Goal: Task Accomplishment & Management: Complete application form

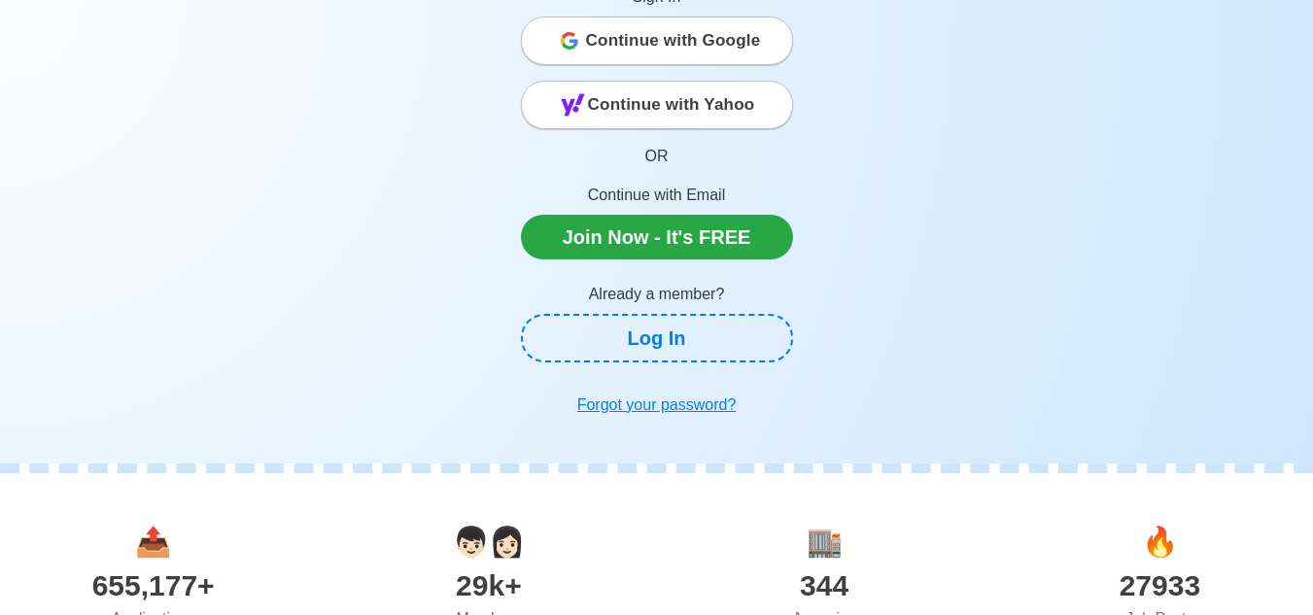
scroll to position [194, 0]
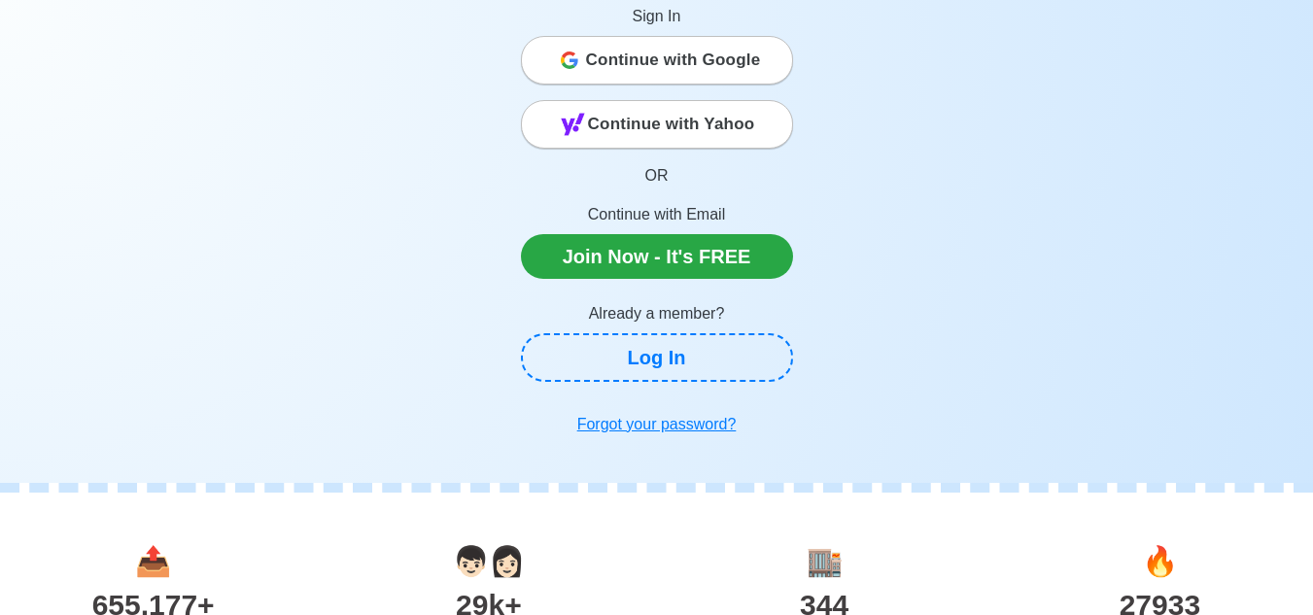
click at [688, 53] on span "Continue with Google" at bounding box center [673, 60] width 175 height 39
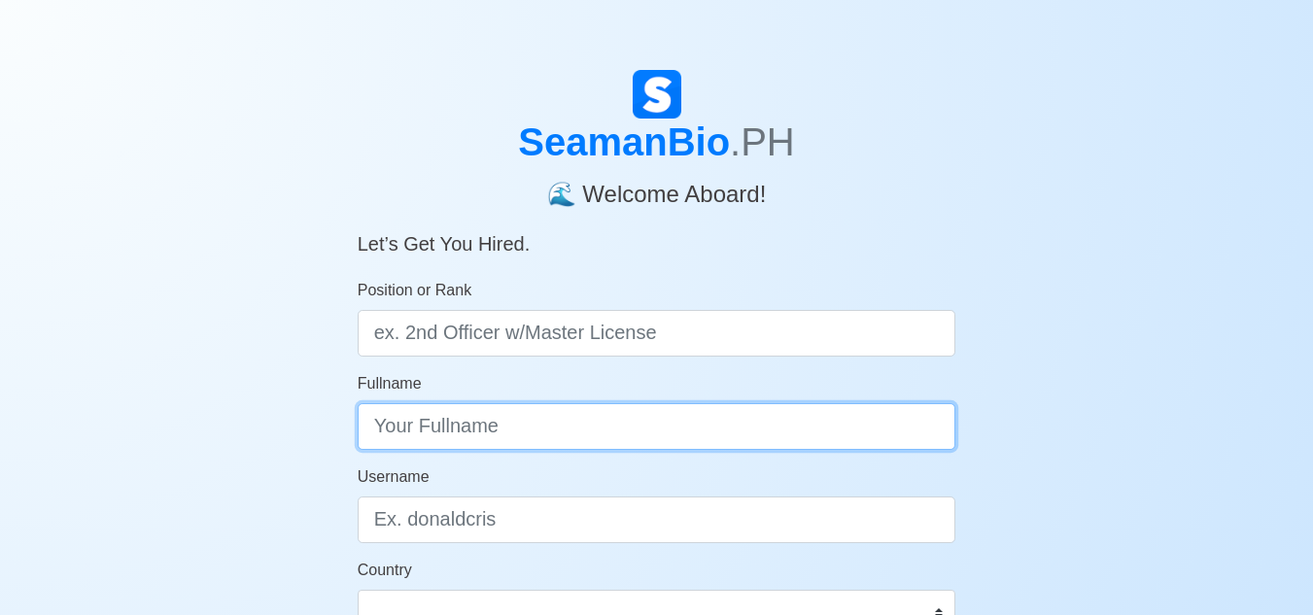
click at [563, 412] on input "Fullname" at bounding box center [657, 426] width 598 height 47
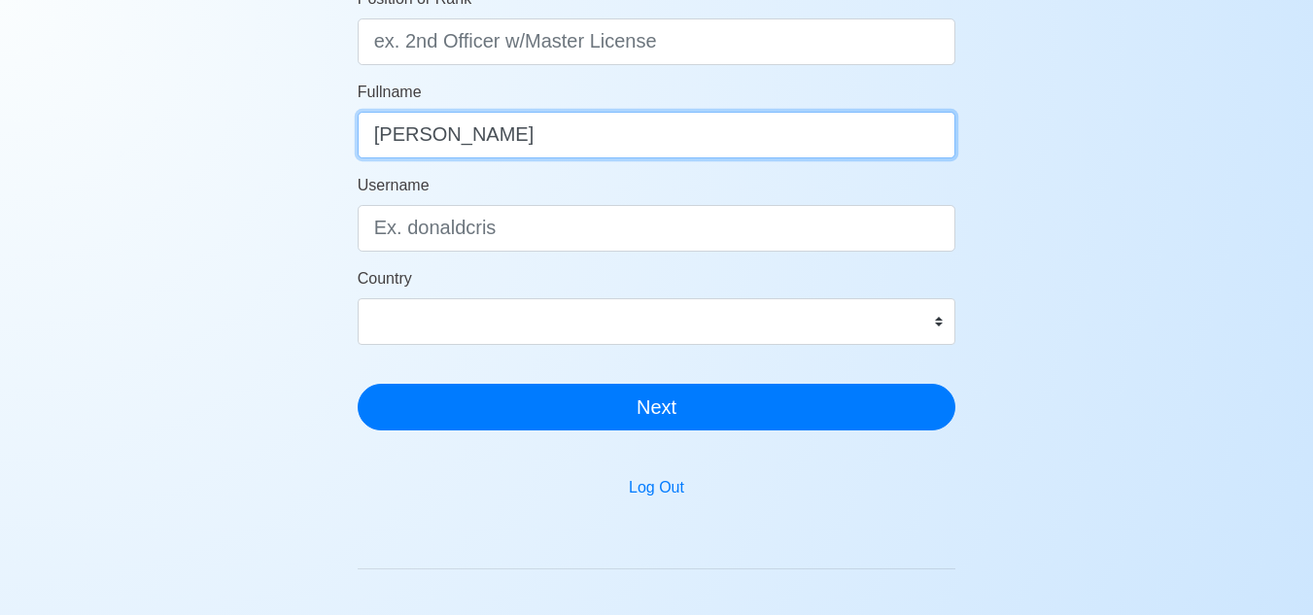
scroll to position [97, 0]
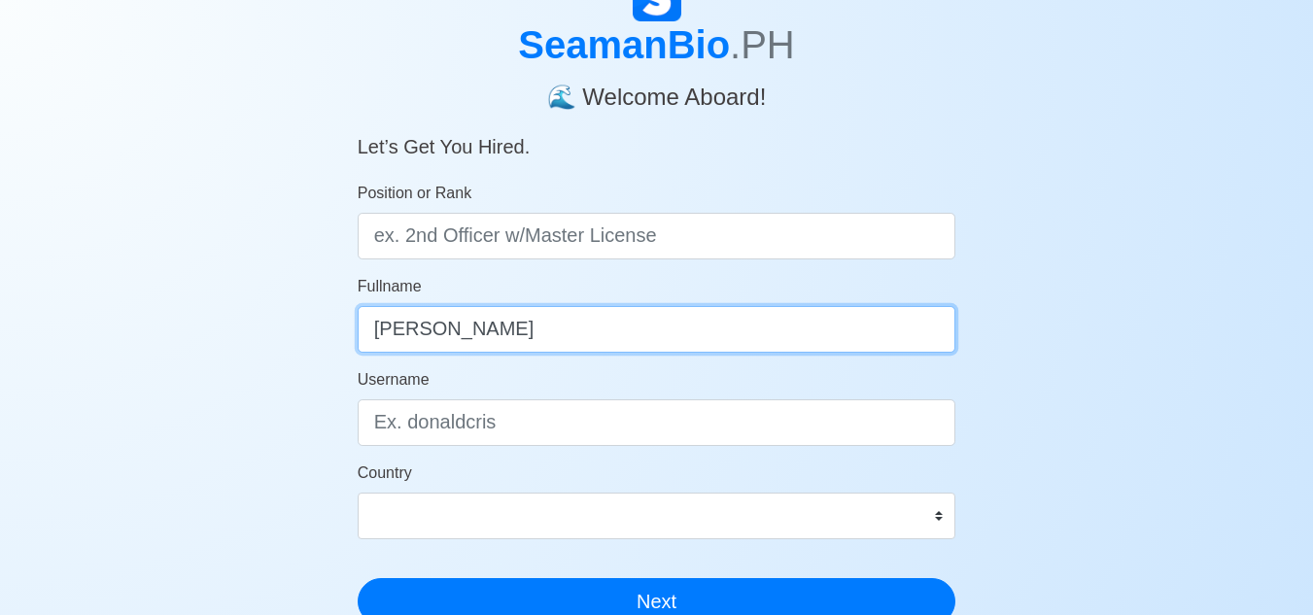
type input "[PERSON_NAME]"
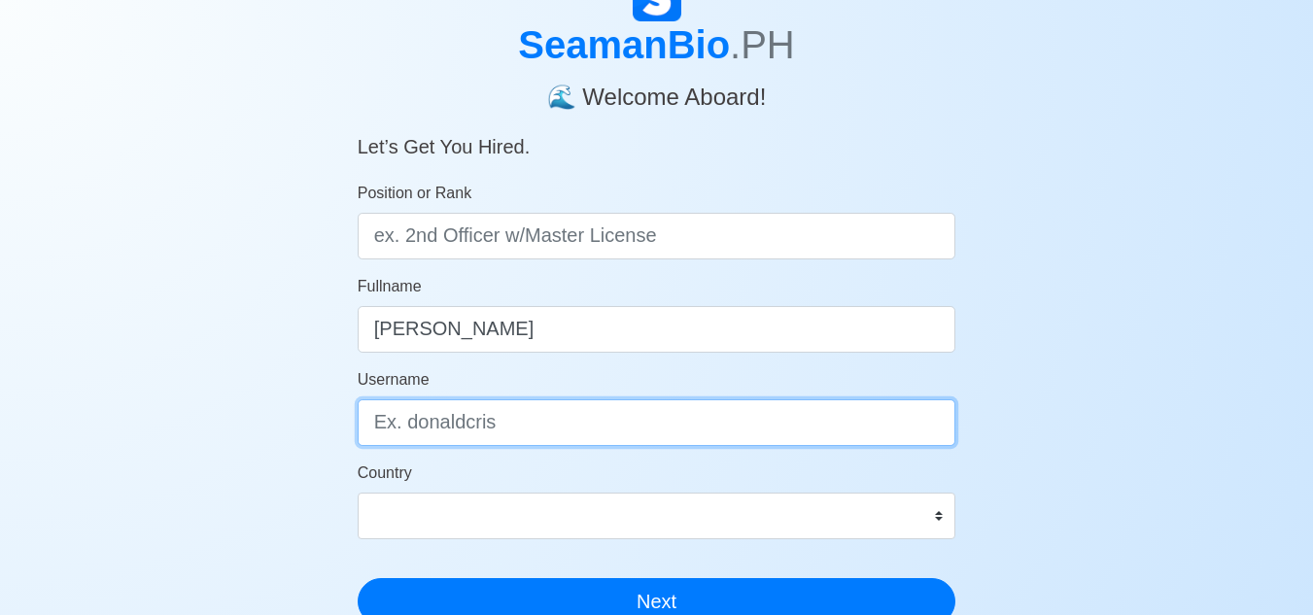
click at [600, 435] on input "Username" at bounding box center [657, 422] width 598 height 47
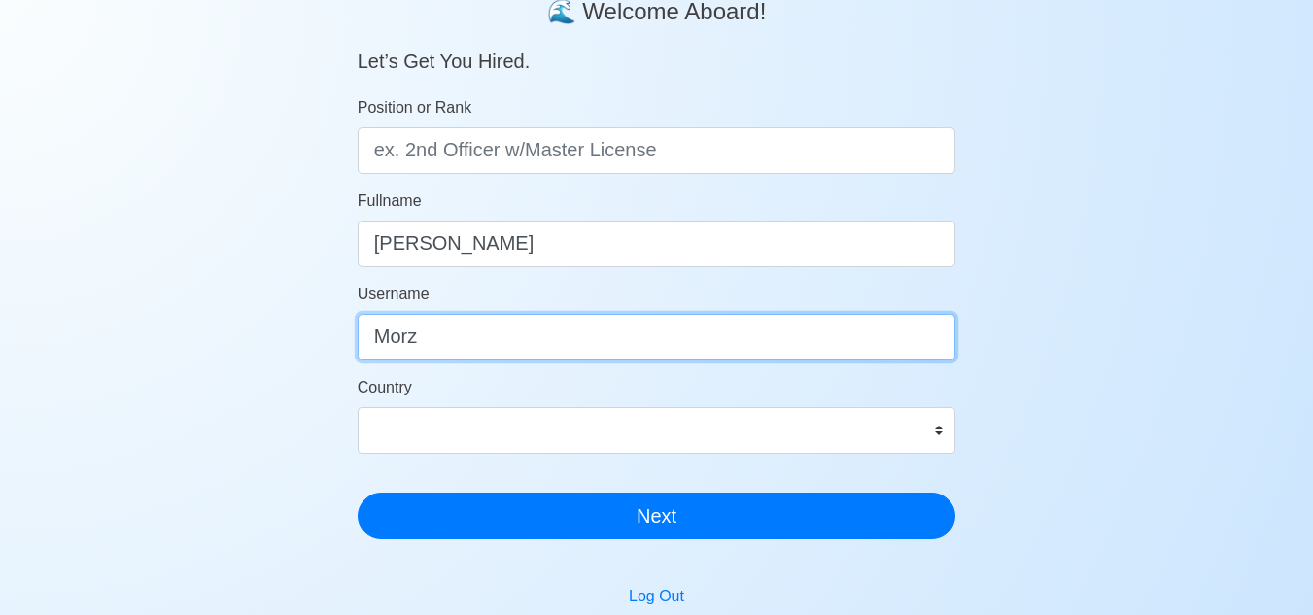
scroll to position [194, 0]
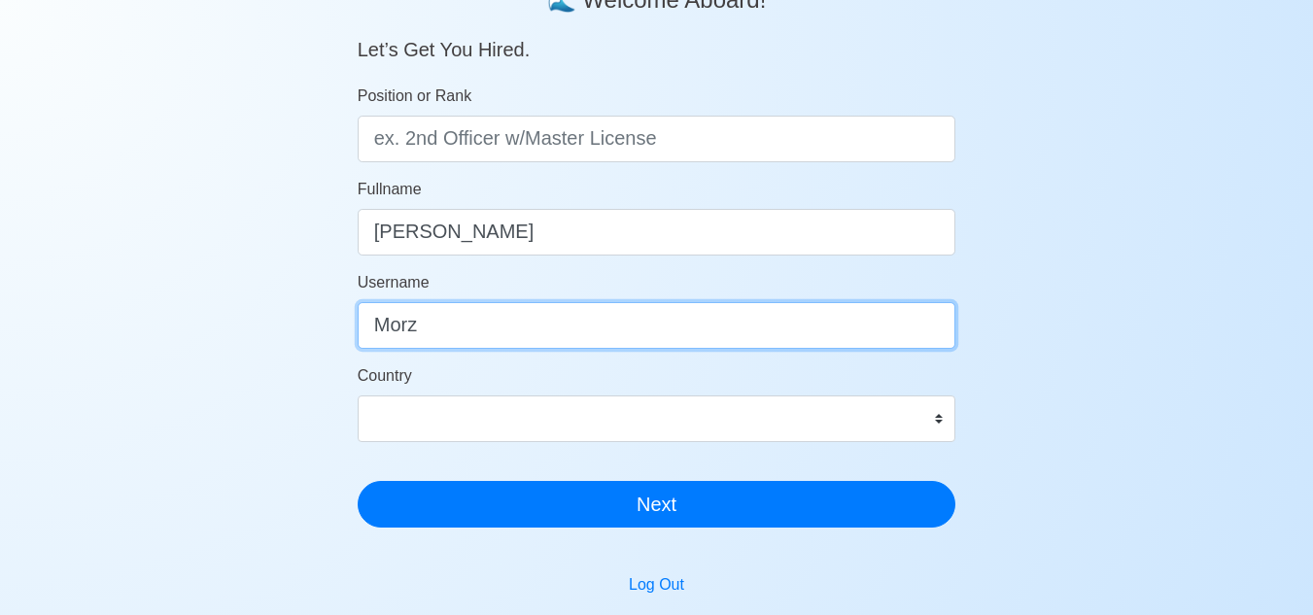
type input "Morz"
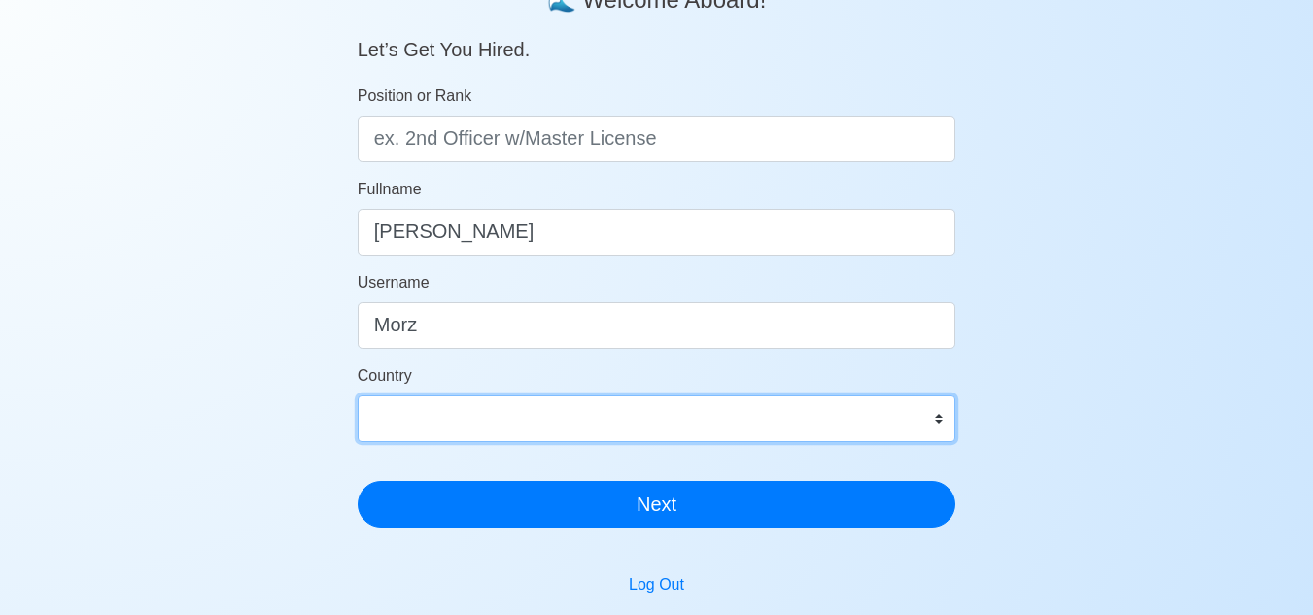
drag, startPoint x: 932, startPoint y: 416, endPoint x: 723, endPoint y: 411, distance: 208.9
click at [832, 415] on select "Afghanistan Åland Islands Albania Algeria American Samoa Andorra Angola Anguill…" at bounding box center [657, 418] width 598 height 47
select select "PH"
click at [358, 395] on select "Afghanistan Åland Islands Albania Algeria American Samoa Andorra Angola Anguill…" at bounding box center [657, 418] width 598 height 47
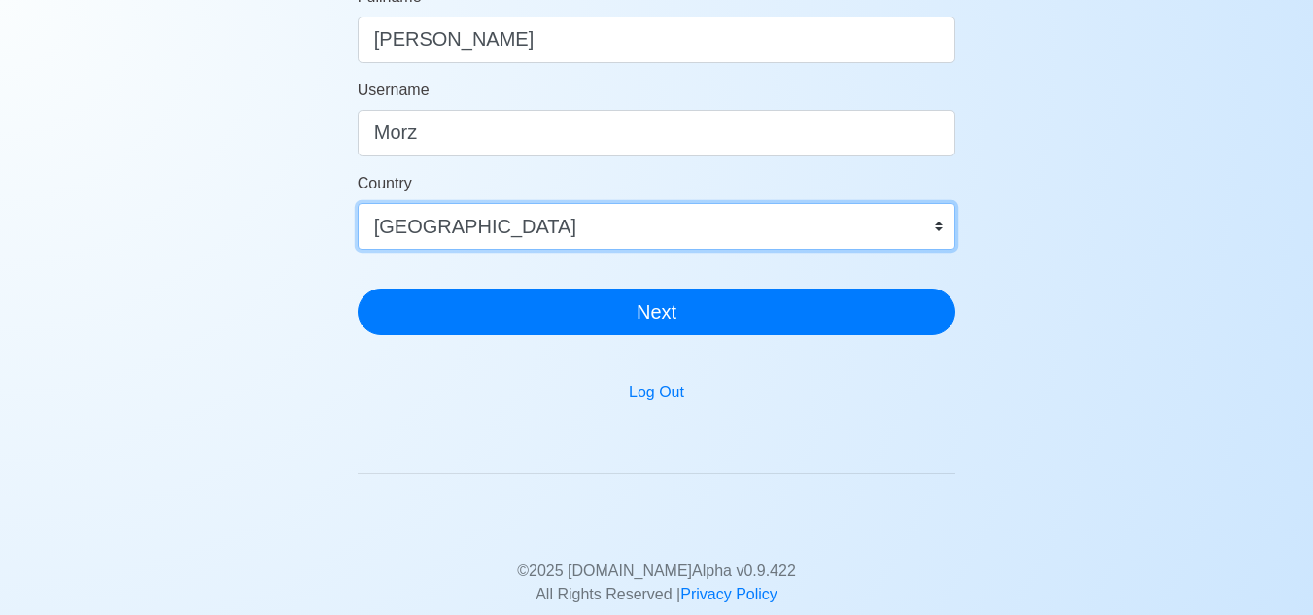
scroll to position [389, 0]
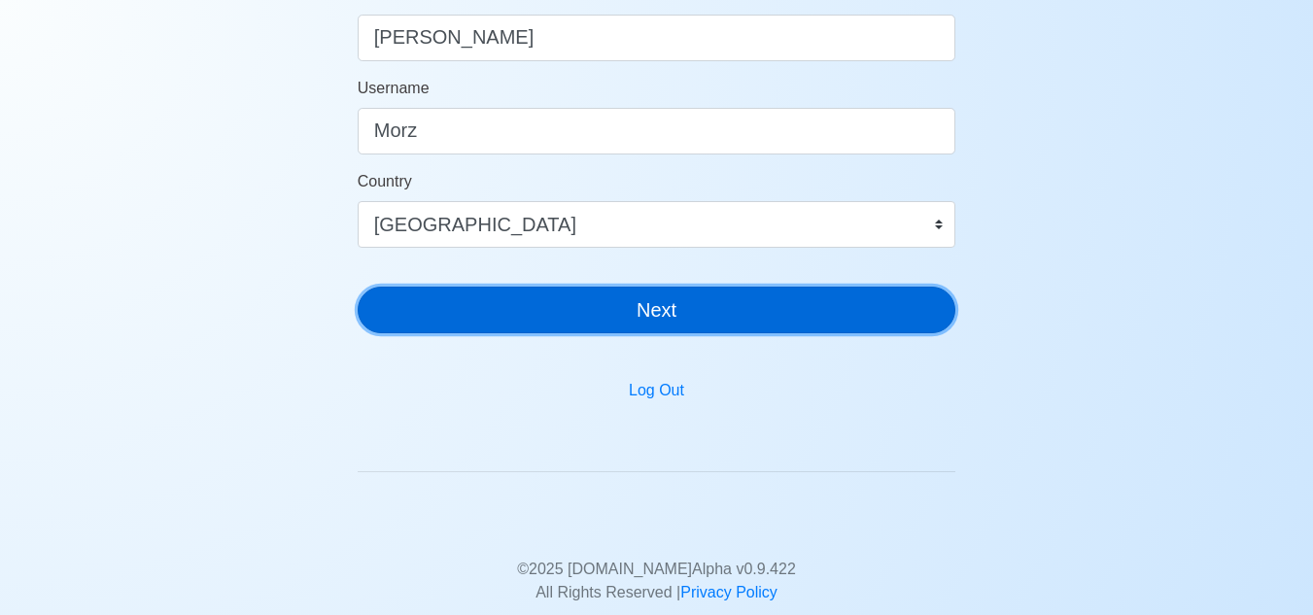
click at [668, 314] on button "Next" at bounding box center [657, 310] width 598 height 47
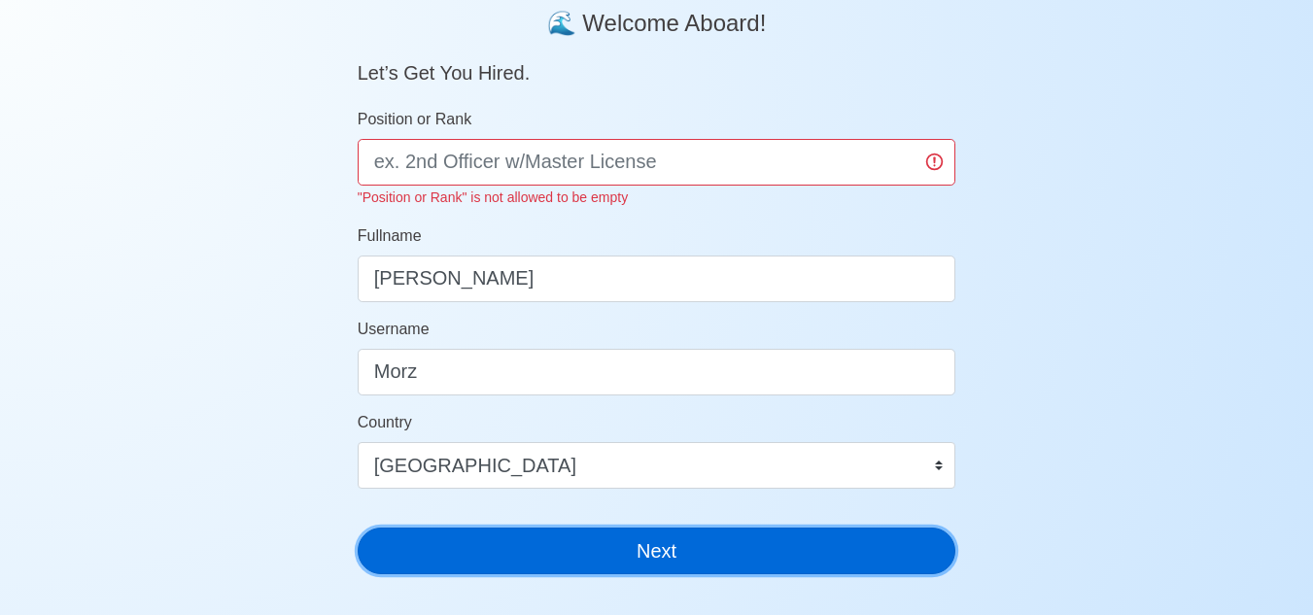
scroll to position [0, 0]
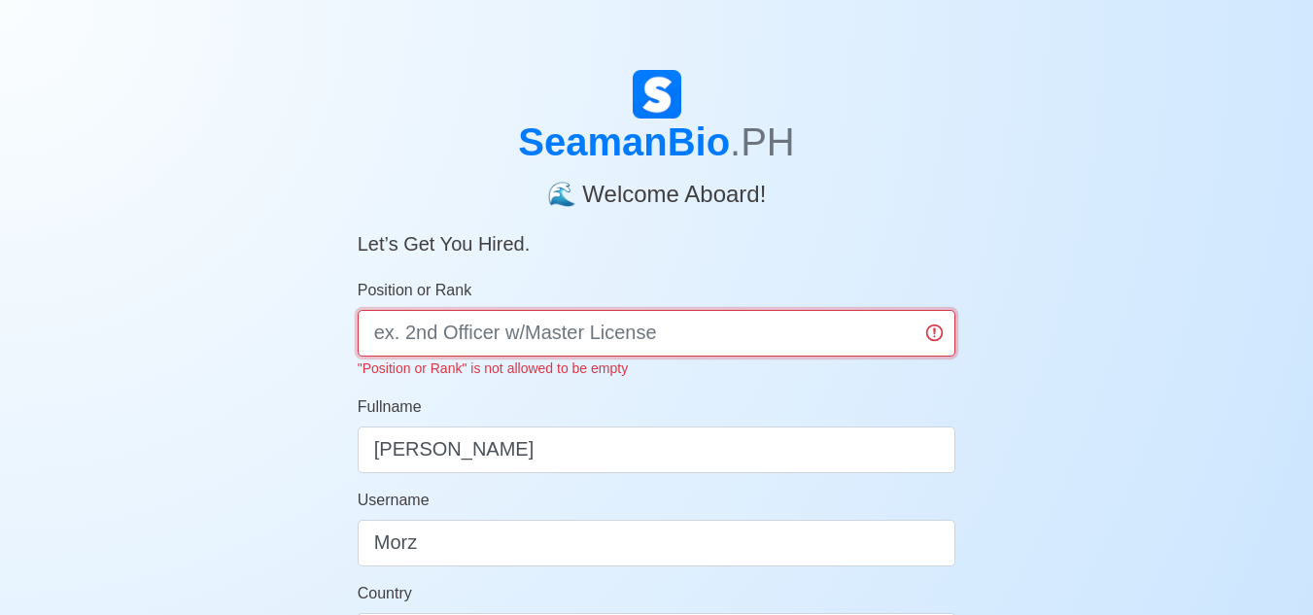
click at [550, 331] on input "Position or Rank" at bounding box center [657, 333] width 598 height 47
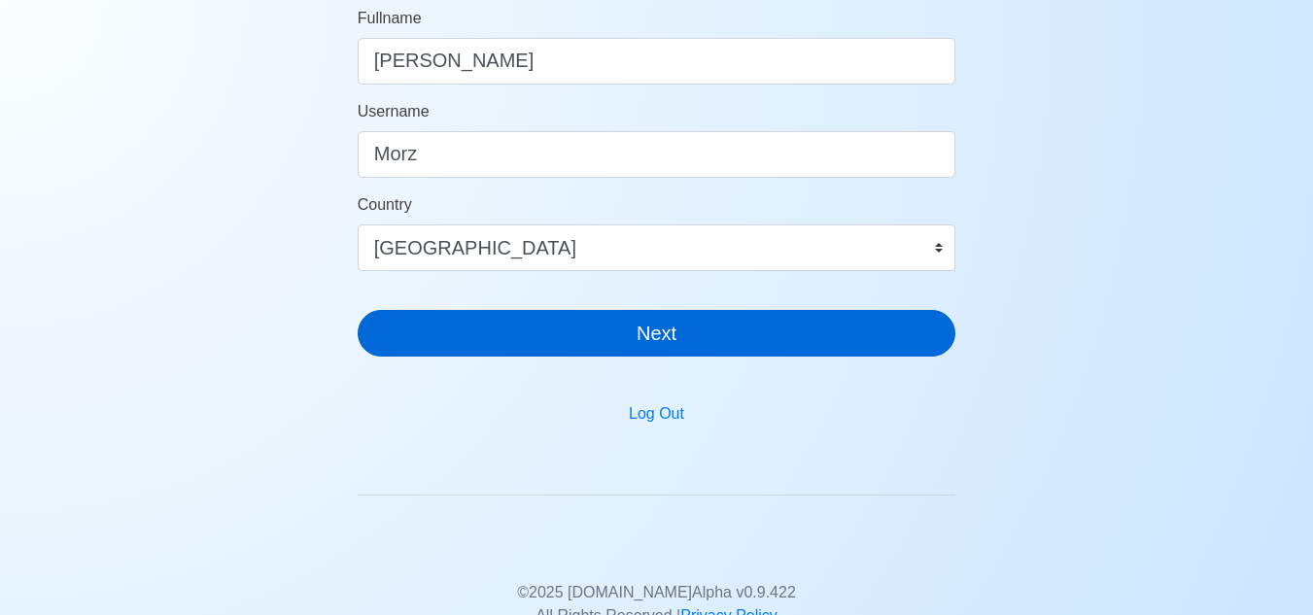
type input "Customer Relations Service Supervisor (Security)"
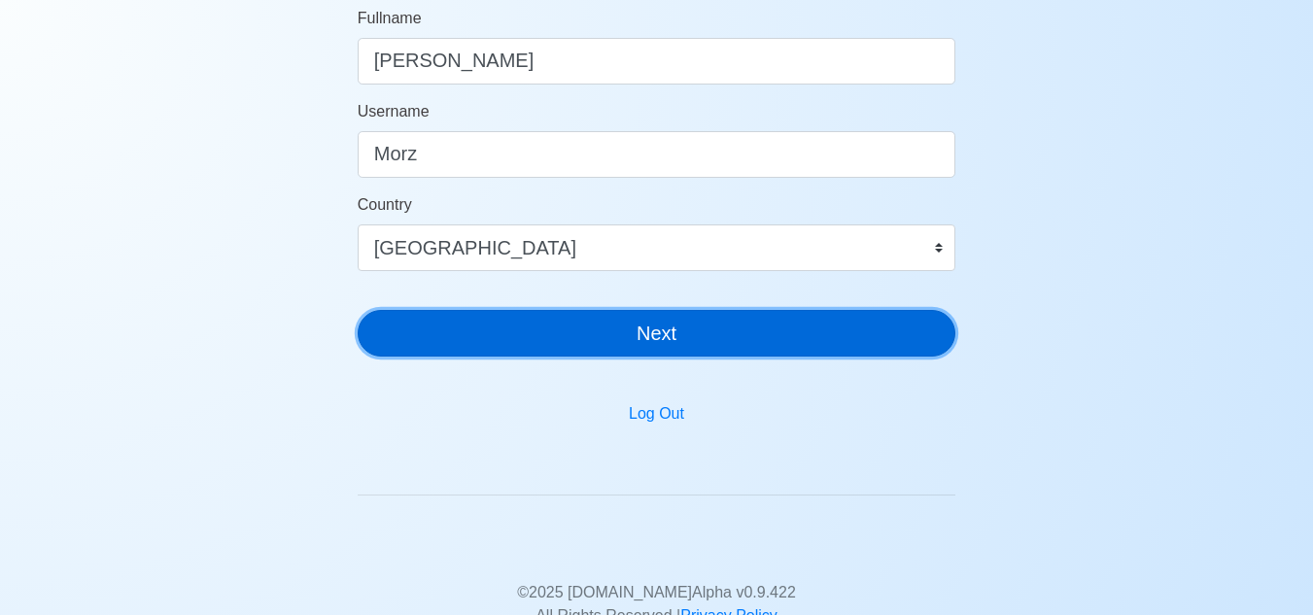
click at [631, 320] on button "Next" at bounding box center [657, 333] width 598 height 47
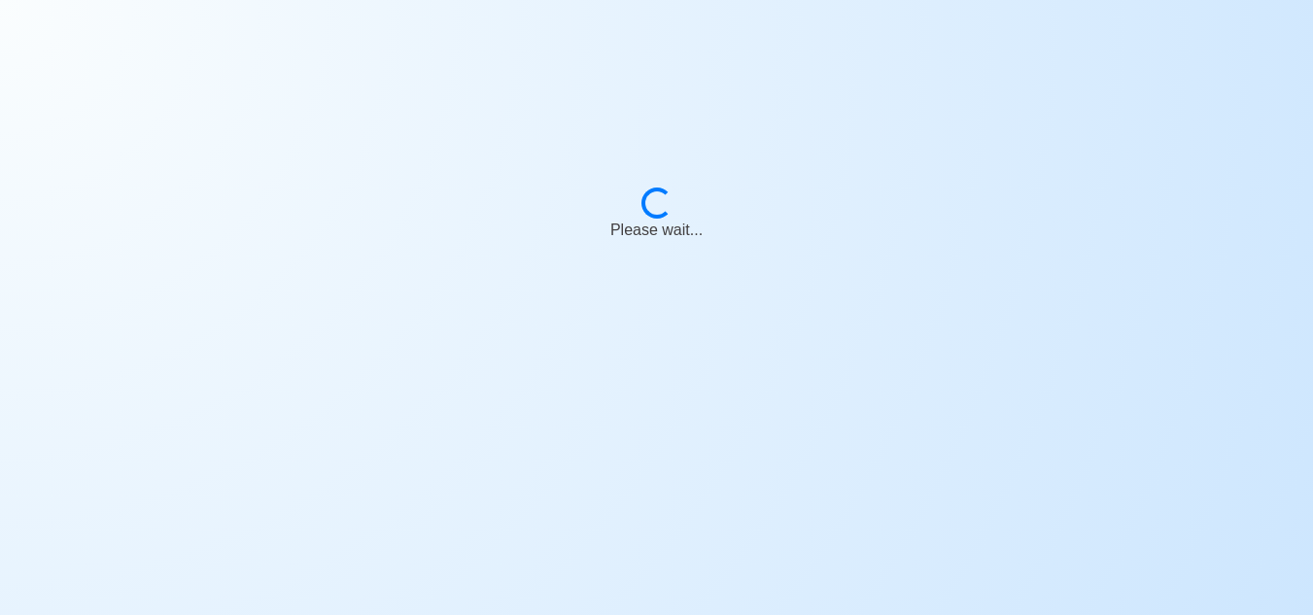
scroll to position [23, 0]
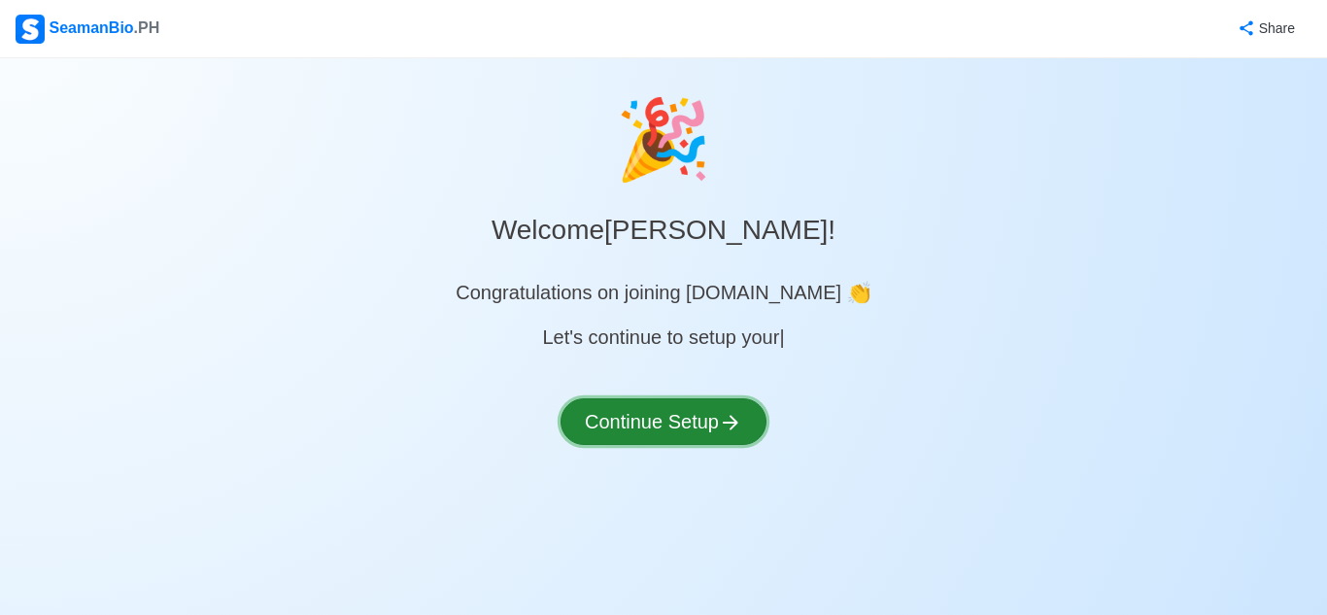
click at [676, 423] on button "Continue Setup" at bounding box center [664, 421] width 206 height 47
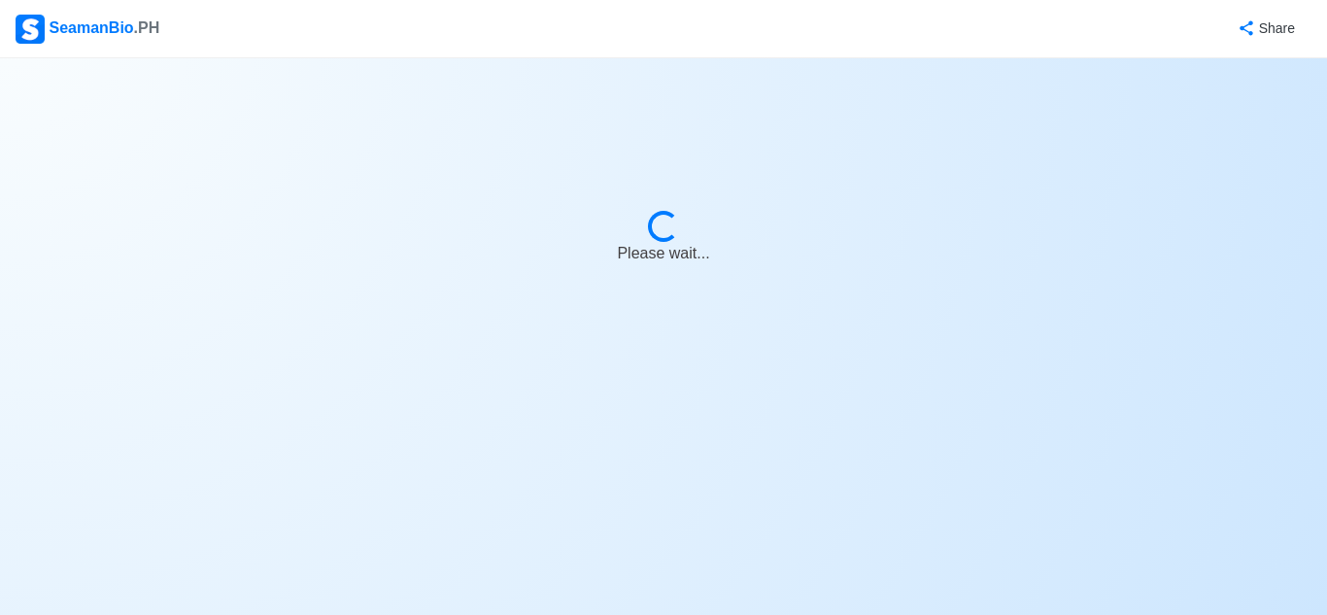
select select "Visible for Hiring"
select select "PH"
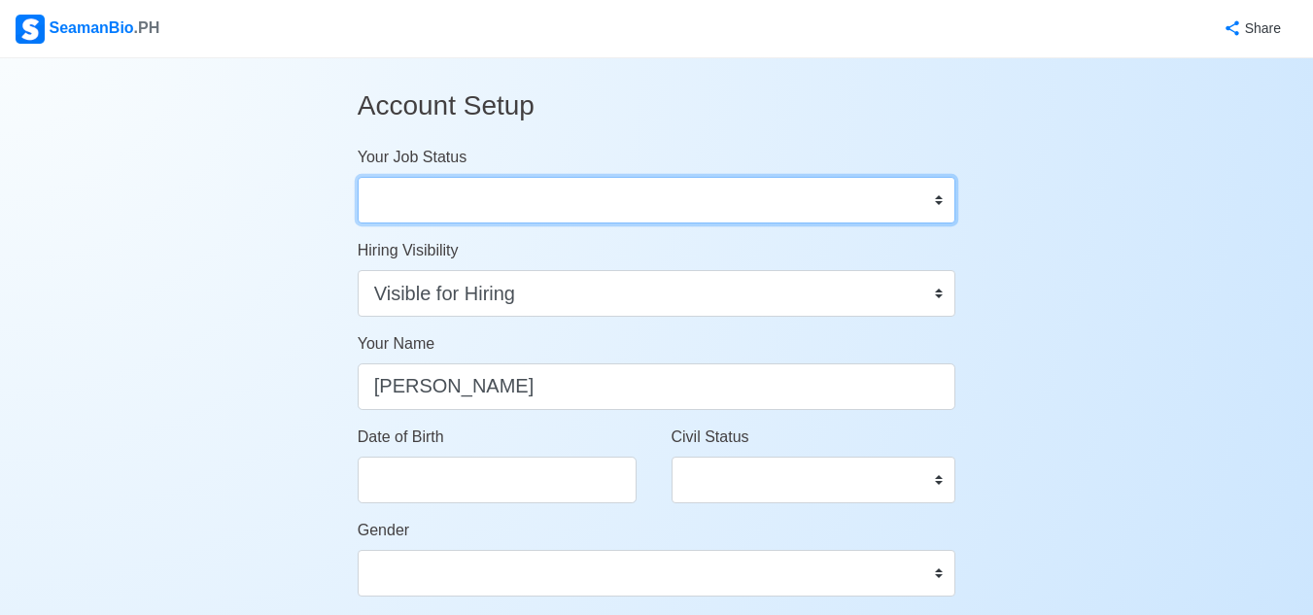
click at [605, 199] on select "Onboard Actively Looking for Job Not Looking for Job" at bounding box center [657, 200] width 598 height 47
select select "Actively Looking for Job"
click at [358, 177] on select "Onboard Actively Looking for Job Not Looking for Job" at bounding box center [657, 200] width 598 height 47
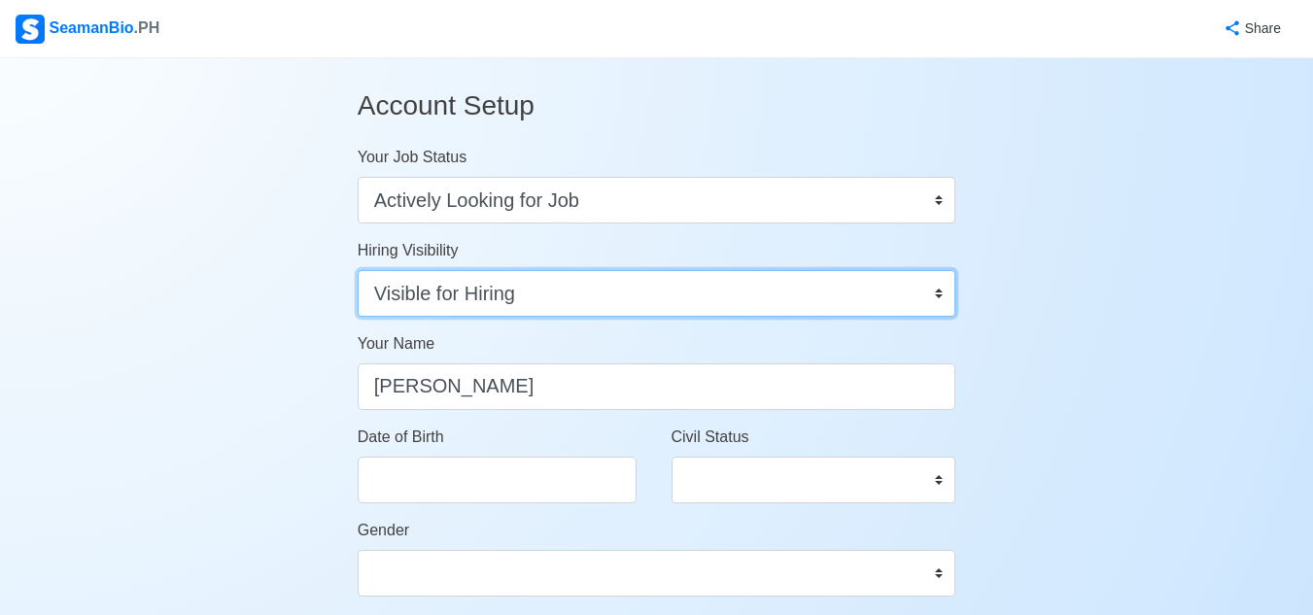
click at [657, 295] on select "Visible for Hiring Not Visible for Hiring" at bounding box center [657, 293] width 598 height 47
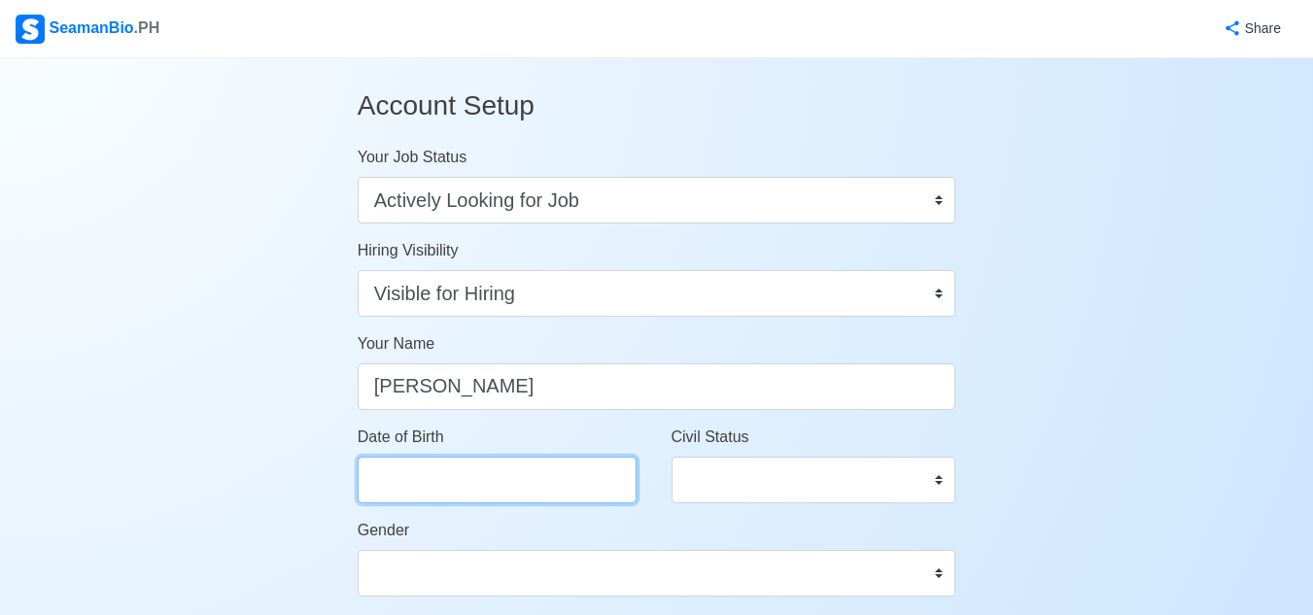
click at [505, 494] on input "Date of Birth" at bounding box center [497, 480] width 279 height 47
click at [498, 480] on input "Date of Birth" at bounding box center [497, 480] width 279 height 47
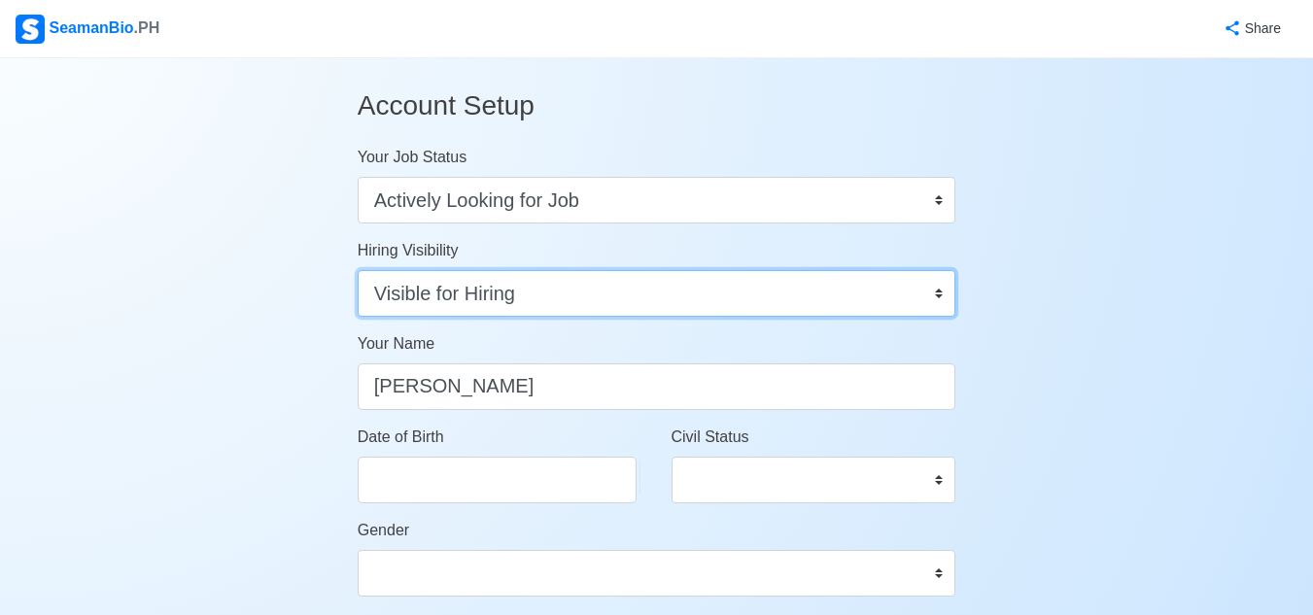
click at [938, 296] on select "Visible for Hiring Not Visible for Hiring" at bounding box center [657, 293] width 598 height 47
click at [486, 300] on select "Visible for Hiring Not Visible for Hiring" at bounding box center [657, 293] width 598 height 47
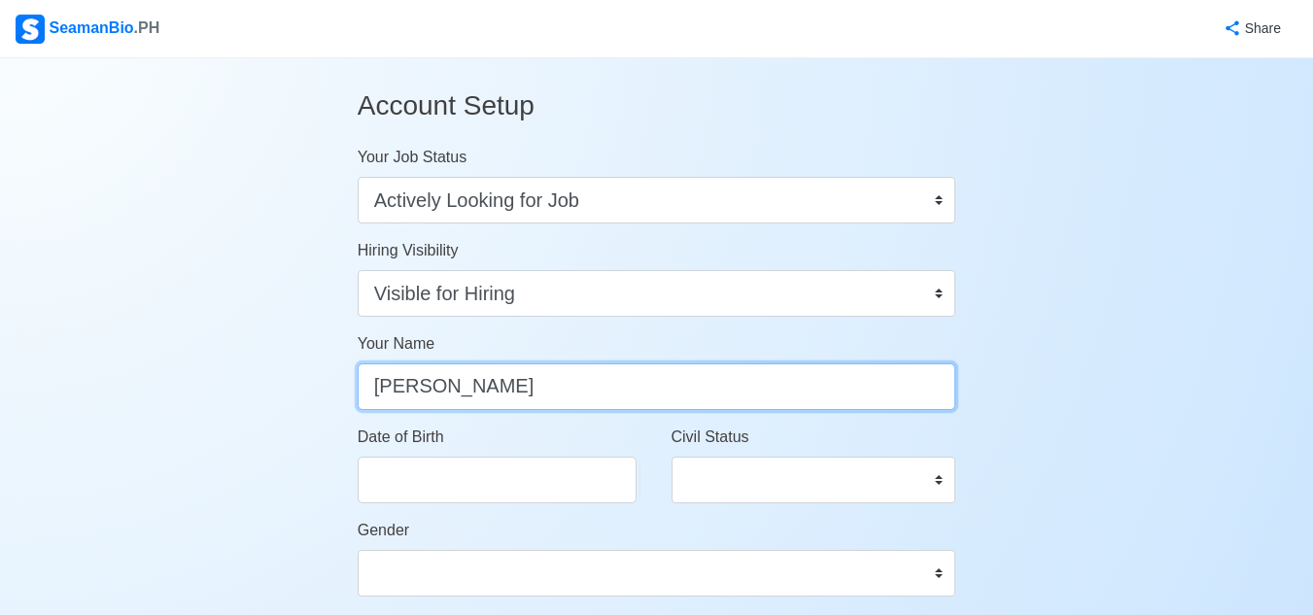
click at [580, 389] on input "Moriel P. Merino Jr" at bounding box center [657, 386] width 598 height 47
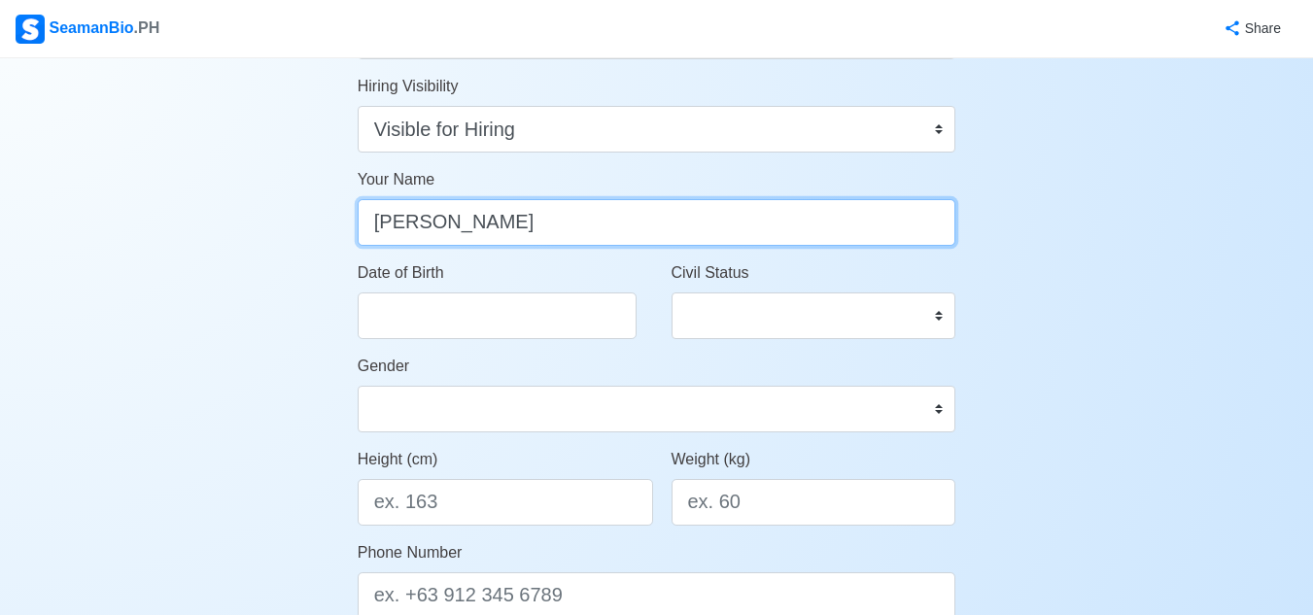
scroll to position [97, 0]
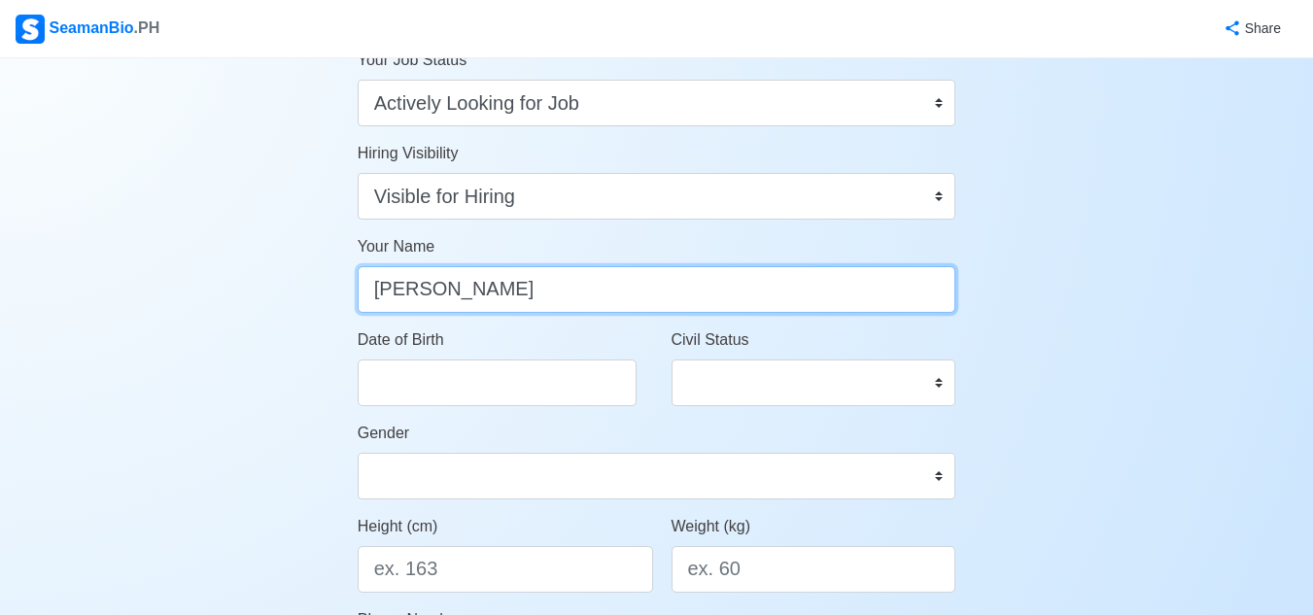
type input "[PERSON_NAME]"
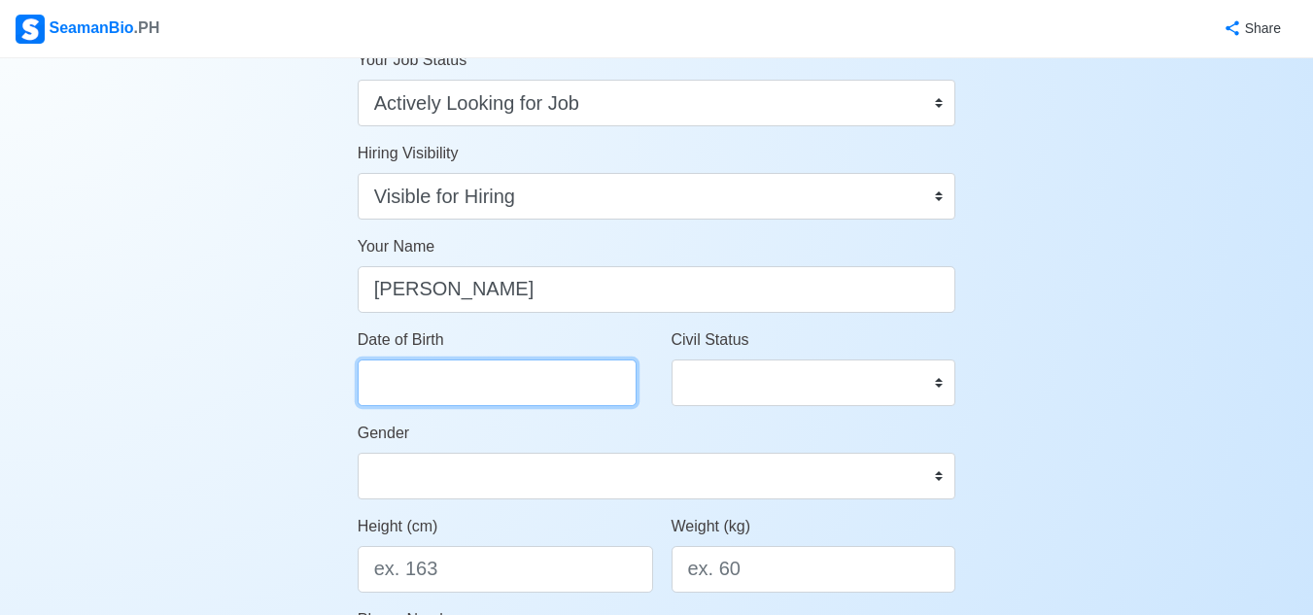
click at [413, 379] on input "Date of Birth" at bounding box center [497, 382] width 279 height 47
select select "****"
select select "*******"
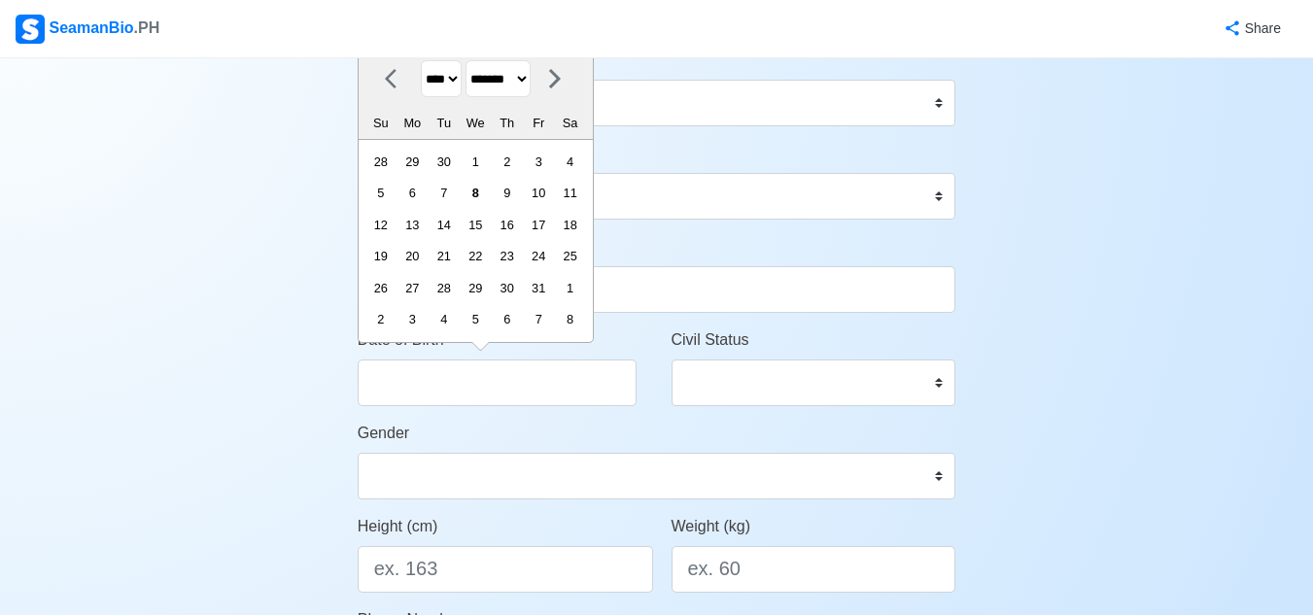
click at [461, 77] on select "**** **** **** **** **** **** **** **** **** **** **** **** **** **** **** ****…" at bounding box center [441, 79] width 41 height 38
select select "****"
click at [421, 60] on select "**** **** **** **** **** **** **** **** **** **** **** **** **** **** **** ****…" at bounding box center [441, 79] width 41 height 38
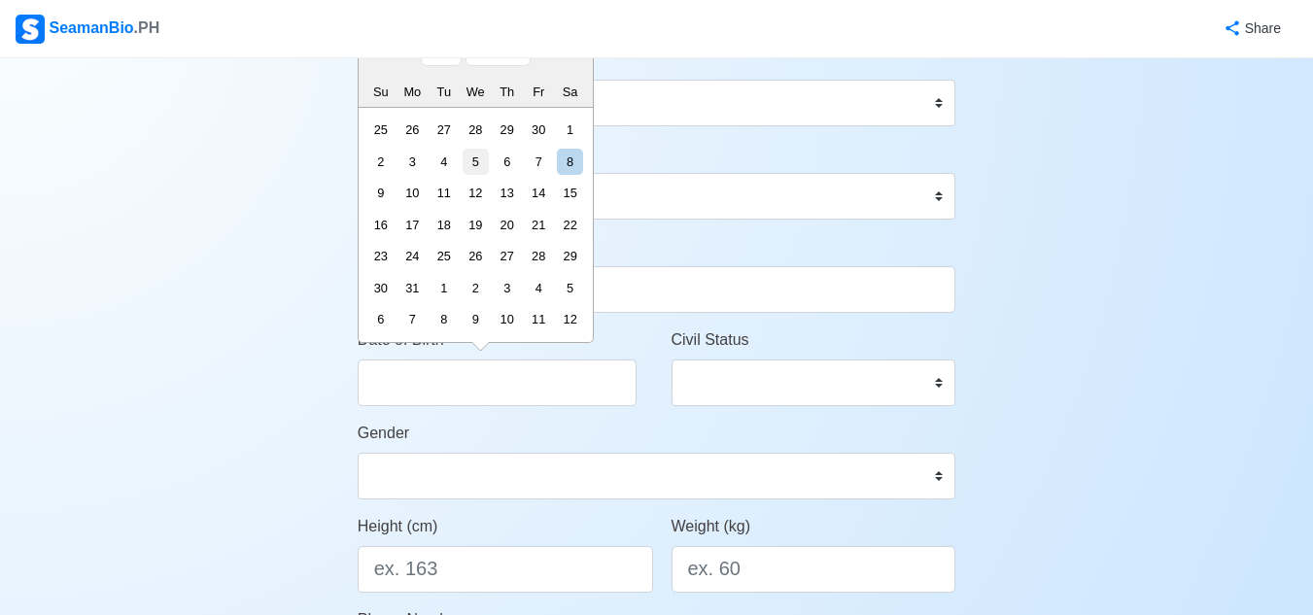
scroll to position [0, 0]
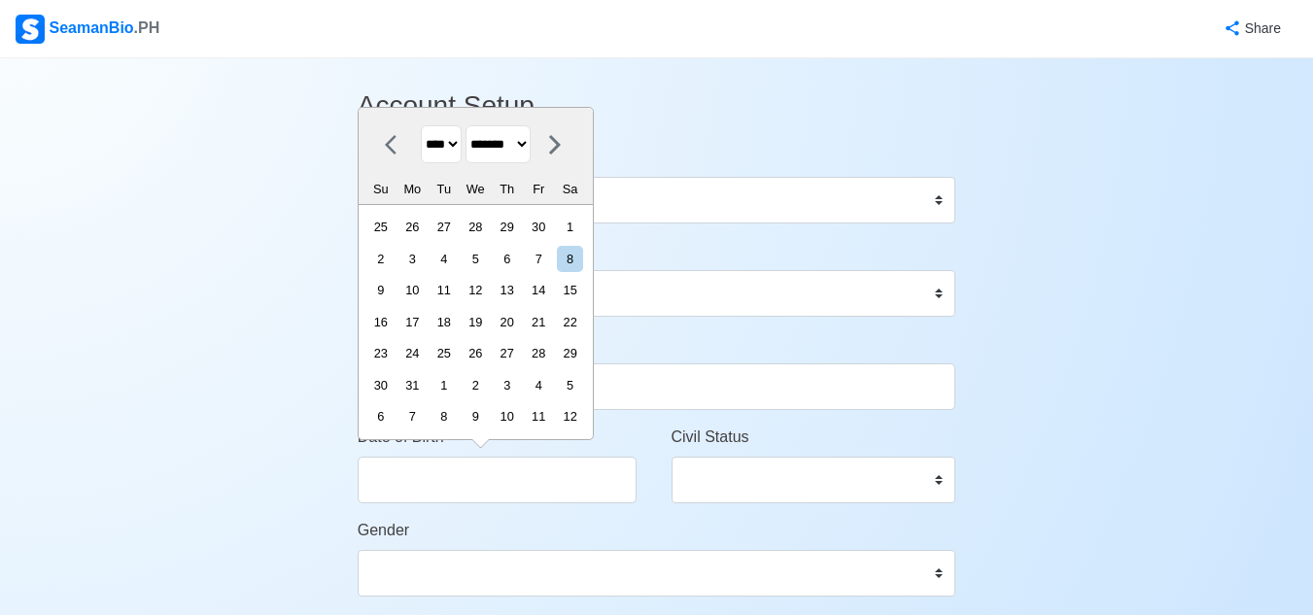
click at [530, 140] on select "******* ******** ***** ***** *** **** **** ****** ********* ******* ******** **…" at bounding box center [497, 144] width 65 height 38
select select "*******"
click at [473, 126] on select "******* ******** ***** ***** *** **** **** ****** ********* ******* ******** **…" at bounding box center [497, 144] width 65 height 38
click at [574, 228] on div "2" at bounding box center [570, 227] width 26 height 26
type input "01/02/1988"
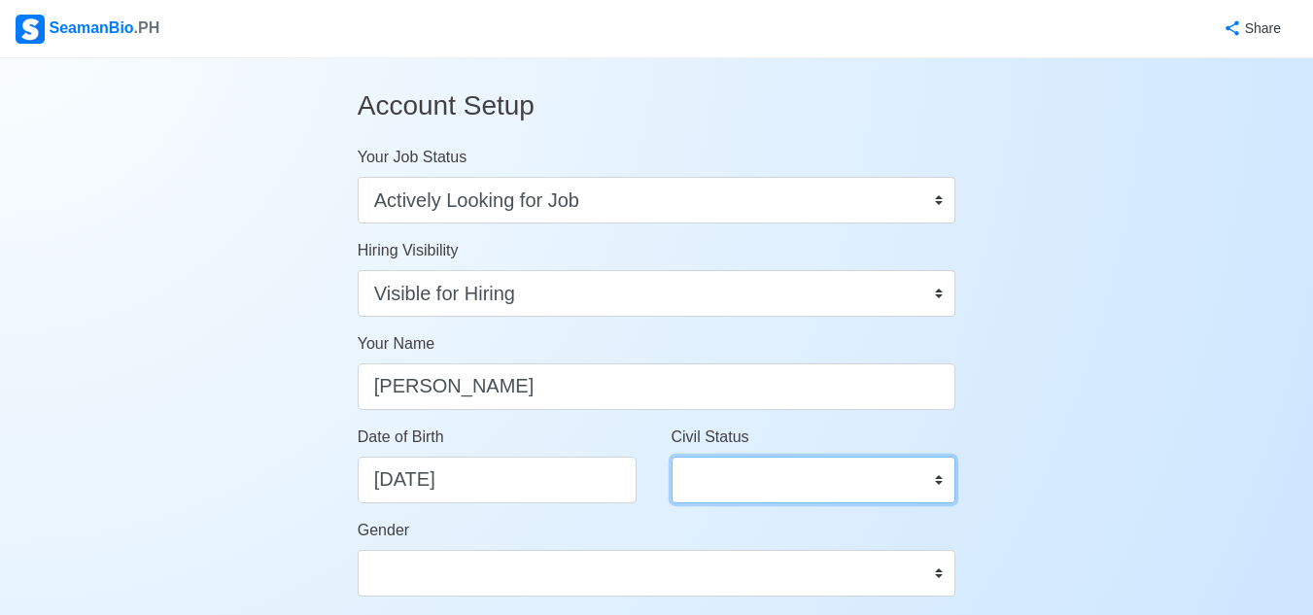
click at [931, 474] on select "Single Married Widowed Separated" at bounding box center [813, 480] width 285 height 47
select select "Married"
click at [671, 457] on select "Single Married Widowed Separated" at bounding box center [813, 480] width 285 height 47
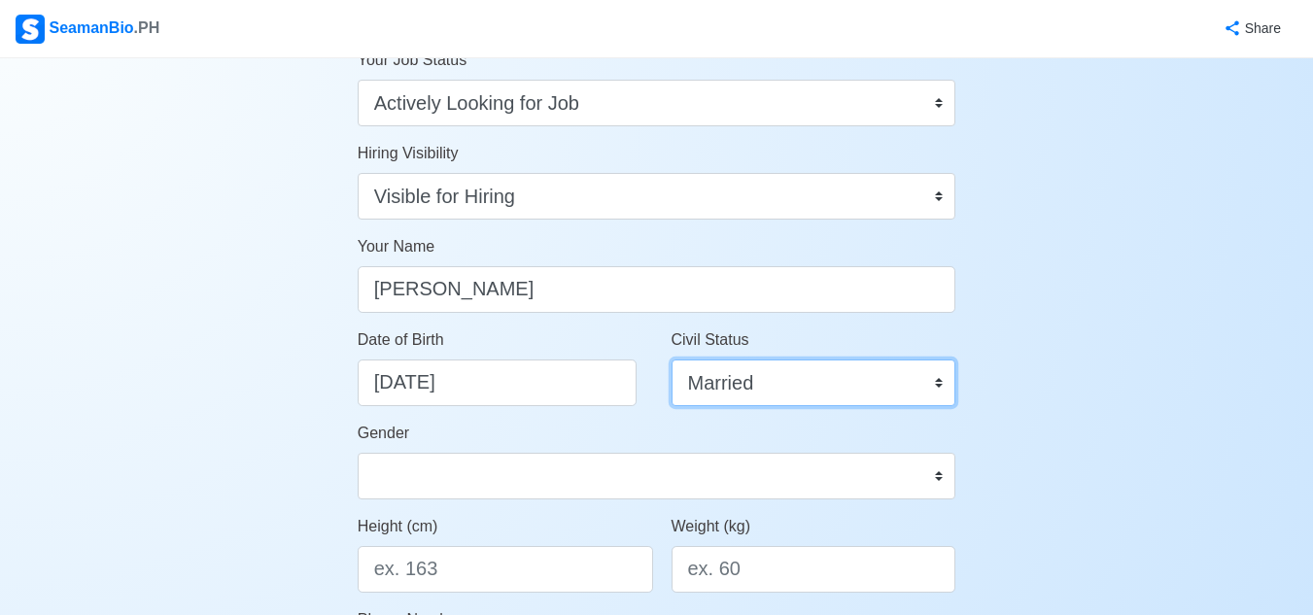
scroll to position [194, 0]
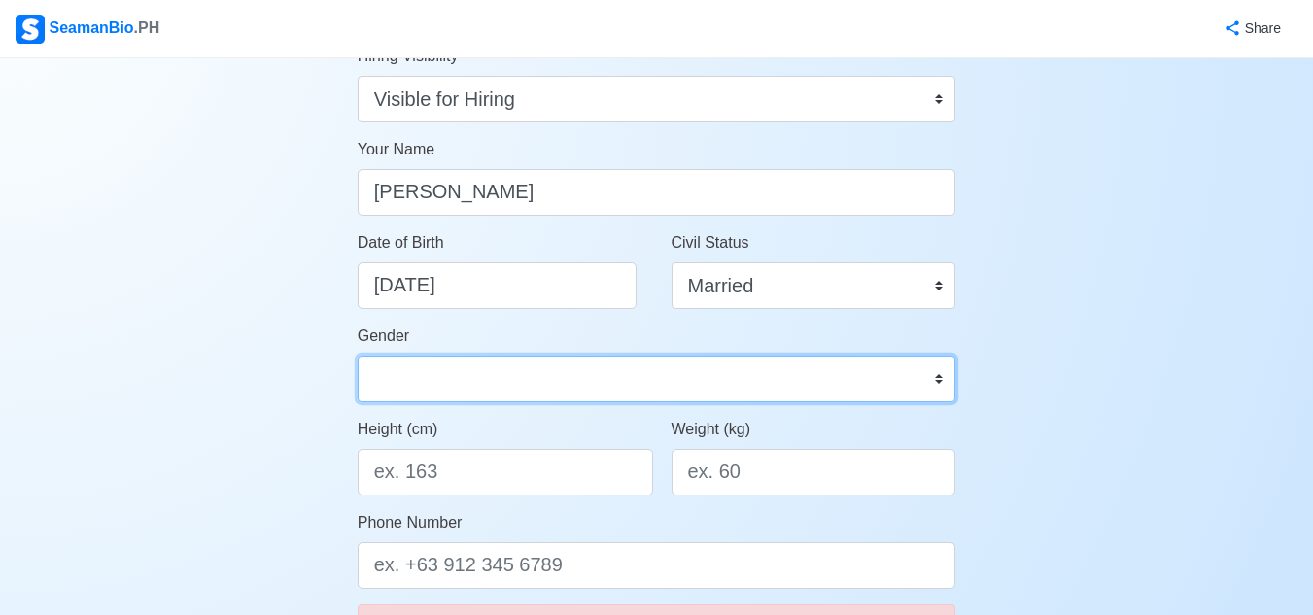
click at [733, 374] on select "Male Female" at bounding box center [657, 379] width 598 height 47
select select "[DEMOGRAPHIC_DATA]"
click at [358, 356] on select "Male Female" at bounding box center [657, 379] width 598 height 47
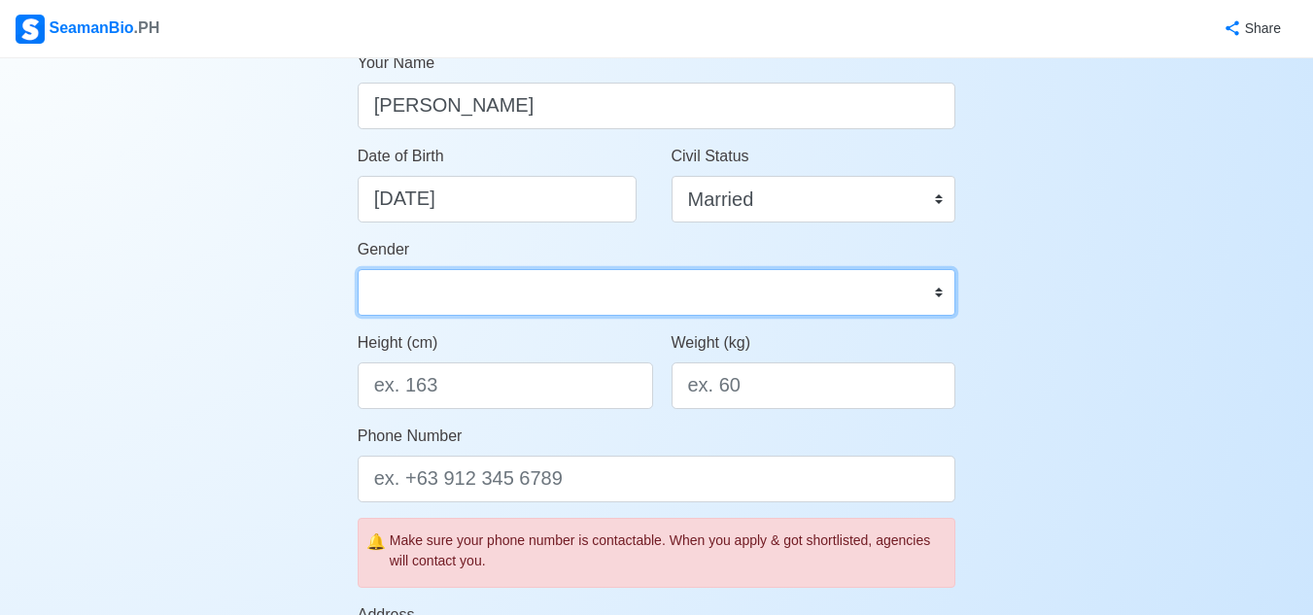
scroll to position [389, 0]
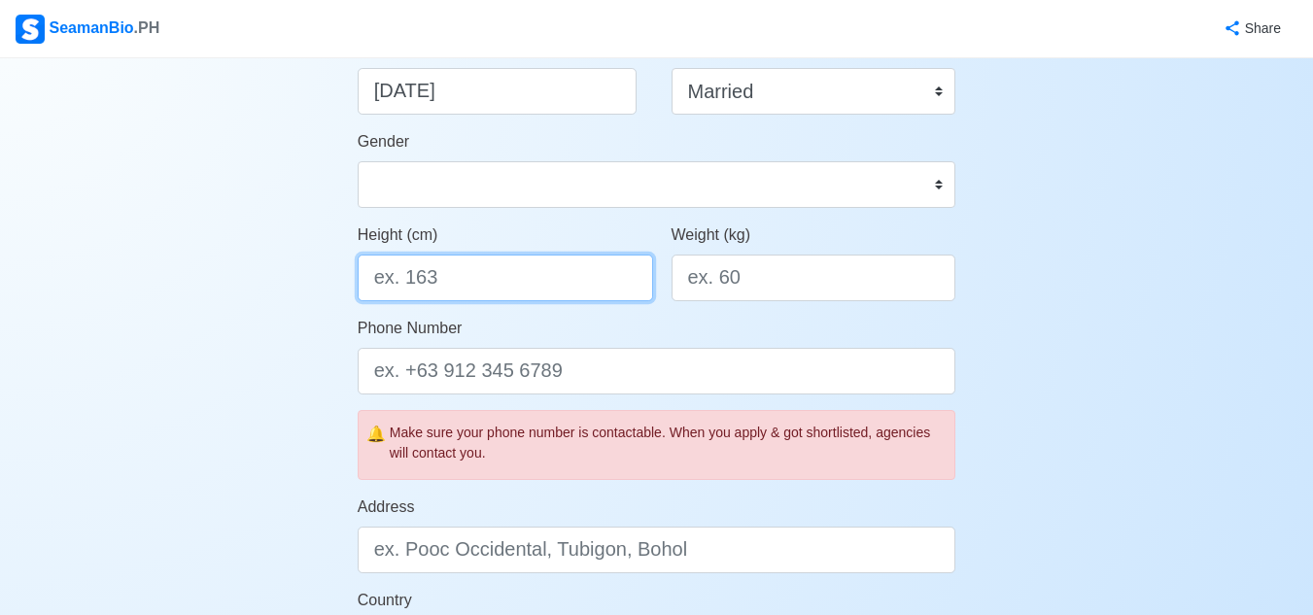
click at [547, 278] on input "Height (cm)" at bounding box center [505, 278] width 295 height 47
type input "167"
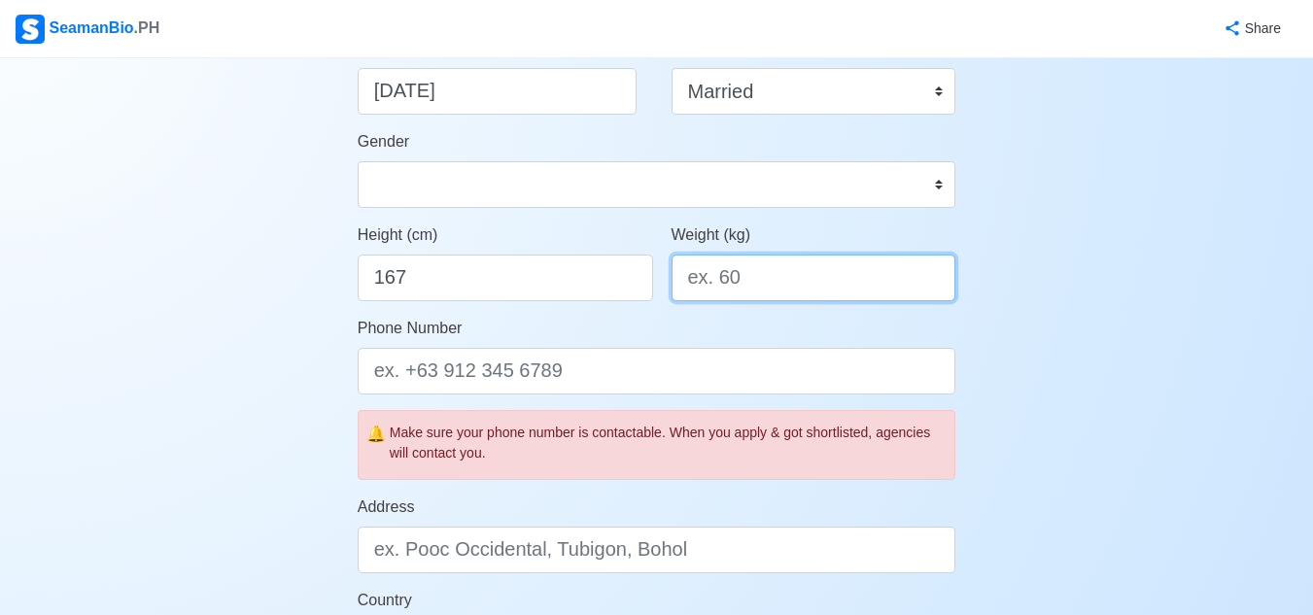
click at [789, 288] on input "Weight (kg)" at bounding box center [813, 278] width 285 height 47
type input "95"
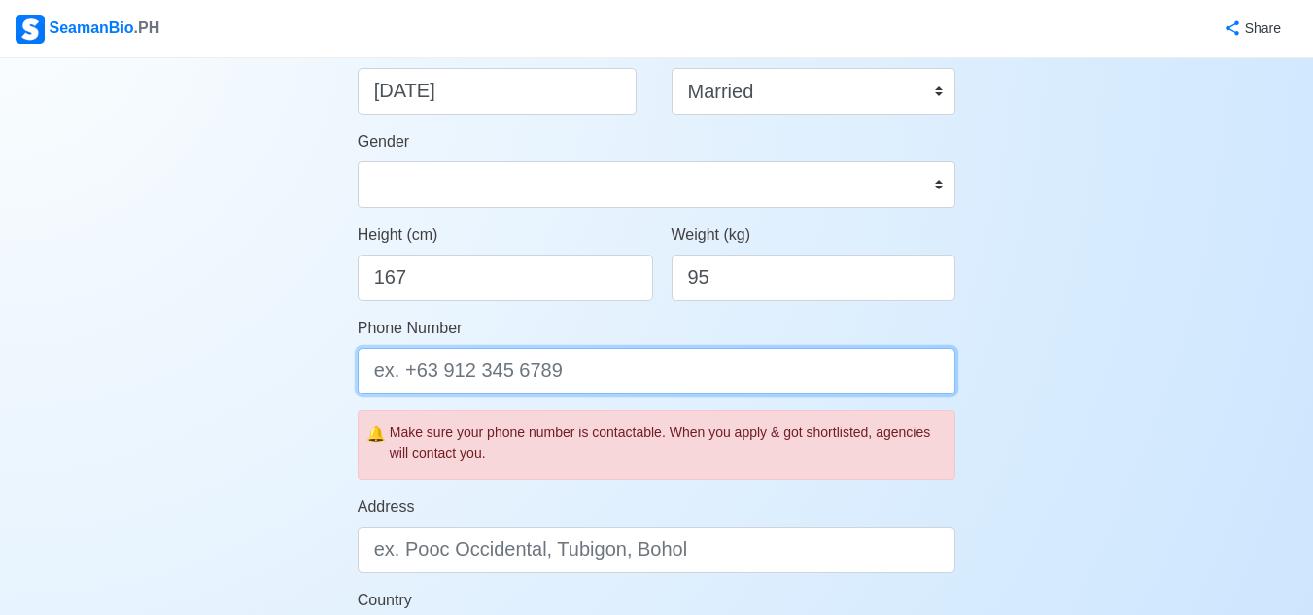
click at [644, 371] on input "Phone Number" at bounding box center [657, 371] width 598 height 47
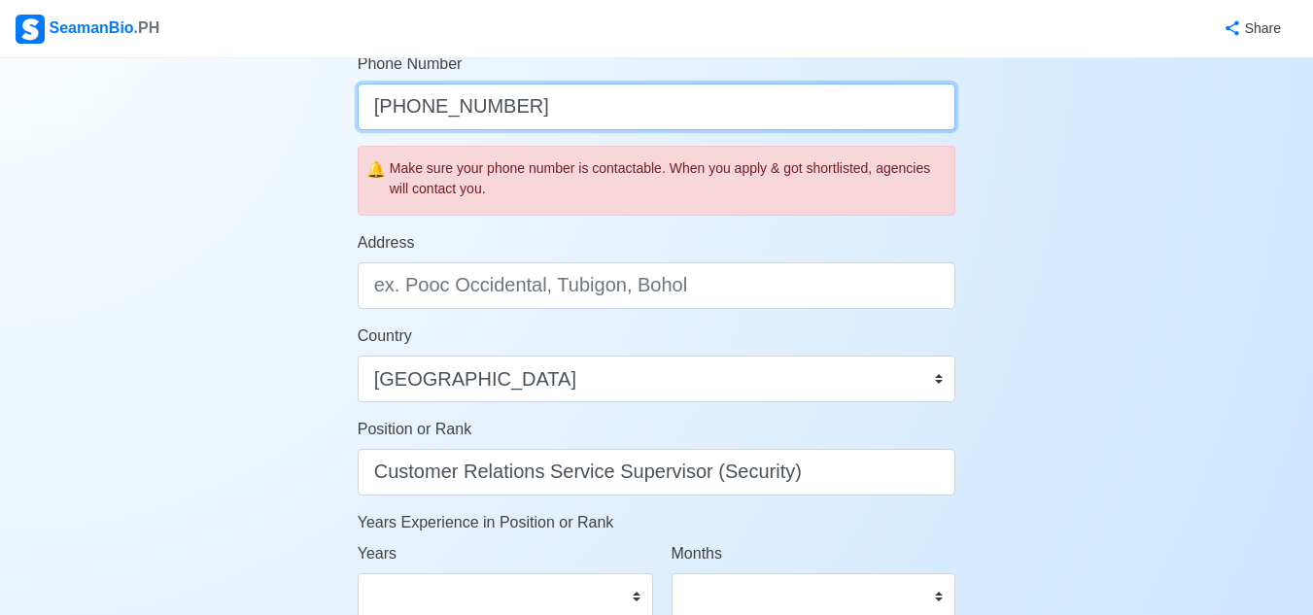
scroll to position [680, 0]
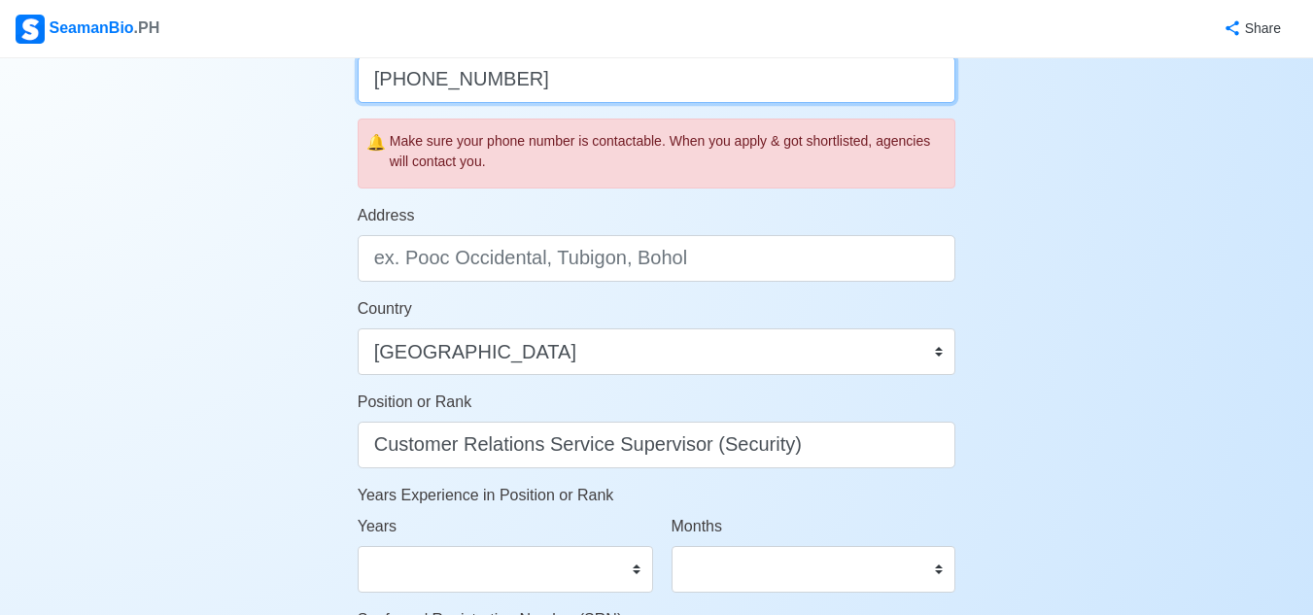
type input "[PHONE_NUMBER]"
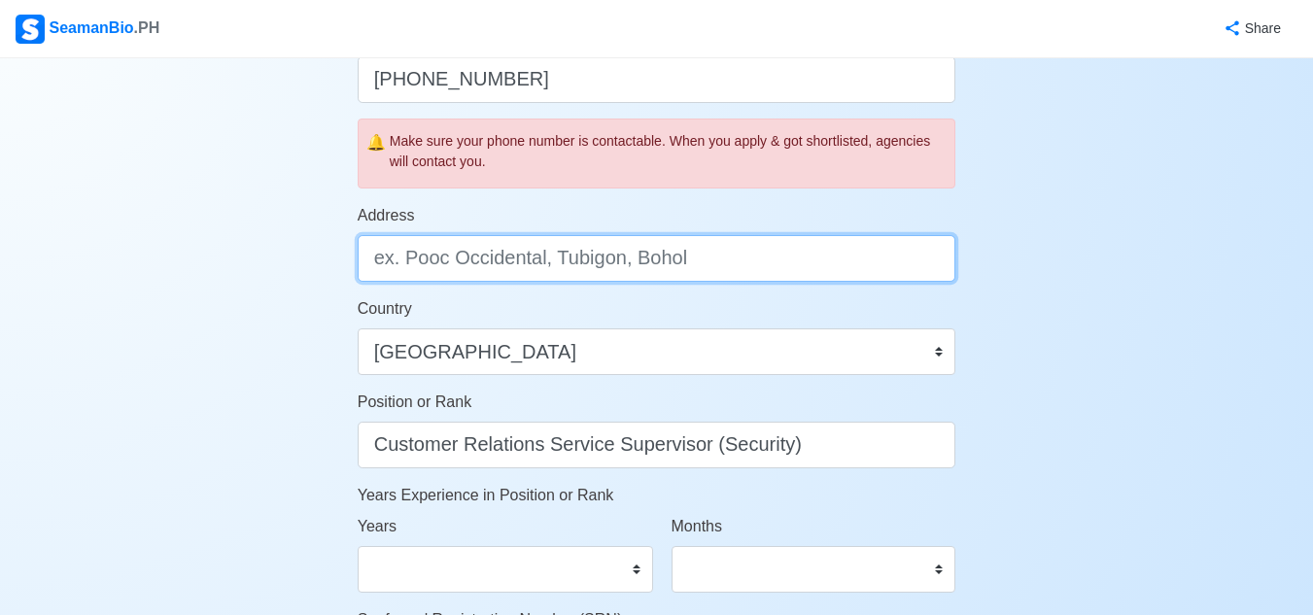
click at [744, 261] on input "Address" at bounding box center [657, 258] width 598 height 47
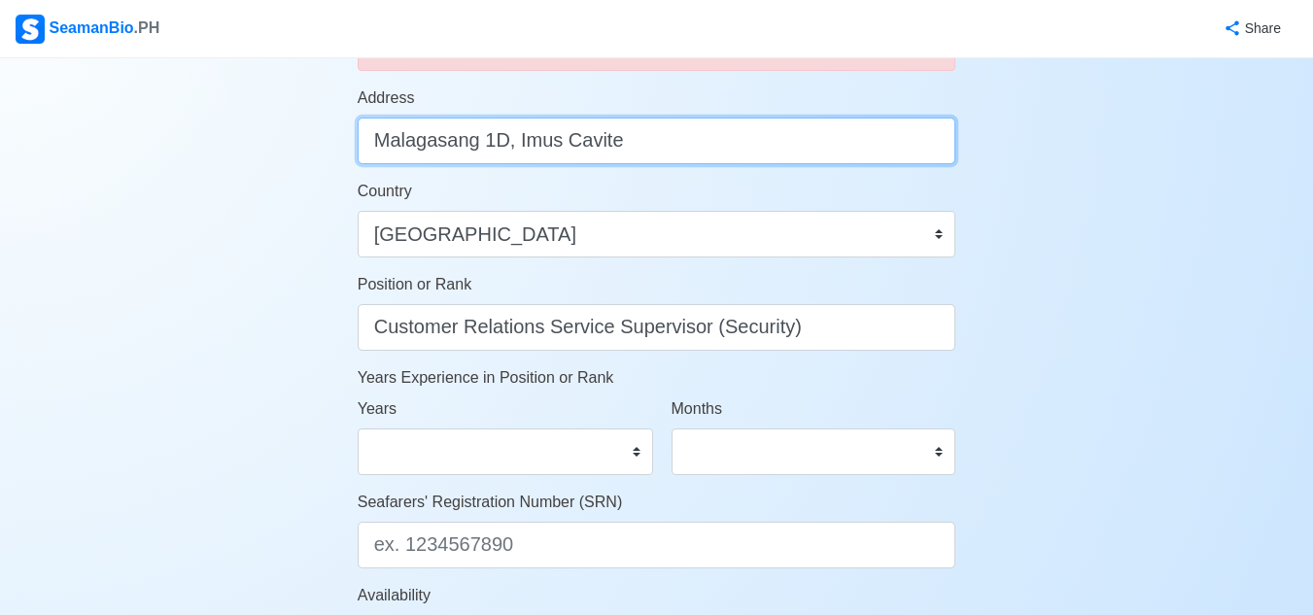
scroll to position [874, 0]
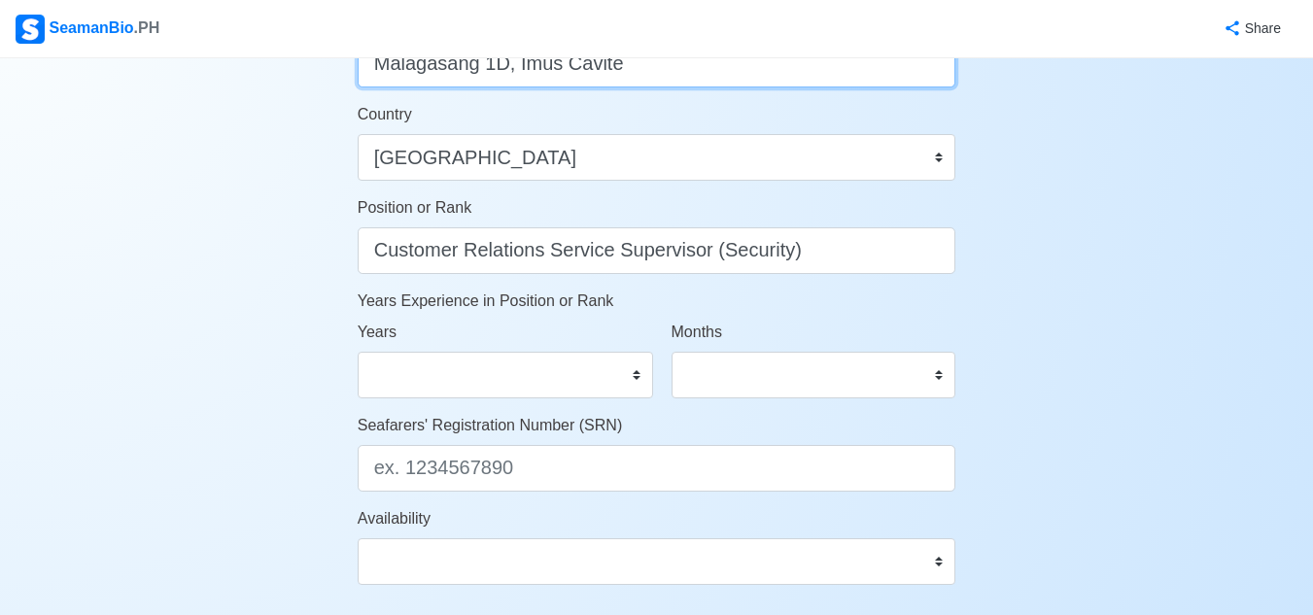
type input "Malagasang 1D, Imus Cavite"
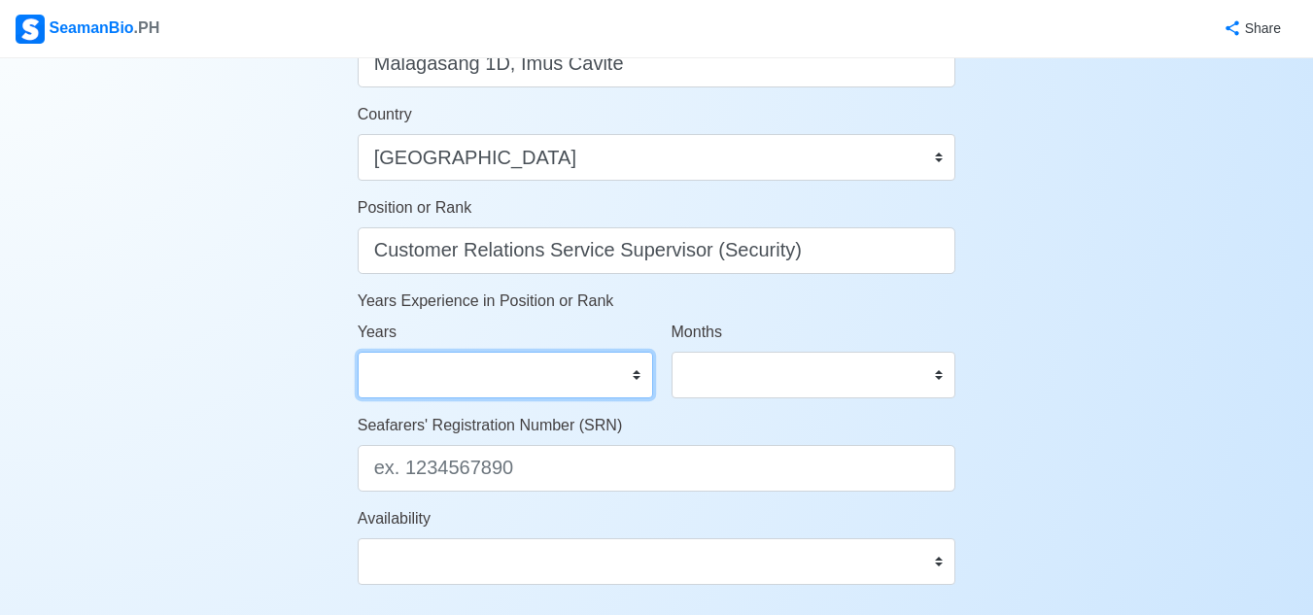
click at [557, 374] on select "0 1 2 3 4 5 6 7 8 9 10 11 12 13 14 15 16 17 18 19 20 21 22 23 24 25 26 27 28 29…" at bounding box center [505, 375] width 295 height 47
select select "12"
click at [358, 352] on select "0 1 2 3 4 5 6 7 8 9 10 11 12 13 14 15 16 17 18 19 20 21 22 23 24 25 26 27 28 29…" at bounding box center [505, 375] width 295 height 47
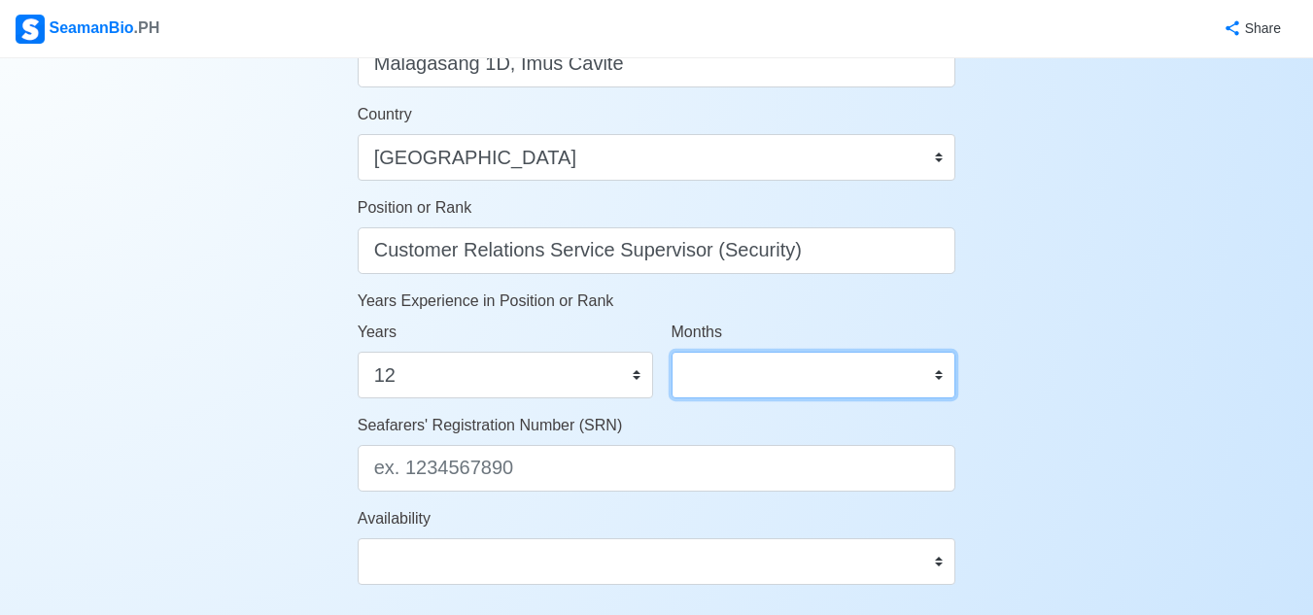
click at [895, 384] on select "0 1 2 3 4 5 6 7 8 9 10 11" at bounding box center [813, 375] width 285 height 47
select select "4"
click at [671, 352] on select "0 1 2 3 4 5 6 7 8 9 10 11" at bounding box center [813, 375] width 285 height 47
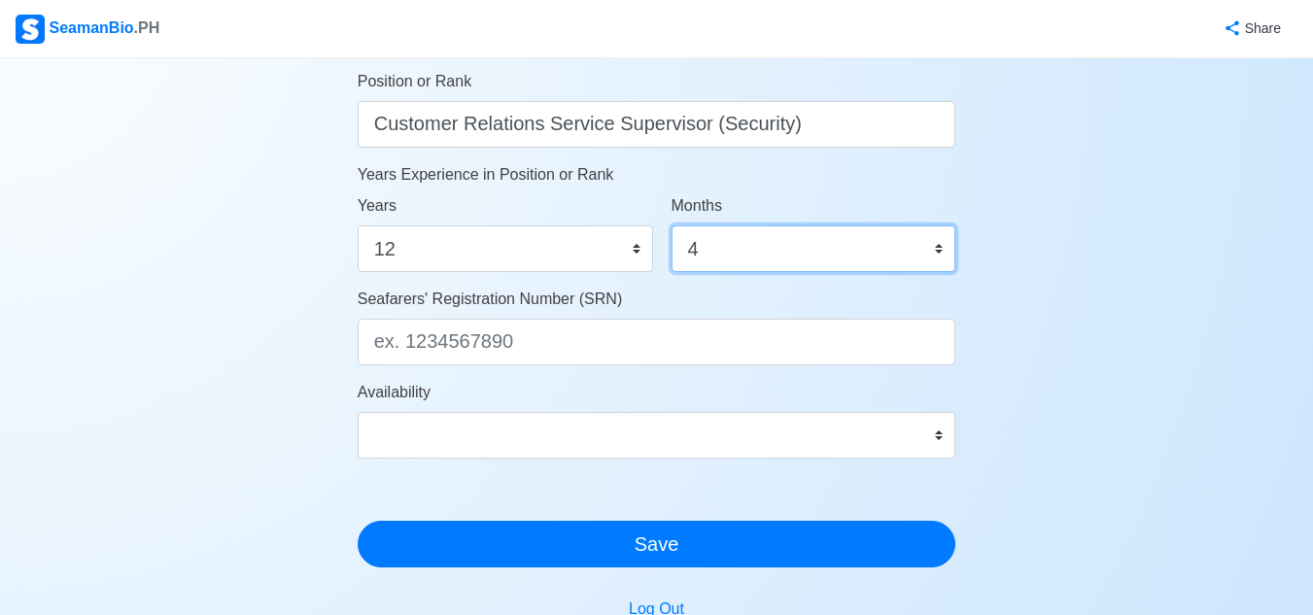
scroll to position [1069, 0]
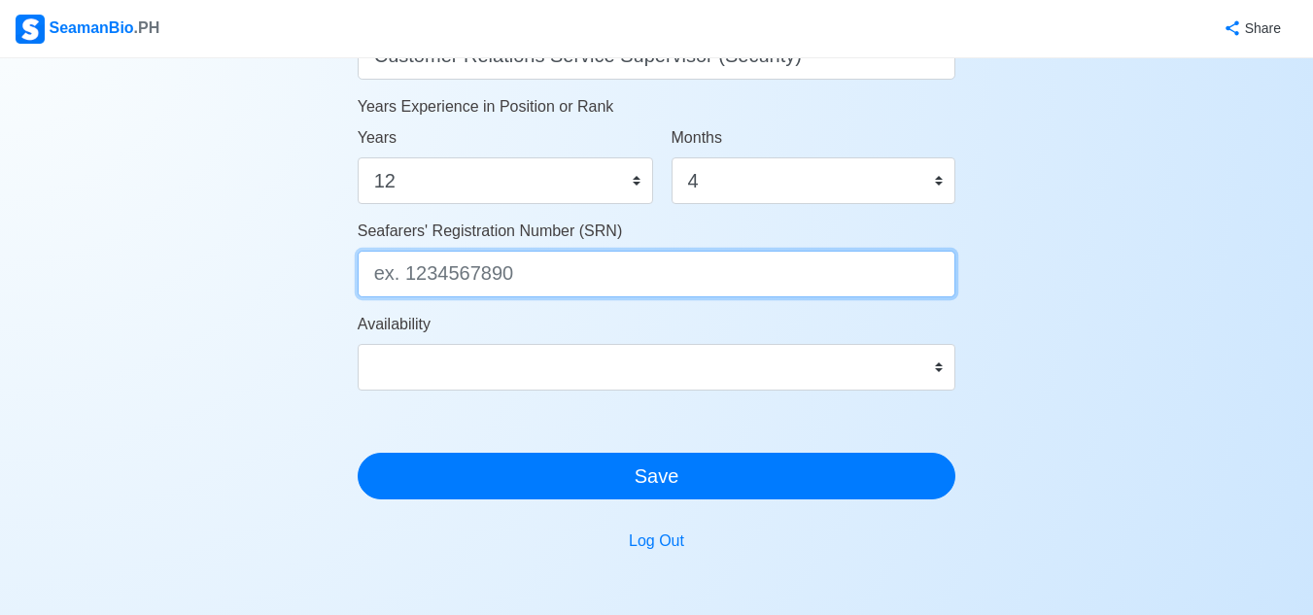
click at [698, 279] on input "Seafarers' Registration Number (SRN)" at bounding box center [657, 274] width 598 height 47
paste input "8801020124"
type input "8801020124"
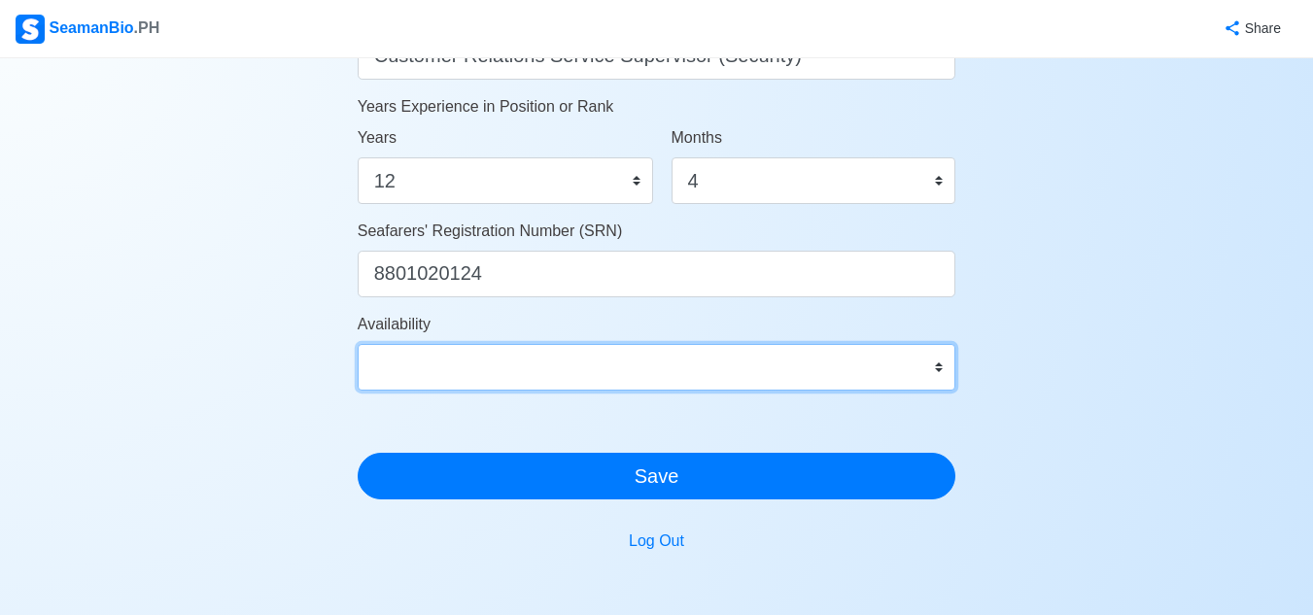
click at [501, 360] on select "Immediate Nov 2025 Dec 2025 Jan 2026 Feb 2026 Mar 2026 Apr 2026 May 2026 Jun 20…" at bounding box center [657, 367] width 598 height 47
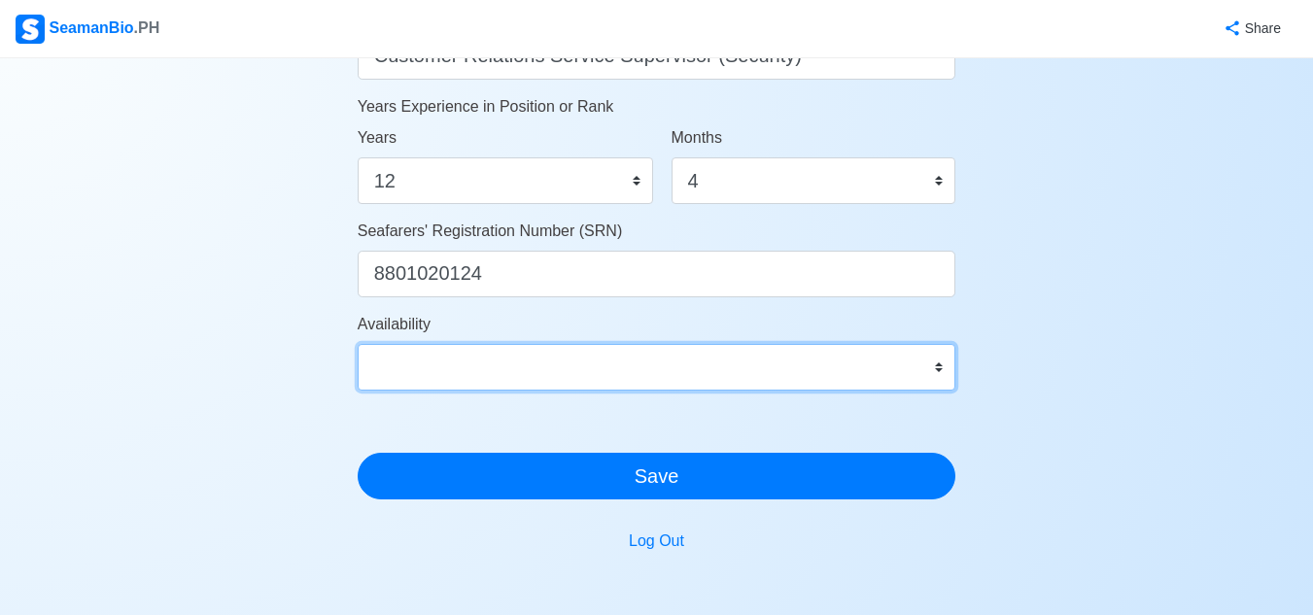
click at [941, 363] on select "Immediate Nov 2025 Dec 2025 Jan 2026 Feb 2026 Mar 2026 Apr 2026 May 2026 Jun 20…" at bounding box center [657, 367] width 598 height 47
select select "4102416000000"
click at [358, 344] on select "Immediate Nov 2025 Dec 2025 Jan 2026 Feb 2026 Mar 2026 Apr 2026 May 2026 Jun 20…" at bounding box center [657, 367] width 598 height 47
click at [939, 357] on select "Immediate Nov 2025 Dec 2025 Jan 2026 Feb 2026 Mar 2026 Apr 2026 May 2026 Jun 20…" at bounding box center [657, 367] width 598 height 47
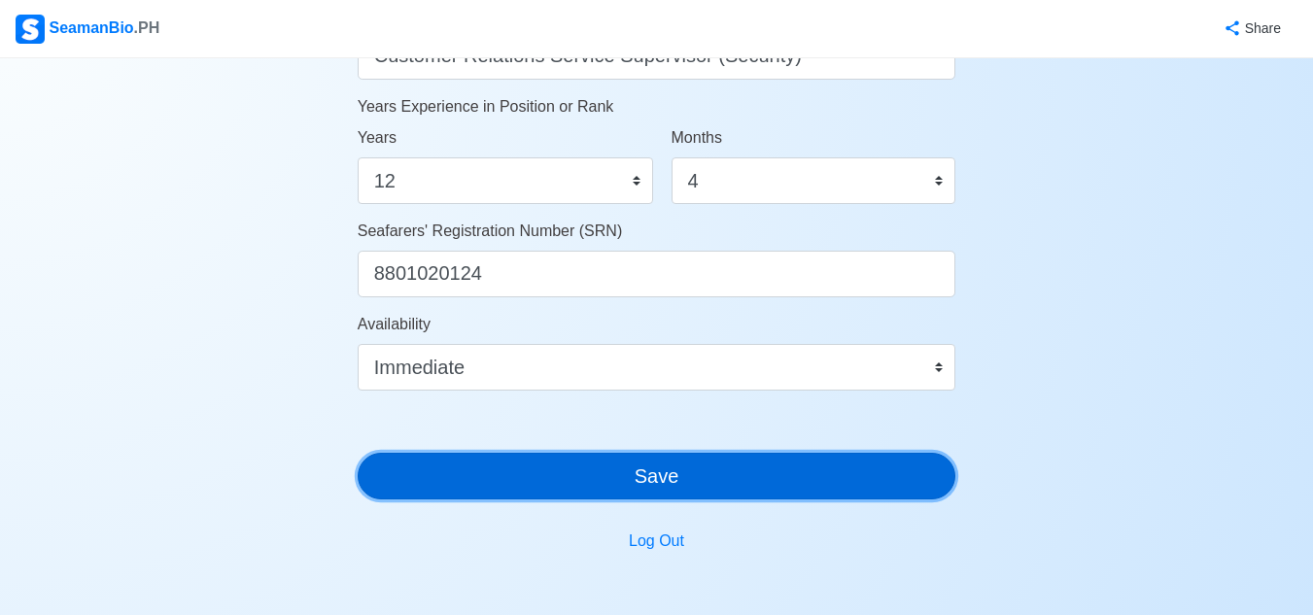
click at [669, 482] on button "Save" at bounding box center [657, 476] width 598 height 47
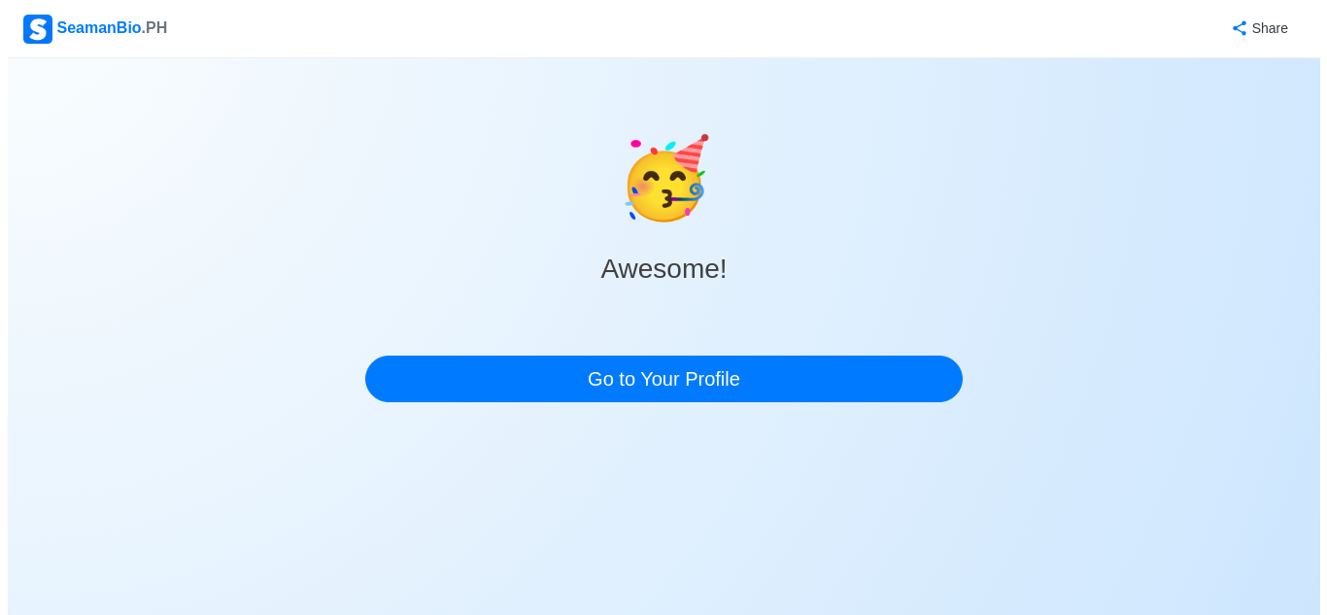
scroll to position [0, 0]
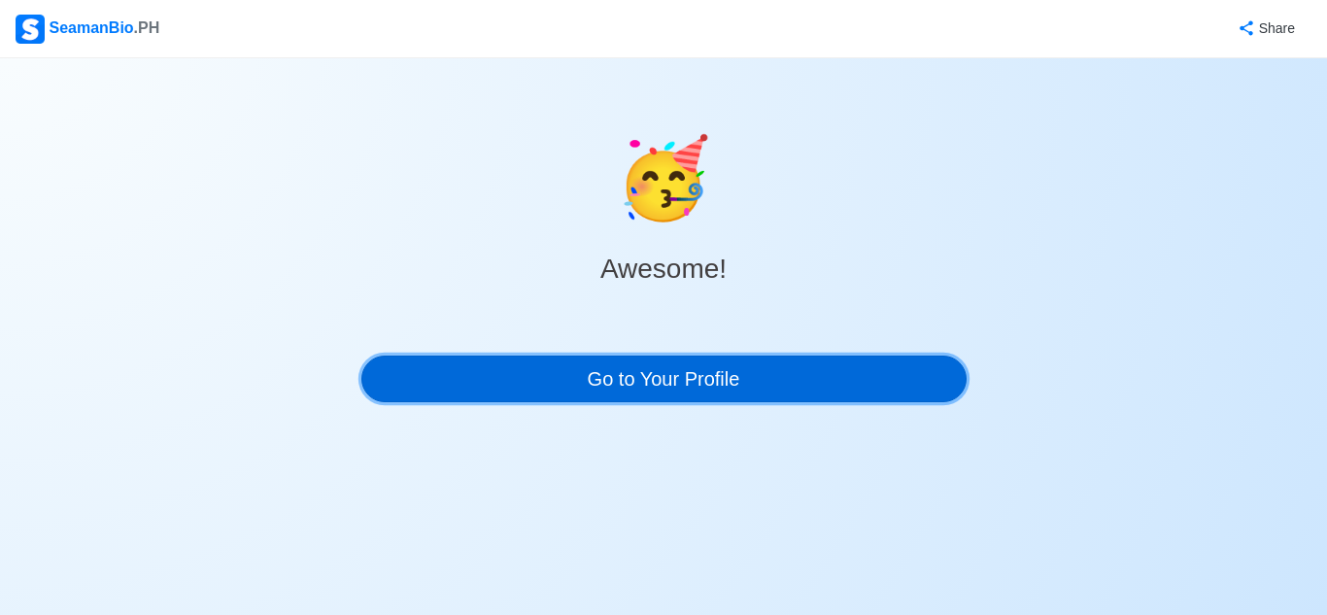
click at [682, 382] on link "Go to Your Profile" at bounding box center [663, 379] width 605 height 47
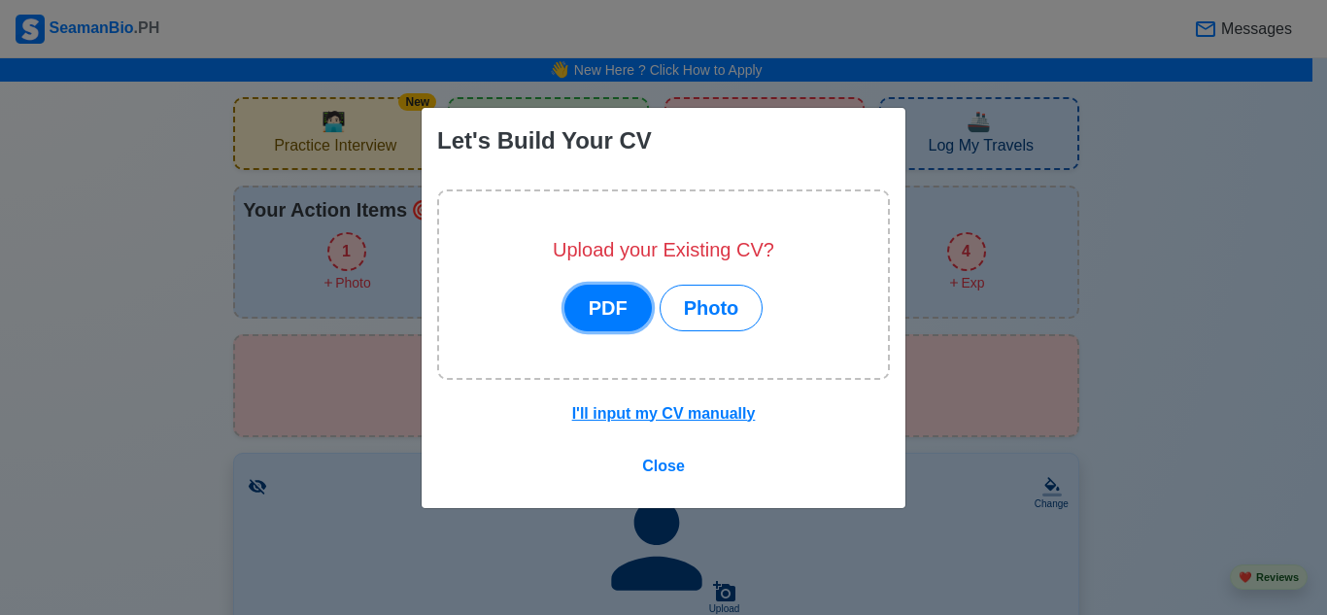
click at [604, 302] on button "PDF" at bounding box center [607, 308] width 87 height 47
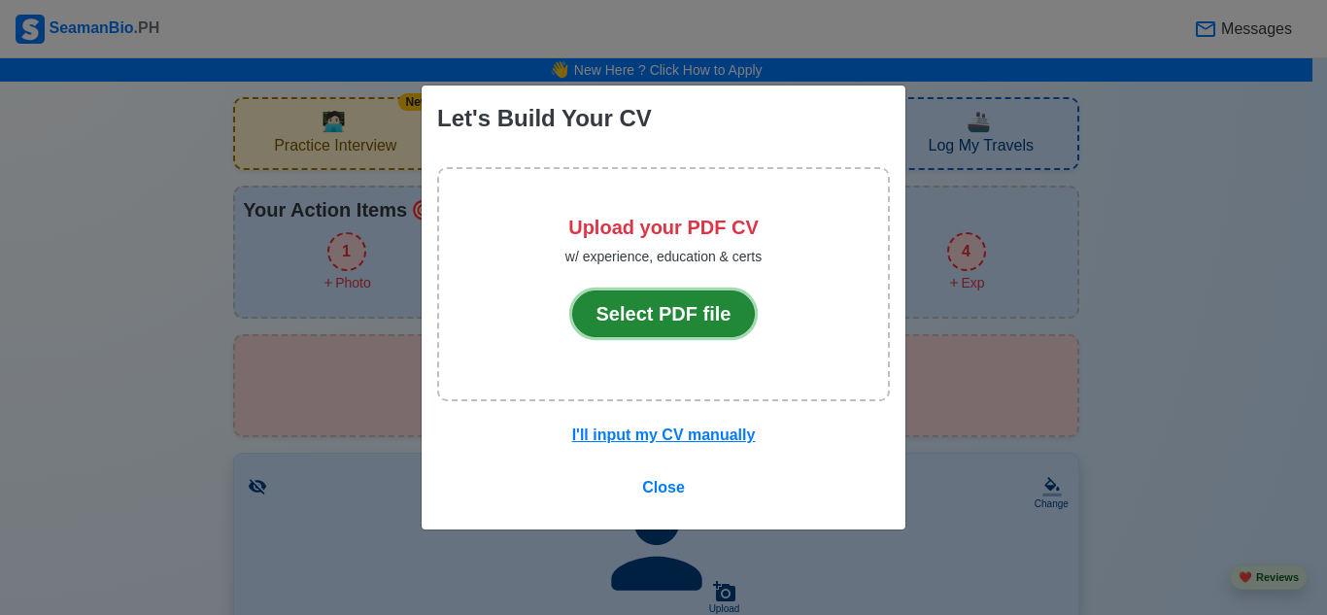
click at [663, 304] on button "Select PDF file" at bounding box center [664, 313] width 184 height 47
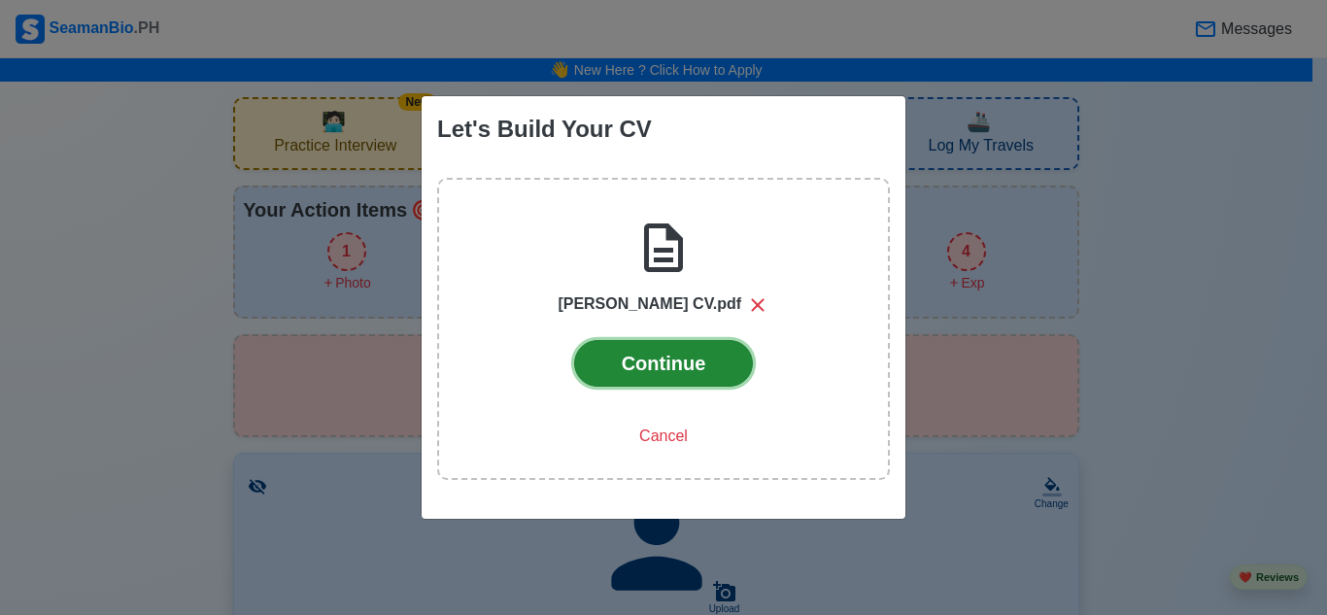
click at [683, 366] on button "Continue" at bounding box center [664, 363] width 180 height 47
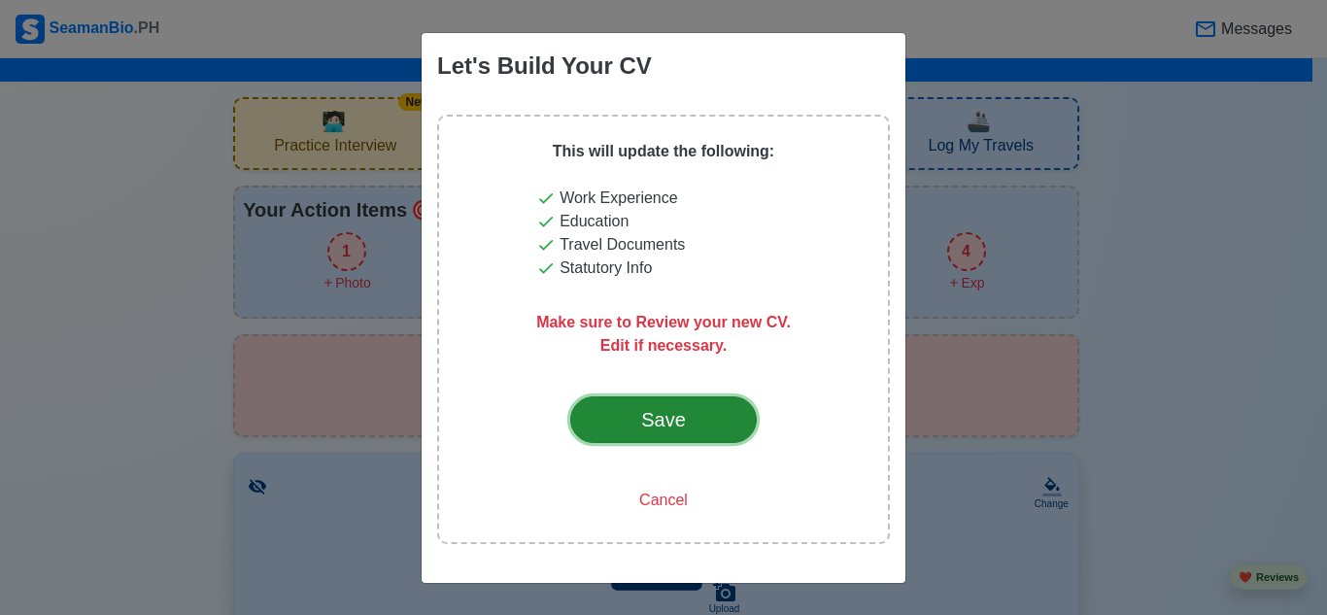
click at [693, 418] on div "Save" at bounding box center [663, 419] width 91 height 29
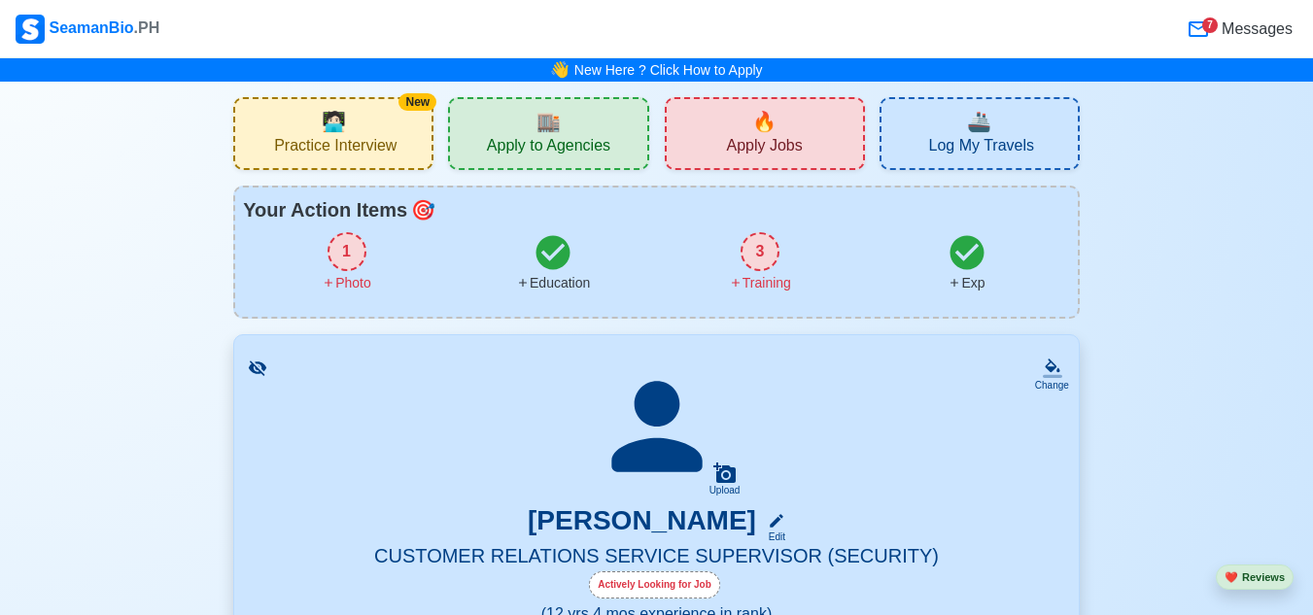
click at [787, 131] on div "🔥 Apply Jobs" at bounding box center [765, 133] width 200 height 73
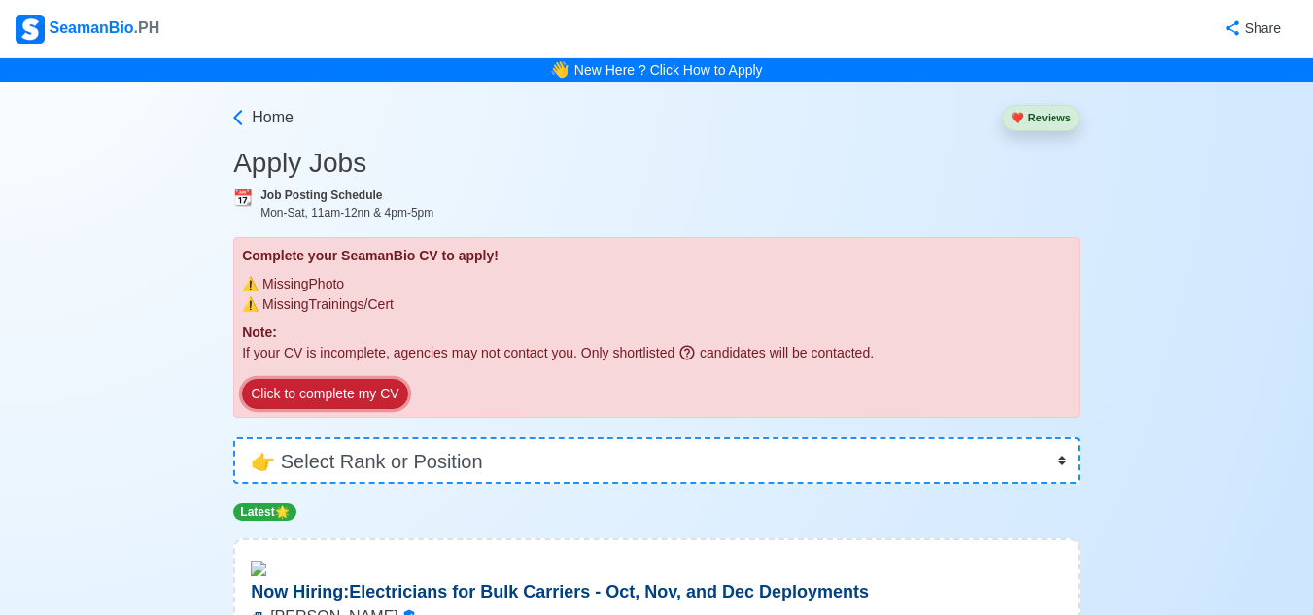
click at [327, 395] on button "Click to complete my CV" at bounding box center [324, 394] width 165 height 30
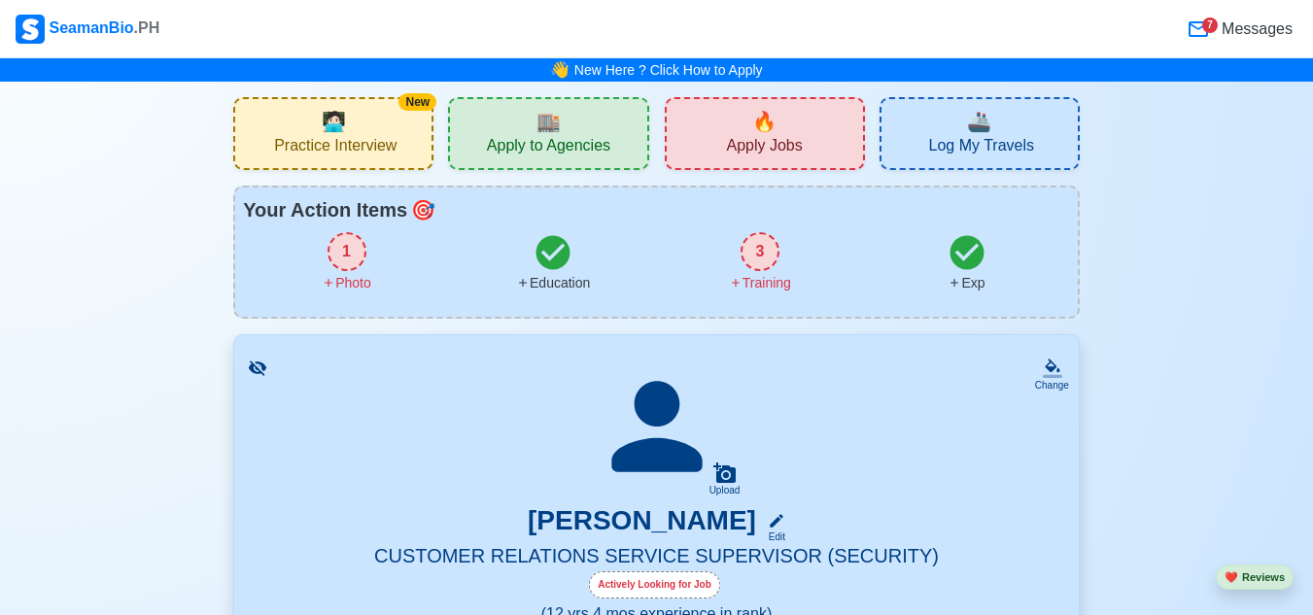
click at [345, 259] on div "1" at bounding box center [346, 251] width 39 height 39
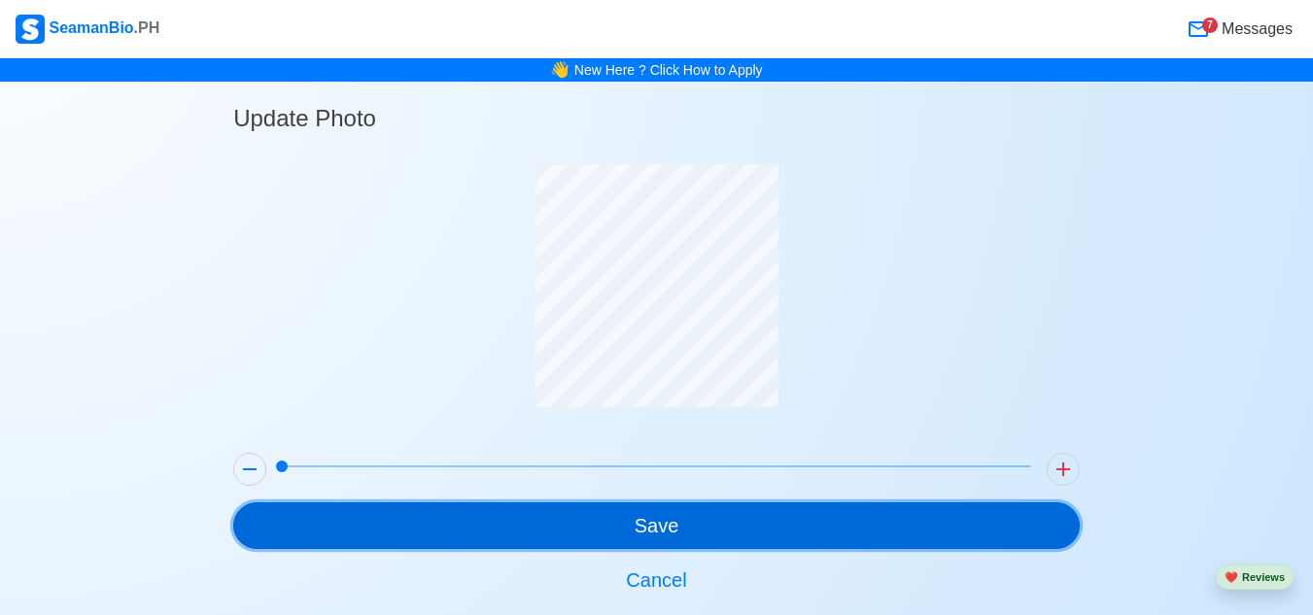
click at [670, 525] on button "Save" at bounding box center [656, 525] width 846 height 47
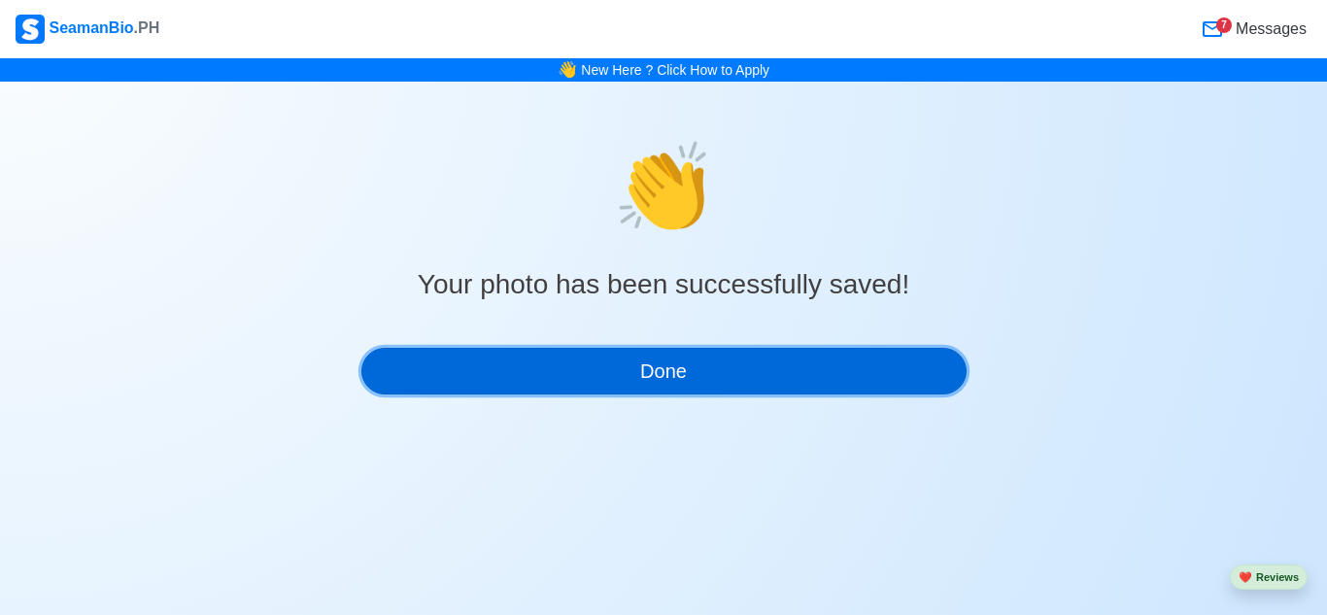
click at [701, 364] on button "Done" at bounding box center [663, 371] width 605 height 47
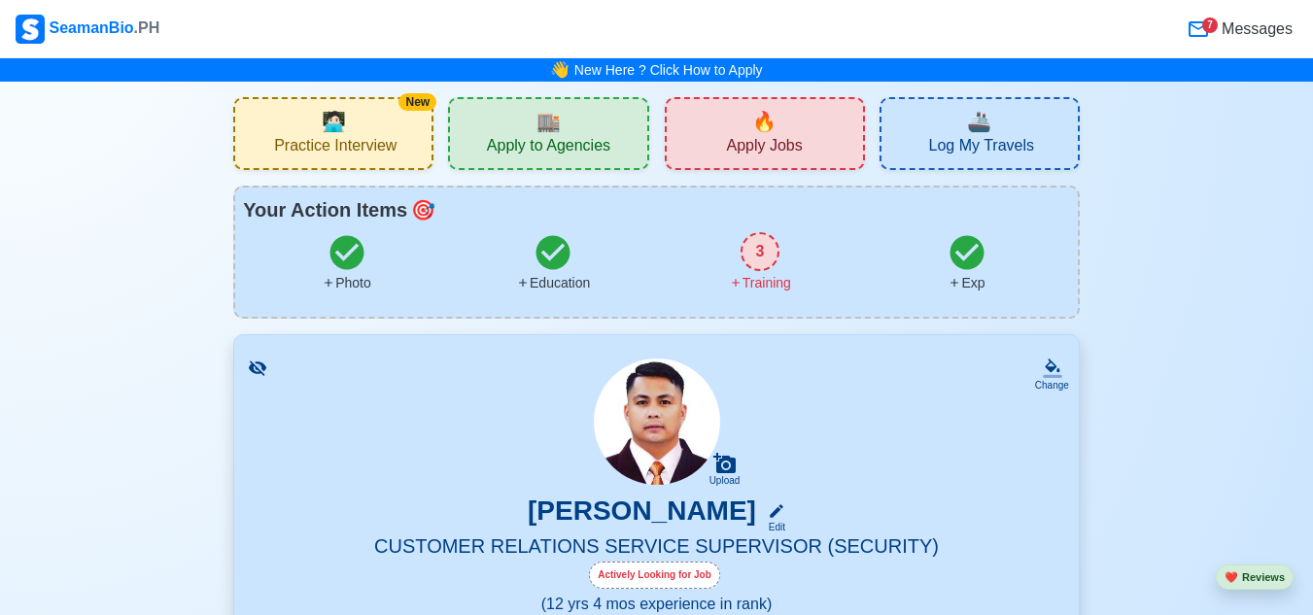
click at [762, 261] on div "3" at bounding box center [759, 251] width 39 height 39
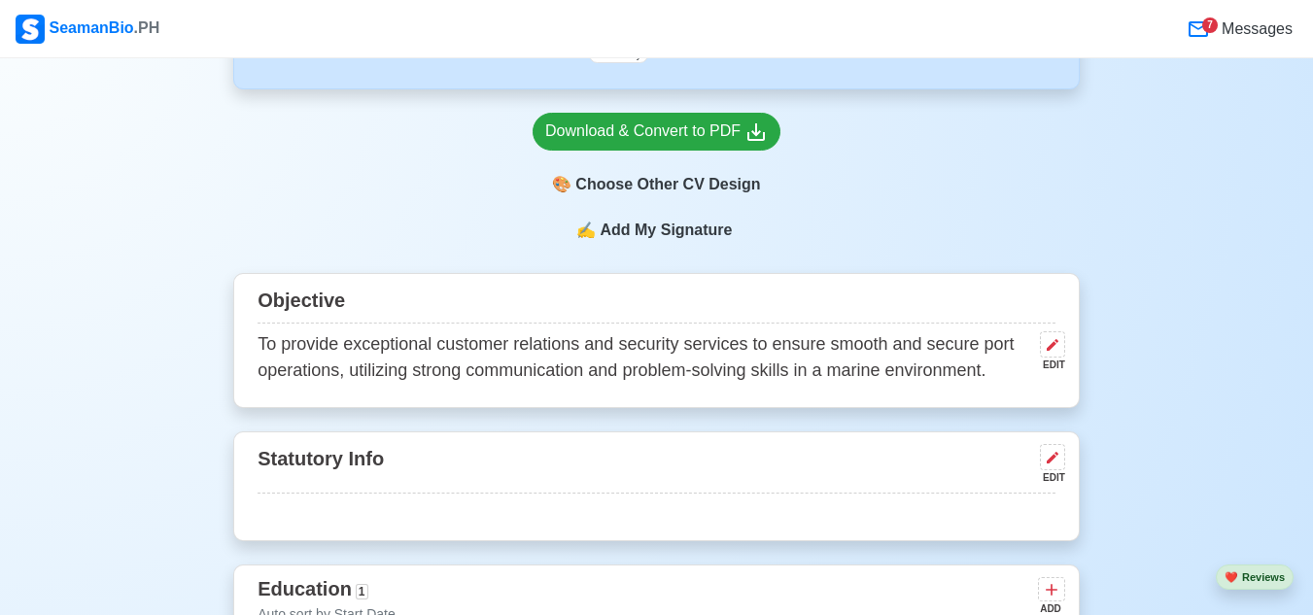
scroll to position [851, 0]
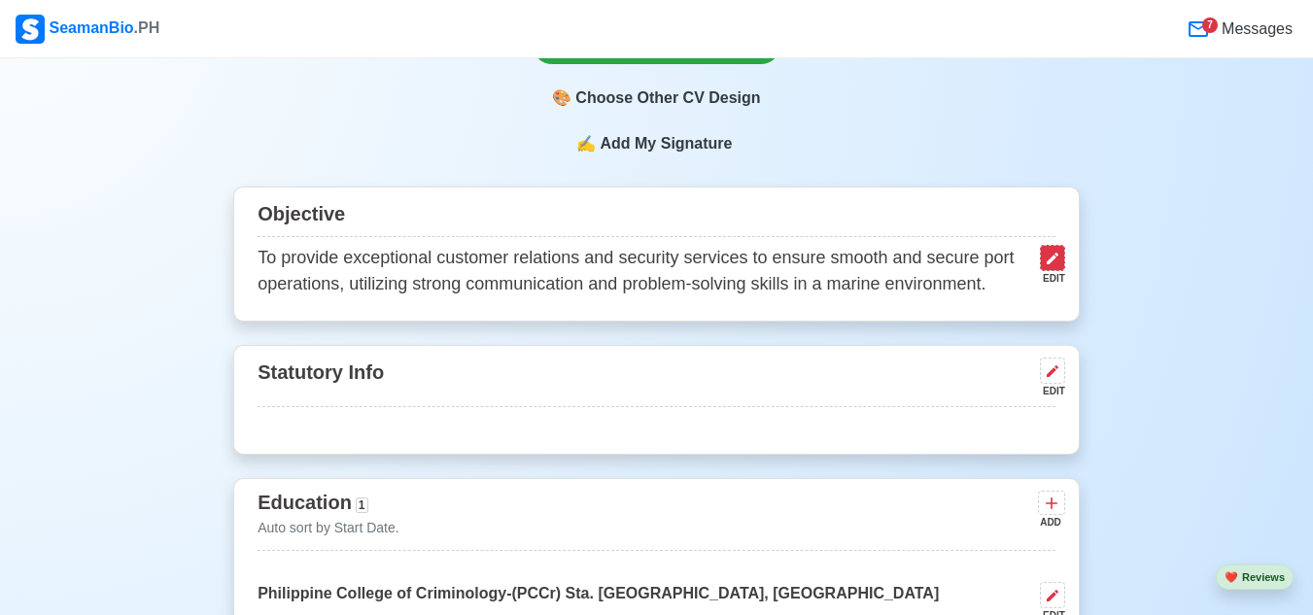
click at [1061, 268] on button at bounding box center [1052, 258] width 25 height 26
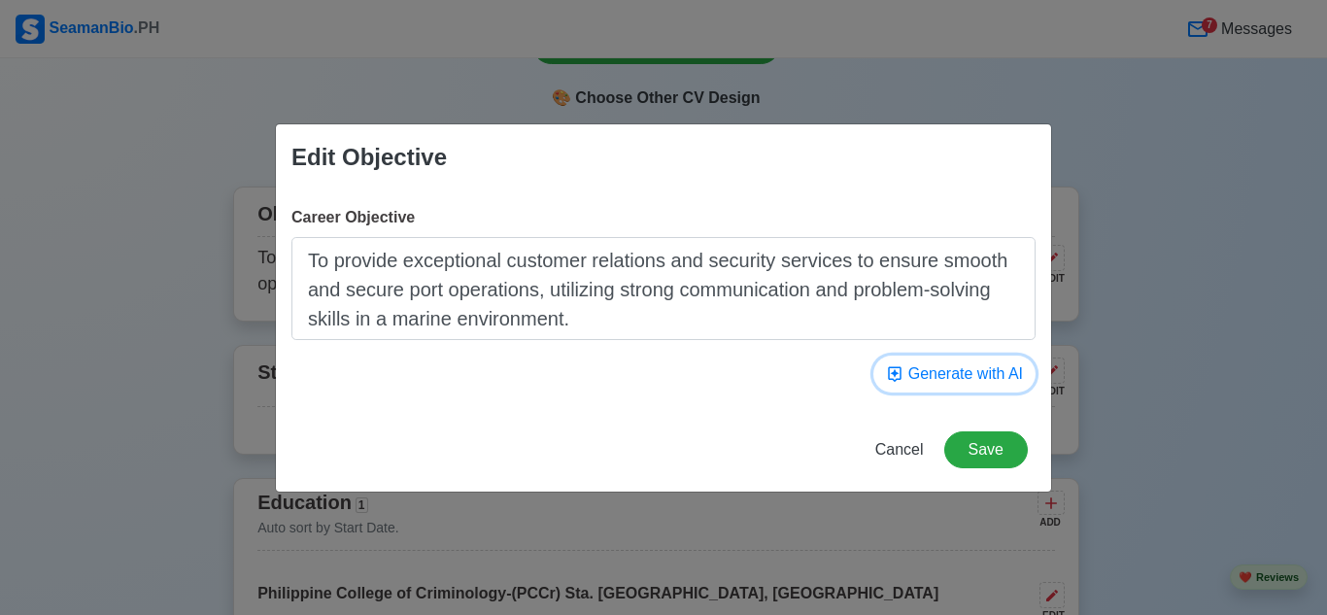
click at [972, 375] on button "Generate with AI" at bounding box center [954, 374] width 162 height 37
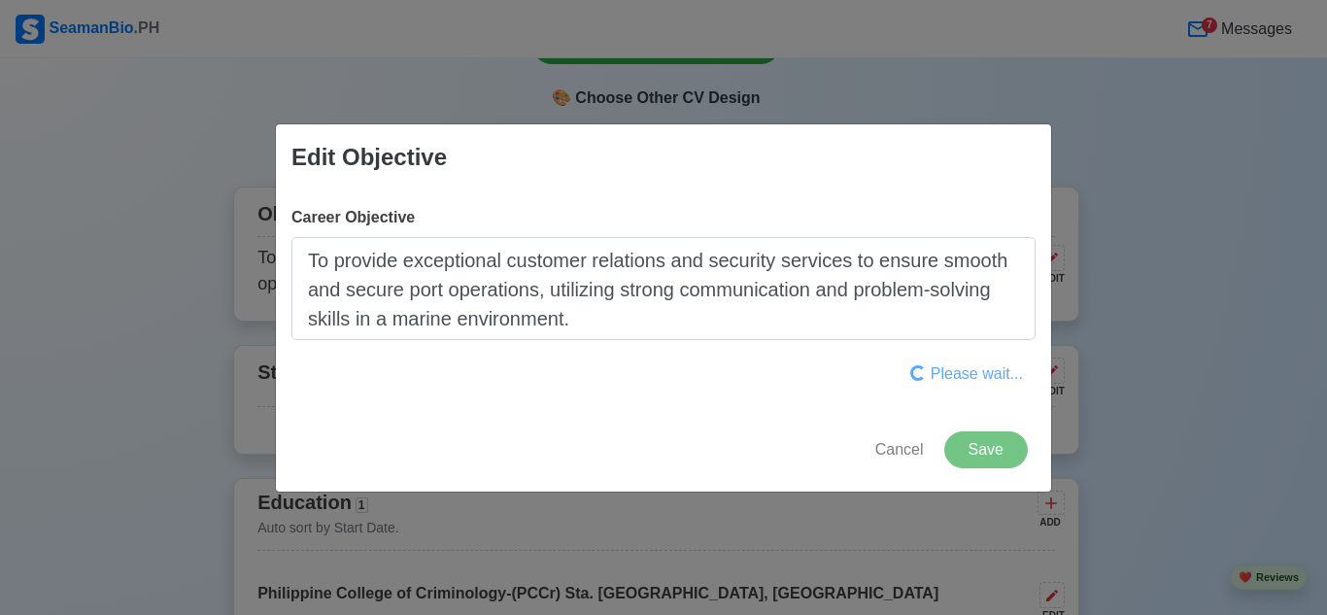
type textarea "To provide exceptional service and ensure seamless security operations on vesse…"
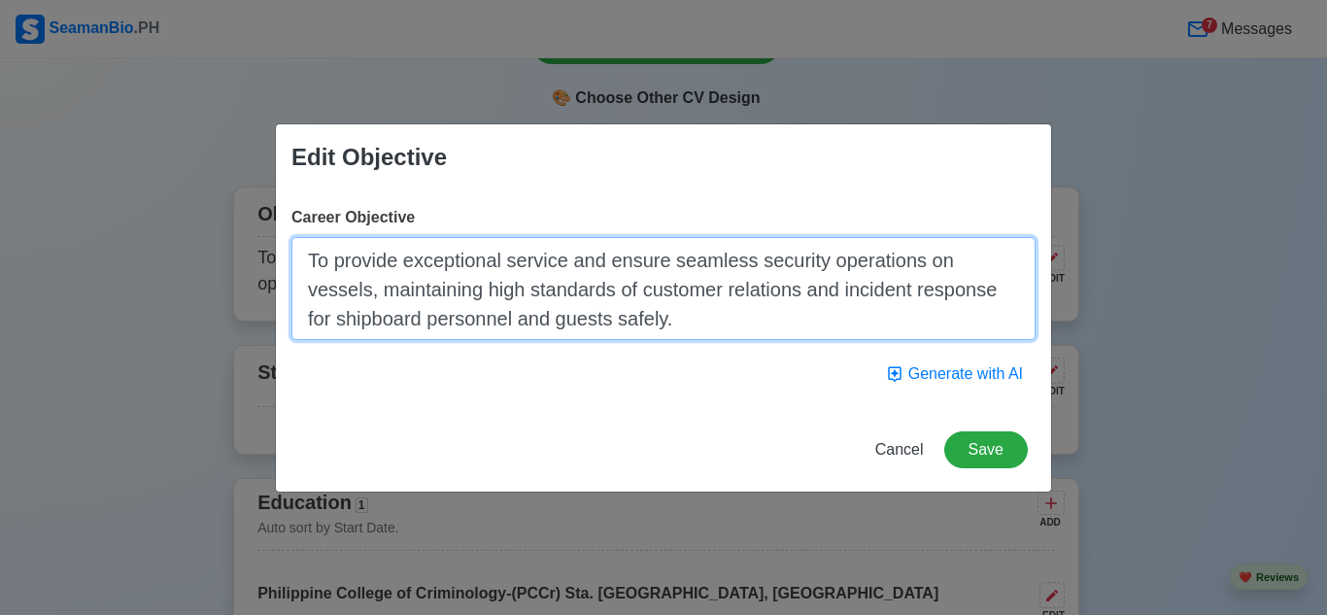
drag, startPoint x: 307, startPoint y: 258, endPoint x: 737, endPoint y: 338, distance: 437.7
click at [737, 338] on textarea "To provide exceptional service and ensure seamless security operations on vesse…" at bounding box center [663, 288] width 744 height 103
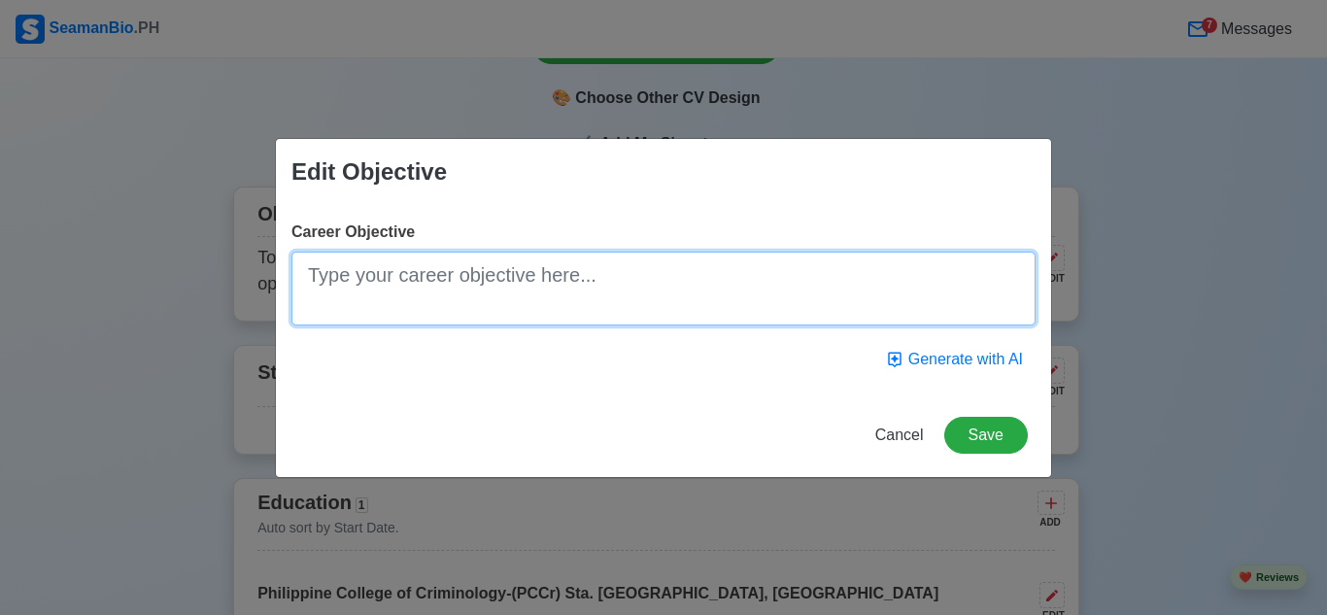
paste textarea "To secure a challenging and rewarding Security Officer position on a cruise shi…"
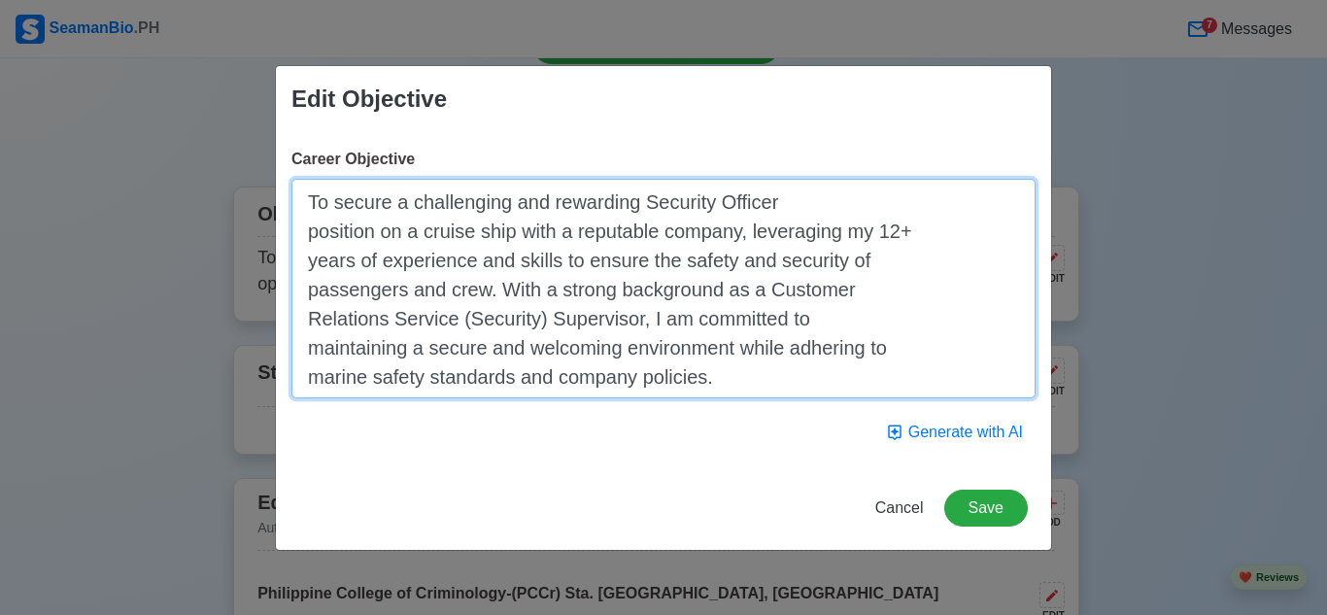
drag, startPoint x: 313, startPoint y: 231, endPoint x: 426, endPoint y: 300, distance: 132.1
click at [314, 234] on textarea "To secure a challenging and rewarding Security Officer position on a cruise shi…" at bounding box center [663, 289] width 744 height 220
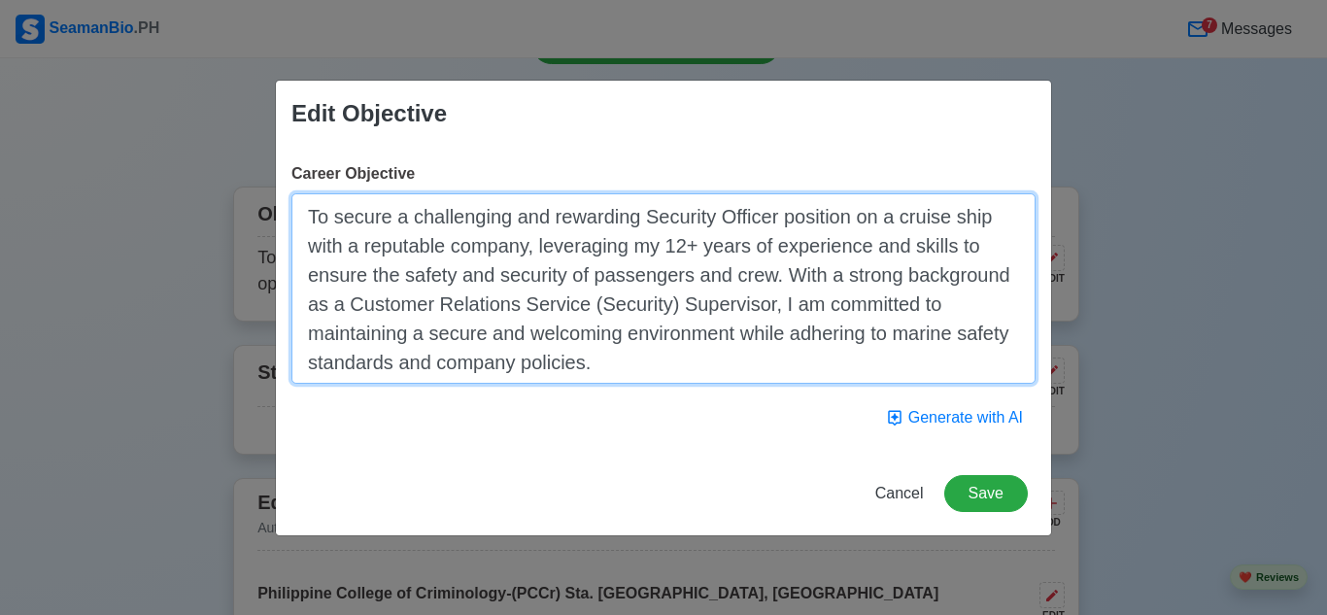
type textarea "To secure a challenging and rewarding Security Officer position on a cruise shi…"
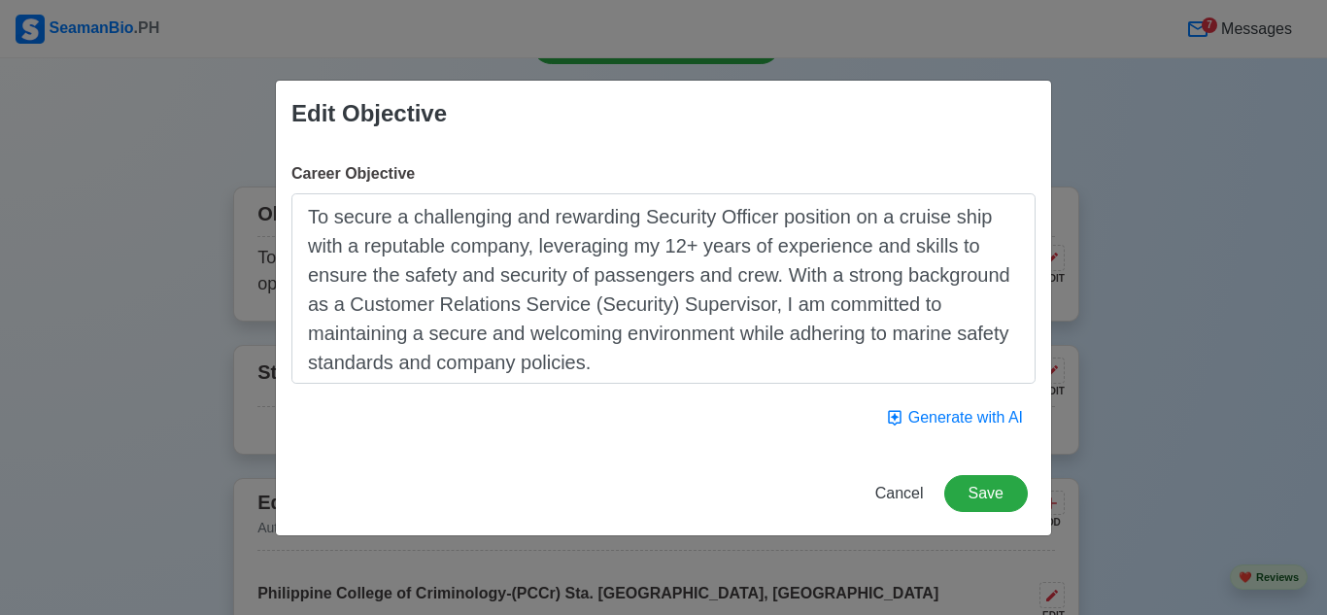
click at [1000, 547] on div "Edit Objective Career Objective To secure a challenging and rewarding Security …" at bounding box center [663, 307] width 1327 height 615
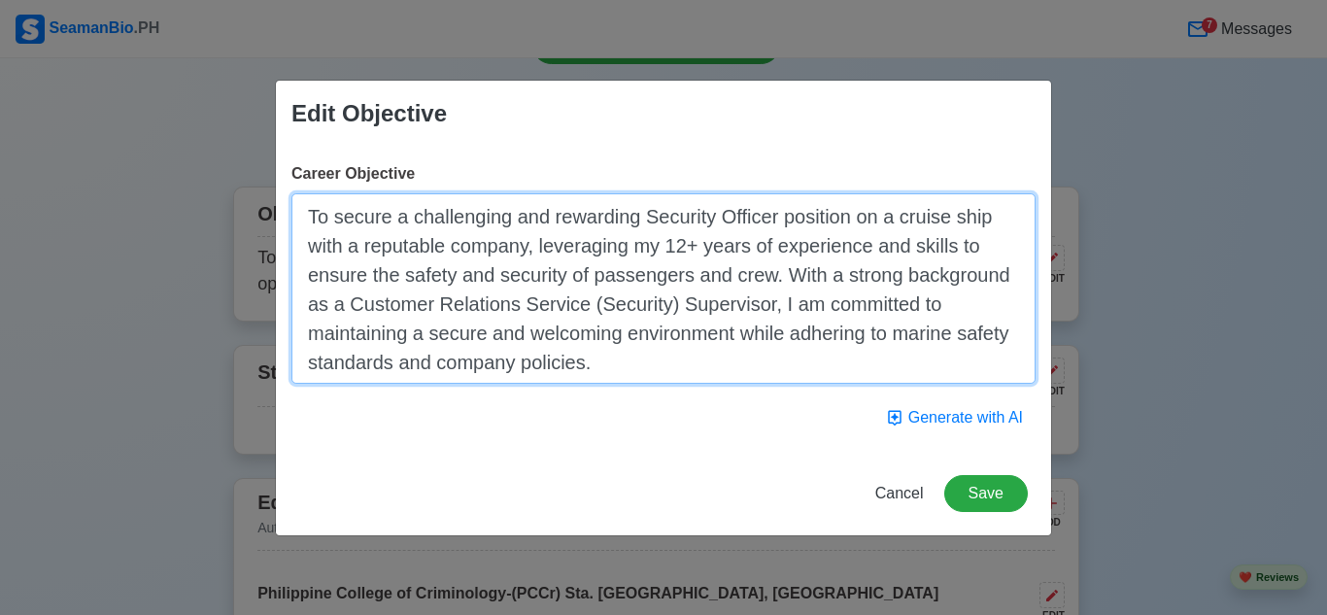
drag, startPoint x: 420, startPoint y: 242, endPoint x: 608, endPoint y: 268, distance: 190.3
click at [608, 268] on textarea "To secure a challenging and rewarding Security Officer position on a cruise shi…" at bounding box center [663, 288] width 744 height 190
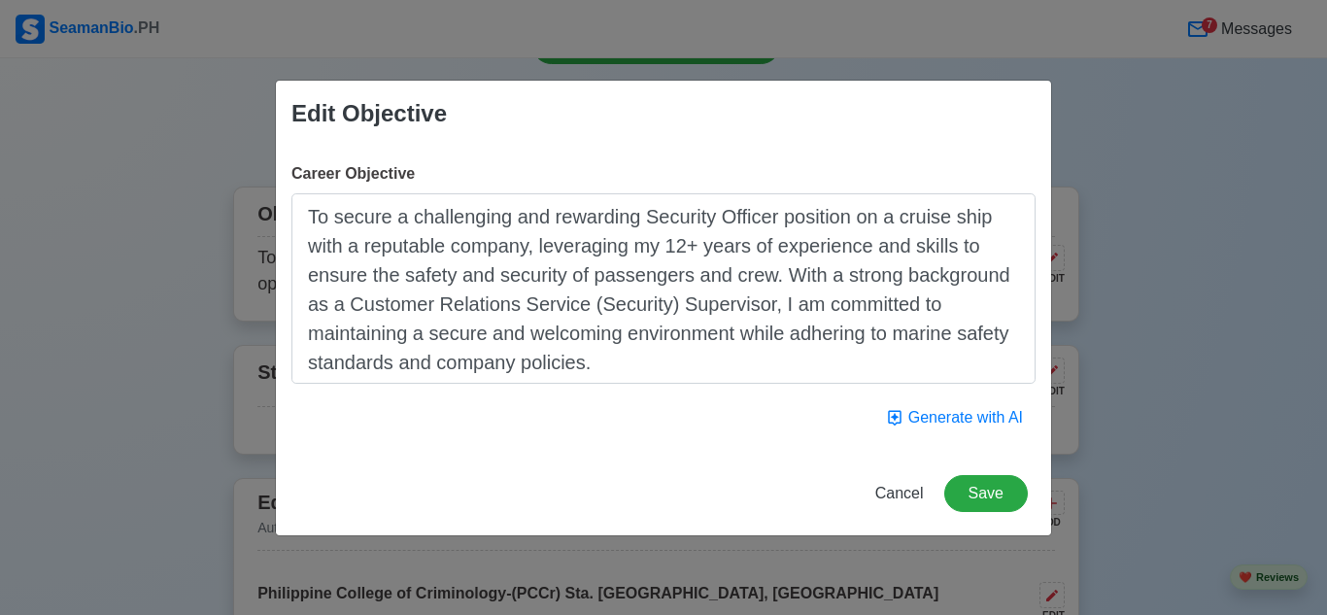
drag, startPoint x: 608, startPoint y: 269, endPoint x: 1183, endPoint y: 328, distance: 578.2
click at [1183, 328] on div "Edit Objective Career Objective To secure a challenging and rewarding Security …" at bounding box center [663, 307] width 1327 height 615
click at [993, 496] on button "Save" at bounding box center [986, 493] width 84 height 37
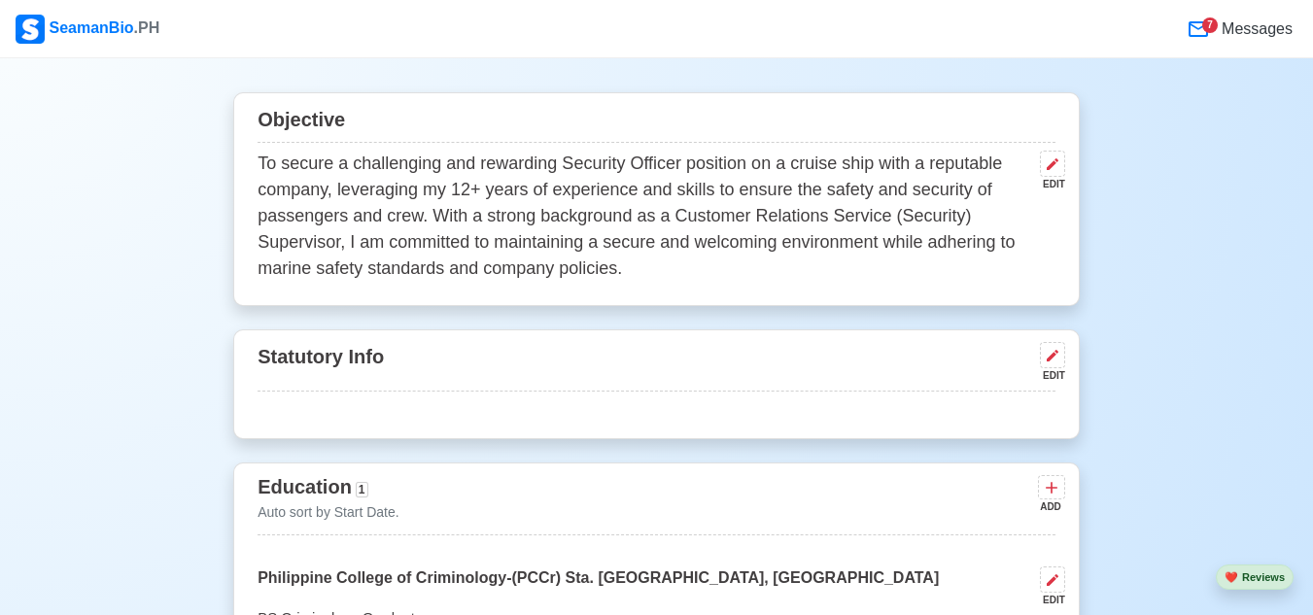
scroll to position [948, 0]
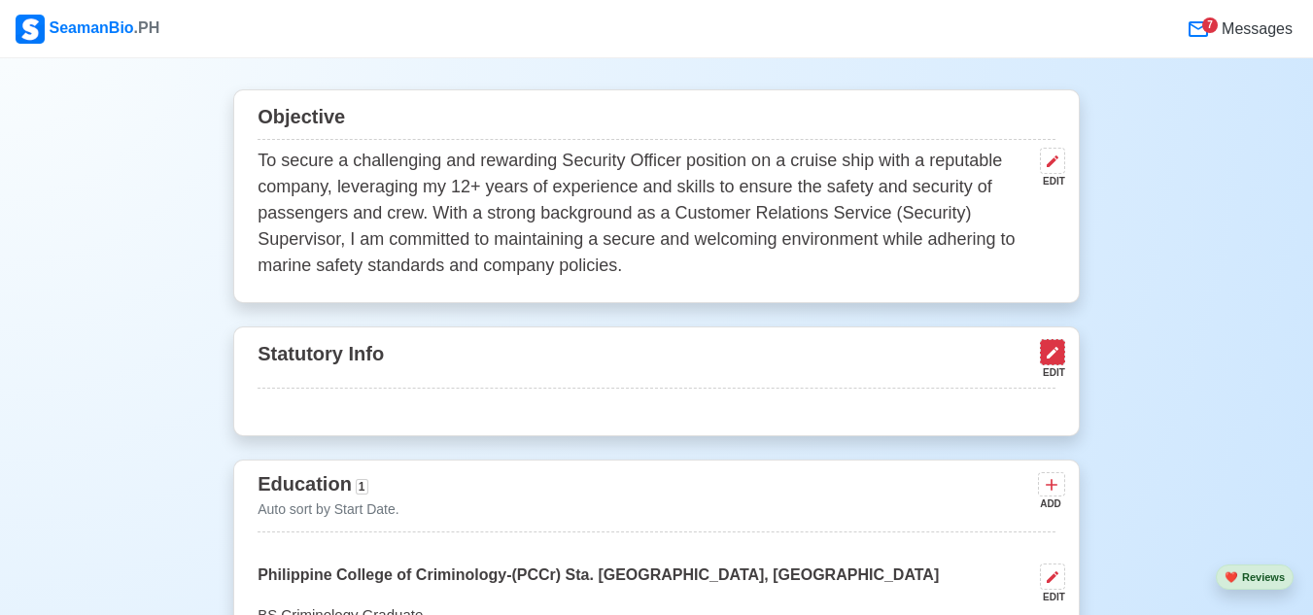
click at [1048, 353] on icon at bounding box center [1052, 353] width 16 height 16
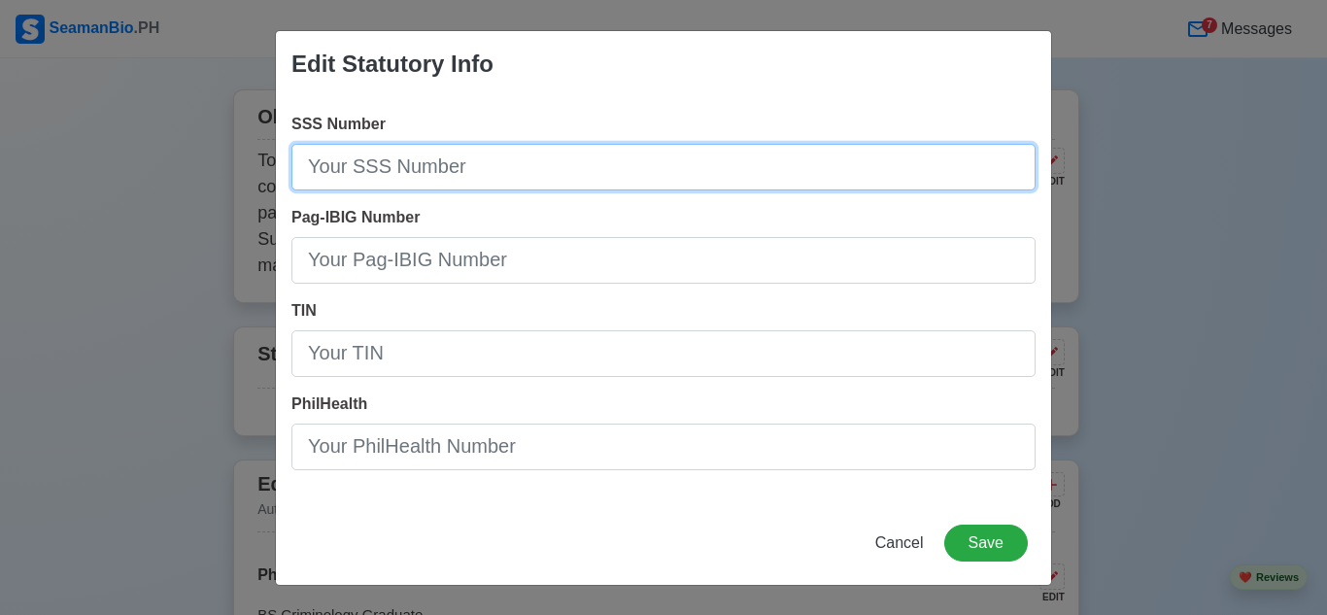
click at [542, 167] on input "SSS Number" at bounding box center [663, 167] width 744 height 47
type input "[PHONE_NUMBER]"
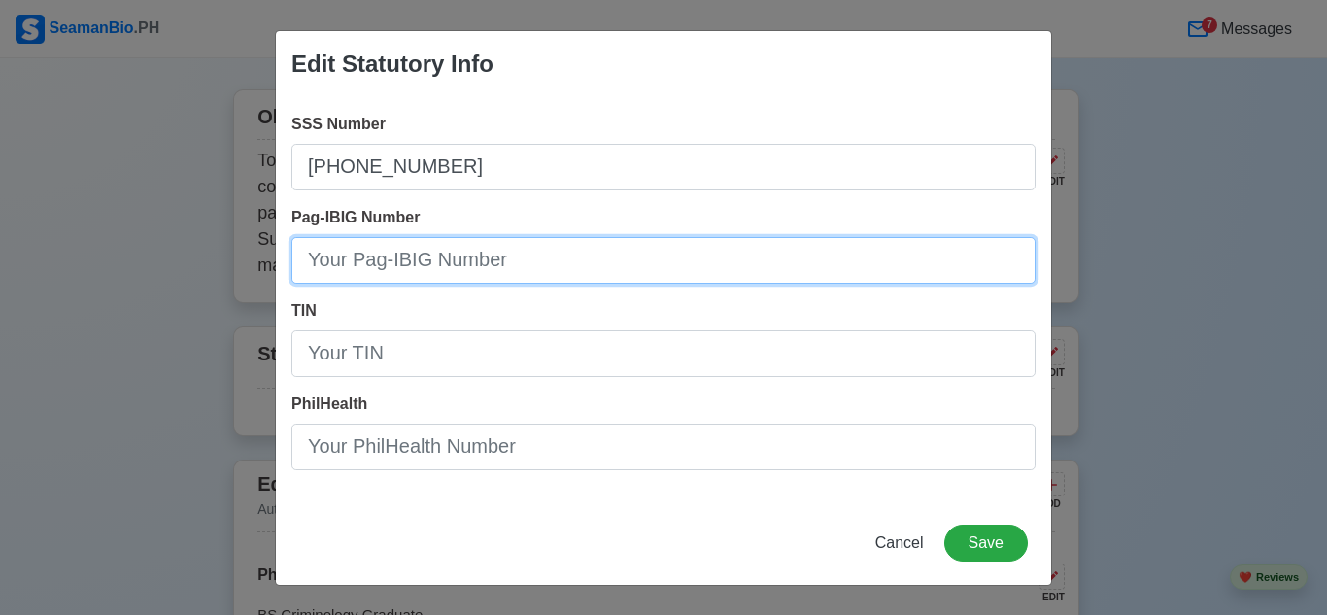
click at [478, 258] on input "Pag-IBIG Number" at bounding box center [663, 260] width 744 height 47
type input "1210-9761-2616"
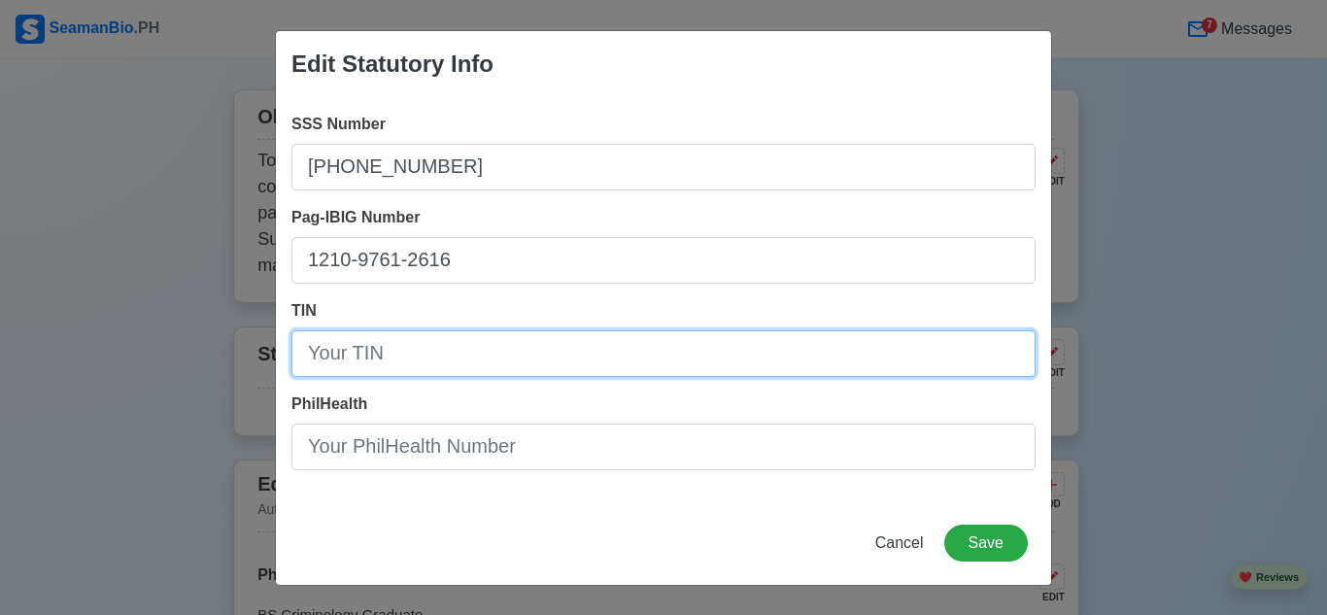
click at [423, 368] on input "TIN" at bounding box center [663, 353] width 744 height 47
type input "[PHONE_NUMBER]"
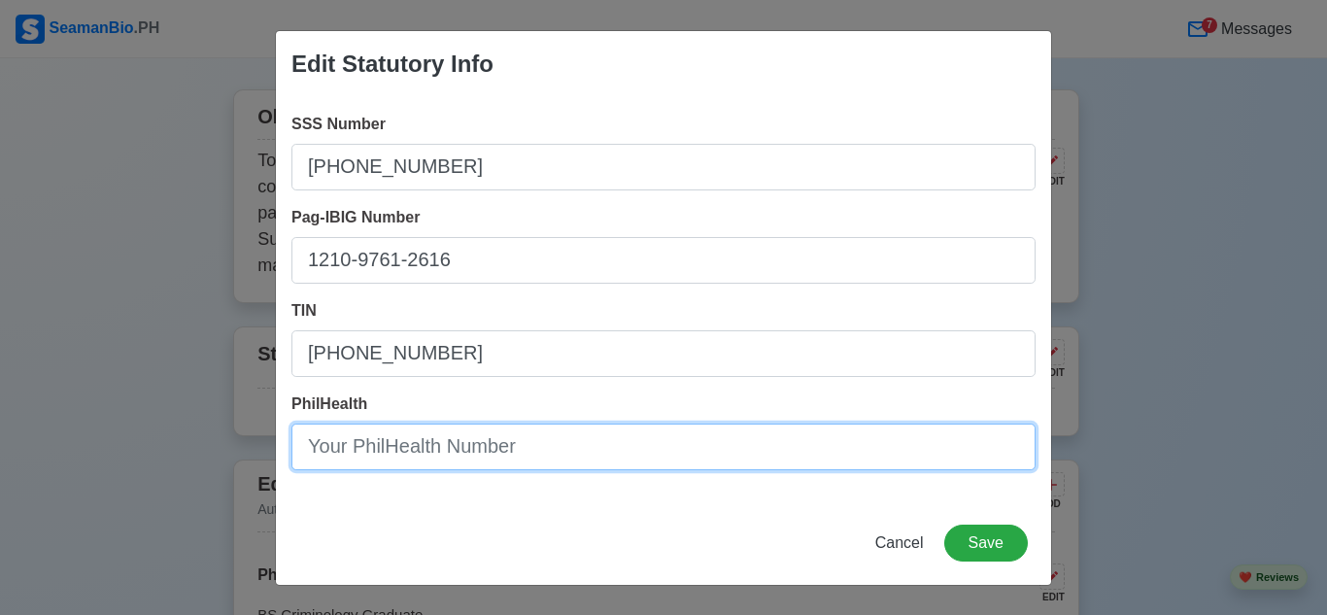
click at [511, 459] on input "PhilHealth" at bounding box center [663, 447] width 744 height 47
type input "020502576691"
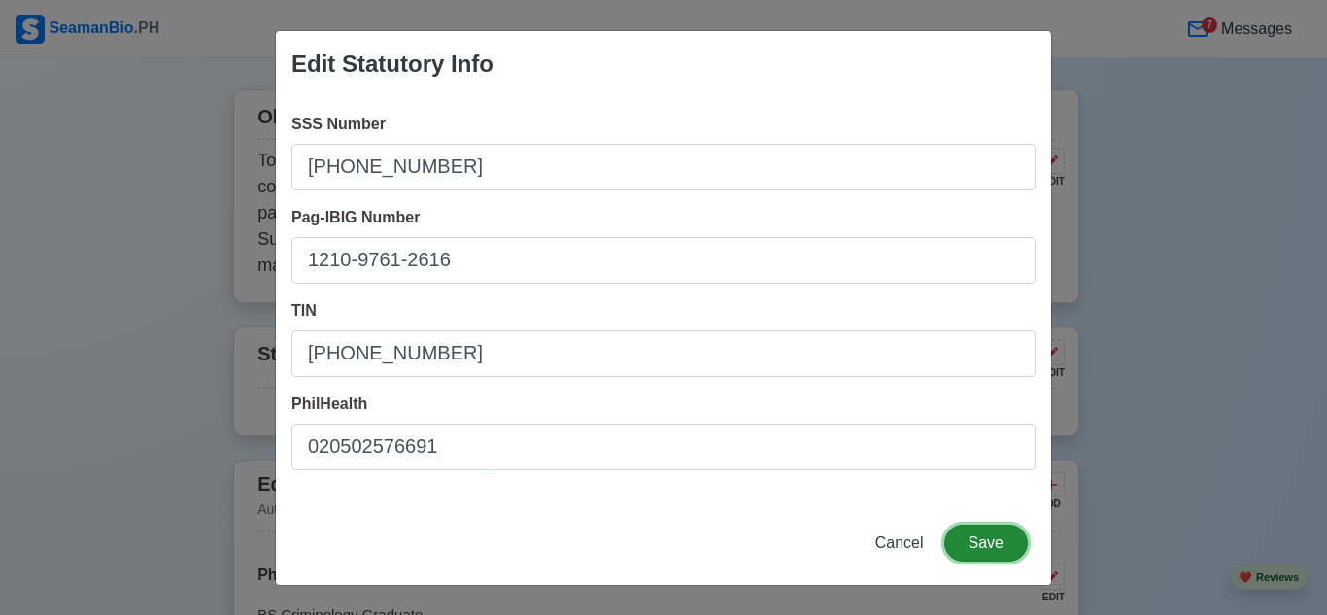
click at [992, 538] on button "Save" at bounding box center [986, 543] width 84 height 37
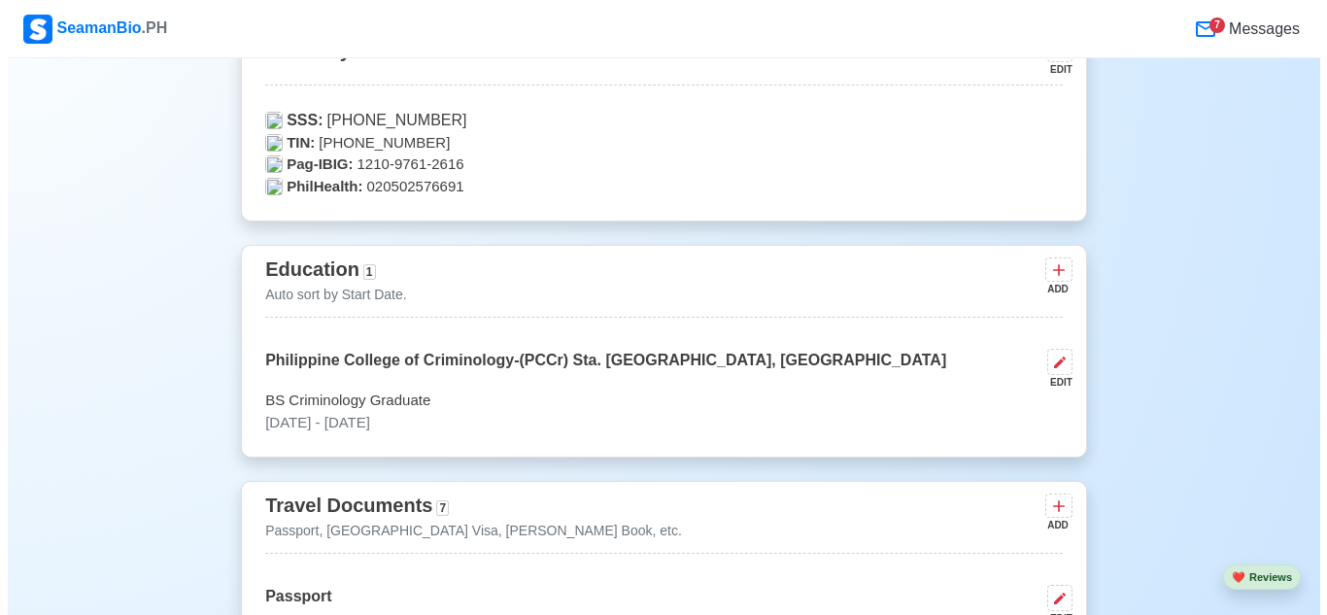
scroll to position [1240, 0]
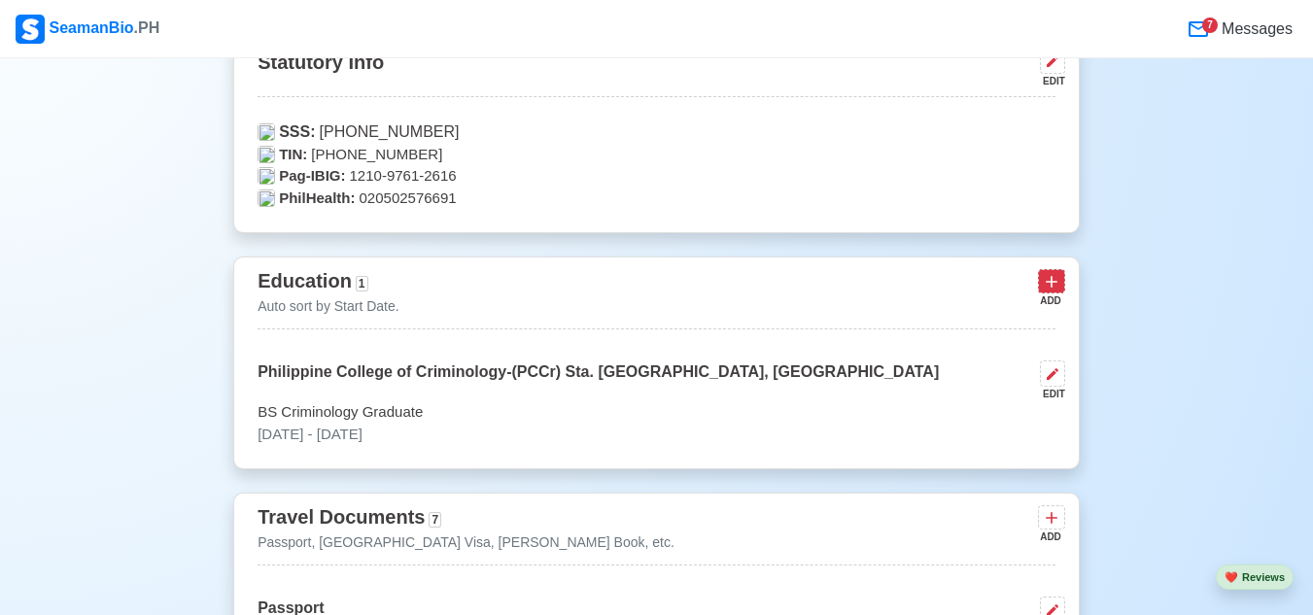
click at [1046, 290] on icon at bounding box center [1050, 281] width 19 height 19
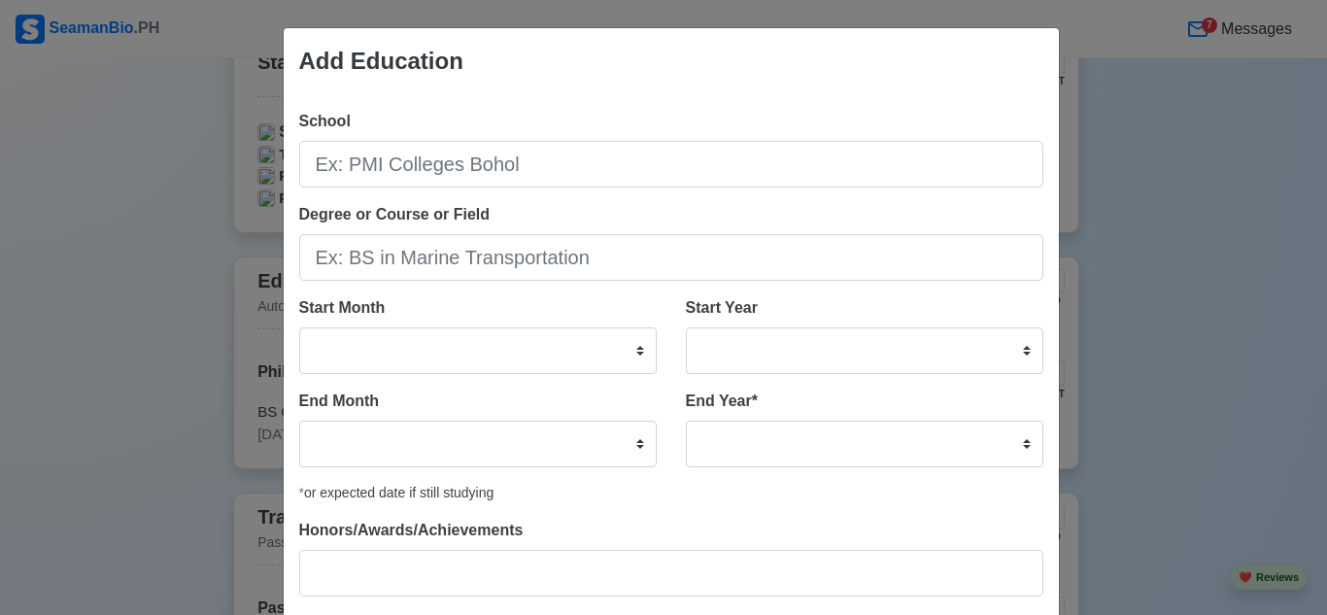
click at [1143, 249] on div "Add Education School Degree or Course or Field Start Month January February Mar…" at bounding box center [663, 307] width 1327 height 615
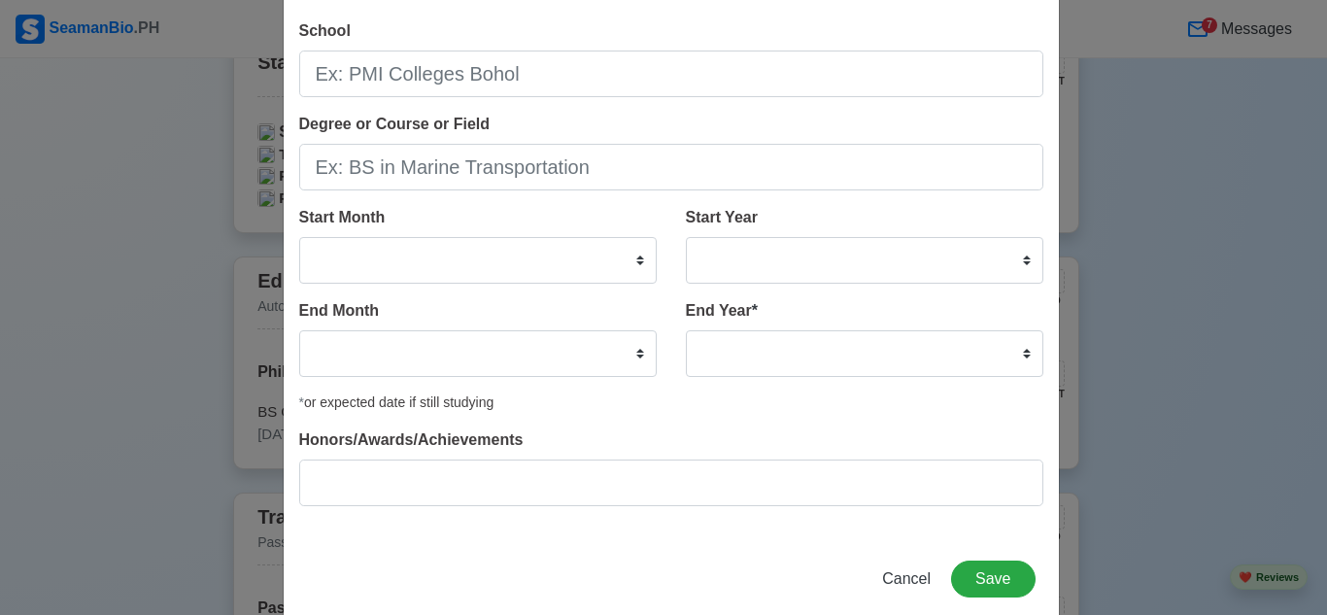
scroll to position [124, 0]
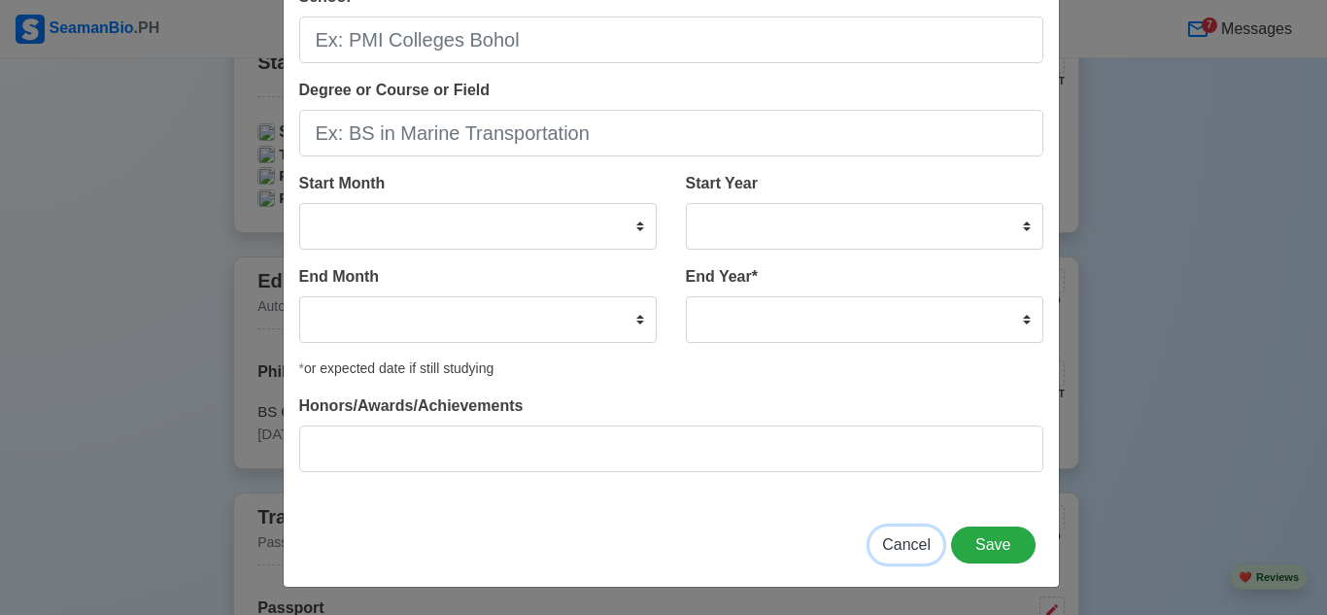
click at [913, 547] on span "Cancel" at bounding box center [906, 544] width 49 height 17
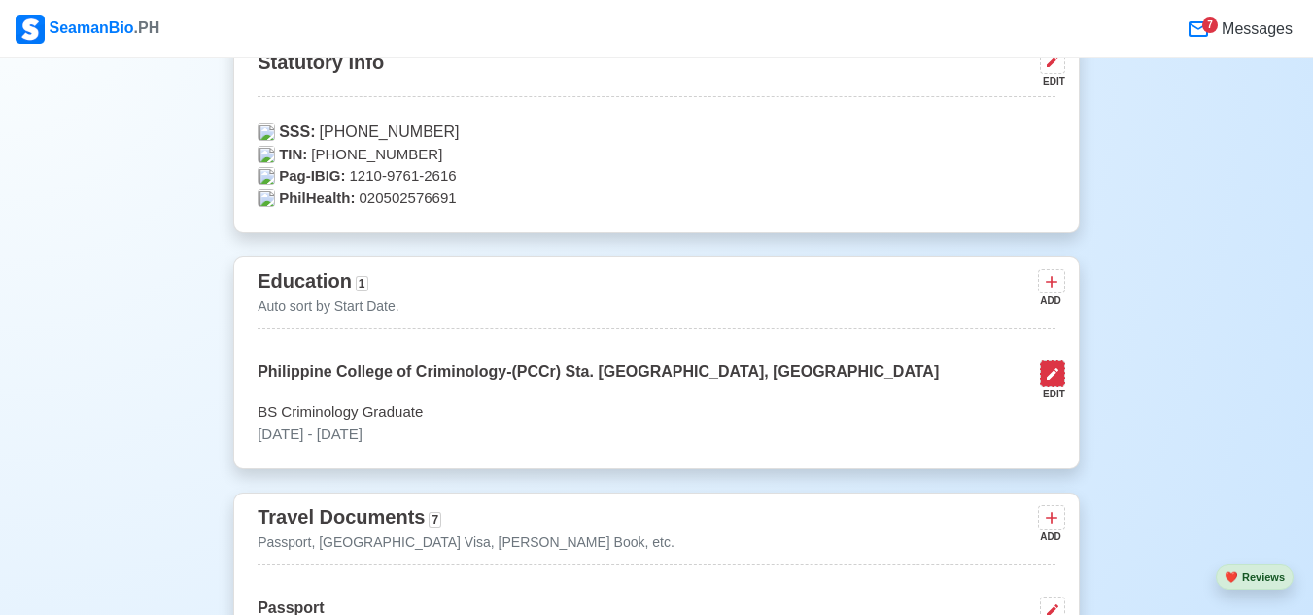
click at [1049, 377] on icon at bounding box center [1052, 374] width 16 height 16
select select "October"
select select "2025"
select select "October"
select select "2025"
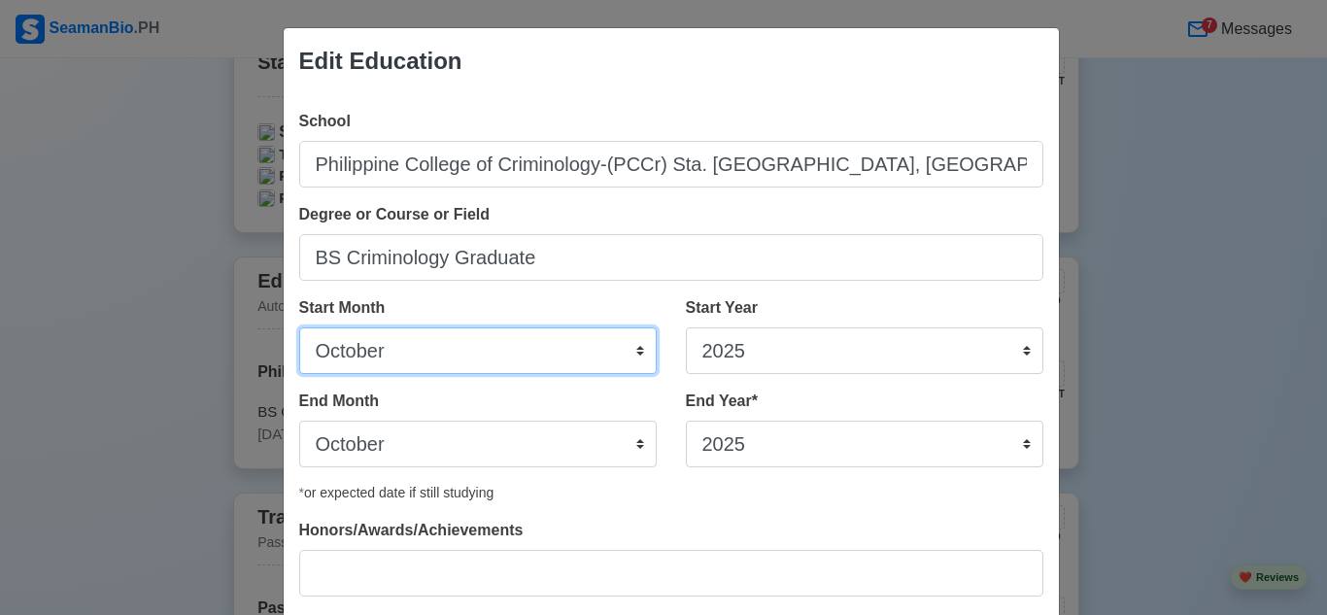
click at [639, 353] on select "January February March April May June July August September October November De…" at bounding box center [478, 350] width 358 height 47
select select "June"
click at [299, 327] on select "January February March April May June July August September October November De…" at bounding box center [478, 350] width 358 height 47
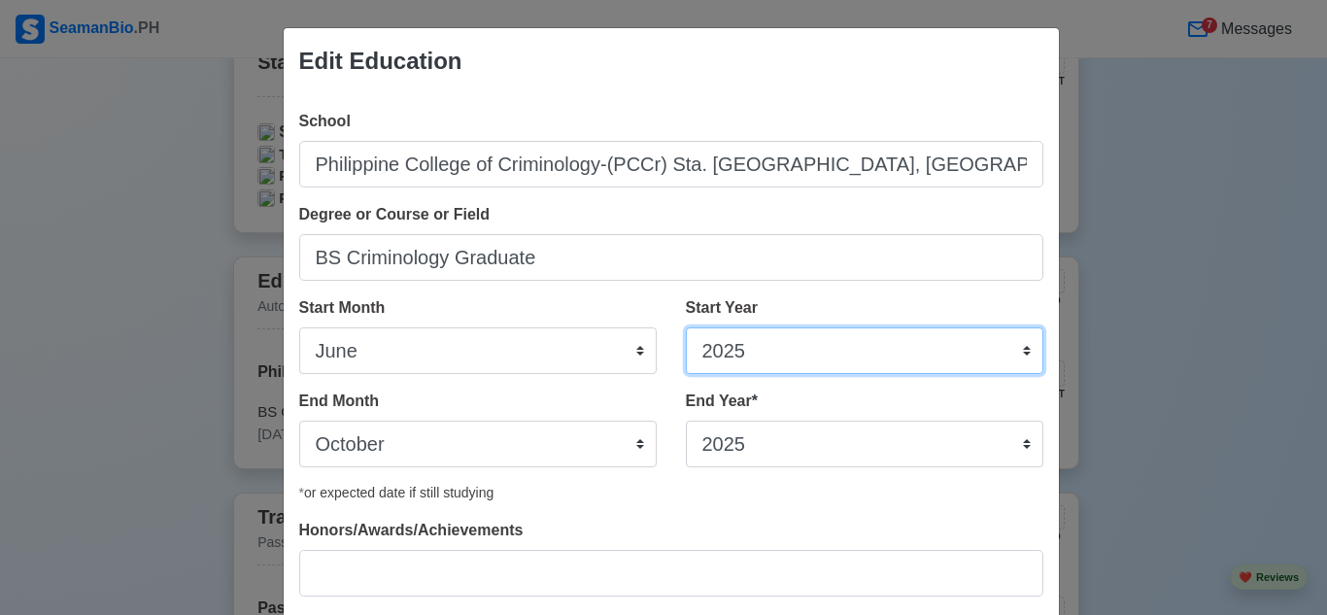
click at [1016, 348] on select "2025 2024 2023 2022 2021 2020 2019 2018 2017 2016 2015 2014 2013 2012 2011 2010…" at bounding box center [865, 350] width 358 height 47
select select "2004"
click at [686, 327] on select "2025 2024 2023 2022 2021 2020 2019 2018 2017 2016 2015 2014 2013 2012 2011 2010…" at bounding box center [865, 350] width 358 height 47
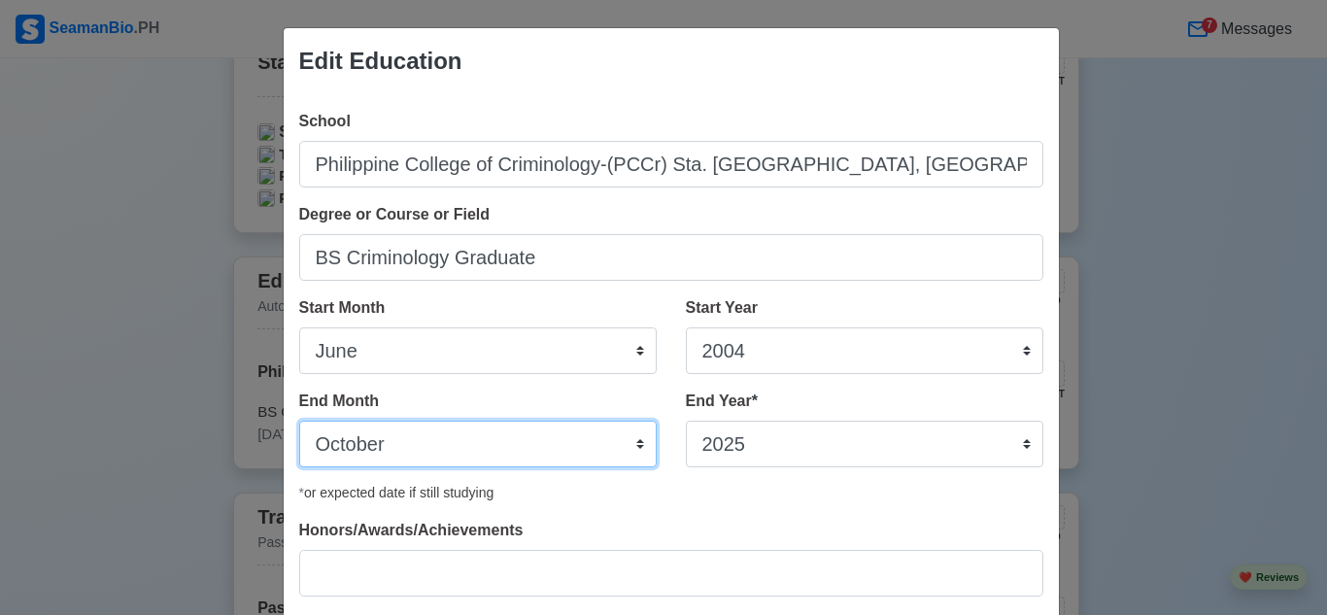
click at [636, 438] on select "January February March April May June July August September October November De…" at bounding box center [478, 444] width 358 height 47
select select "March"
click at [299, 421] on select "January February March April May June July August September October November De…" at bounding box center [478, 444] width 358 height 47
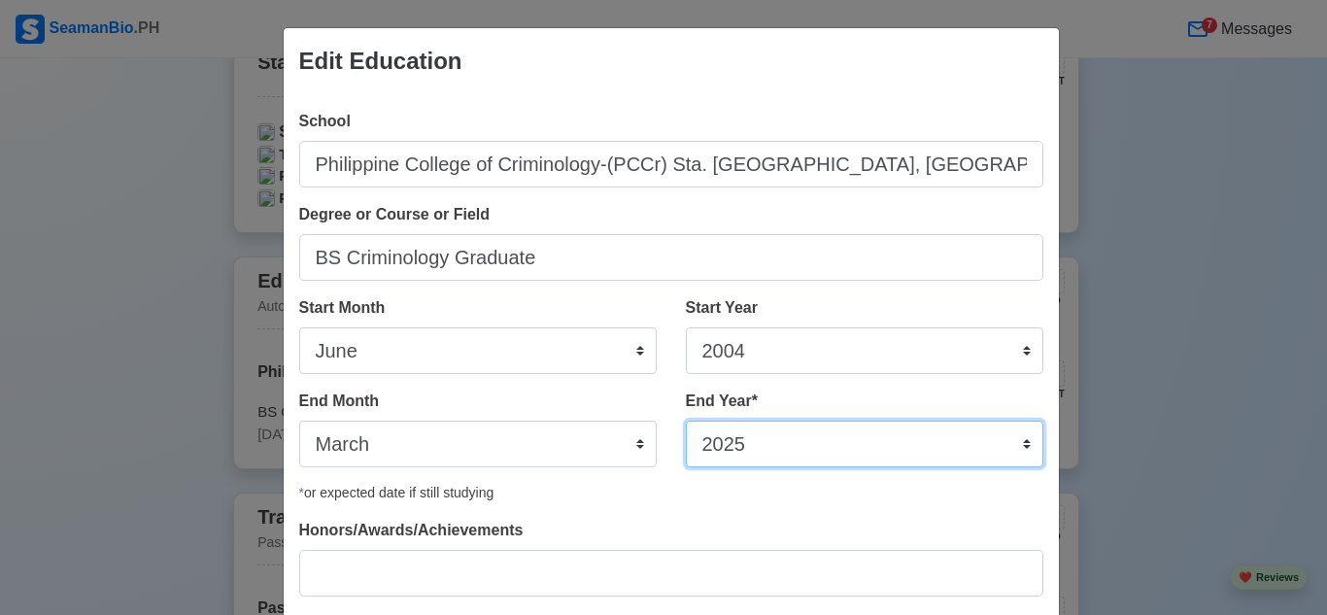
click at [1014, 440] on select "2035 2034 2033 2032 2031 2030 2029 2028 2027 2026 2025 2024 2023 2022 2021 2020…" at bounding box center [865, 444] width 358 height 47
select select "2011"
click at [686, 421] on select "2035 2034 2033 2032 2031 2030 2029 2028 2027 2026 2025 2024 2023 2022 2021 2020…" at bounding box center [865, 444] width 358 height 47
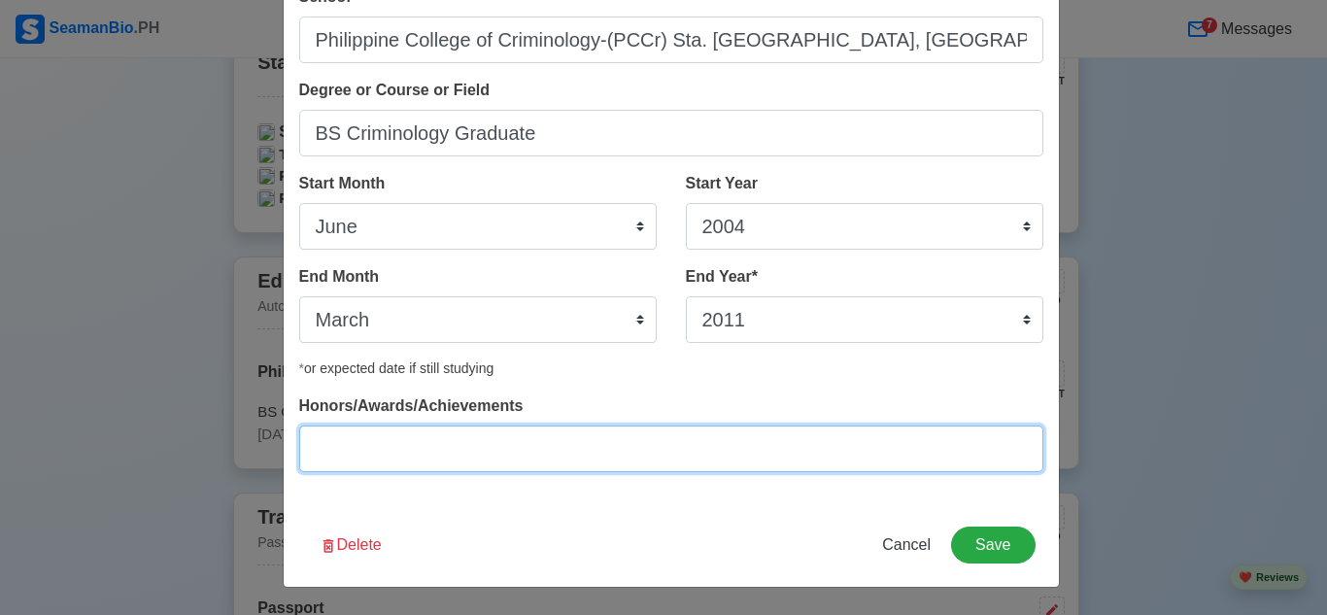
click at [757, 450] on input "Honors/Awards/Achievements" at bounding box center [671, 449] width 744 height 47
type input "C"
drag, startPoint x: 484, startPoint y: 450, endPoint x: 476, endPoint y: 473, distance: 24.6
click at [484, 450] on input "Advance ROTC/COCC" at bounding box center [671, 449] width 744 height 47
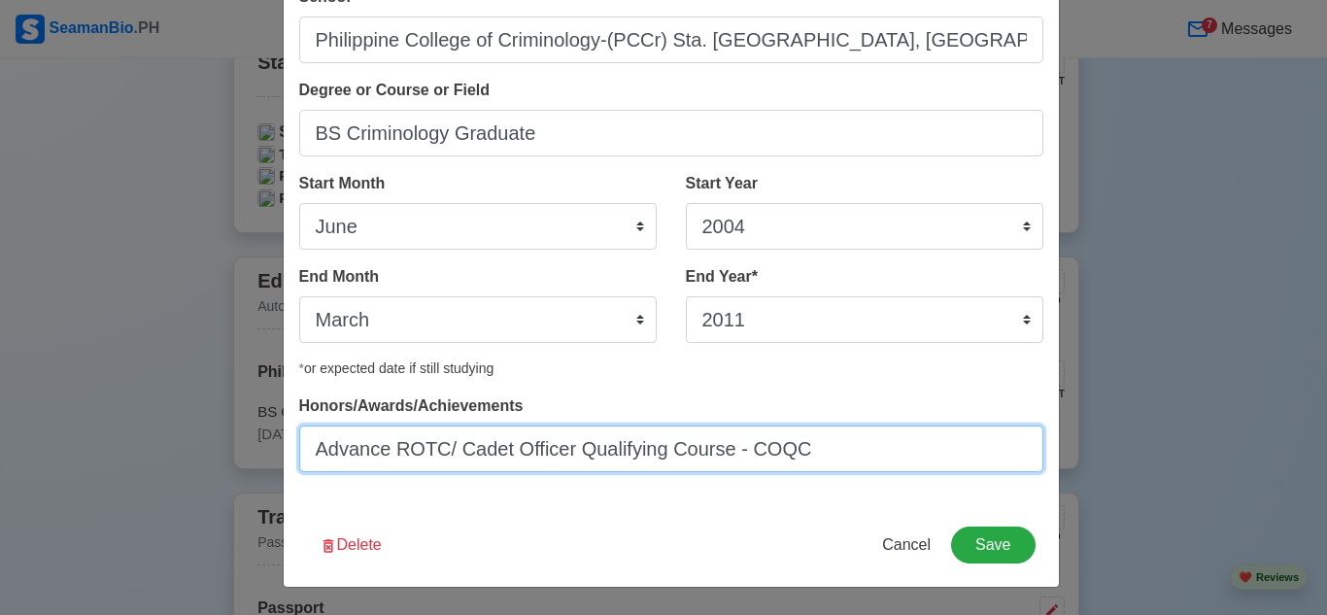
click at [821, 443] on input "Advance ROTC/ Cadet Officer Qualifying Course - COQC" at bounding box center [671, 449] width 744 height 47
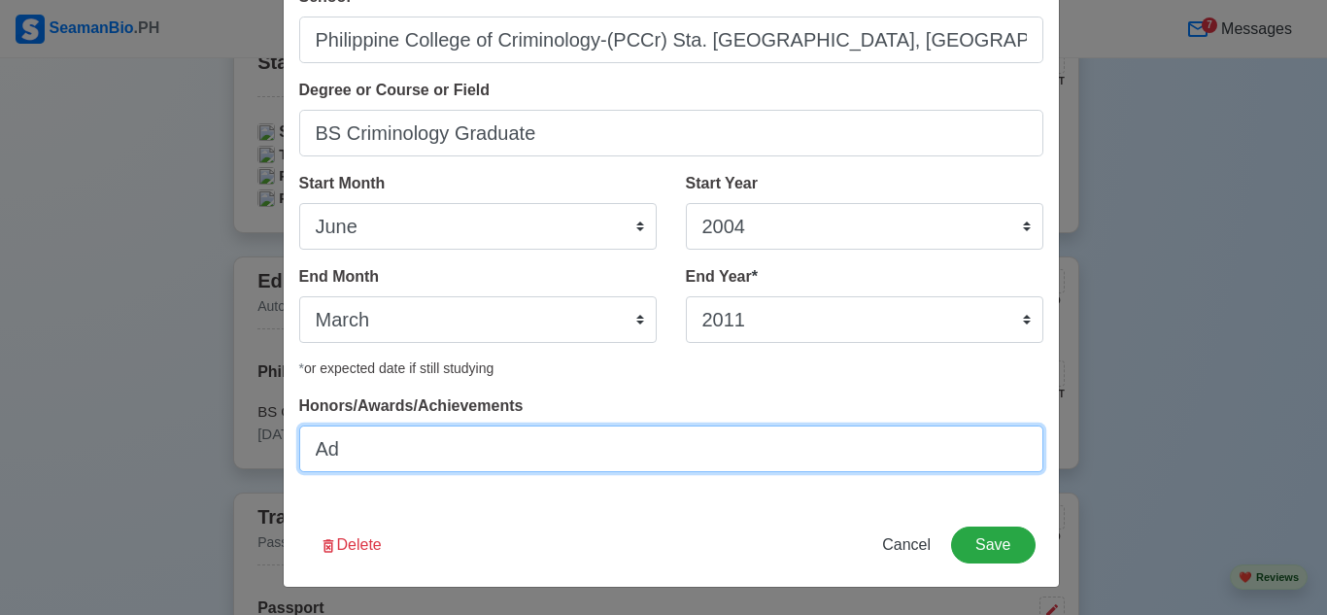
type input "A"
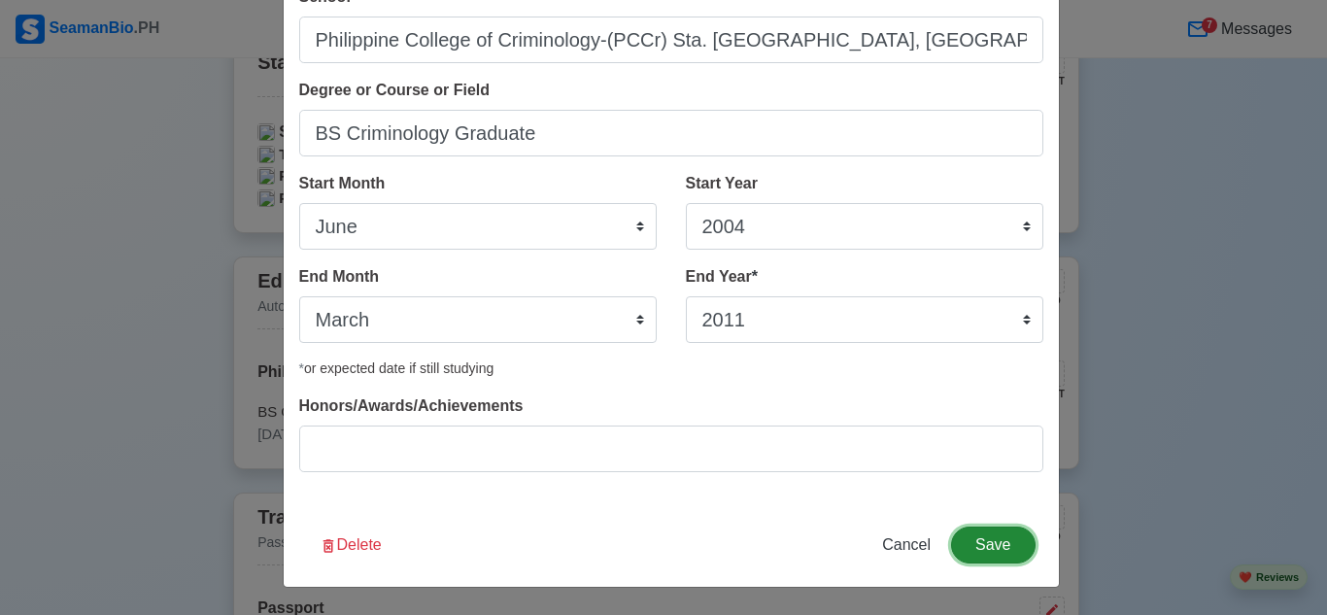
click at [977, 545] on button "Save" at bounding box center [993, 545] width 84 height 37
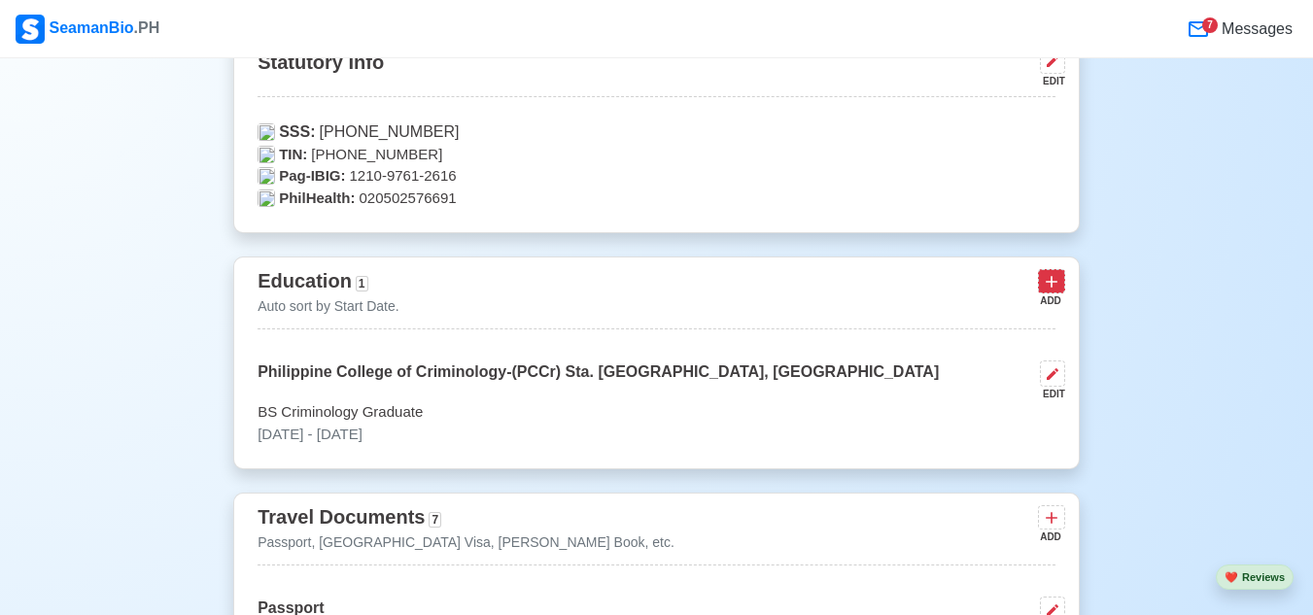
click at [1057, 289] on icon at bounding box center [1050, 281] width 19 height 19
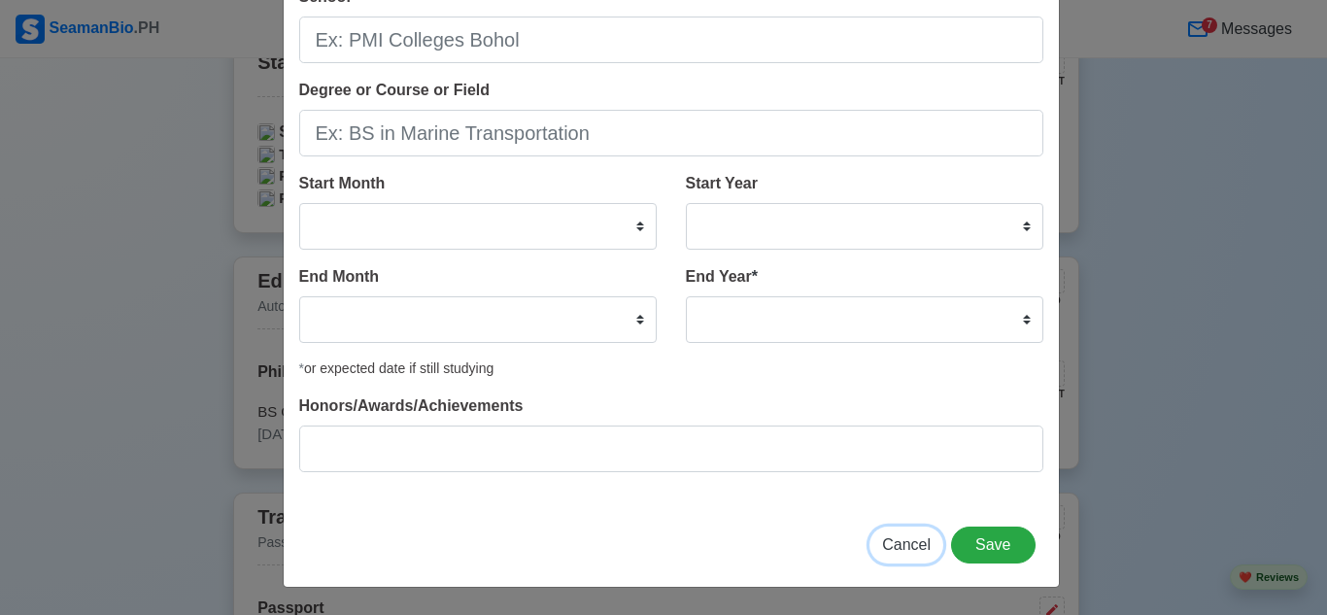
click at [886, 537] on span "Cancel" at bounding box center [906, 544] width 49 height 17
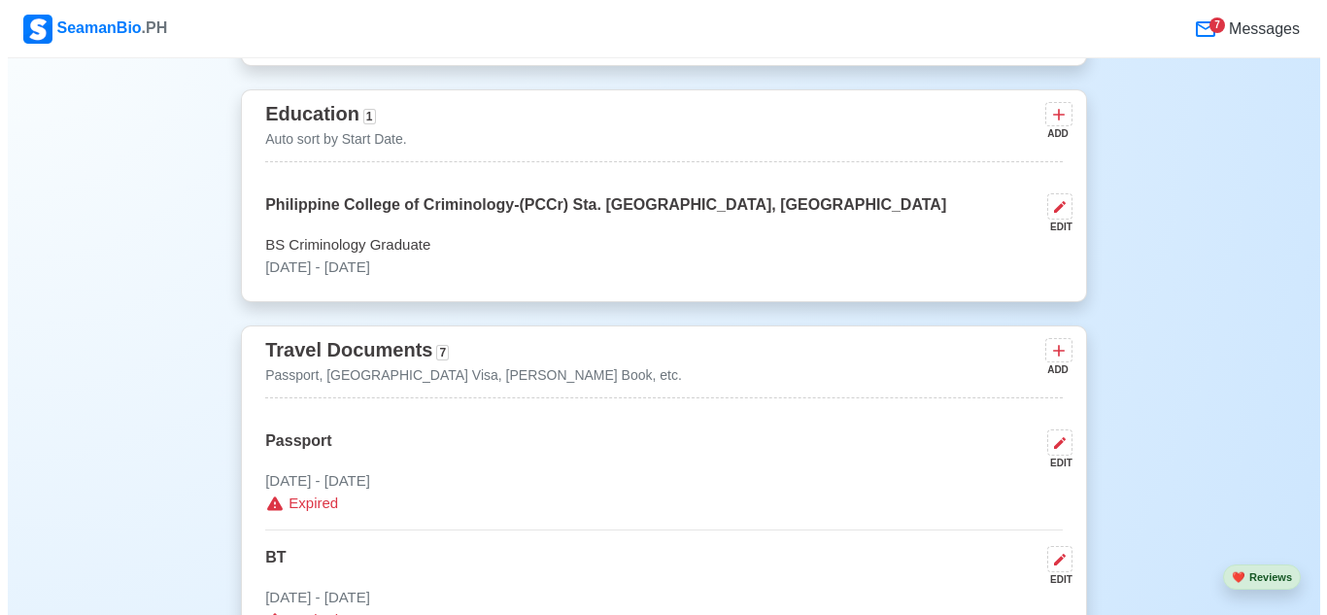
scroll to position [1434, 0]
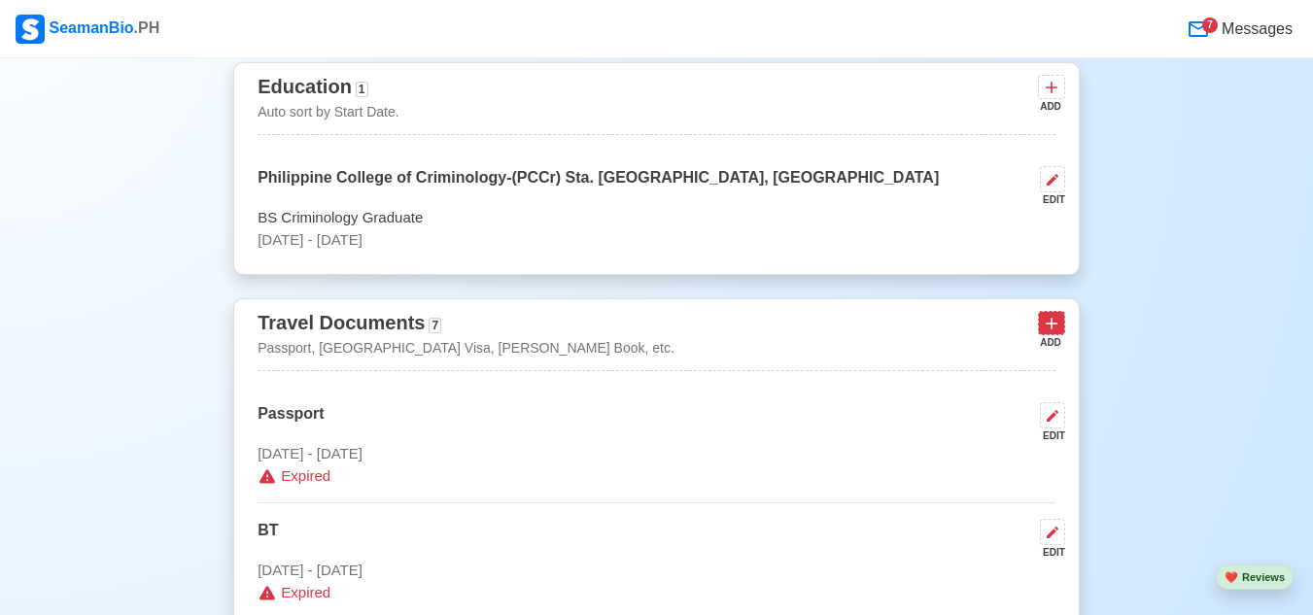
click at [1046, 330] on icon at bounding box center [1050, 323] width 19 height 19
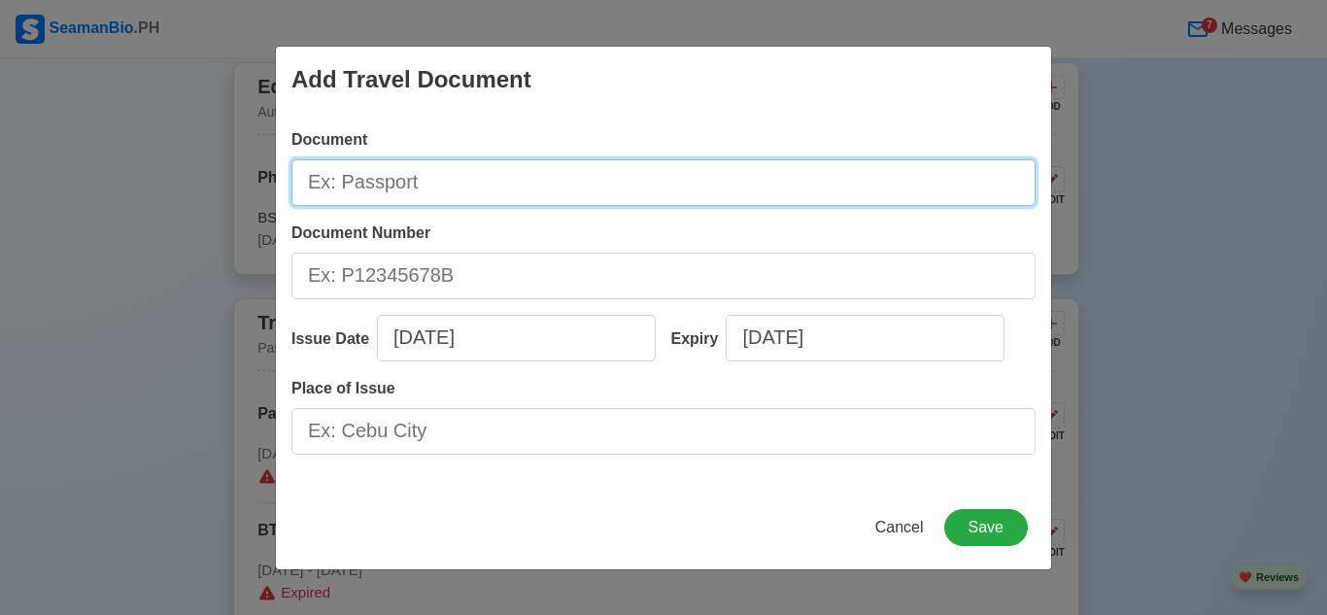
click at [503, 184] on input "Document" at bounding box center [663, 182] width 744 height 47
type input "Passport"
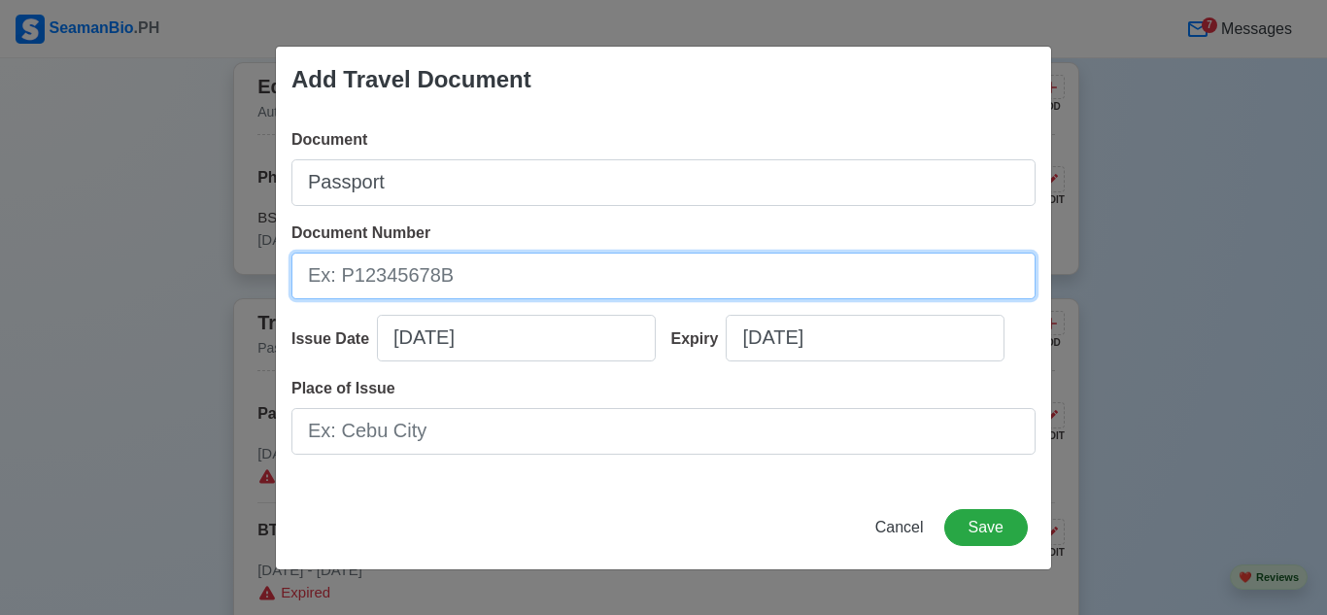
click at [532, 270] on input "Document Number" at bounding box center [663, 276] width 744 height 47
type input "P4683651C"
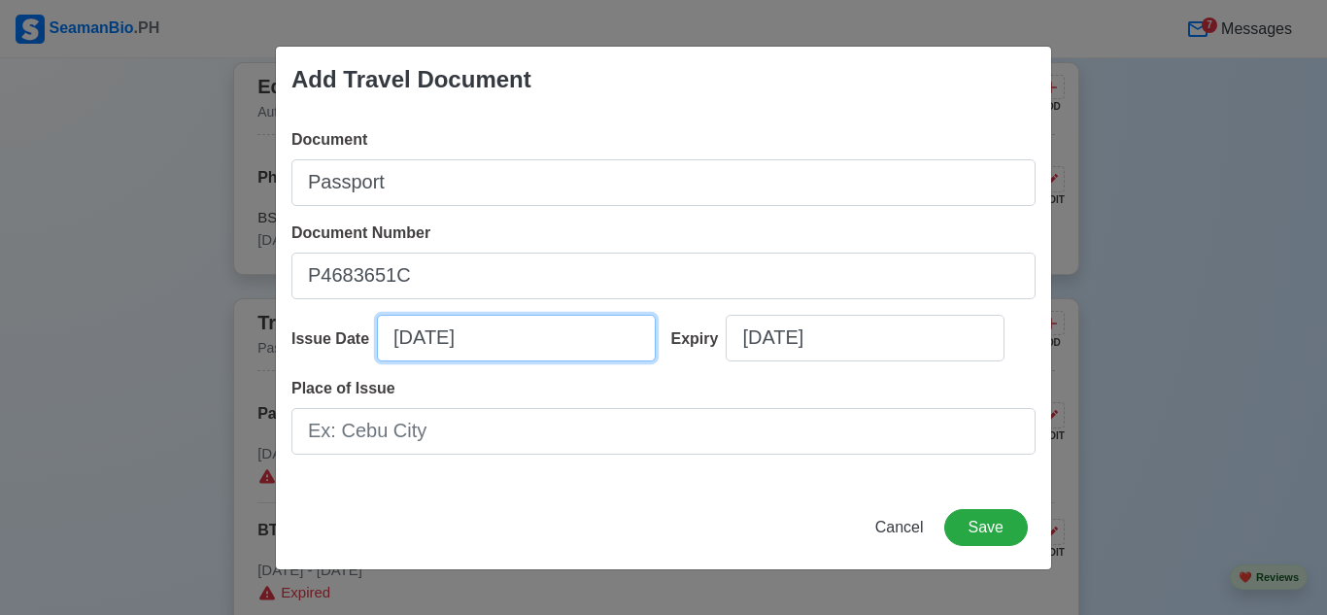
click at [521, 338] on input "[DATE]" at bounding box center [516, 338] width 279 height 47
select select "****"
select select "*******"
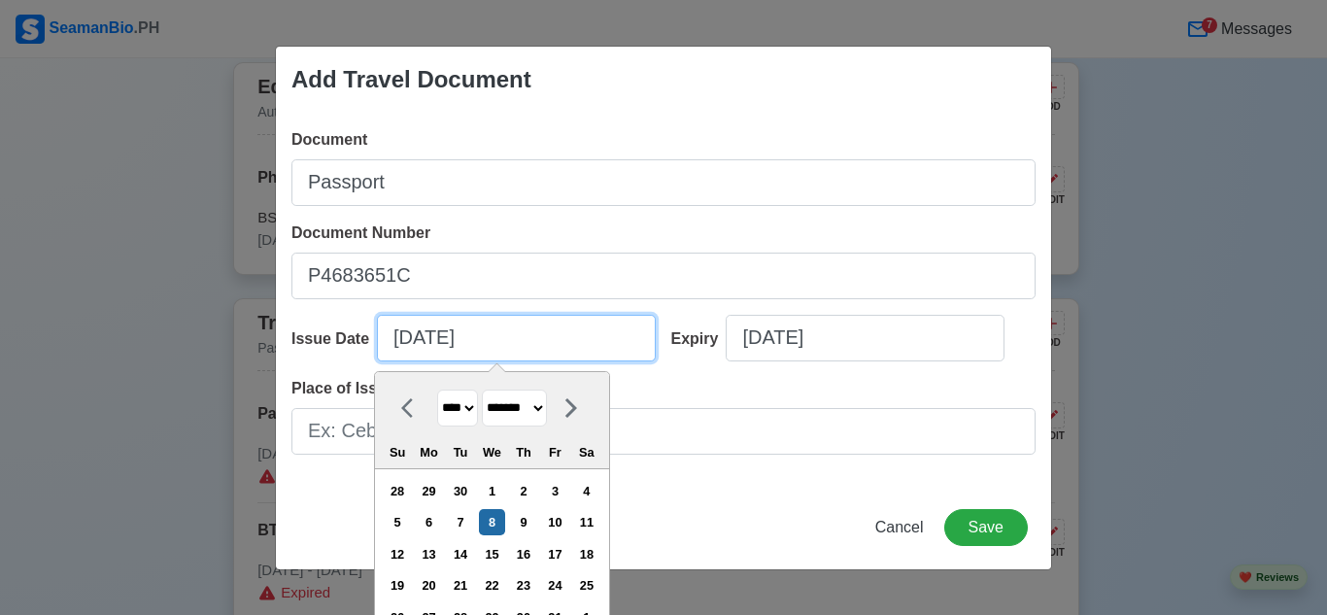
type input "[DATE]"
select select "*******"
type input "[DATE]"
select select "****"
type input "[DATE]"
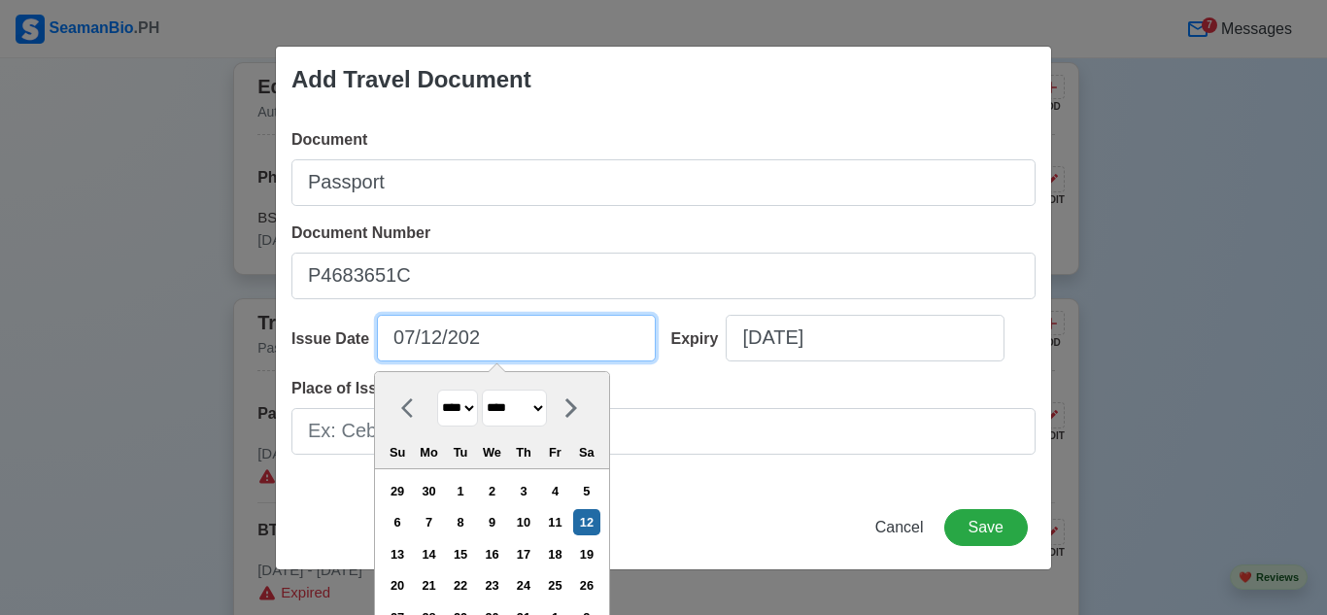
select select "****"
type input "[DATE]"
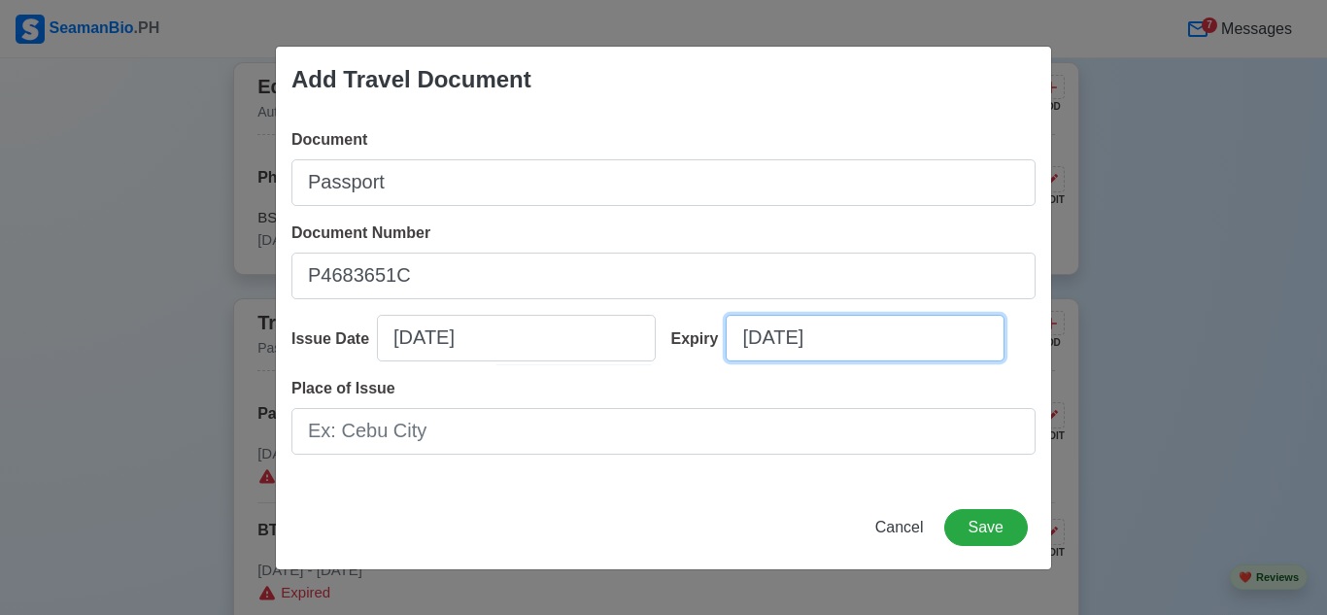
click at [762, 341] on input "[DATE]" at bounding box center [865, 338] width 279 height 47
select select "****"
select select "*******"
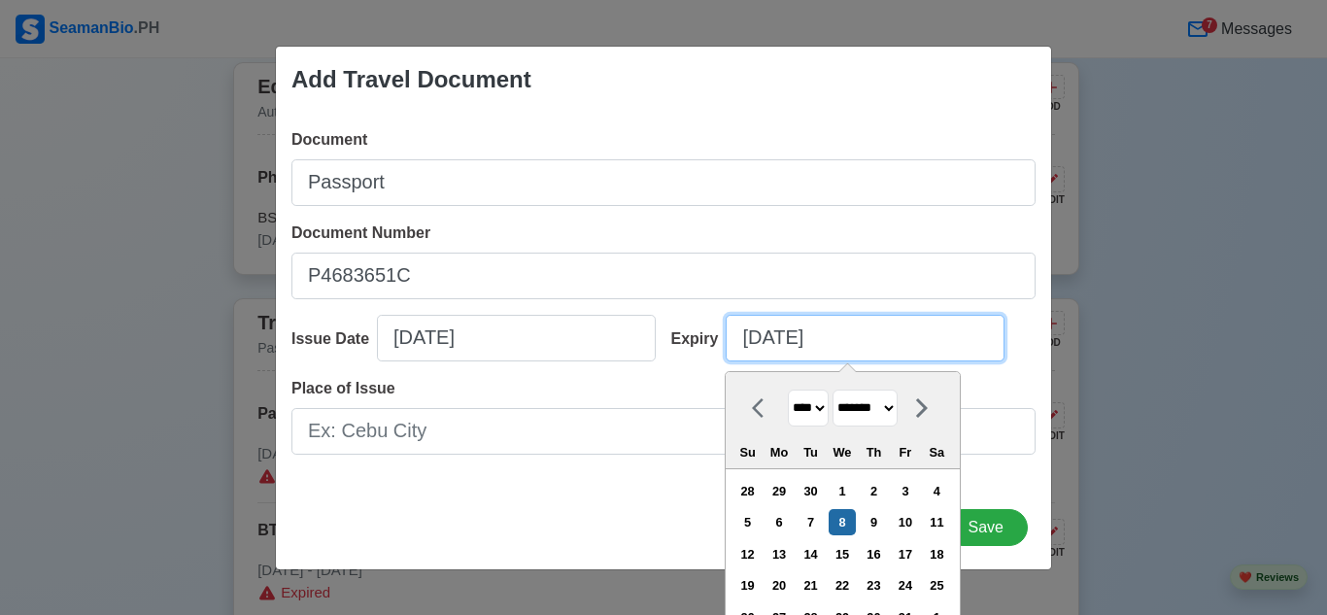
type input "[DATE]"
select select "*******"
type input "[DATE]"
select select "****"
type input "[DATE]"
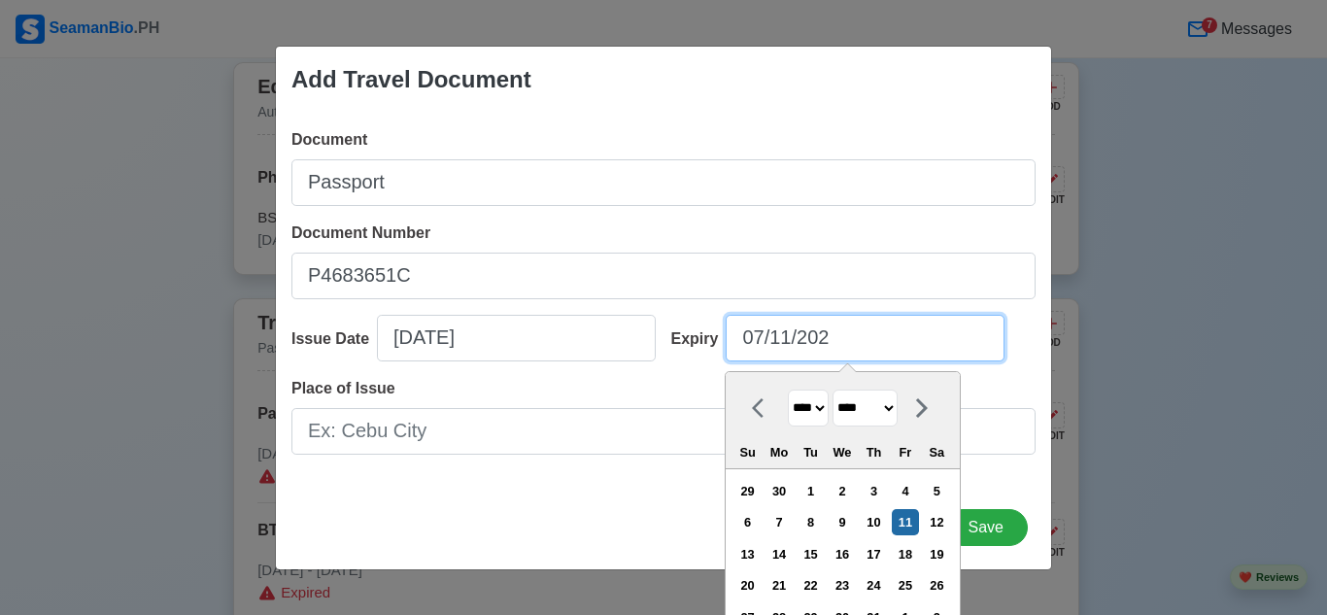
select select "****"
type input "[DATE]"
select select "****"
type input "[DATE]"
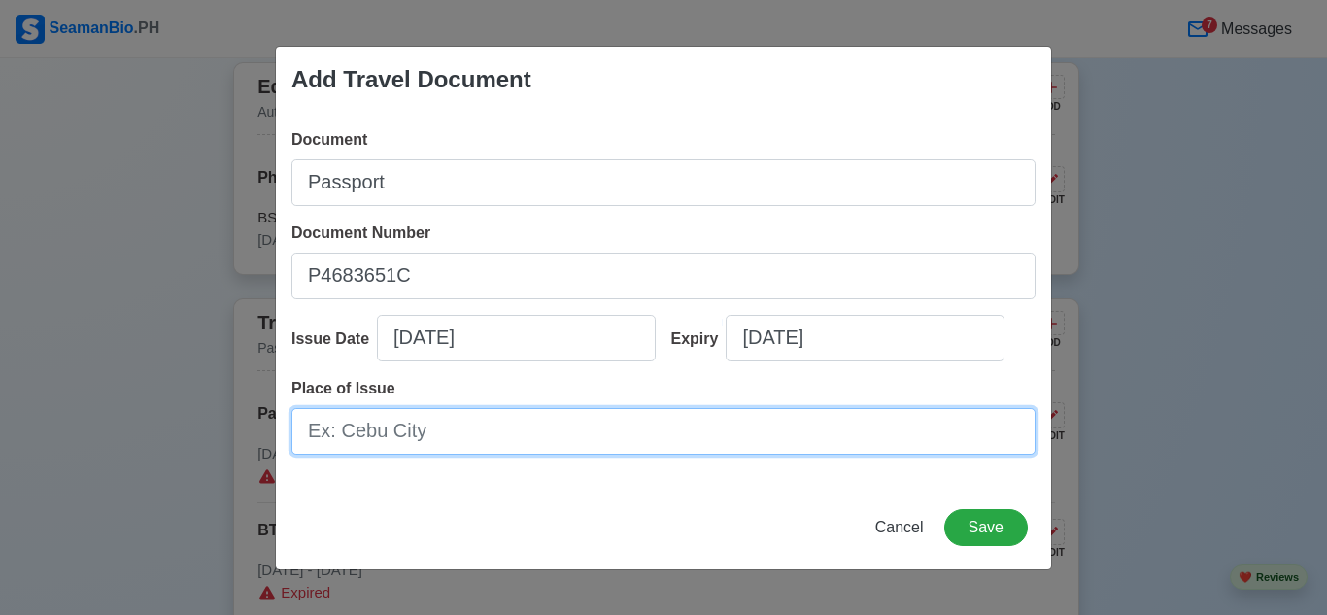
click at [614, 429] on input "Place of Issue" at bounding box center [663, 431] width 744 height 47
type input "Dasmari"
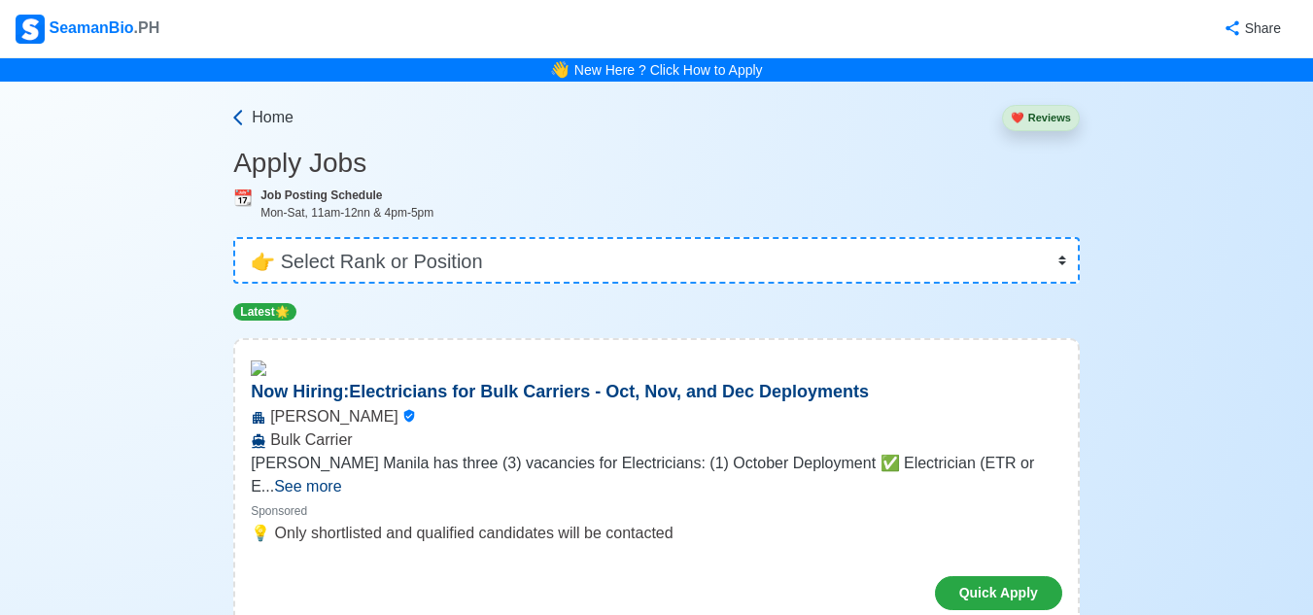
click at [241, 117] on icon at bounding box center [237, 117] width 19 height 19
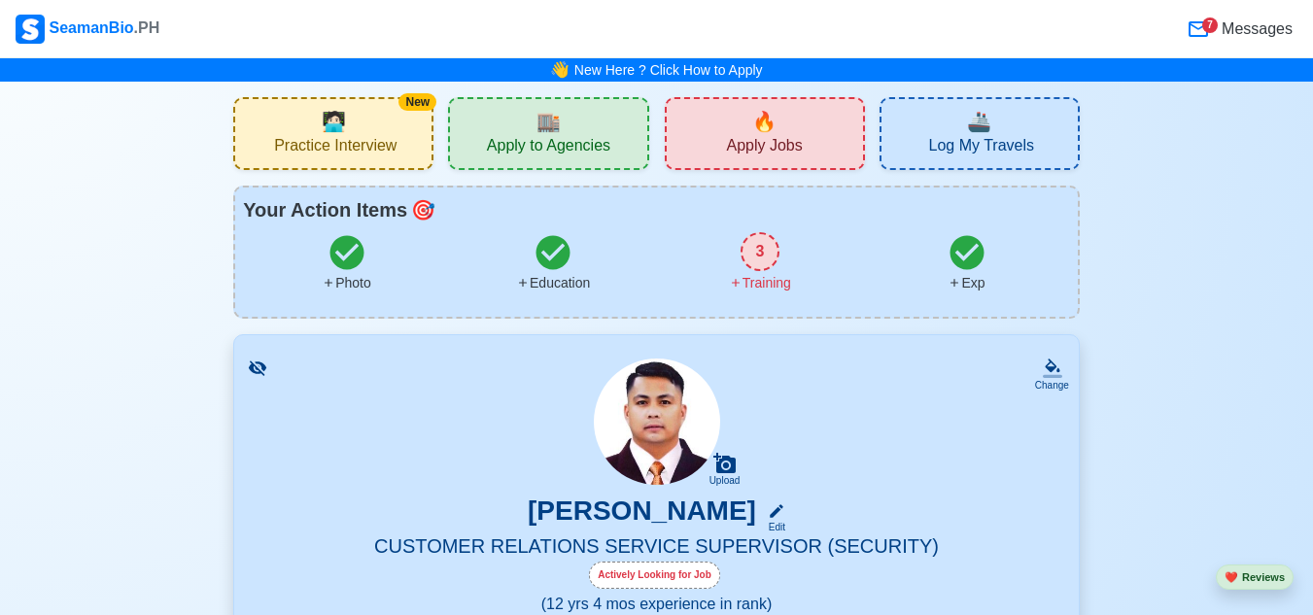
click at [756, 249] on div "3" at bounding box center [759, 251] width 39 height 39
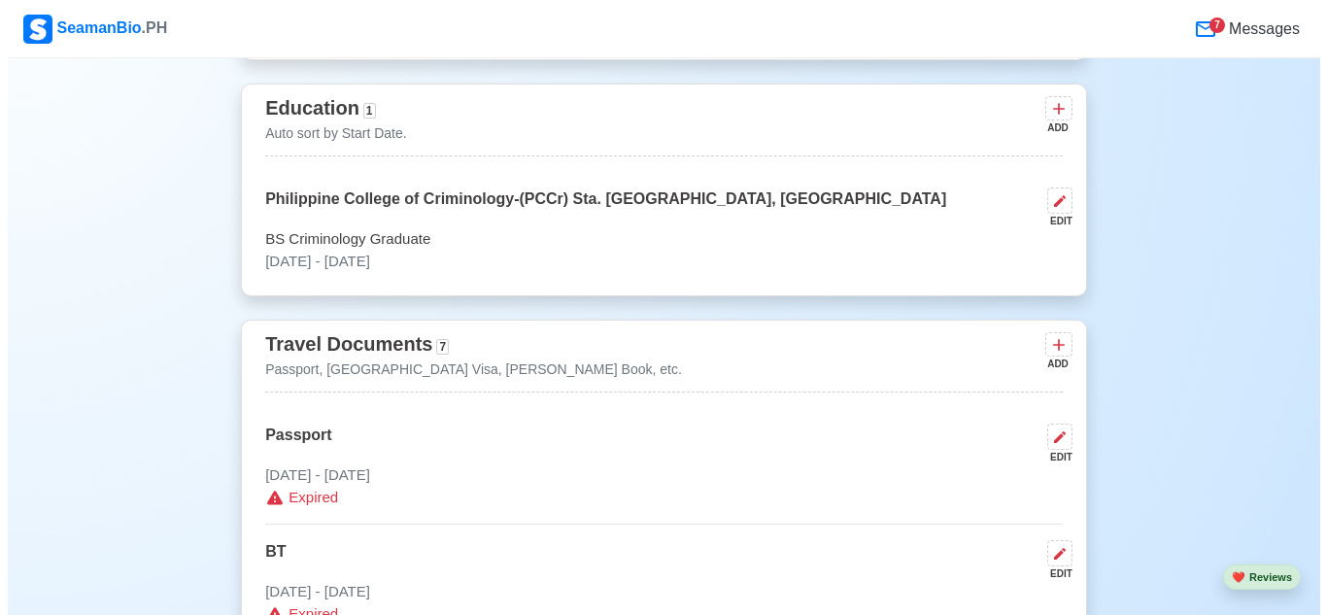
scroll to position [1407, 0]
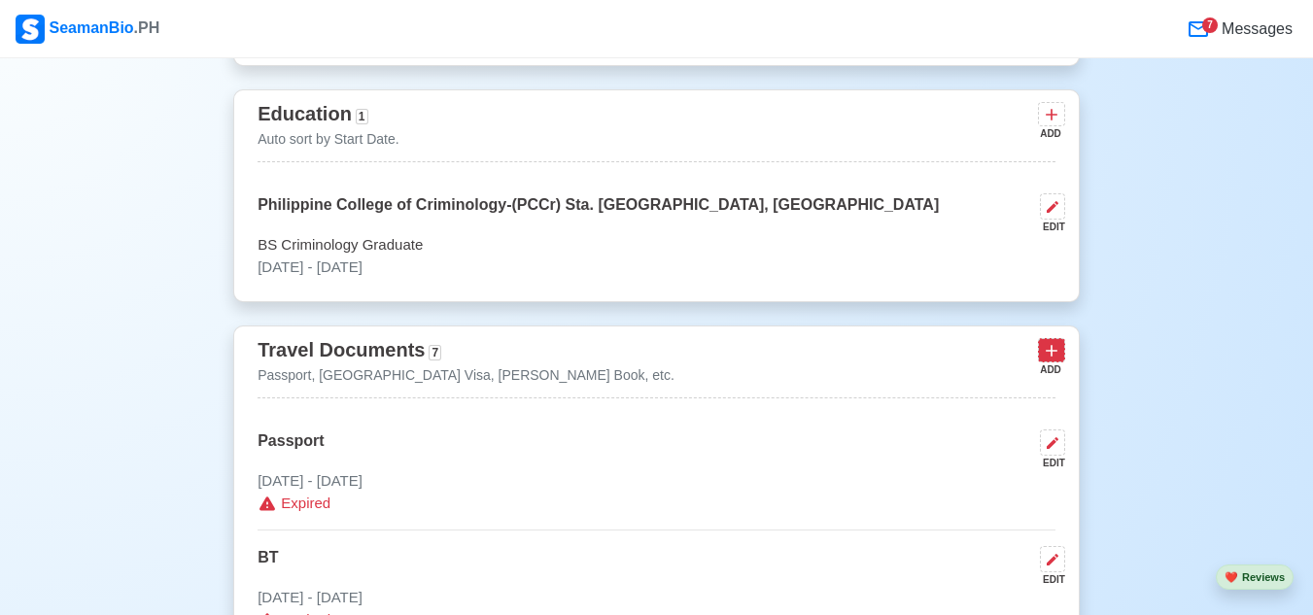
click at [1050, 352] on icon at bounding box center [1051, 352] width 12 height 12
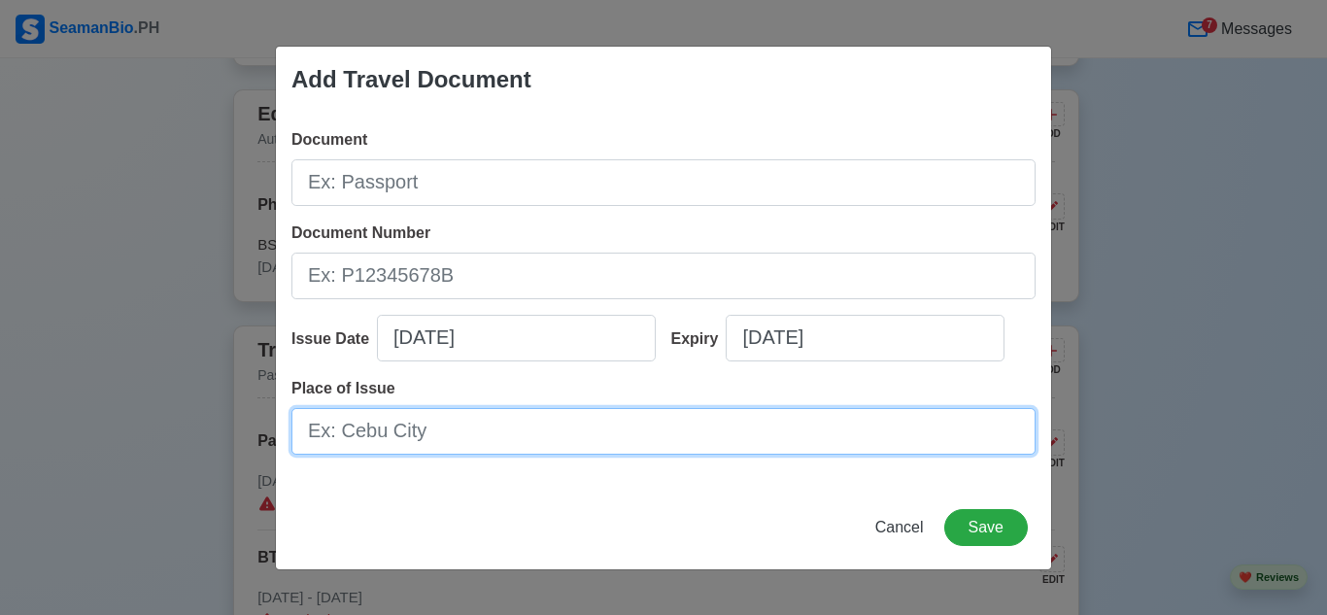
click at [543, 427] on input "Place of Issue" at bounding box center [663, 431] width 744 height 47
type input "Dasmari"
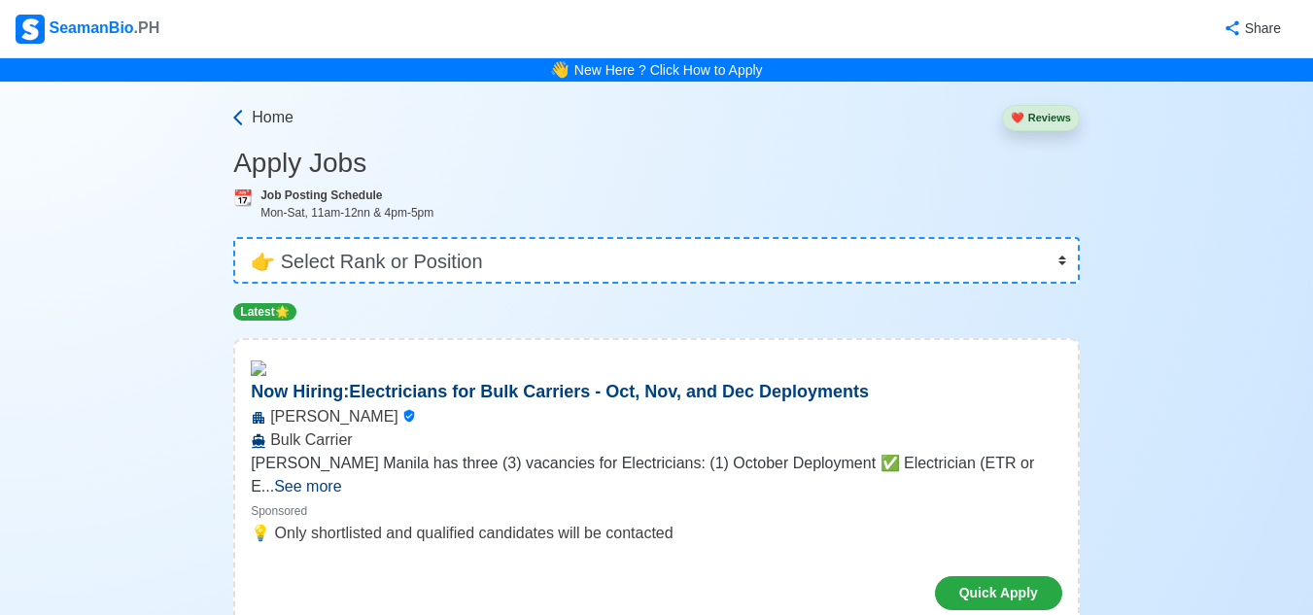
click at [251, 110] on link "Home" at bounding box center [260, 117] width 65 height 23
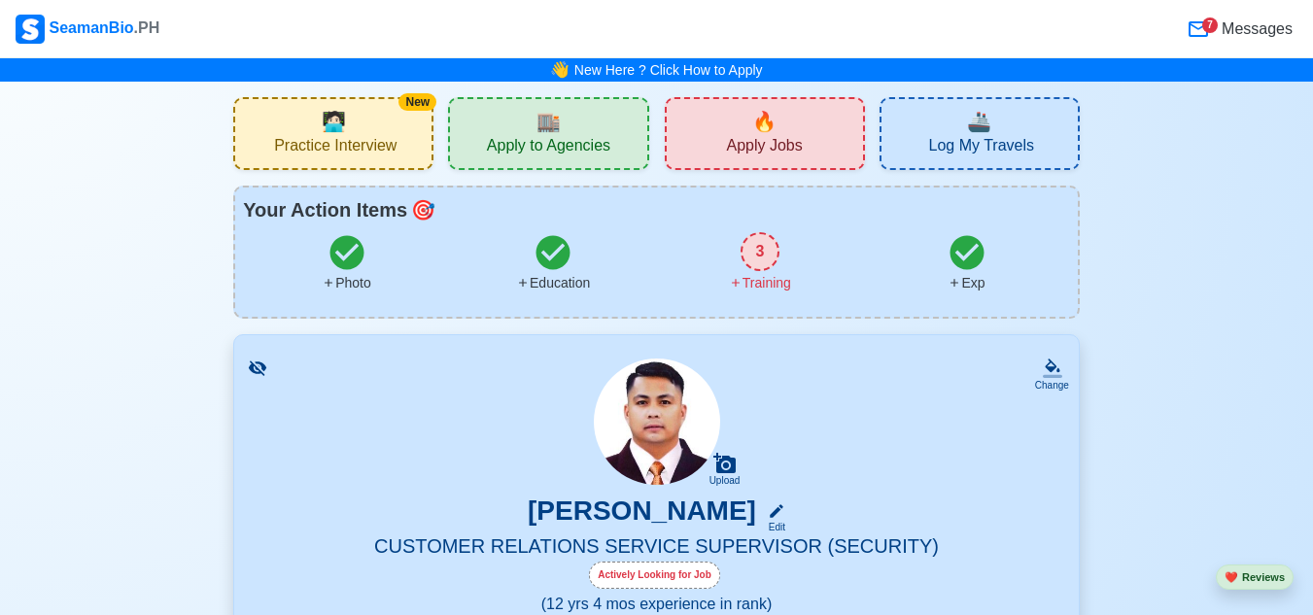
click at [753, 239] on div "3" at bounding box center [759, 251] width 39 height 39
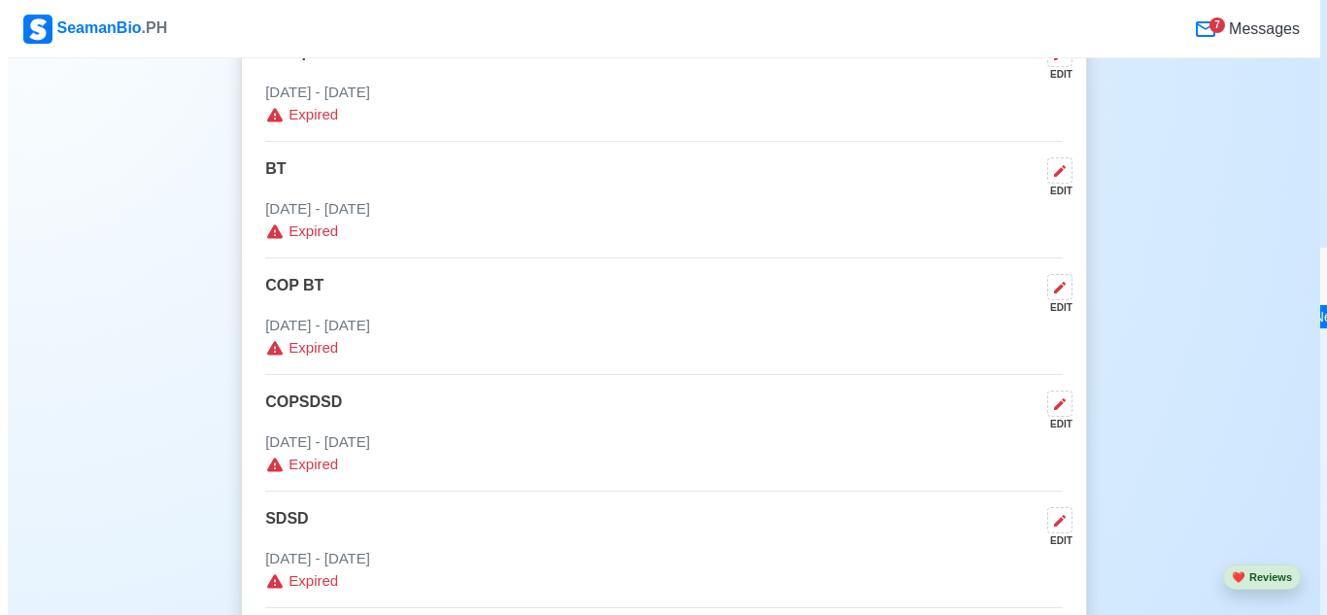
scroll to position [1601, 0]
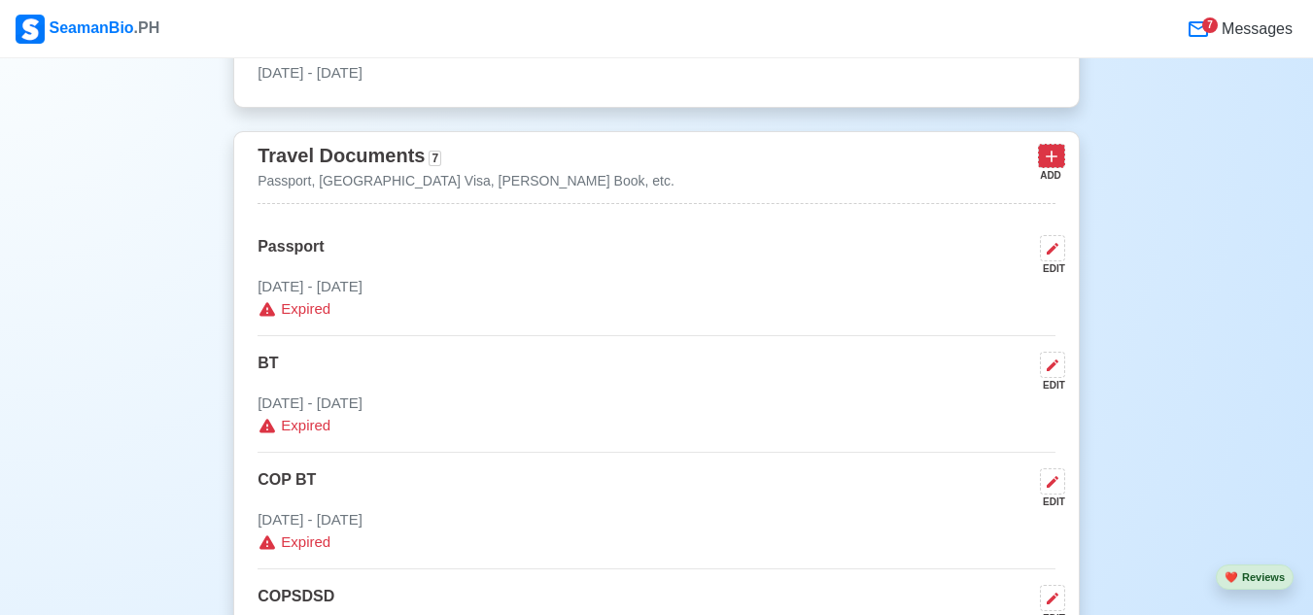
click at [1048, 166] on icon at bounding box center [1050, 156] width 19 height 19
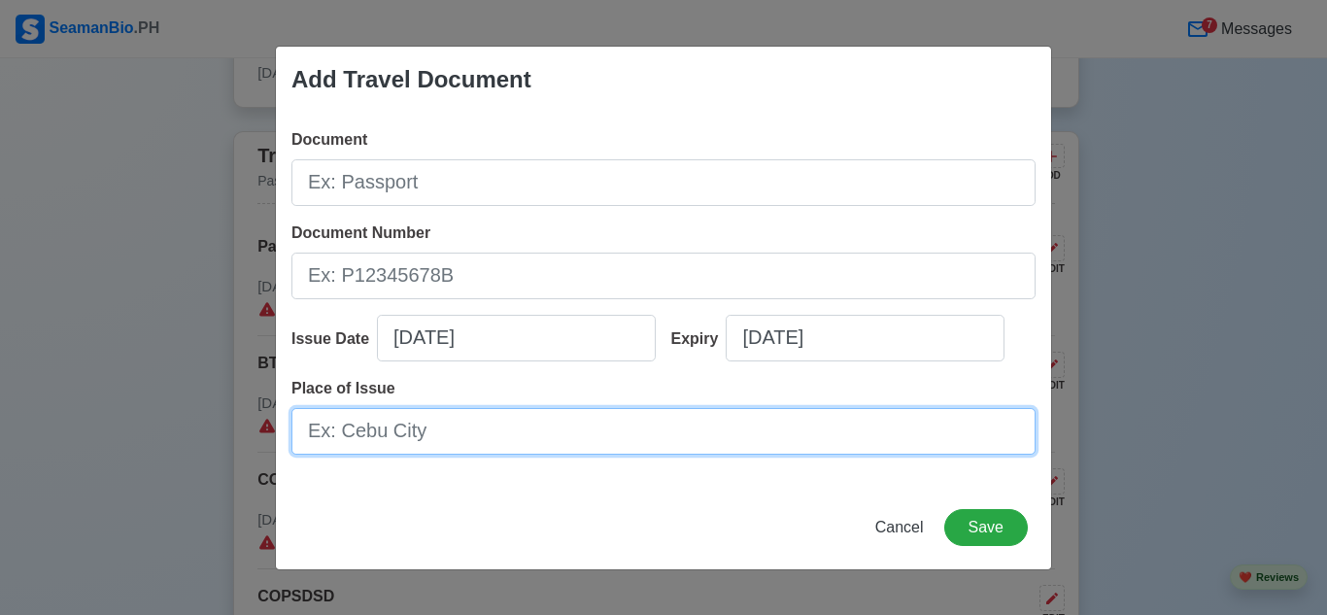
click at [583, 423] on input "Place of Issue" at bounding box center [663, 431] width 744 height 47
type input "Dasmari"
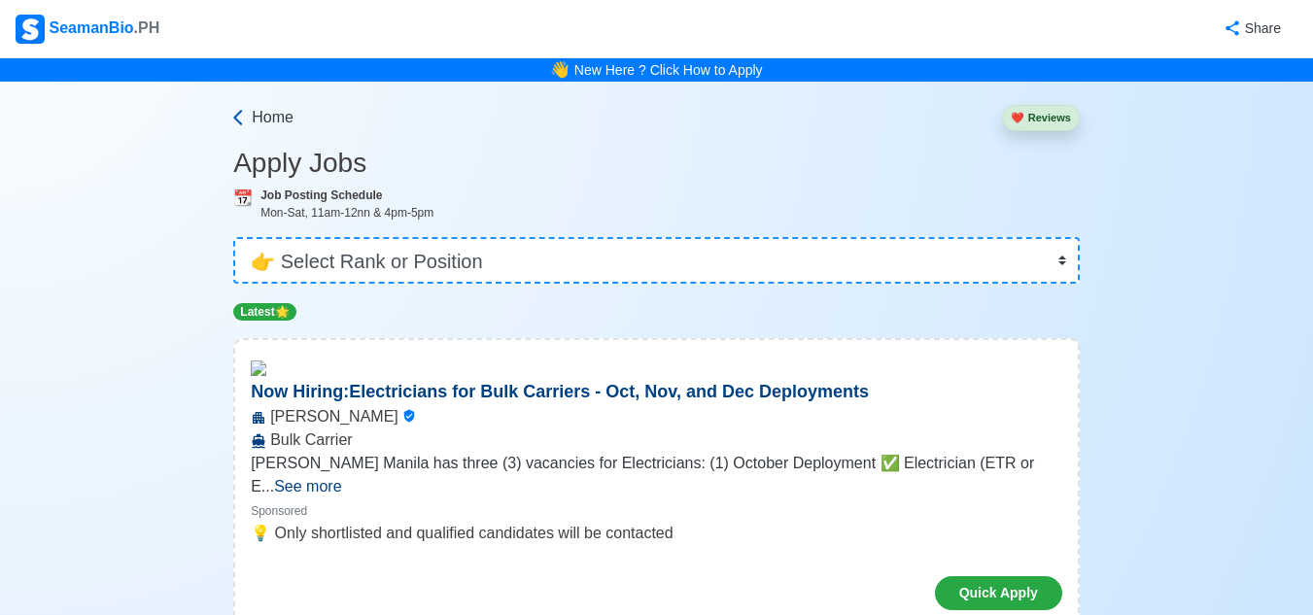
click at [249, 114] on link "Home" at bounding box center [260, 117] width 65 height 23
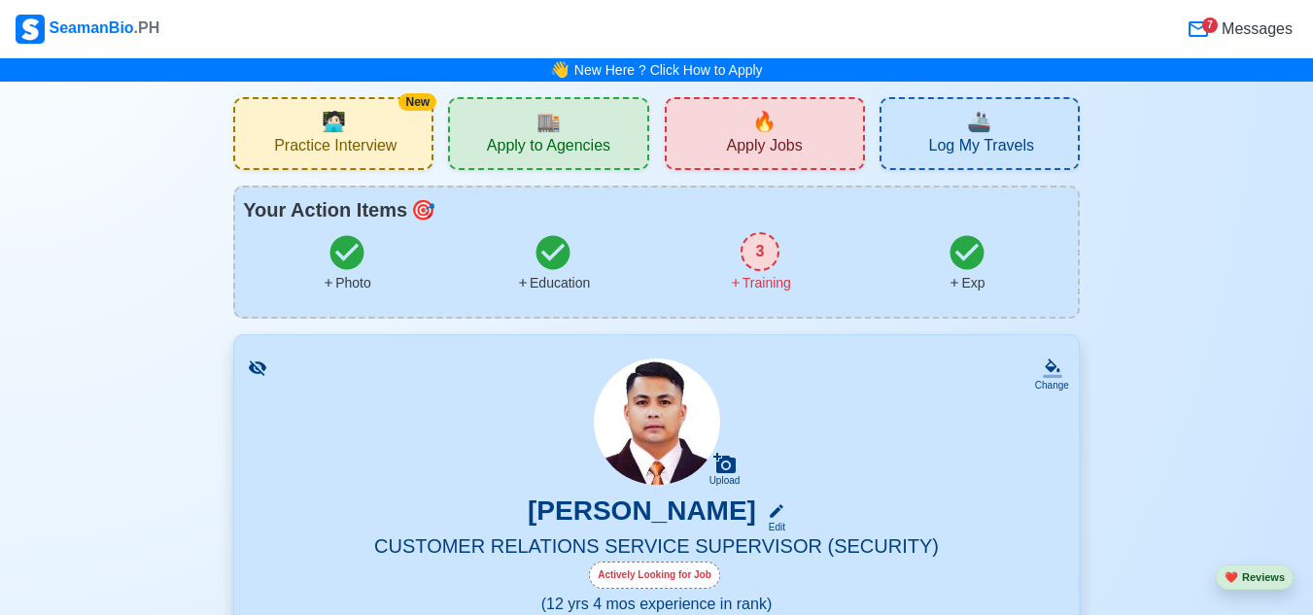
click at [774, 252] on div "3" at bounding box center [759, 251] width 39 height 39
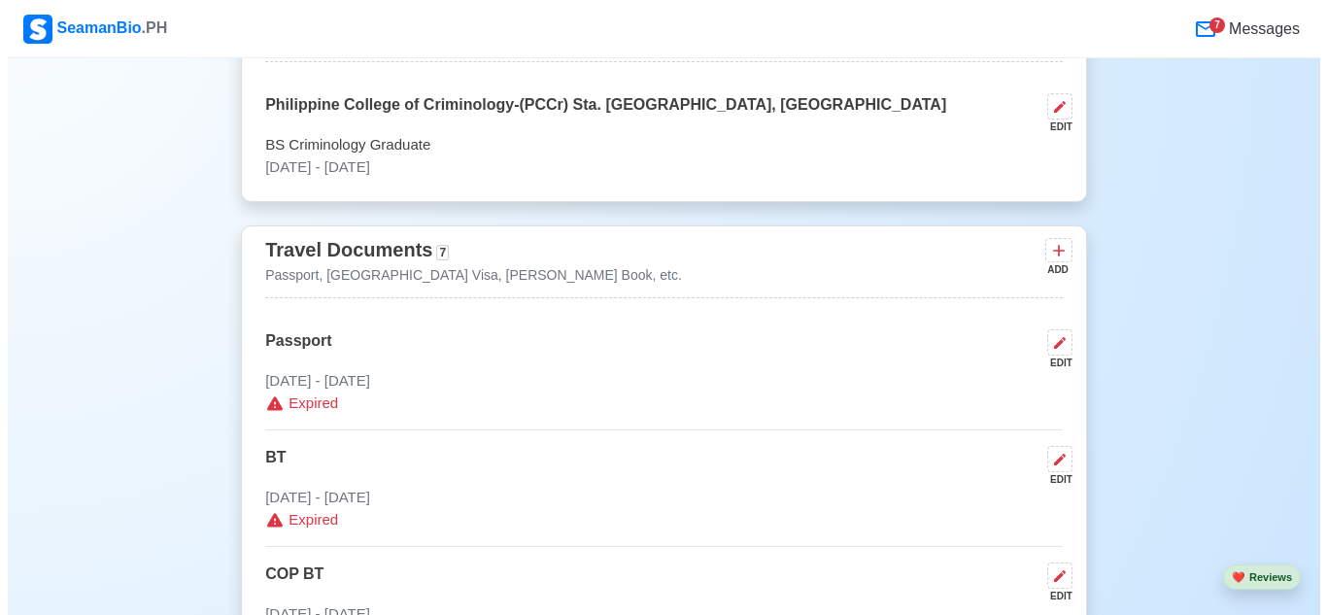
scroll to position [1504, 0]
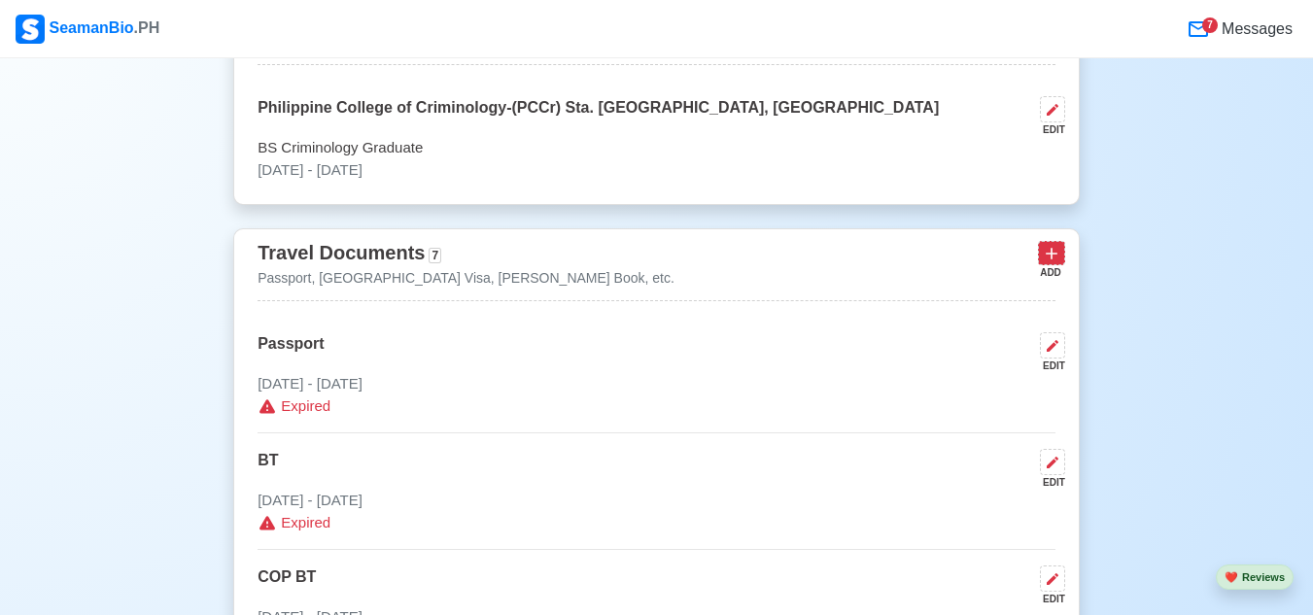
click at [1055, 257] on icon at bounding box center [1050, 253] width 19 height 19
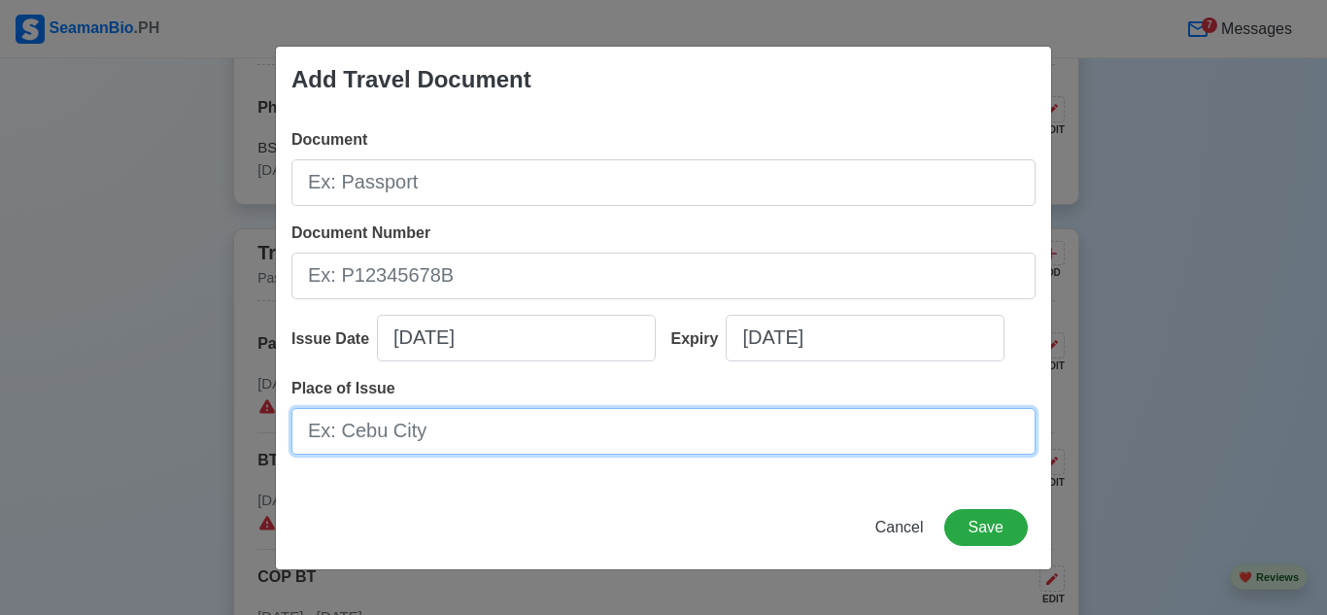
click at [444, 429] on input "Place of Issue" at bounding box center [663, 431] width 744 height 47
type input "Dasmar"
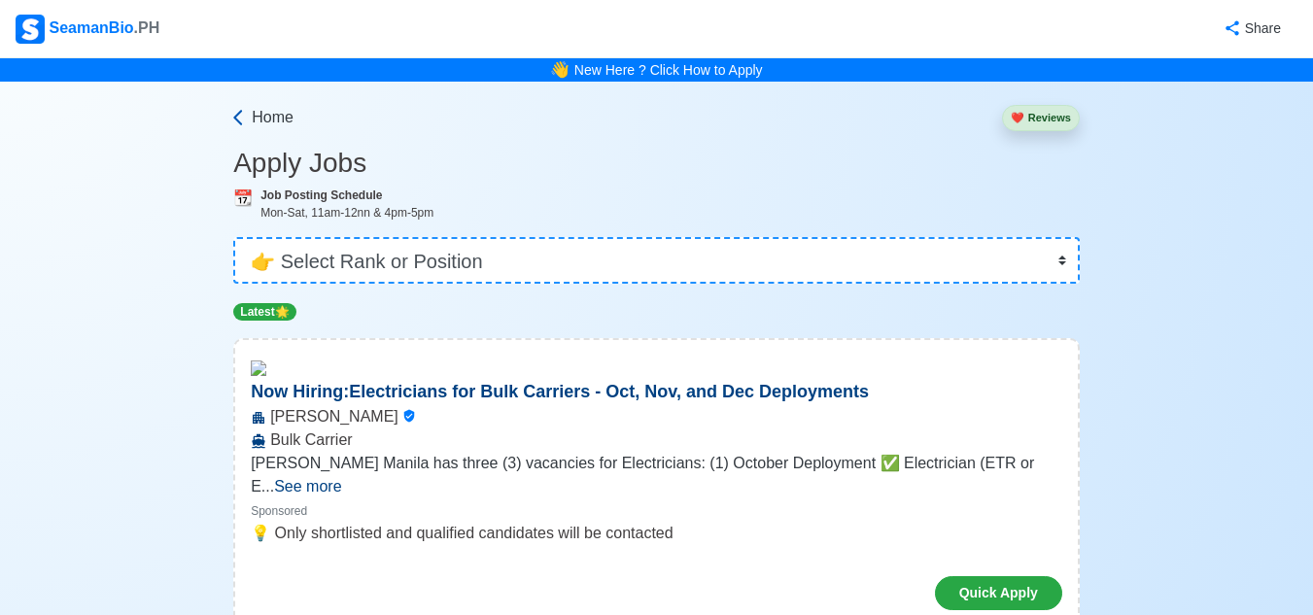
click at [256, 123] on span "Home" at bounding box center [273, 117] width 42 height 23
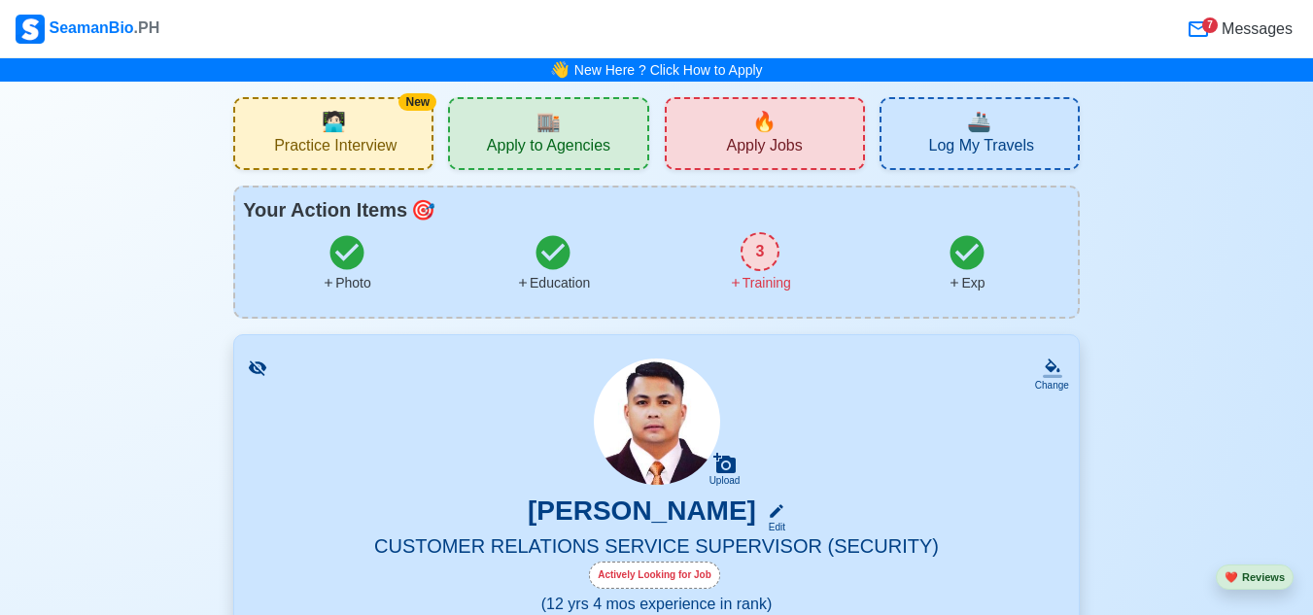
click at [765, 256] on div "3" at bounding box center [759, 251] width 39 height 39
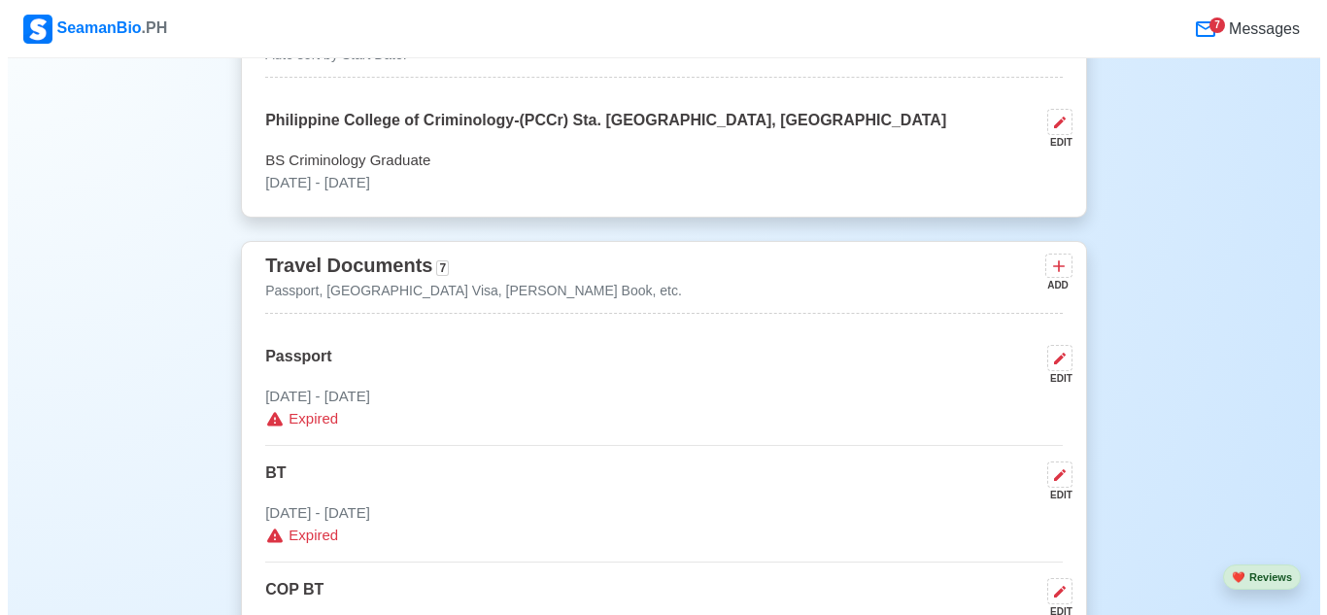
scroll to position [1310, 0]
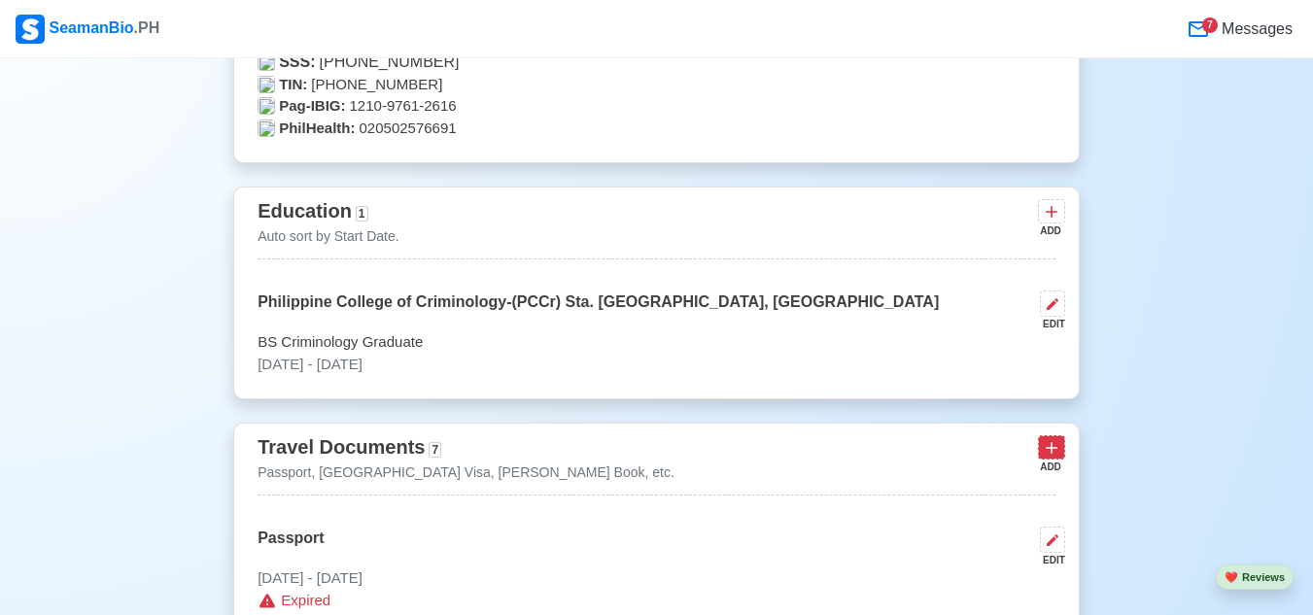
click at [1051, 453] on icon at bounding box center [1051, 449] width 12 height 12
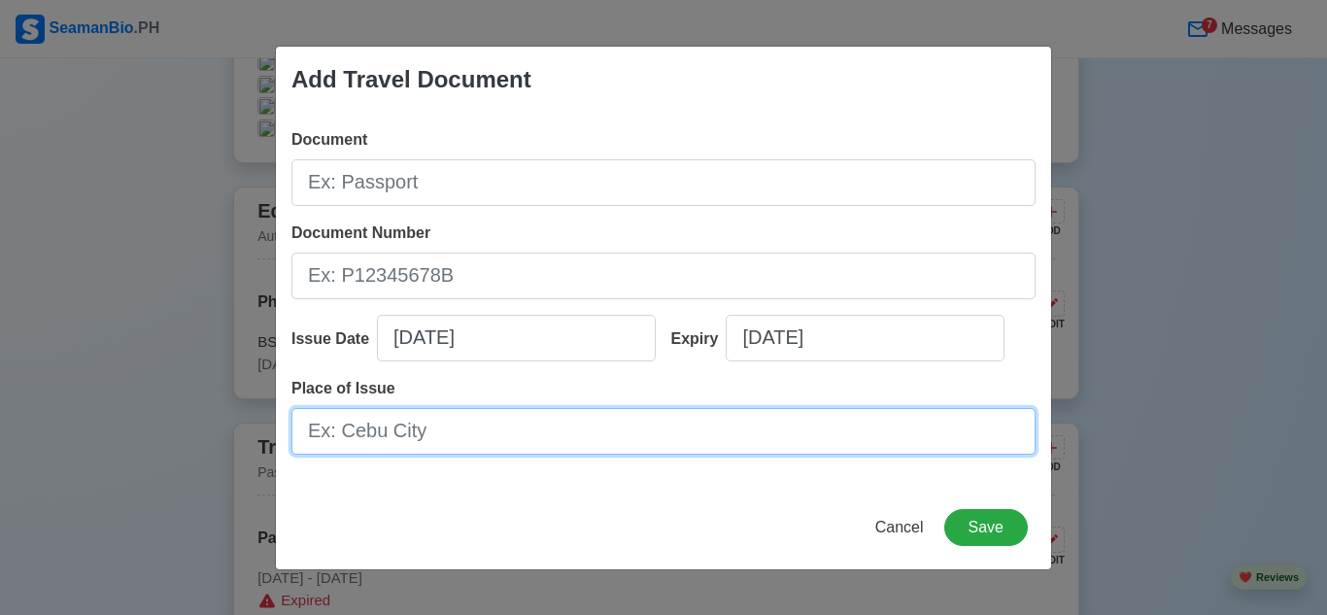
click at [488, 440] on input "Place of Issue" at bounding box center [663, 431] width 744 height 47
type input "[GEOGRAPHIC_DATA]"
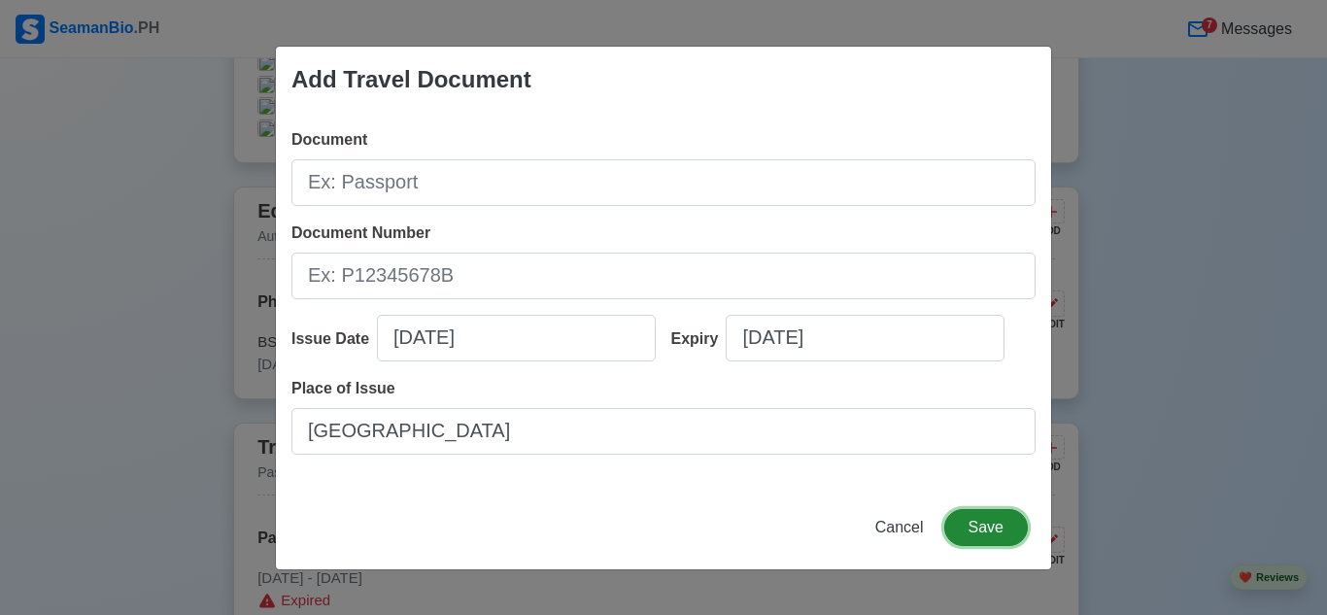
click at [990, 530] on button "Save" at bounding box center [986, 527] width 84 height 37
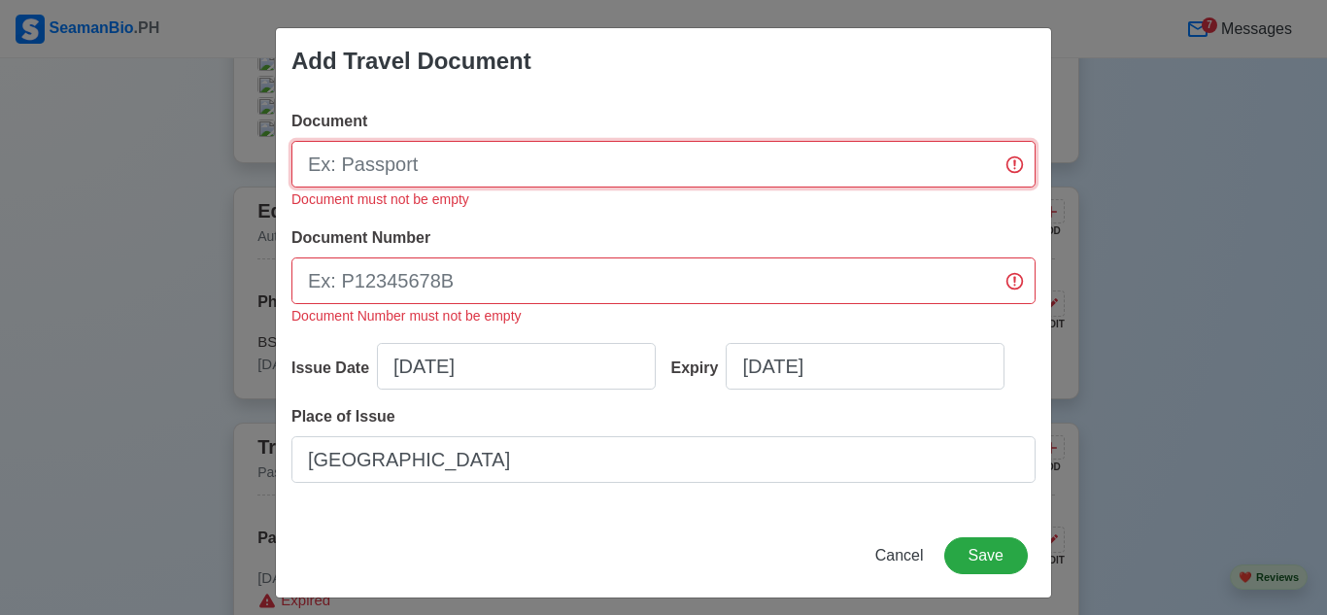
click at [573, 159] on input "Document" at bounding box center [663, 164] width 744 height 47
type input "Passport"
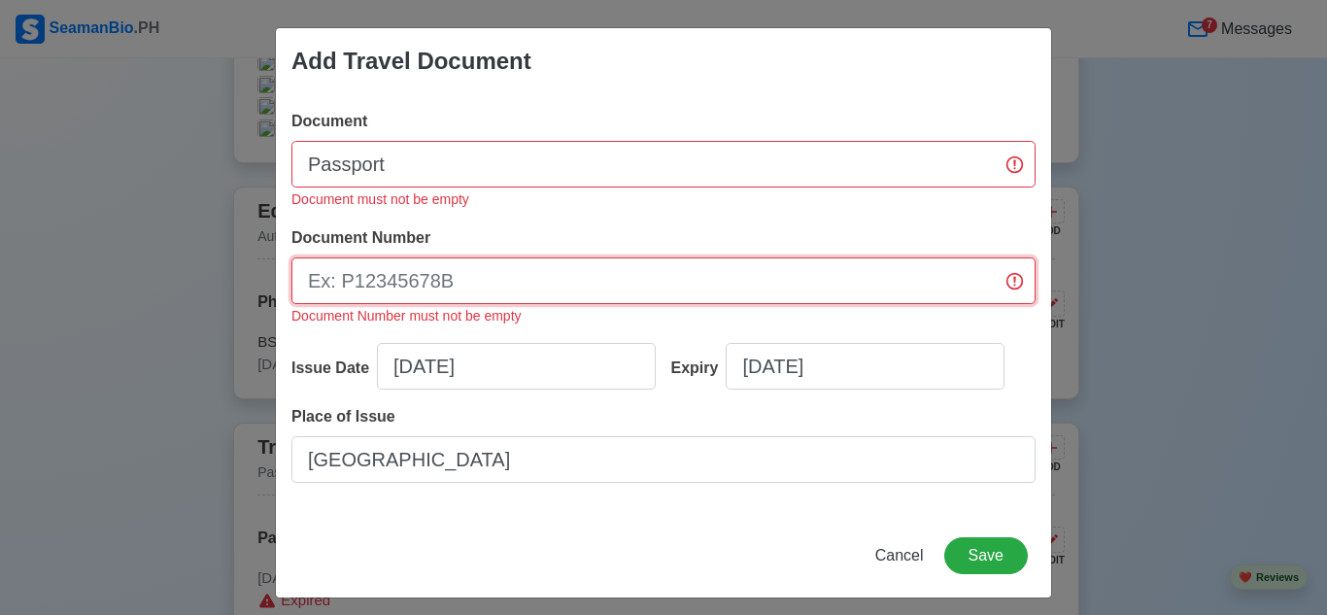
click at [564, 300] on input "Document Number" at bounding box center [663, 280] width 744 height 47
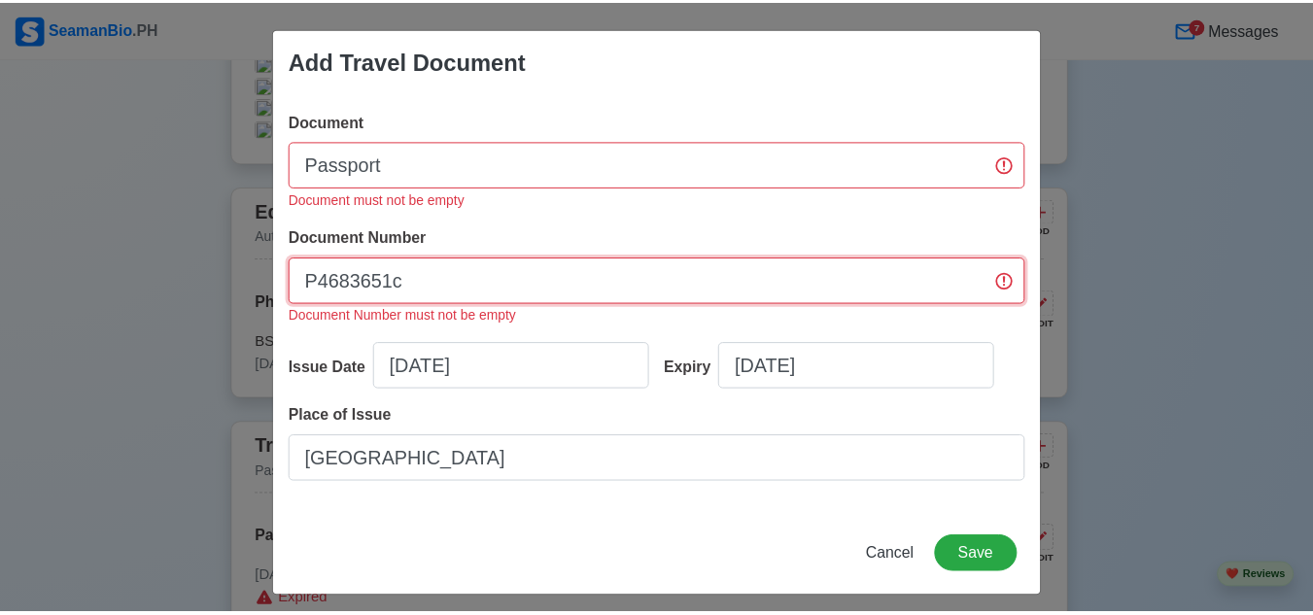
scroll to position [11, 0]
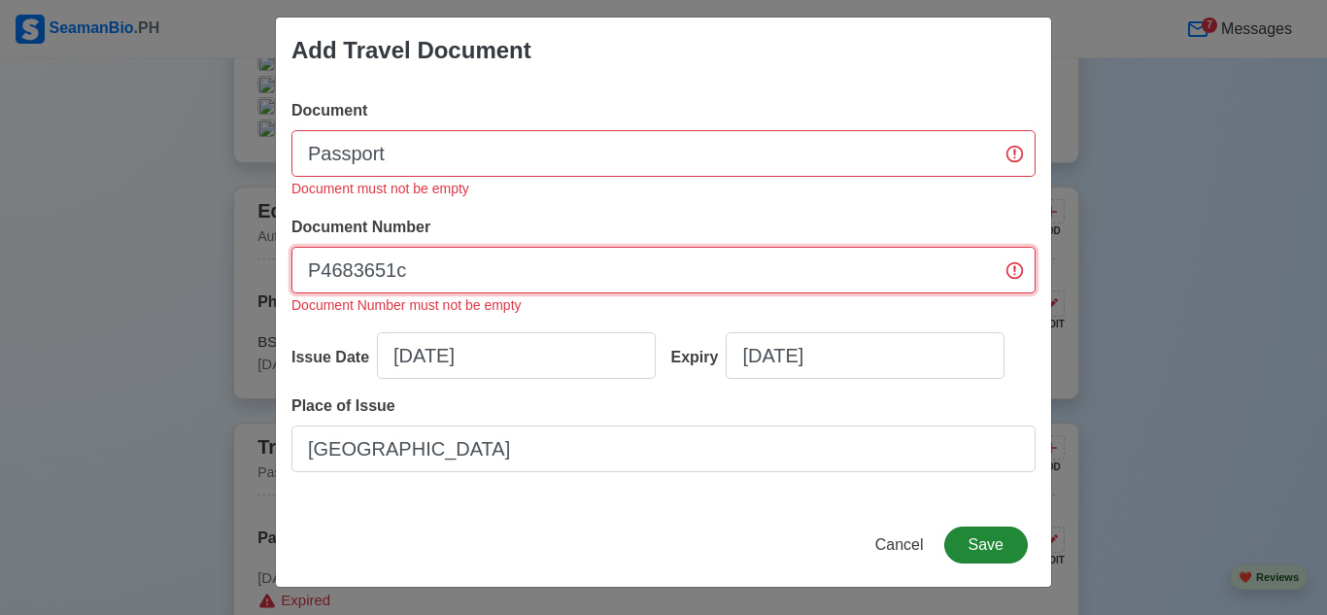
type input "P4683651c"
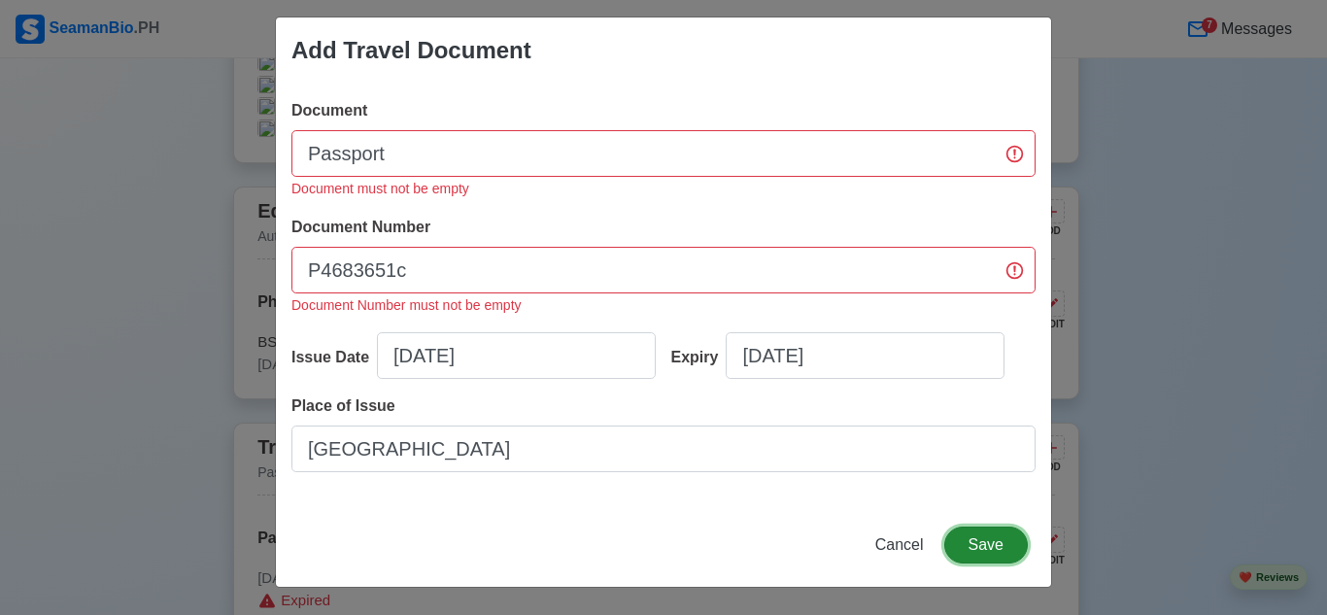
click at [985, 546] on button "Save" at bounding box center [986, 545] width 84 height 37
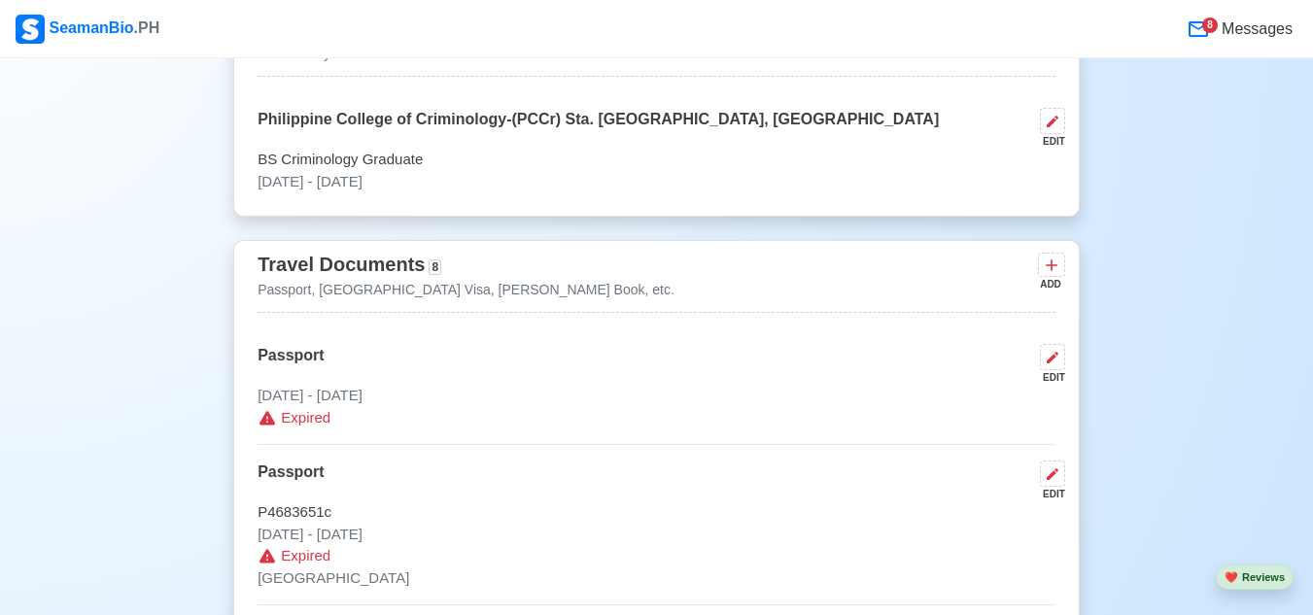
scroll to position [1504, 0]
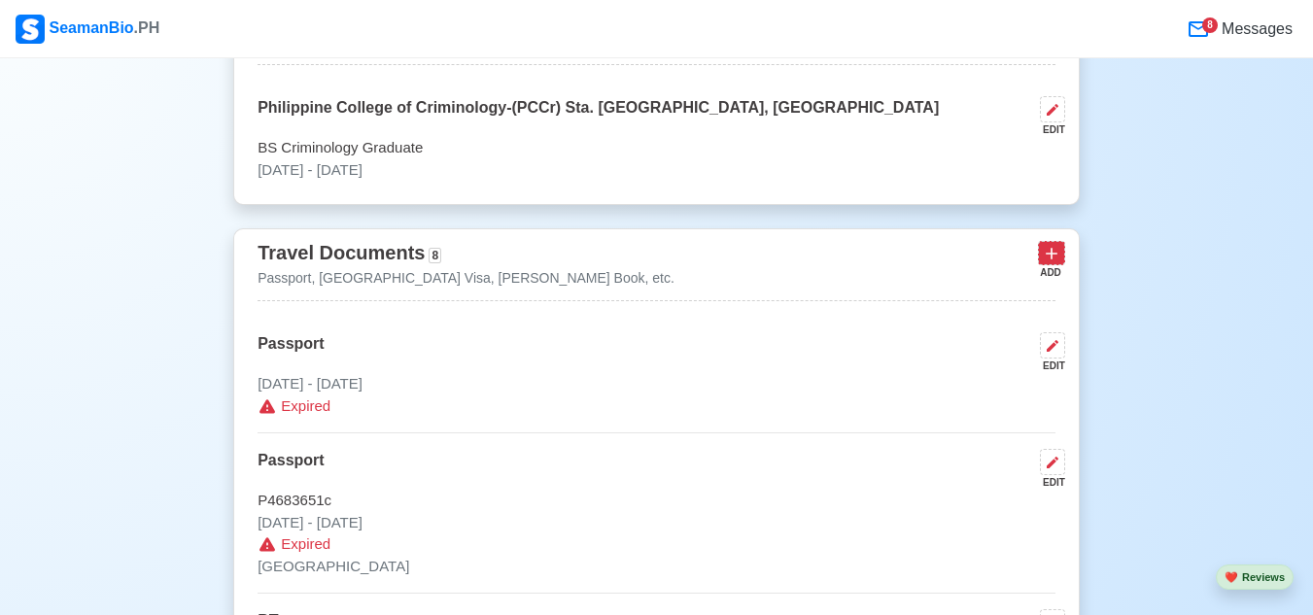
click at [1048, 251] on icon at bounding box center [1050, 253] width 19 height 19
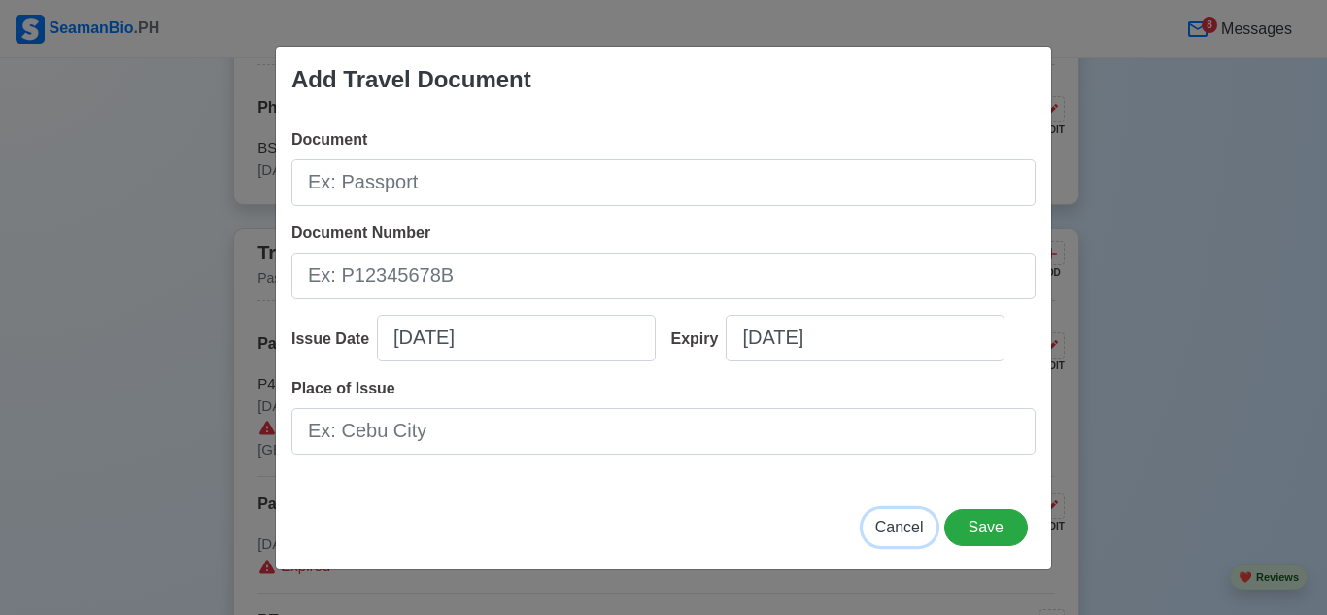
click at [913, 531] on span "Cancel" at bounding box center [899, 527] width 49 height 17
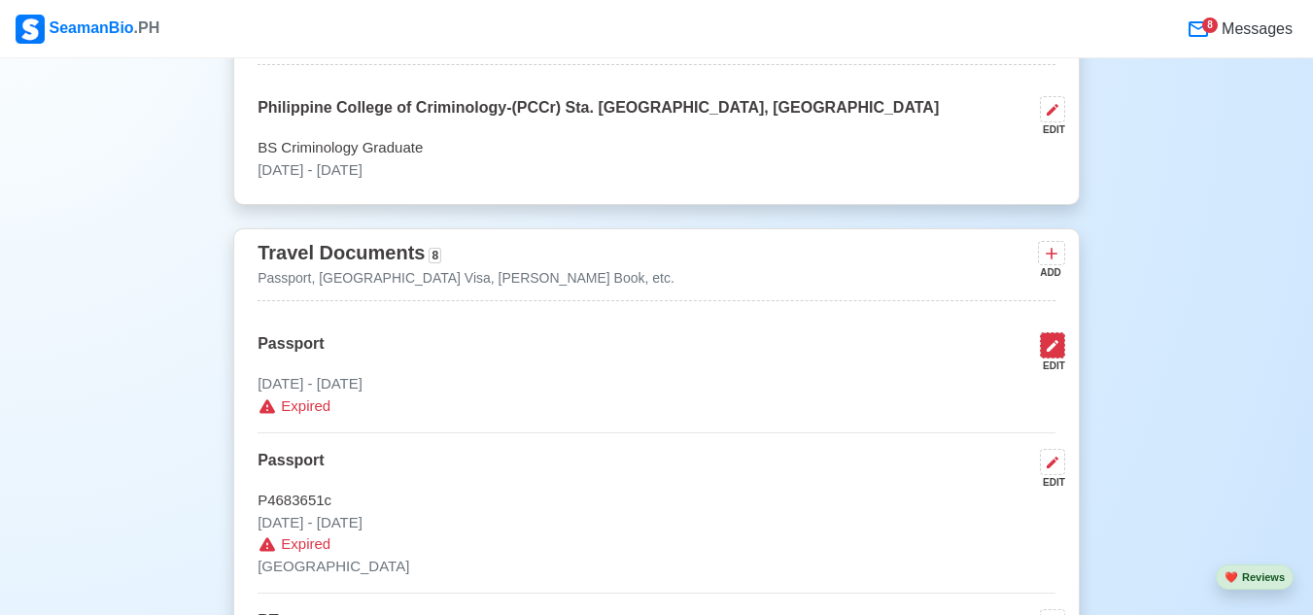
click at [1045, 354] on icon at bounding box center [1052, 346] width 16 height 16
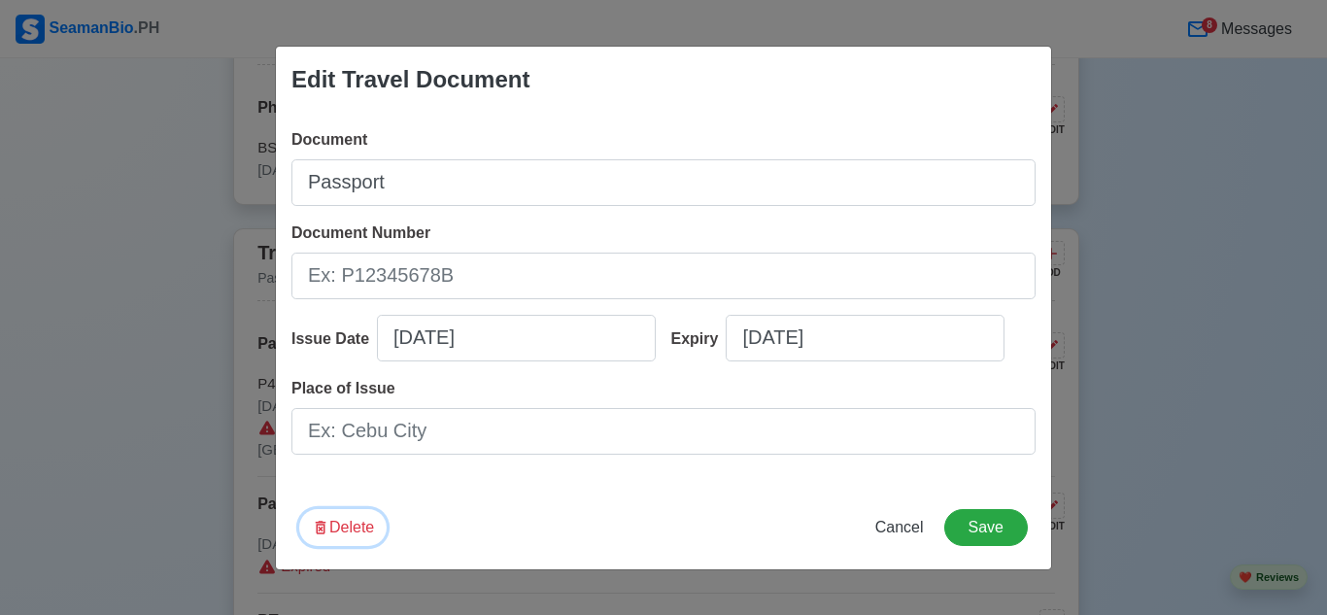
click at [339, 529] on button "Delete" at bounding box center [342, 527] width 87 height 37
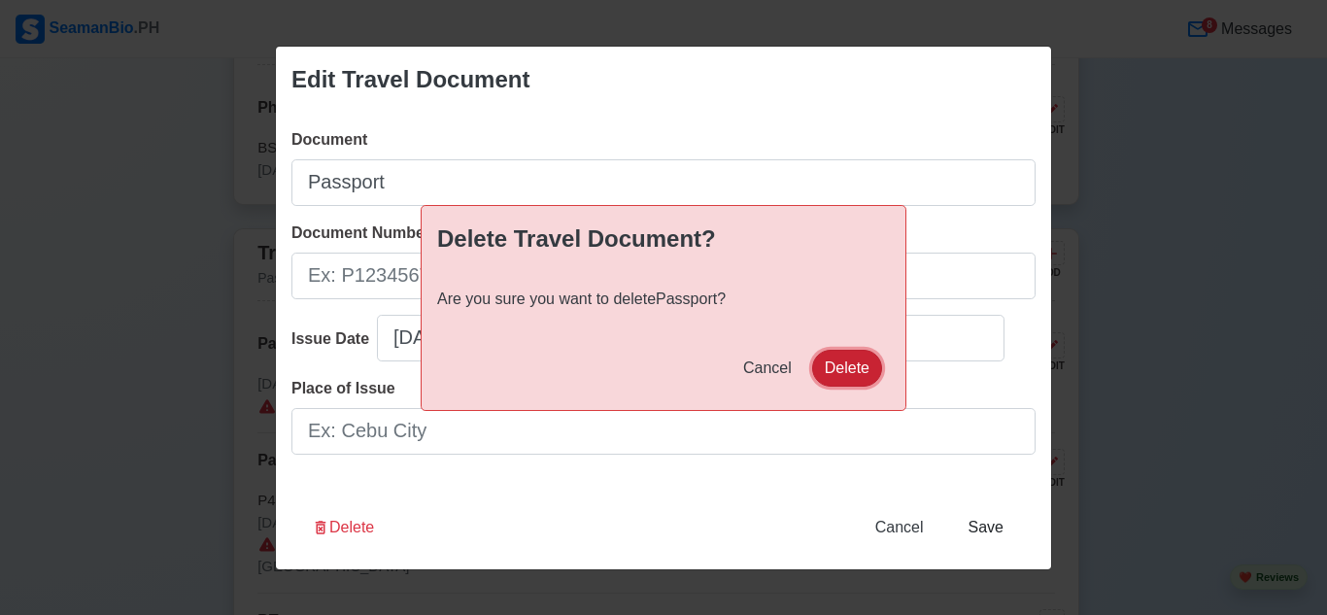
drag, startPoint x: 865, startPoint y: 367, endPoint x: 835, endPoint y: 467, distance: 104.2
click at [860, 368] on button "Delete" at bounding box center [847, 368] width 70 height 37
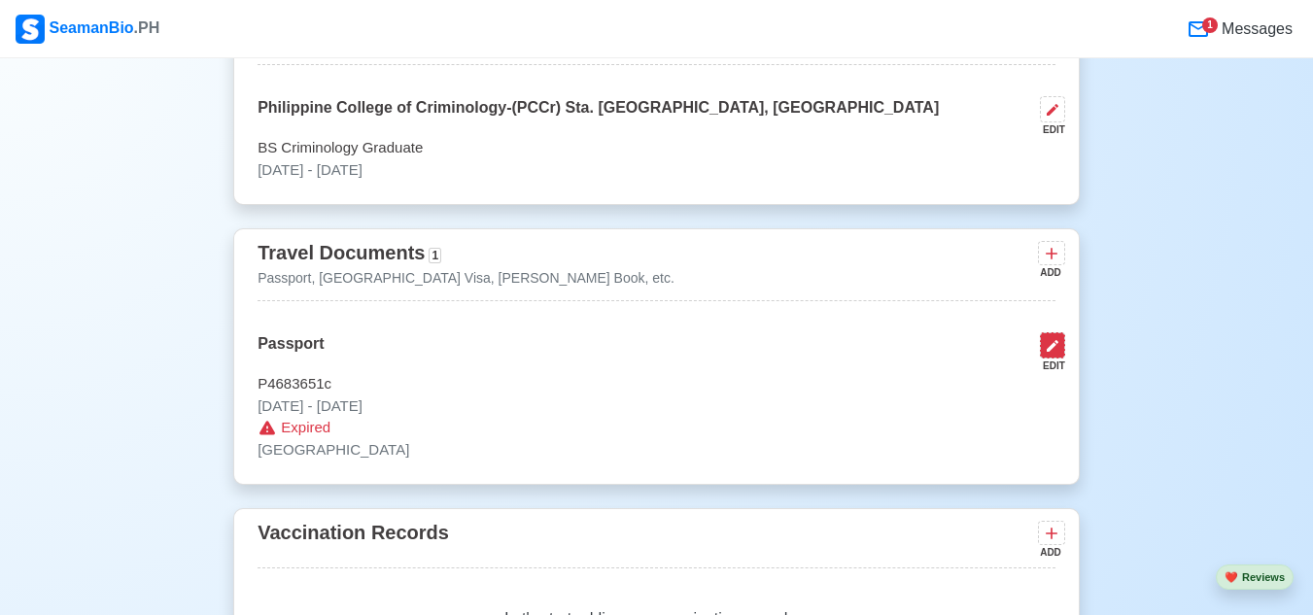
click at [1052, 354] on icon at bounding box center [1052, 346] width 16 height 16
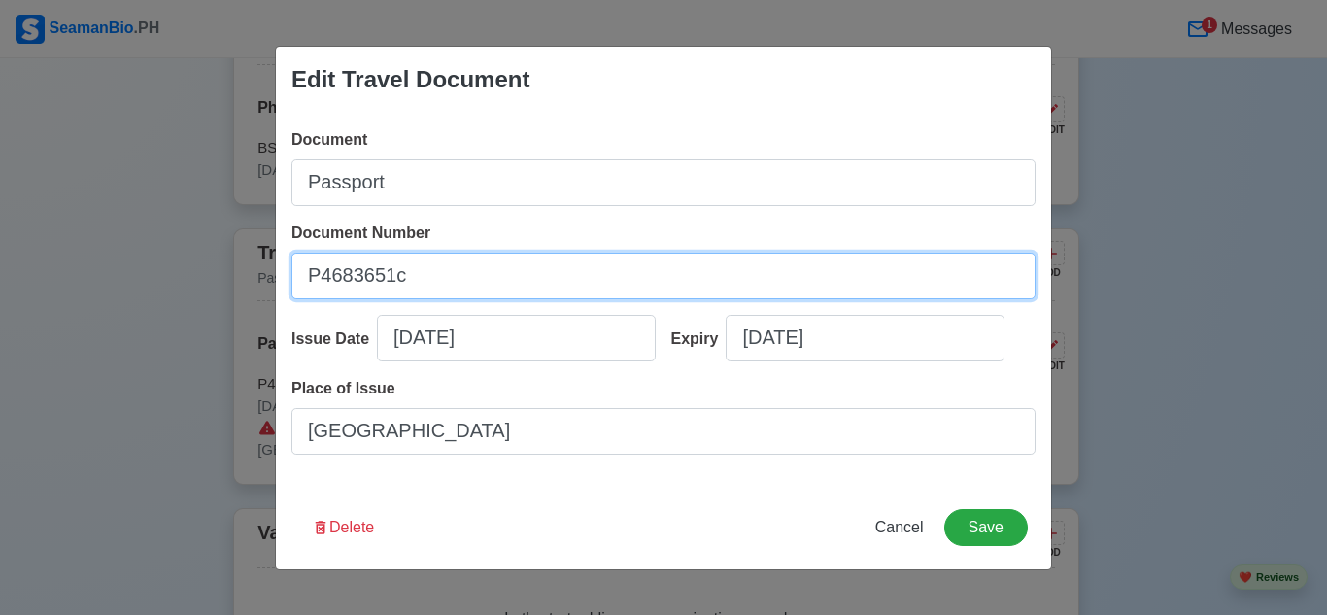
drag, startPoint x: 442, startPoint y: 259, endPoint x: 442, endPoint y: 271, distance: 11.7
click at [442, 263] on input "P4683651c" at bounding box center [663, 276] width 744 height 47
type input "P4683651C"
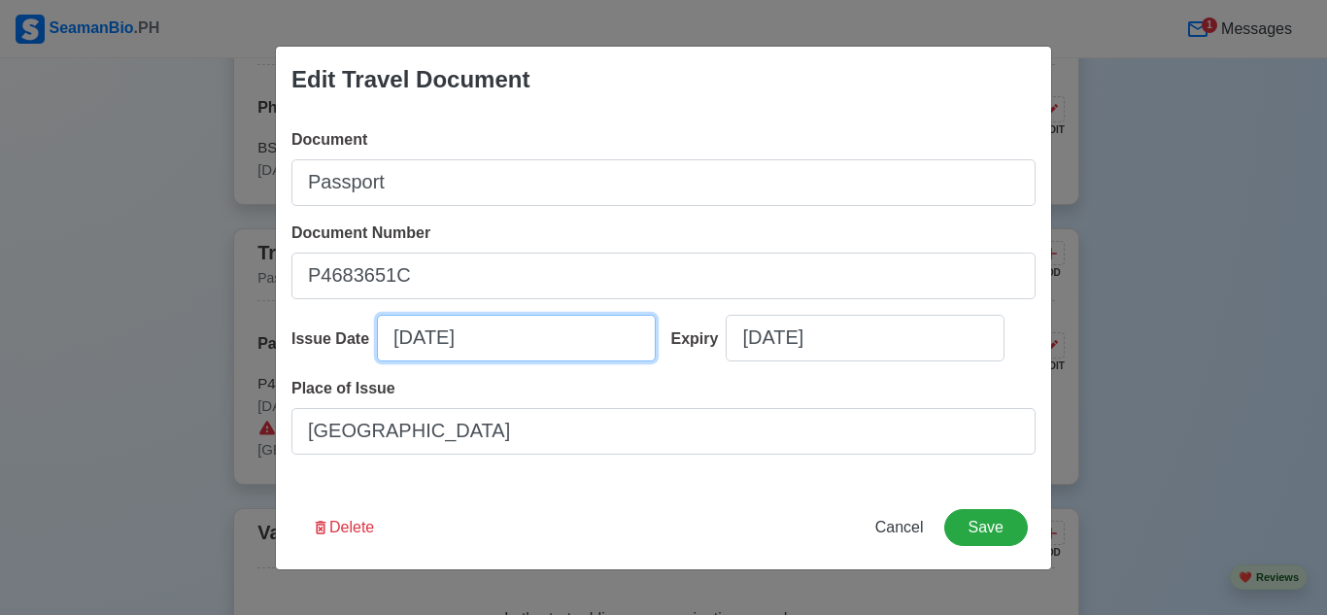
click at [540, 335] on input "[DATE]" at bounding box center [516, 338] width 279 height 47
select select "****"
select select "*******"
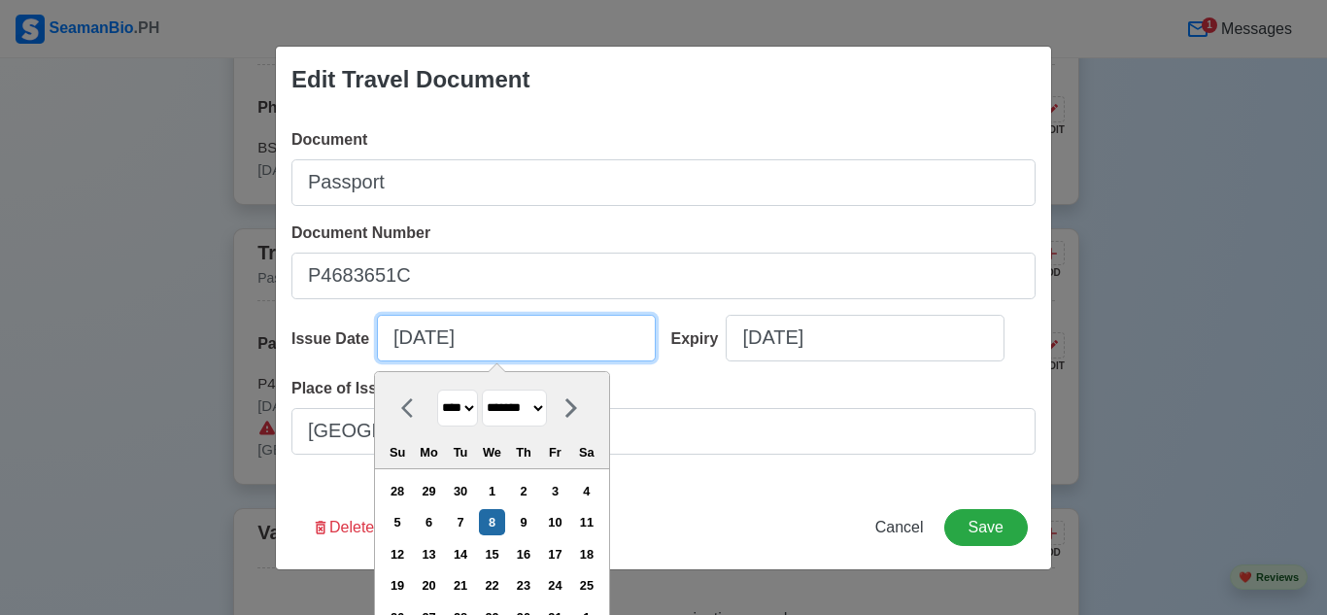
drag, startPoint x: 403, startPoint y: 345, endPoint x: 438, endPoint y: 400, distance: 65.5
click at [403, 345] on input "[DATE]" at bounding box center [516, 338] width 279 height 47
type input "[DATE]"
select select "*******"
type input "[DATE]"
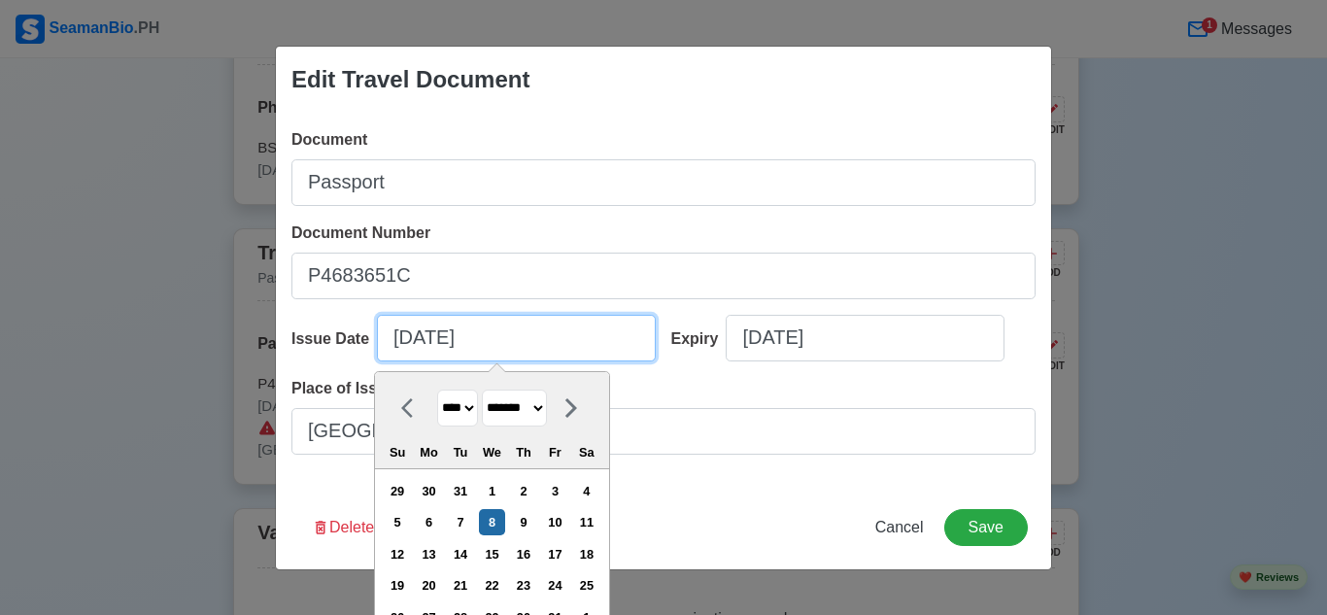
select select "********"
type input "[DATE]"
select select "*******"
type input "[DATE]"
select select "****"
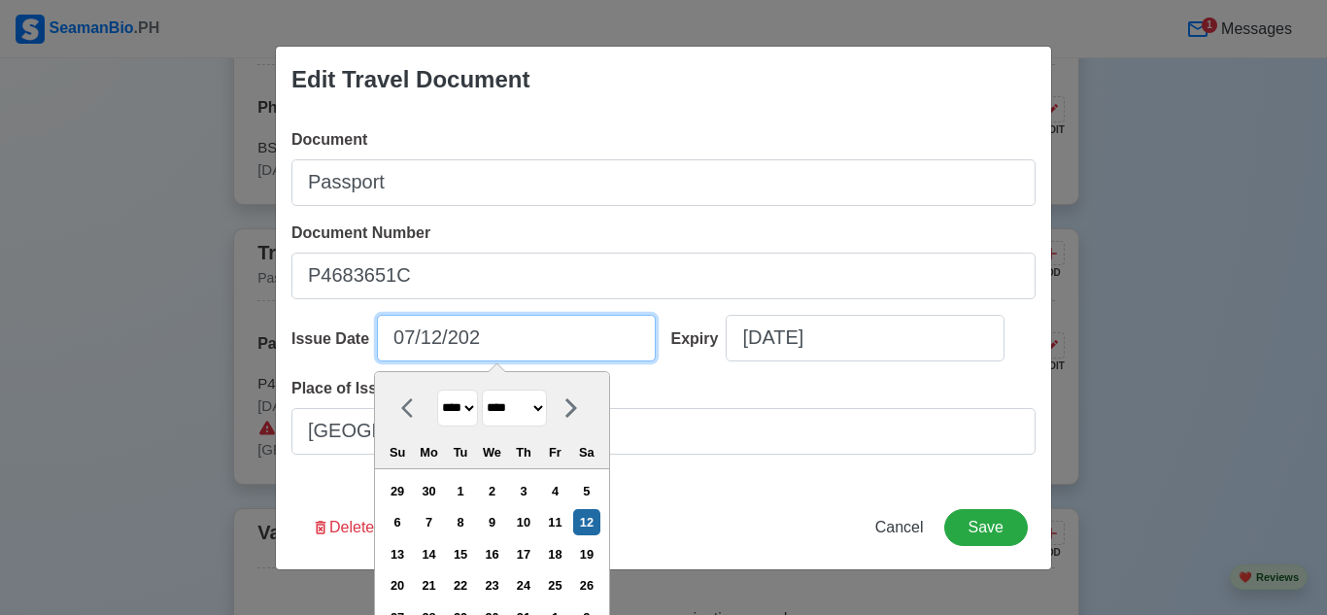
type input "[DATE]"
select select "****"
type input "[DATE]"
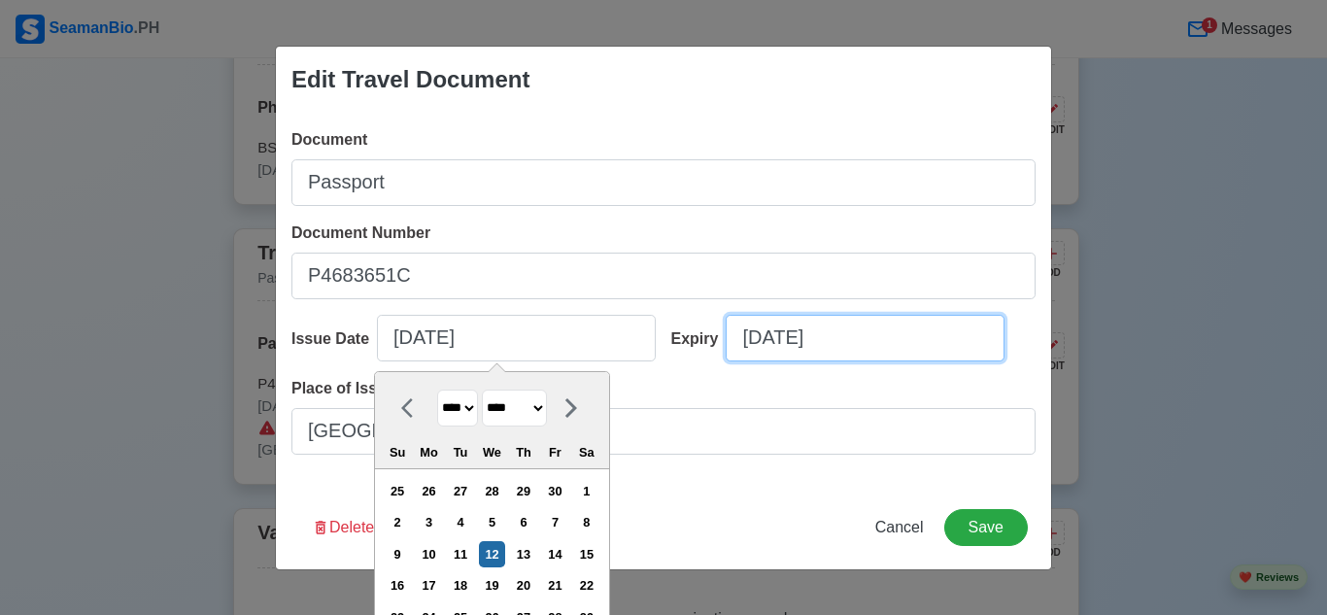
click at [858, 350] on input "[DATE]" at bounding box center [865, 338] width 279 height 47
select select "****"
select select "*******"
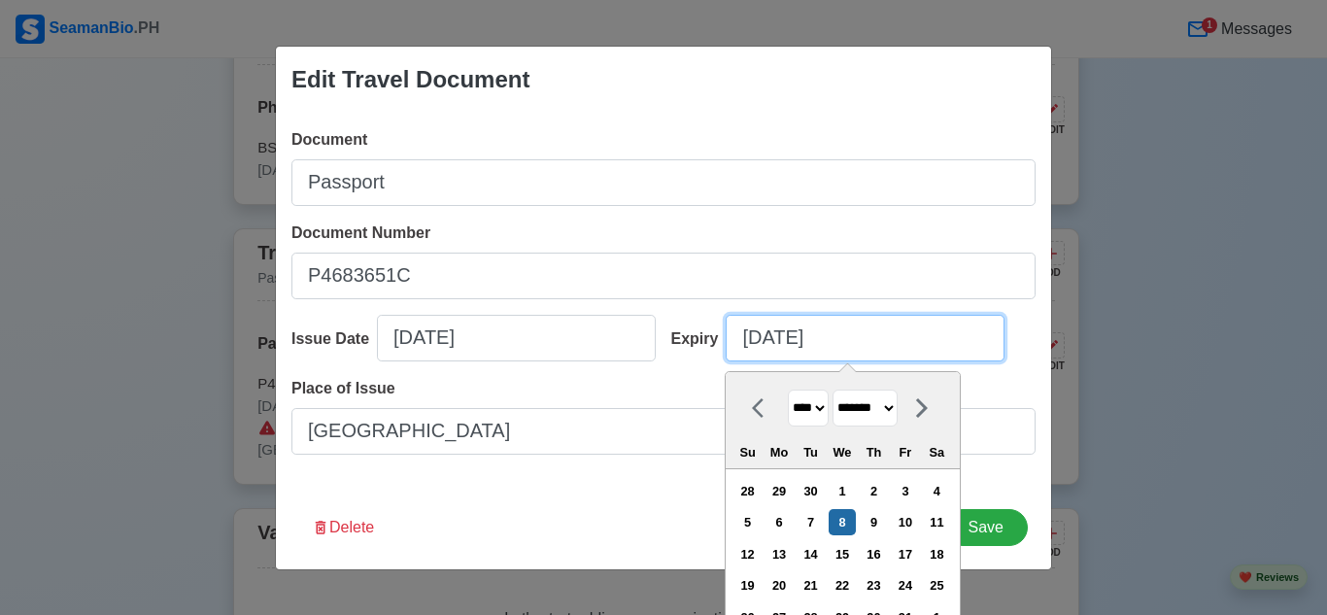
type input "[DATE]"
select select "*******"
type input "[DATE]"
select select "****"
type input "[DATE]"
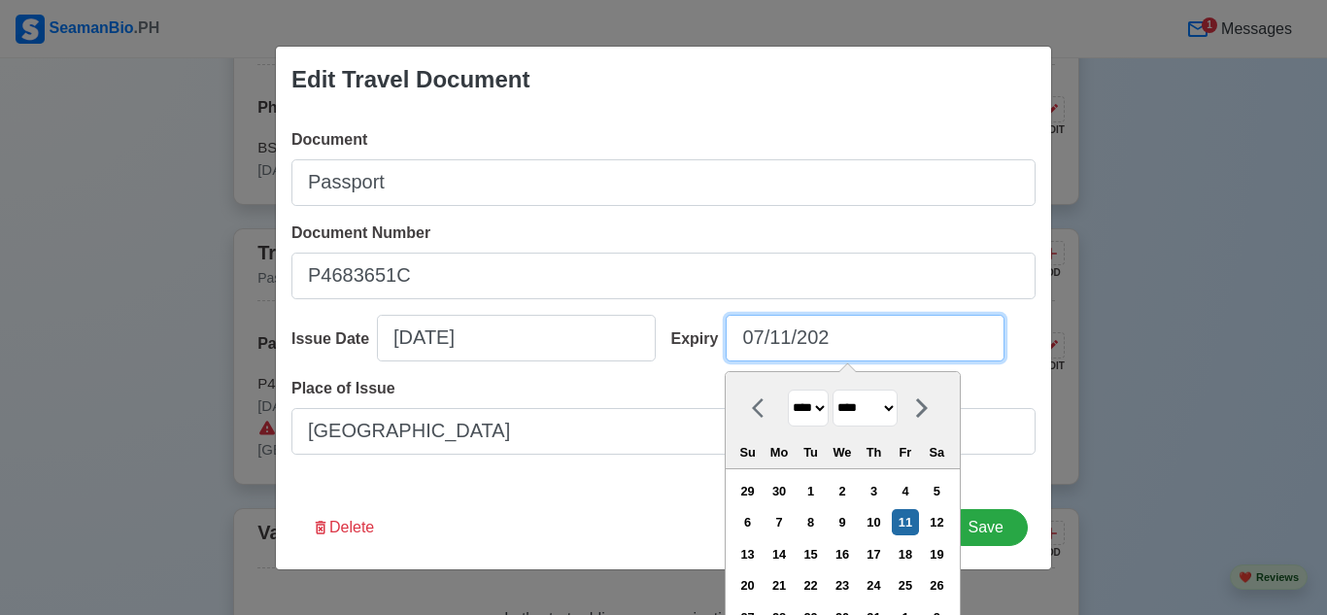
select select "****"
type input "[DATE]"
select select "****"
type input "[DATE]"
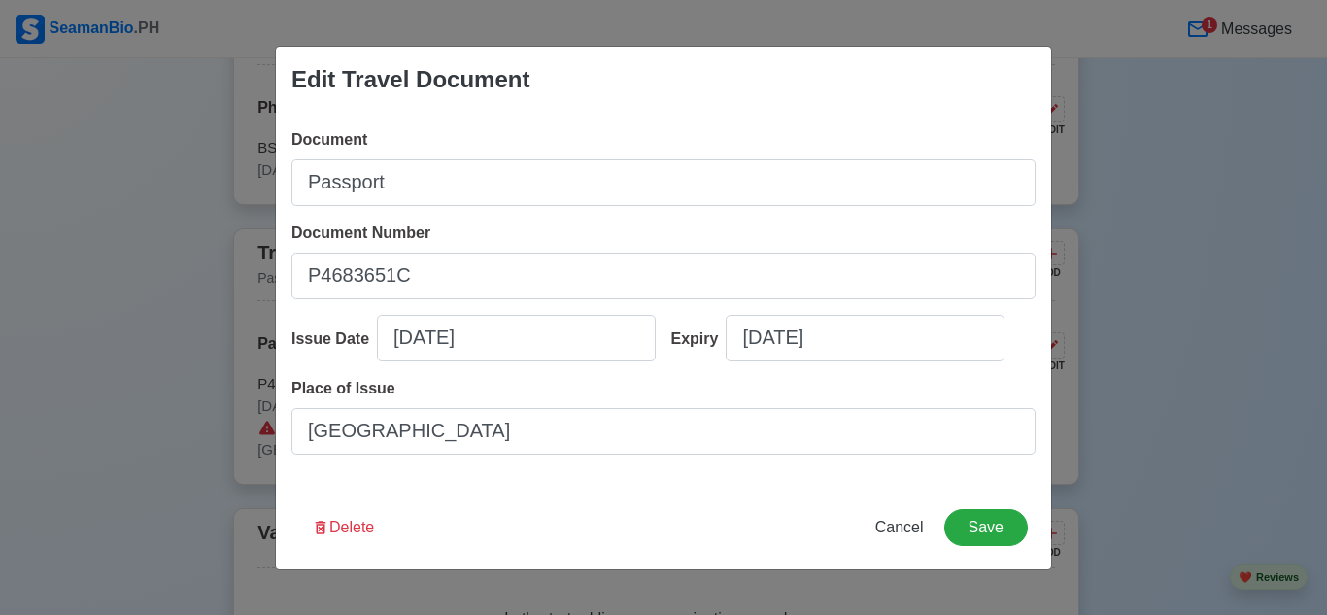
click at [1002, 371] on div "Expiry [DATE]" at bounding box center [847, 346] width 380 height 62
click at [981, 521] on button "Save" at bounding box center [986, 527] width 84 height 37
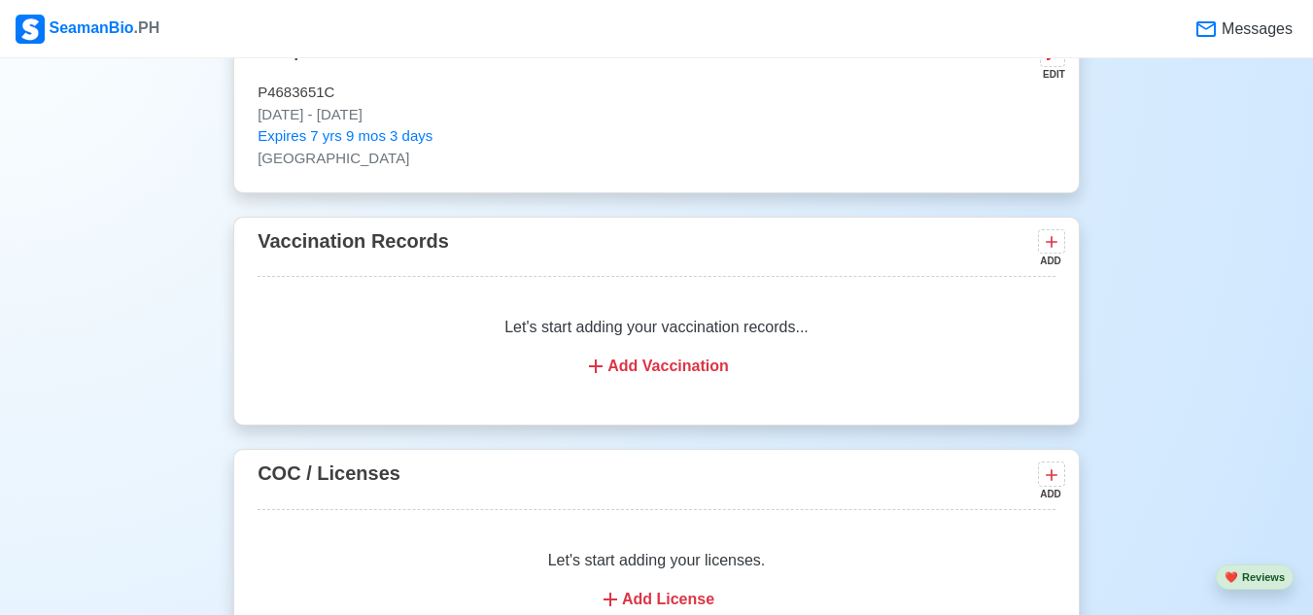
scroll to position [1407, 0]
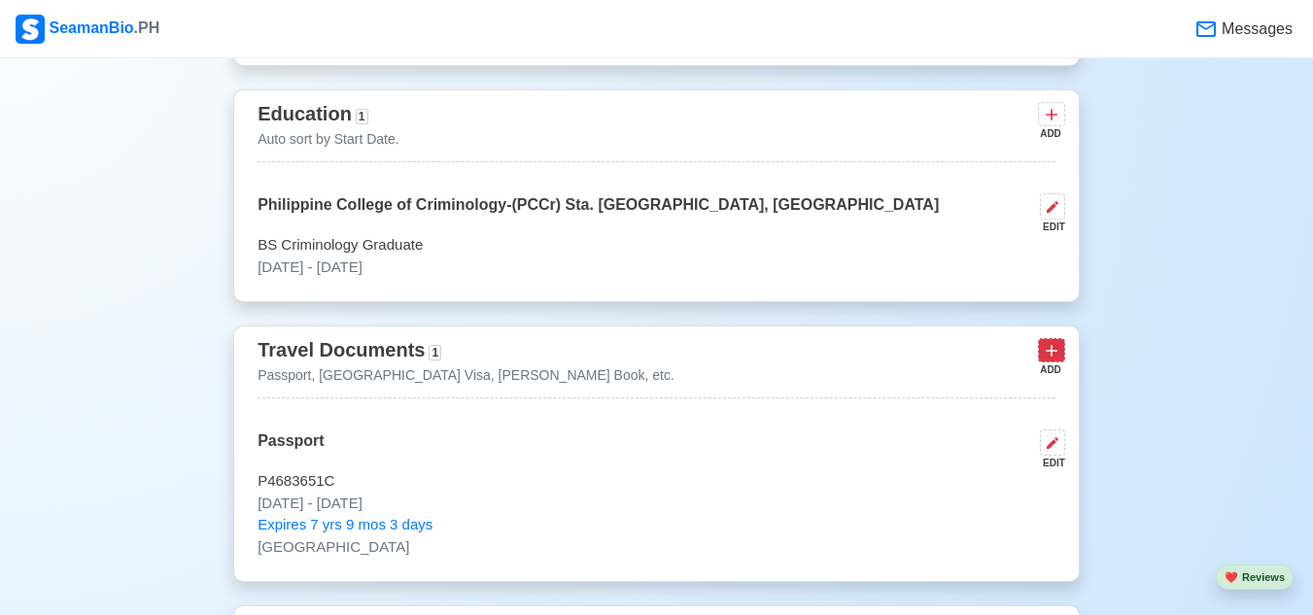
click at [1060, 355] on icon at bounding box center [1050, 350] width 19 height 19
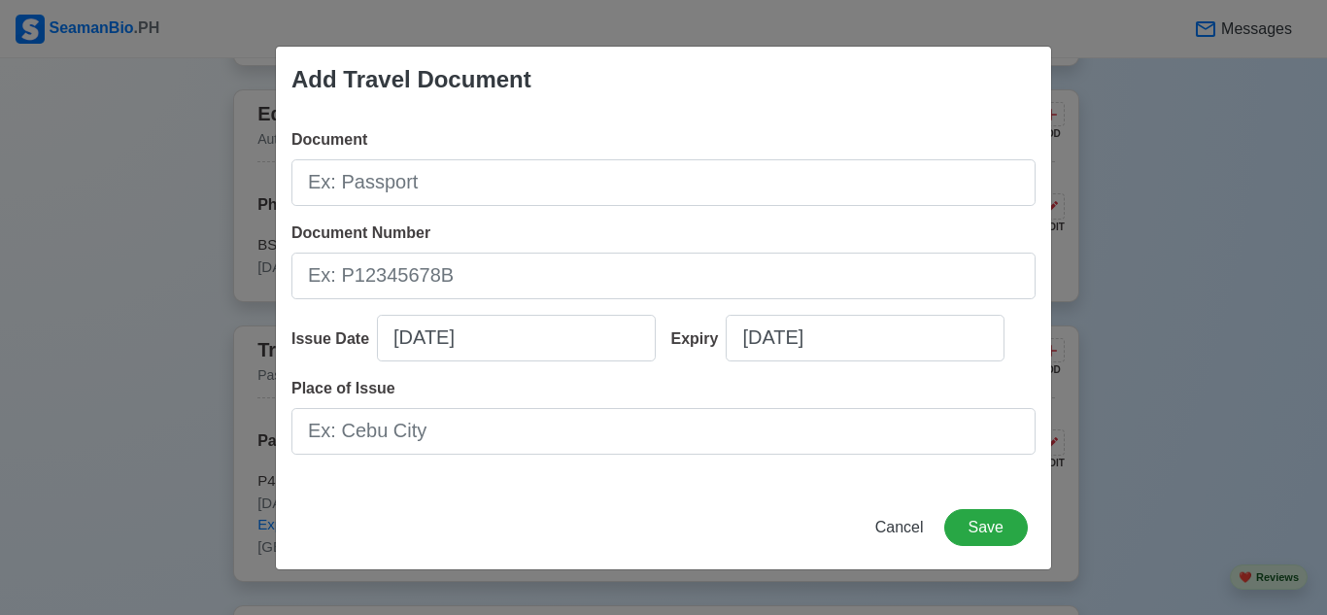
click at [1210, 245] on div "Add Travel Document Document Document Number Issue Date [DATE] Expiry [DATE] Pl…" at bounding box center [663, 307] width 1327 height 615
click at [895, 515] on button "Cancel" at bounding box center [900, 527] width 74 height 37
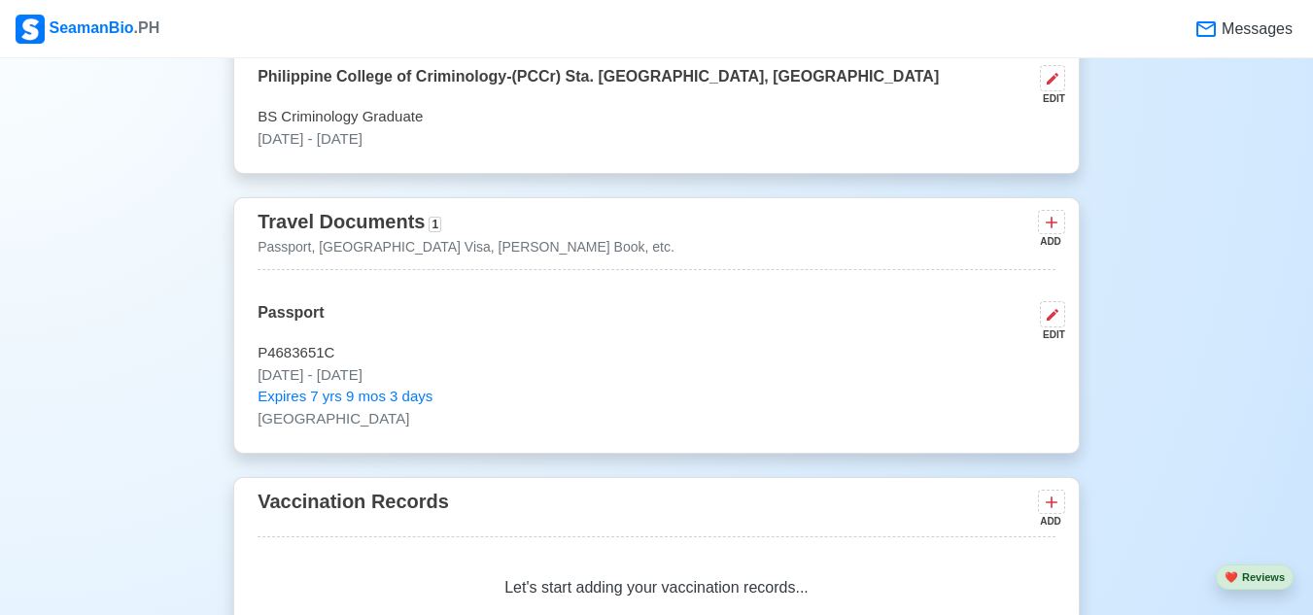
scroll to position [1601, 0]
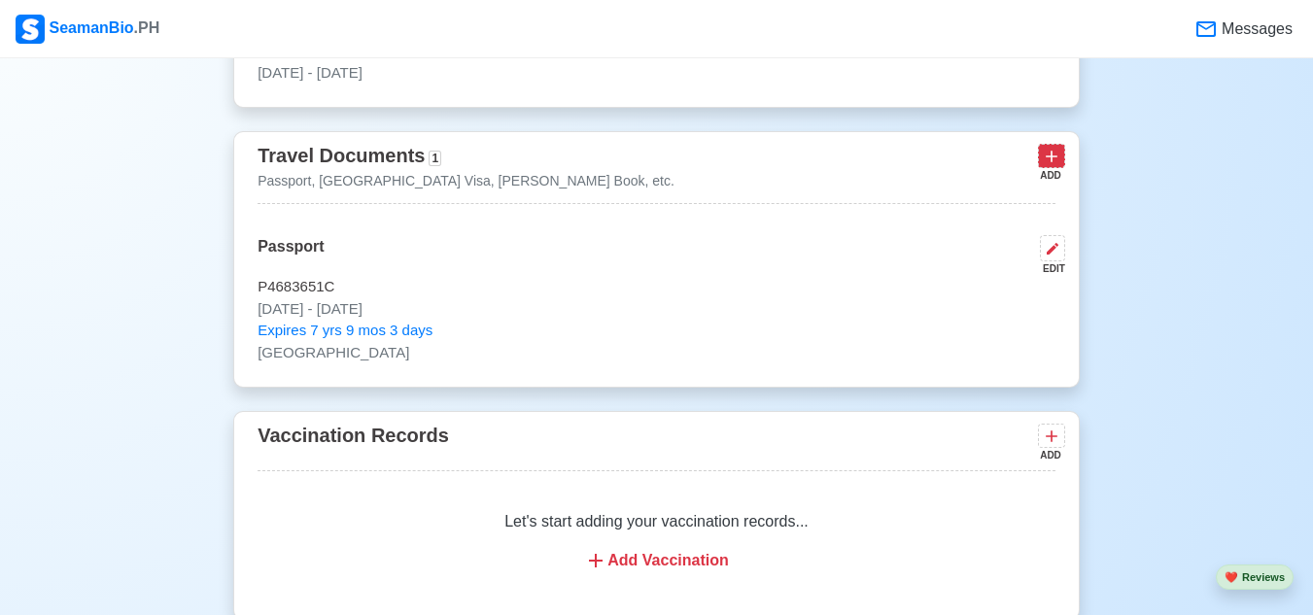
click at [1063, 158] on button at bounding box center [1051, 156] width 27 height 24
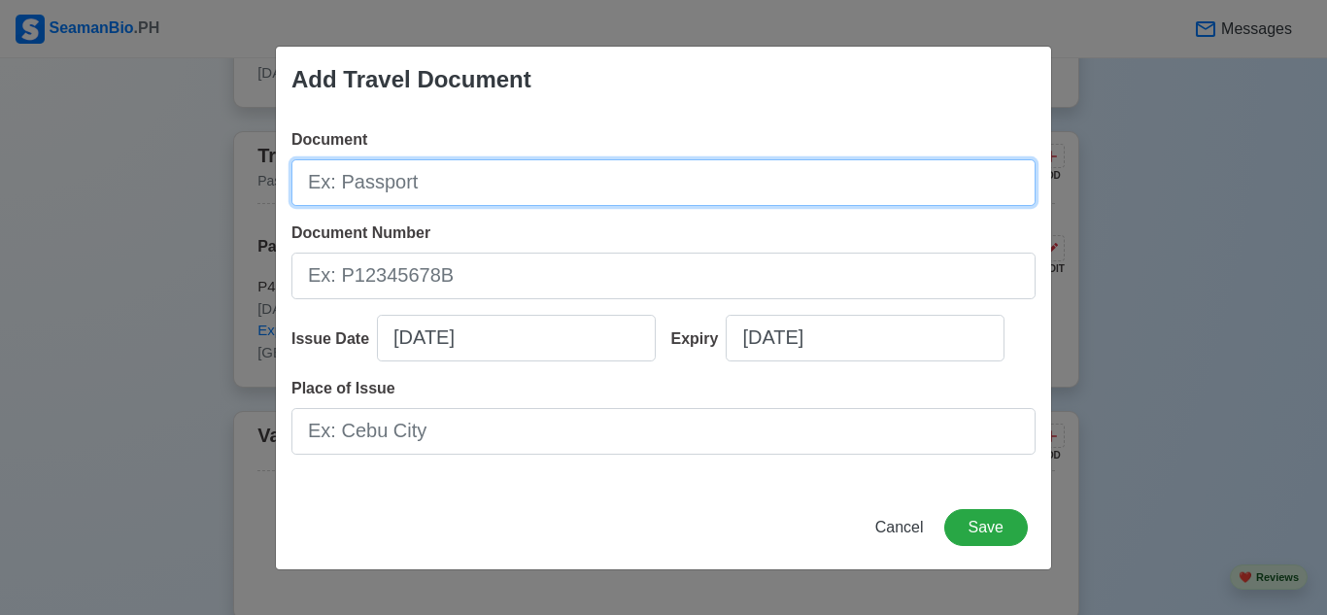
click at [550, 177] on input "Document" at bounding box center [663, 182] width 744 height 47
type input "[PERSON_NAME] Book"
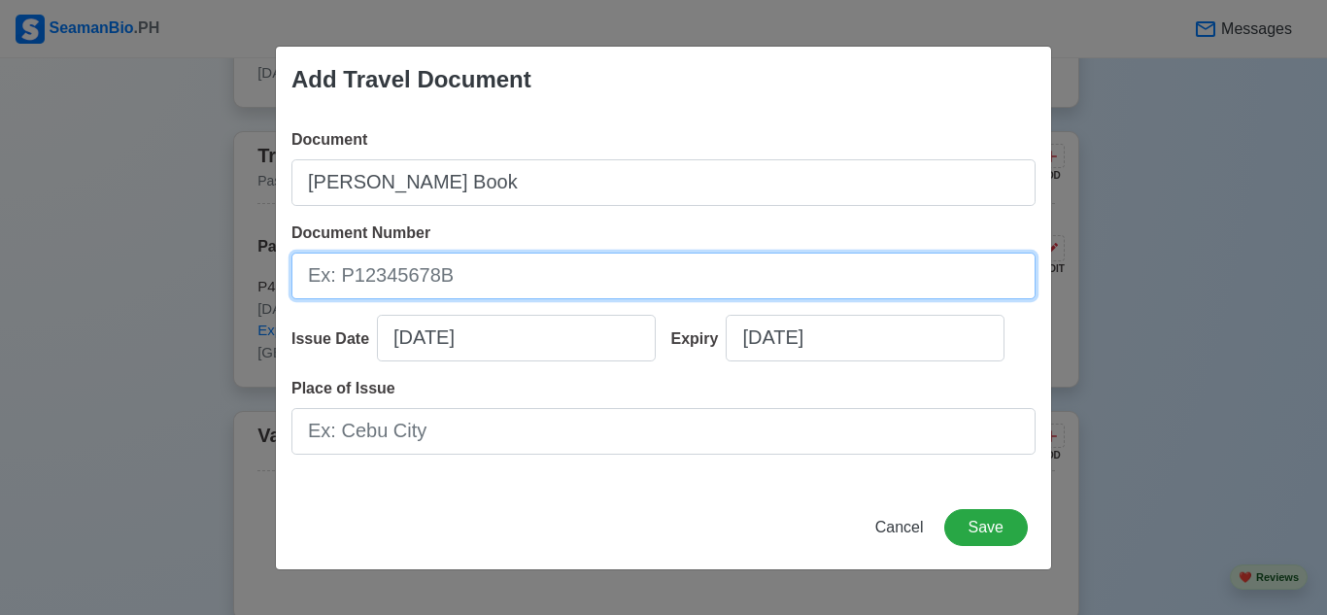
click at [515, 284] on input "Document Number" at bounding box center [663, 276] width 744 height 47
type input "A0451266"
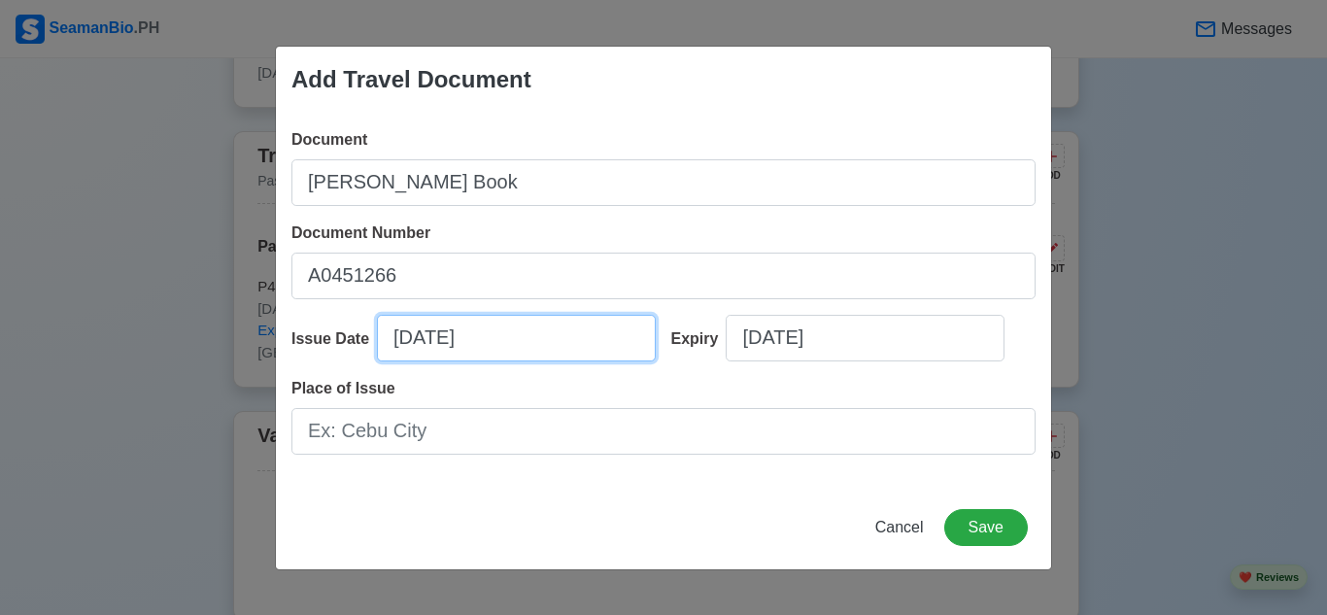
click at [505, 333] on input "[DATE]" at bounding box center [516, 338] width 279 height 47
select select "****"
select select "*******"
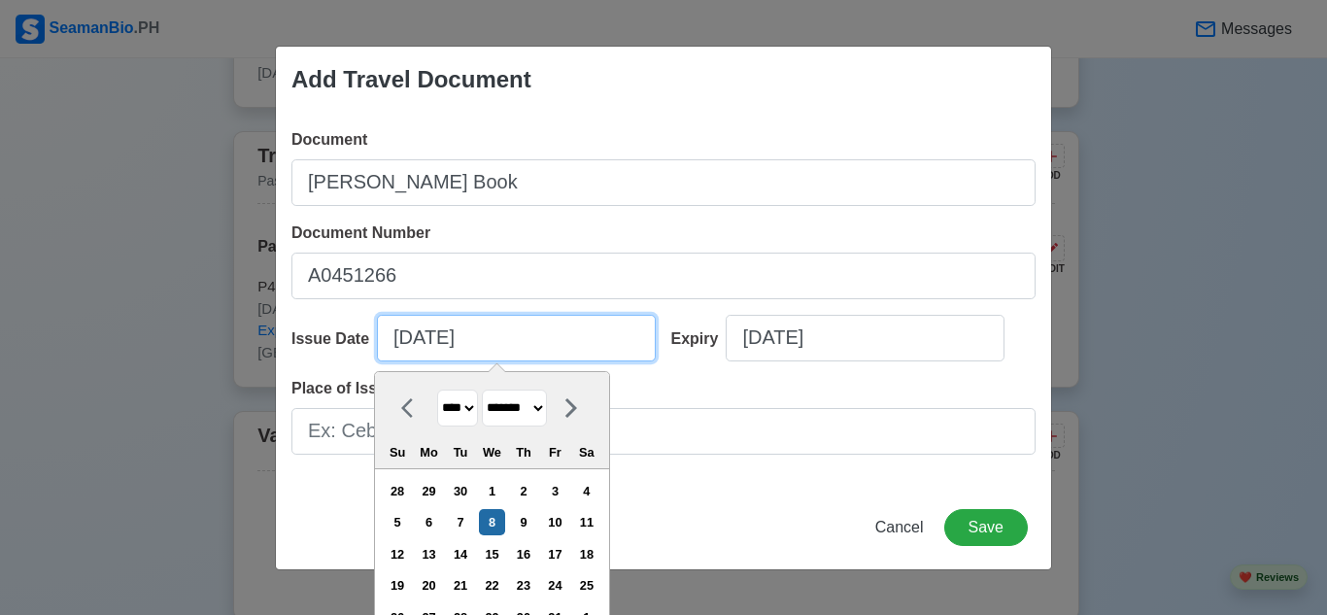
type input "[DATE]"
select select "*******"
type input "[DATE]"
select select "*********"
type input "[DATE]"
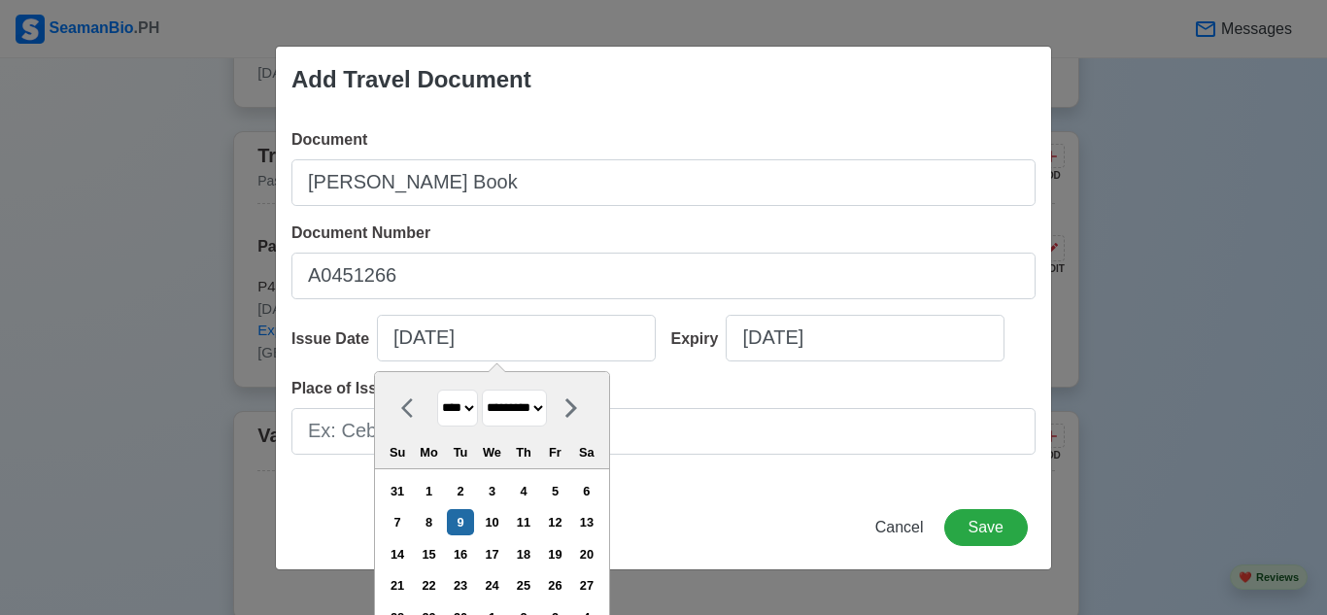
click at [656, 385] on div "Place of Issue" at bounding box center [663, 416] width 744 height 78
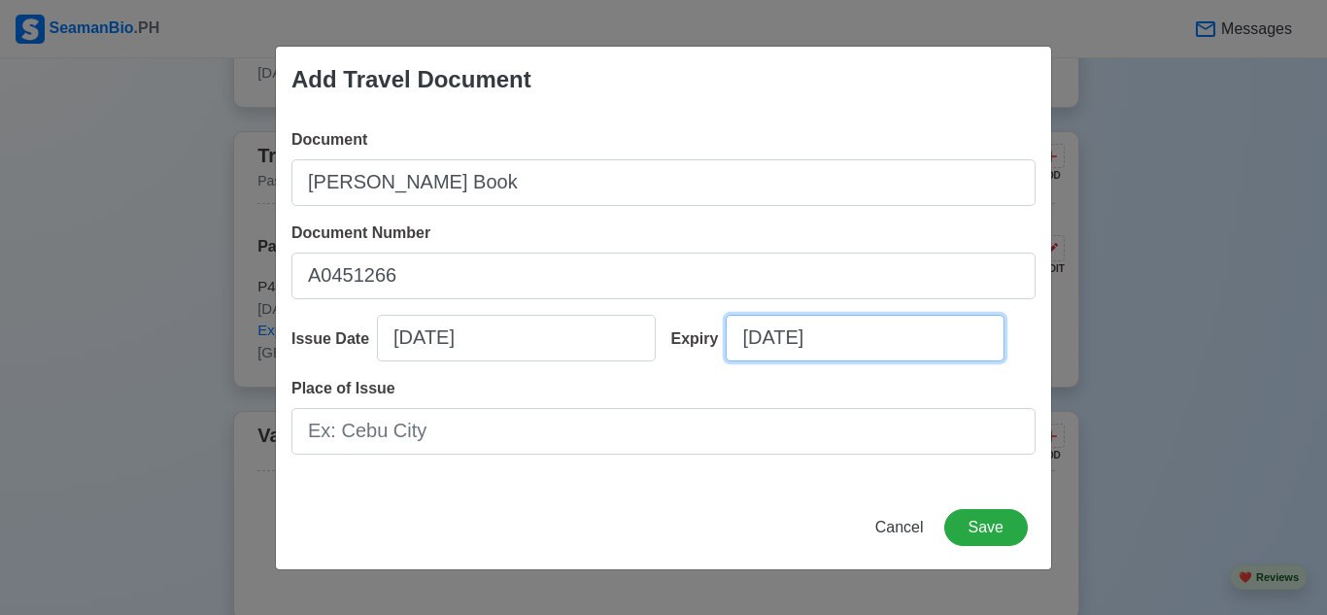
click at [902, 344] on input "[DATE]" at bounding box center [865, 338] width 279 height 47
select select "****"
select select "*******"
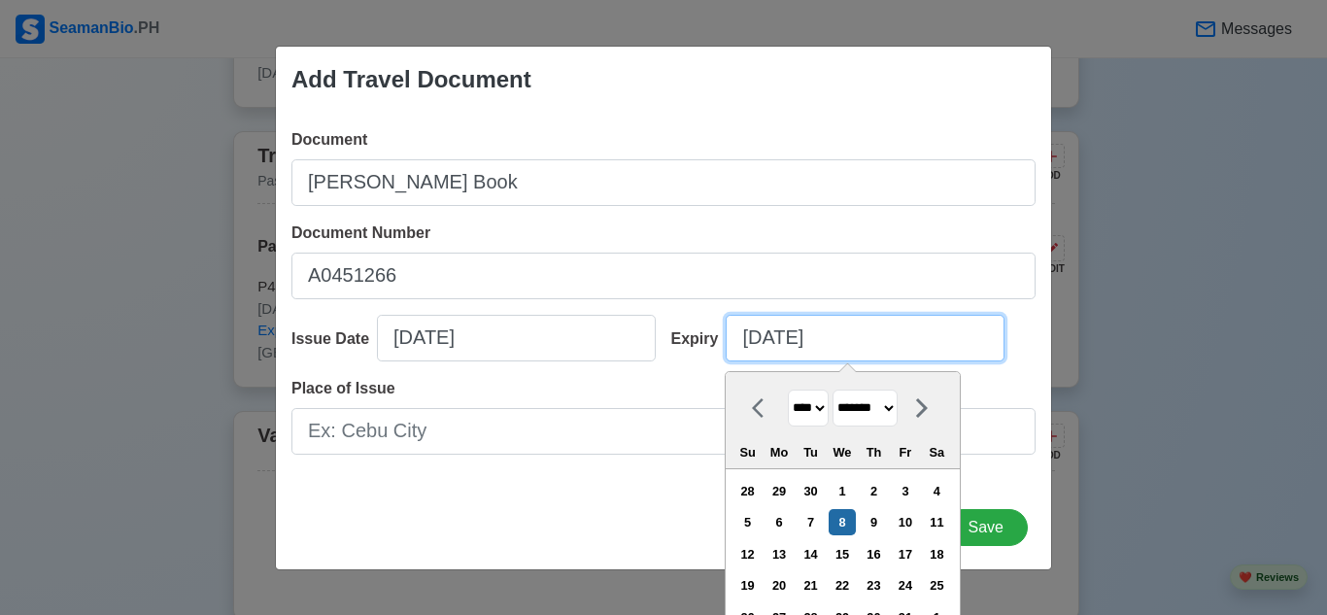
type input "[DATE]"
select select "*******"
type input "[DATE]"
select select "*********"
type input "[DATE]"
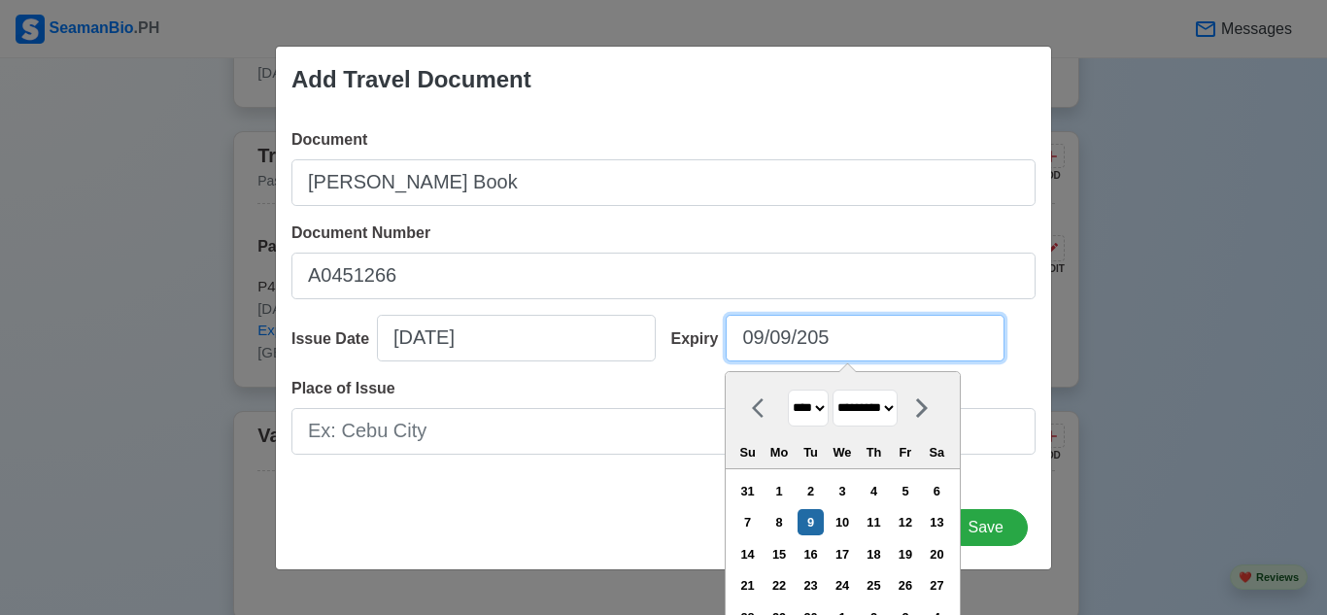
select select "****"
click at [963, 327] on input "[DATE]" at bounding box center [865, 338] width 279 height 47
type input "[DATE]"
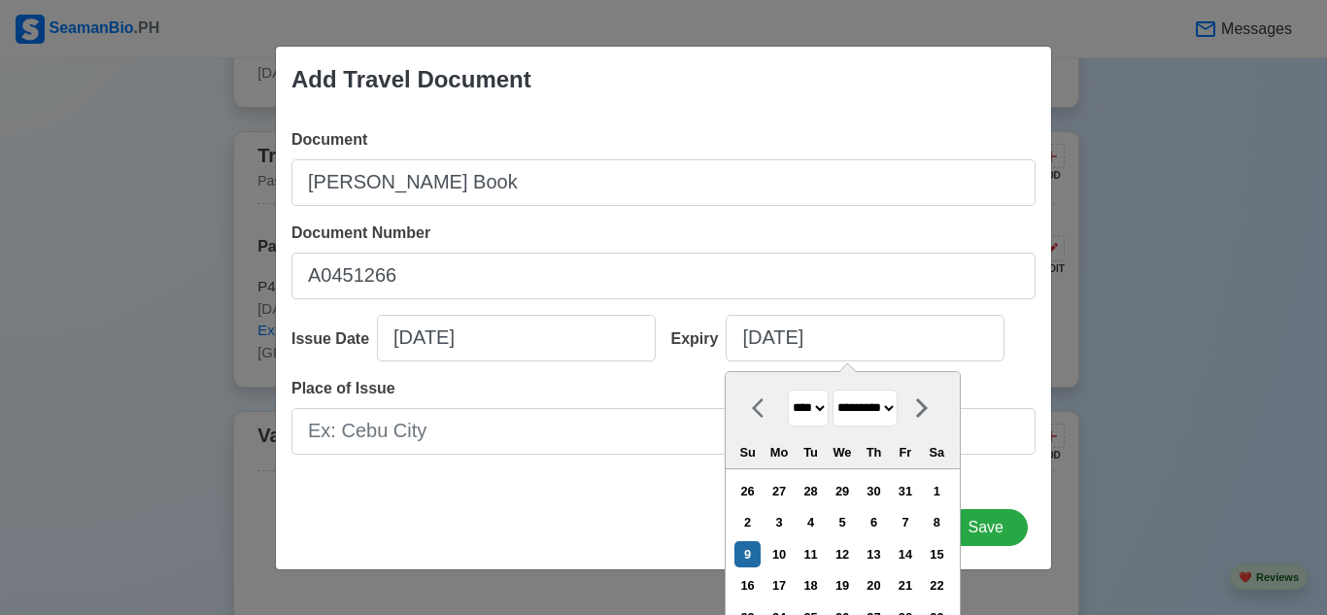
click at [1017, 339] on div "Expiry [DATE] [DATE] **** **** **** **** **** **** **** **** **** **** **** ***…" at bounding box center [847, 346] width 380 height 62
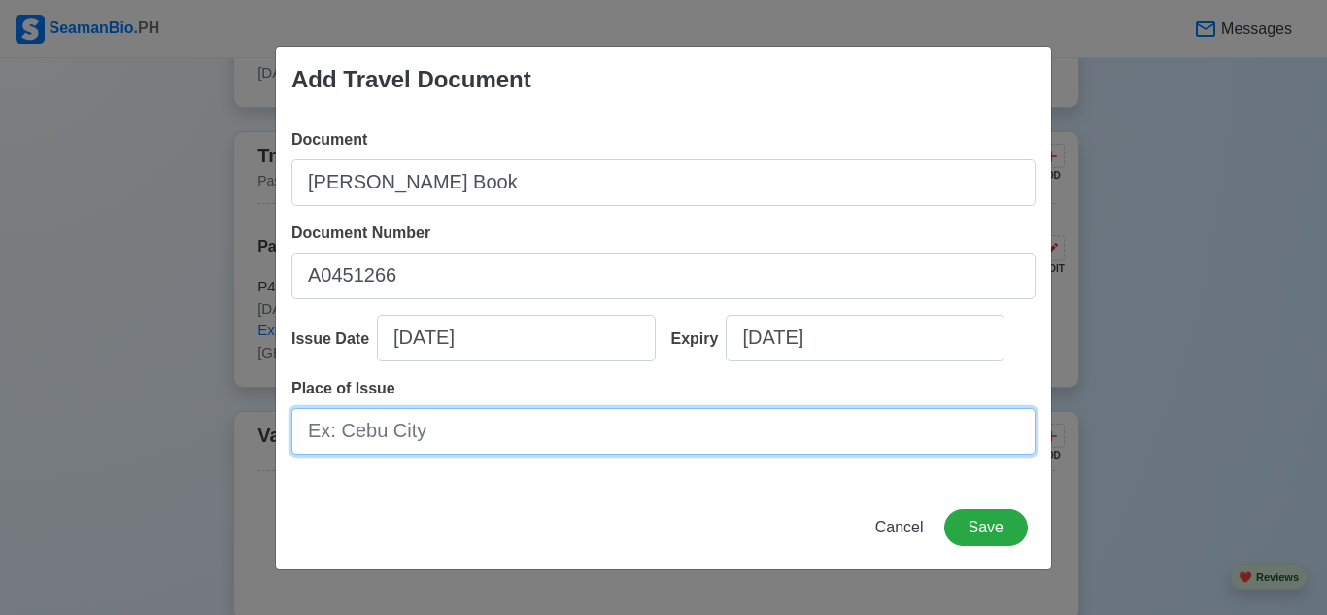
click at [530, 419] on input "Place of Issue" at bounding box center [663, 431] width 744 height 47
type input "m"
type input "[GEOGRAPHIC_DATA]"
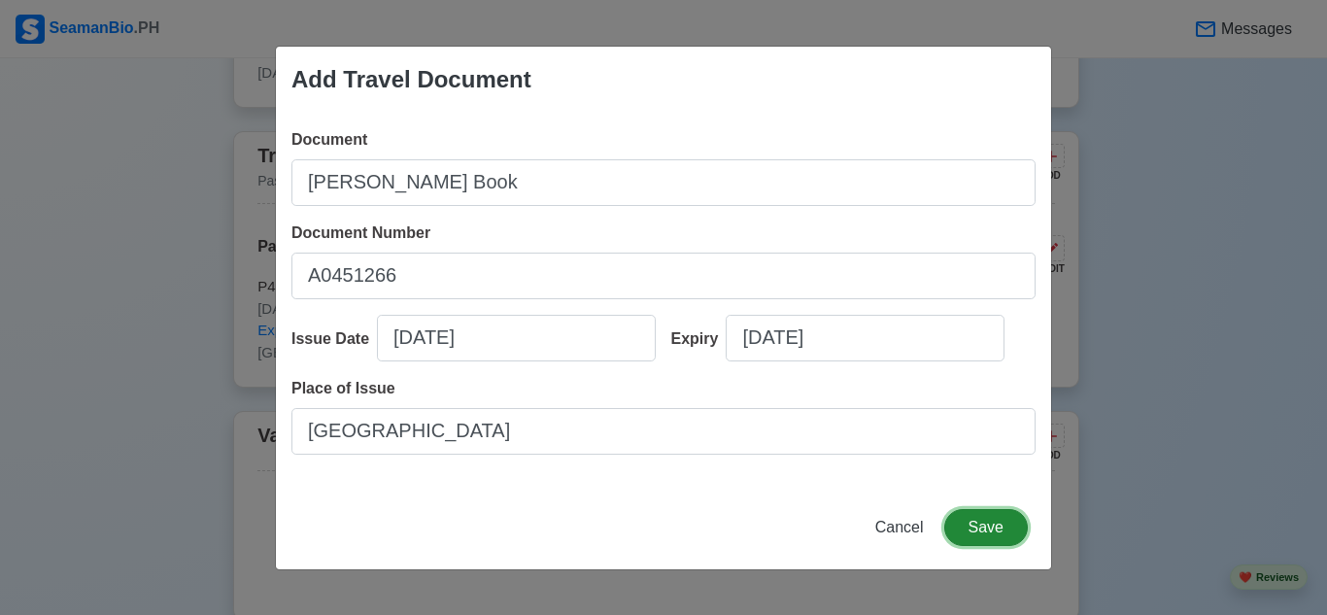
click at [988, 524] on button "Save" at bounding box center [986, 527] width 84 height 37
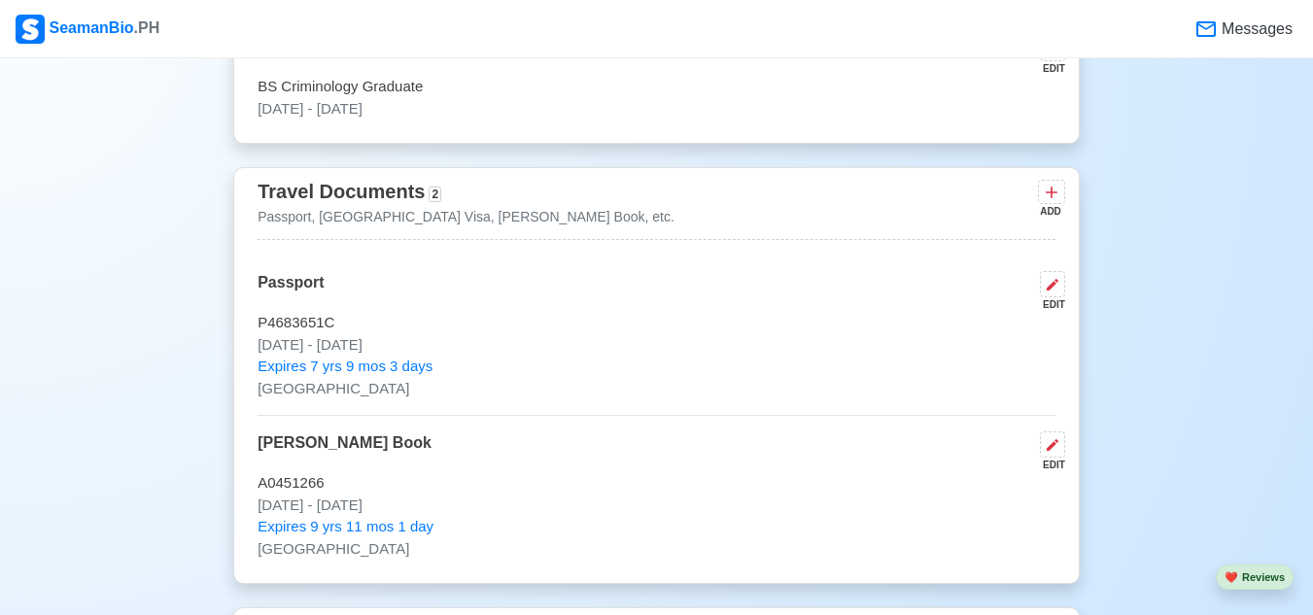
scroll to position [1504, 0]
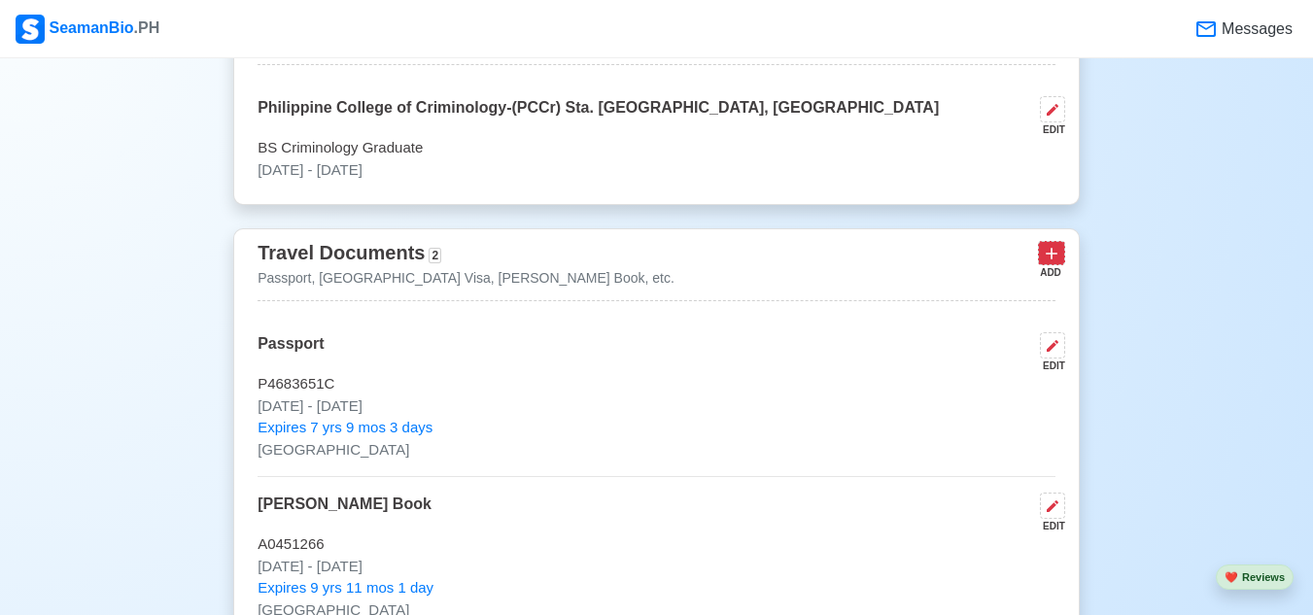
click at [1050, 260] on icon at bounding box center [1051, 255] width 12 height 12
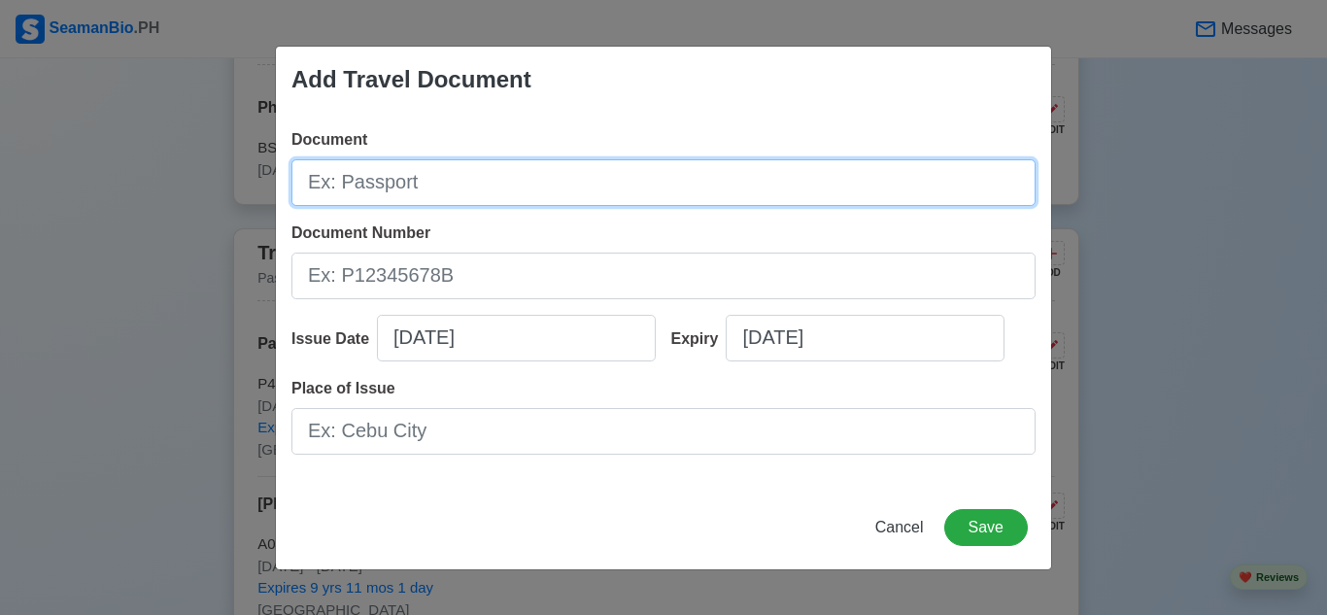
click at [497, 186] on input "Document" at bounding box center [663, 182] width 744 height 47
type input "SID"
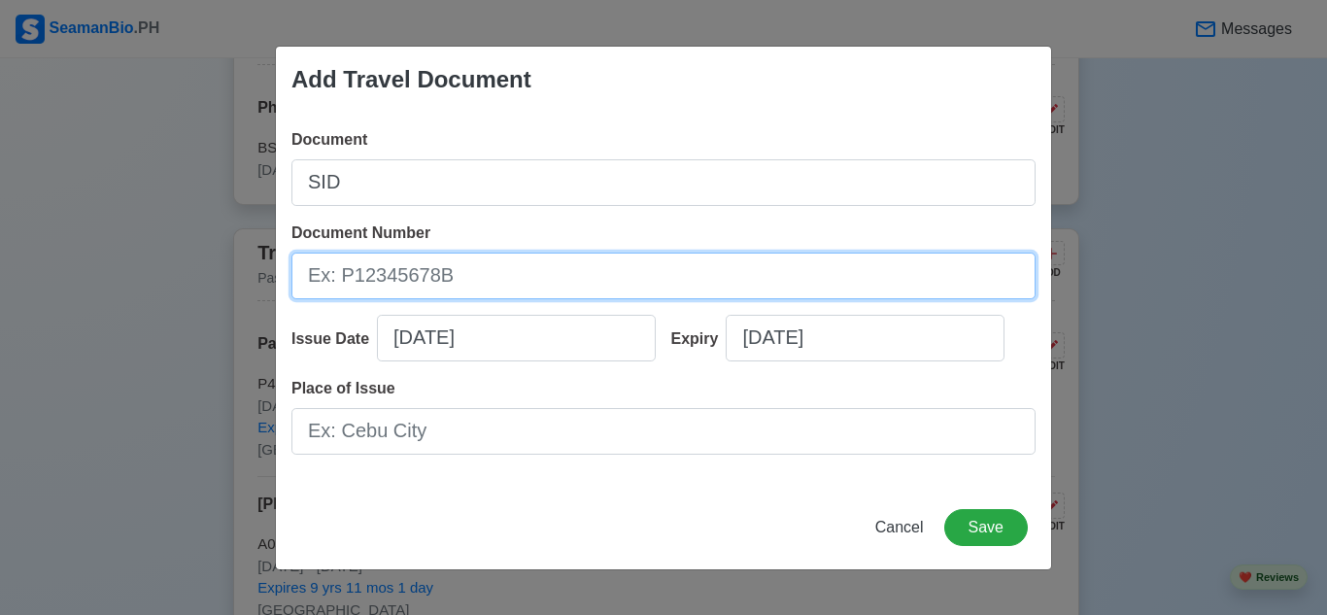
click at [525, 282] on input "Document Number" at bounding box center [663, 276] width 744 height 47
type input "250081892"
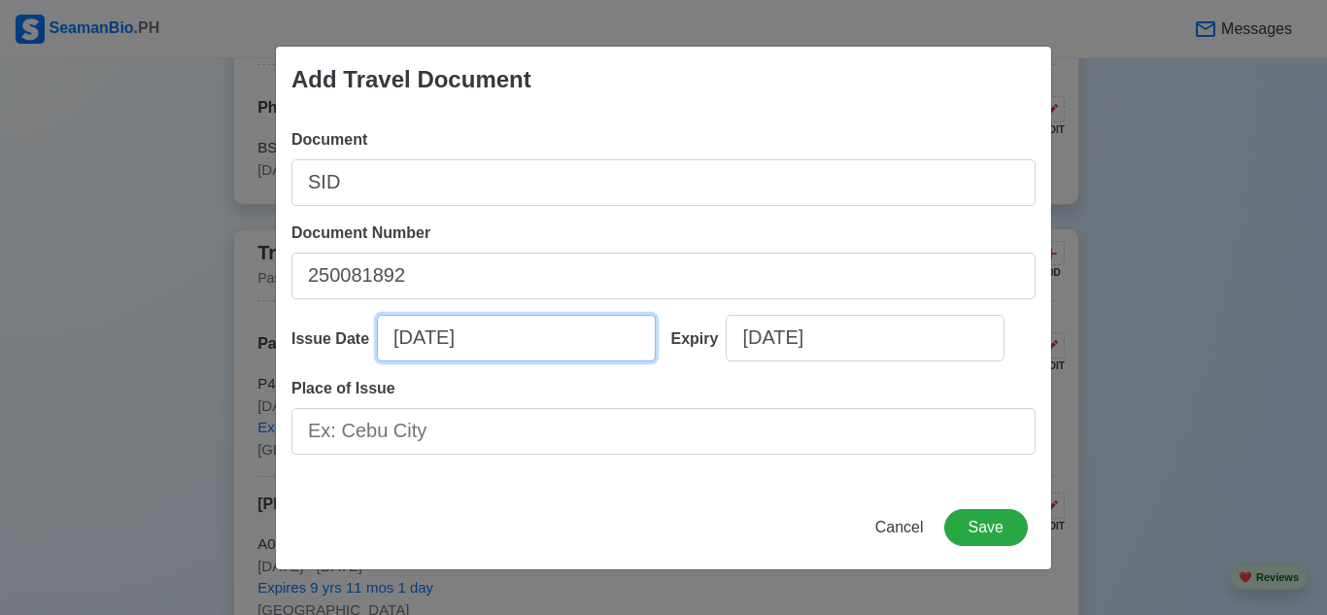
click at [557, 345] on input "[DATE]" at bounding box center [516, 338] width 279 height 47
select select "****"
select select "*******"
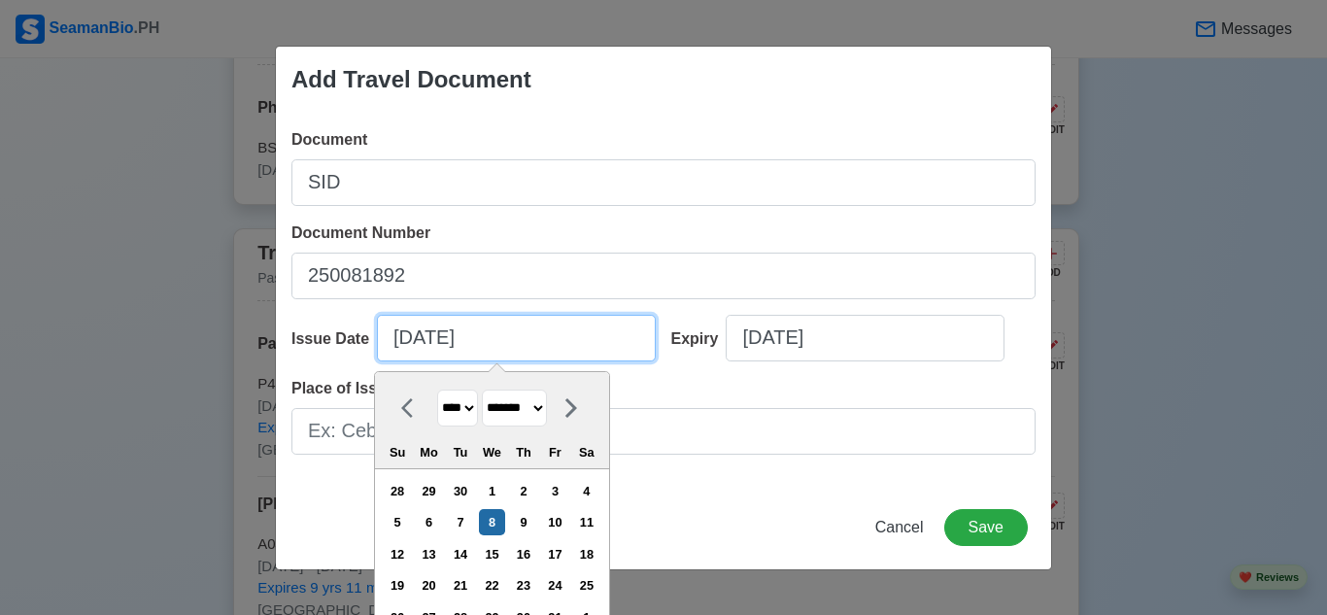
drag, startPoint x: 402, startPoint y: 342, endPoint x: 411, endPoint y: 352, distance: 13.1
click at [402, 344] on input "[DATE]" at bounding box center [516, 338] width 279 height 47
type input "[DATE]"
select select "*******"
type input "[DATE]"
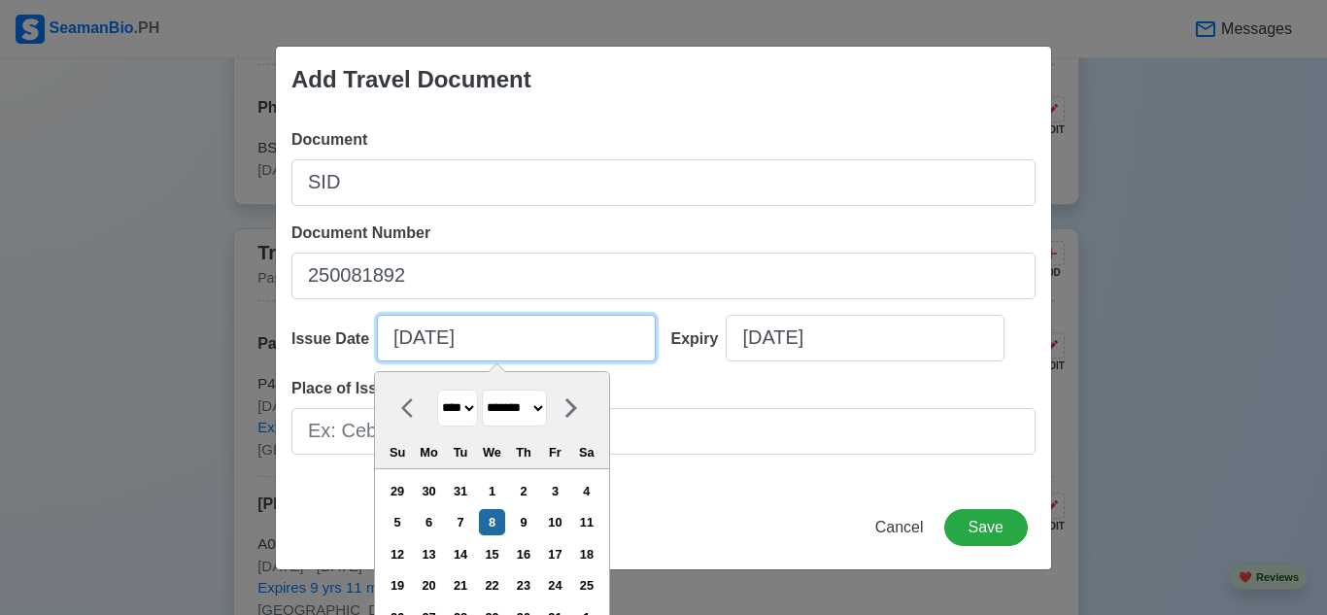
select select "*********"
type input "[DATE]"
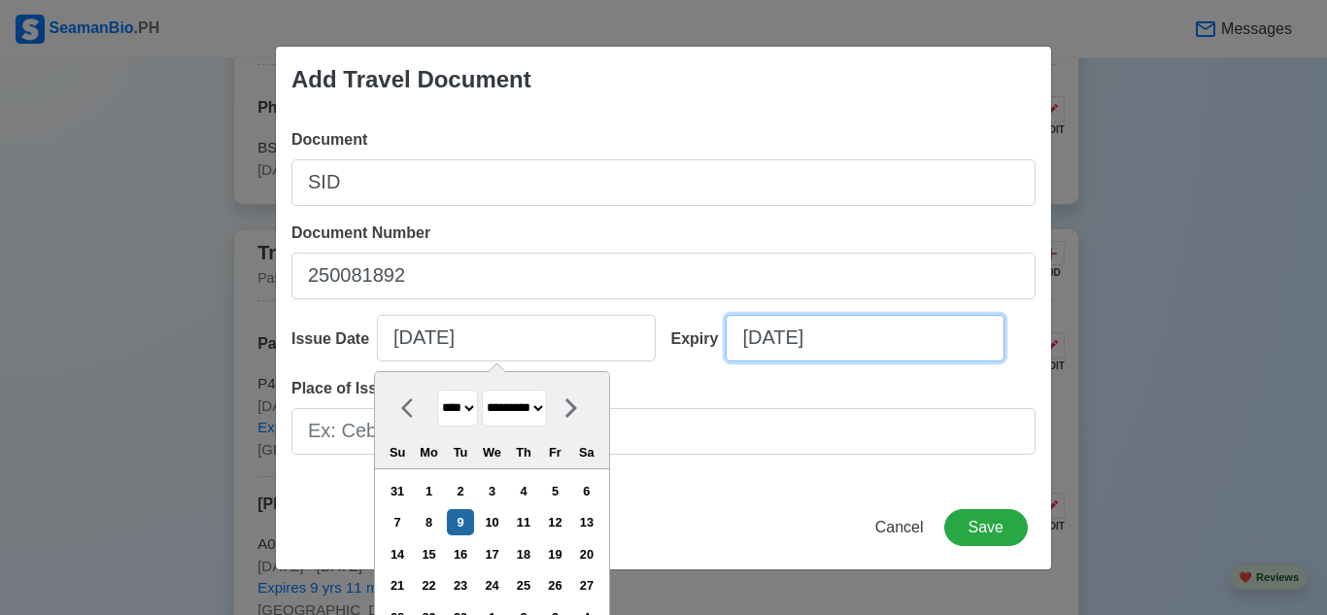
click at [760, 350] on input "[DATE]" at bounding box center [865, 338] width 279 height 47
select select "****"
select select "*******"
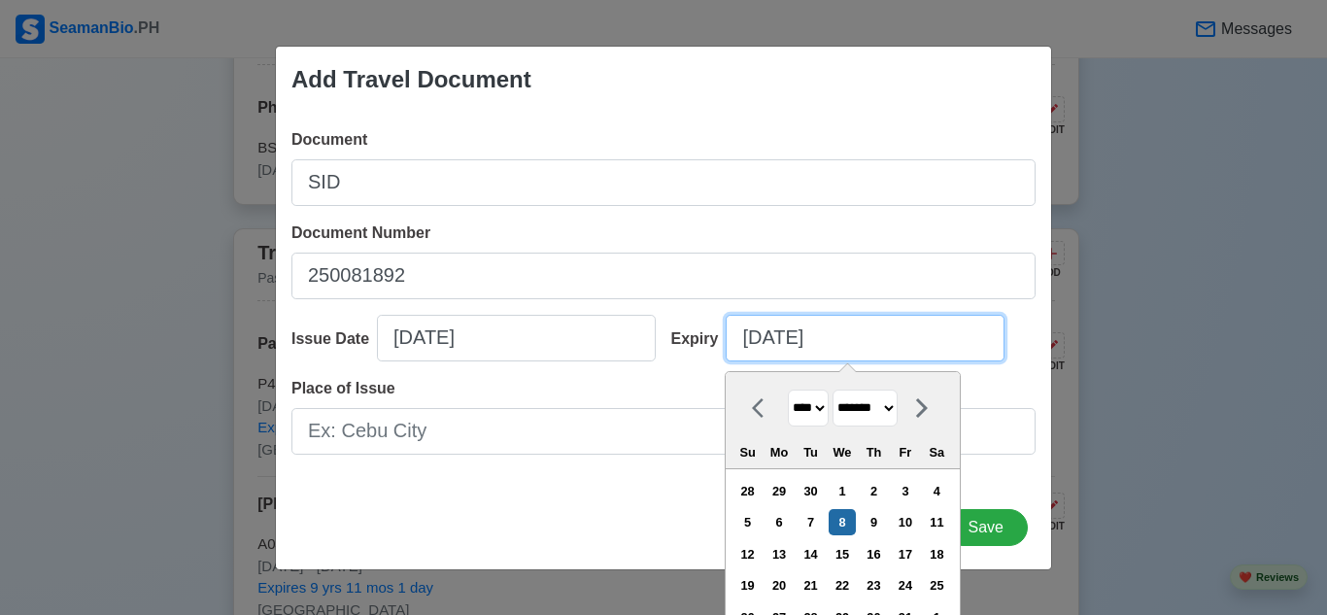
type input "[DATE]"
select select "*******"
type input "[DATE]"
select select "*********"
type input "[DATE]"
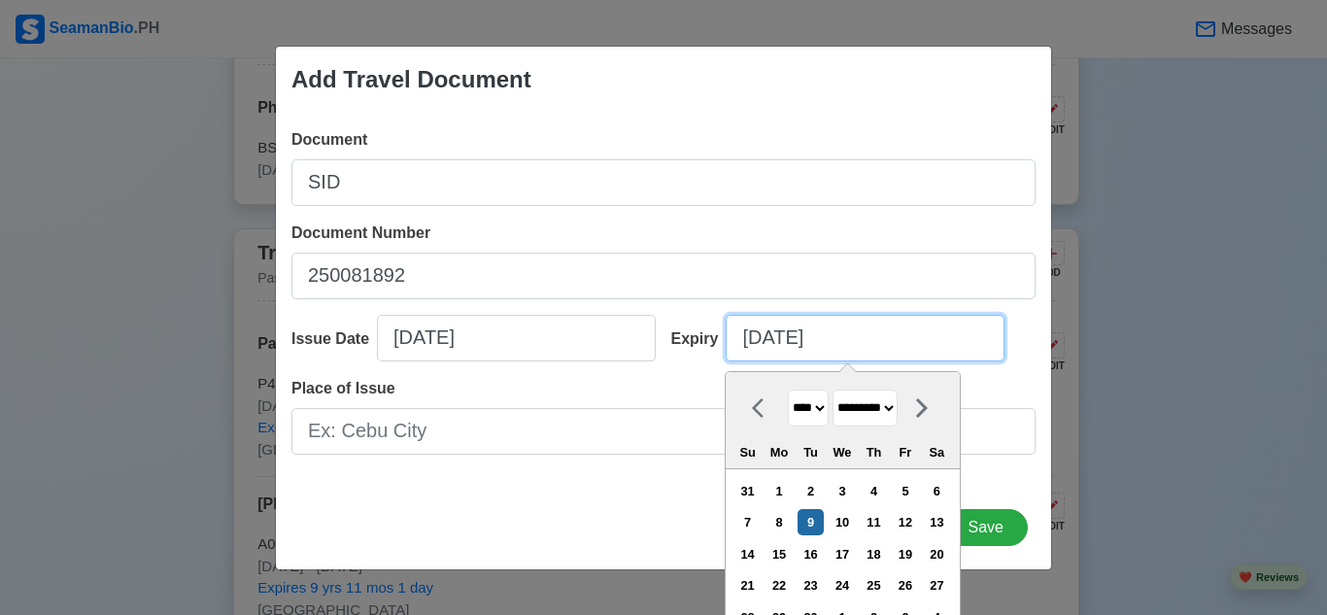
select select "****"
type input "[DATE]"
select select "****"
type input "[DATE]"
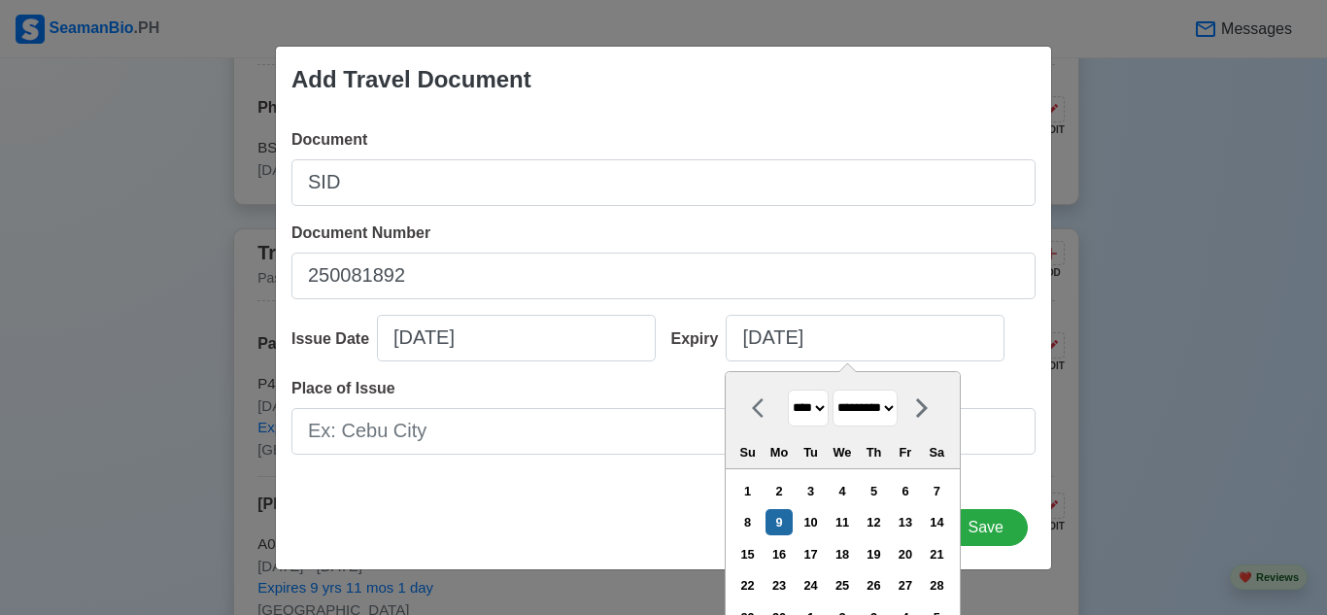
click at [1018, 342] on div "Expiry [DATE] [DATE] **** **** **** **** **** **** **** **** **** **** **** ***…" at bounding box center [847, 346] width 380 height 62
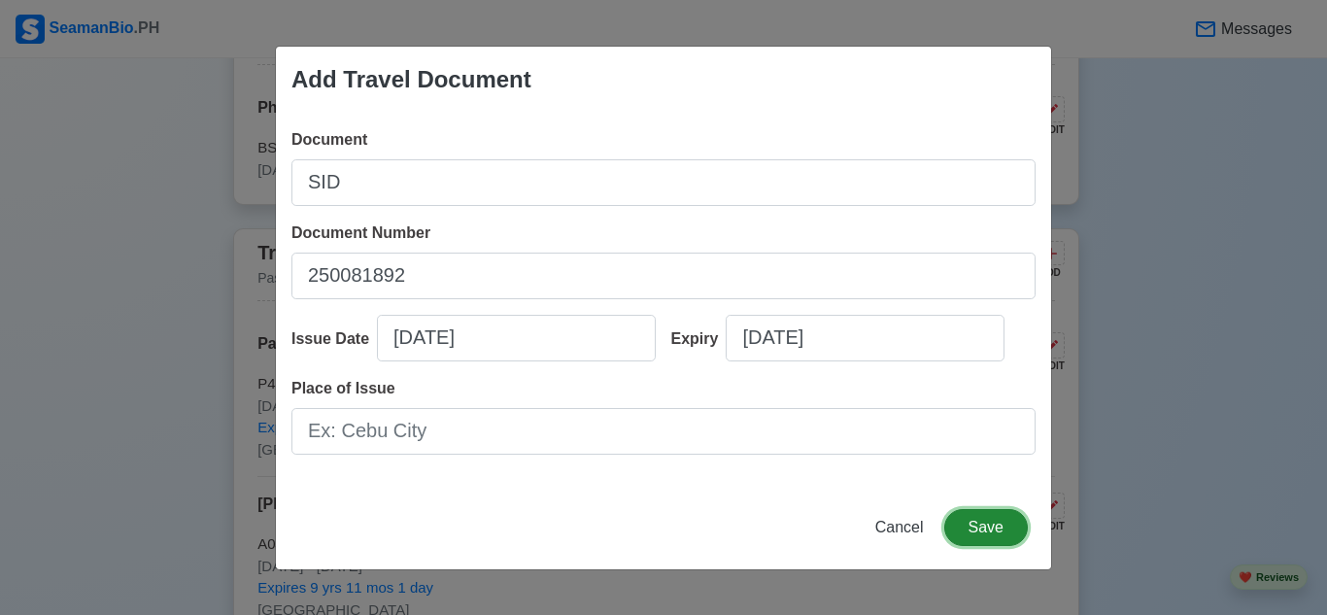
click at [984, 540] on button "Save" at bounding box center [986, 527] width 84 height 37
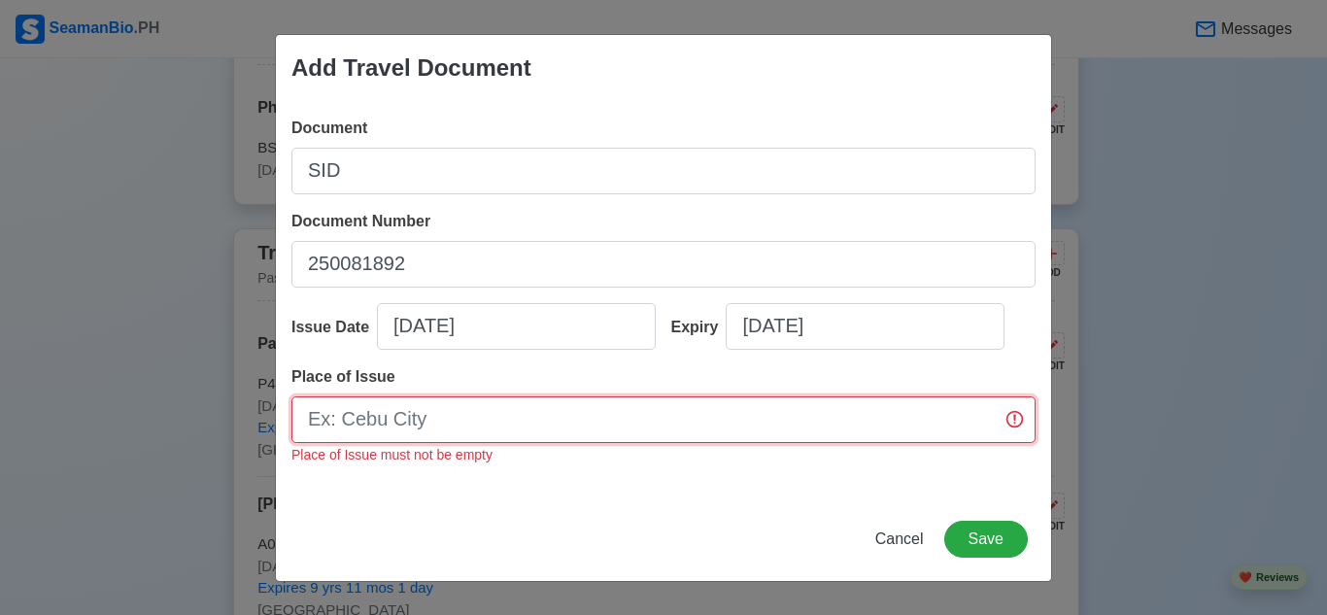
click at [474, 409] on input "Place of Issue" at bounding box center [663, 419] width 744 height 47
type input "[GEOGRAPHIC_DATA]"
click at [996, 543] on button "Save" at bounding box center [986, 539] width 84 height 37
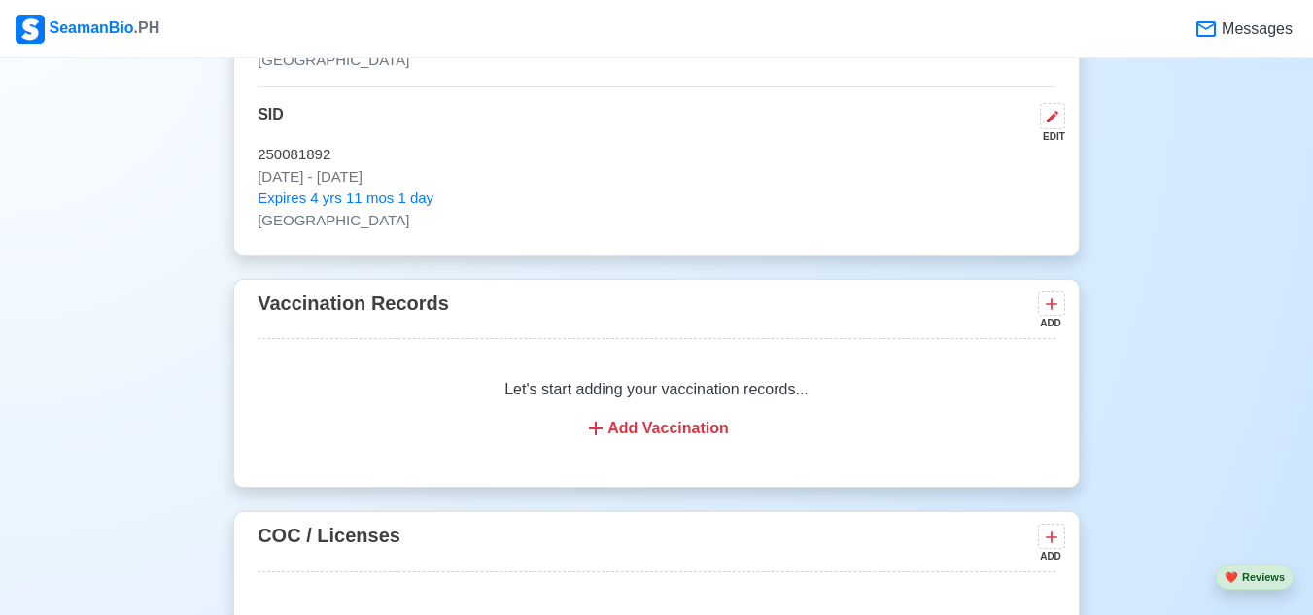
scroll to position [2087, 0]
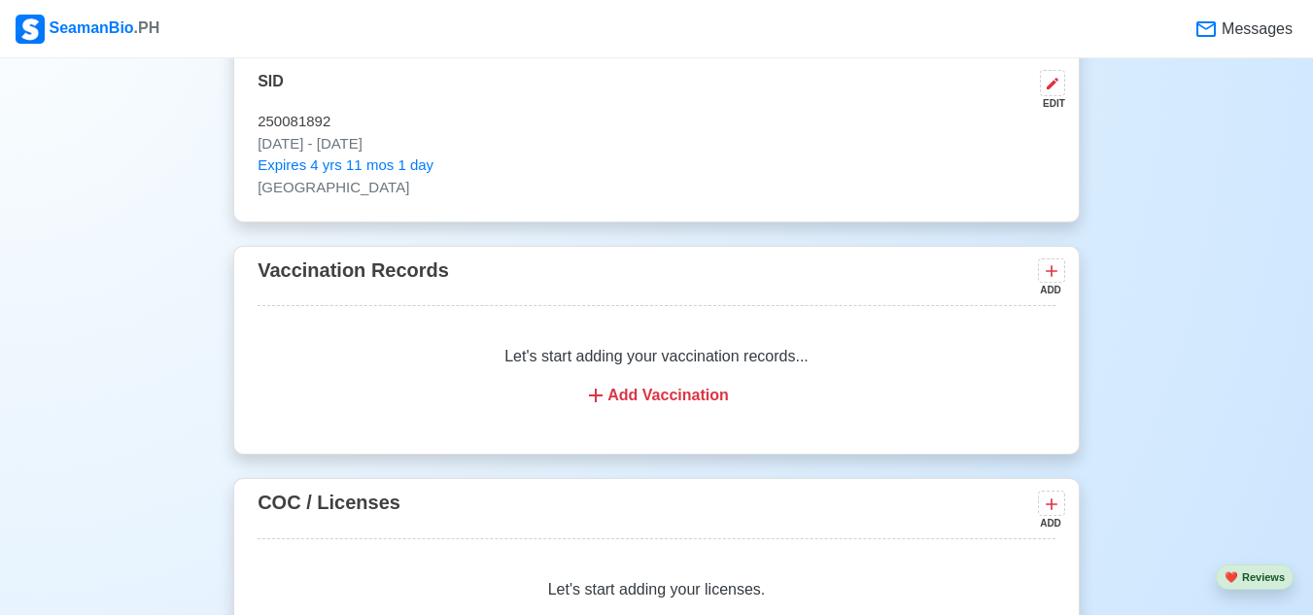
click at [693, 406] on div "Add Vaccination" at bounding box center [656, 395] width 751 height 23
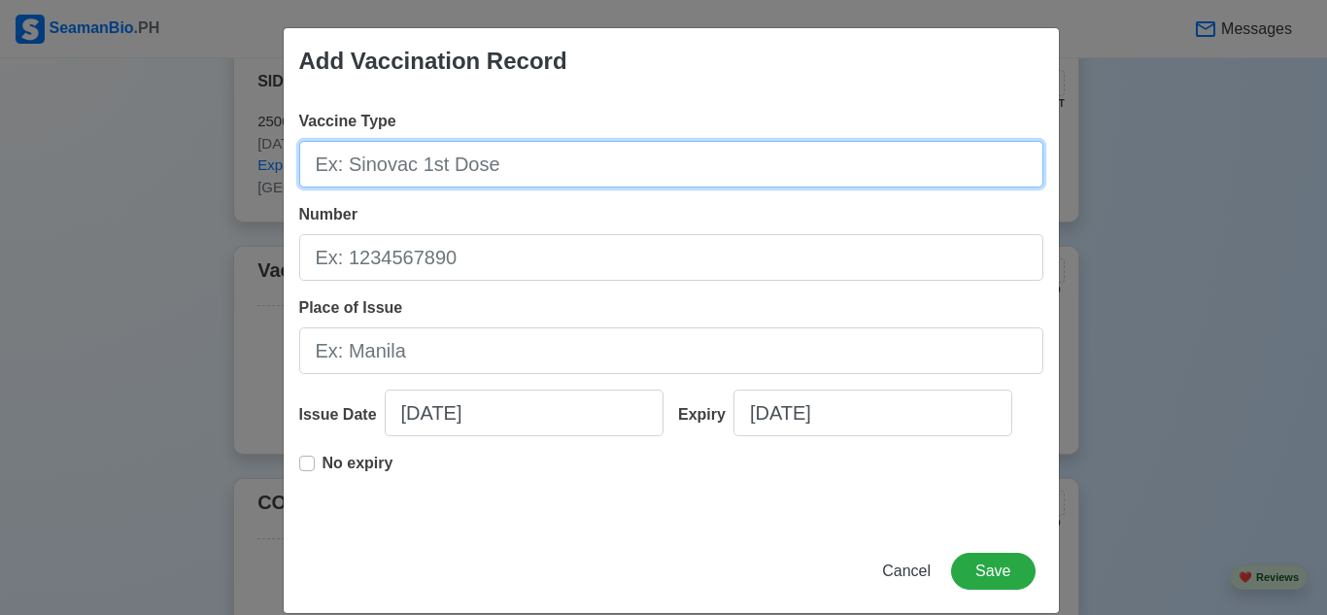
click at [392, 163] on input "Vaccine Type" at bounding box center [671, 164] width 744 height 47
type input "S"
click at [382, 165] on input "Vaccine Type" at bounding box center [671, 164] width 744 height 47
type input "Sinovac 1st Dose"
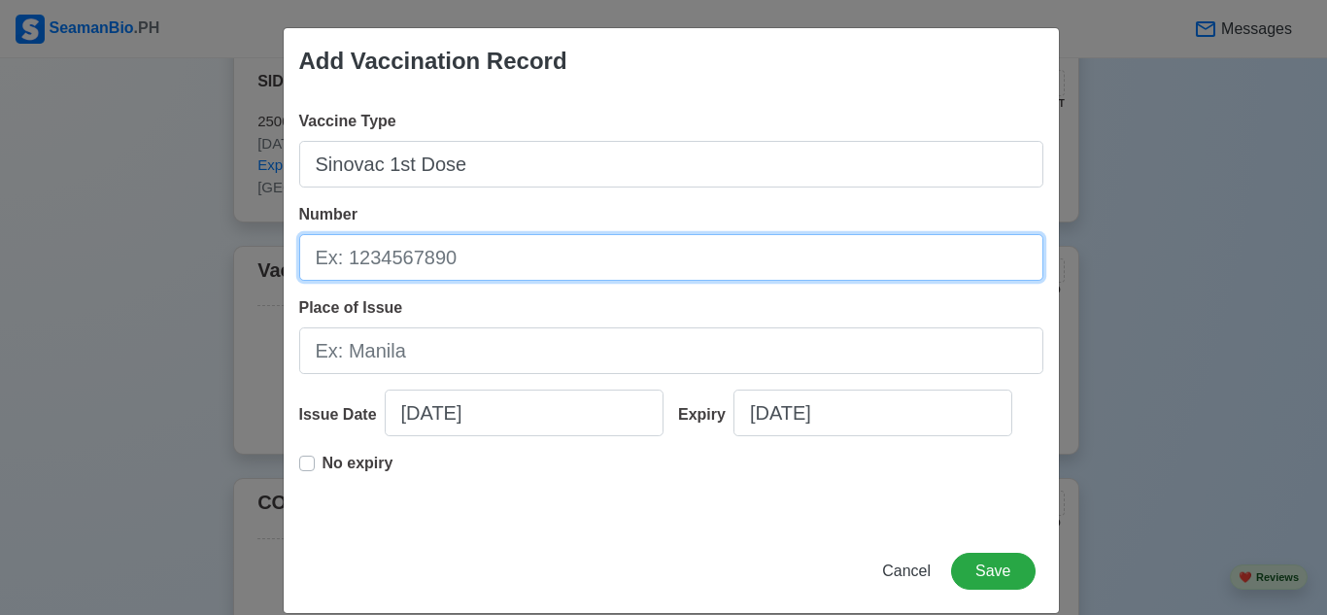
click at [509, 261] on input "Number" at bounding box center [671, 257] width 744 height 47
type input "\"
type input "L"
type input "B202104036"
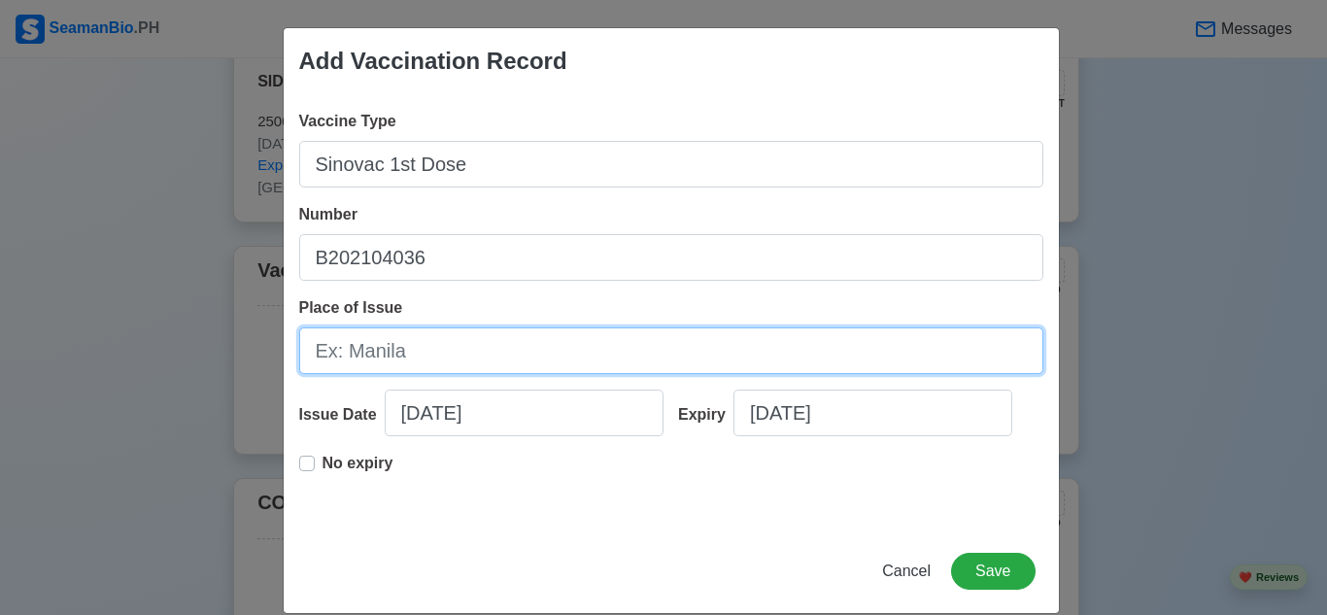
click at [496, 349] on input "Place of Issue" at bounding box center [671, 350] width 744 height 47
type input "Taguig"
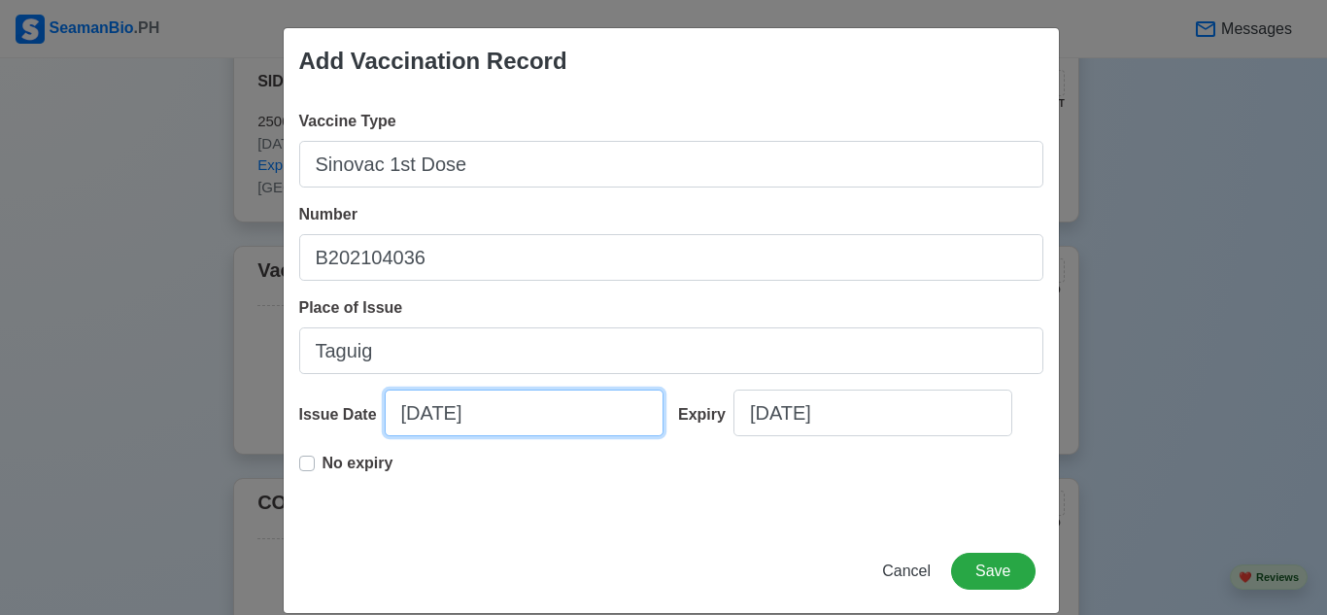
click at [545, 415] on input "[DATE]" at bounding box center [524, 413] width 279 height 47
select select "****"
select select "*******"
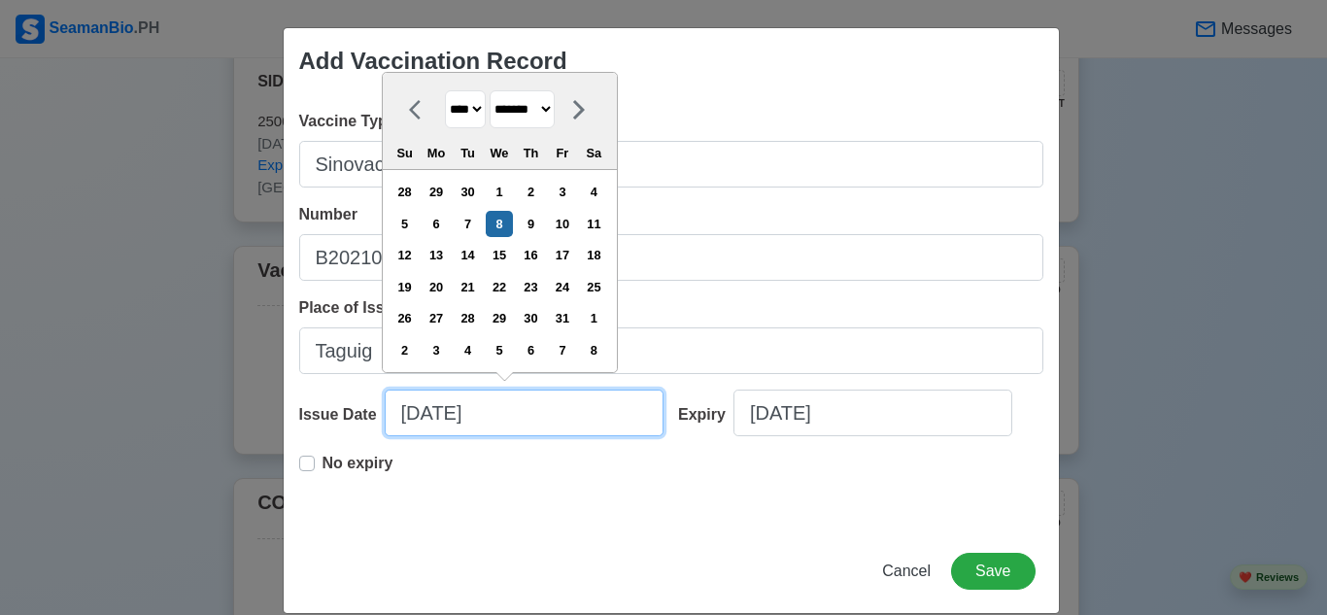
drag, startPoint x: 412, startPoint y: 412, endPoint x: 424, endPoint y: 449, distance: 38.7
click at [413, 420] on input "[DATE]" at bounding box center [524, 413] width 279 height 47
type input "[DATE]"
select select "*******"
type input "[DATE]"
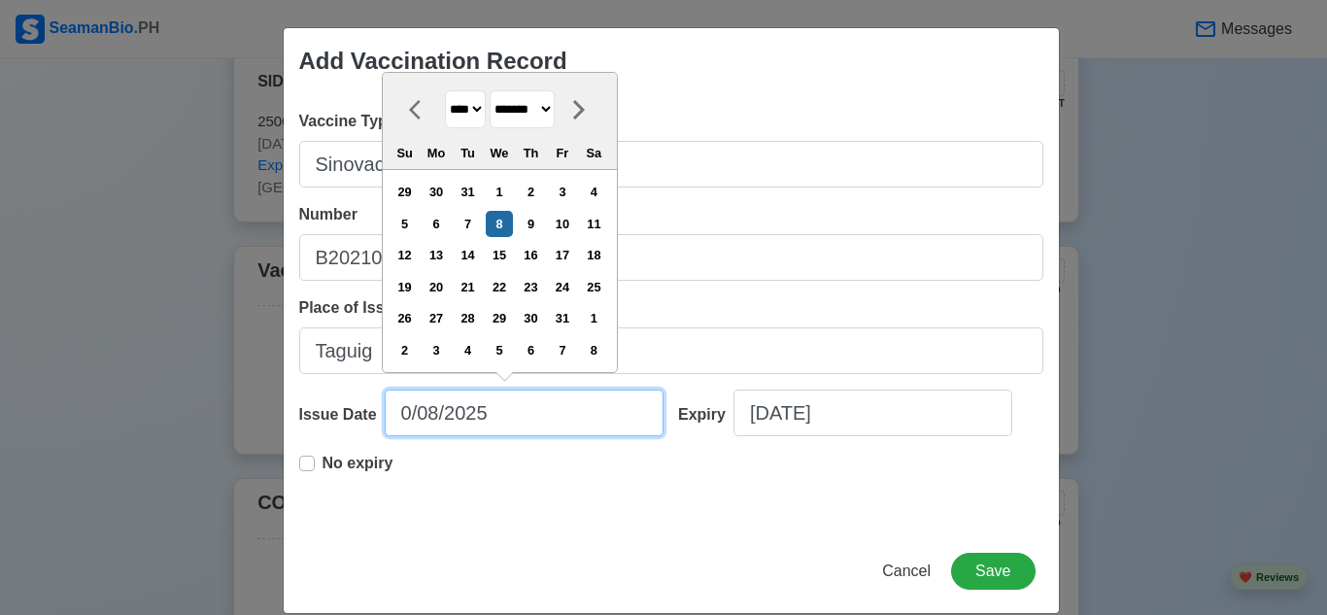
select select "****"
type input "[DATE]"
select select "****"
type input "[DATE]"
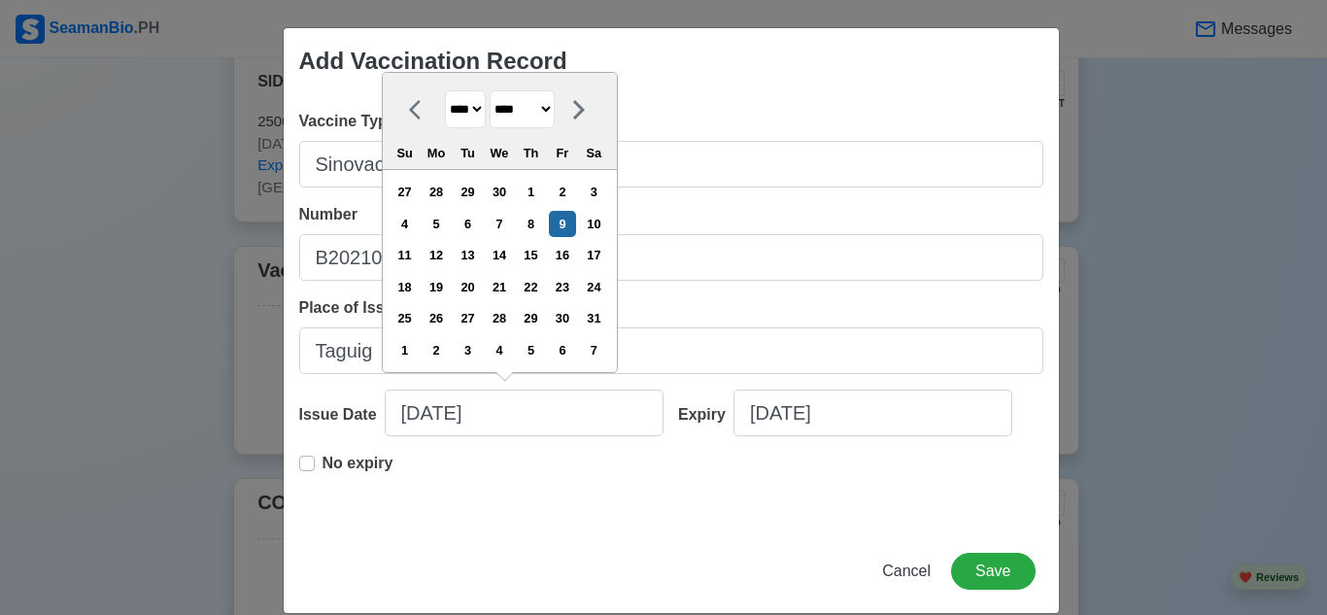
click at [588, 447] on div "Issue Date [DATE] [DATE] **** **** **** **** **** **** **** **** **** **** ****…" at bounding box center [481, 421] width 365 height 62
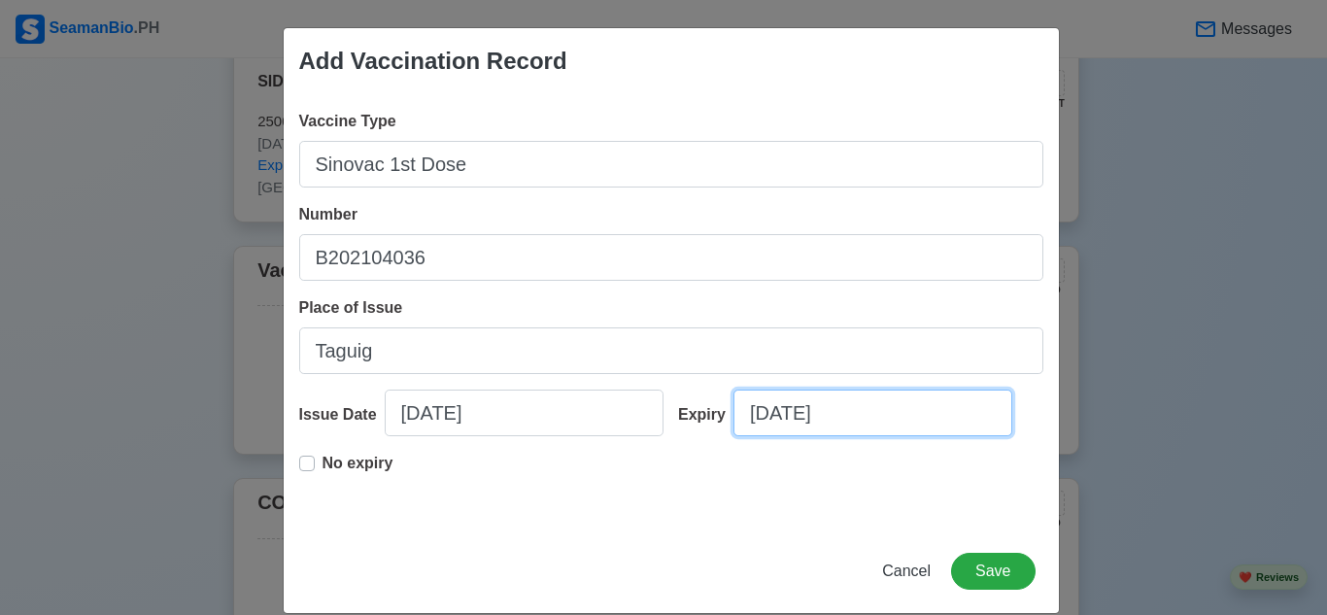
click at [917, 416] on input "[DATE]" at bounding box center [872, 413] width 279 height 47
select select "****"
select select "*******"
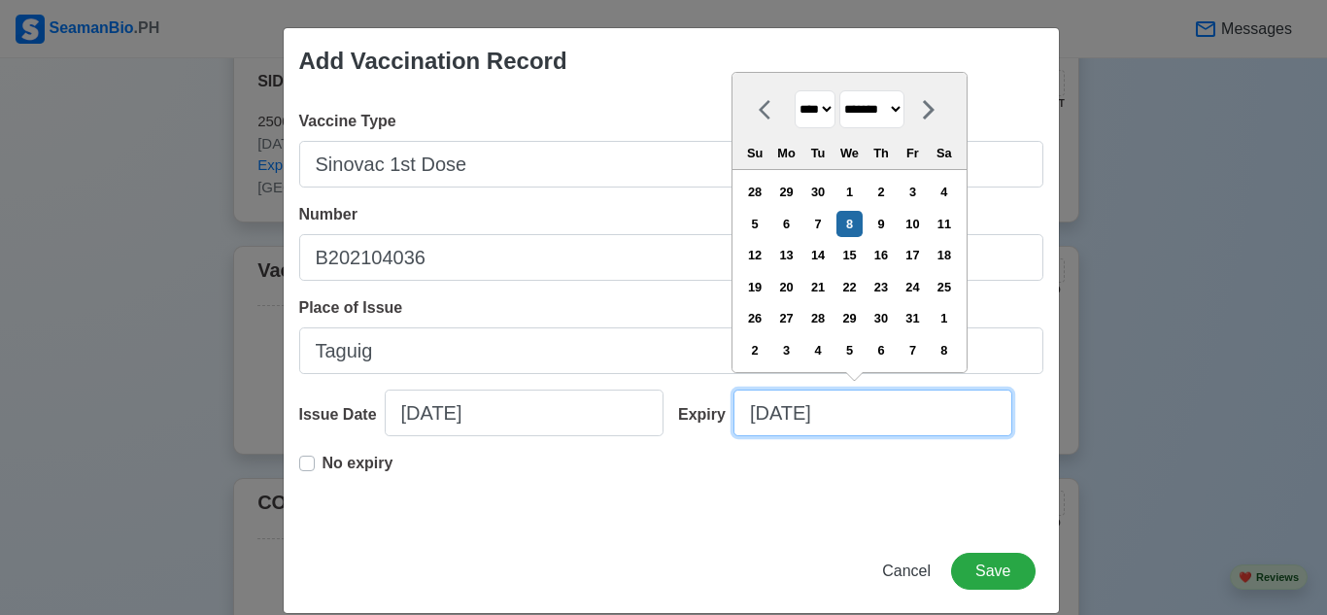
type input "[DATE]"
select select "*******"
type input "[DATE]"
select select "*****"
type input "[DATE]"
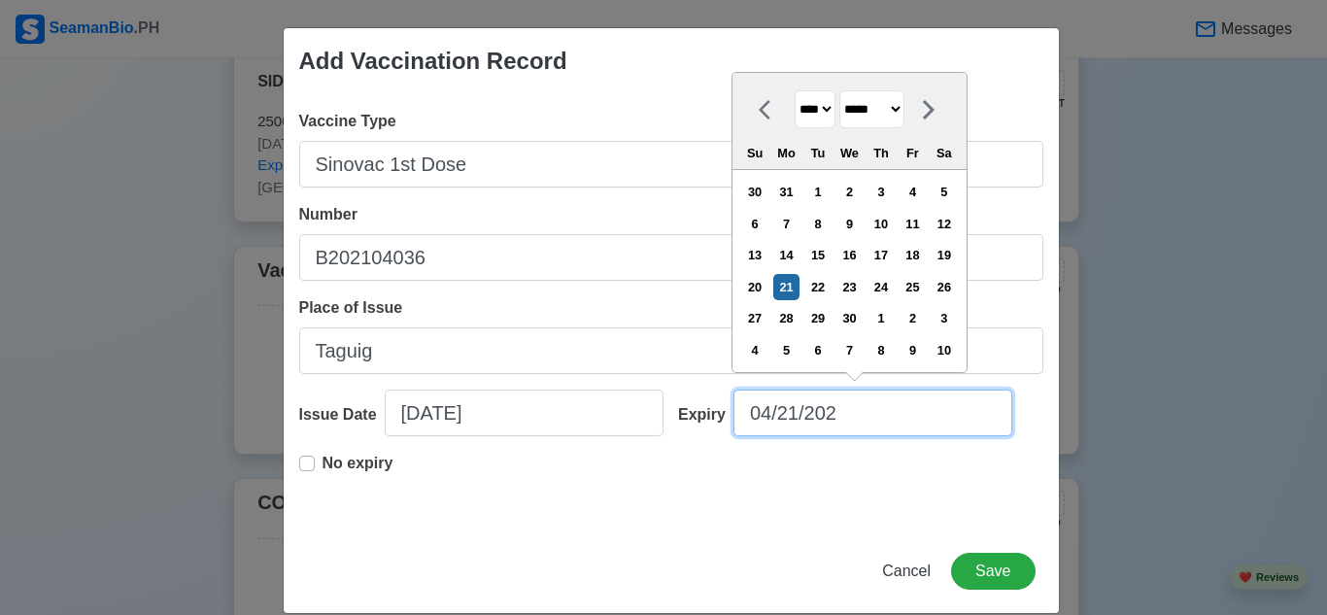
select select "****"
type input "[DATE]"
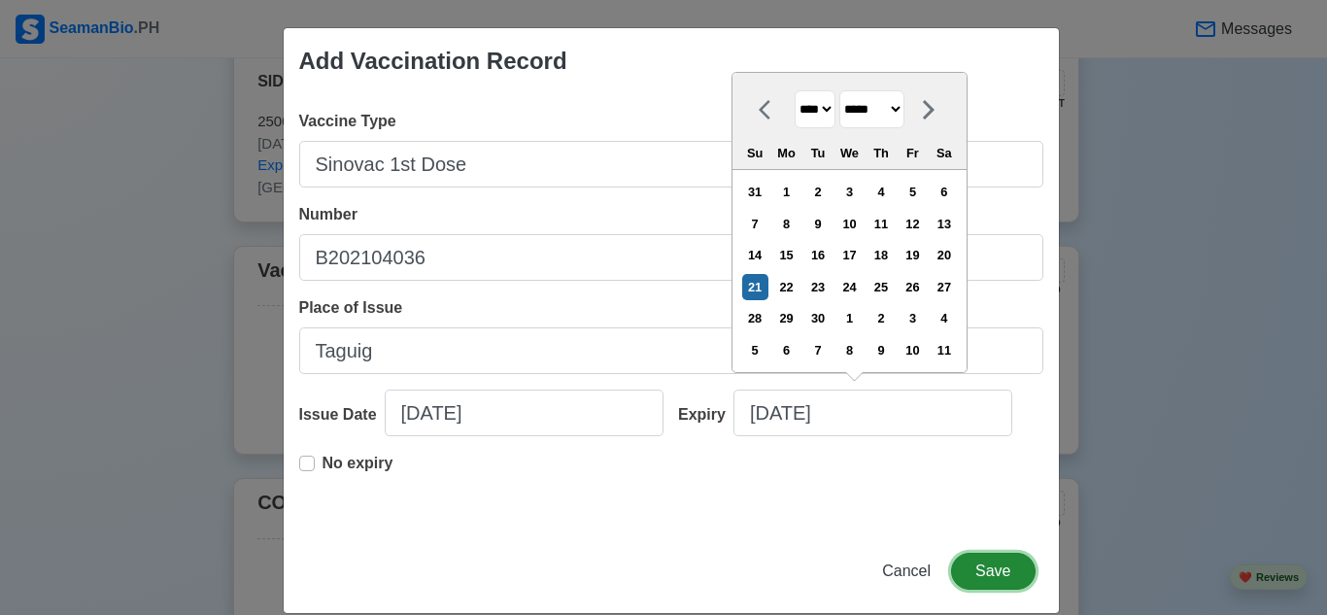
click at [994, 568] on button "Save" at bounding box center [993, 571] width 84 height 37
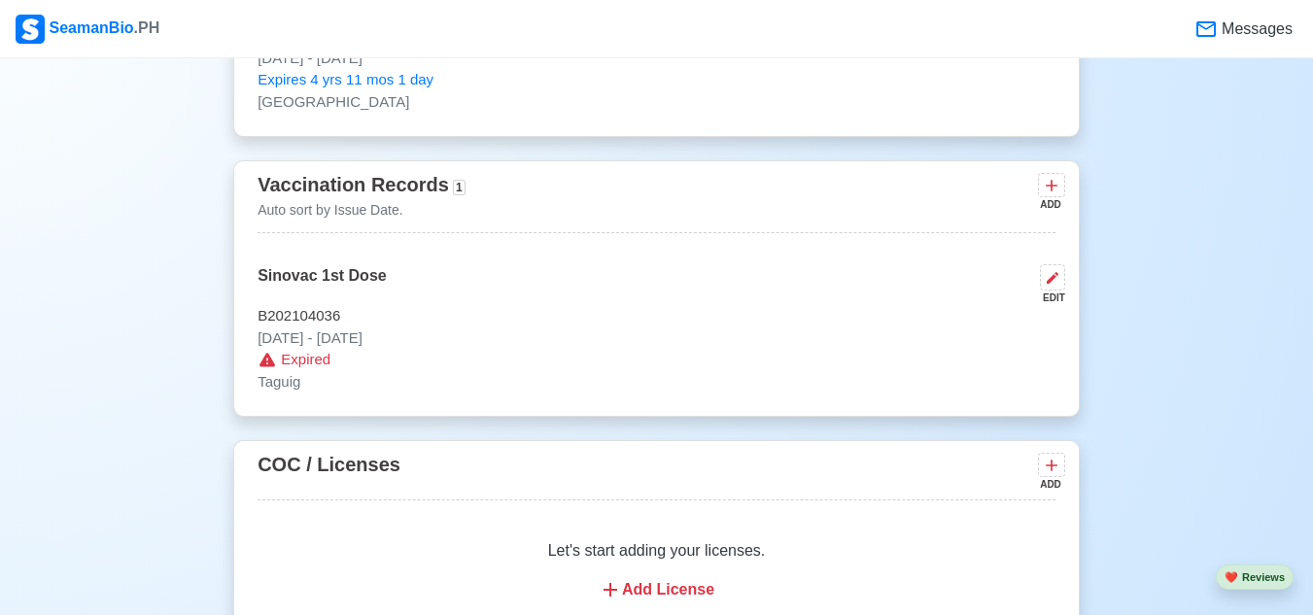
scroll to position [2184, 0]
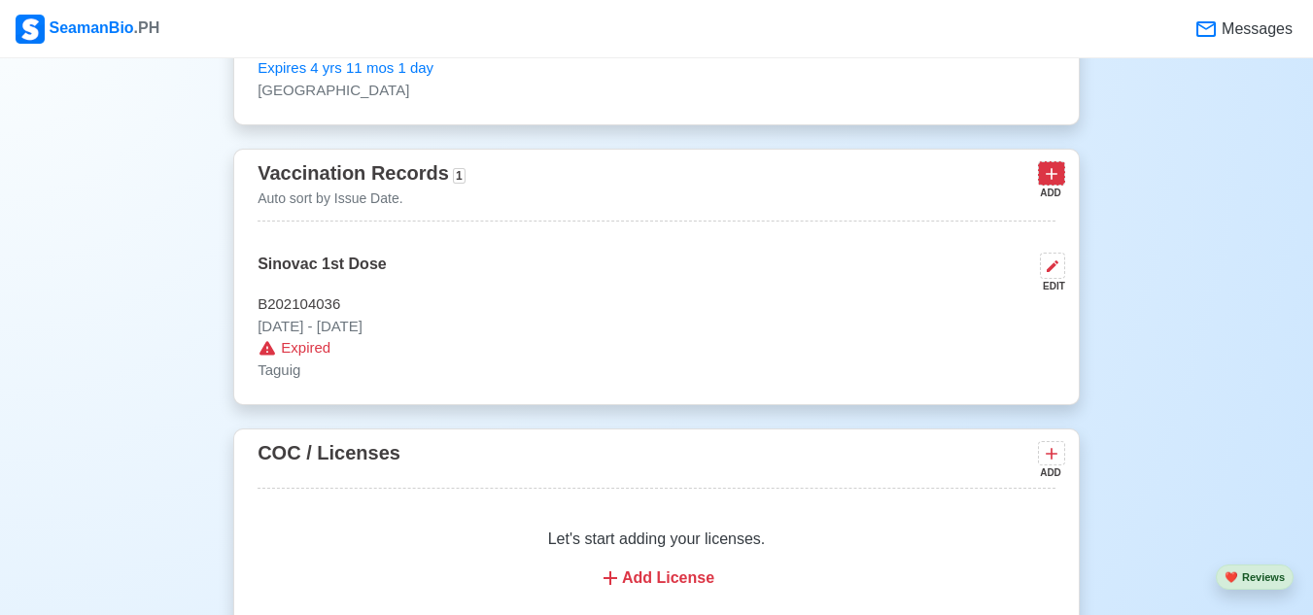
click at [1051, 180] on icon at bounding box center [1051, 175] width 12 height 12
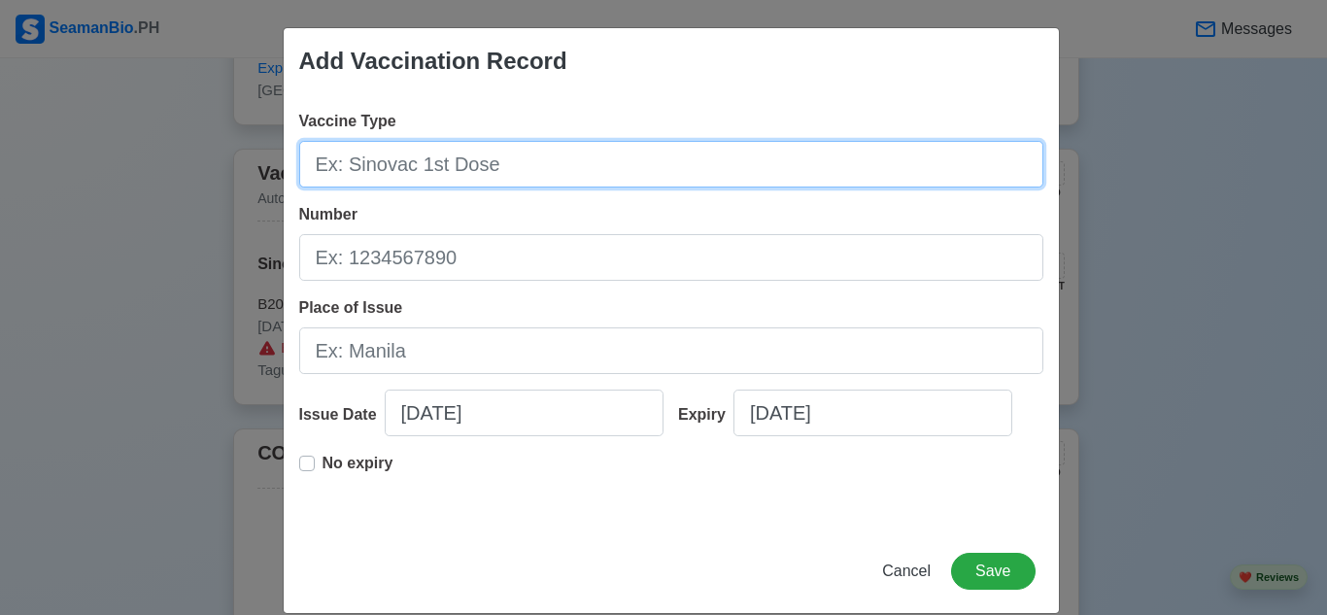
click at [549, 167] on input "Vaccine Type" at bounding box center [671, 164] width 744 height 47
type input "Sinovac 2nd Dose"
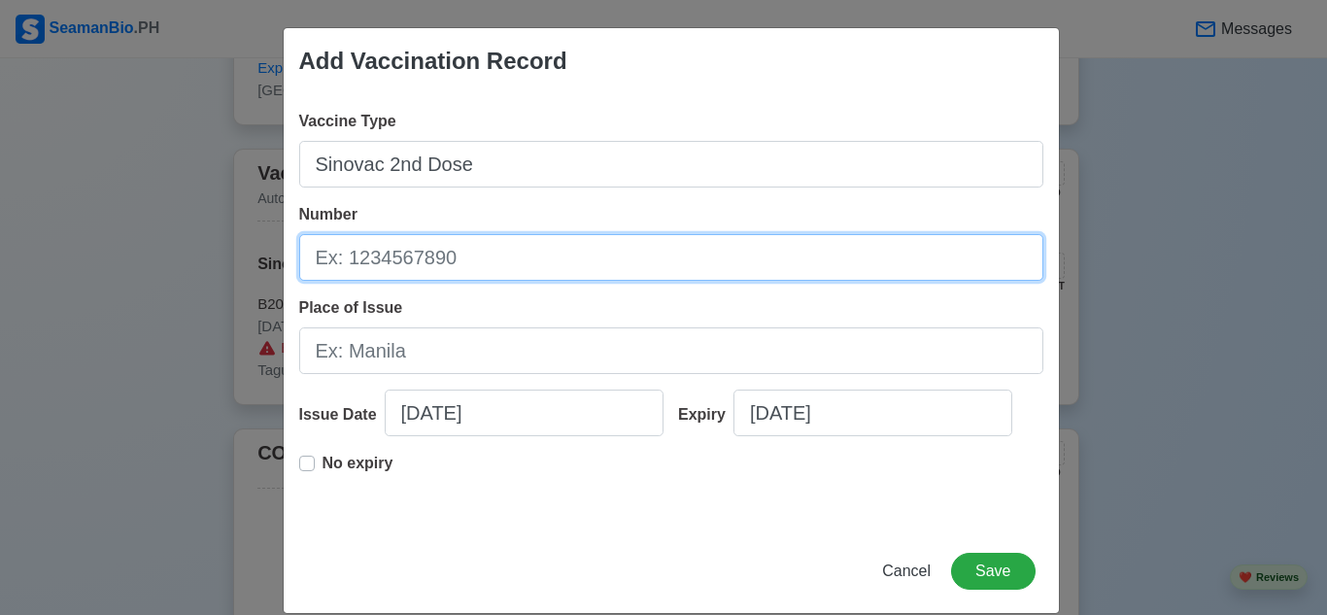
click at [514, 248] on input "Number" at bounding box center [671, 257] width 744 height 47
type input "L202106032"
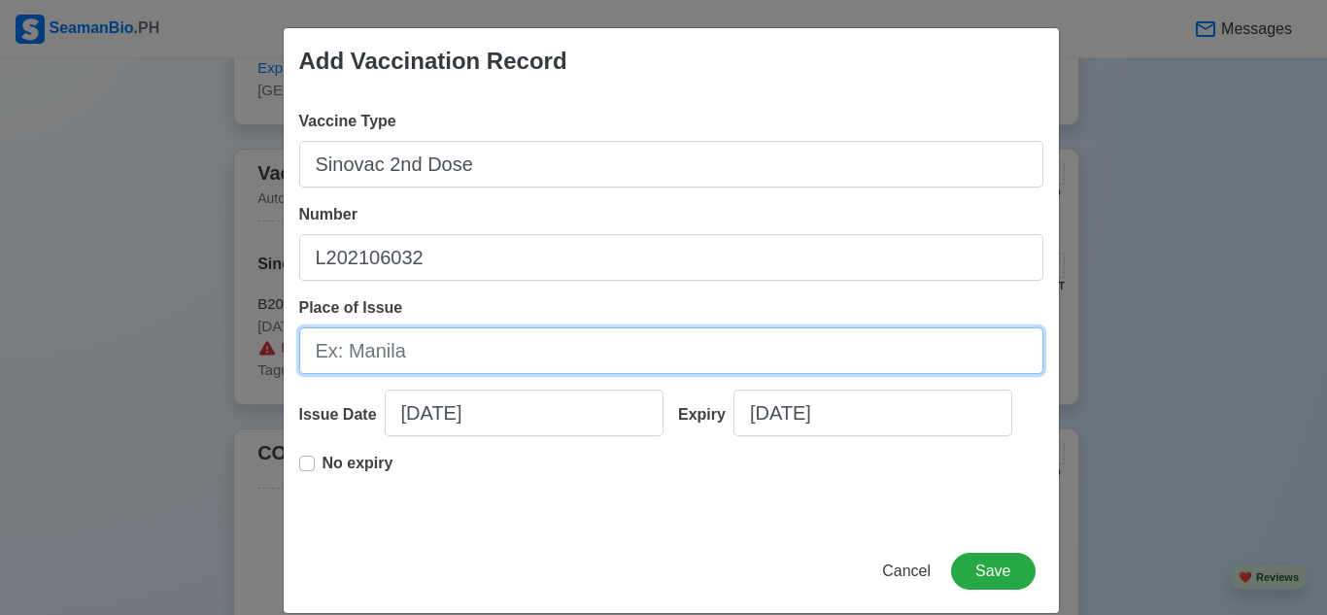
click at [511, 358] on input "Place of Issue" at bounding box center [671, 350] width 744 height 47
type input "Taguig"
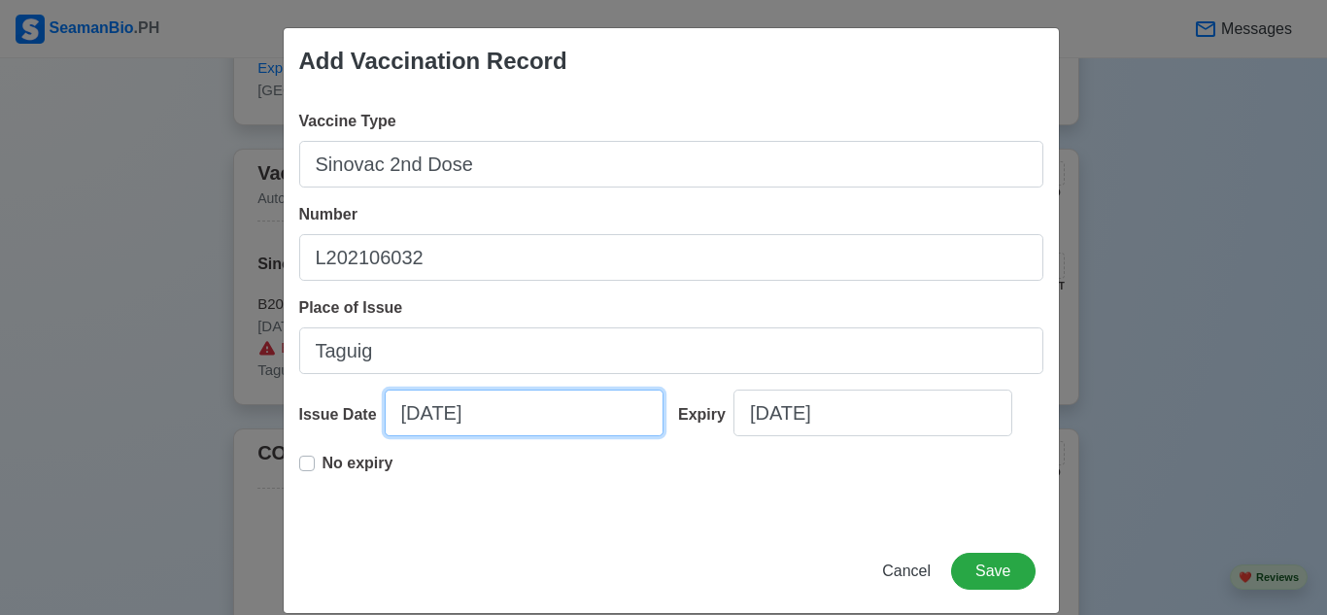
click at [419, 413] on input "[DATE]" at bounding box center [524, 413] width 279 height 47
select select "****"
select select "*******"
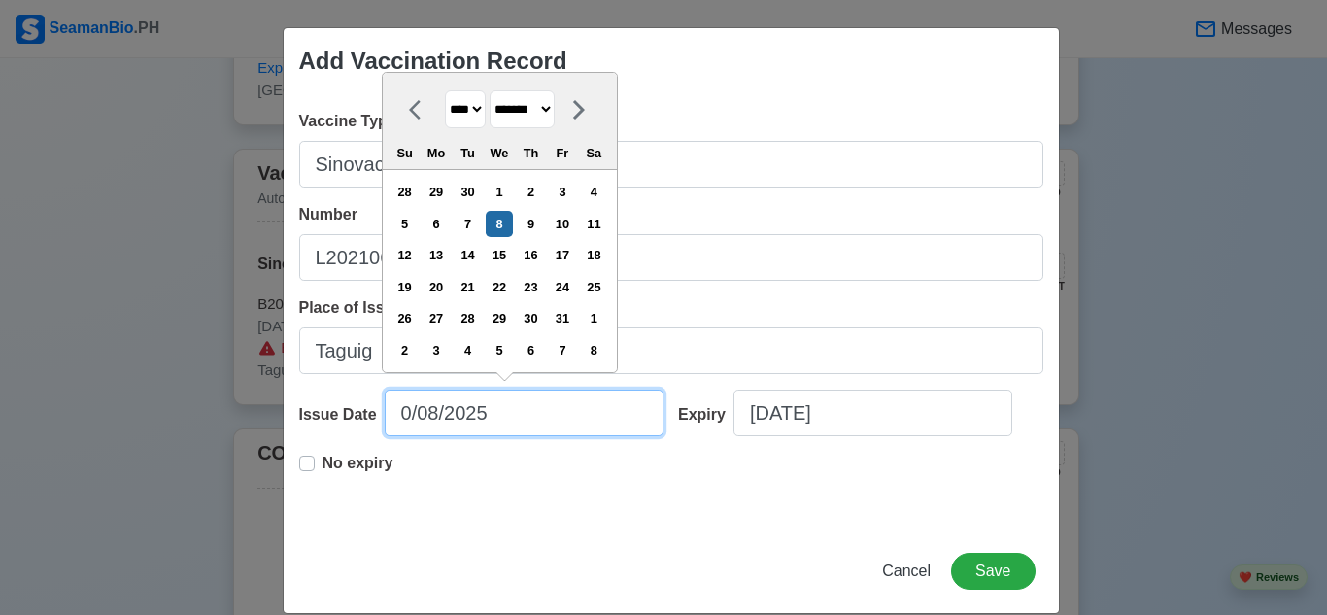
type input "[DATE]"
select select "****"
type input "[DATE]"
select select "****"
type input "[DATE]"
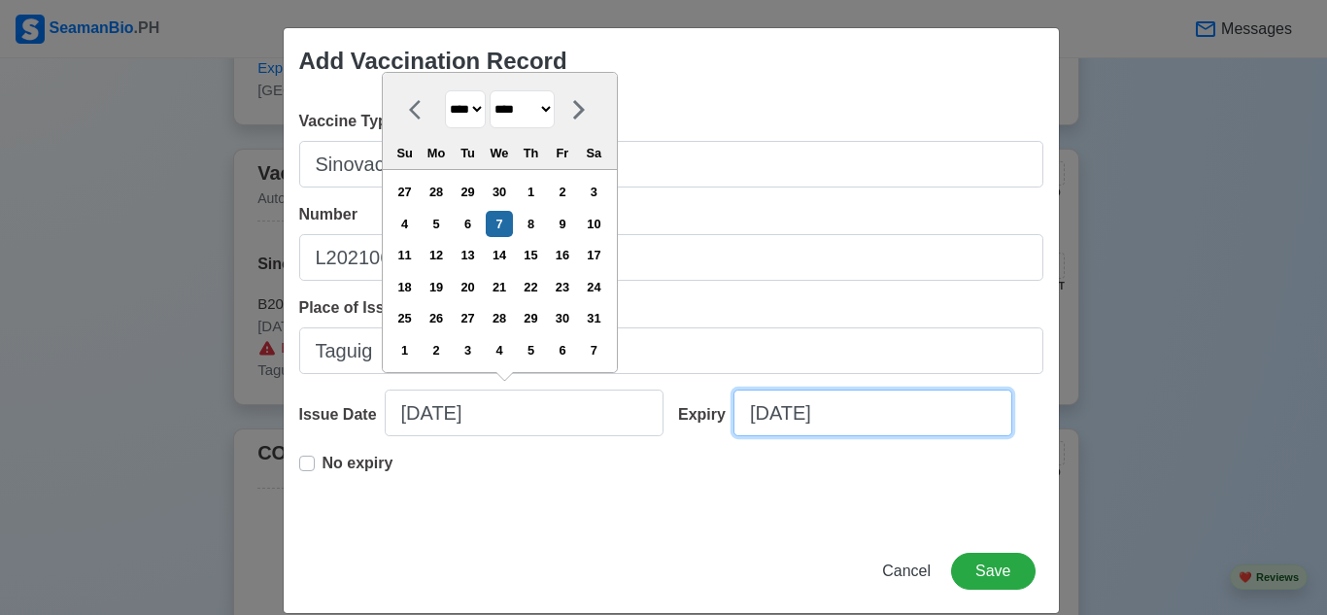
click at [881, 419] on input "[DATE]" at bounding box center [872, 413] width 279 height 47
select select "****"
select select "*******"
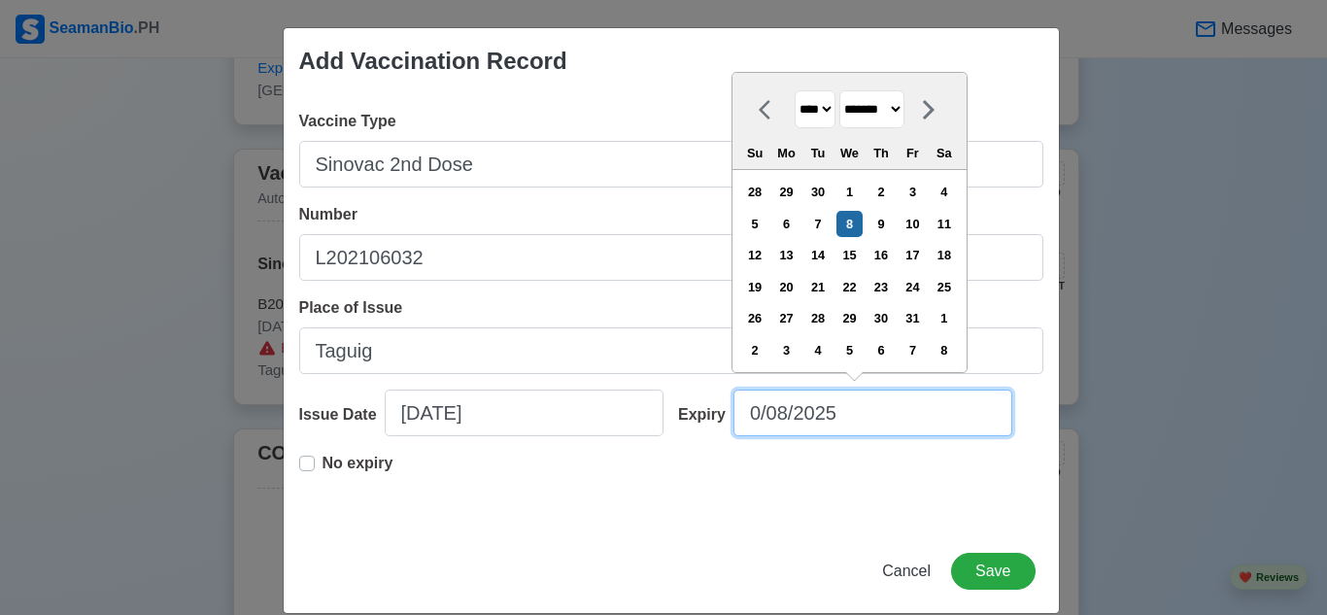
type input "[DATE]"
select select "****"
type input "[DATE]"
select select "****"
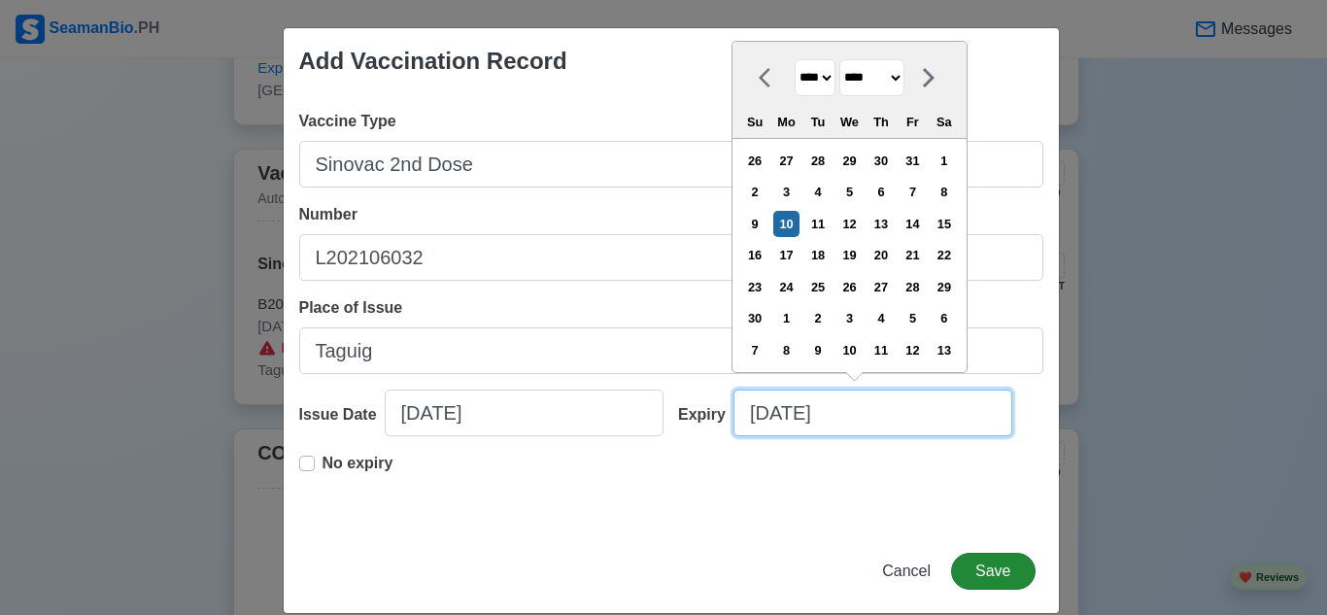
type input "[DATE]"
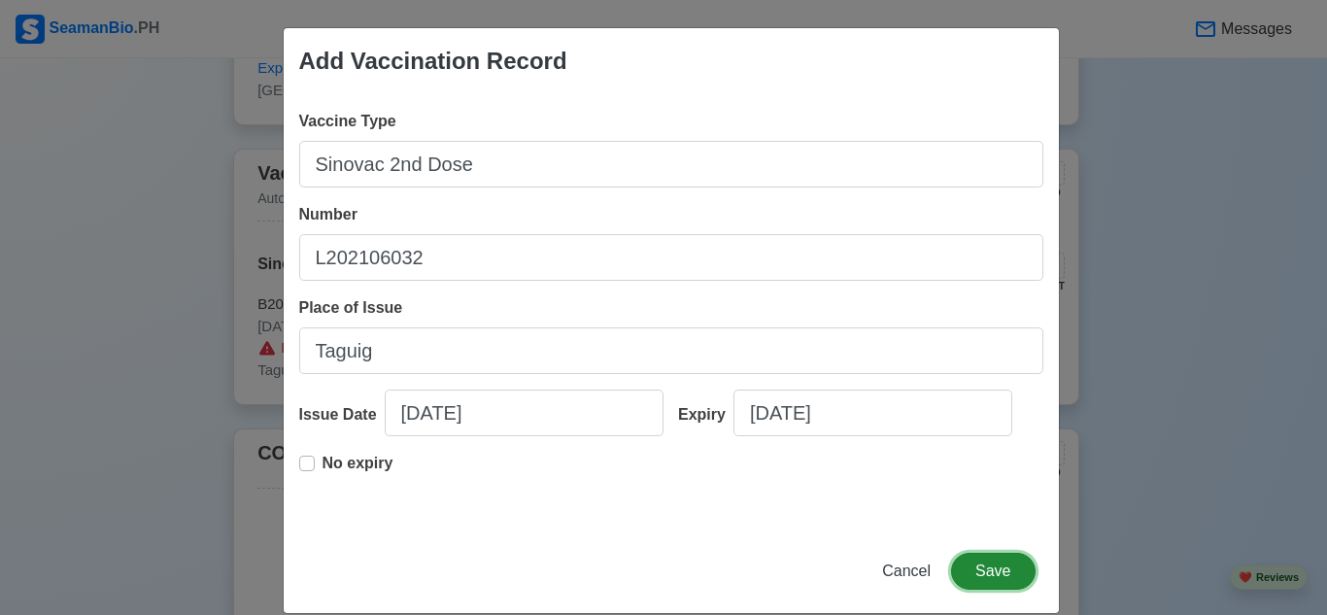
click at [989, 562] on button "Save" at bounding box center [993, 571] width 84 height 37
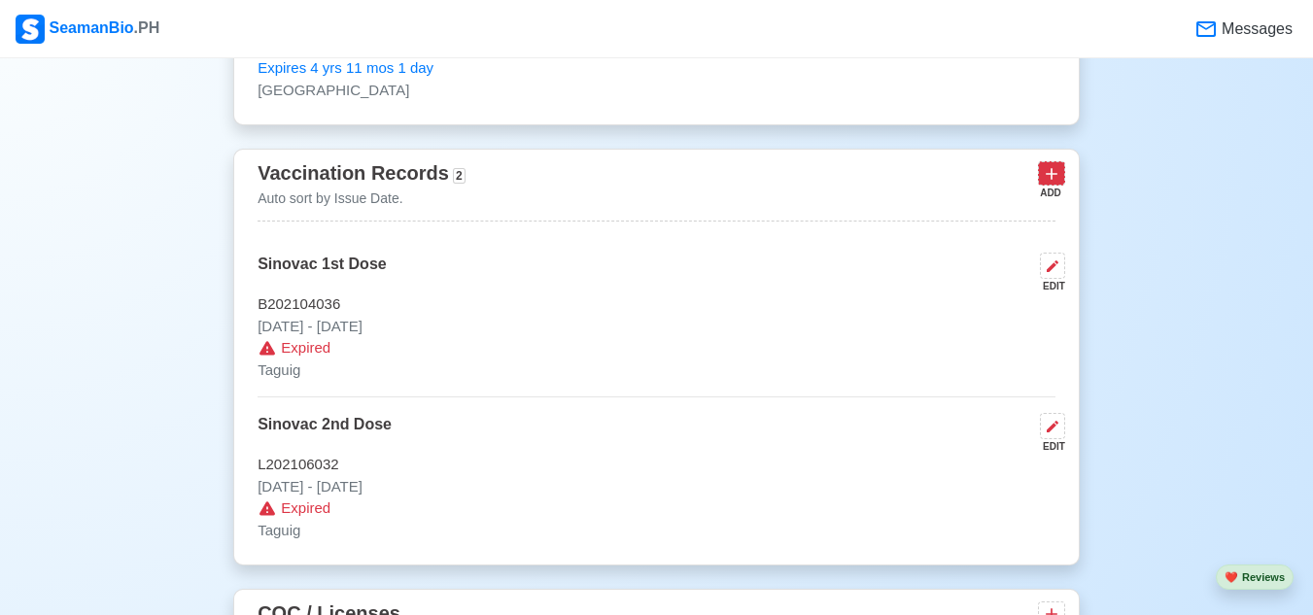
click at [1054, 184] on icon at bounding box center [1050, 173] width 19 height 19
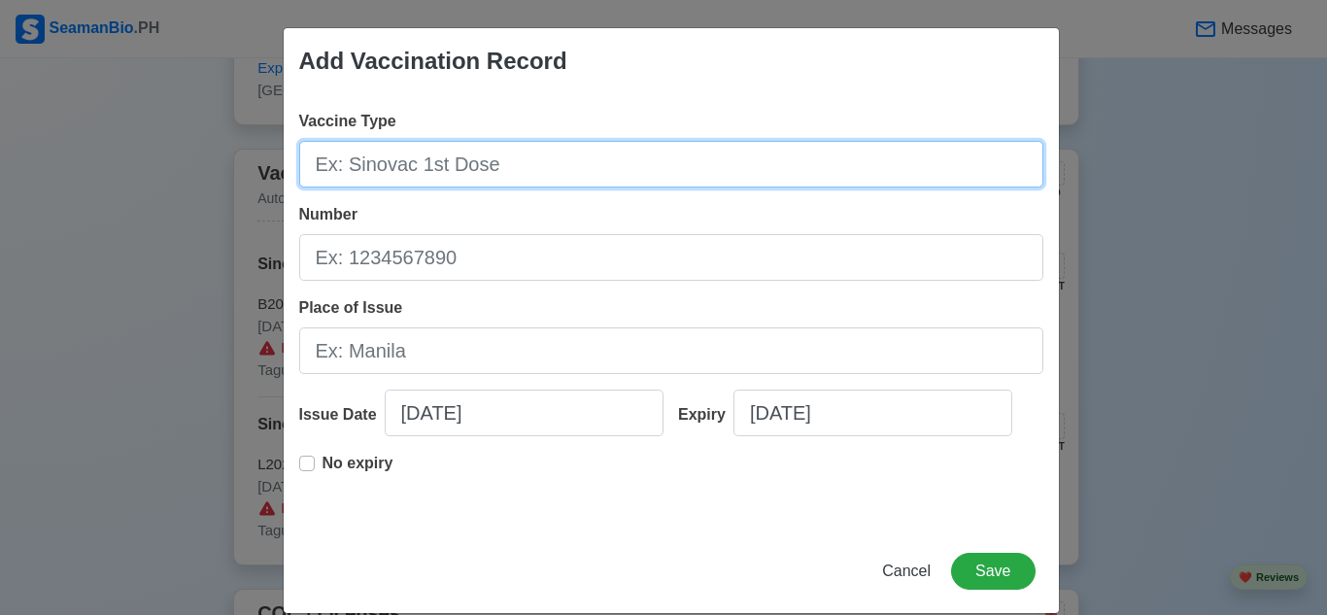
click at [540, 164] on input "Vaccine Type" at bounding box center [671, 164] width 744 height 47
type input "m"
type input "Moderna 1st Booster"
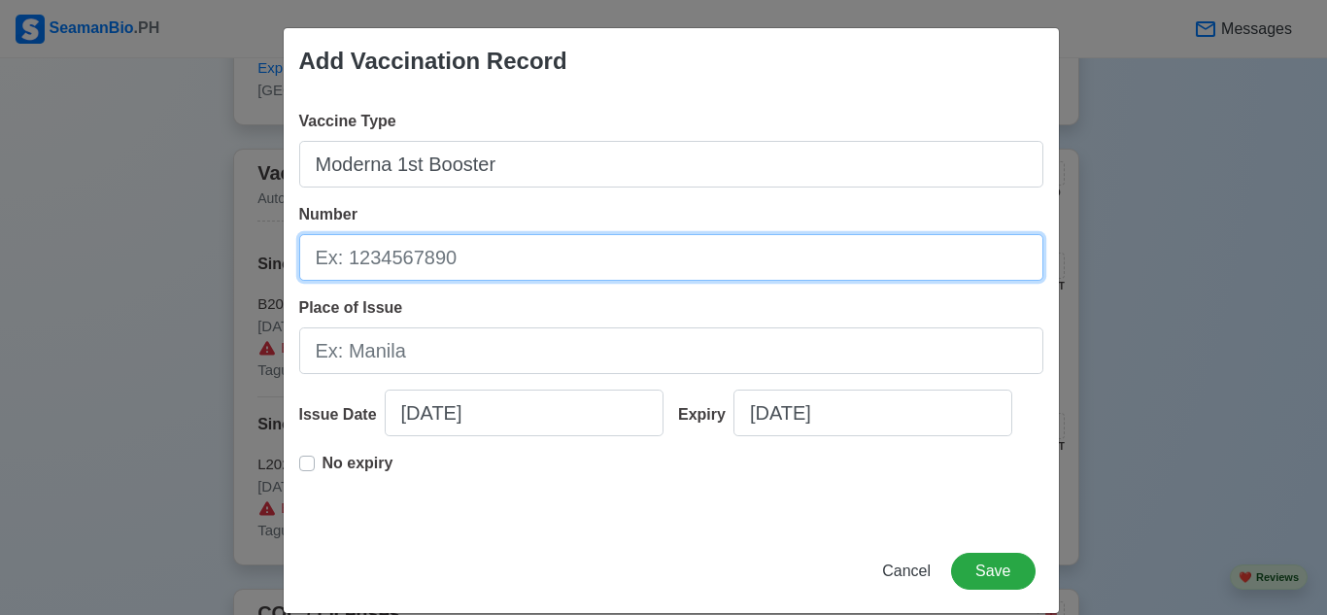
click at [510, 249] on input "Number" at bounding box center [671, 257] width 744 height 47
type input "002K21A"
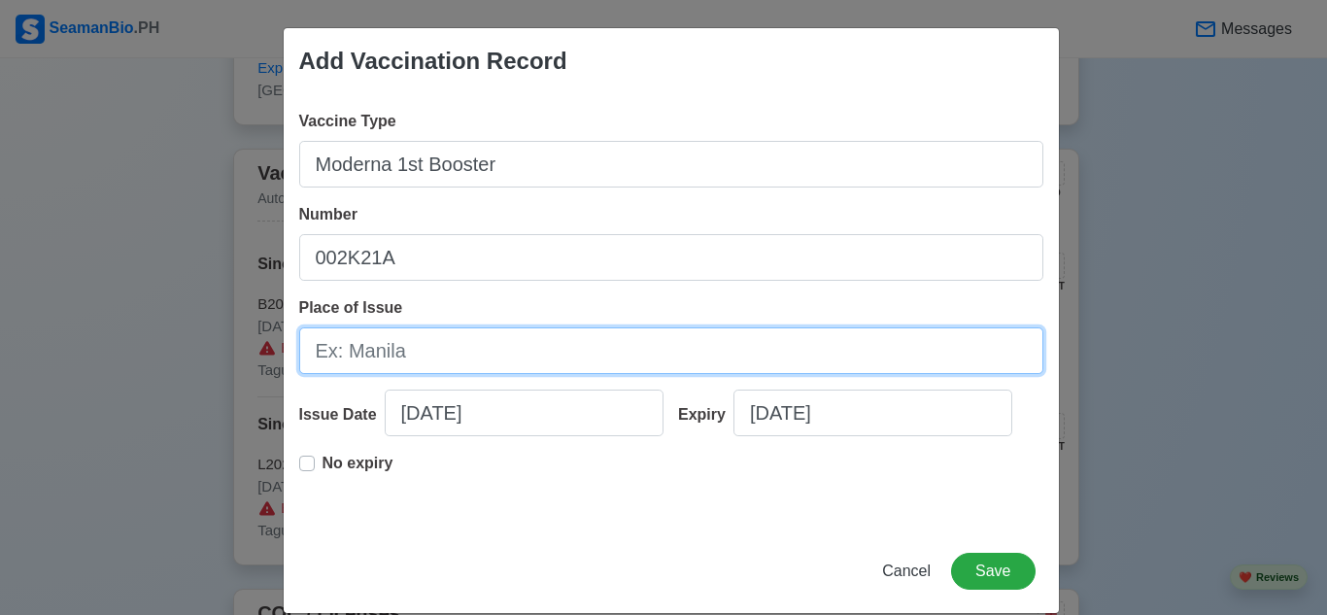
click at [516, 356] on input "Place of Issue" at bounding box center [671, 350] width 744 height 47
type input "[GEOGRAPHIC_DATA]"
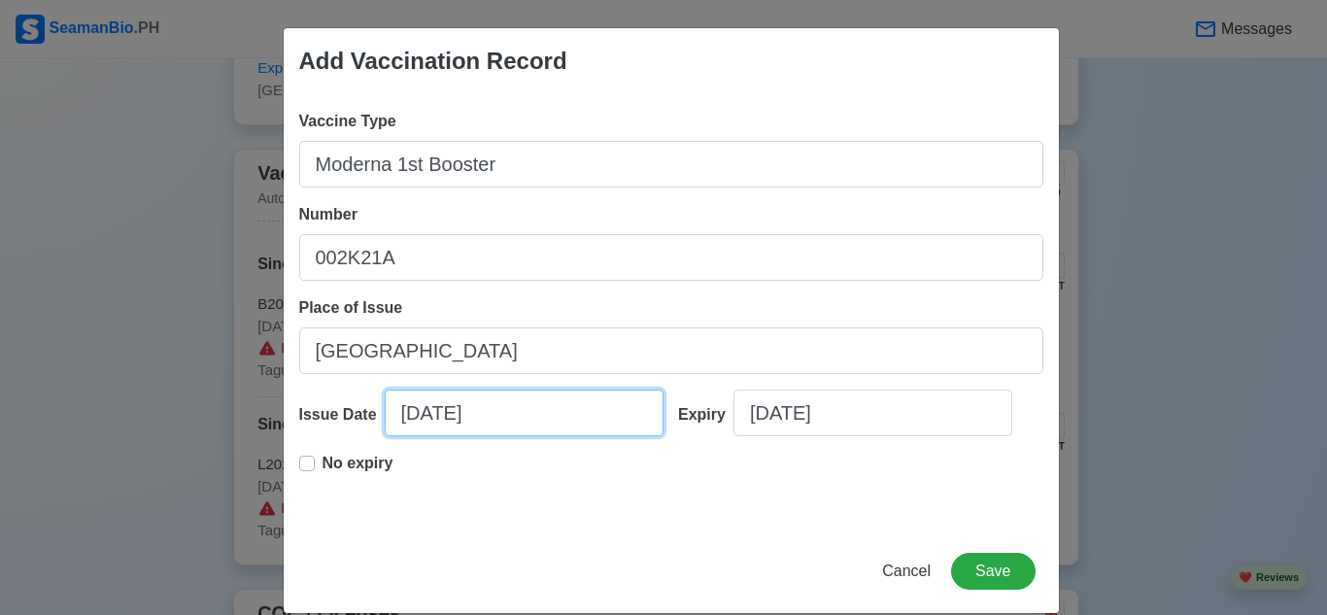
click at [547, 414] on input "[DATE]" at bounding box center [524, 413] width 279 height 47
select select "****"
select select "*******"
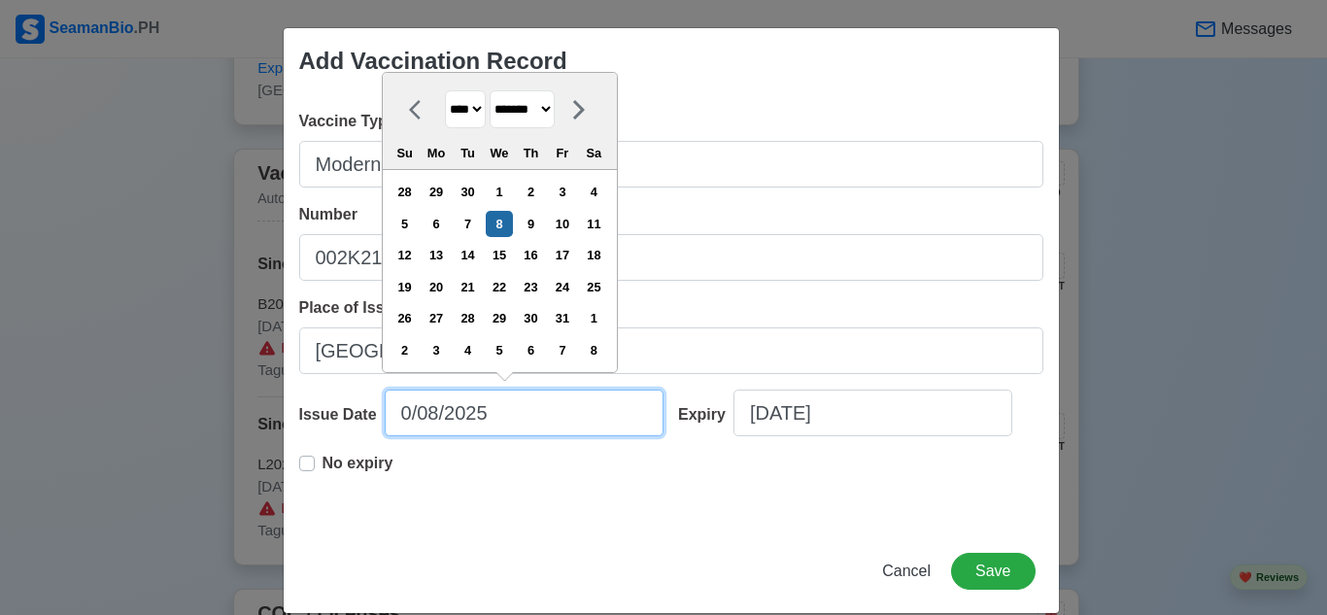
type input "[DATE]"
select select "*******"
type input "[DATE]"
select select "****"
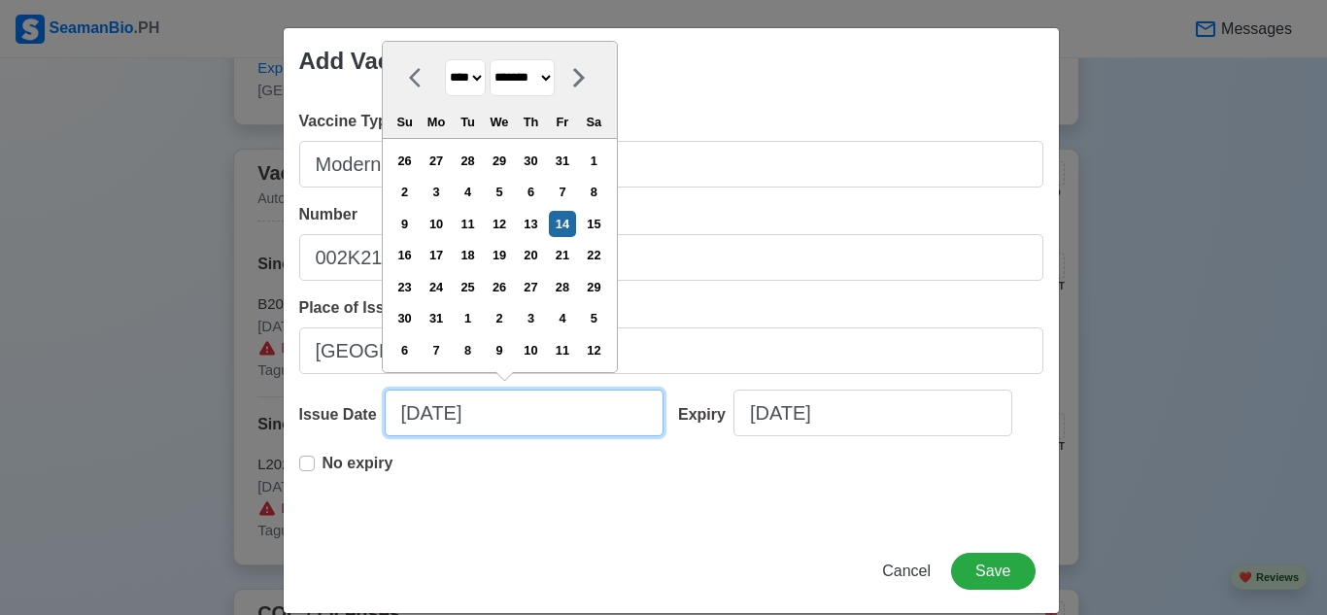
type input "[DATE]"
drag, startPoint x: 297, startPoint y: 465, endPoint x: 313, endPoint y: 476, distance: 18.9
click at [323, 465] on label "No expiry" at bounding box center [358, 471] width 71 height 39
type input "[DATE]"
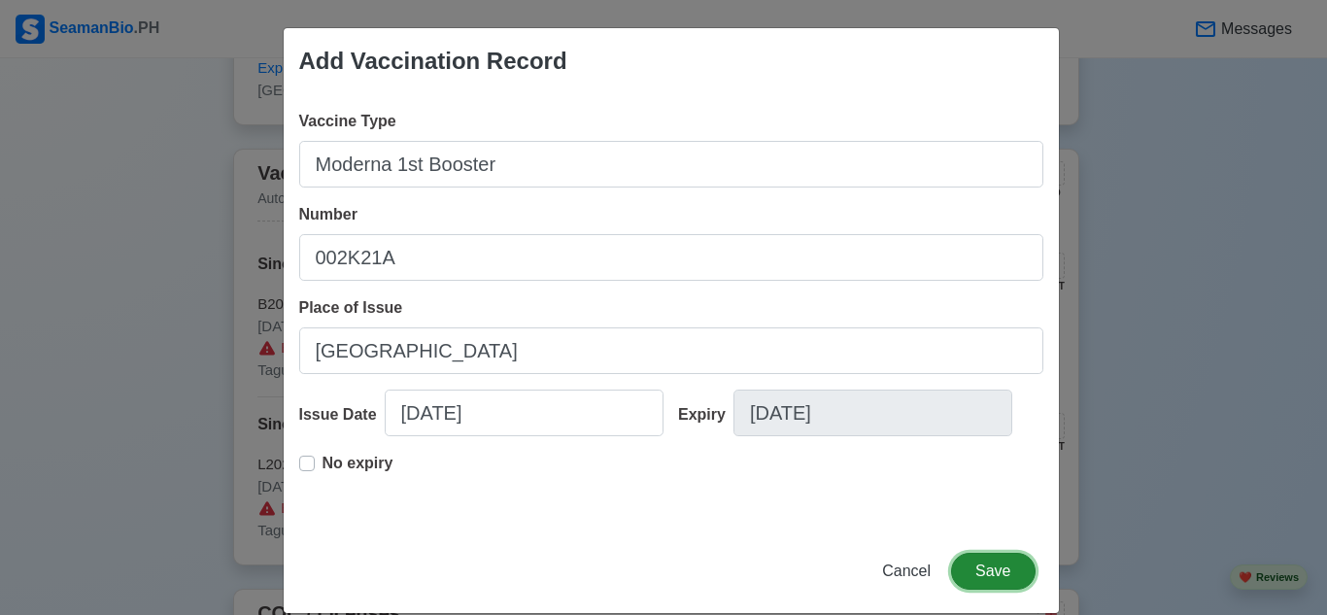
click at [1005, 569] on button "Save" at bounding box center [993, 571] width 84 height 37
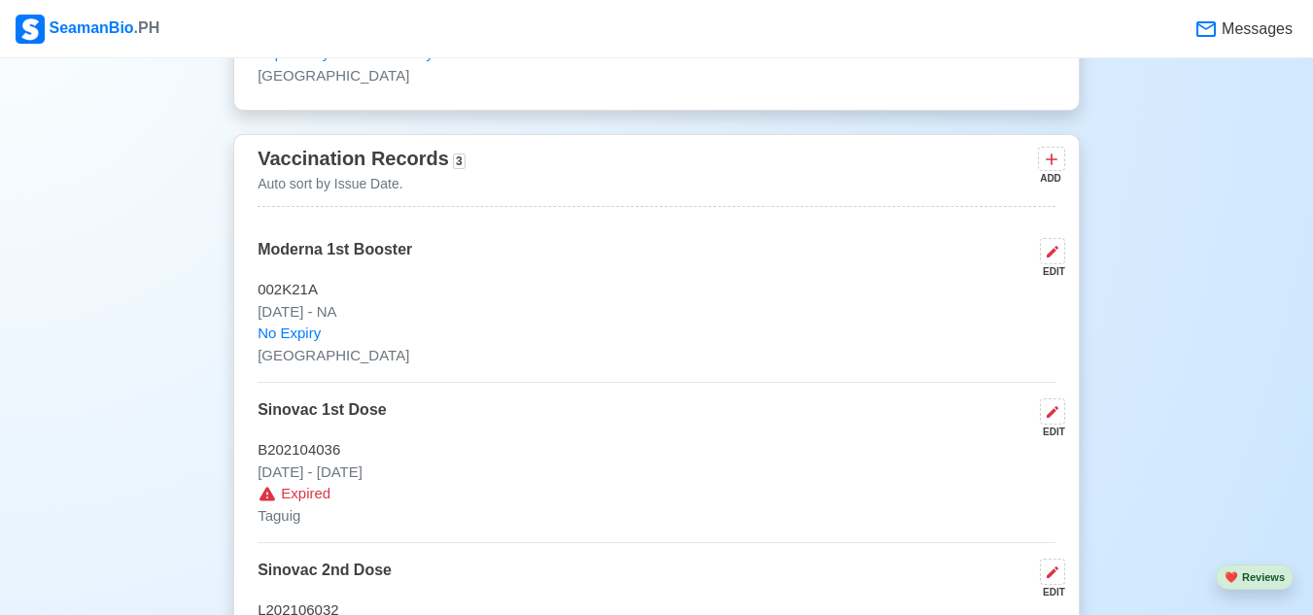
scroll to position [2281, 0]
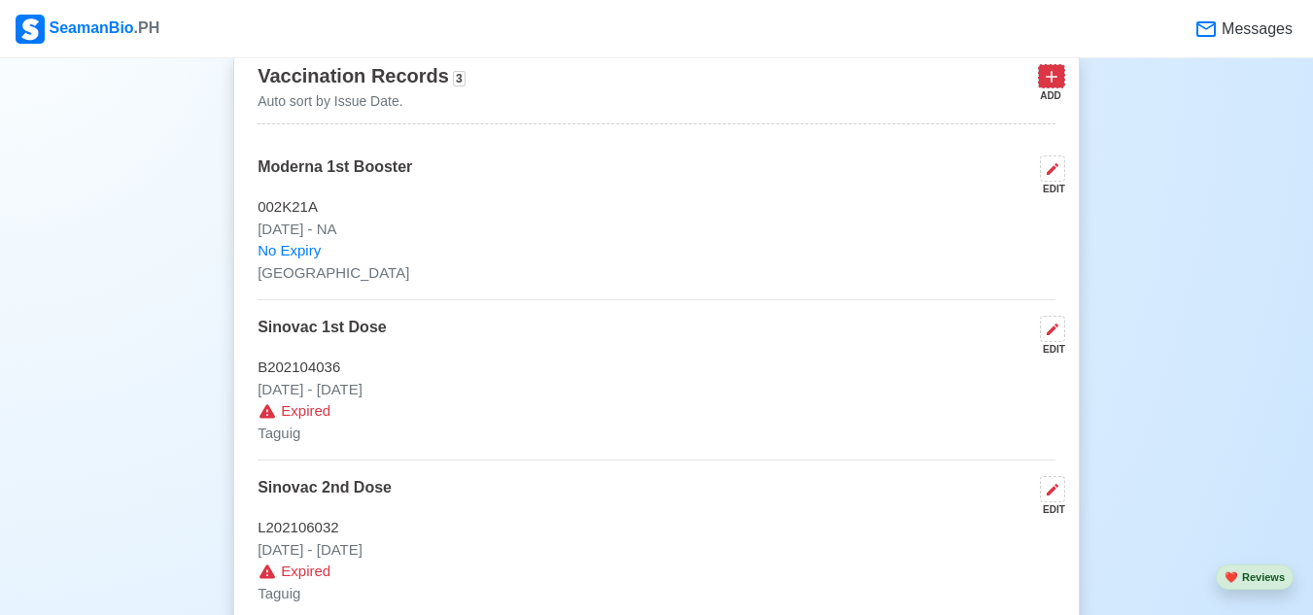
click at [1056, 80] on icon at bounding box center [1050, 76] width 19 height 19
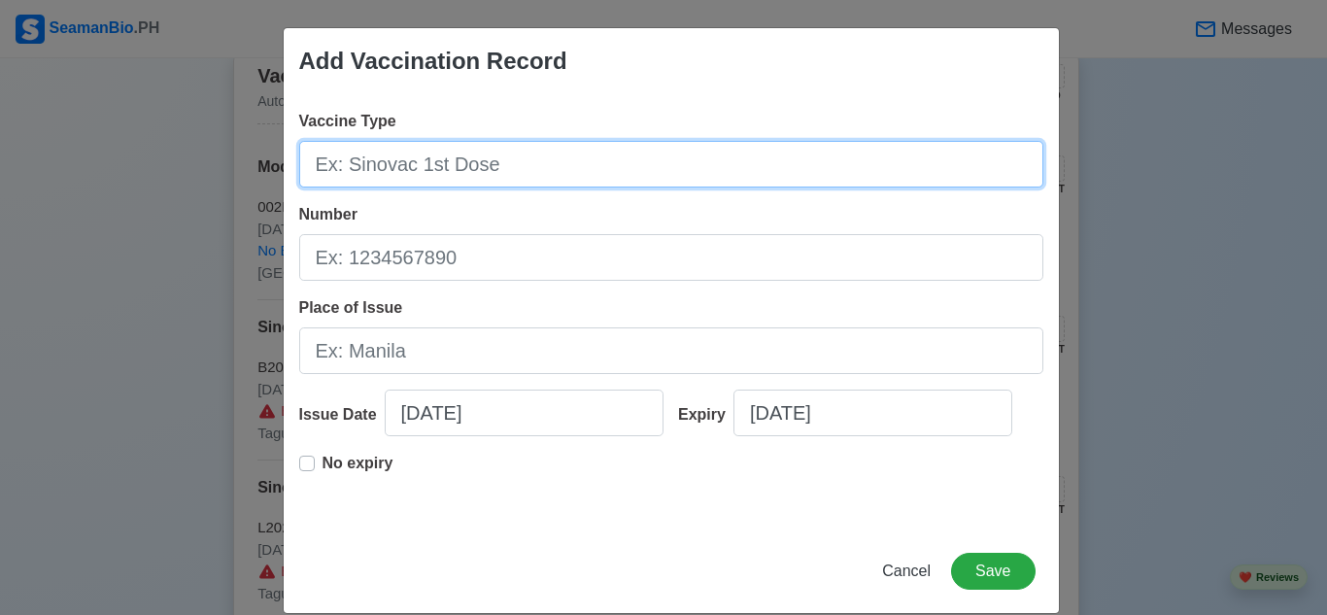
click at [406, 164] on input "Vaccine Type" at bounding box center [671, 164] width 744 height 47
type input "p"
type input "Pfizer 2nd Booster"
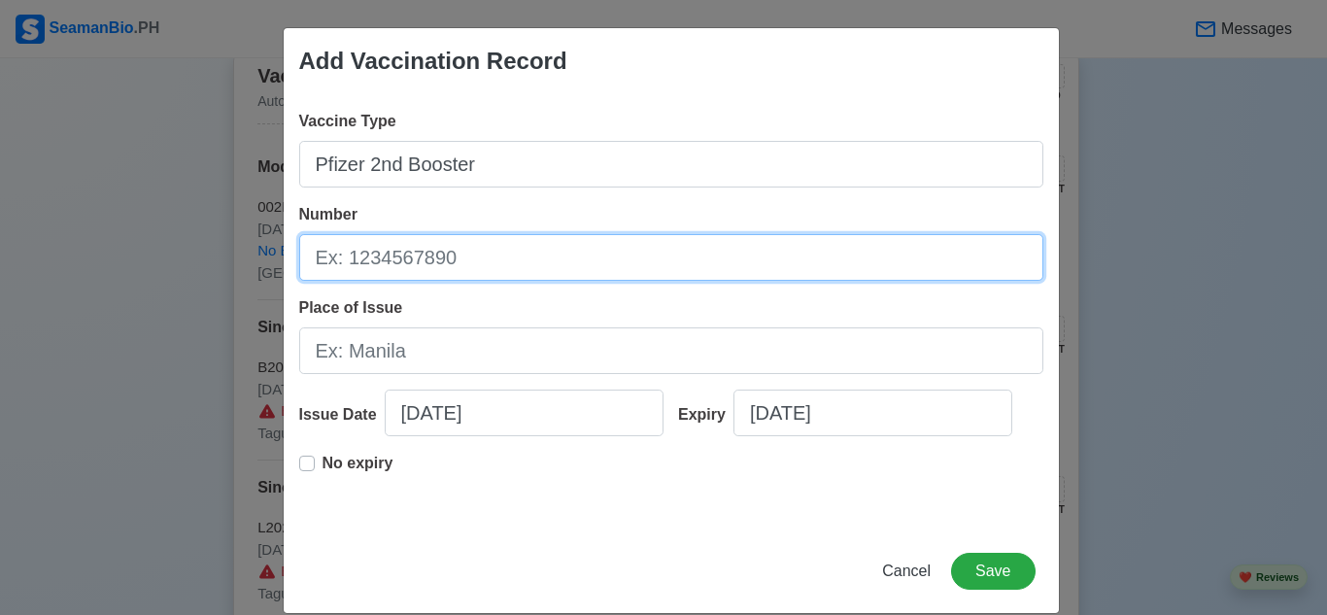
click at [528, 258] on input "Number" at bounding box center [671, 257] width 744 height 47
type input "36021BD"
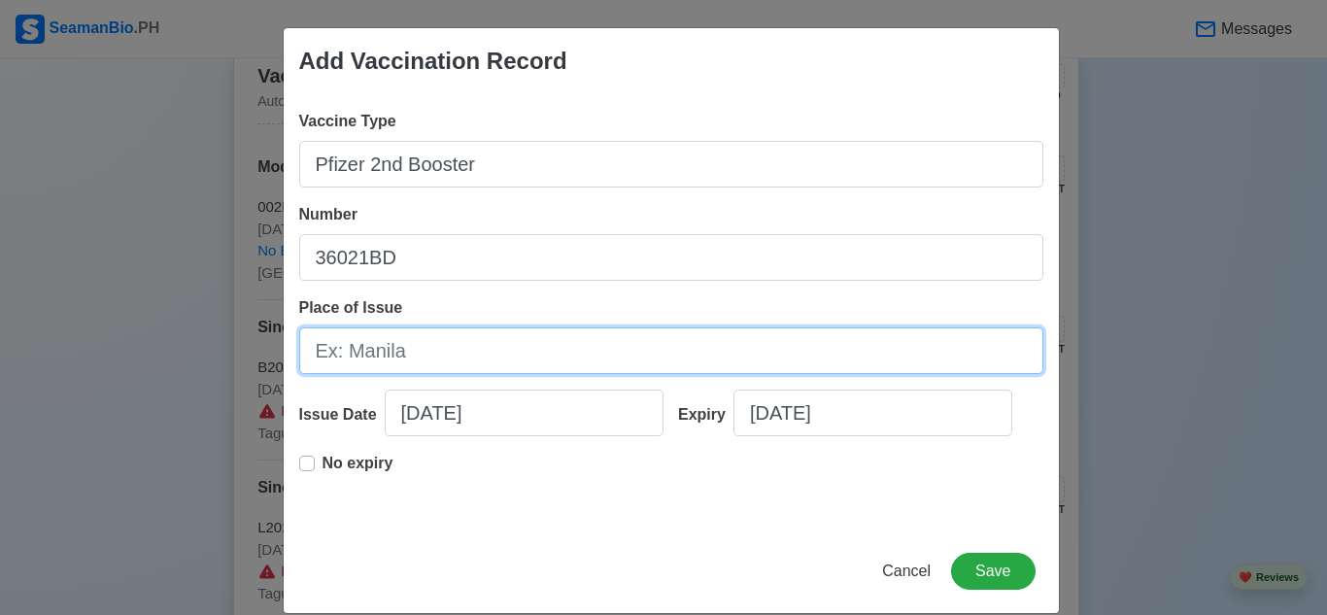
click at [511, 361] on input "Place of Issue" at bounding box center [671, 350] width 744 height 47
type input "[GEOGRAPHIC_DATA]"
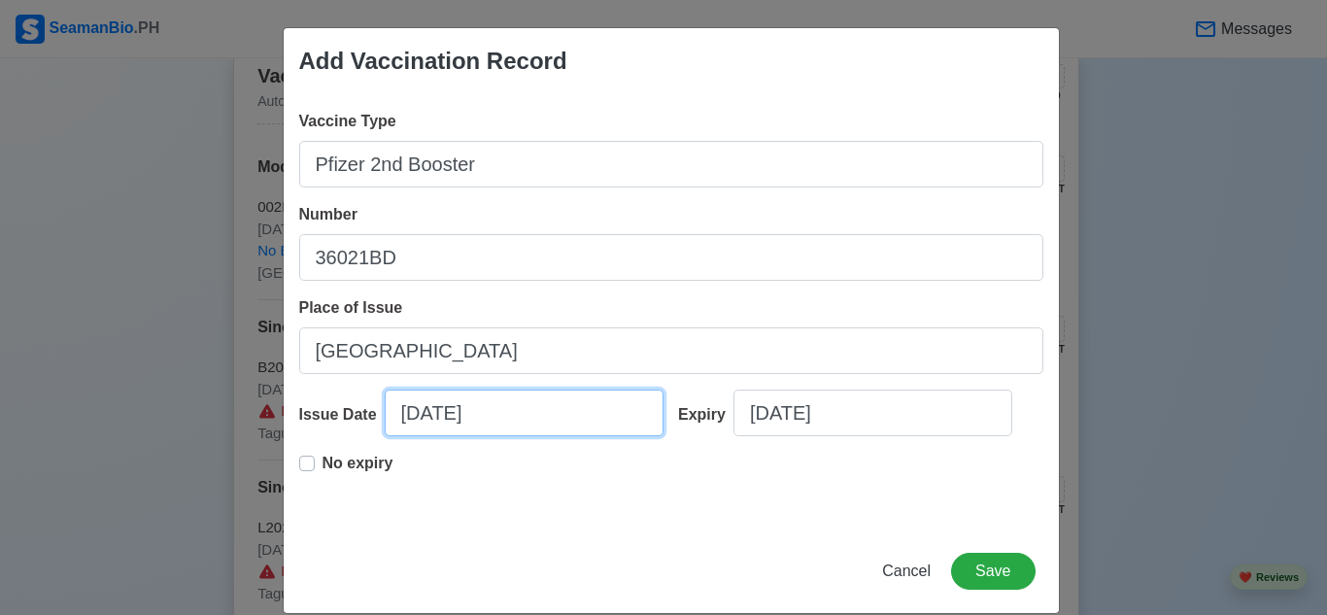
click at [523, 404] on input "[DATE]" at bounding box center [524, 413] width 279 height 47
select select "****"
select select "*******"
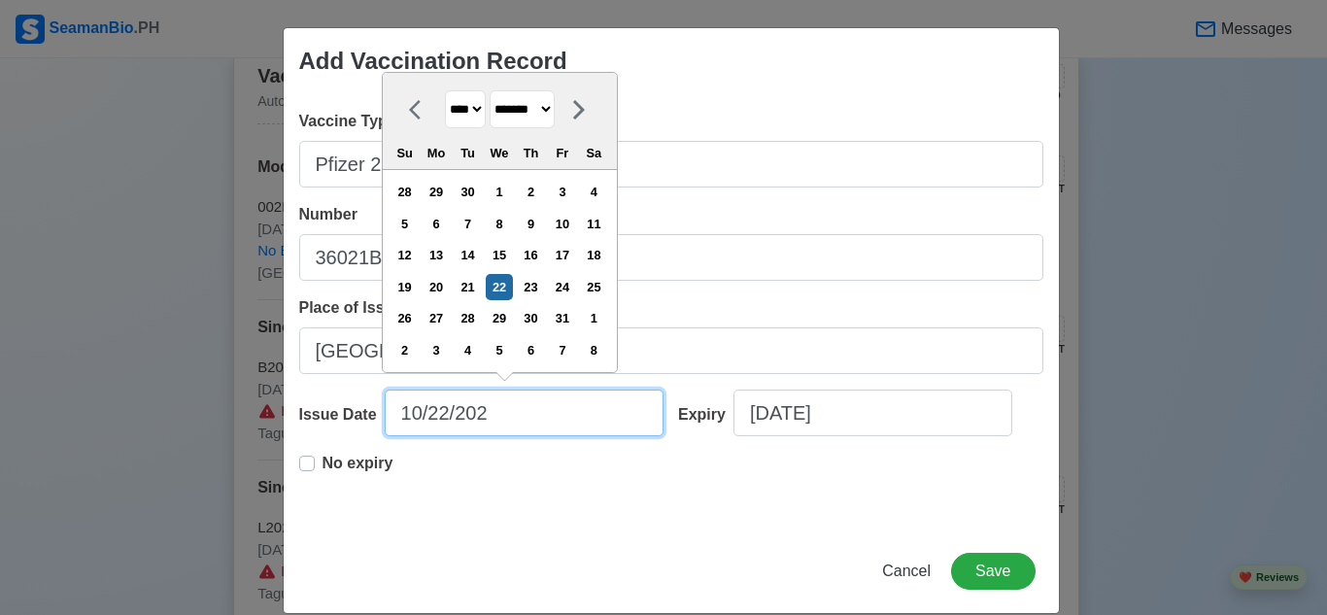
type input "[DATE]"
select select "****"
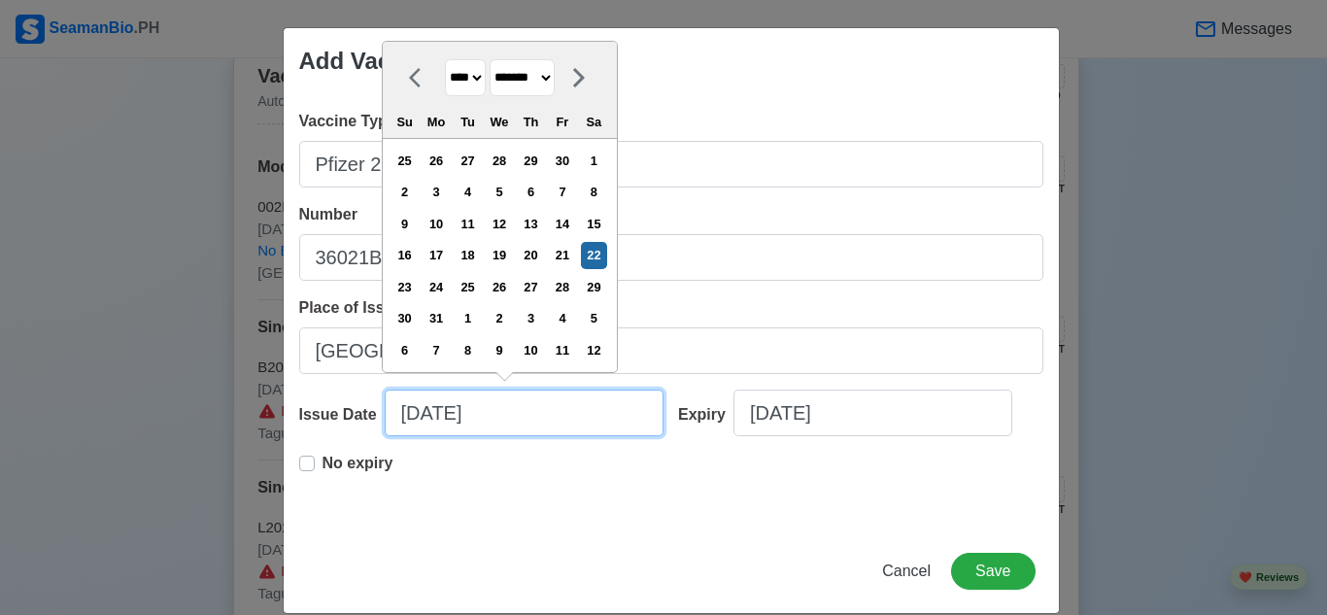
type input "[DATE]"
click at [323, 463] on label "No expiry" at bounding box center [358, 471] width 71 height 39
type input "[DATE]"
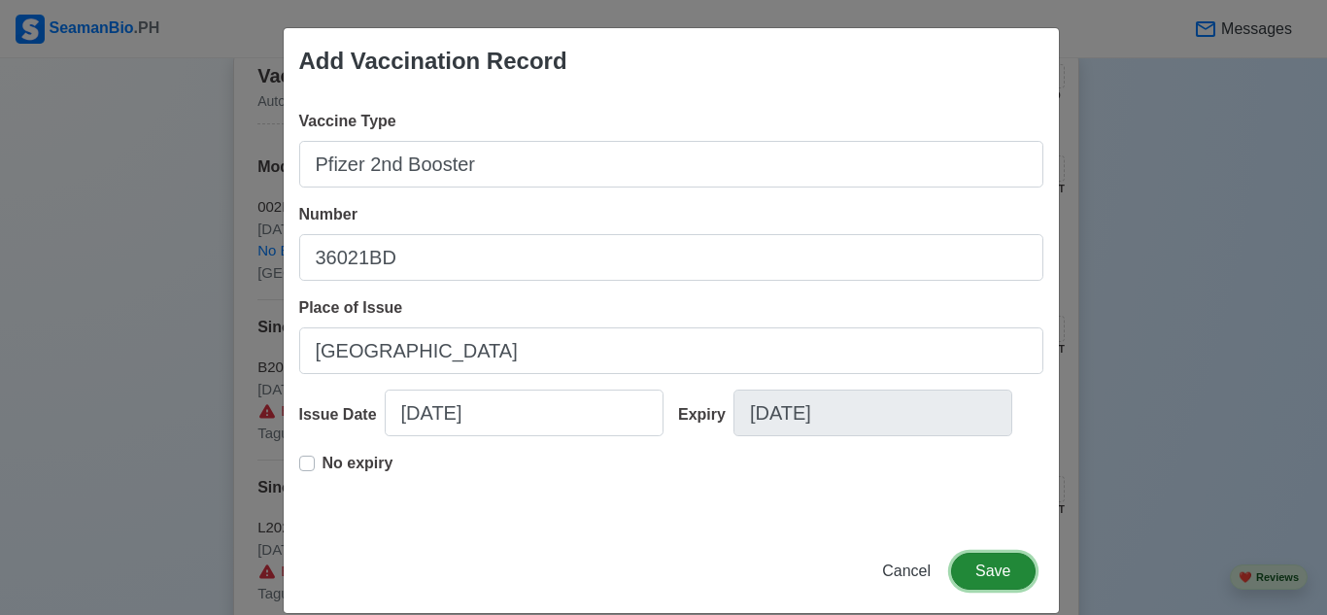
click at [966, 563] on button "Save" at bounding box center [993, 571] width 84 height 37
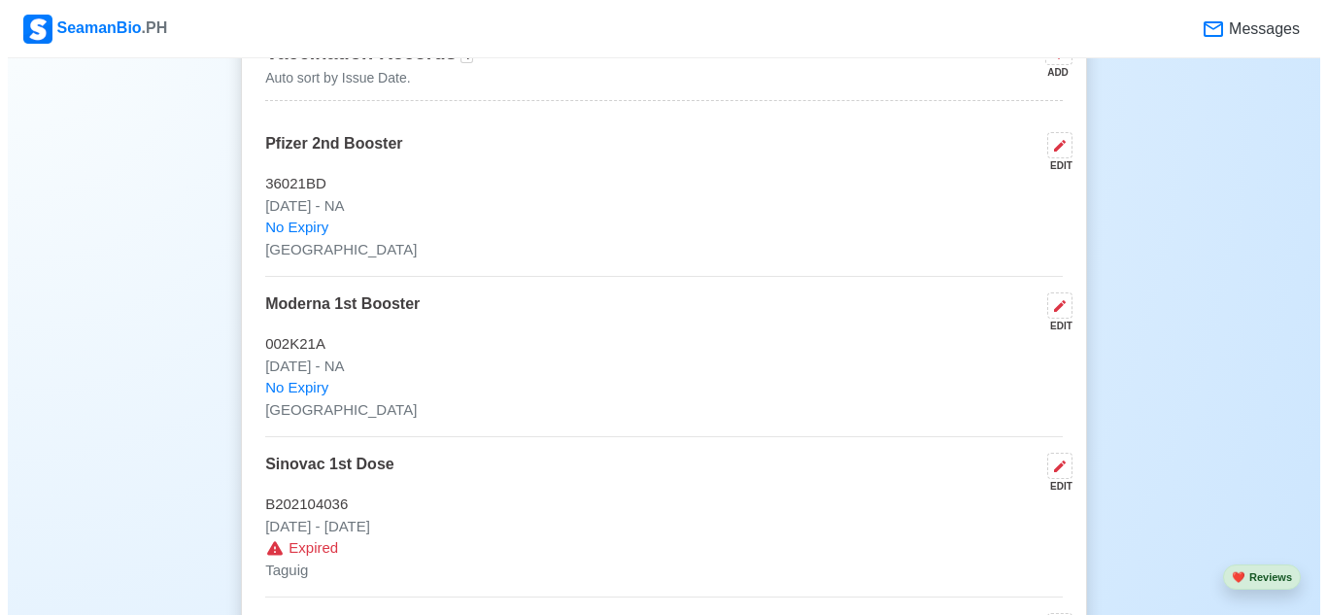
scroll to position [2184, 0]
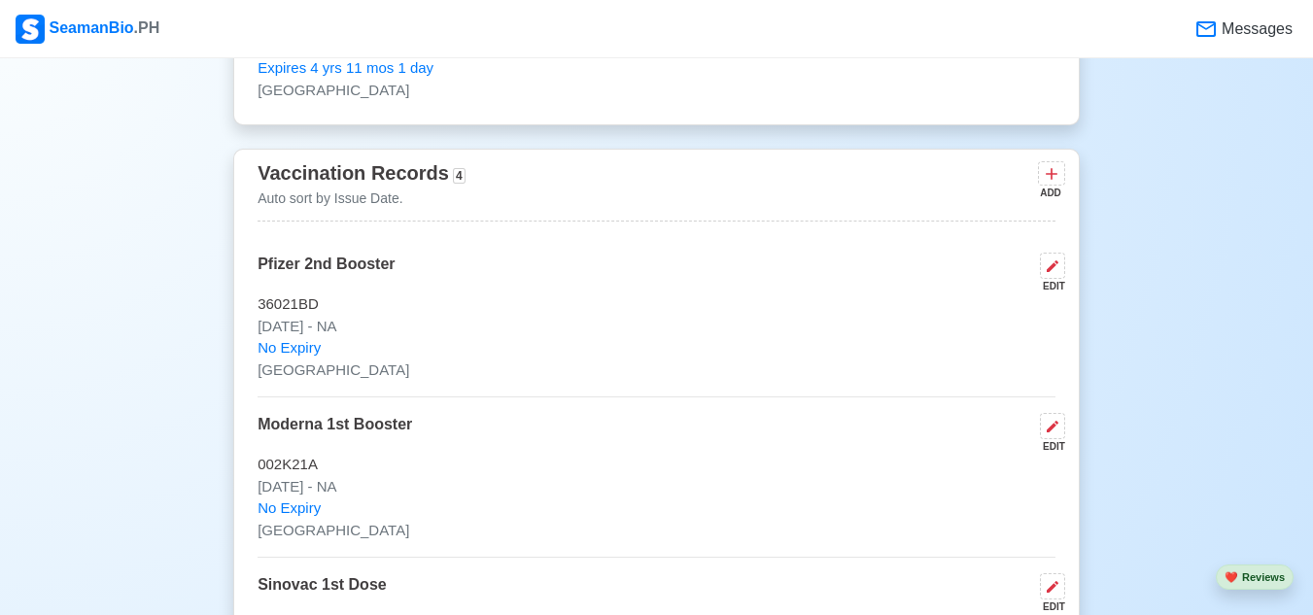
click at [348, 202] on p "Auto sort by Issue Date." at bounding box center [360, 198] width 207 height 20
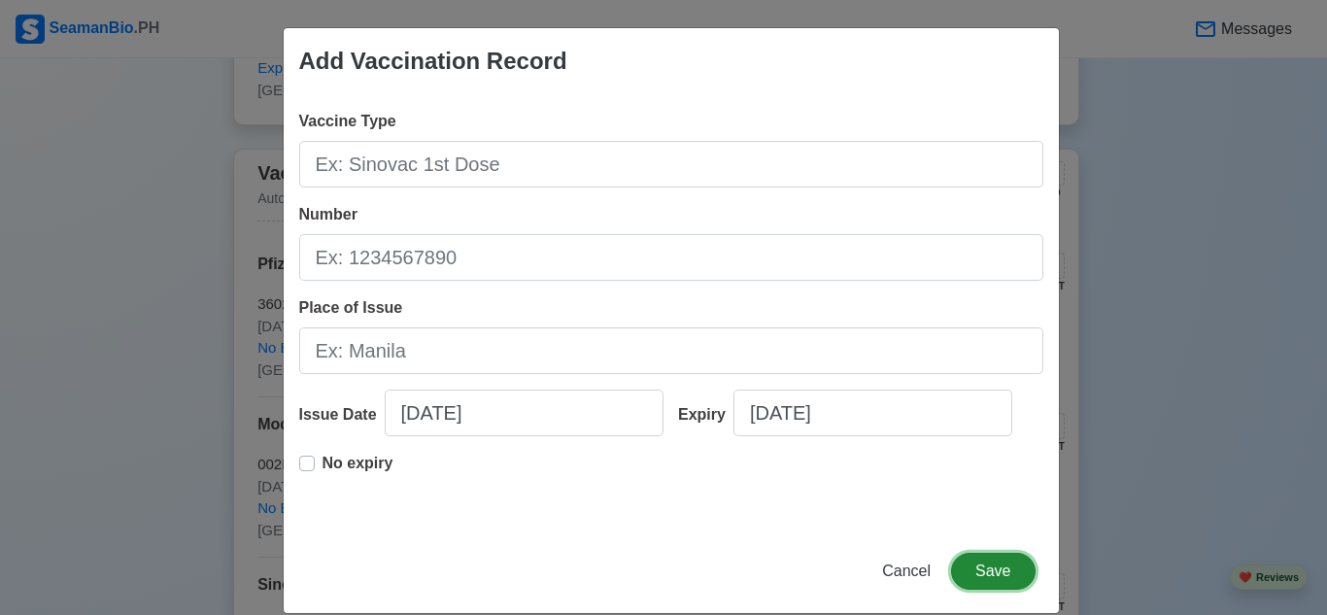
click at [981, 578] on button "Save" at bounding box center [993, 571] width 84 height 37
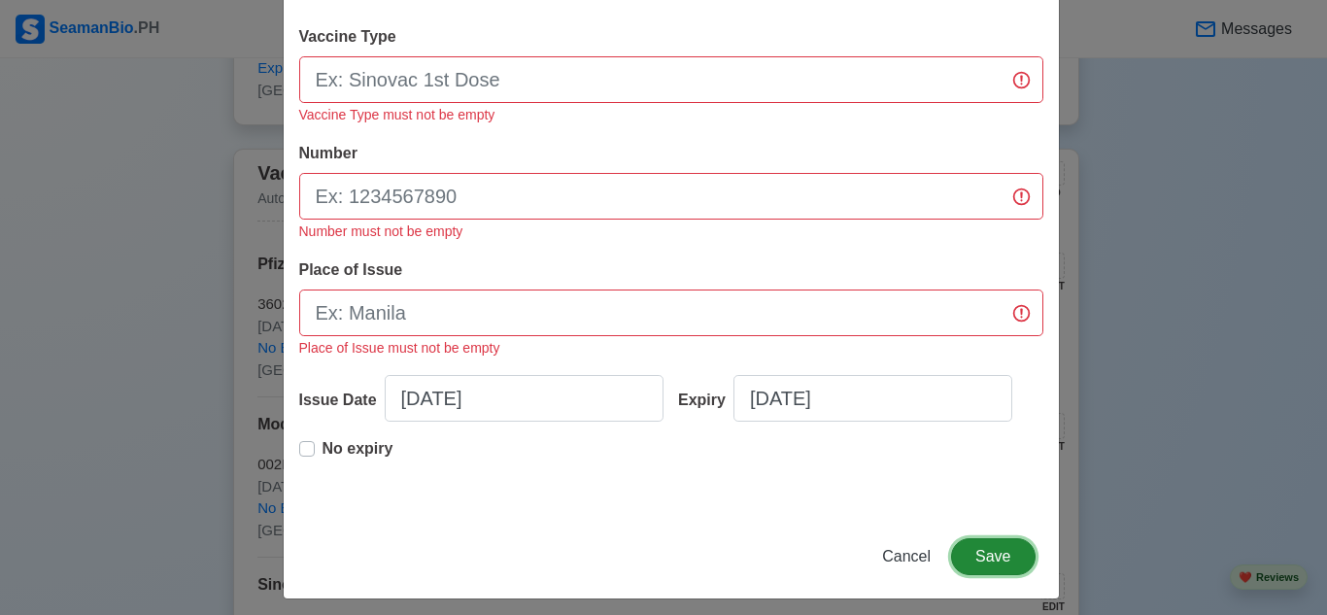
scroll to position [96, 0]
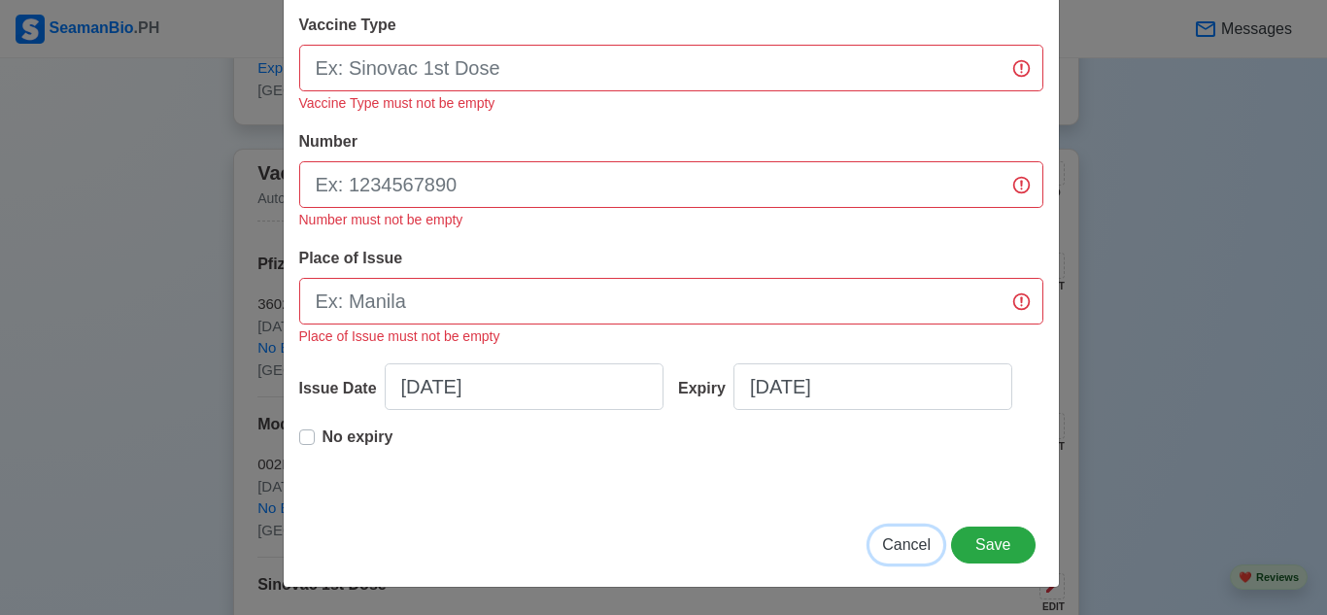
click at [907, 550] on span "Cancel" at bounding box center [906, 544] width 49 height 17
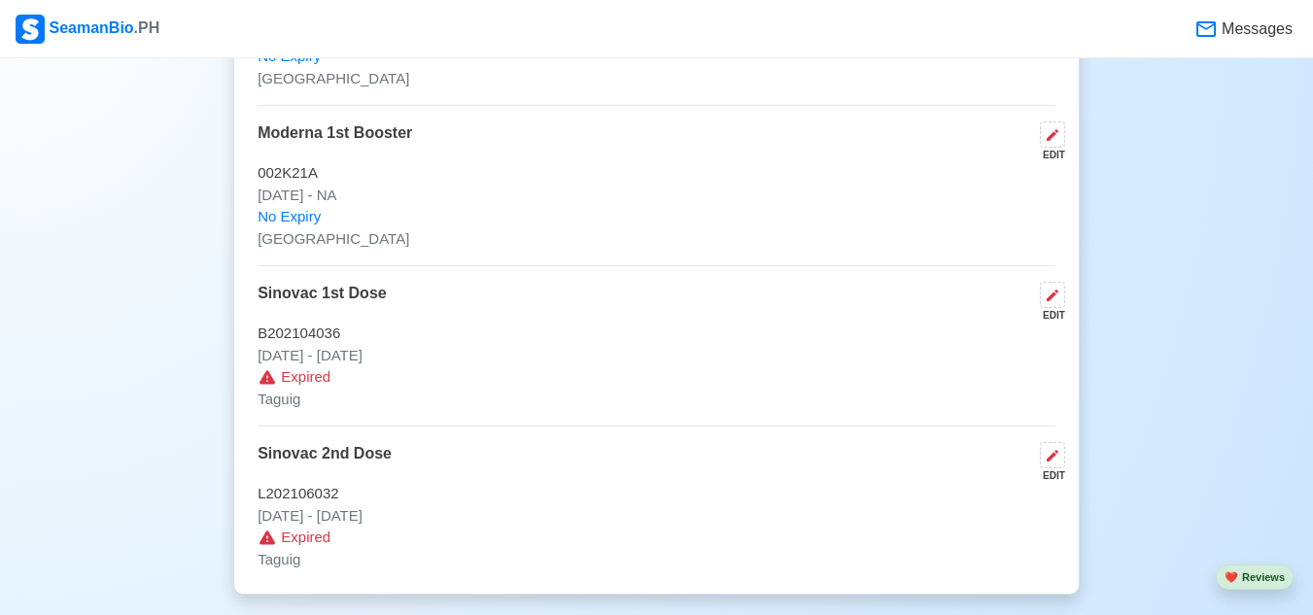
scroll to position [2573, 0]
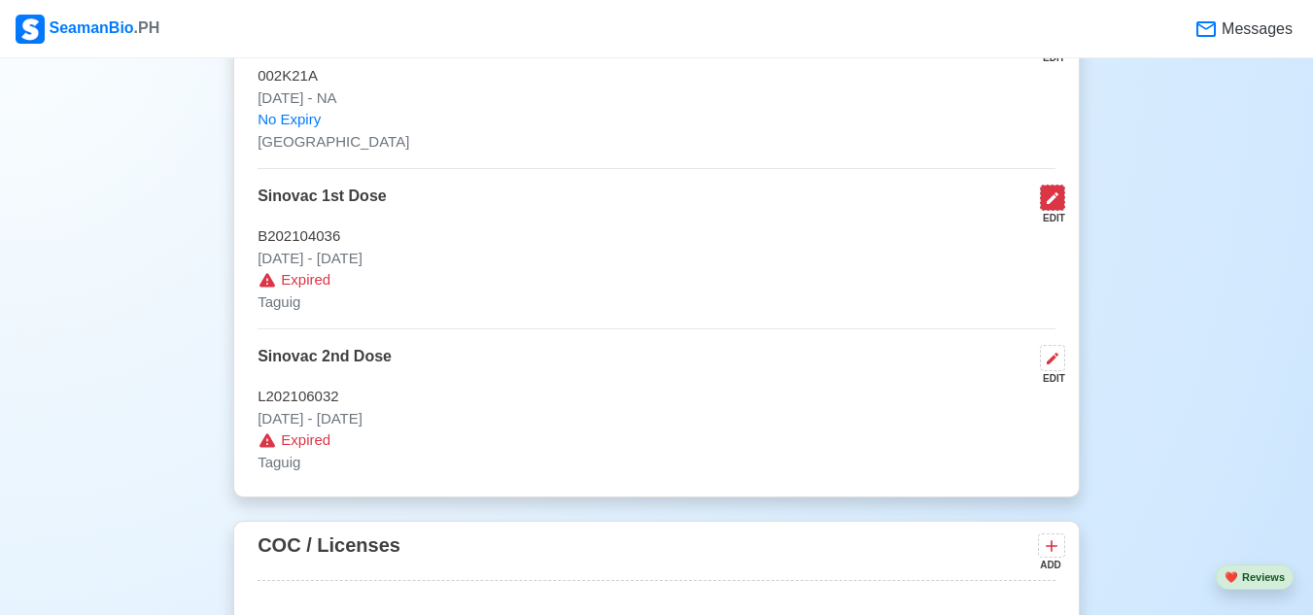
click at [1060, 201] on button at bounding box center [1052, 198] width 25 height 26
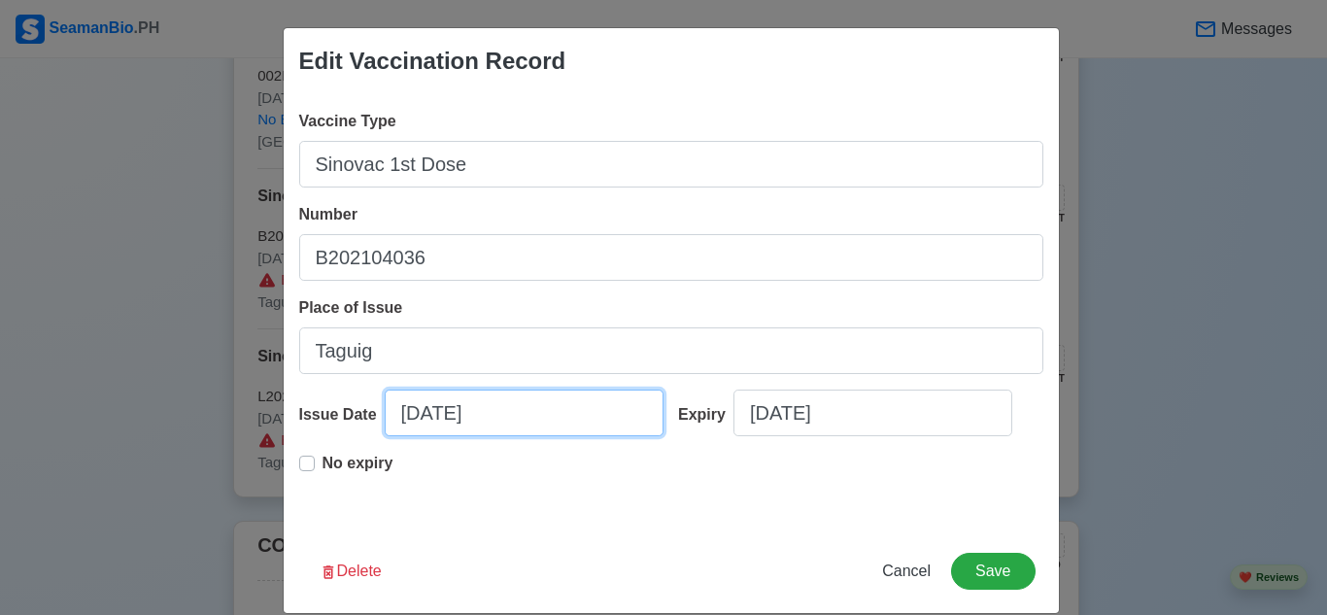
drag, startPoint x: 413, startPoint y: 412, endPoint x: 447, endPoint y: 491, distance: 85.7
click at [414, 419] on input "[DATE]" at bounding box center [524, 413] width 279 height 47
select select "****"
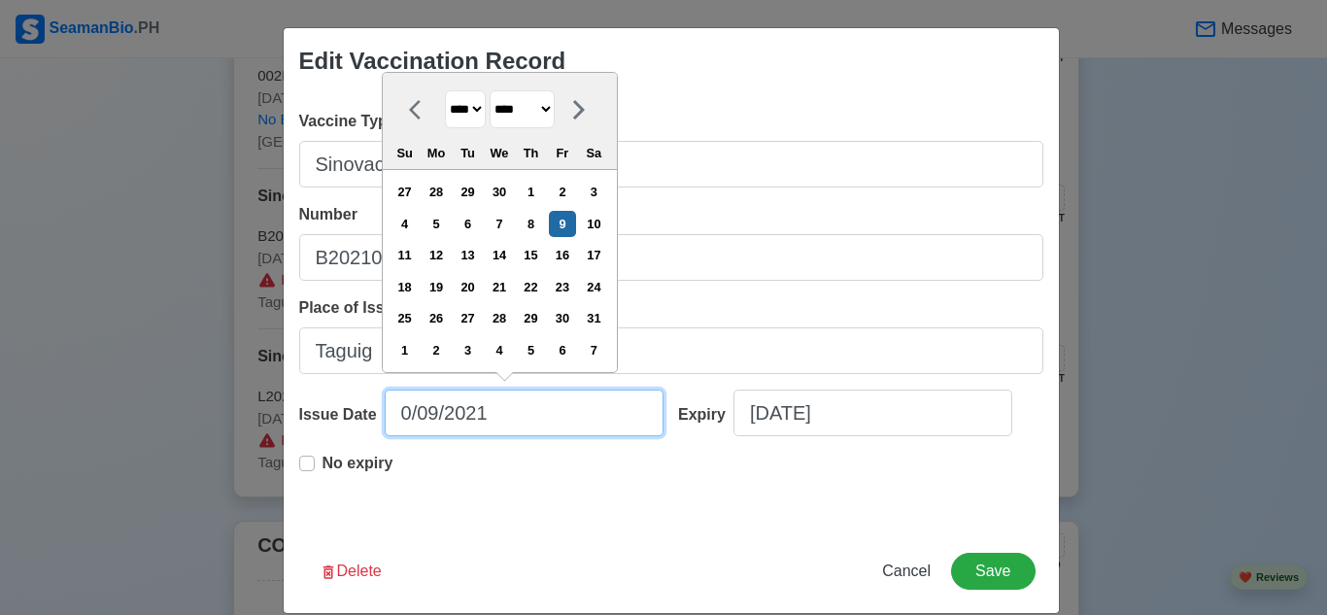
type input "[DATE]"
select select "****"
type input "[DATE]"
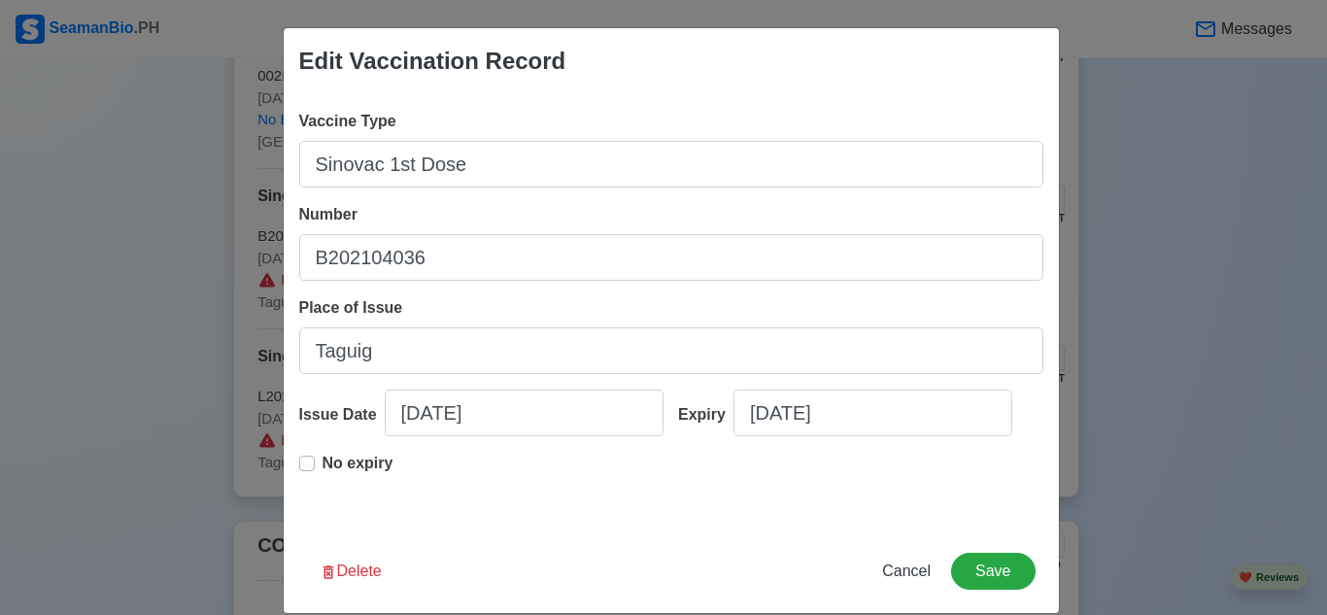
click at [517, 503] on div "No expiry" at bounding box center [671, 483] width 744 height 62
click at [984, 567] on button "Save" at bounding box center [993, 571] width 84 height 37
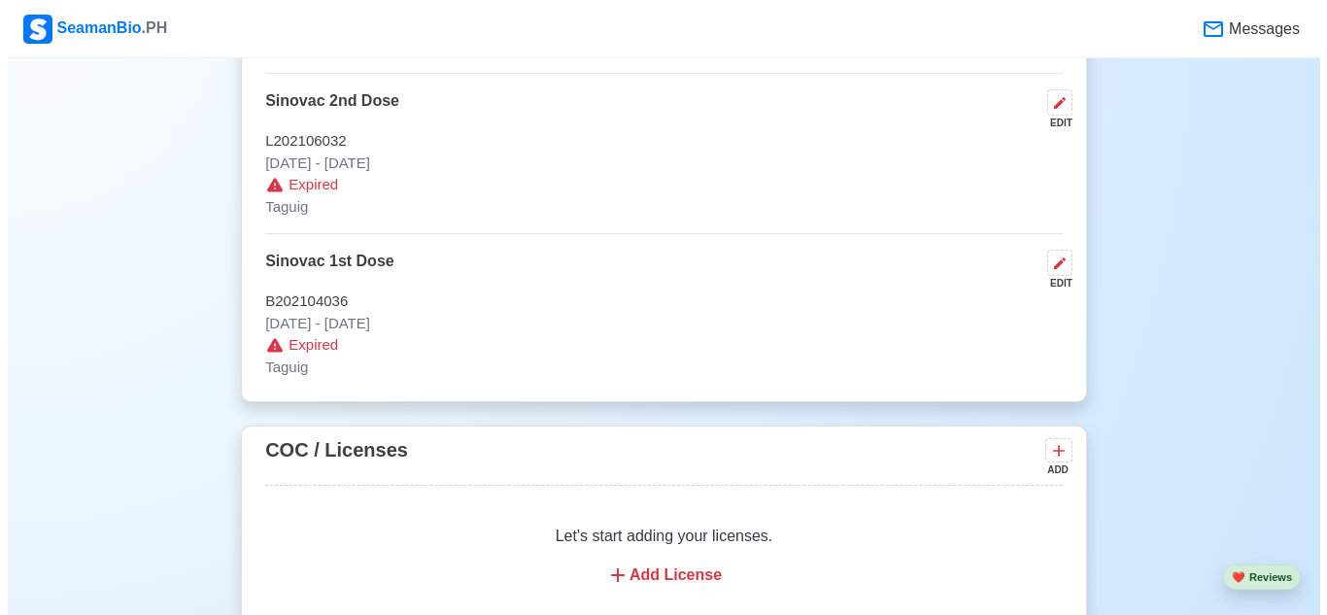
scroll to position [2767, 0]
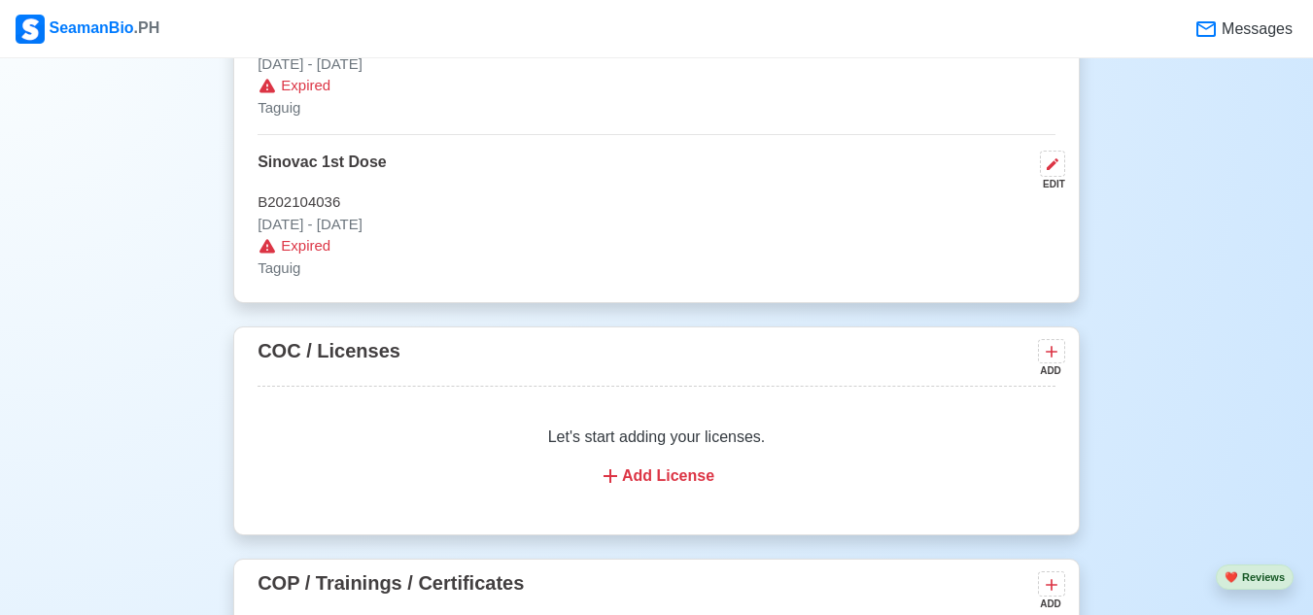
click at [672, 488] on div "Add License" at bounding box center [656, 475] width 751 height 23
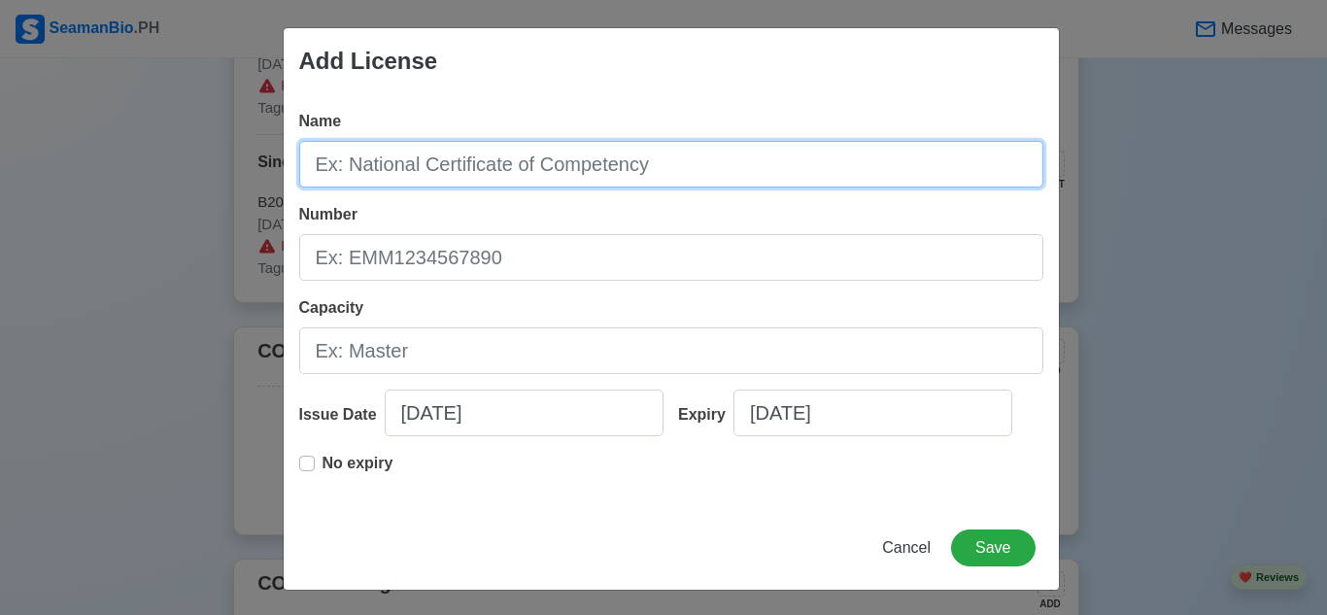
click at [689, 163] on input "Name" at bounding box center [671, 164] width 744 height 47
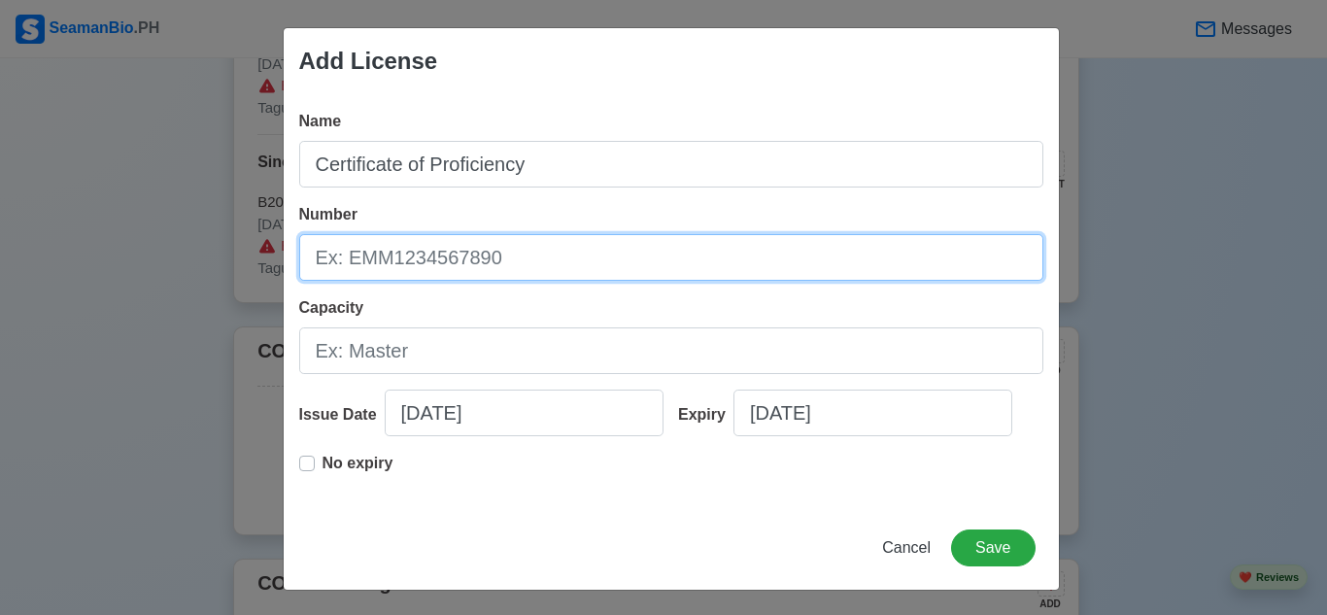
click at [670, 276] on input "Number" at bounding box center [671, 257] width 744 height 47
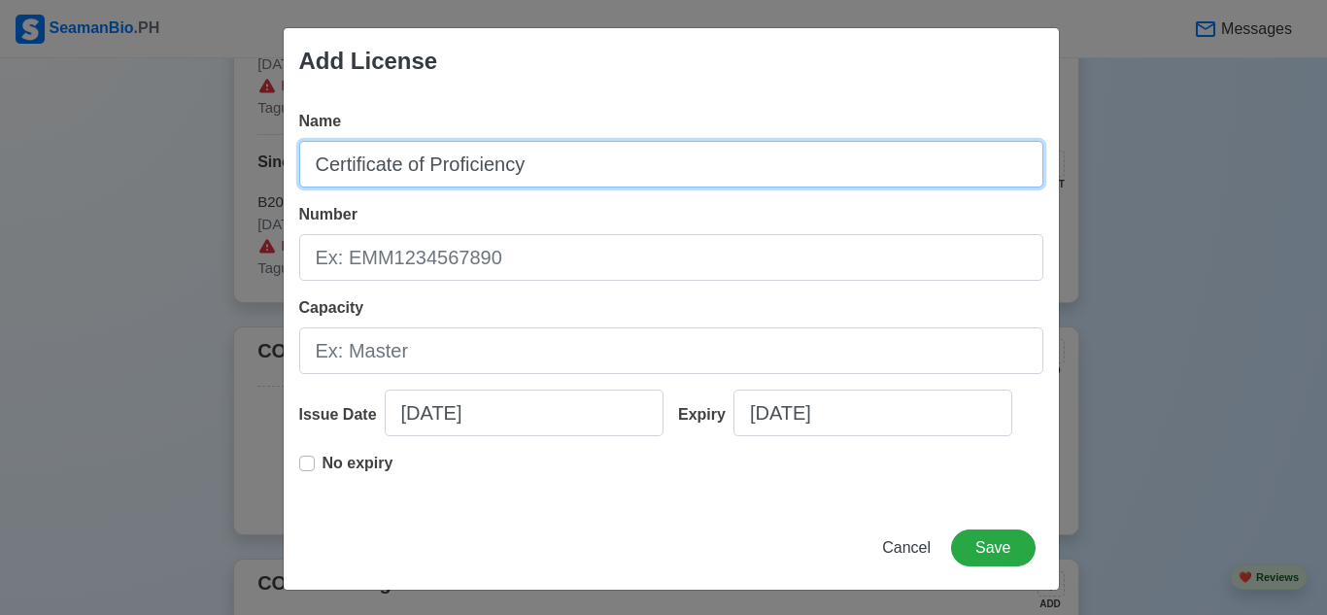
click at [608, 168] on input "Certificate of Proficiency" at bounding box center [671, 164] width 744 height 47
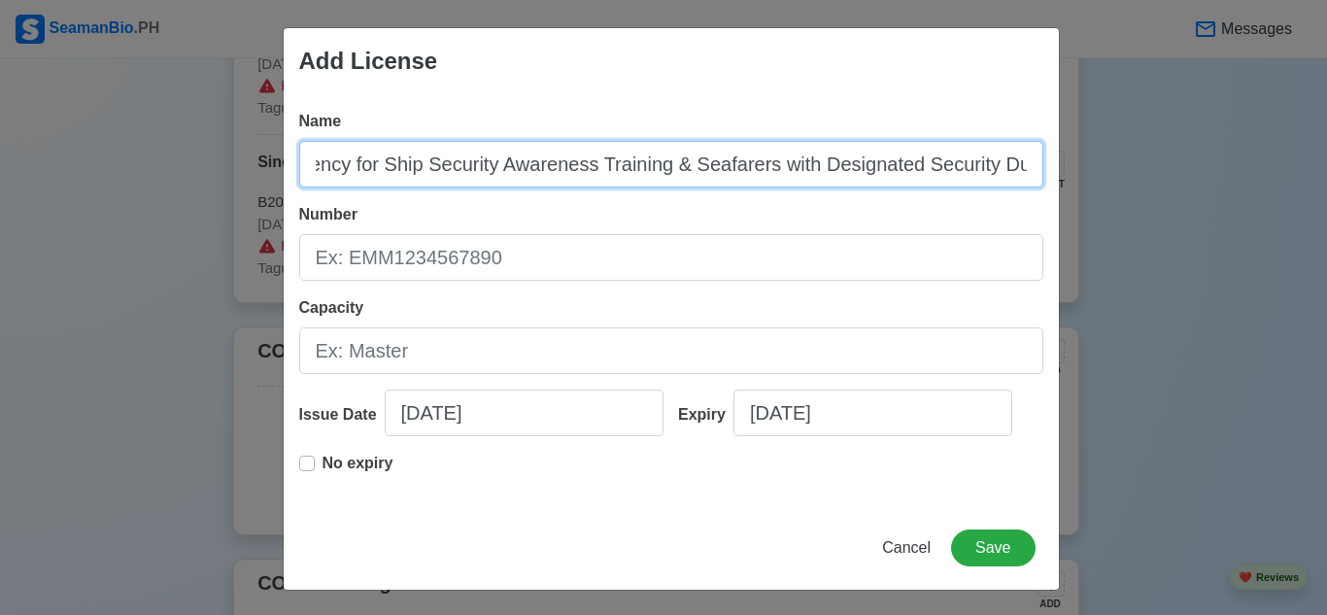
scroll to position [0, 192]
type input "Certificate of Proficiency for Ship Security Awareness Training & Seafarers wit…"
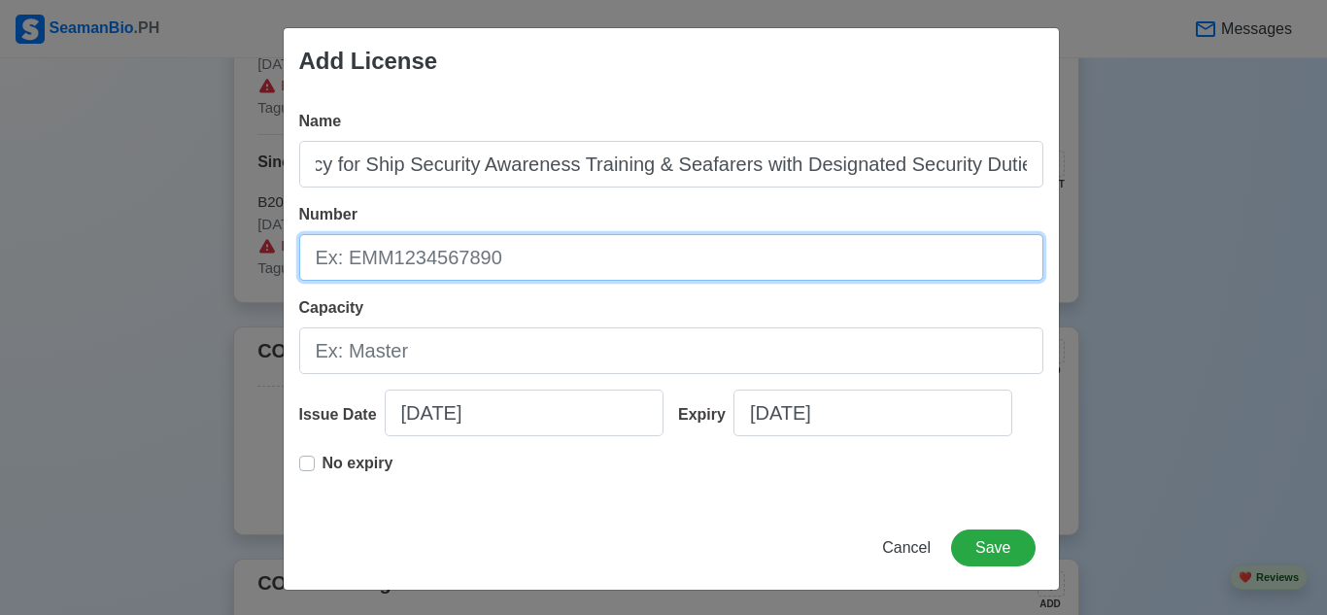
scroll to position [0, 0]
click at [546, 264] on input "Number" at bounding box center [671, 257] width 744 height 47
type input "SDSD200031788725"
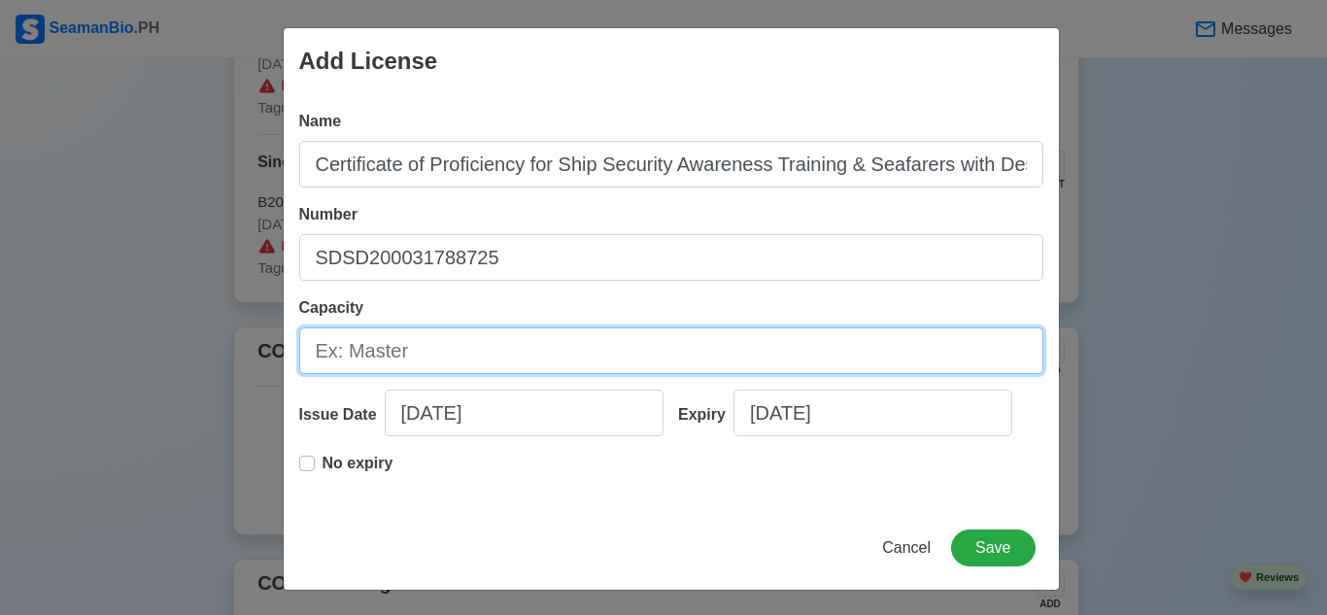
click at [423, 358] on input "Capacity" at bounding box center [671, 350] width 744 height 47
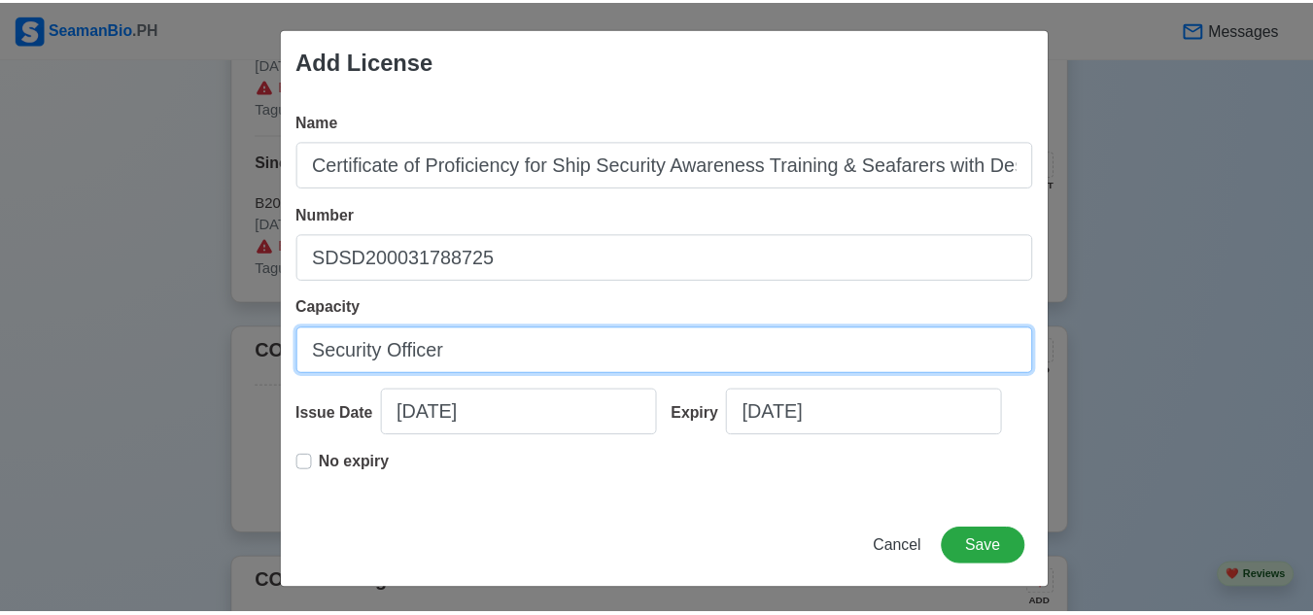
scroll to position [3, 0]
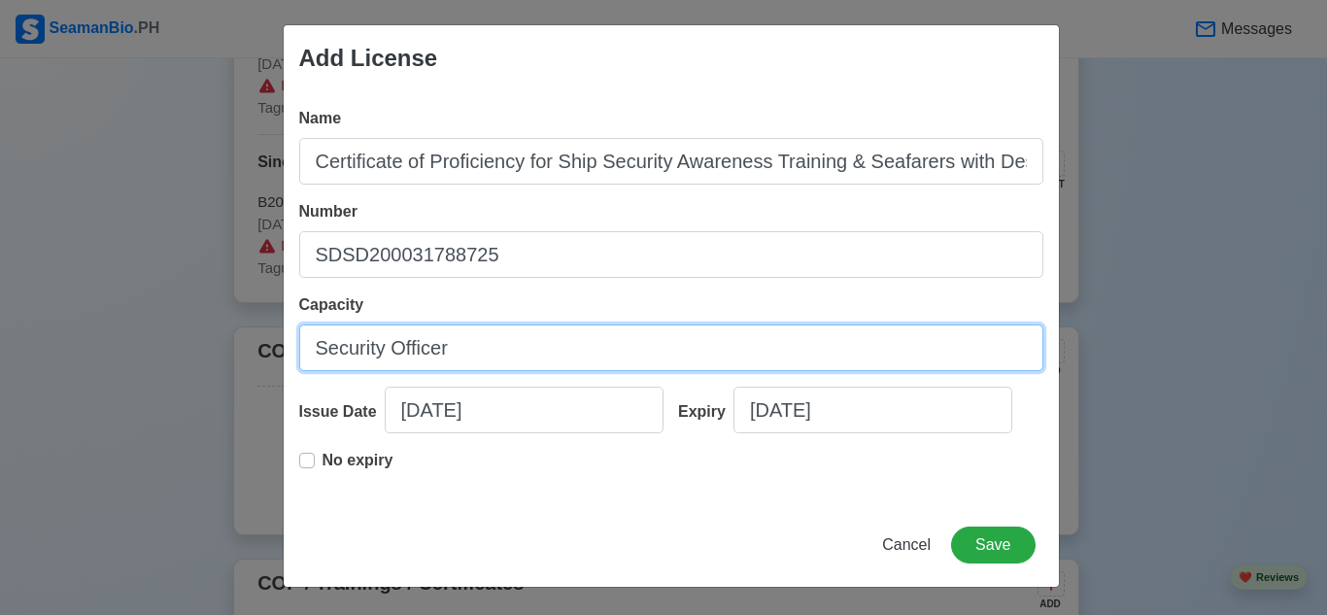
type input "Security Officer"
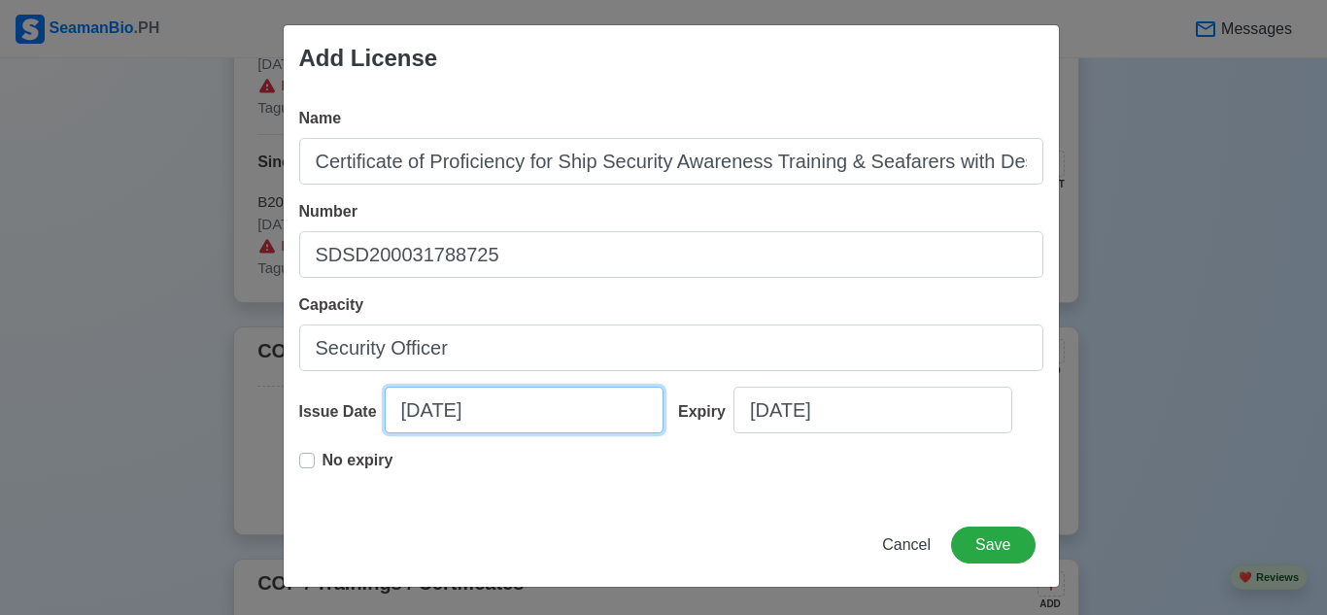
click at [522, 401] on input "[DATE]" at bounding box center [524, 410] width 279 height 47
select select "****"
select select "*******"
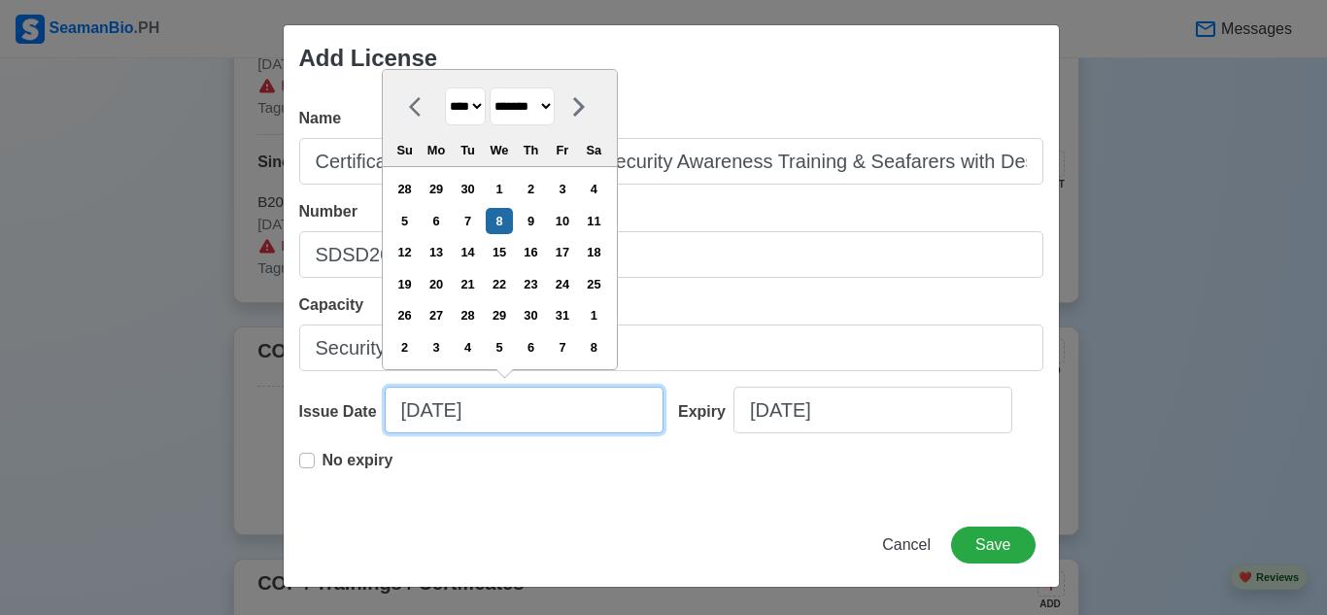
type input "[DATE]"
select select "*******"
type input "[DATE]"
select select "******"
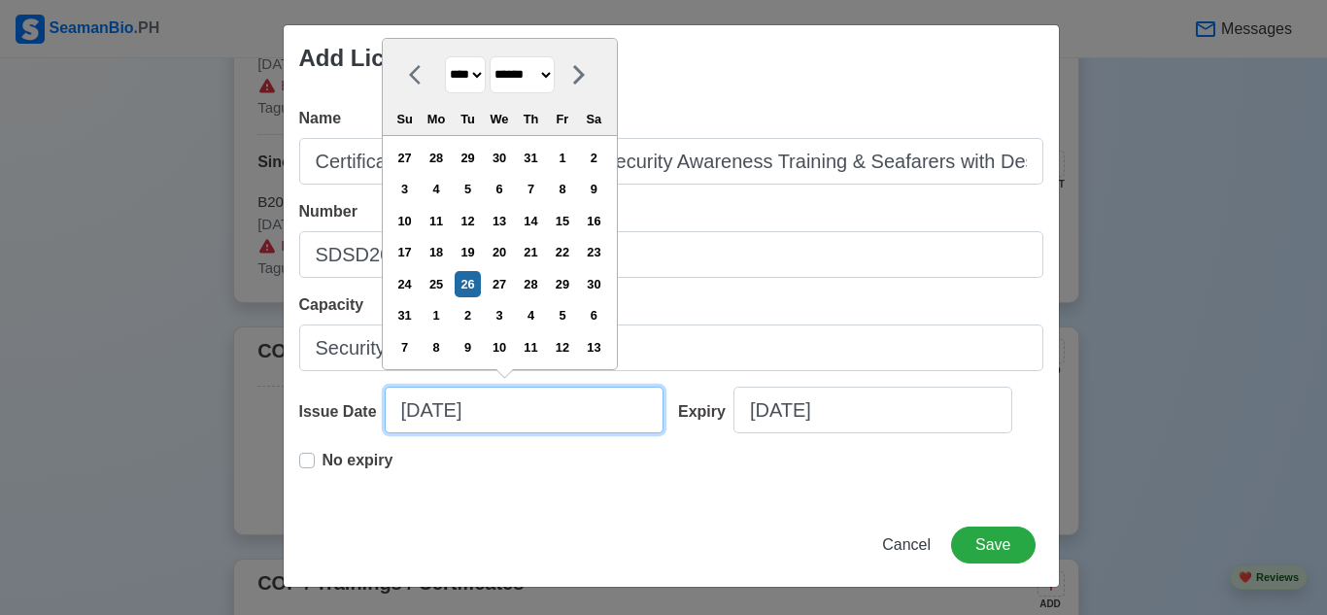
type input "[DATE]"
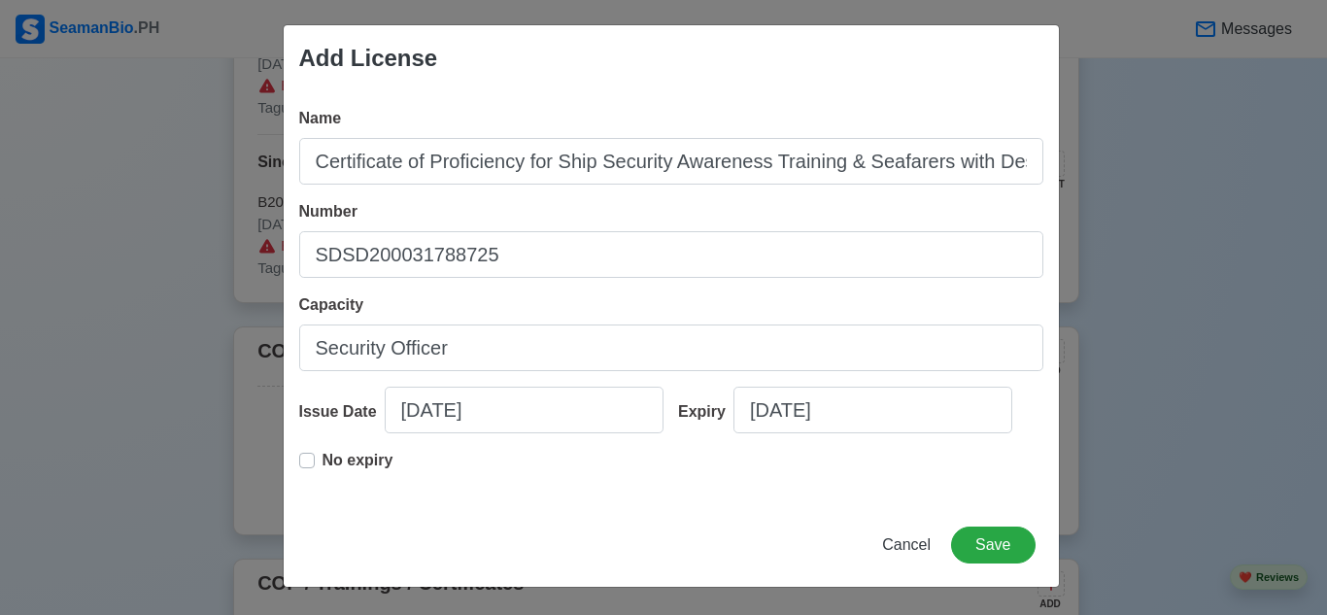
click at [639, 588] on div "Add License Name Certificate of Proficiency for Ship Security Awareness Trainin…" at bounding box center [663, 307] width 1327 height 615
drag, startPoint x: 300, startPoint y: 457, endPoint x: 304, endPoint y: 475, distance: 18.9
click at [304, 469] on div "No expiry" at bounding box center [346, 468] width 94 height 39
drag, startPoint x: 298, startPoint y: 461, endPoint x: 328, endPoint y: 502, distance: 50.7
click at [323, 460] on label "No expiry" at bounding box center [358, 468] width 71 height 39
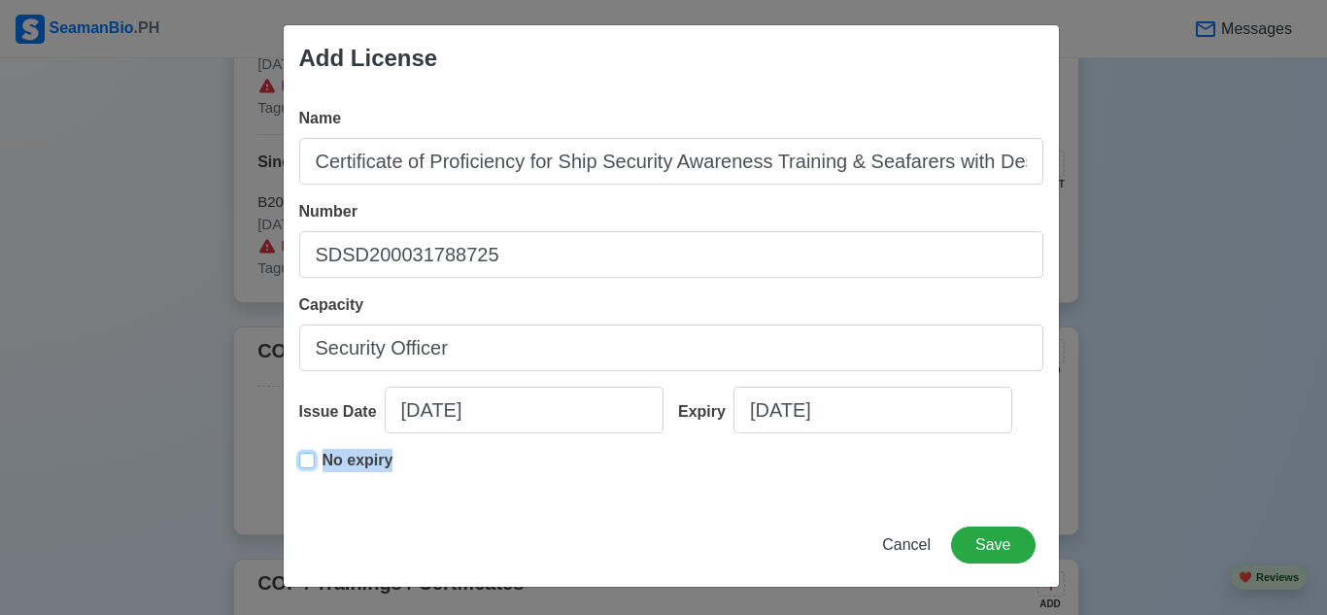
type input "[DATE]"
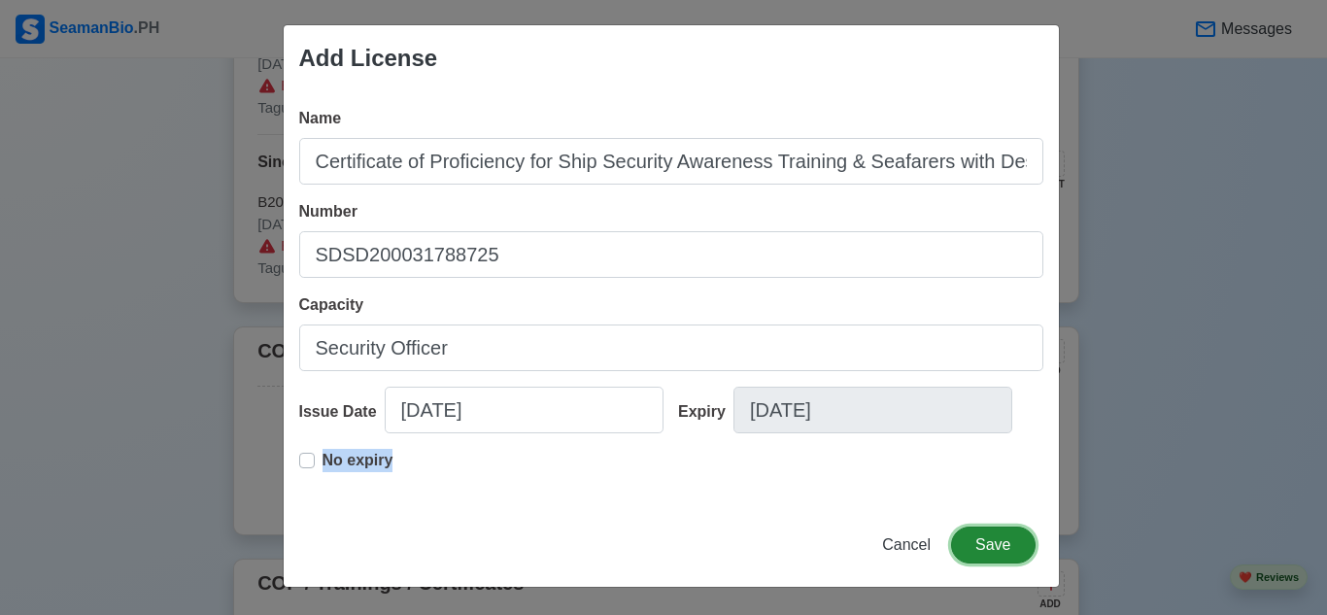
click at [986, 544] on button "Save" at bounding box center [993, 545] width 84 height 37
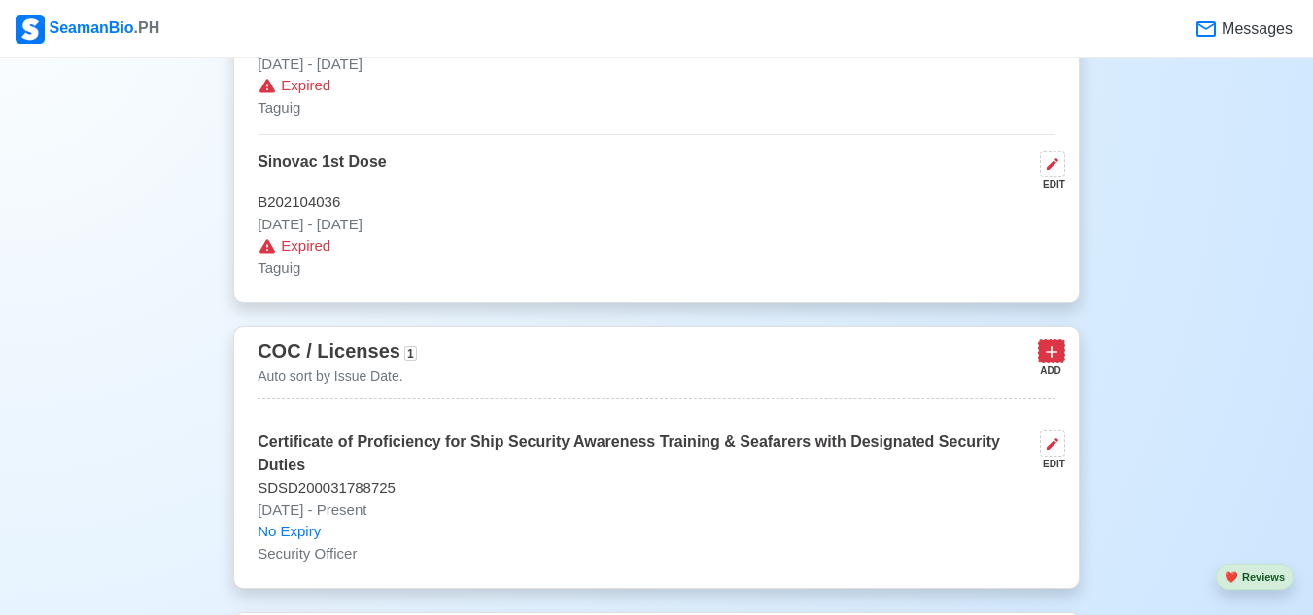
click at [1053, 358] on icon at bounding box center [1050, 351] width 19 height 19
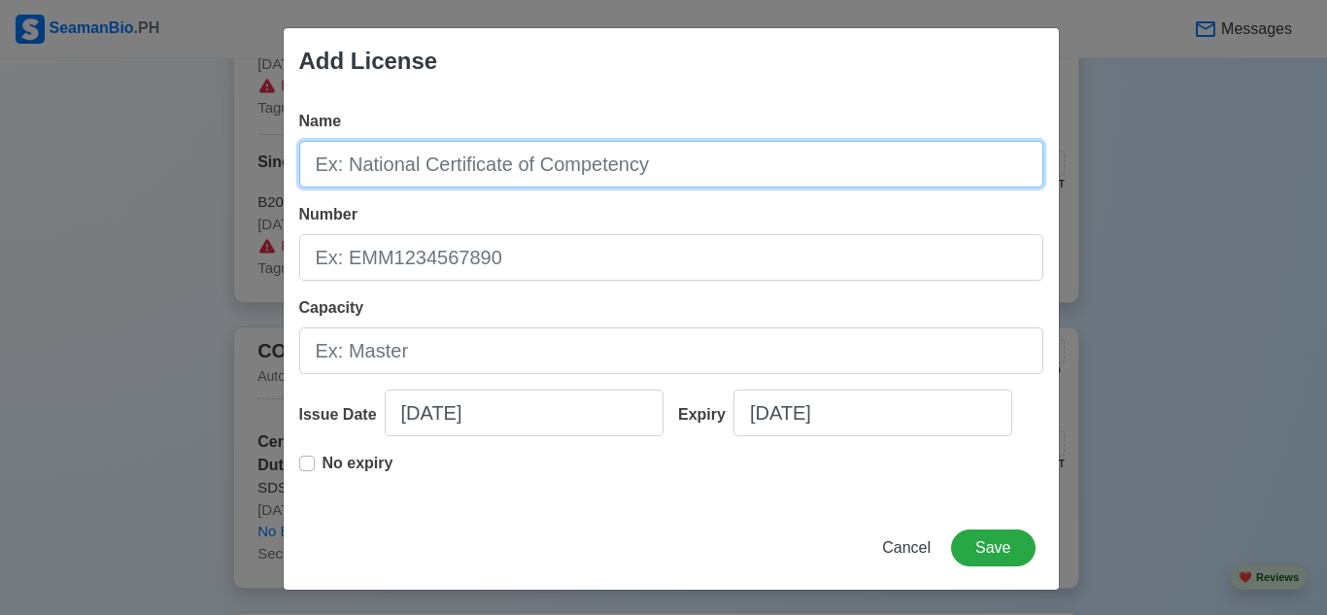
click at [751, 175] on input "Name" at bounding box center [671, 164] width 744 height 47
type input "Certificate of Proficiency for Basic Training"
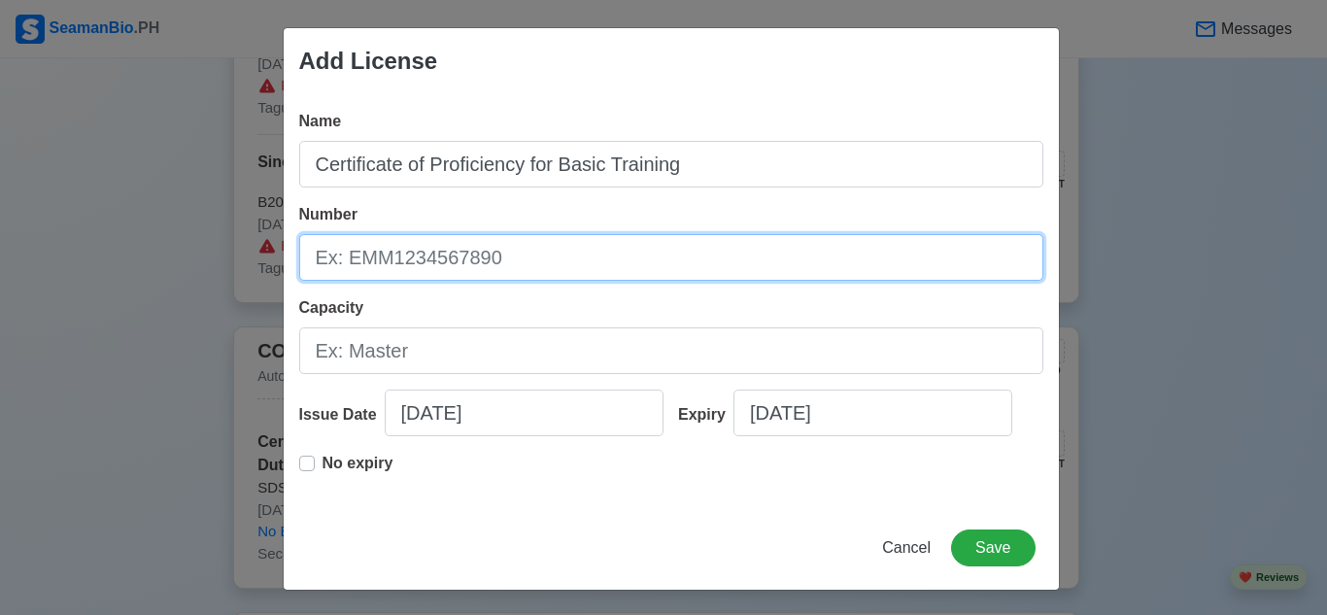
click at [562, 261] on input "Number" at bounding box center [671, 257] width 744 height 47
type input "BT200121421625"
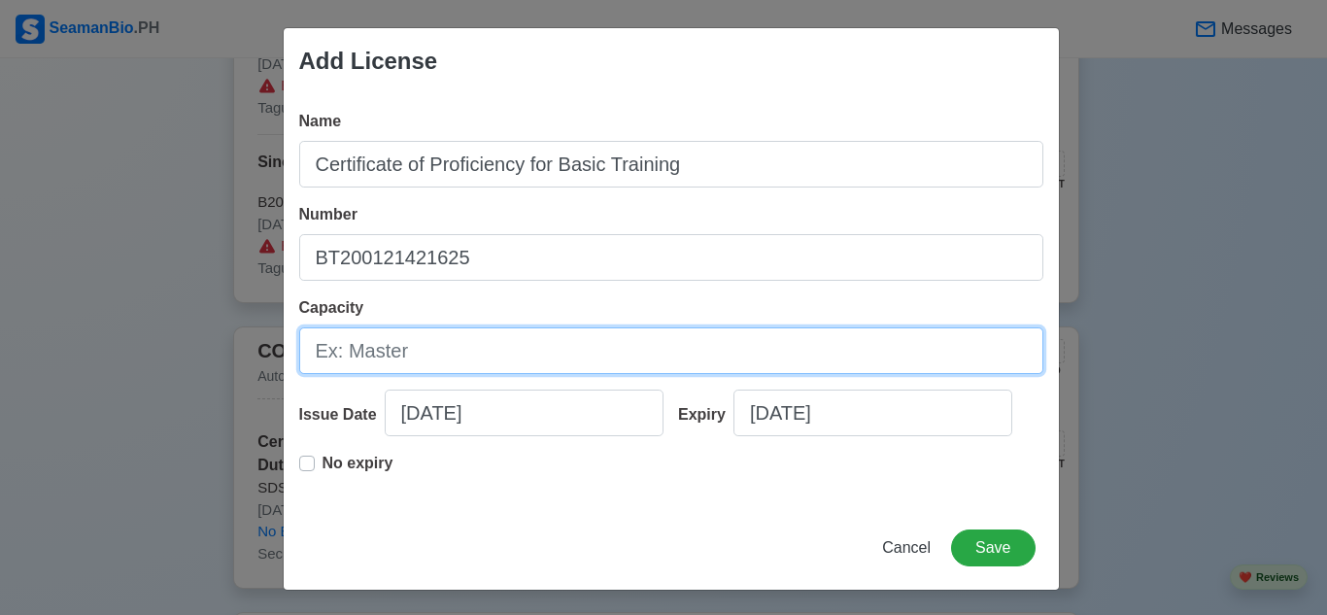
click at [448, 344] on input "Capacity" at bounding box center [671, 350] width 744 height 47
type input "Security Officer"
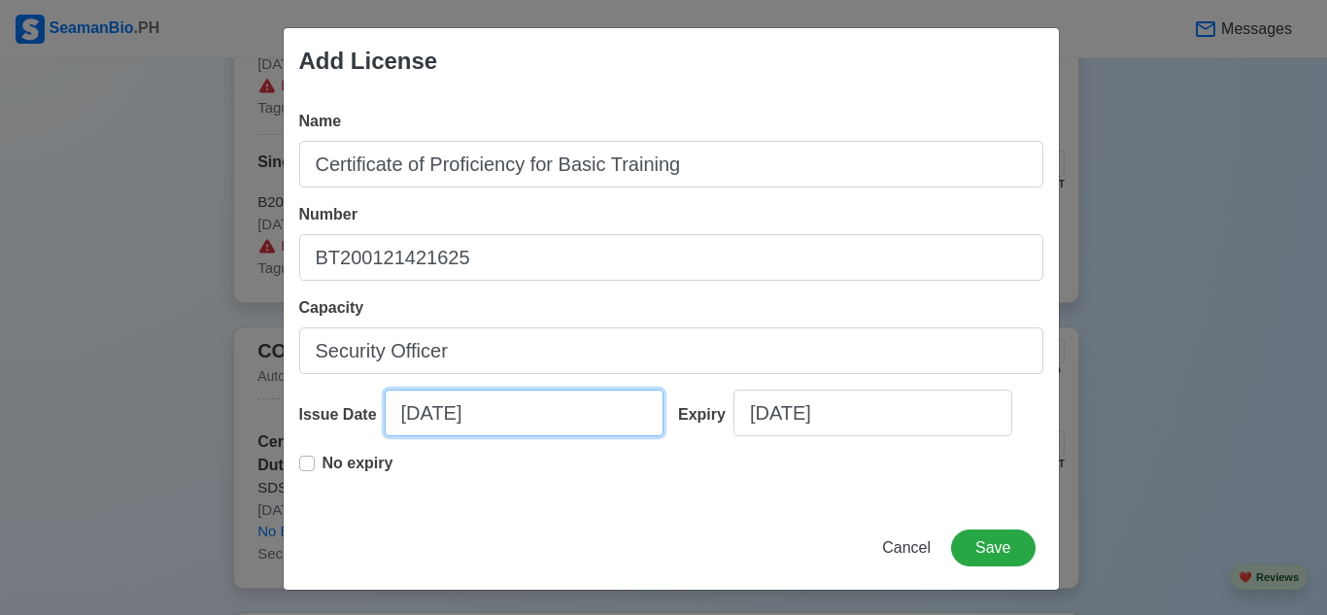
click at [524, 409] on input "[DATE]" at bounding box center [524, 413] width 279 height 47
select select "****"
select select "*******"
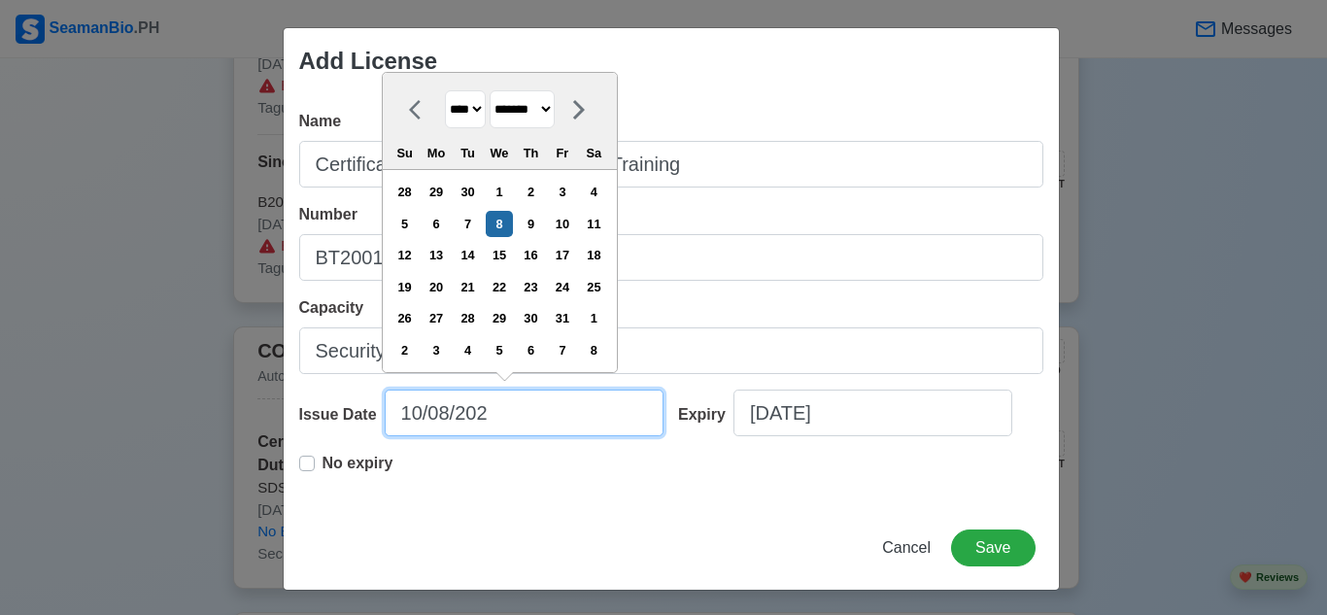
type input "[DATE]"
select select "****"
type input "10/08/2"
select select "****"
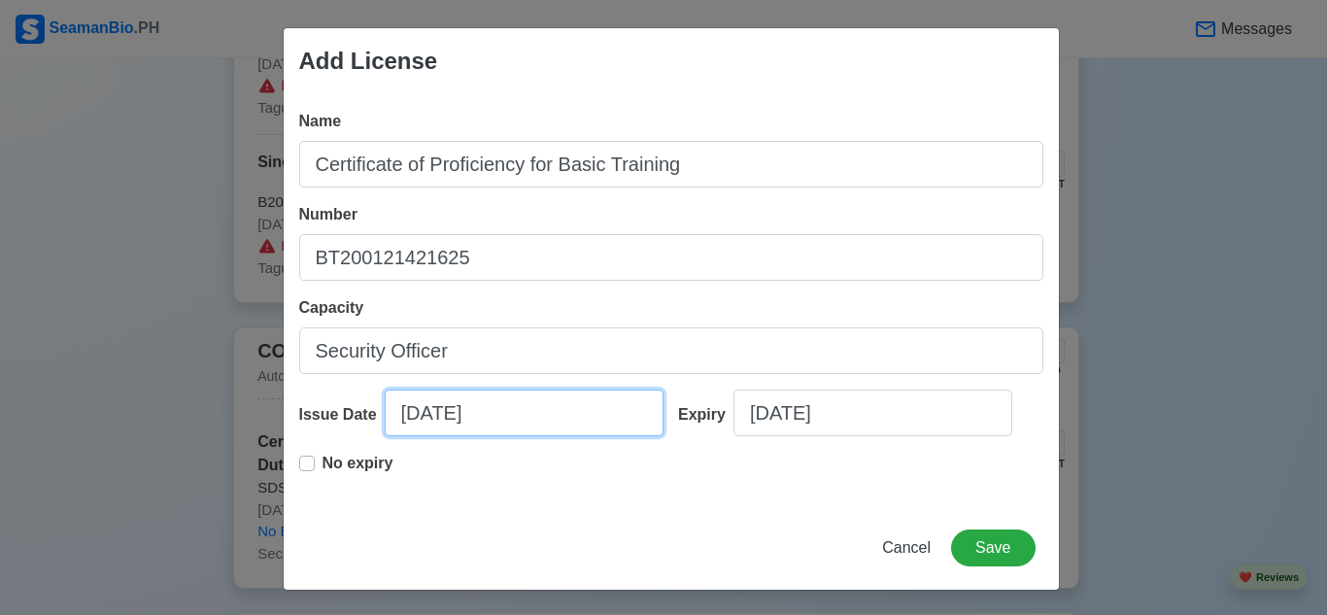
drag, startPoint x: 440, startPoint y: 419, endPoint x: 444, endPoint y: 468, distance: 49.7
click at [440, 421] on input "[DATE]" at bounding box center [524, 413] width 279 height 47
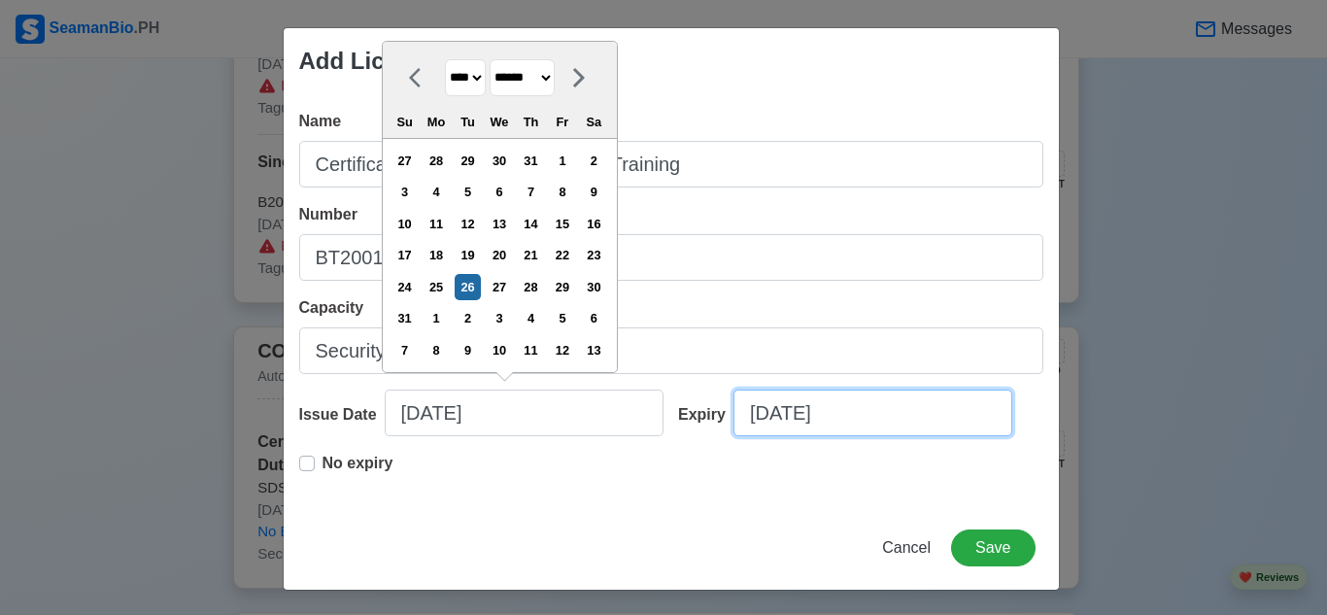
click at [766, 414] on input "[DATE]" at bounding box center [872, 413] width 279 height 47
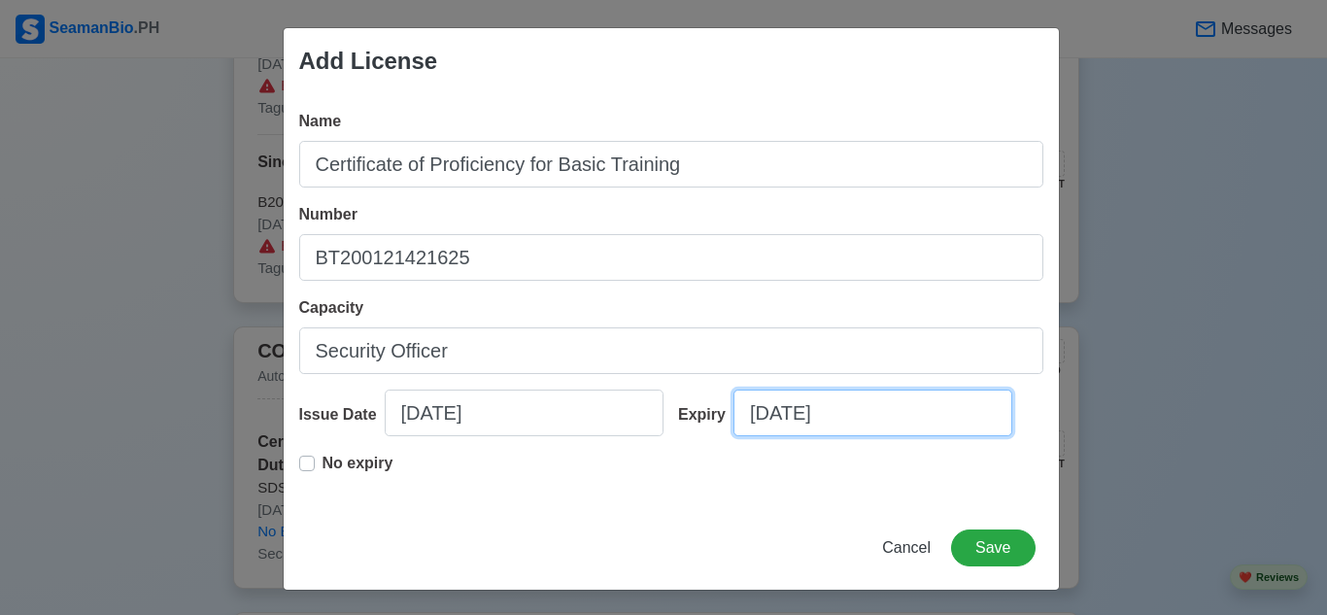
drag, startPoint x: 750, startPoint y: 410, endPoint x: 793, endPoint y: 499, distance: 99.1
click at [753, 414] on input "[DATE]" at bounding box center [872, 413] width 279 height 47
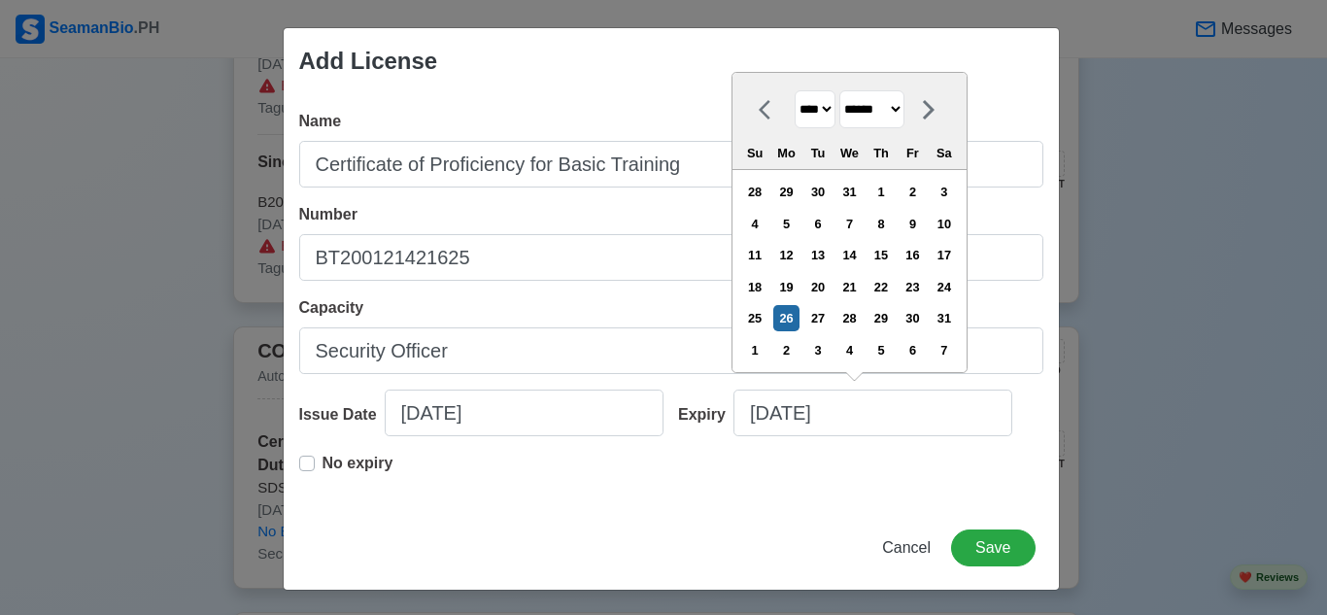
click at [765, 468] on div "No expiry" at bounding box center [671, 471] width 744 height 39
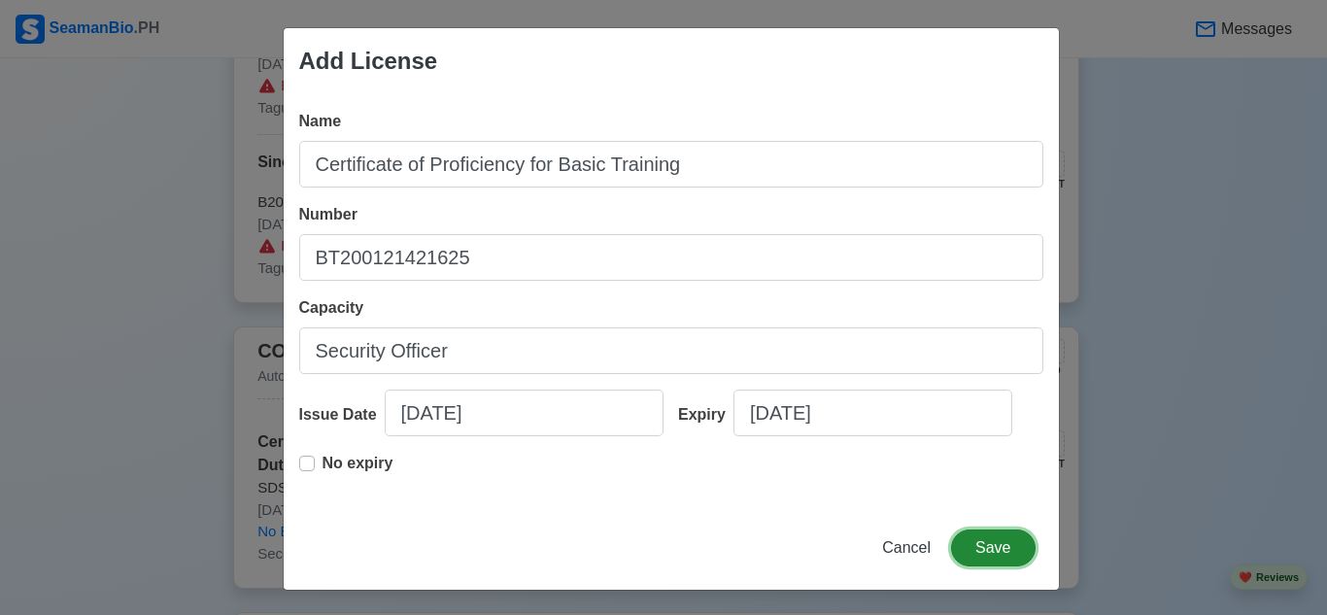
click at [982, 541] on button "Save" at bounding box center [993, 547] width 84 height 37
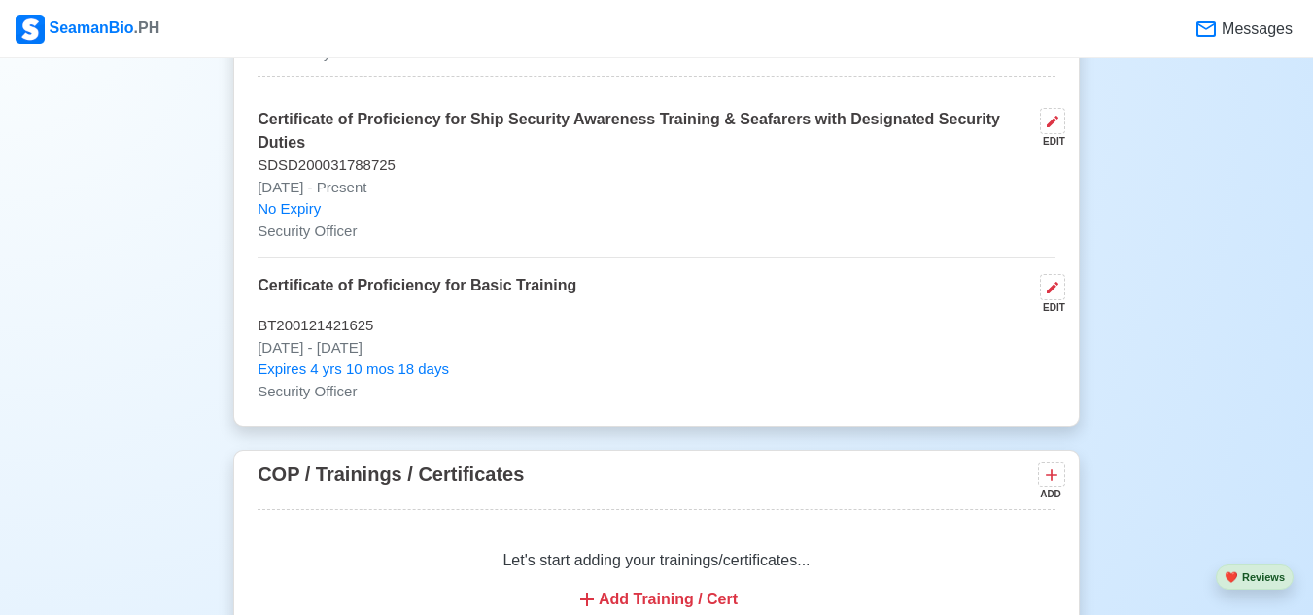
scroll to position [3253, 0]
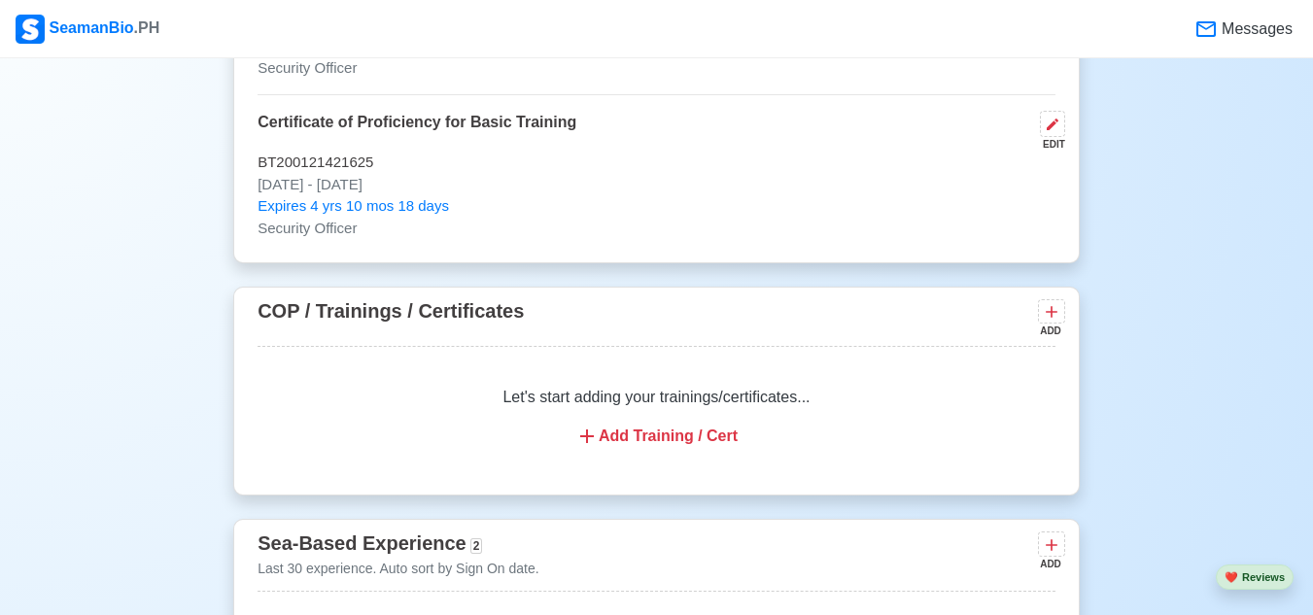
click at [682, 448] on div "Add Training / Cert" at bounding box center [656, 436] width 751 height 23
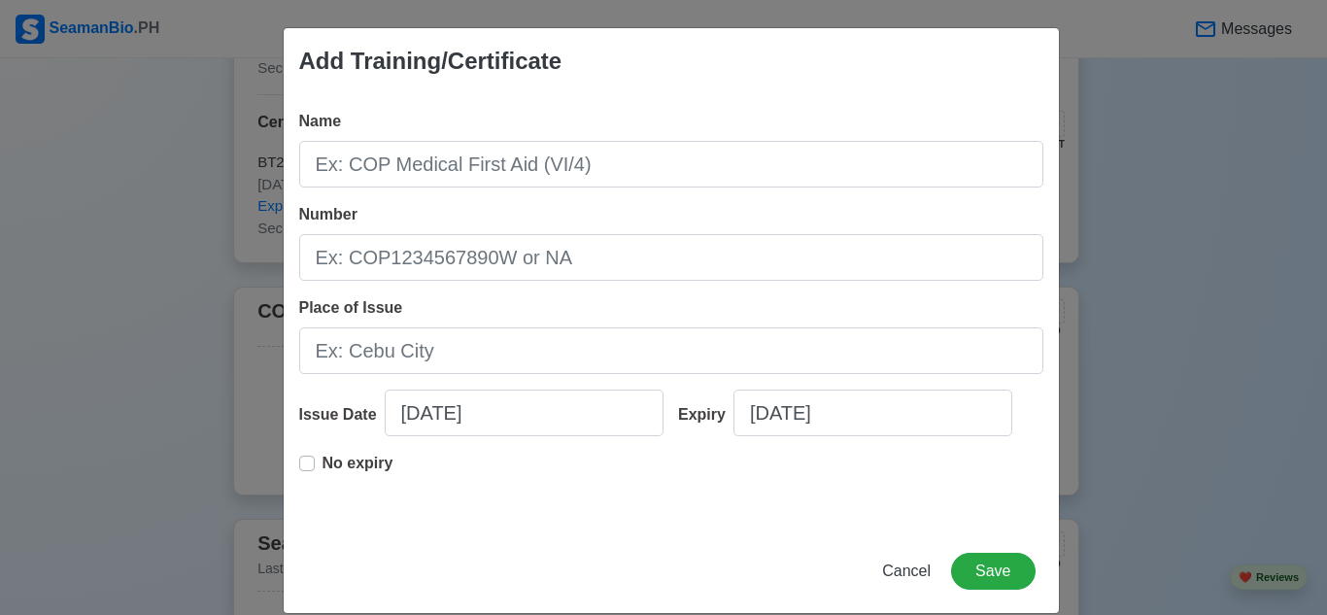
click at [721, 108] on div "Name Number Place of Issue Issue Date [DATE] Expiry [DATE] No expiry" at bounding box center [671, 311] width 775 height 435
click at [912, 563] on button "Cancel" at bounding box center [906, 571] width 74 height 37
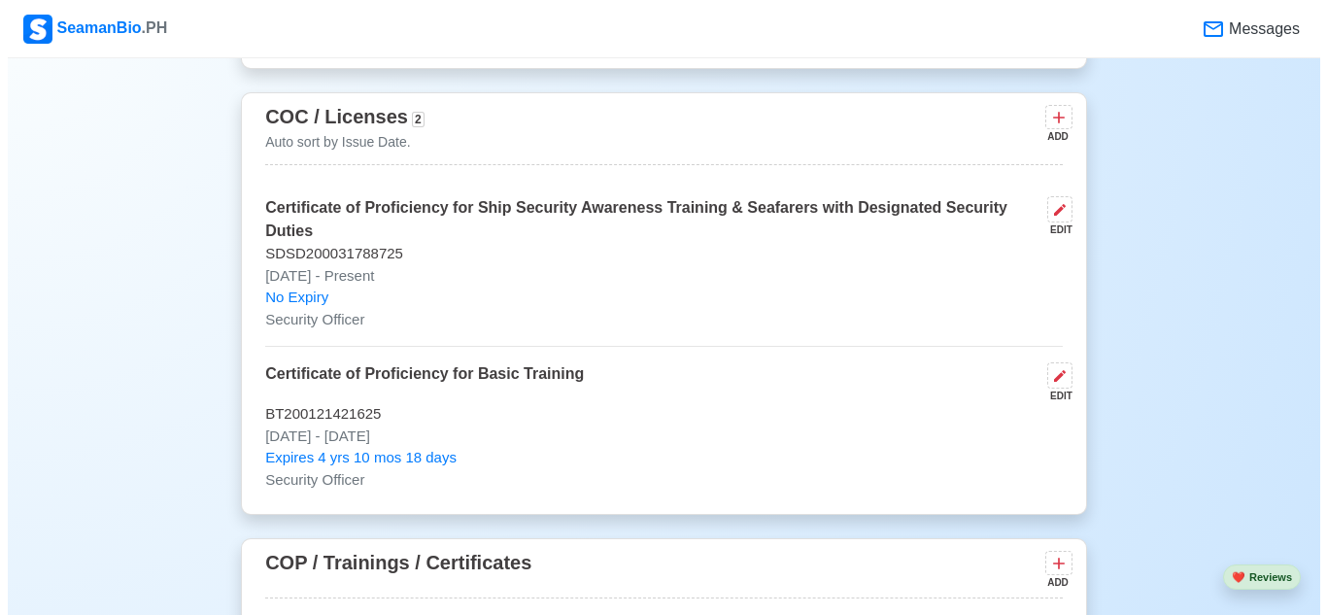
scroll to position [3155, 0]
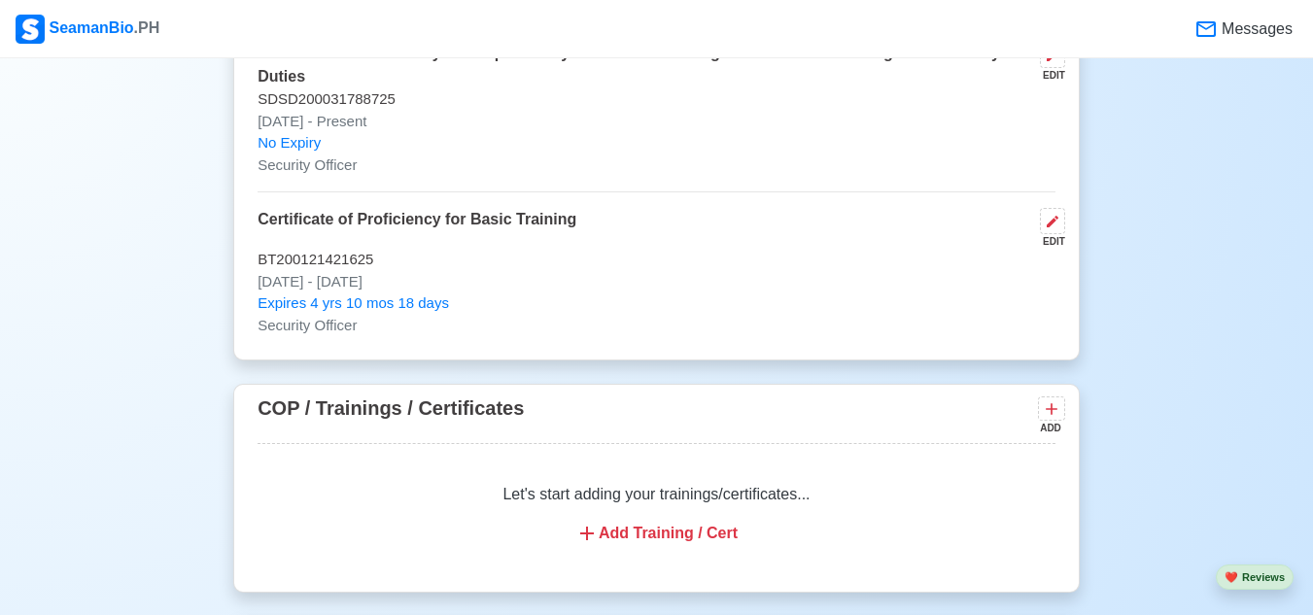
click at [683, 533] on div "Add Training / Cert" at bounding box center [656, 533] width 751 height 23
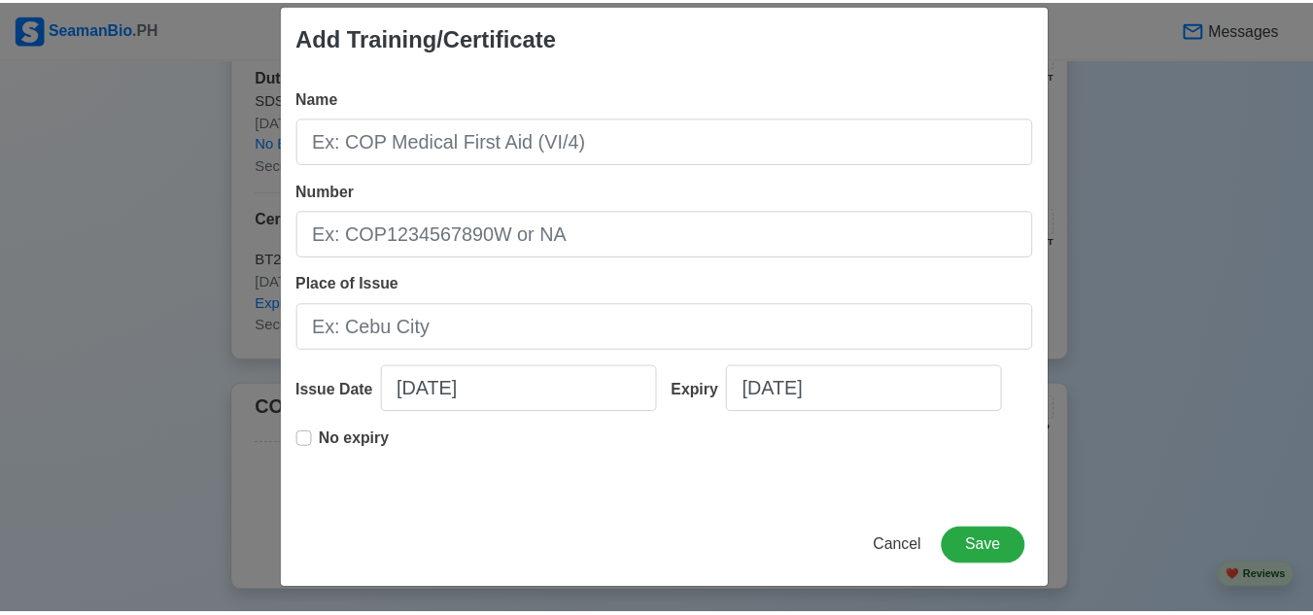
scroll to position [26, 0]
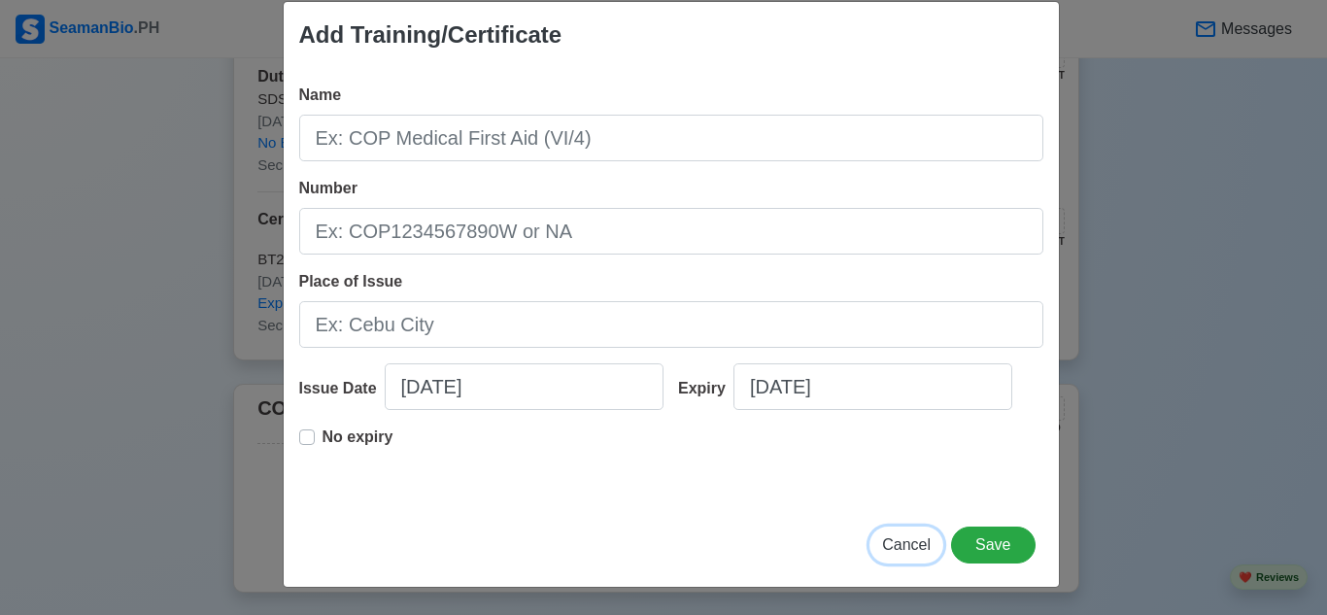
click at [906, 540] on span "Cancel" at bounding box center [906, 544] width 49 height 17
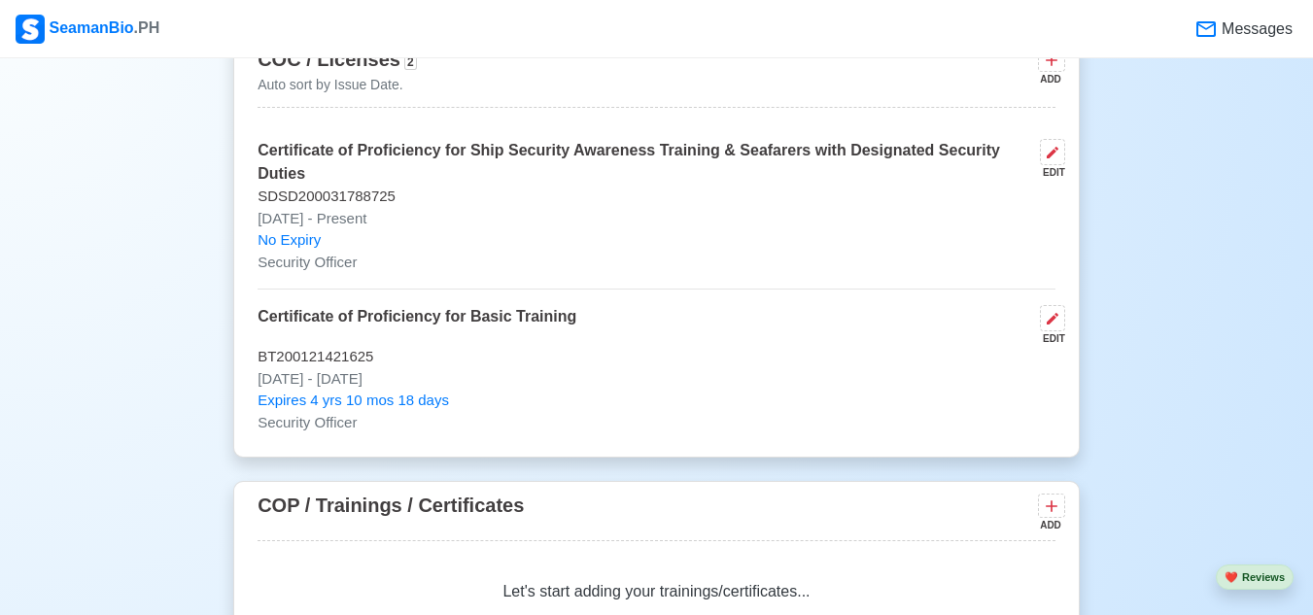
scroll to position [2864, 0]
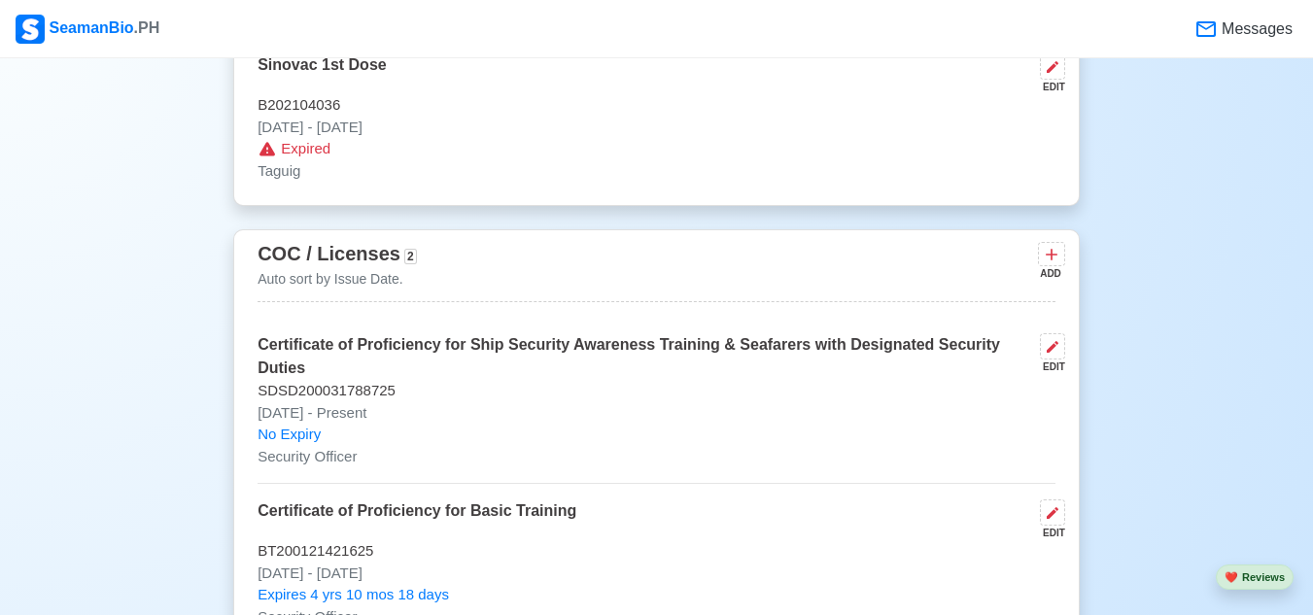
click at [317, 255] on span "COC / Licenses" at bounding box center [328, 253] width 143 height 21
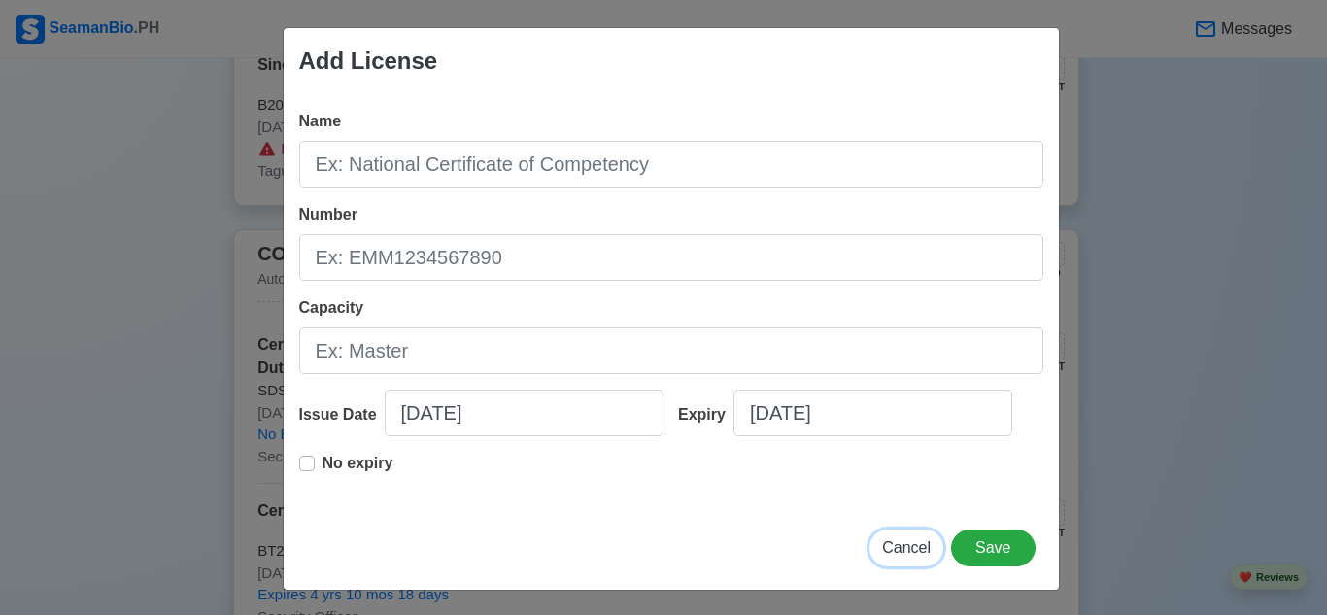
click at [909, 547] on span "Cancel" at bounding box center [906, 547] width 49 height 17
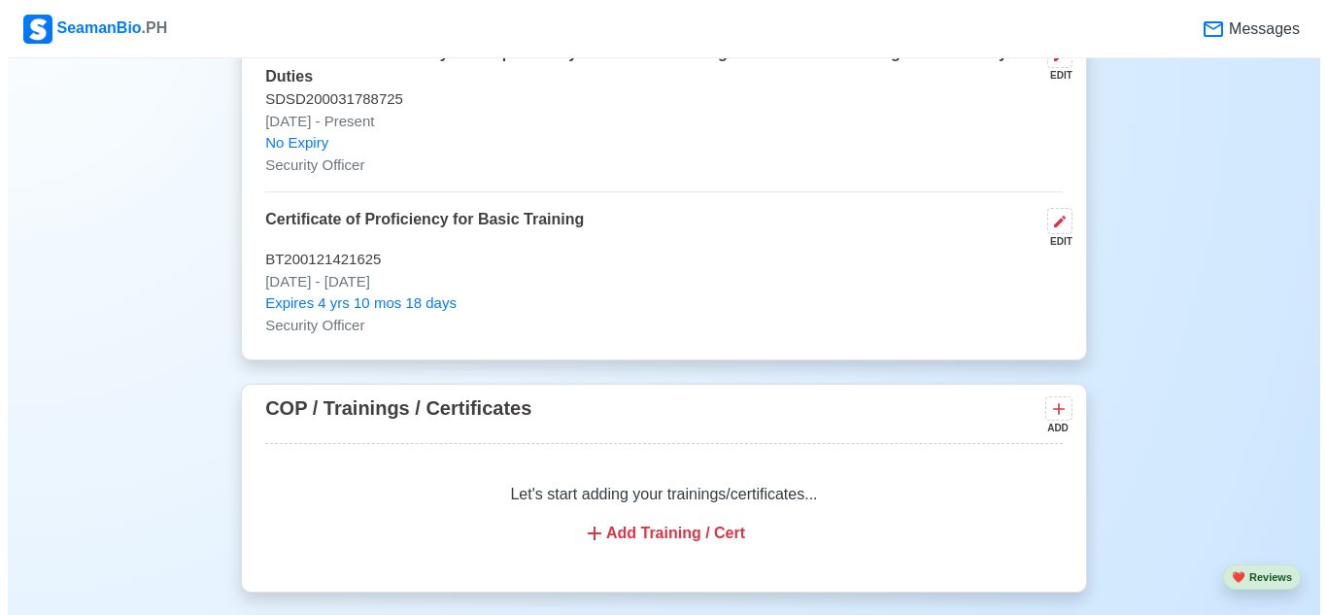
scroll to position [2961, 0]
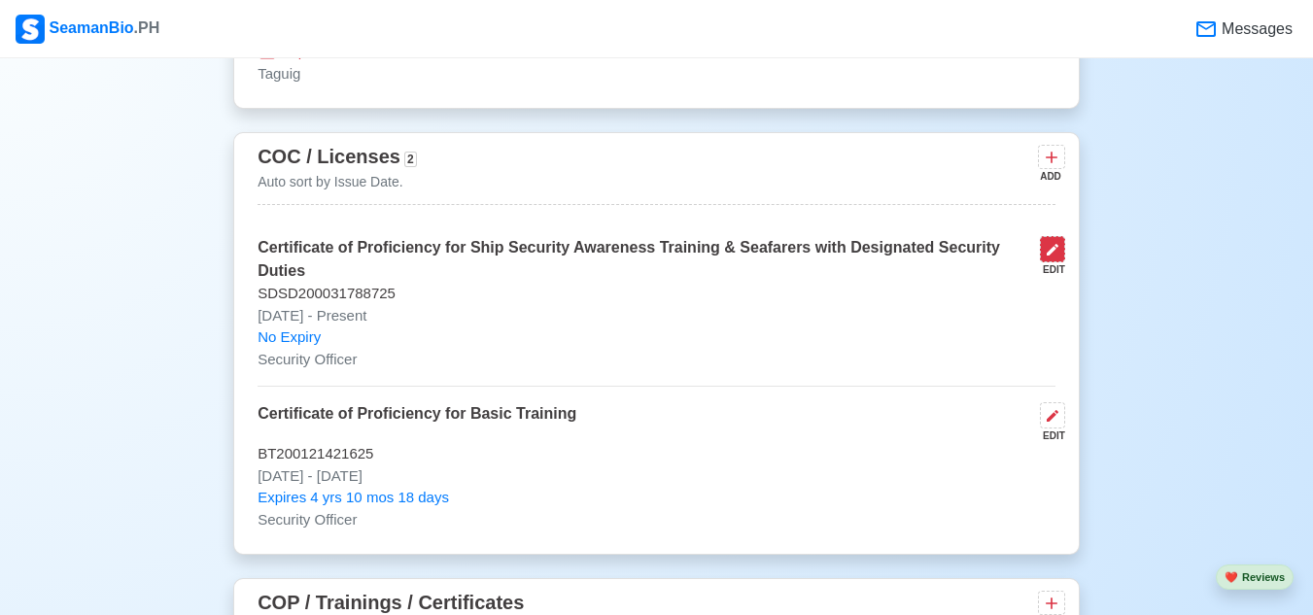
click at [1053, 256] on icon at bounding box center [1052, 250] width 12 height 12
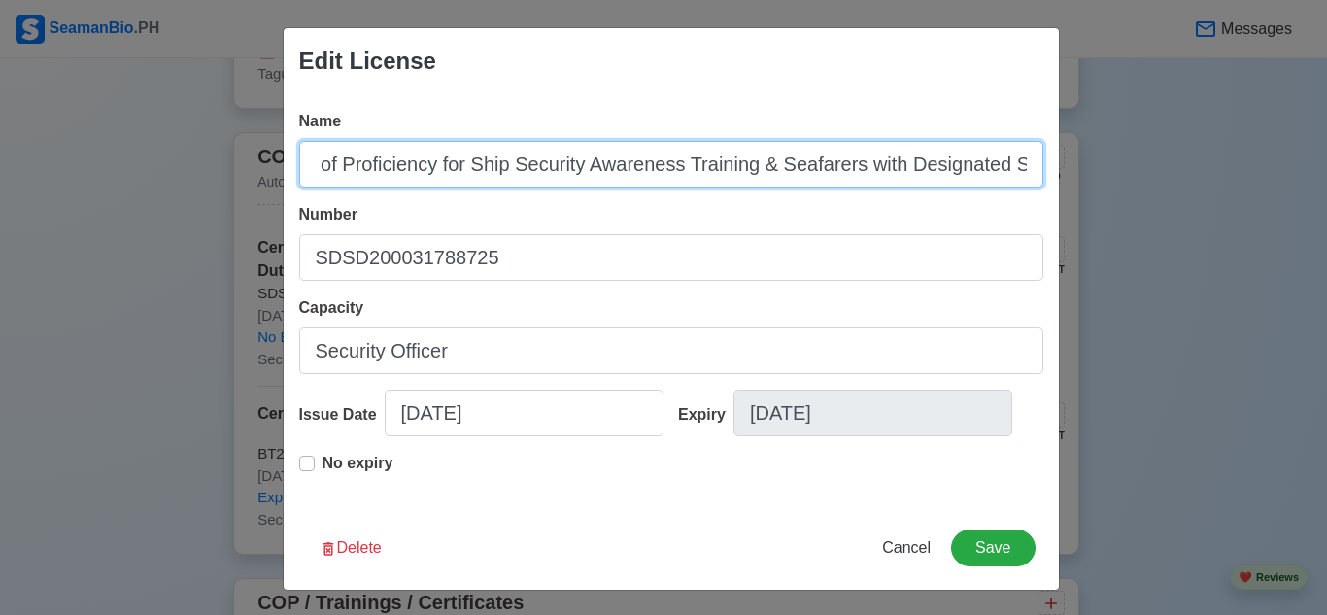
scroll to position [0, 193]
drag, startPoint x: 307, startPoint y: 168, endPoint x: 1031, endPoint y: 165, distance: 723.8
click at [1031, 165] on input "Certificate of Proficiency for Ship Security Awareness Training & Seafarers wit…" at bounding box center [671, 164] width 744 height 47
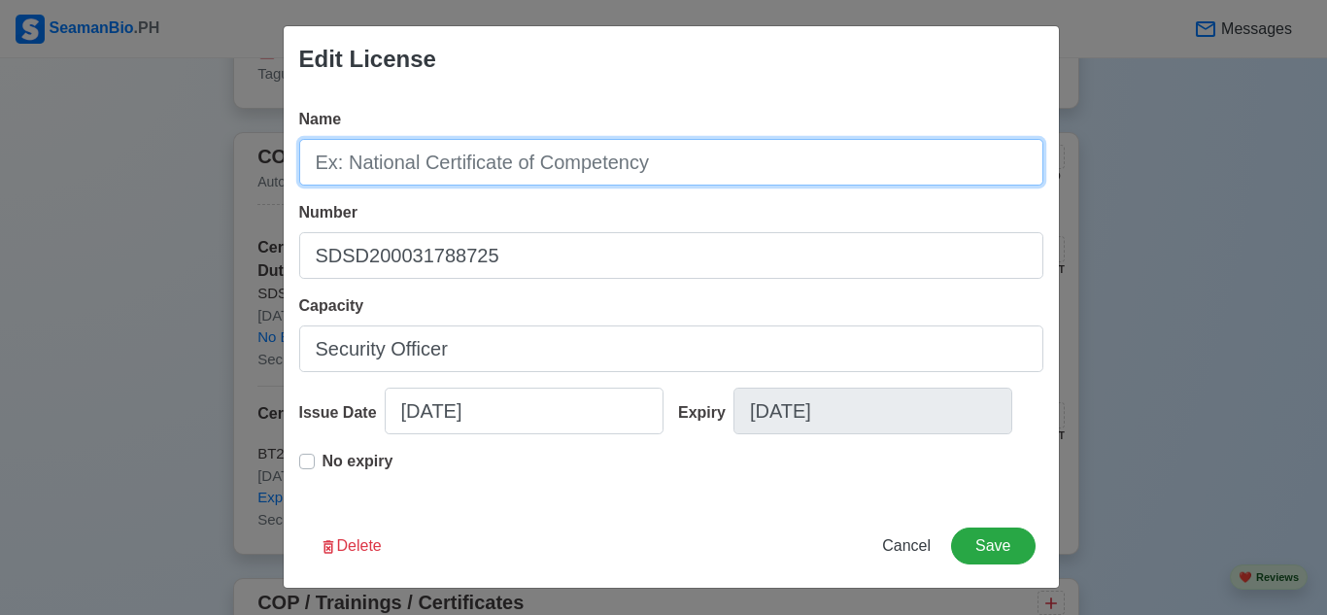
scroll to position [3, 0]
paste input "Certificate of Proficiency for Ship Security Awareness Training & Seafarers wit…"
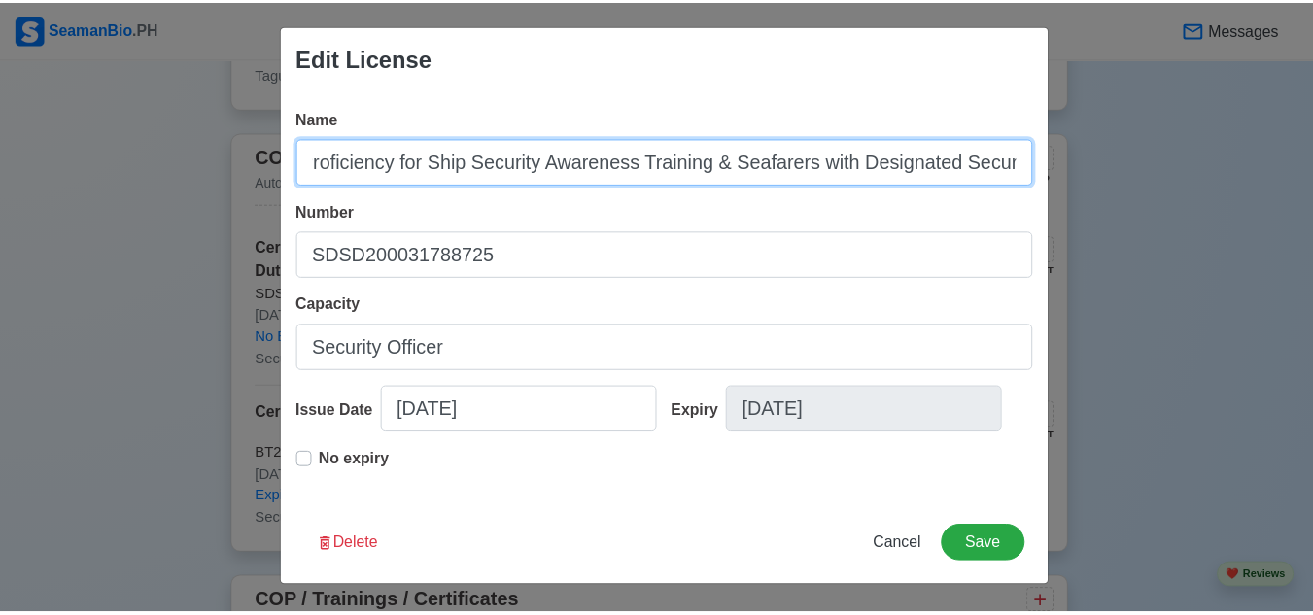
scroll to position [0, 0]
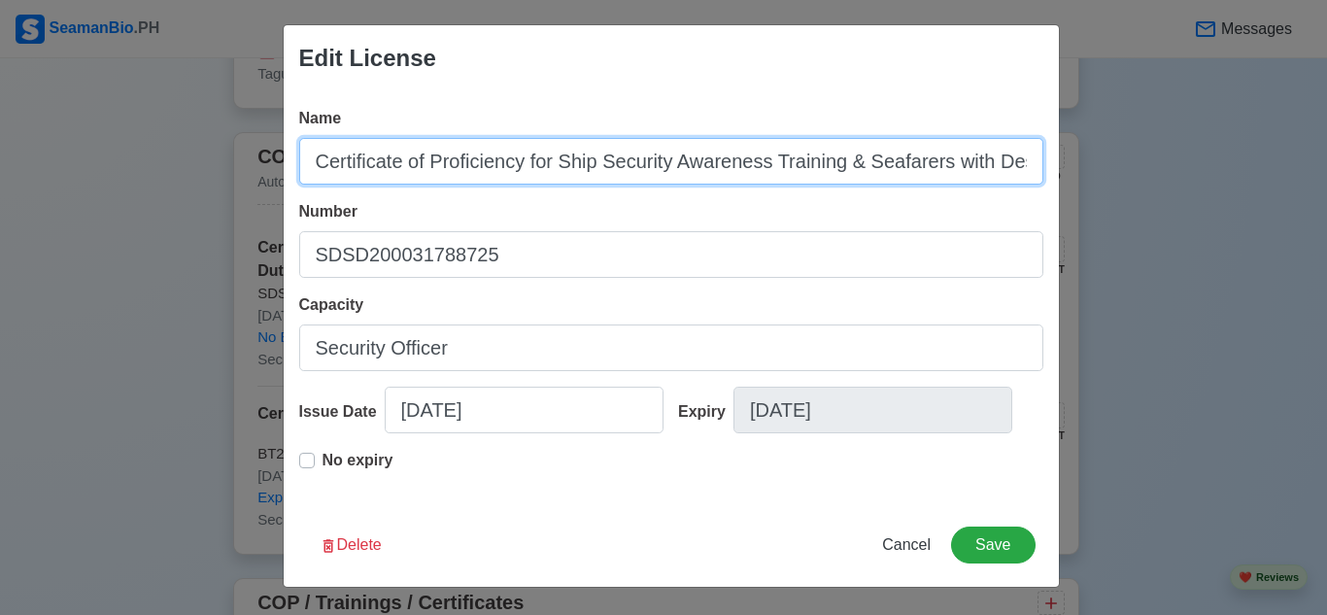
drag, startPoint x: 1026, startPoint y: 166, endPoint x: 286, endPoint y: 159, distance: 740.3
click at [286, 159] on div "Name Certificate of Proficiency for Ship Security Awareness Training & Seafarer…" at bounding box center [671, 297] width 775 height 412
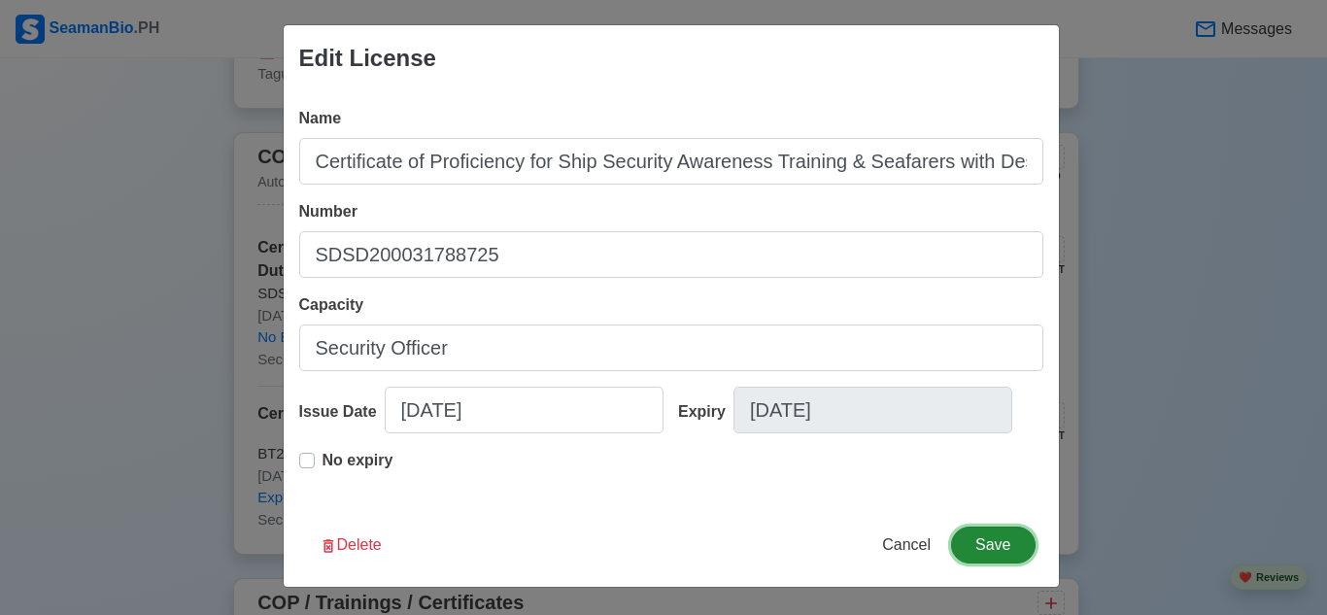
click at [985, 539] on button "Save" at bounding box center [993, 545] width 84 height 37
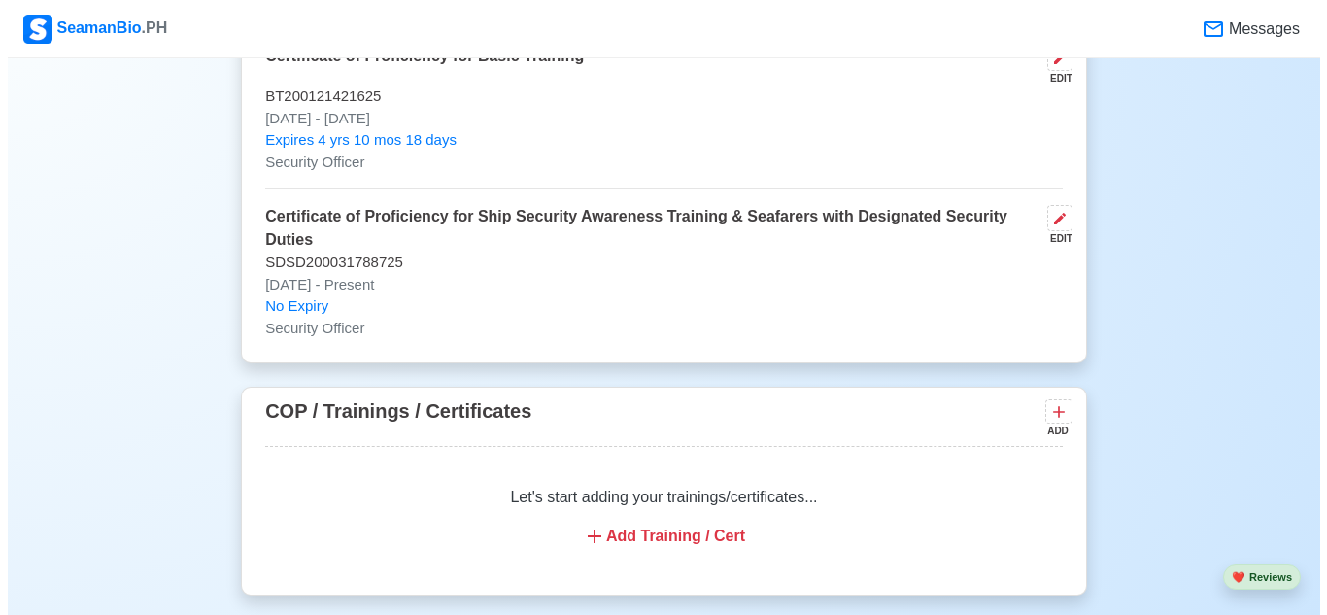
scroll to position [3155, 0]
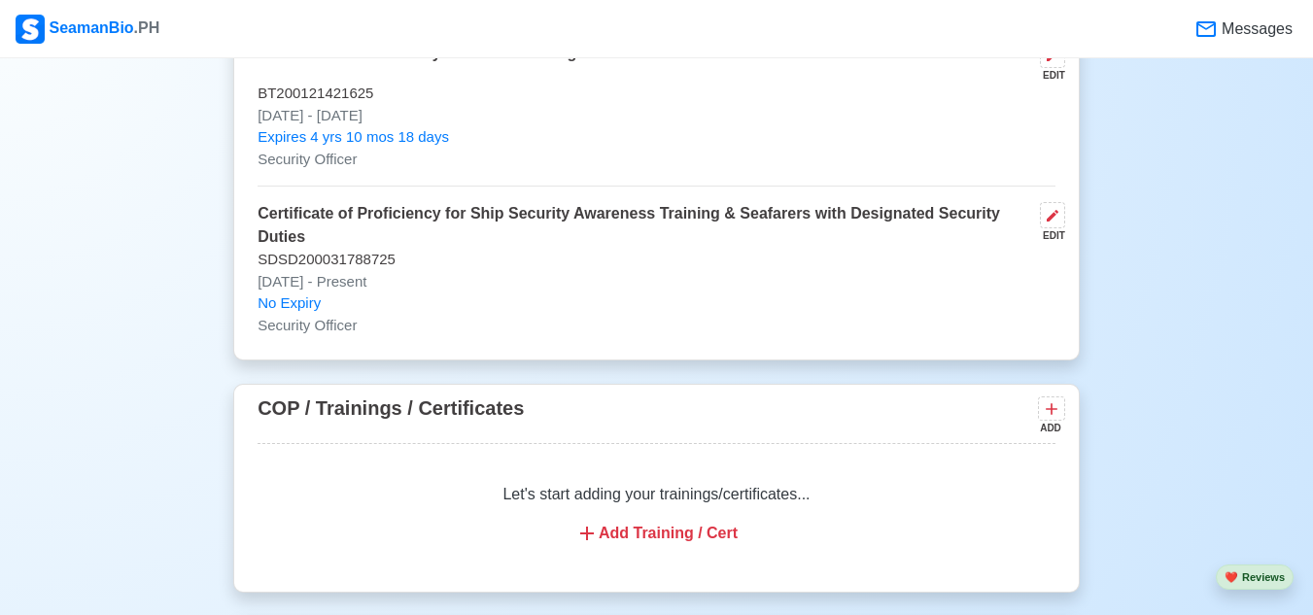
click at [692, 539] on div "Add Training / Cert" at bounding box center [656, 533] width 751 height 23
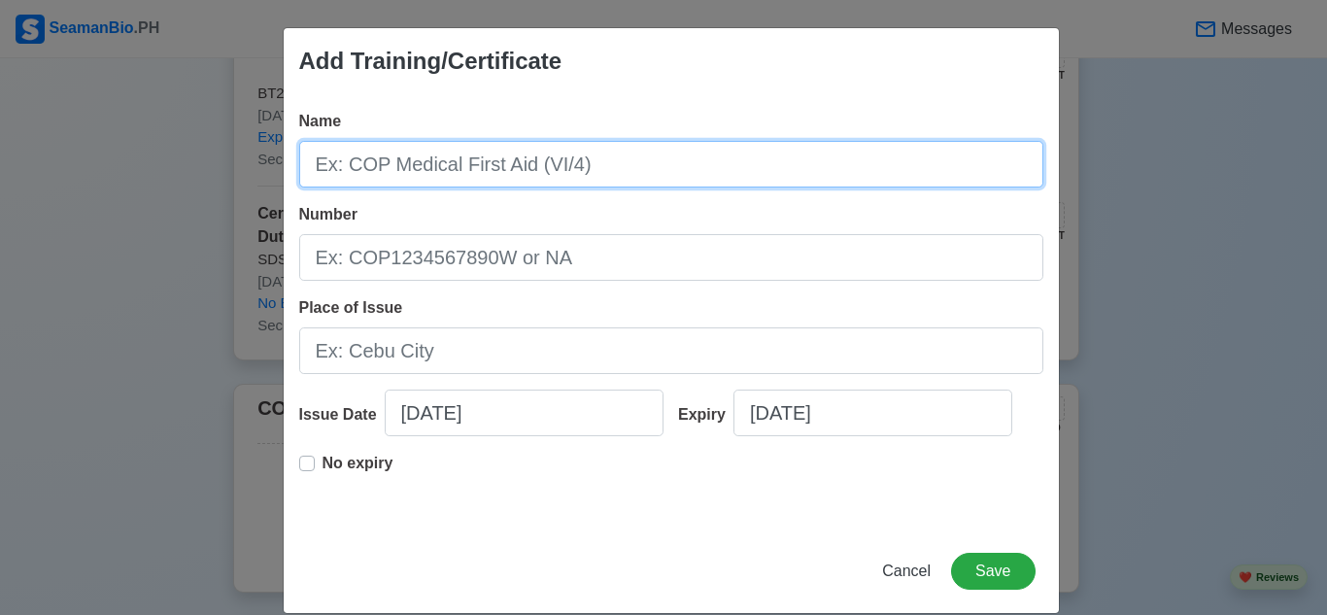
click at [667, 154] on input "Name" at bounding box center [671, 164] width 744 height 47
paste input "Certificate of Proficiency for Ship Security Awareness Training & Seafarers wit…"
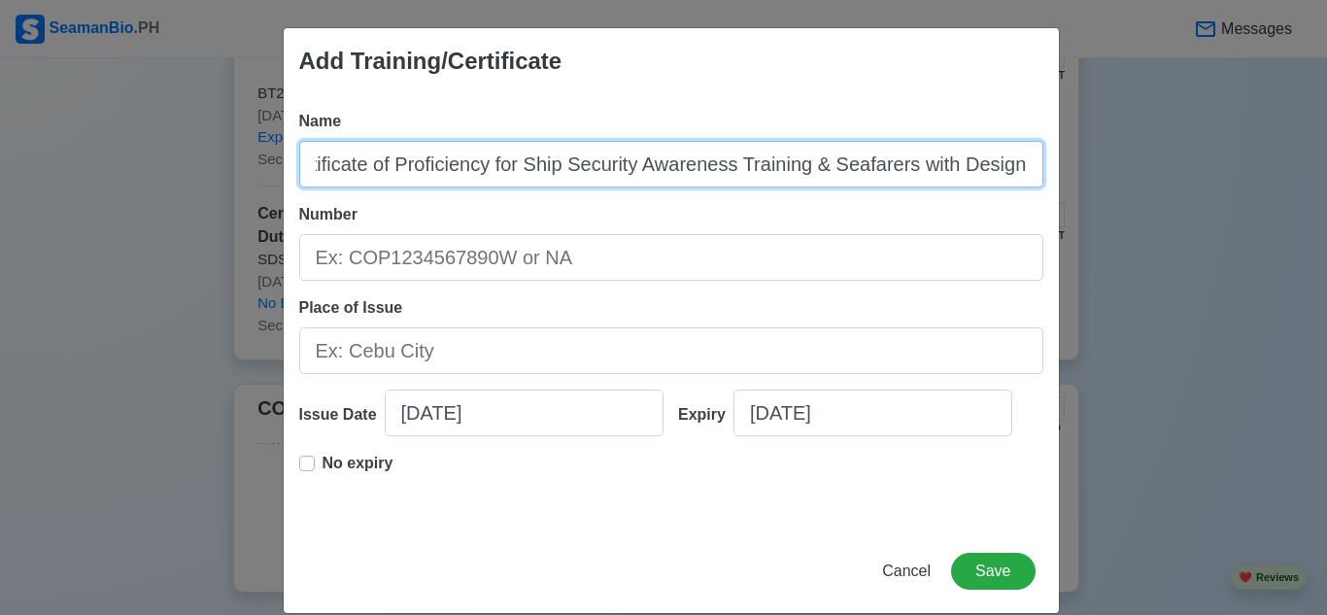
scroll to position [0, 0]
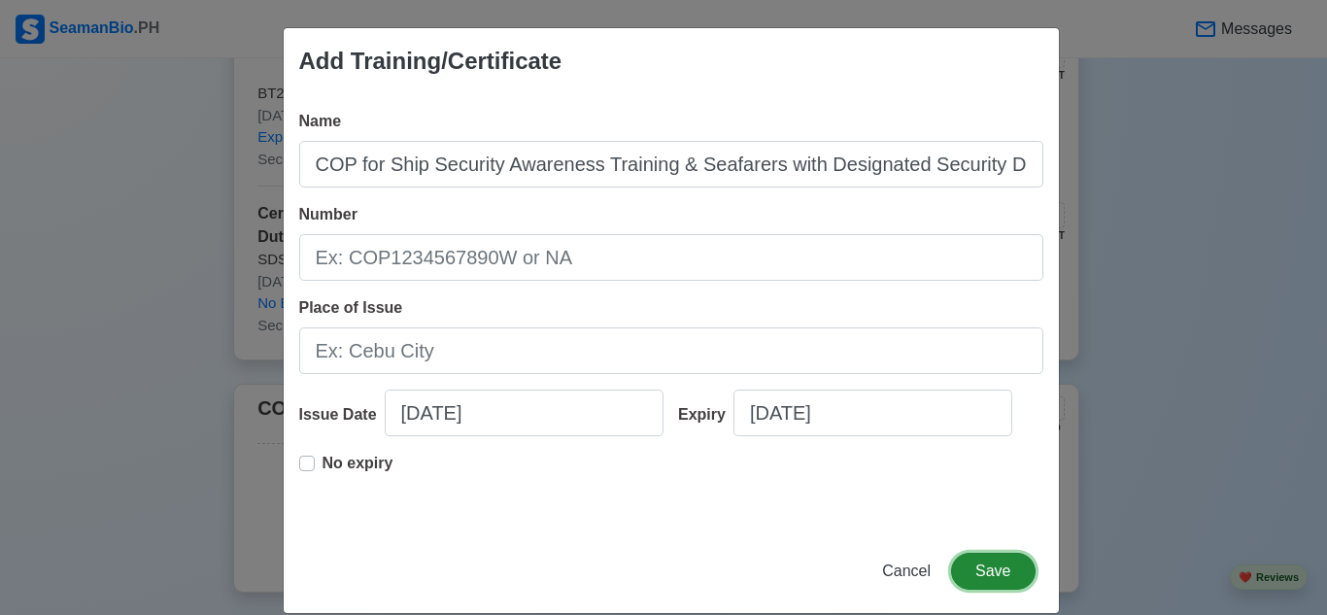
click at [988, 570] on button "Save" at bounding box center [993, 571] width 84 height 37
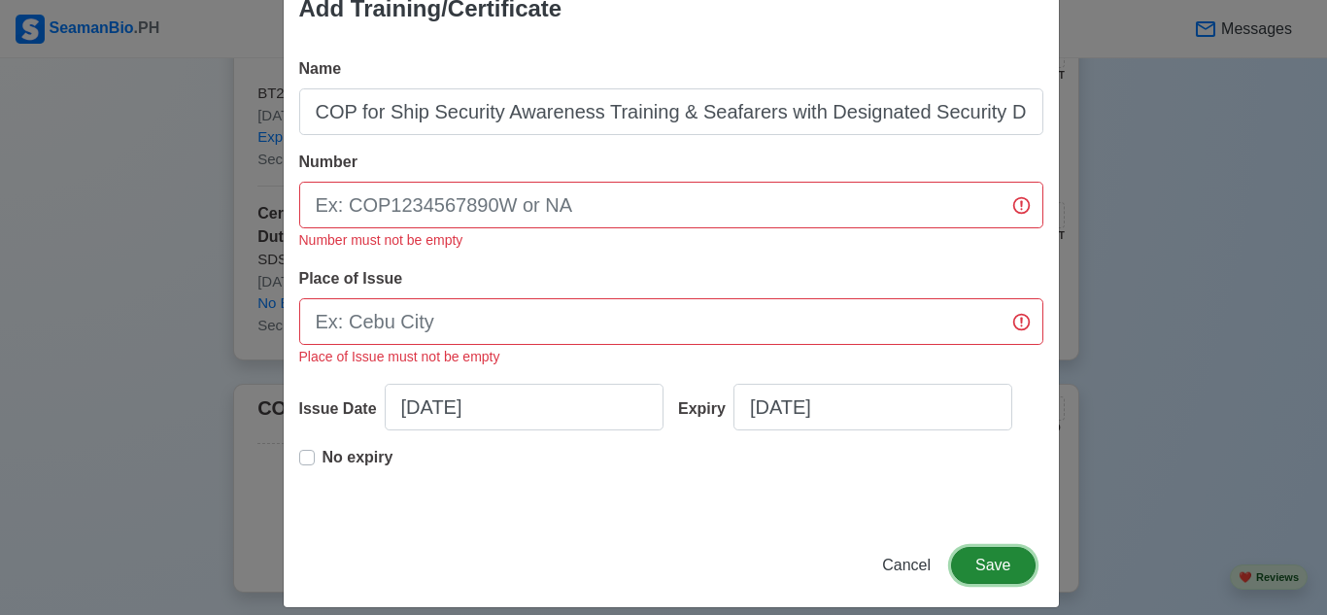
scroll to position [73, 0]
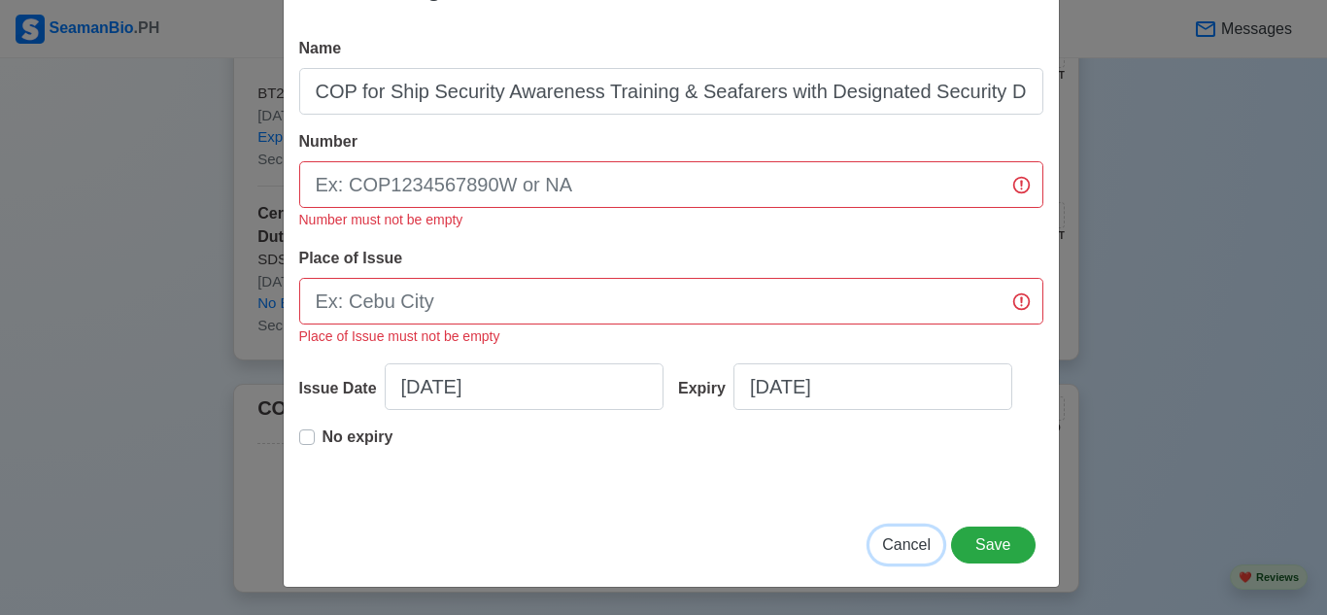
click at [893, 544] on span "Cancel" at bounding box center [906, 544] width 49 height 17
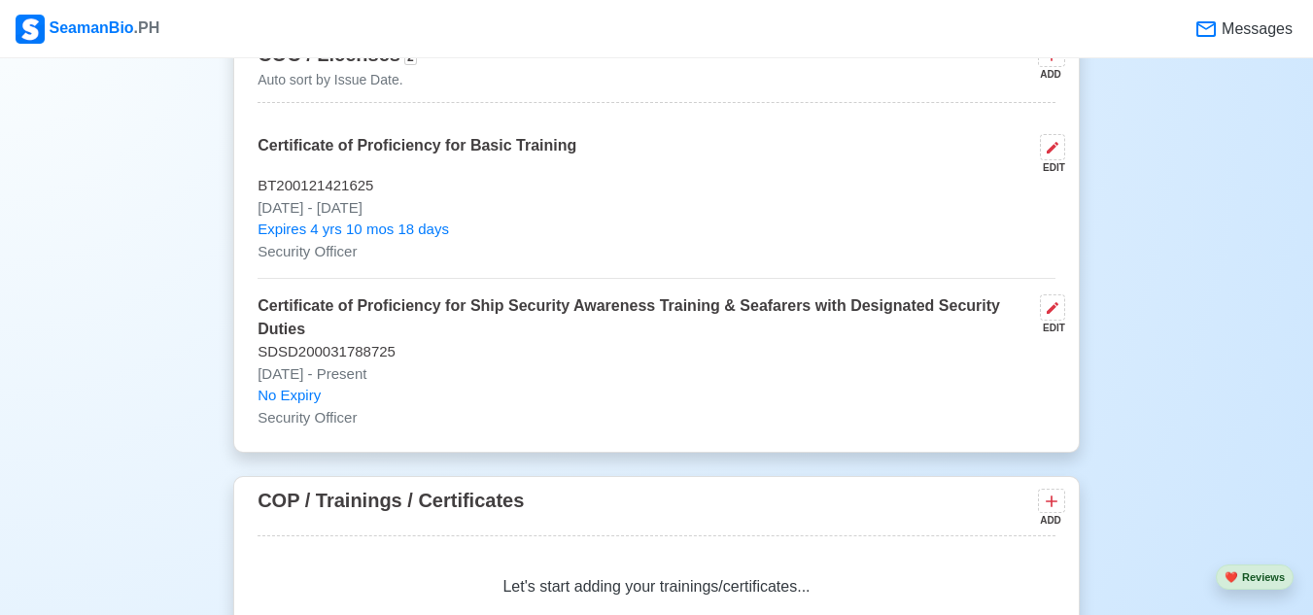
scroll to position [2961, 0]
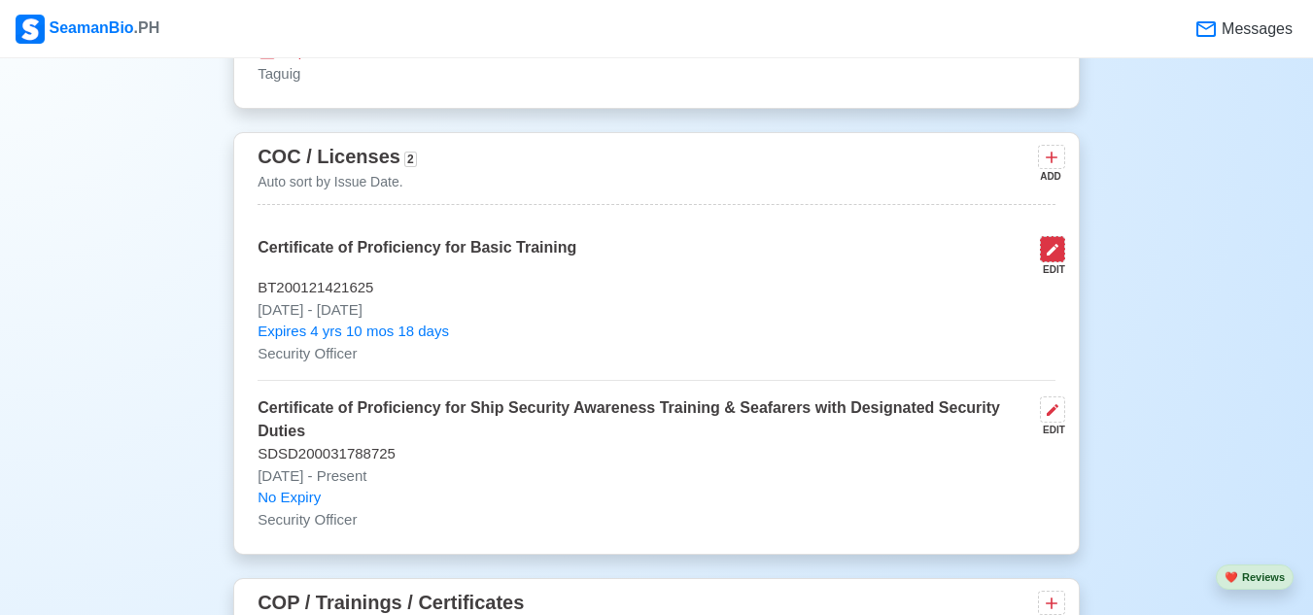
click at [1062, 262] on button at bounding box center [1052, 249] width 25 height 26
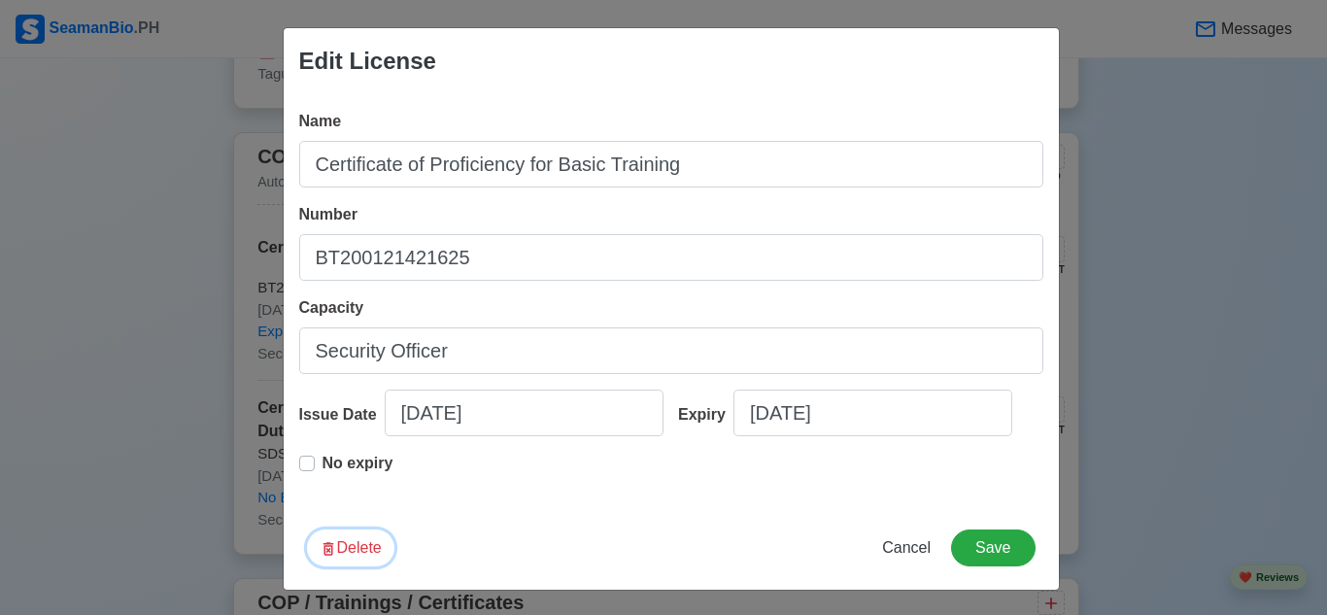
click at [359, 547] on button "Delete" at bounding box center [350, 547] width 87 height 37
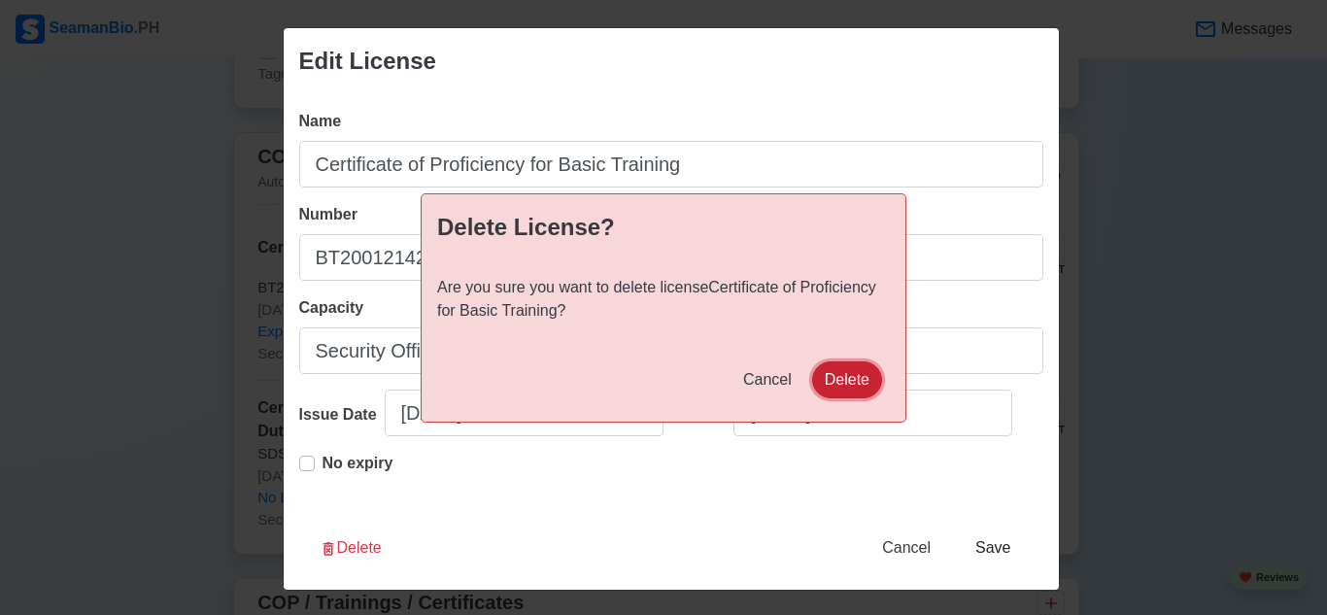
click at [844, 378] on button "Delete" at bounding box center [847, 379] width 70 height 37
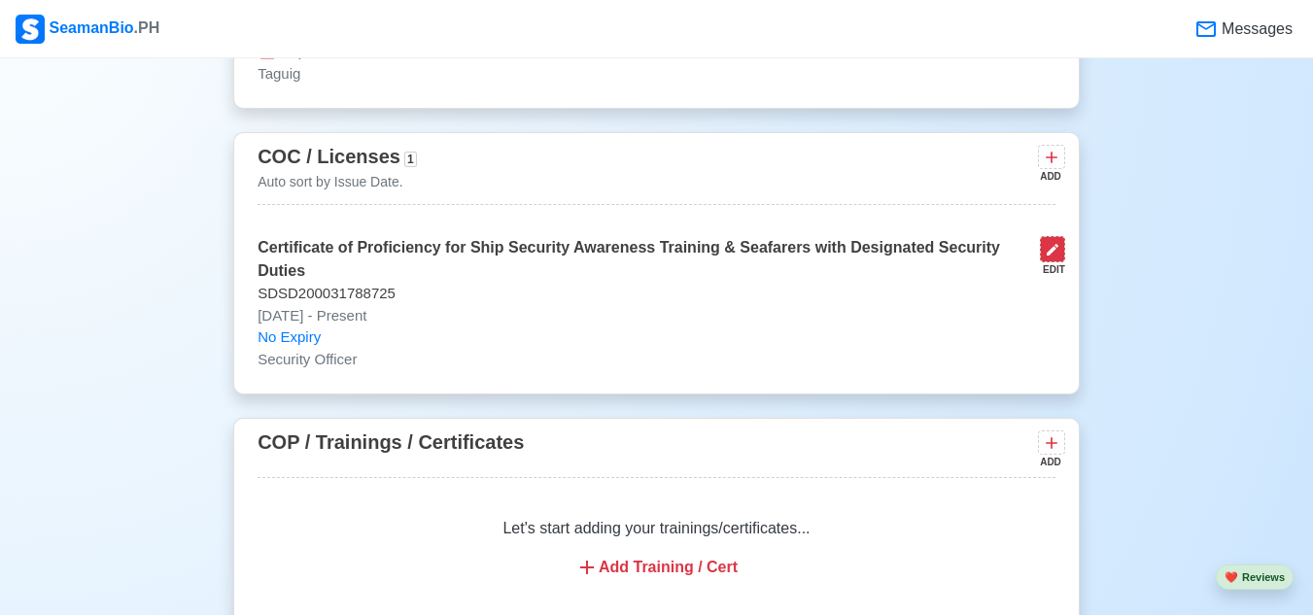
click at [1048, 257] on icon at bounding box center [1052, 250] width 16 height 16
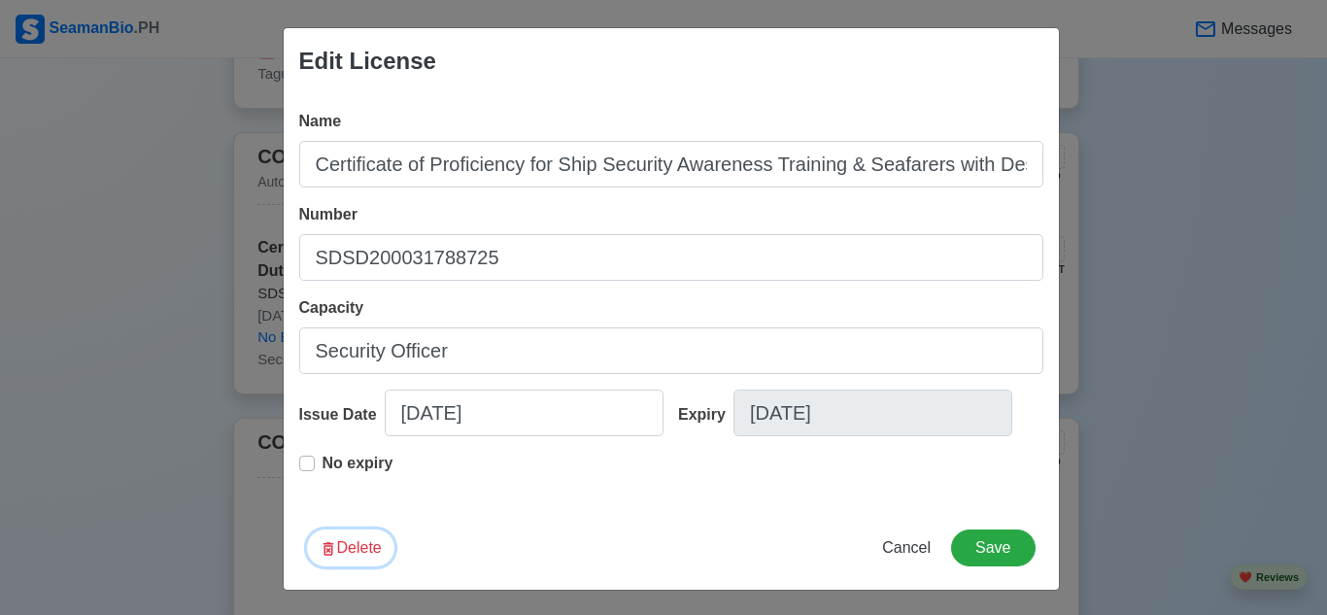
click at [338, 549] on button "Delete" at bounding box center [350, 547] width 87 height 37
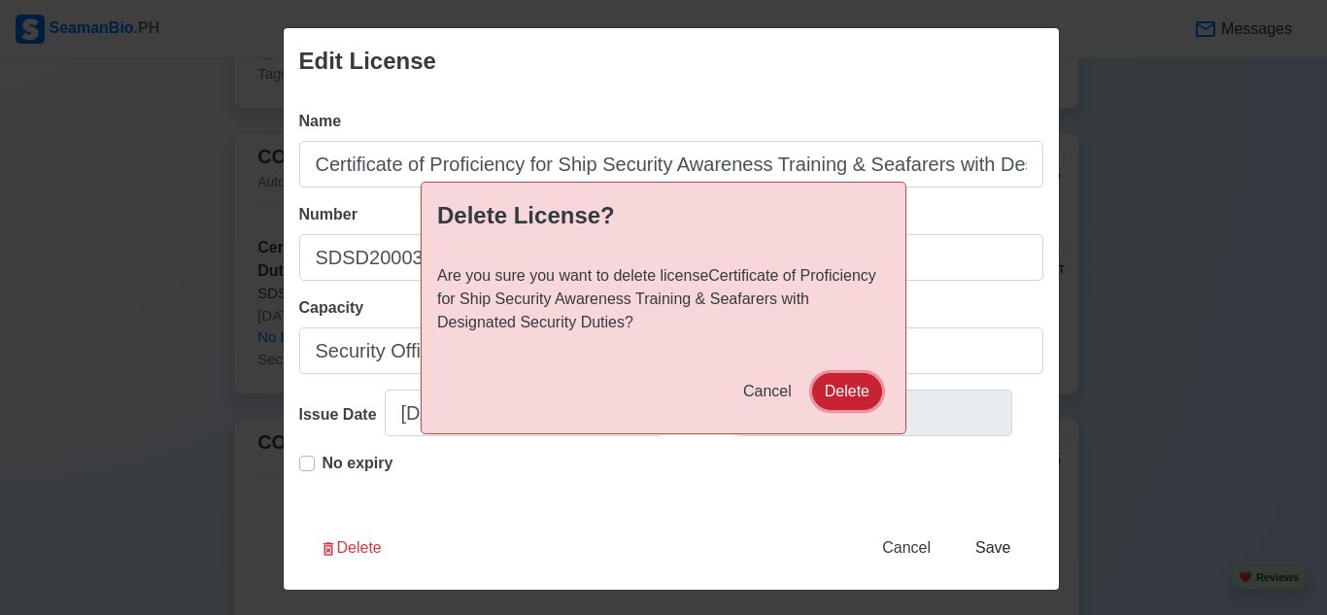
click at [828, 390] on button "Delete" at bounding box center [847, 391] width 70 height 37
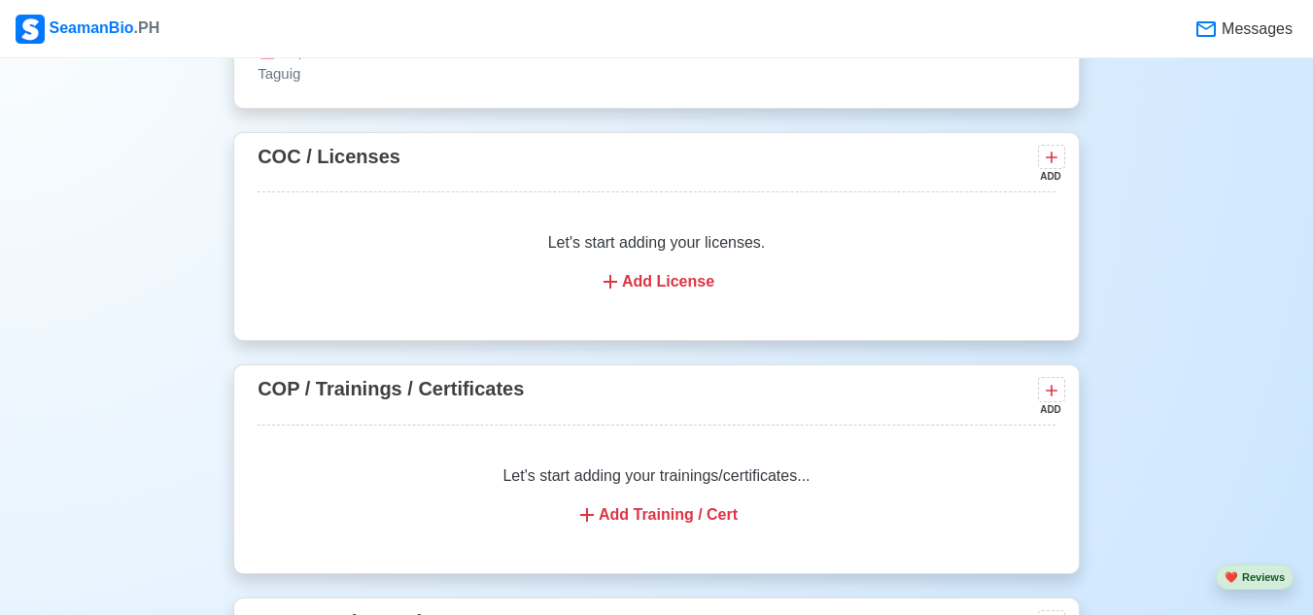
click at [651, 524] on div "Add Training / Cert" at bounding box center [656, 514] width 751 height 23
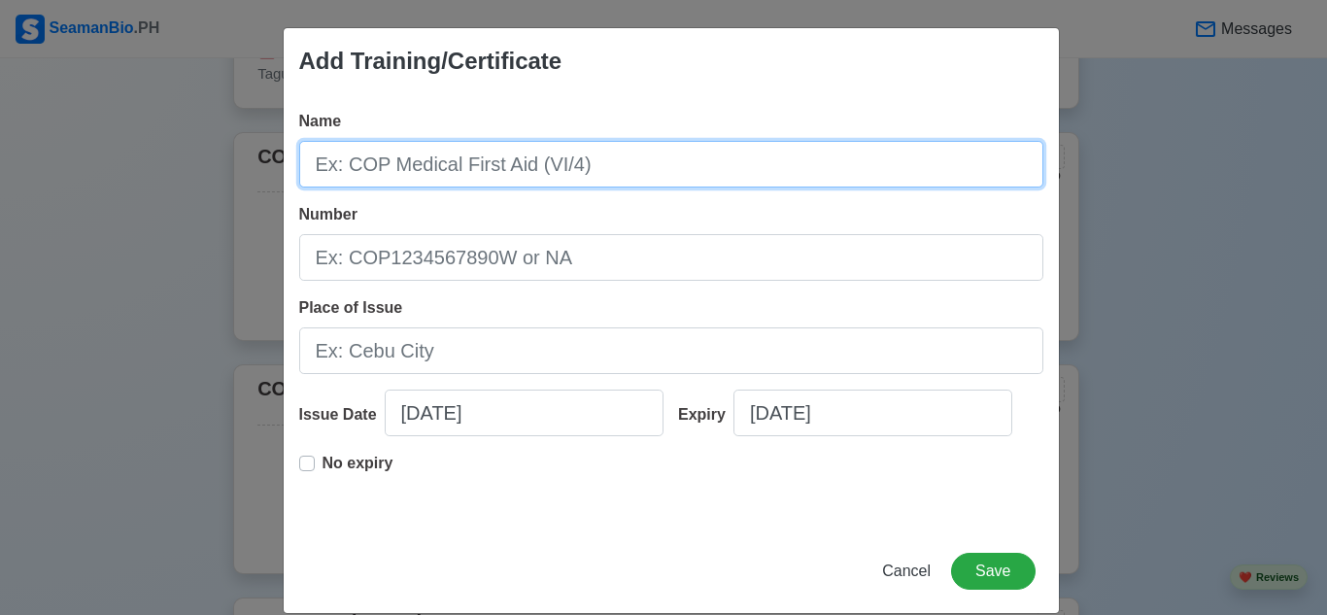
click at [606, 162] on input "Name" at bounding box center [671, 164] width 744 height 47
paste input "Certificate of Proficiency for Ship Security Awareness Training & Seafarers wit…"
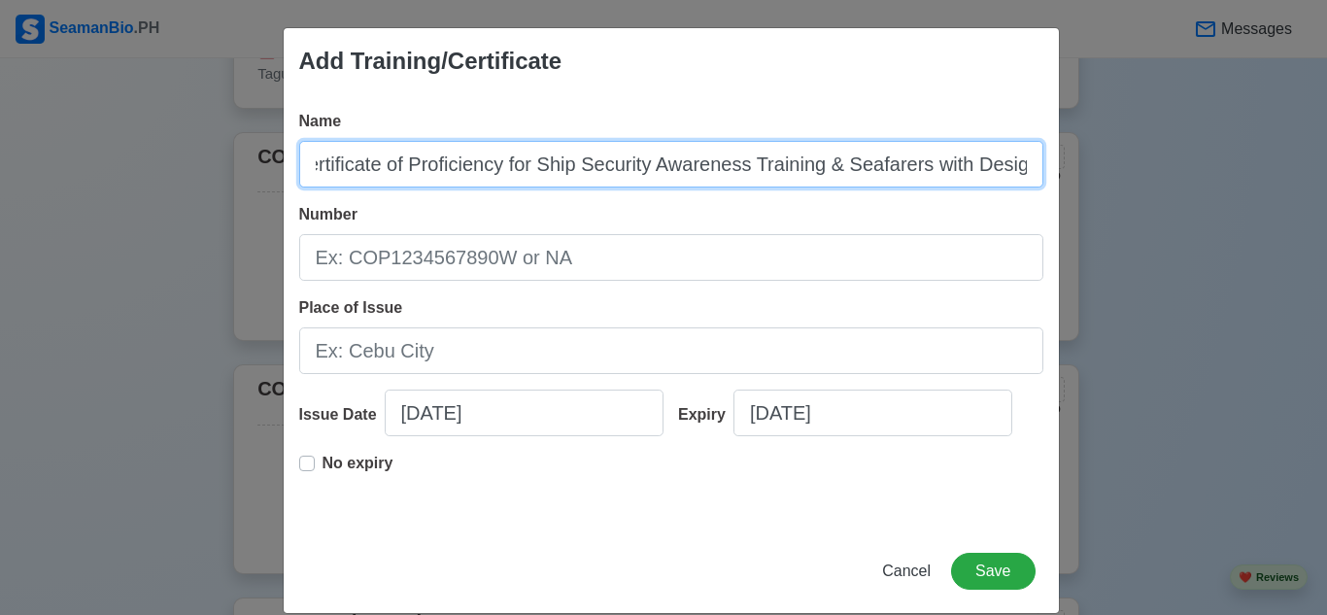
scroll to position [0, 0]
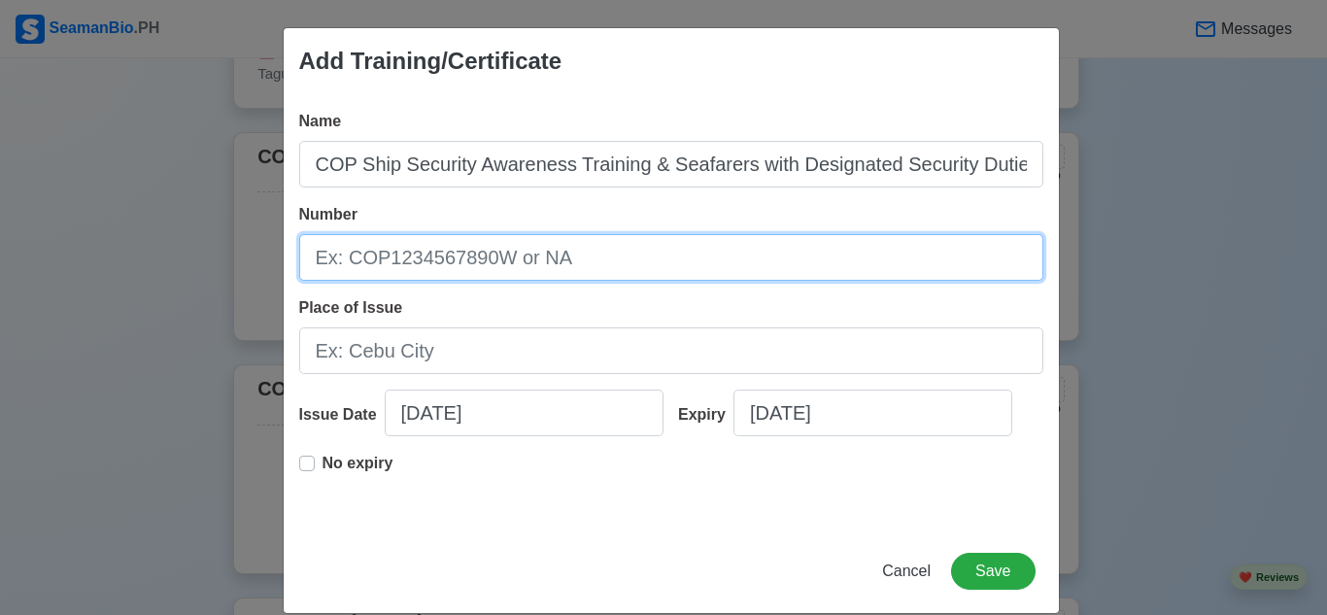
click at [559, 259] on input "Number" at bounding box center [671, 257] width 744 height 47
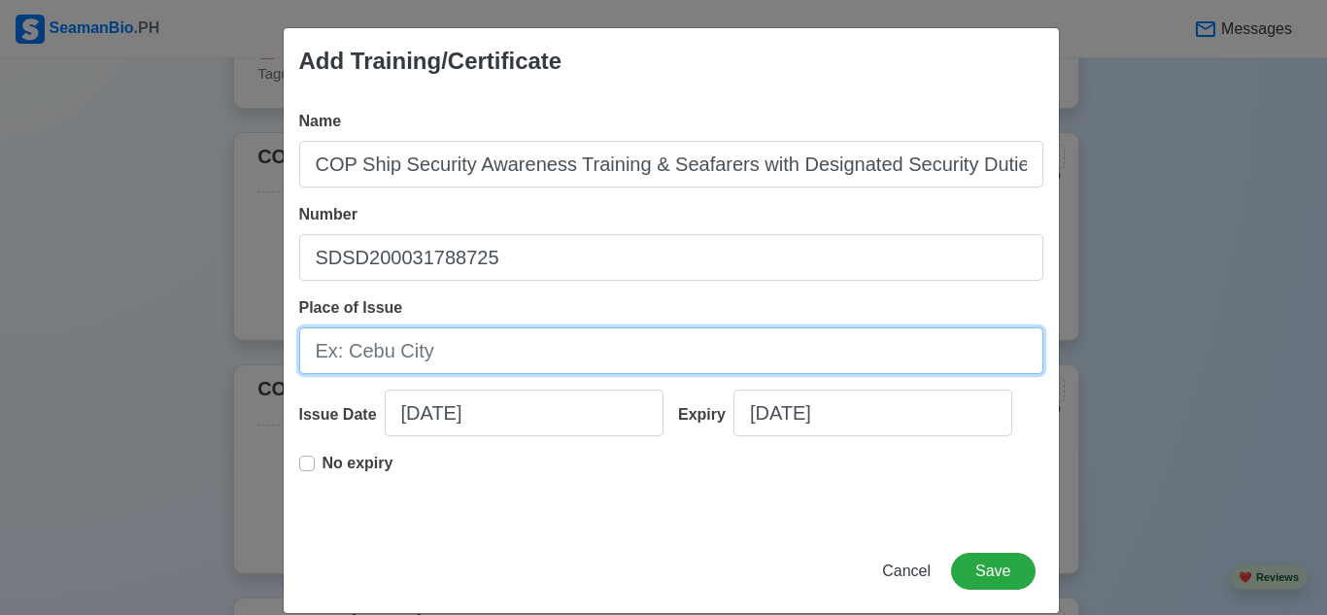
click at [573, 337] on input "Place of Issue" at bounding box center [671, 350] width 744 height 47
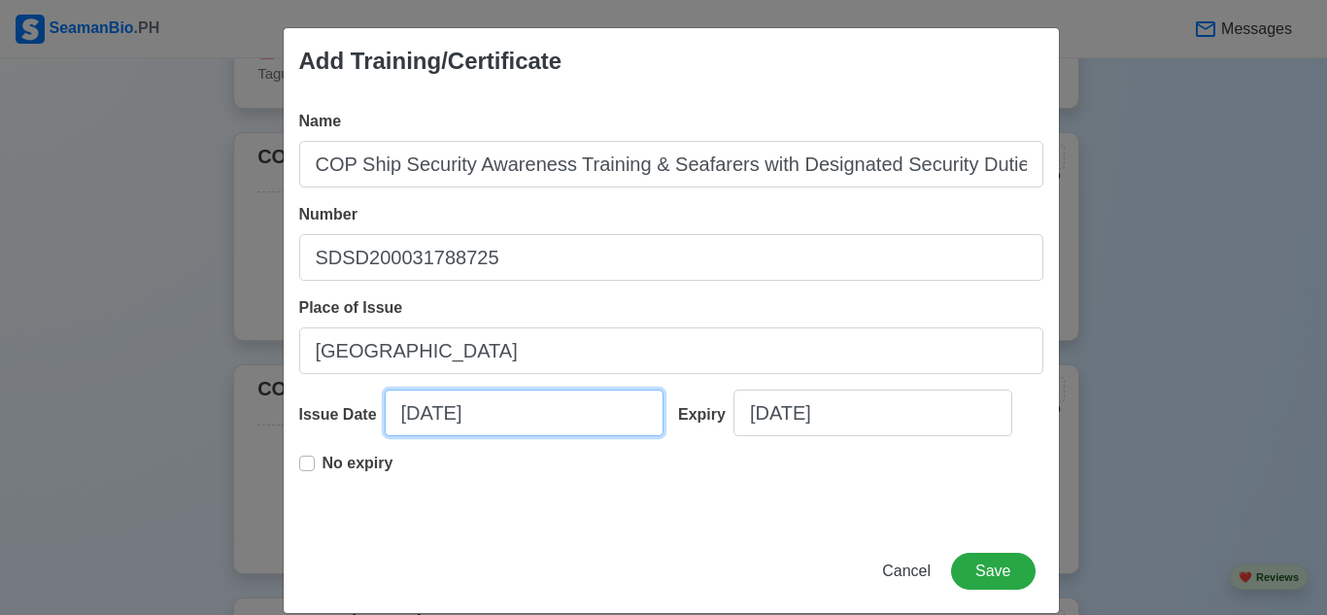
click at [525, 405] on input "[DATE]" at bounding box center [524, 413] width 279 height 47
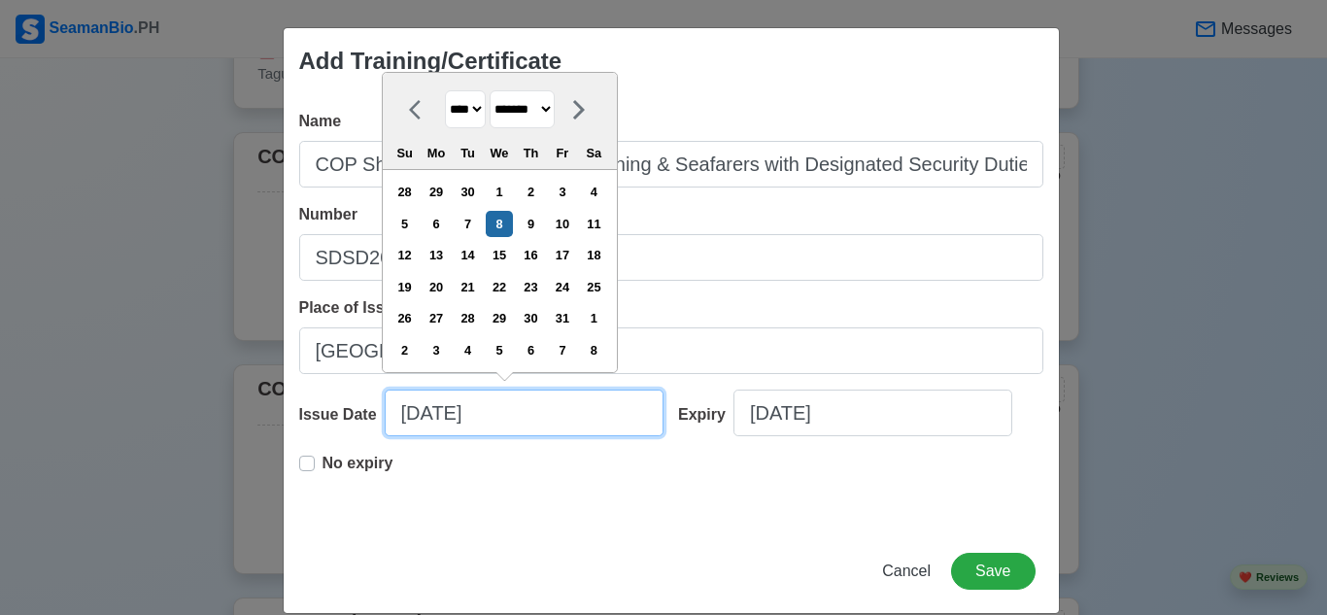
drag, startPoint x: 414, startPoint y: 417, endPoint x: 484, endPoint y: 495, distance: 105.3
click at [418, 425] on input "[DATE]" at bounding box center [524, 413] width 279 height 47
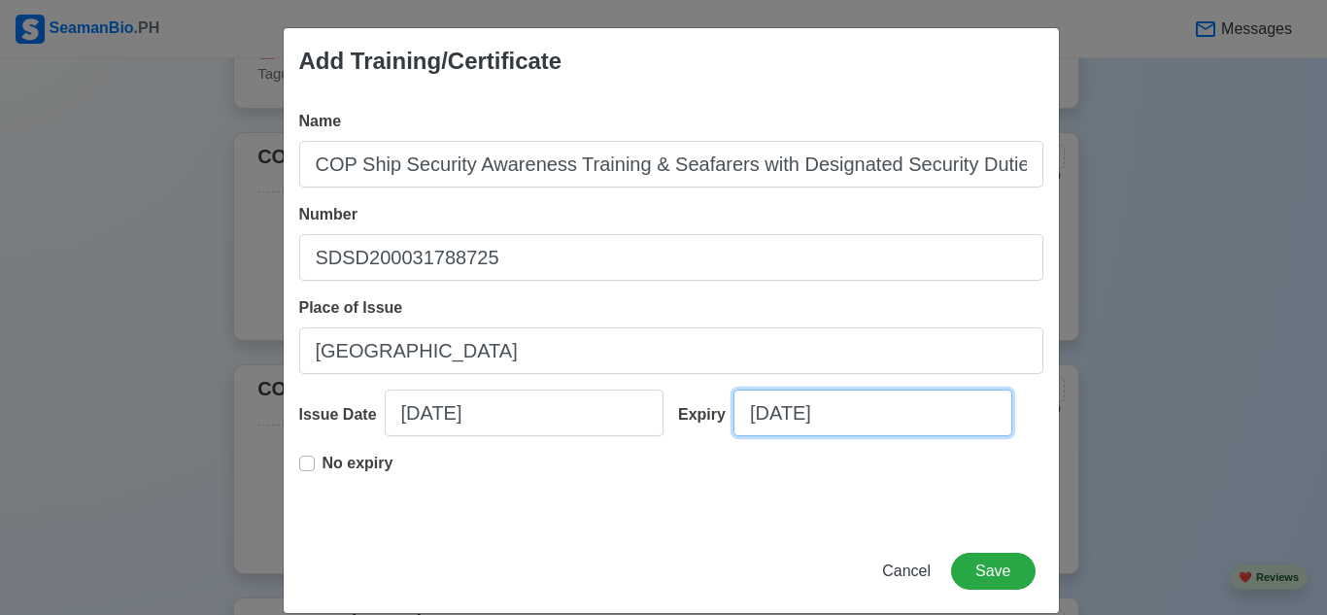
click at [875, 421] on input "[DATE]" at bounding box center [872, 413] width 279 height 47
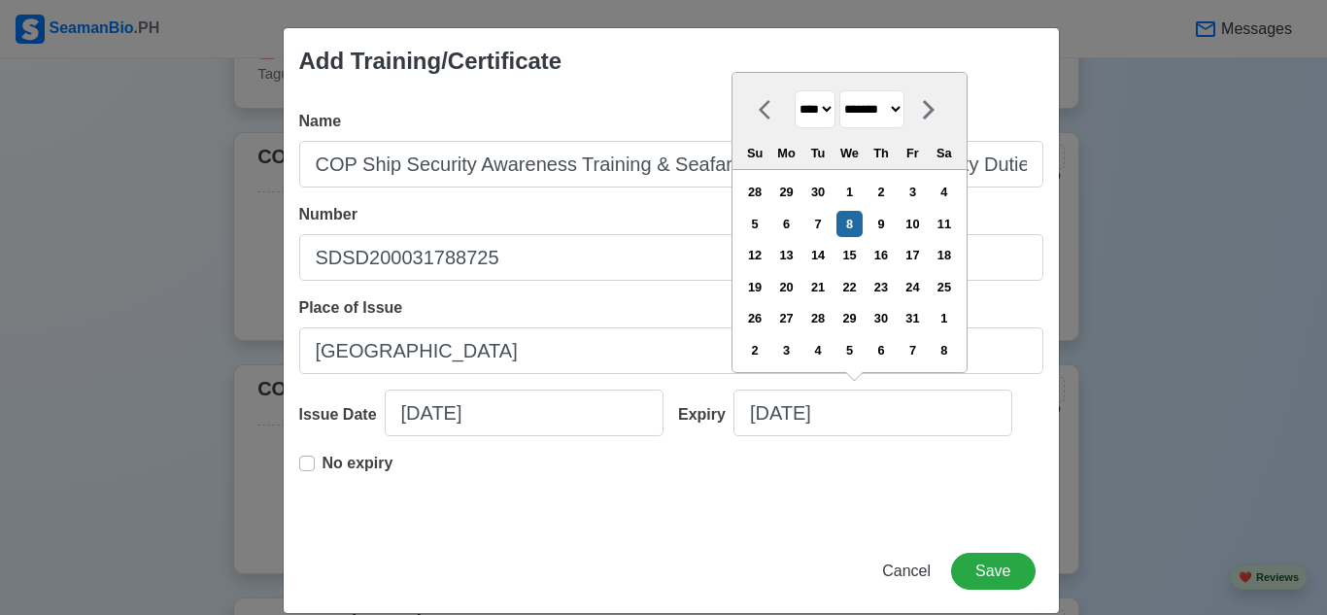
click at [323, 467] on label "No expiry" at bounding box center [358, 471] width 71 height 39
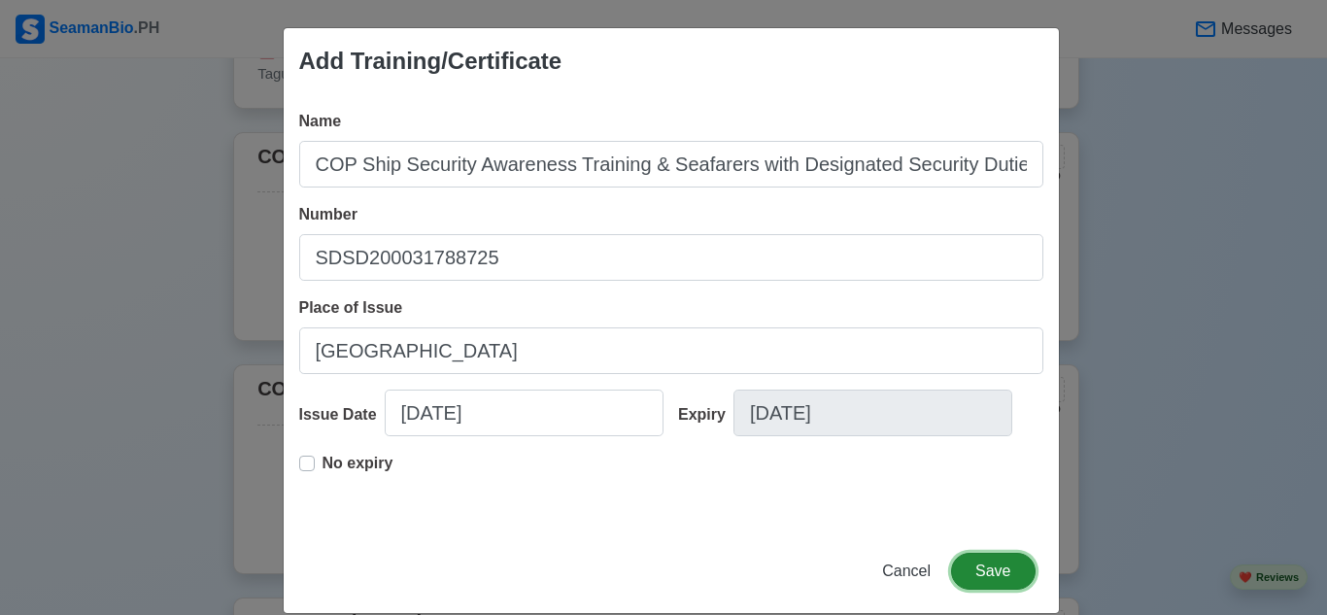
click at [996, 565] on button "Save" at bounding box center [993, 571] width 84 height 37
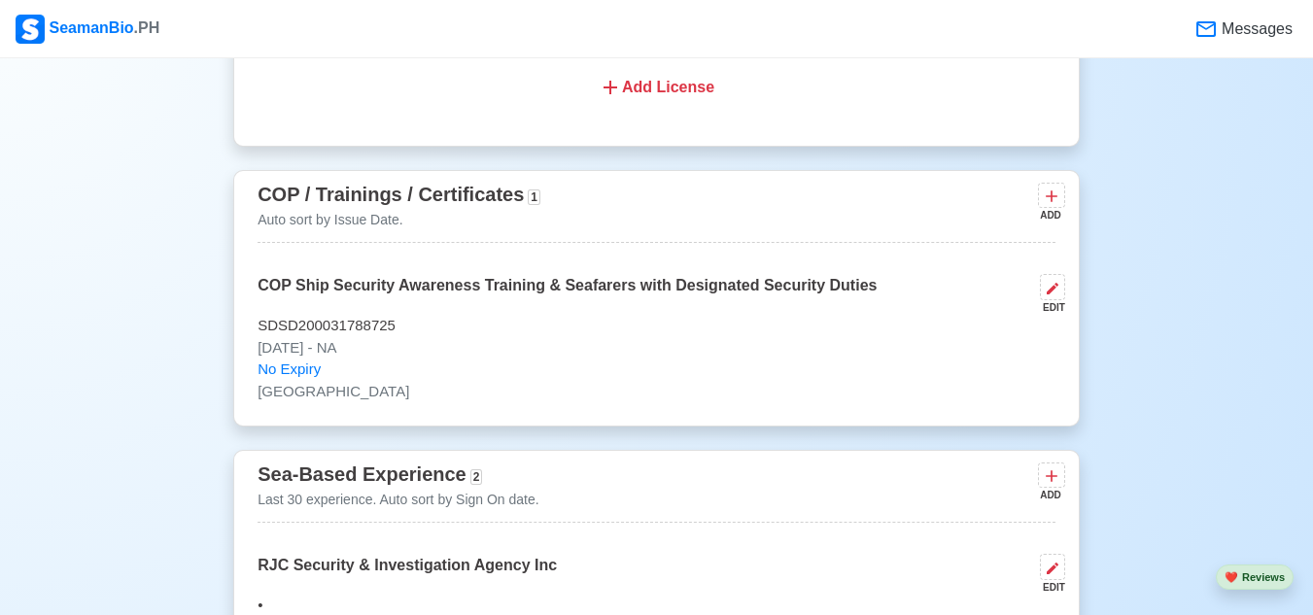
scroll to position [2910, 0]
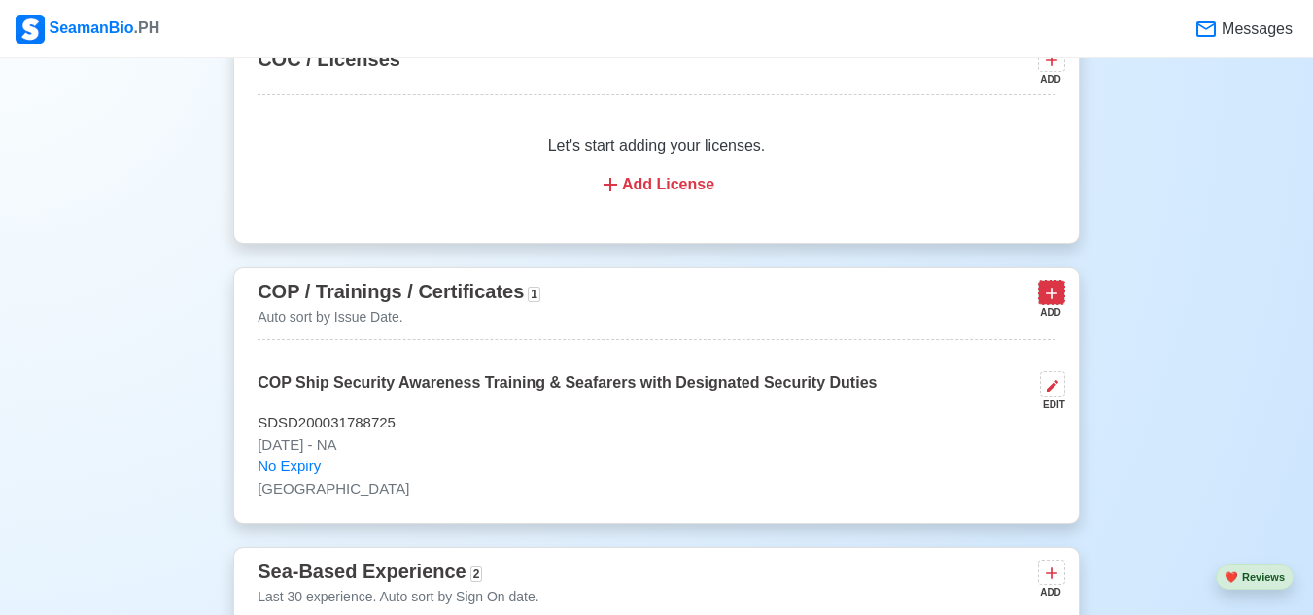
click at [1052, 298] on icon at bounding box center [1050, 293] width 19 height 19
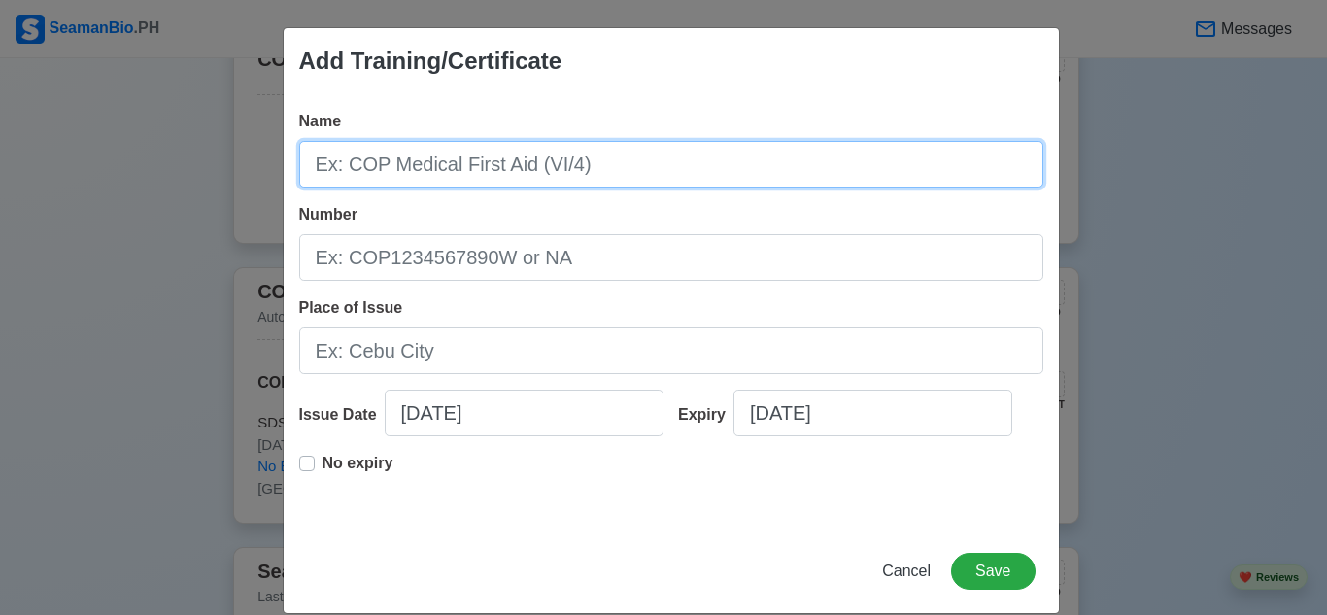
click at [648, 169] on input "Name" at bounding box center [671, 164] width 744 height 47
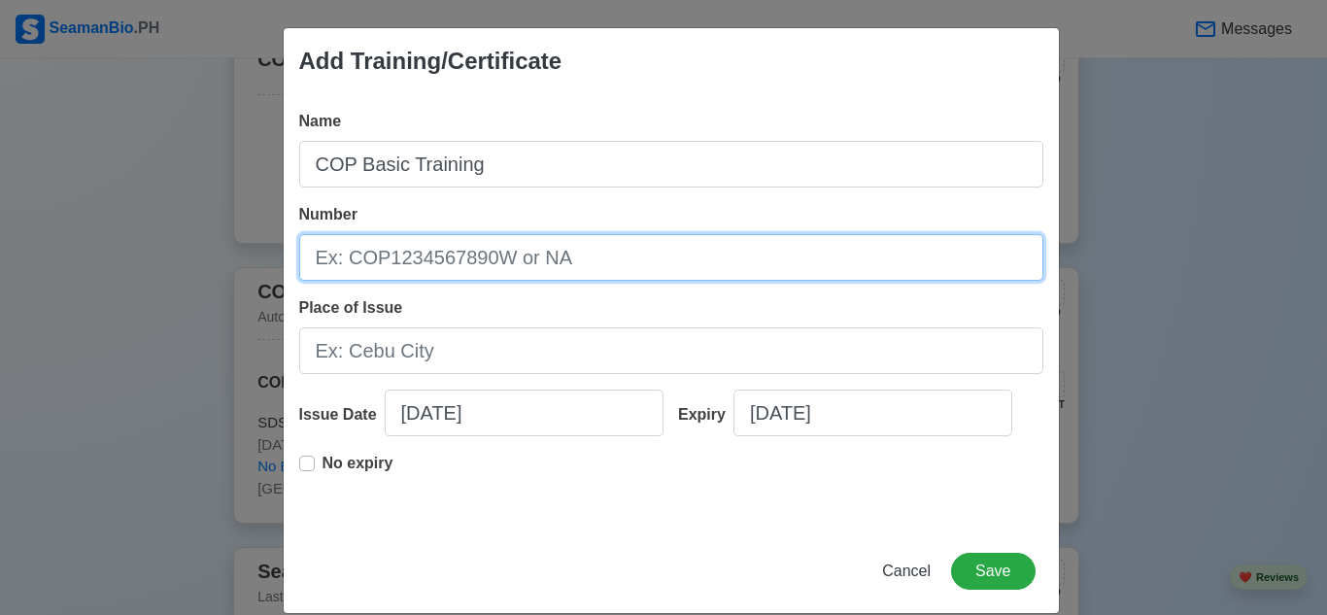
click at [659, 247] on input "Number" at bounding box center [671, 257] width 744 height 47
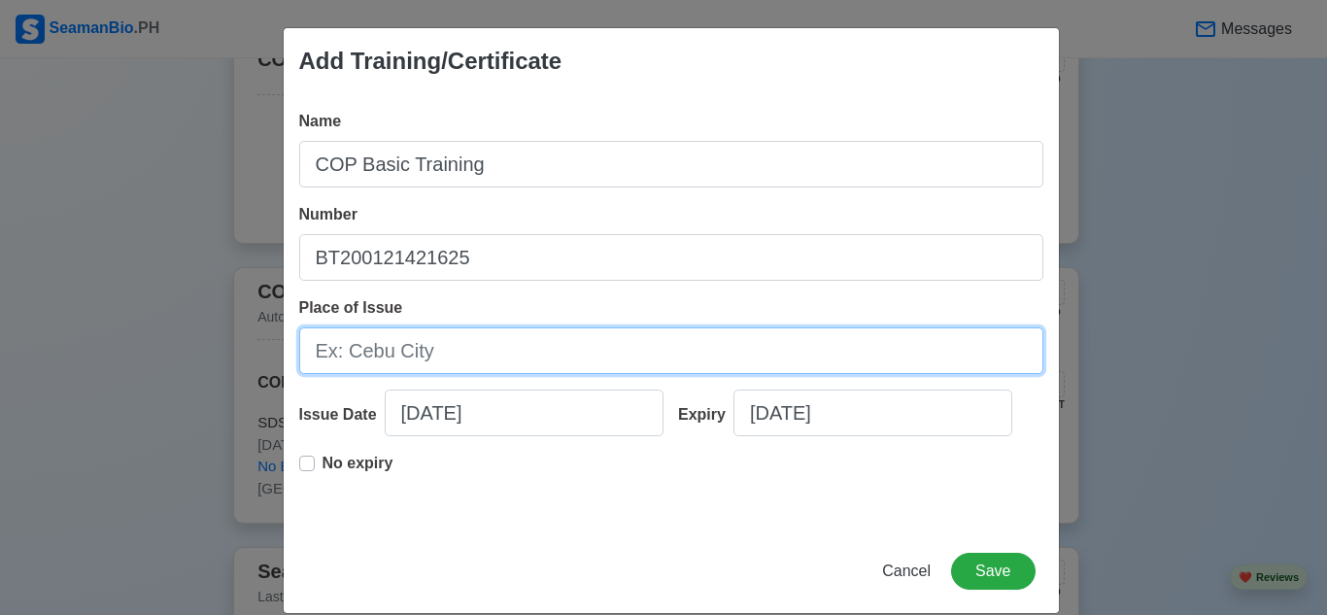
click at [401, 356] on input "Place of Issue" at bounding box center [671, 350] width 744 height 47
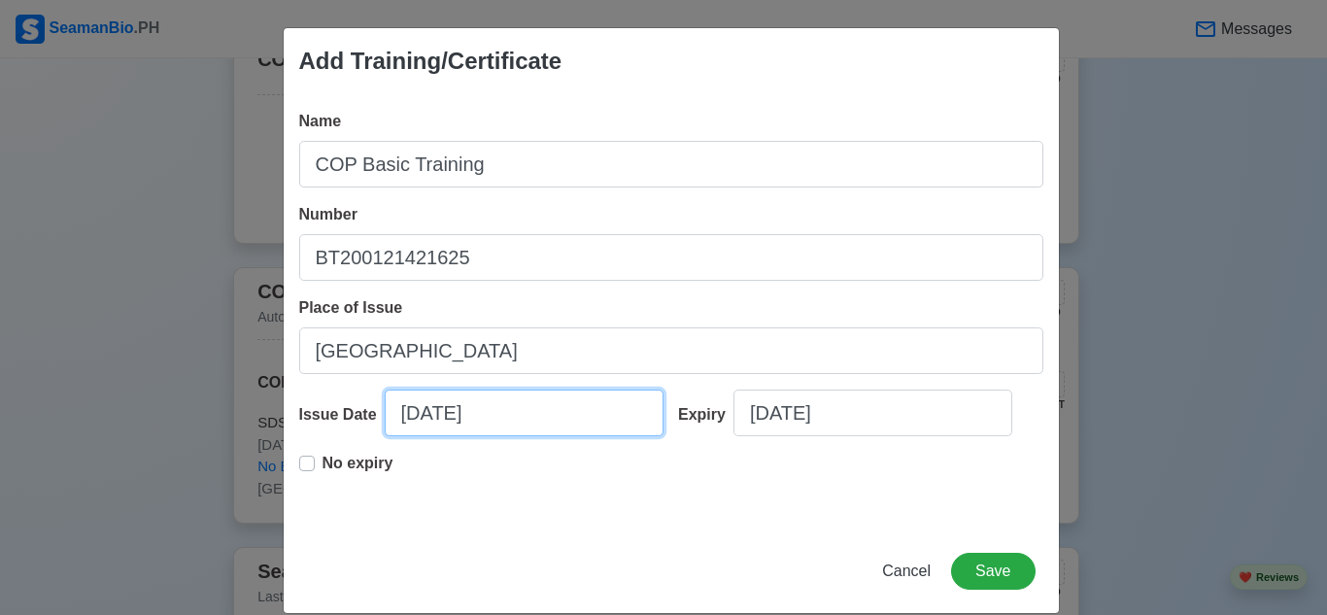
click at [532, 426] on input "[DATE]" at bounding box center [524, 413] width 279 height 47
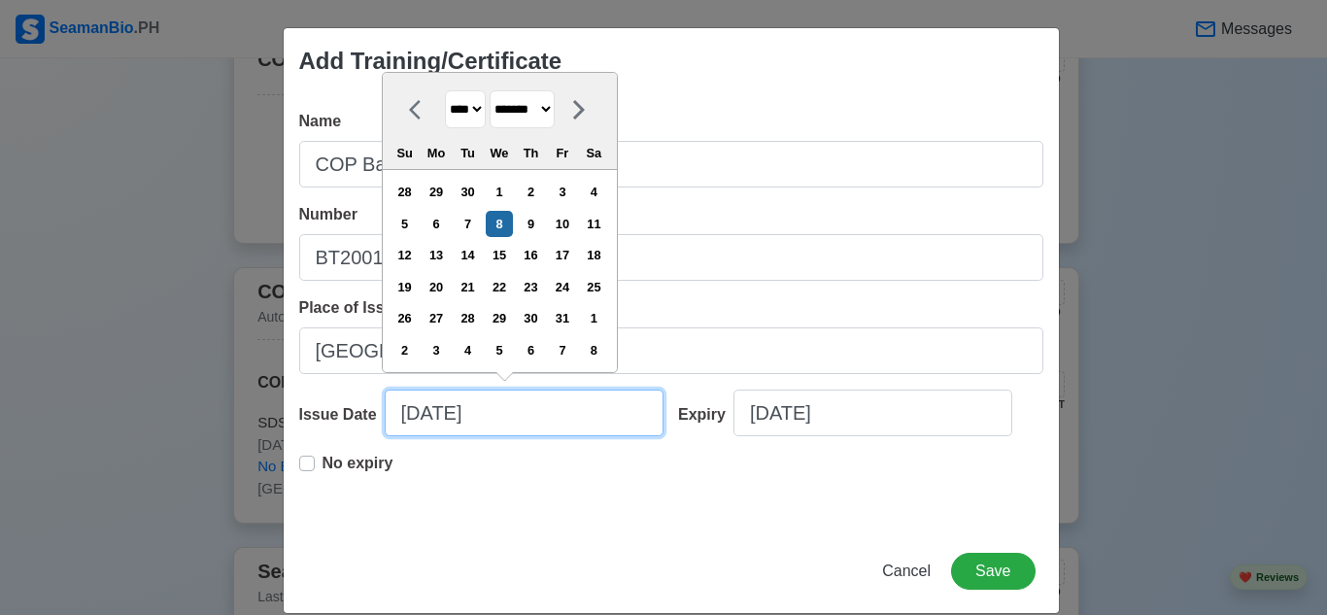
drag, startPoint x: 412, startPoint y: 417, endPoint x: 421, endPoint y: 427, distance: 13.8
click at [412, 417] on input "[DATE]" at bounding box center [524, 413] width 279 height 47
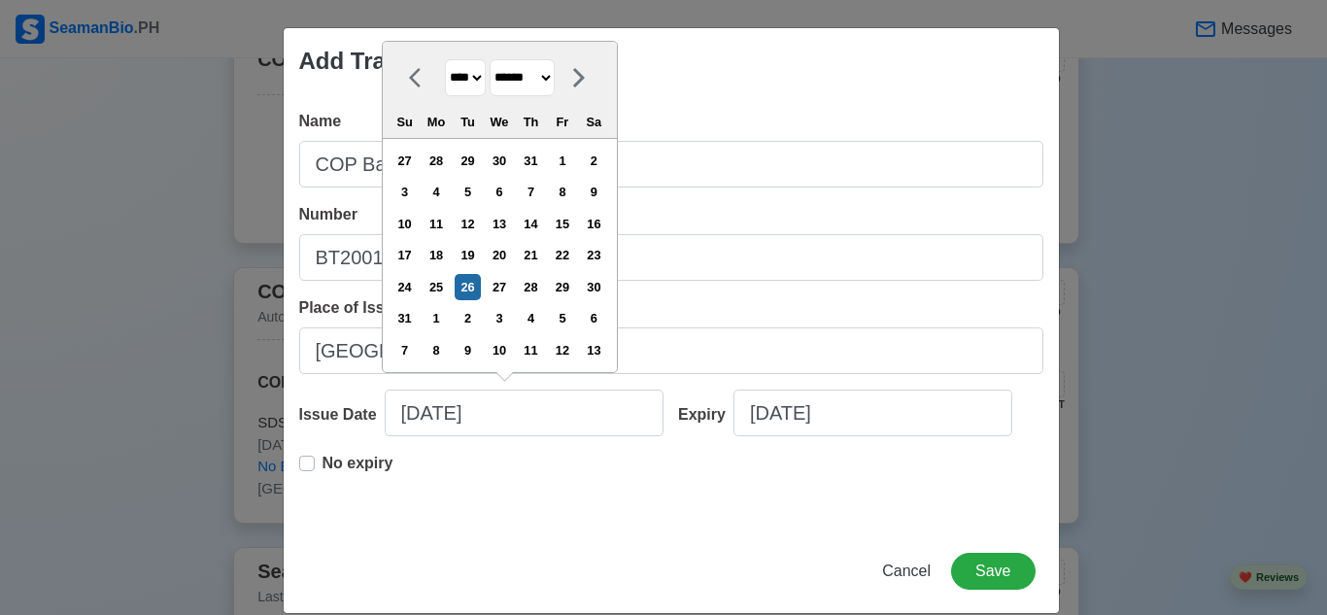
click at [520, 483] on div "No expiry" at bounding box center [671, 483] width 744 height 62
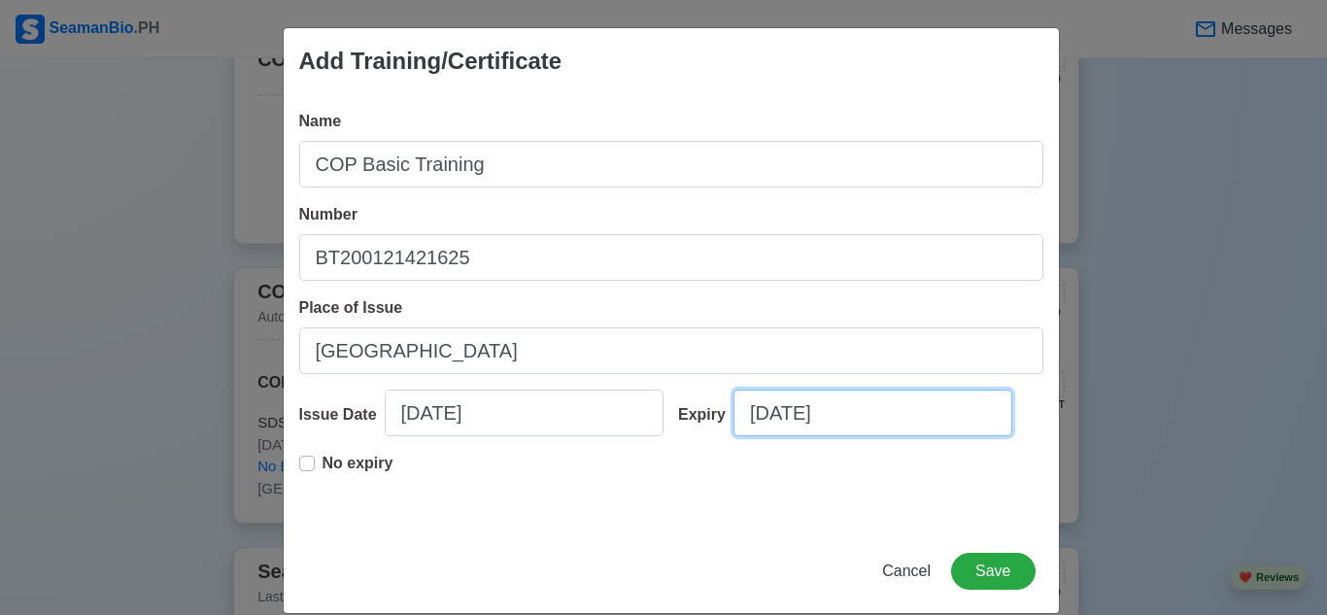
drag, startPoint x: 767, startPoint y: 418, endPoint x: 894, endPoint y: 476, distance: 140.0
click at [781, 424] on input "[DATE]" at bounding box center [872, 413] width 279 height 47
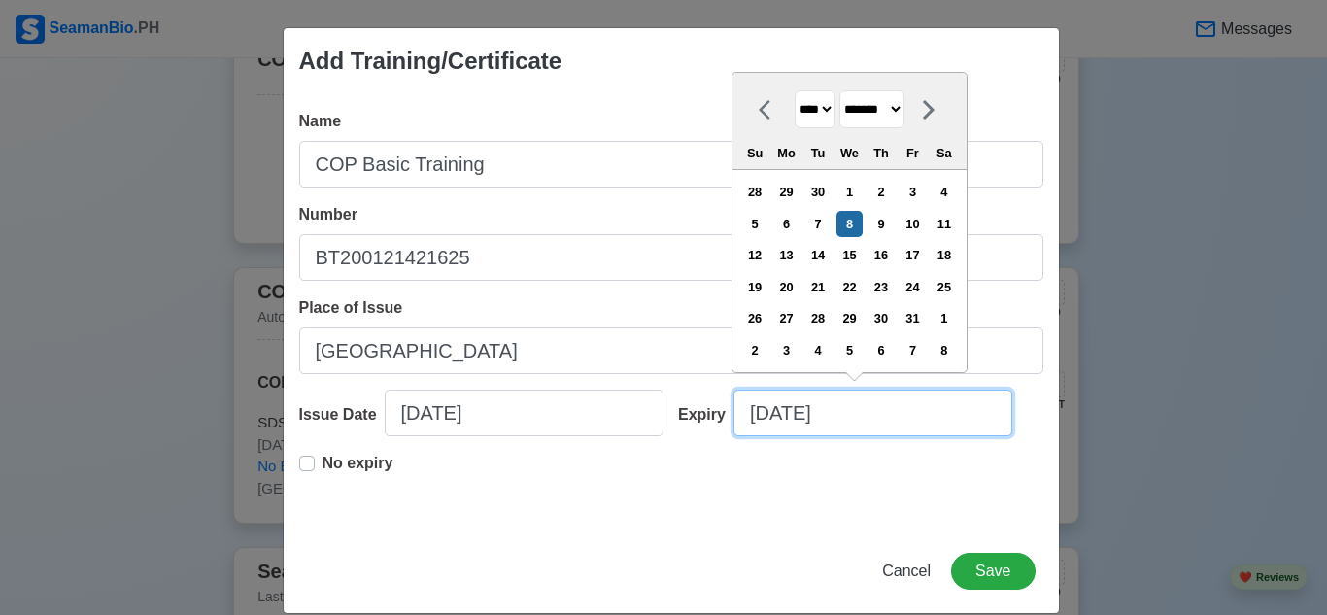
drag, startPoint x: 761, startPoint y: 413, endPoint x: 785, endPoint y: 476, distance: 67.7
click at [764, 424] on input "[DATE]" at bounding box center [872, 413] width 279 height 47
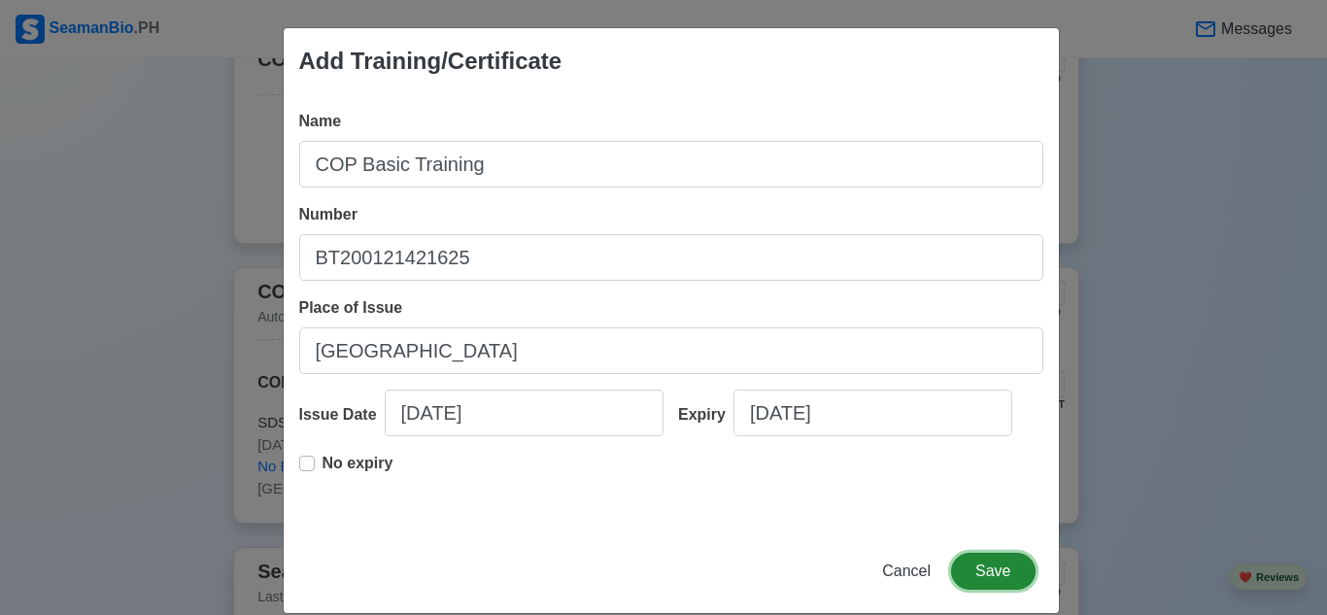
click at [988, 567] on button "Save" at bounding box center [993, 571] width 84 height 37
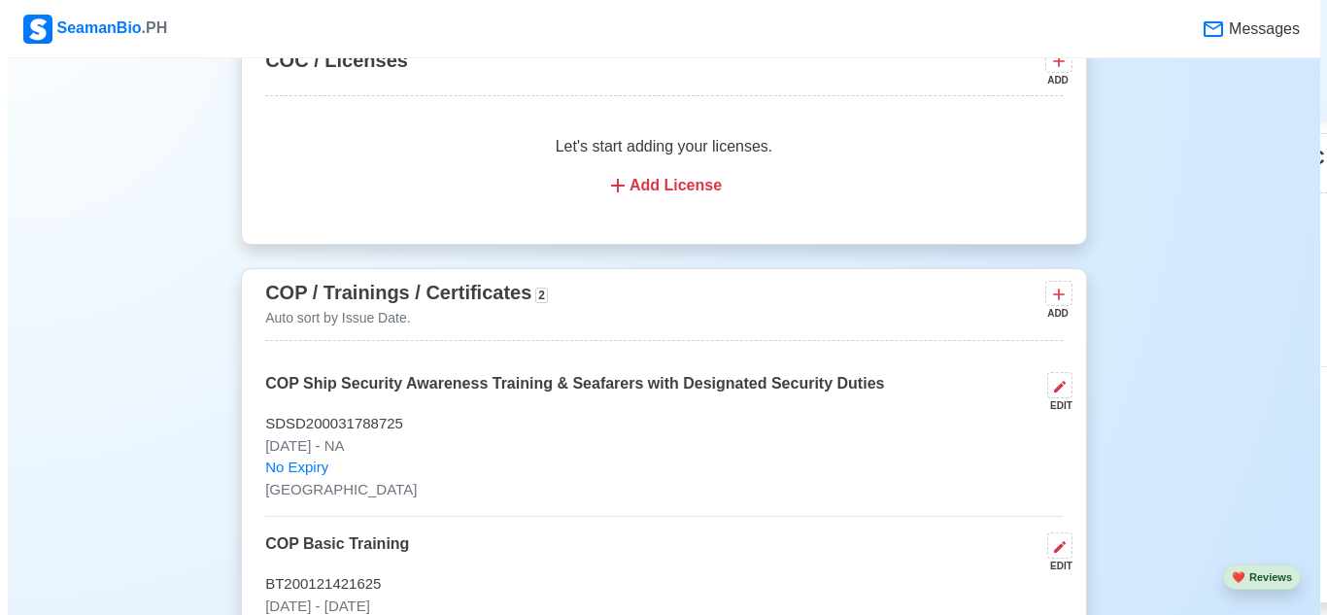
scroll to position [3007, 0]
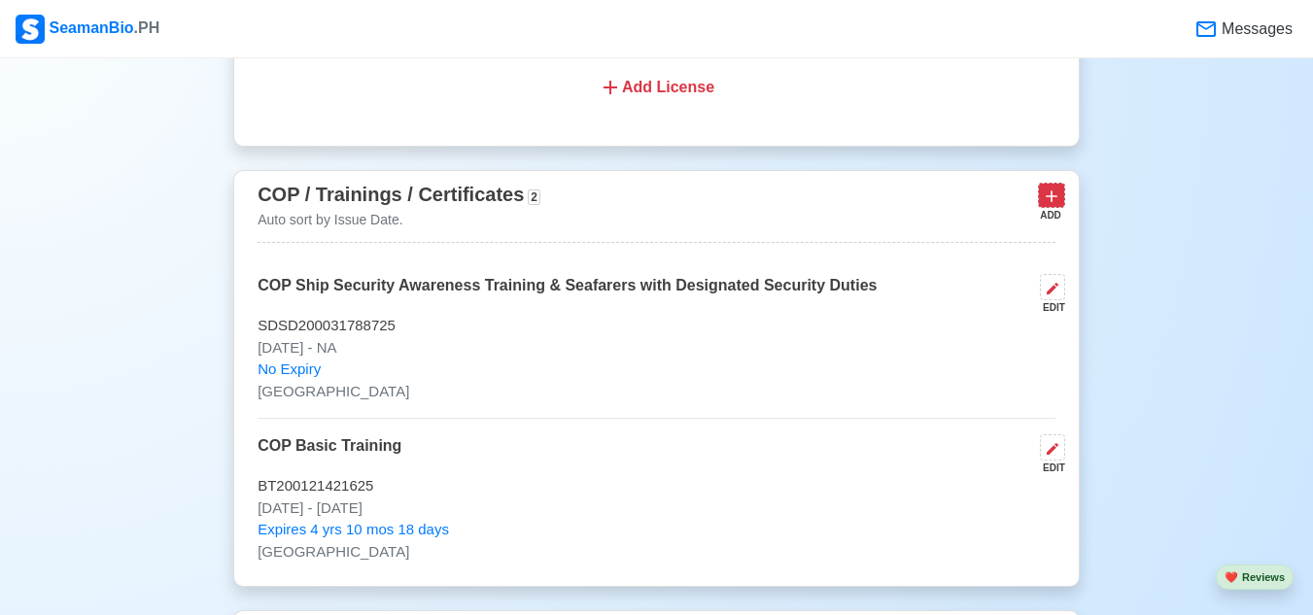
click at [1059, 205] on icon at bounding box center [1050, 196] width 19 height 19
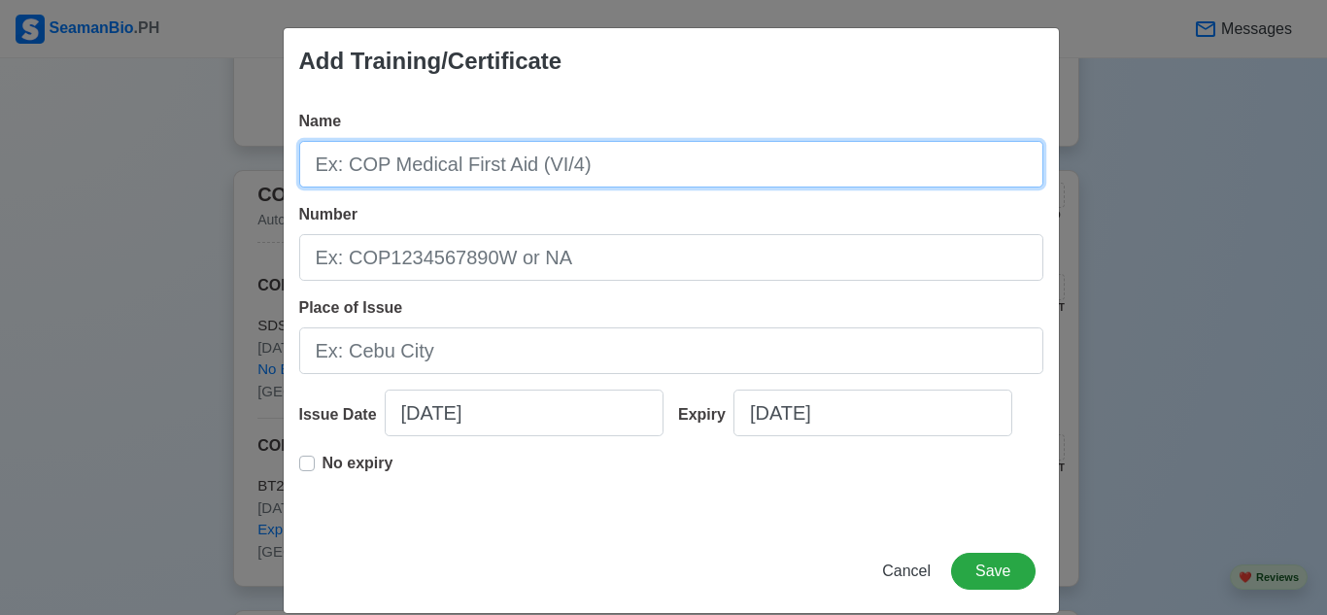
click at [487, 167] on input "Name" at bounding box center [671, 164] width 744 height 47
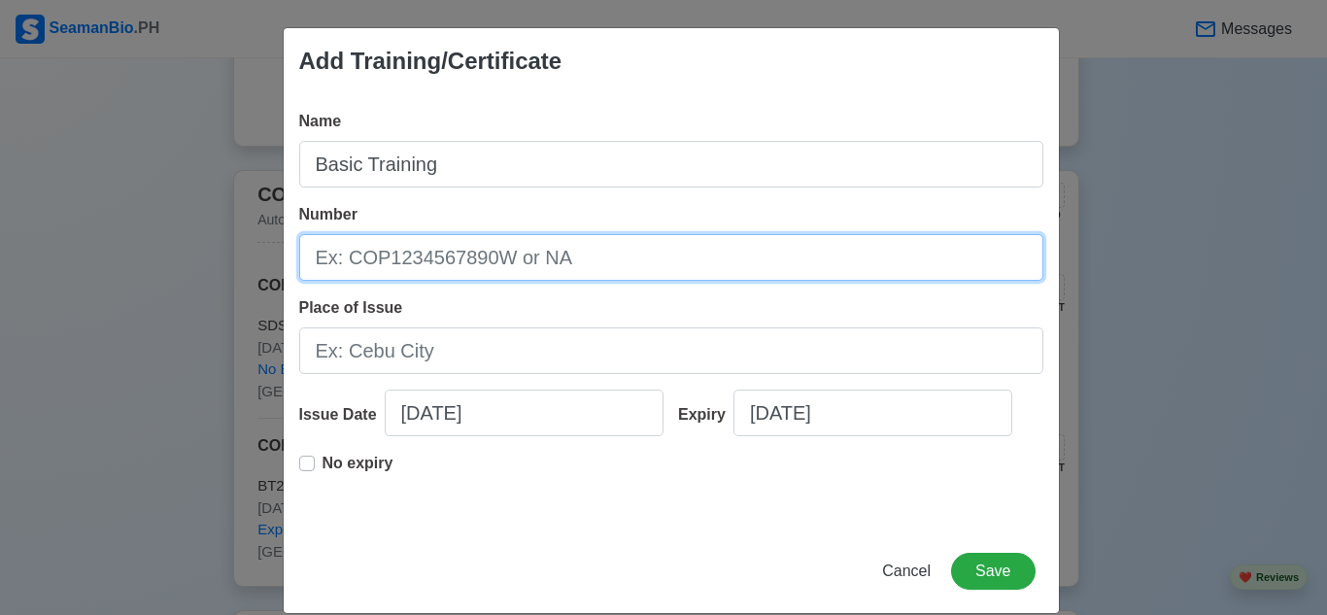
click at [600, 259] on input "Number" at bounding box center [671, 257] width 744 height 47
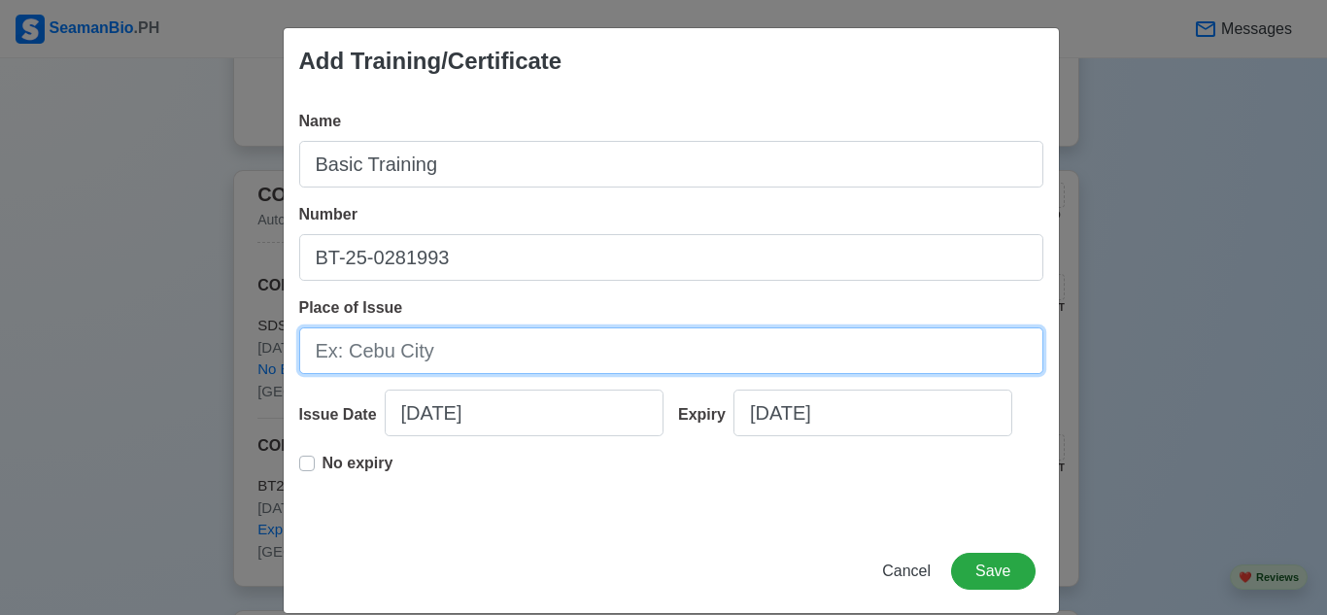
click at [548, 363] on input "Place of Issue" at bounding box center [671, 350] width 744 height 47
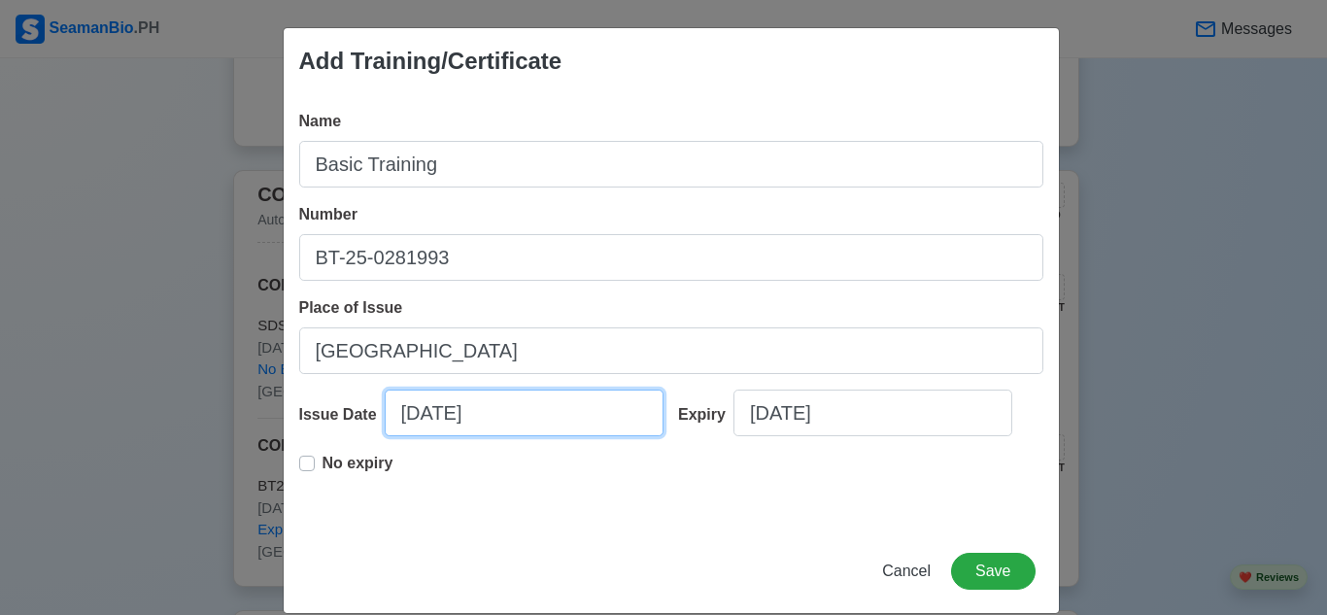
click at [546, 409] on input "[DATE]" at bounding box center [524, 413] width 279 height 47
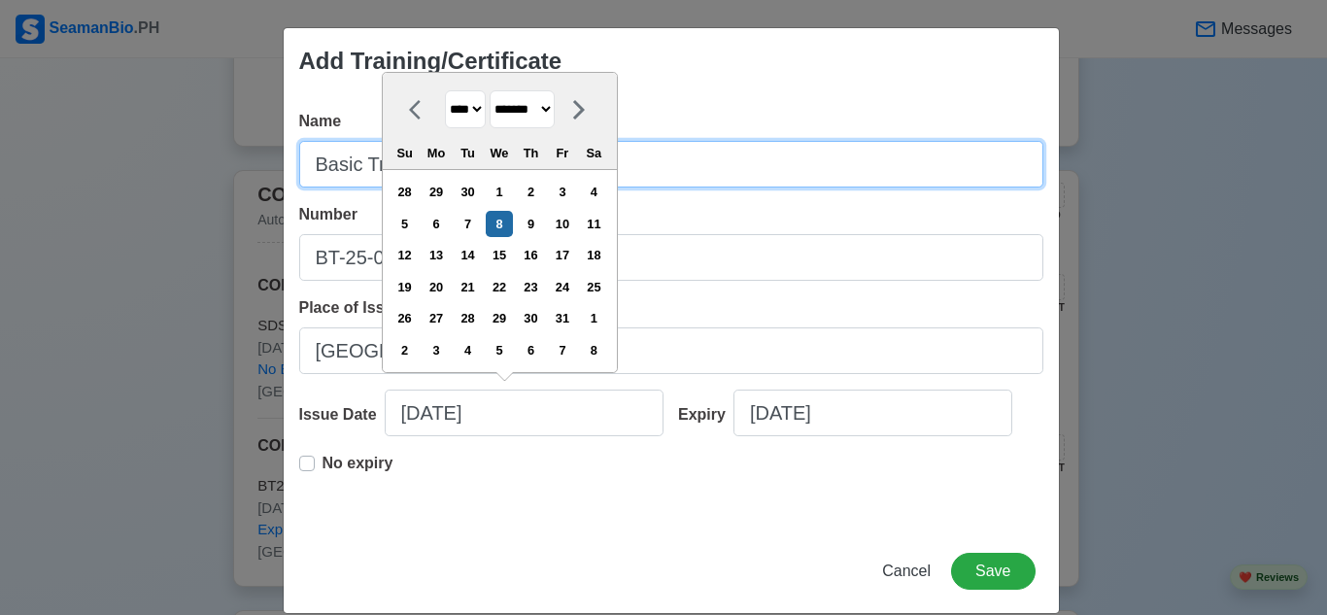
click at [692, 161] on input "Basic Training" at bounding box center [671, 164] width 744 height 47
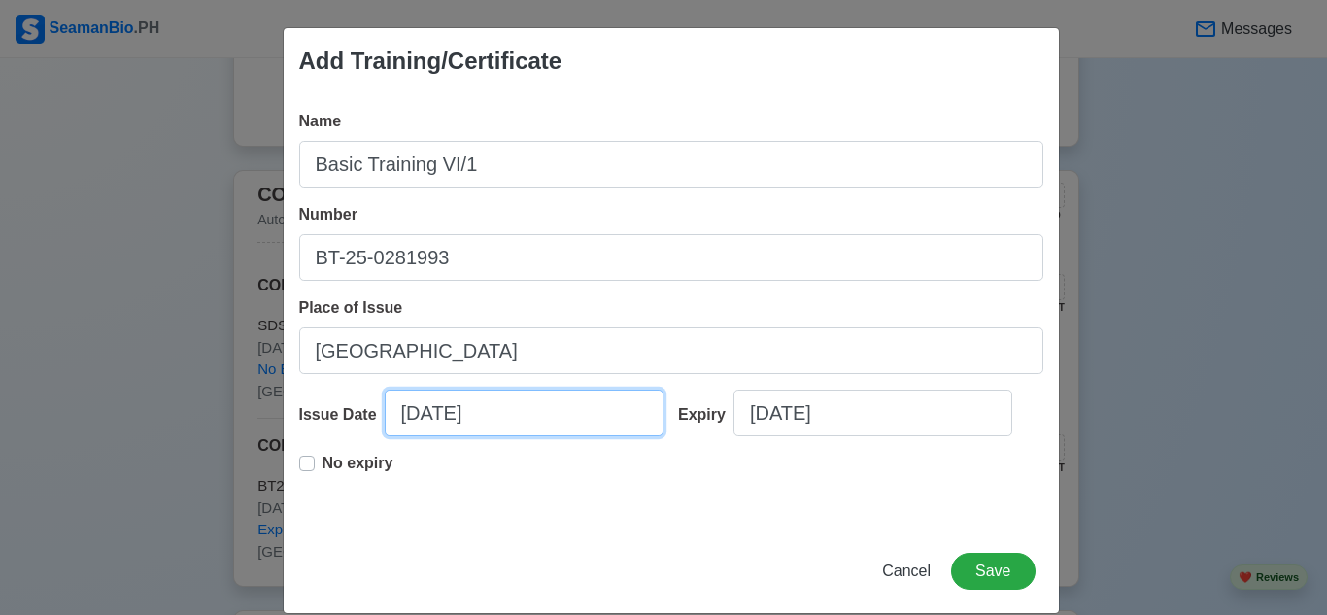
click at [519, 410] on input "[DATE]" at bounding box center [524, 413] width 279 height 47
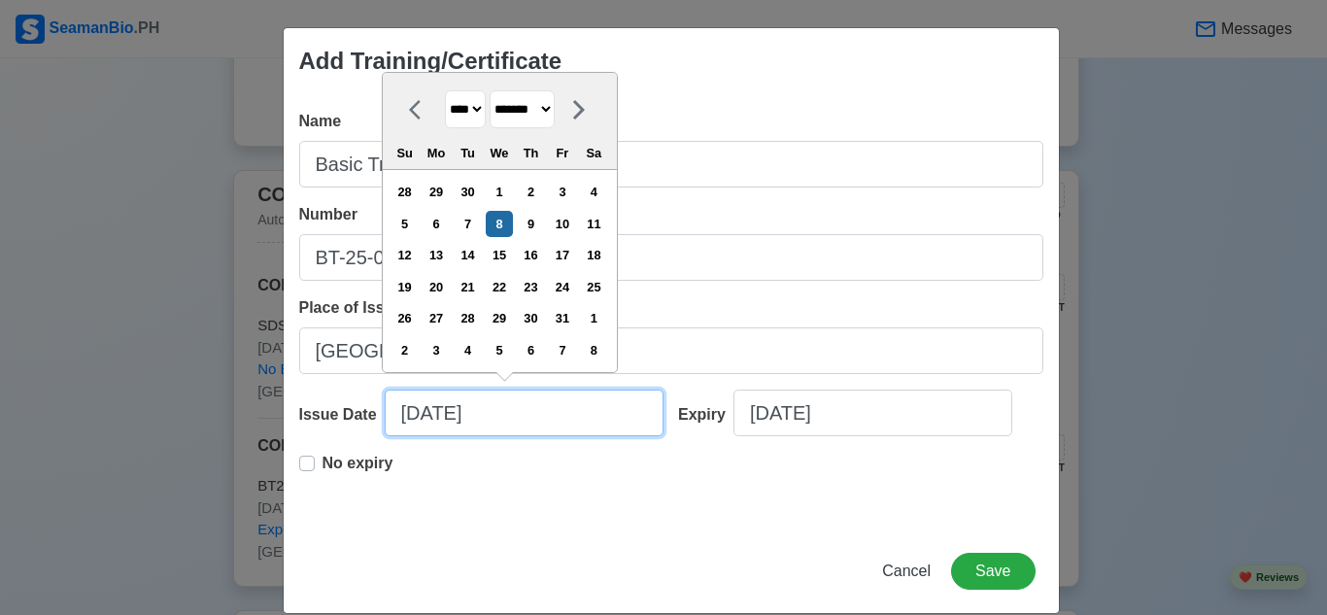
click at [407, 415] on input "[DATE]" at bounding box center [524, 413] width 279 height 47
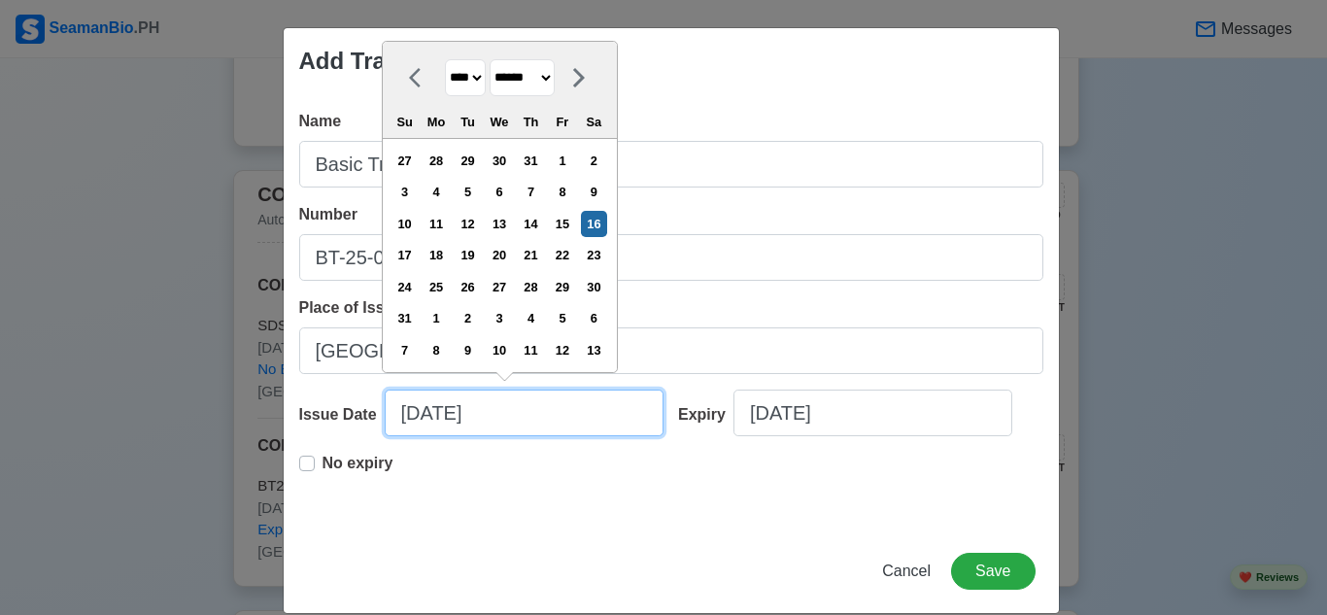
click at [572, 428] on input "[DATE]" at bounding box center [524, 413] width 279 height 47
drag, startPoint x: 417, startPoint y: 414, endPoint x: 439, endPoint y: 488, distance: 77.1
click at [417, 421] on input "[DATE]" at bounding box center [524, 413] width 279 height 47
click at [562, 489] on div "No expiry" at bounding box center [671, 483] width 744 height 62
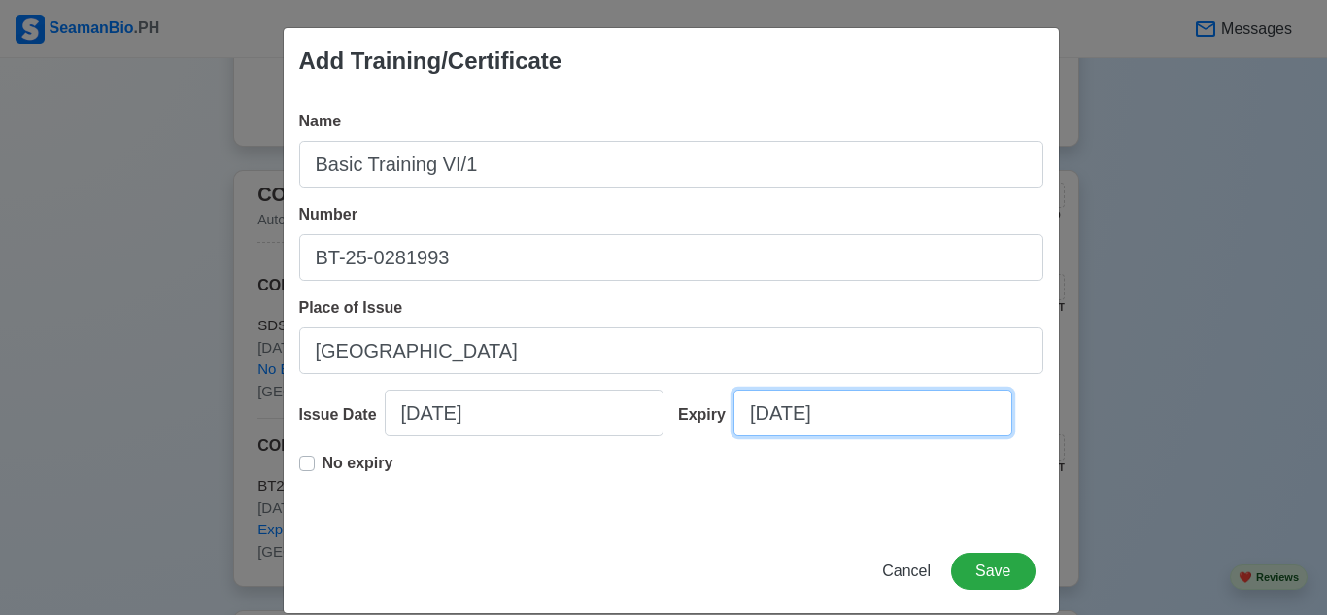
drag, startPoint x: 763, startPoint y: 420, endPoint x: 788, endPoint y: 509, distance: 92.9
click at [763, 422] on input "[DATE]" at bounding box center [872, 413] width 279 height 47
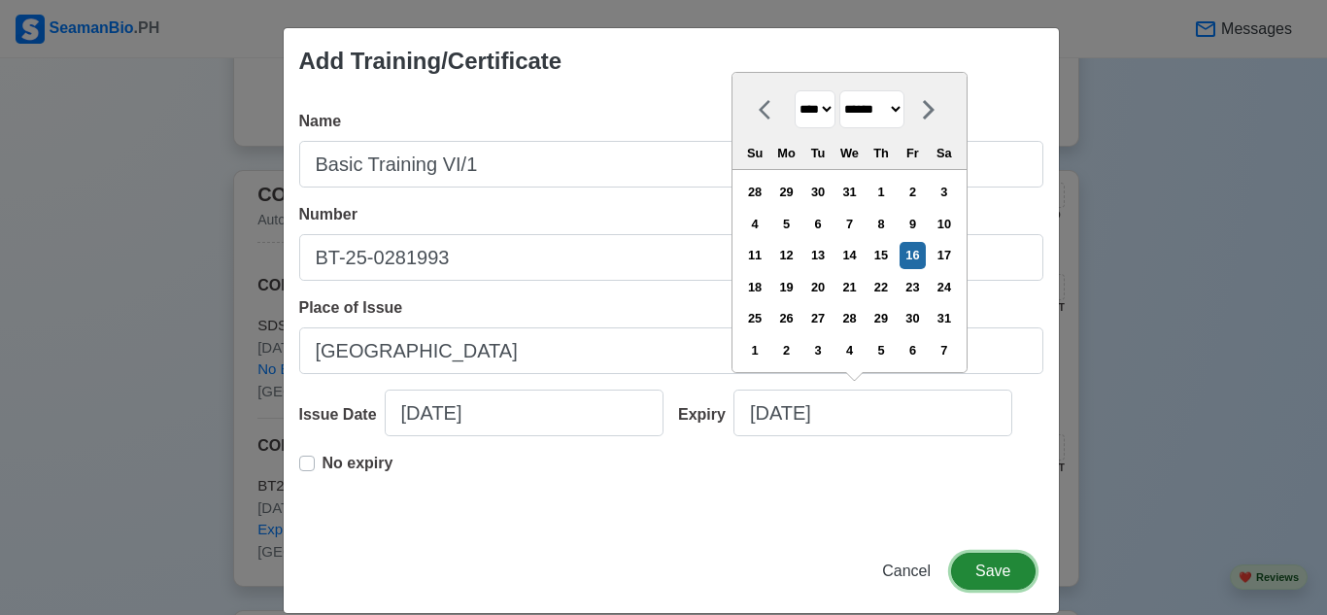
click at [1011, 571] on button "Save" at bounding box center [993, 571] width 84 height 37
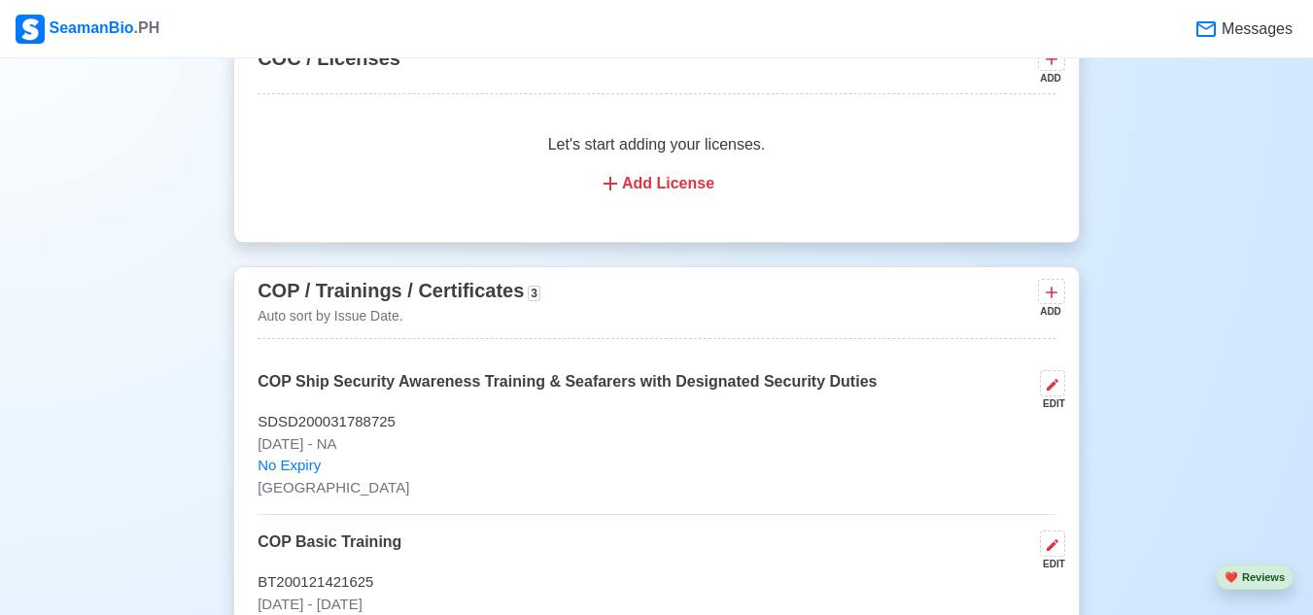
scroll to position [2910, 0]
click at [1052, 299] on icon at bounding box center [1051, 294] width 12 height 12
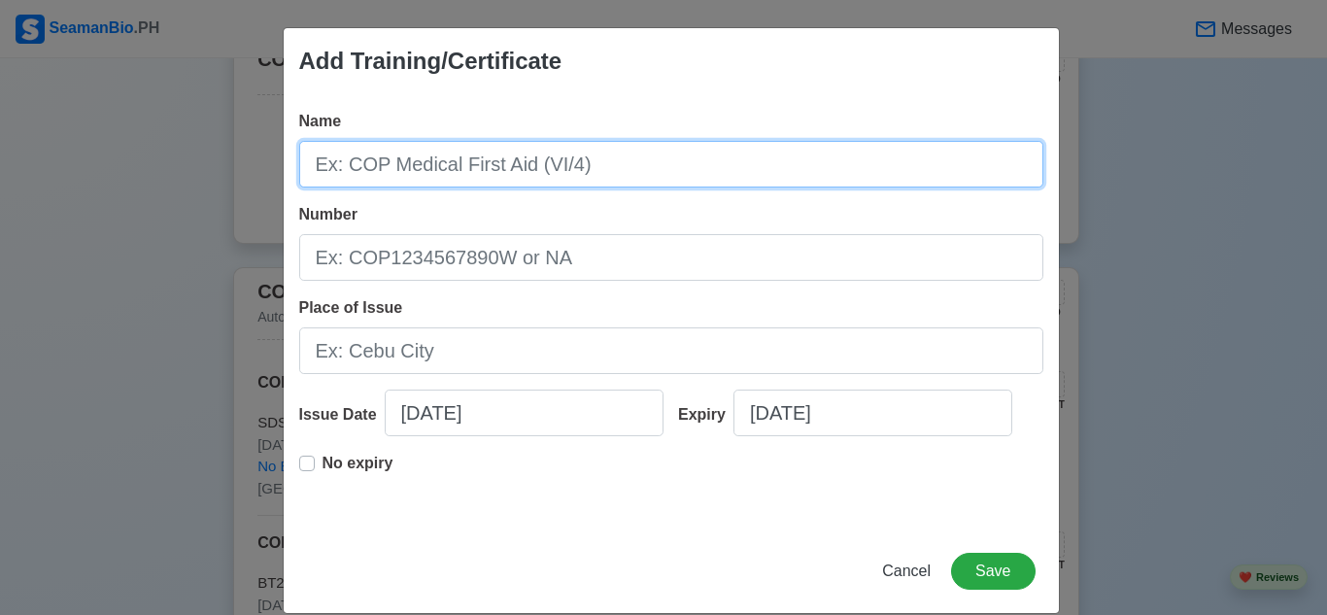
click at [652, 171] on input "Name" at bounding box center [671, 164] width 744 height 47
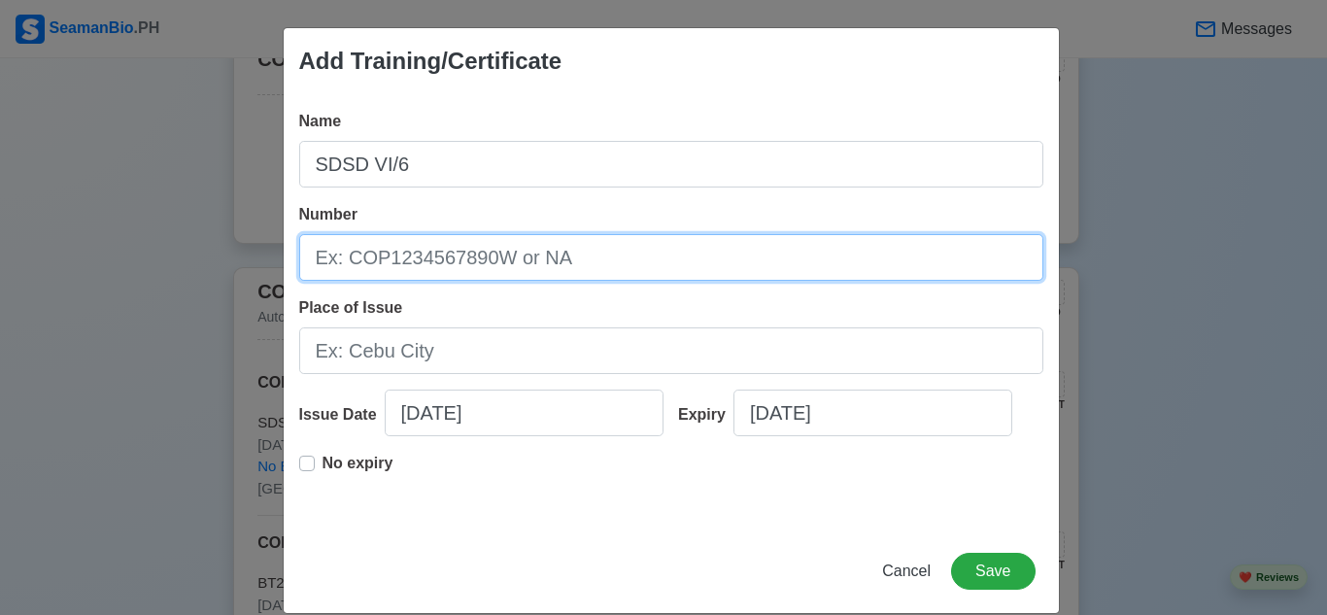
click at [568, 256] on input "Number" at bounding box center [671, 257] width 744 height 47
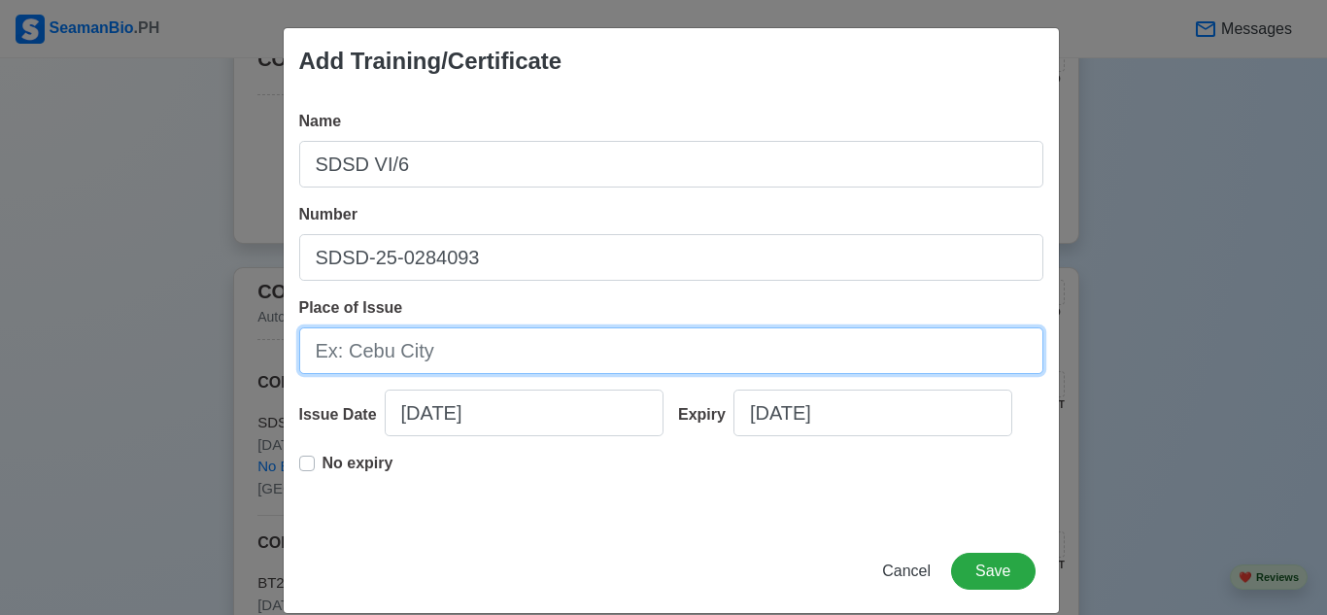
click at [533, 359] on input "Place of Issue" at bounding box center [671, 350] width 744 height 47
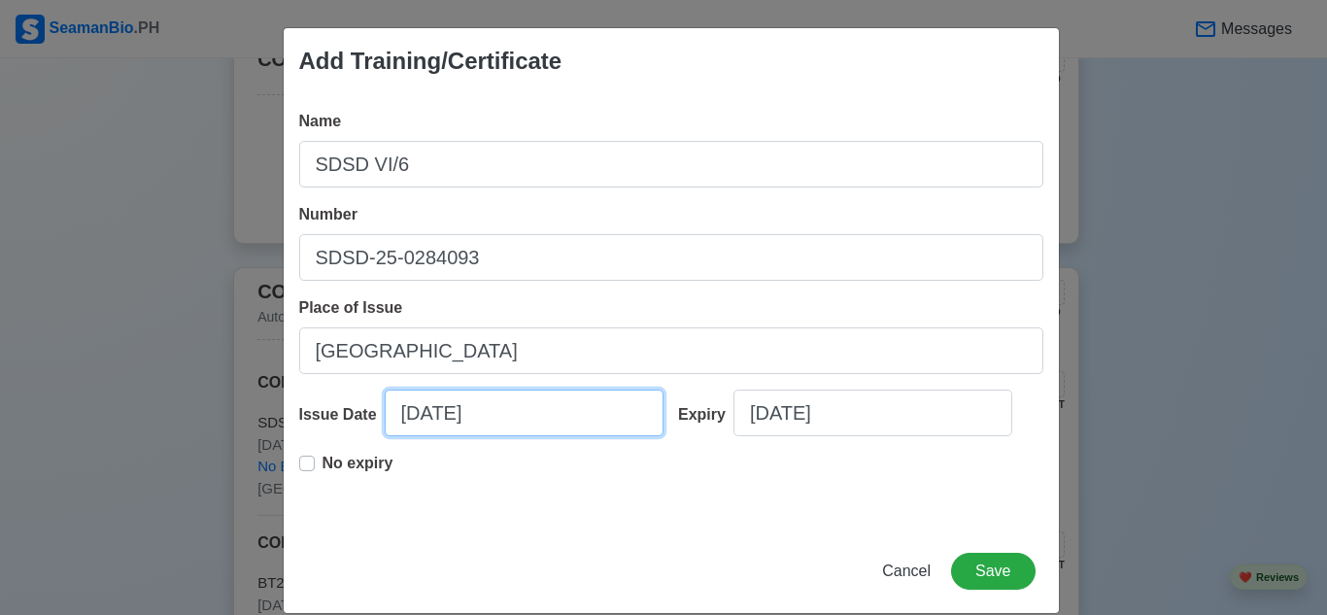
click at [532, 414] on input "[DATE]" at bounding box center [524, 413] width 279 height 47
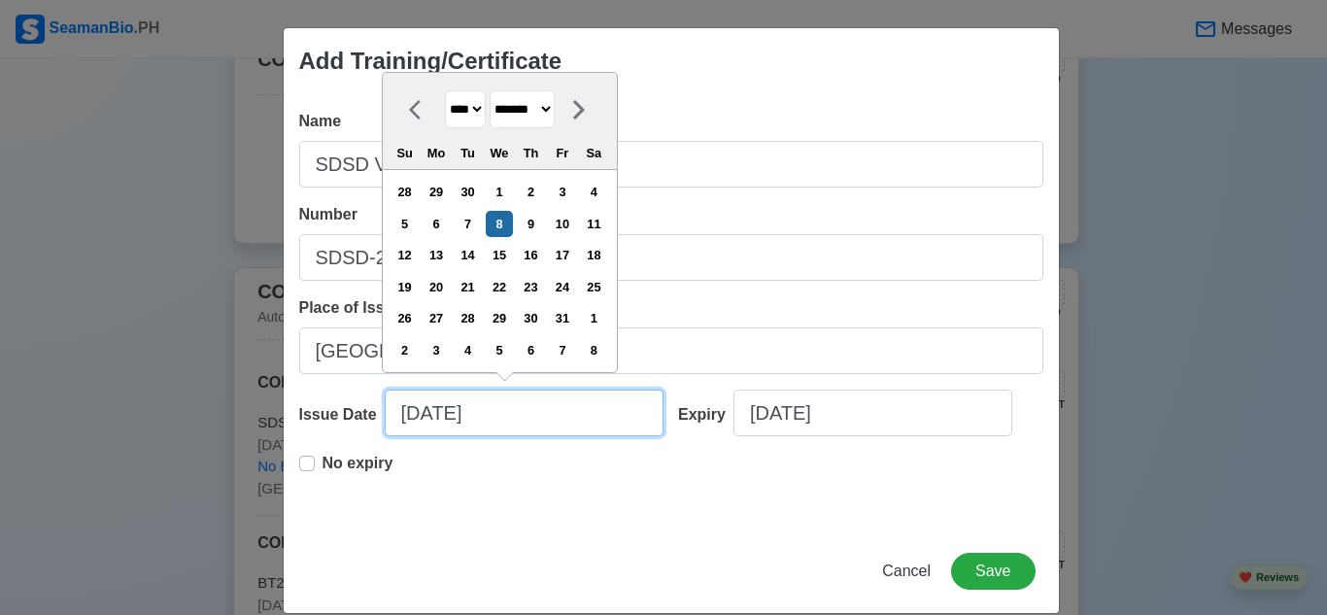
drag, startPoint x: 412, startPoint y: 413, endPoint x: 436, endPoint y: 429, distance: 29.4
click at [413, 413] on input "[DATE]" at bounding box center [524, 413] width 279 height 47
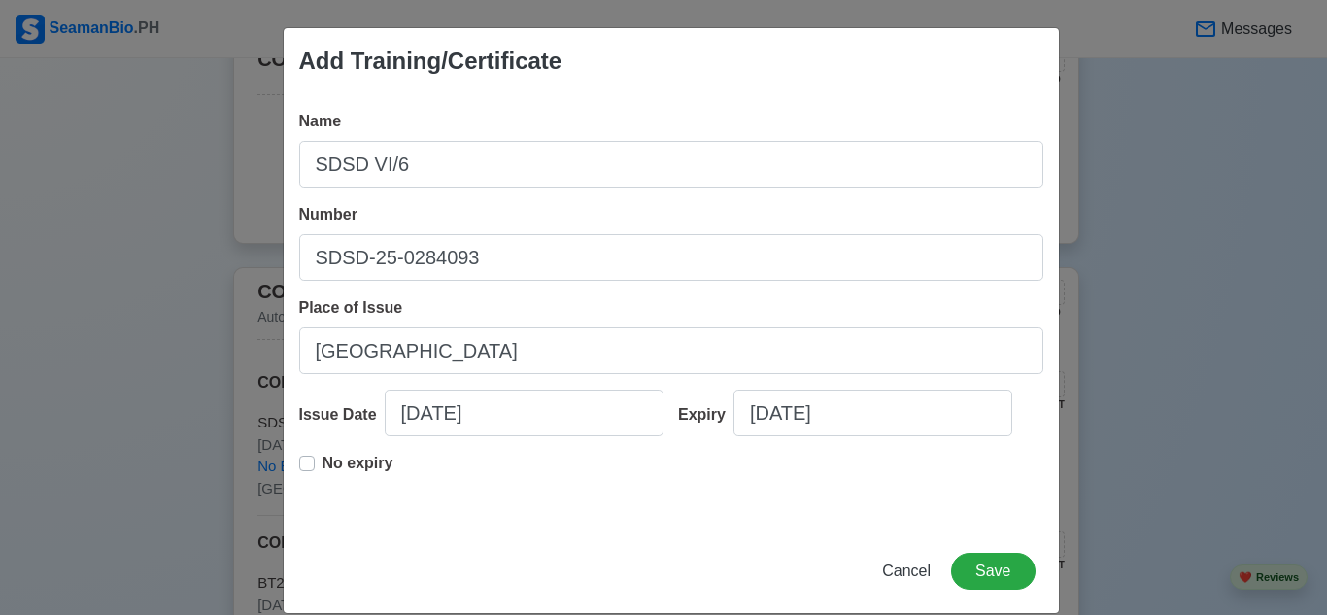
click at [578, 482] on div "No expiry" at bounding box center [671, 483] width 744 height 62
drag, startPoint x: 767, startPoint y: 415, endPoint x: 772, endPoint y: 431, distance: 17.5
click at [766, 418] on input "[DATE]" at bounding box center [872, 413] width 279 height 47
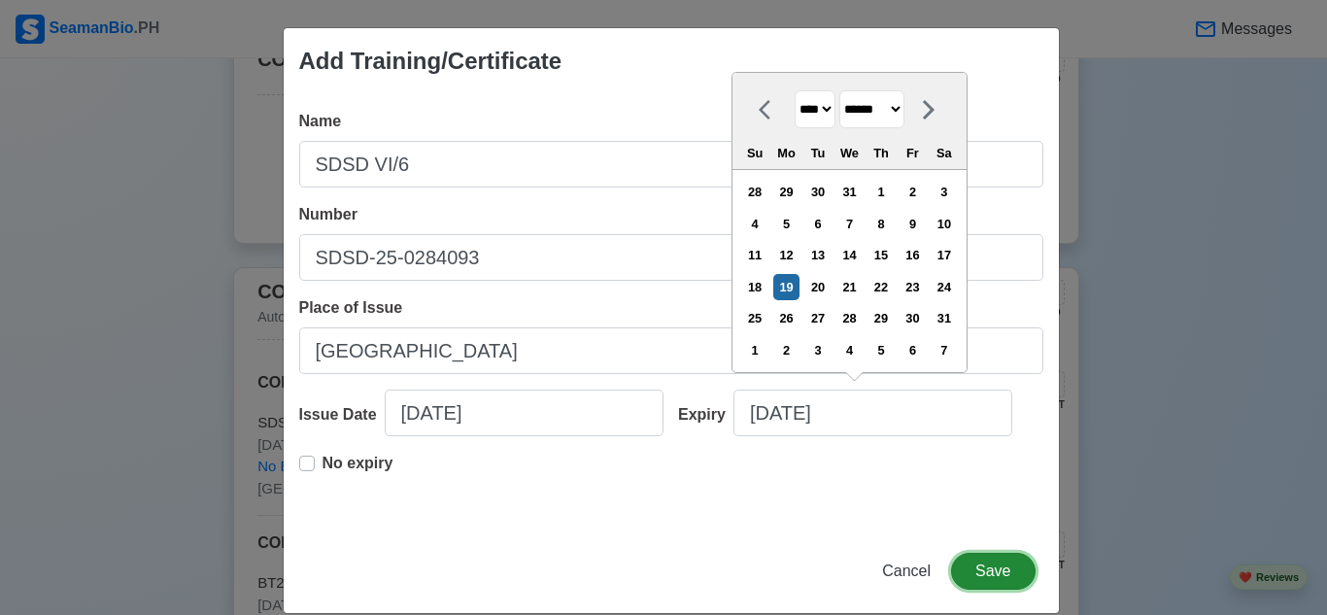
click at [1005, 573] on button "Save" at bounding box center [993, 571] width 84 height 37
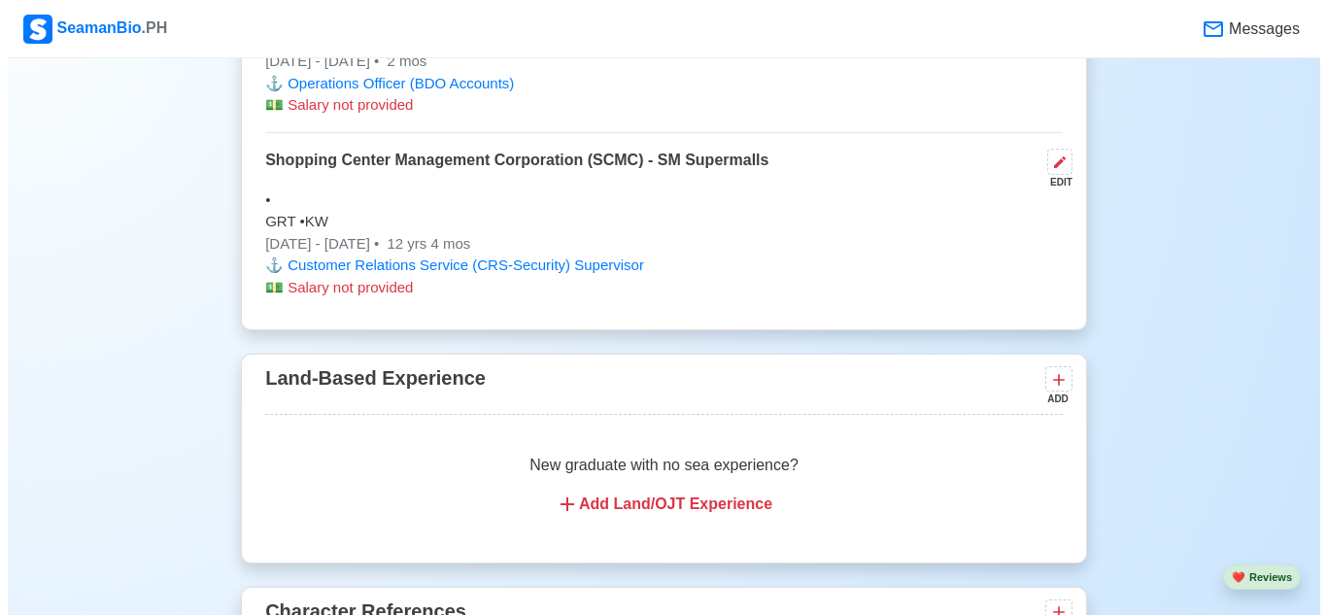
scroll to position [3881, 0]
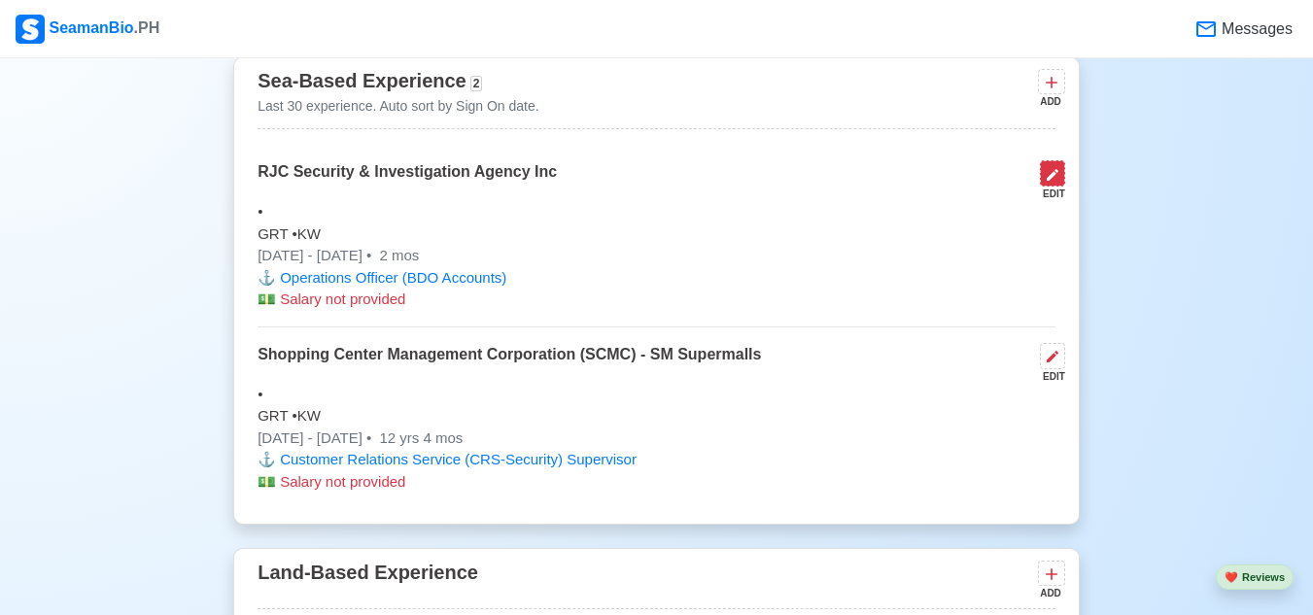
click at [1049, 183] on icon at bounding box center [1052, 175] width 16 height 16
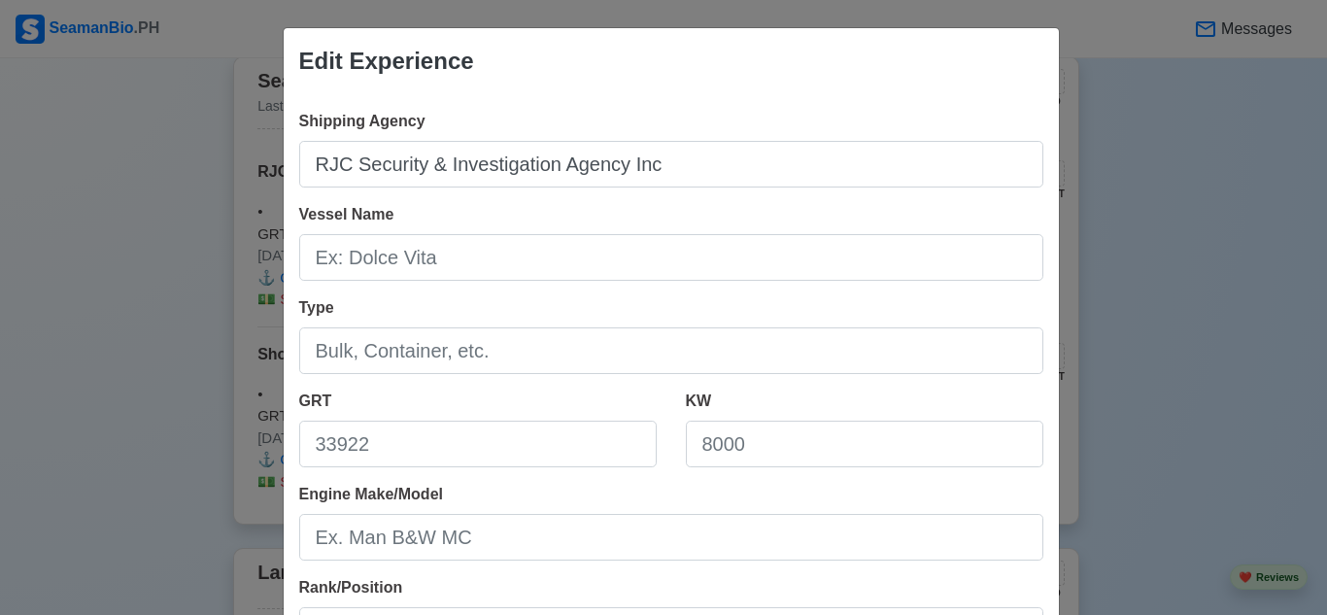
click at [1147, 254] on div "Edit Experience Shipping Agency RJC Security & Investigation Agency Inc Vessel …" at bounding box center [663, 307] width 1327 height 615
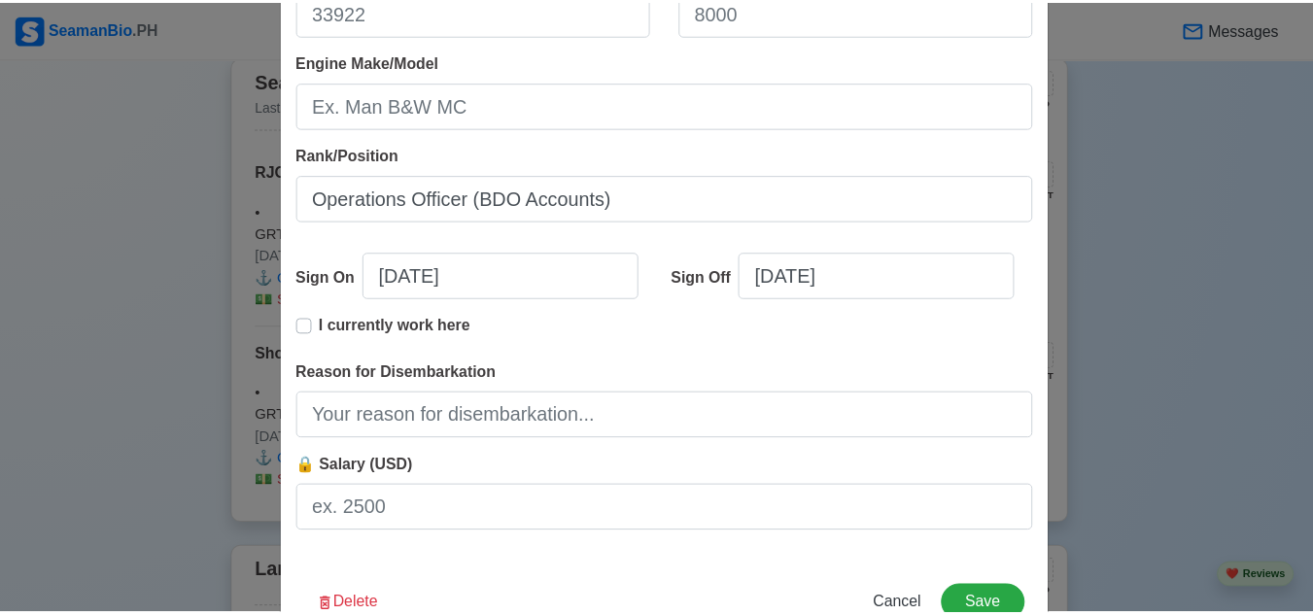
scroll to position [486, 0]
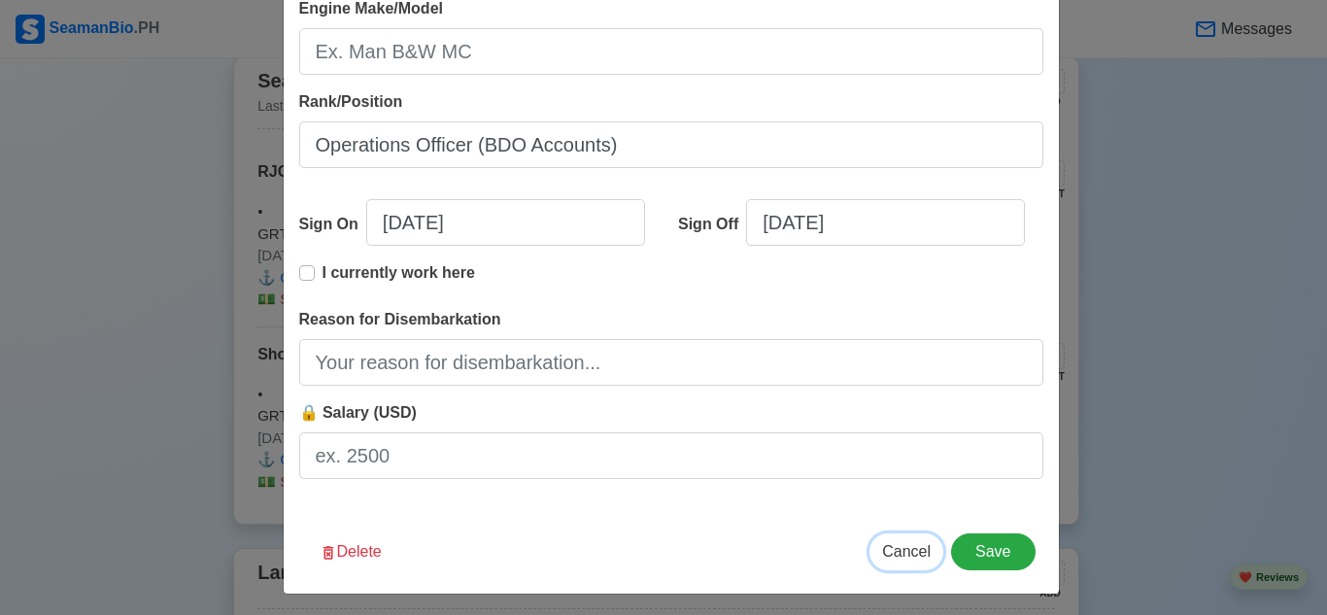
click at [895, 562] on button "Cancel" at bounding box center [906, 551] width 74 height 37
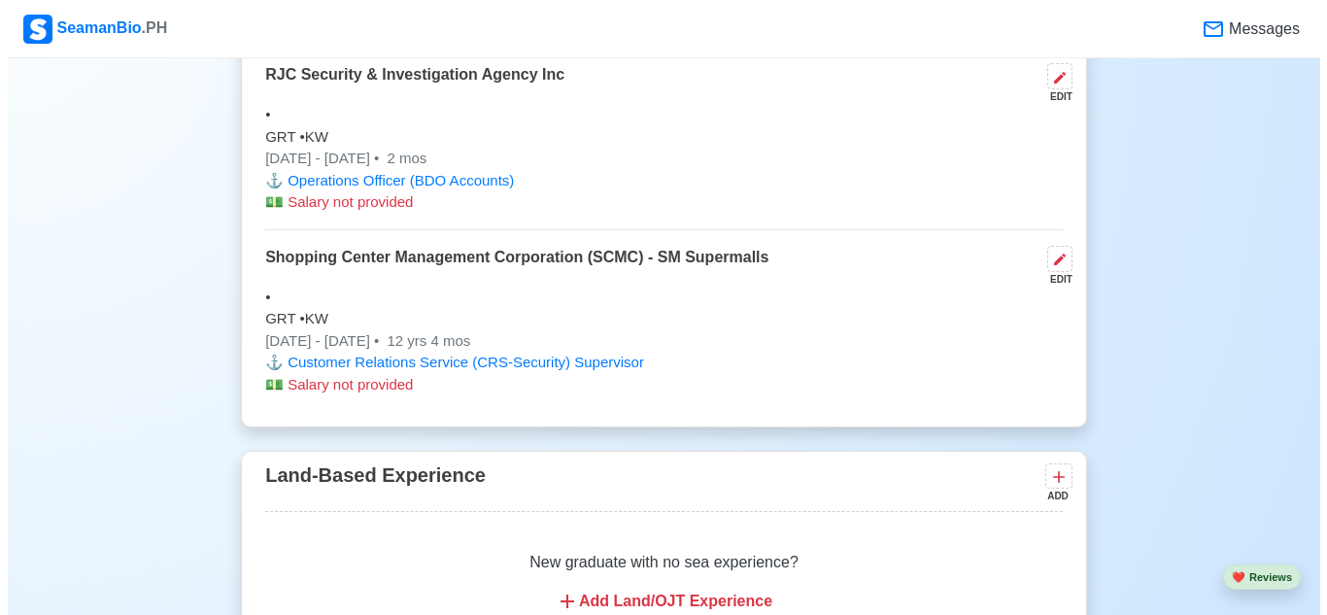
scroll to position [3881, 0]
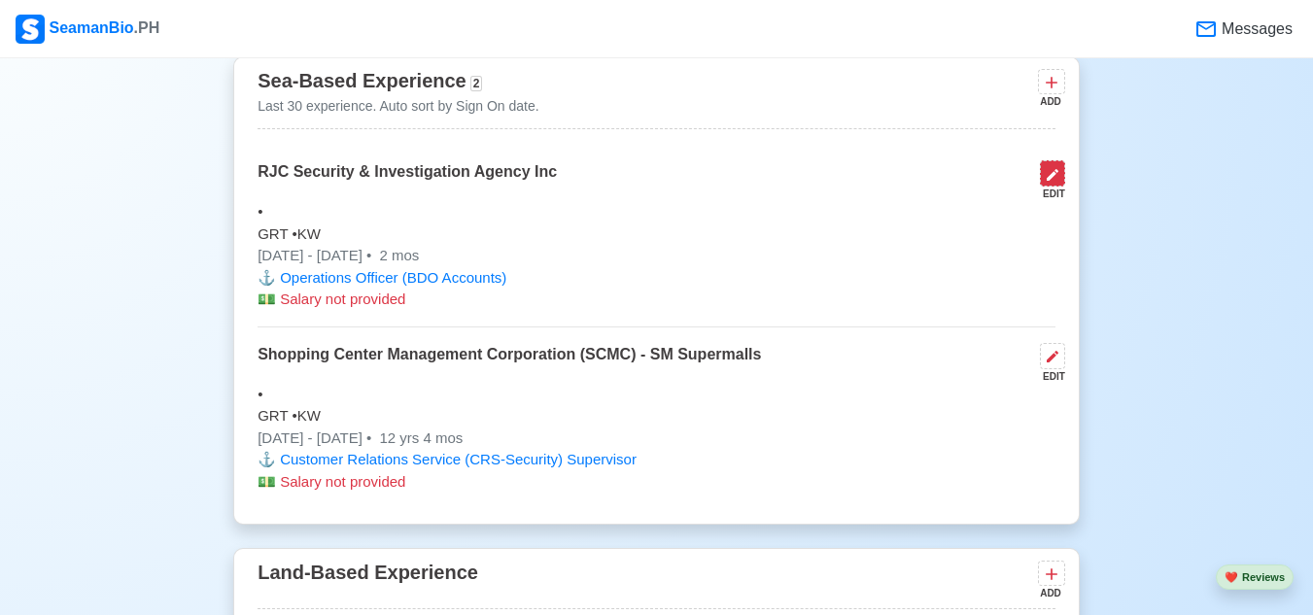
click at [1064, 186] on button at bounding box center [1052, 173] width 25 height 26
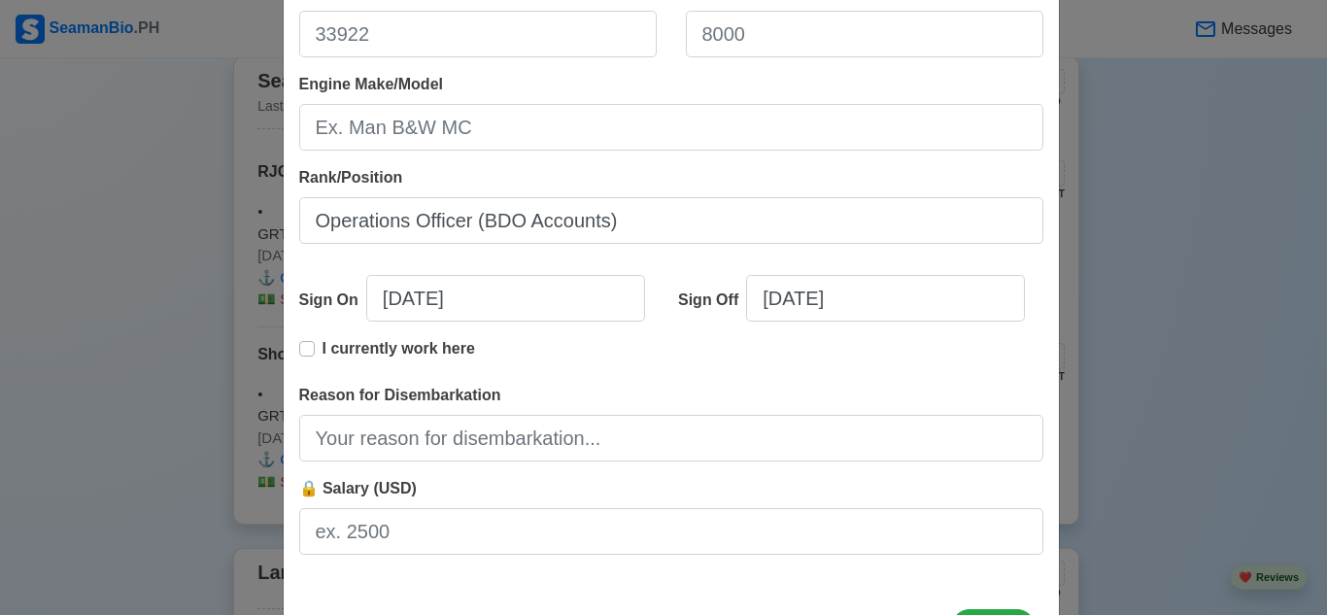
scroll to position [493, 0]
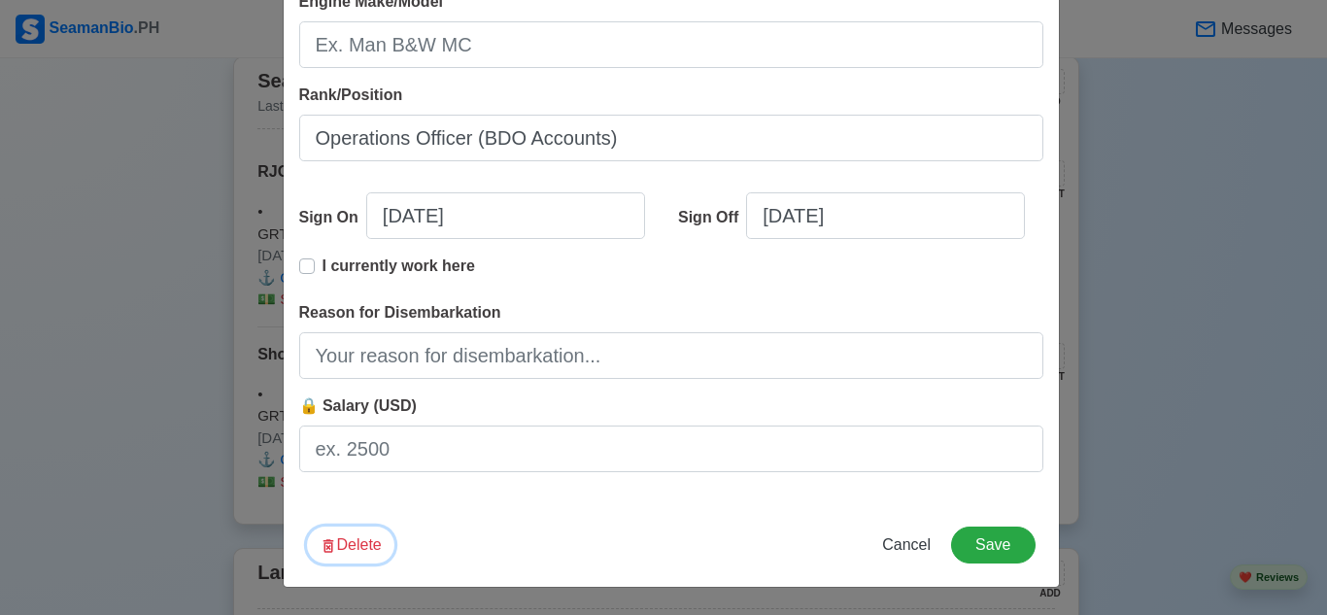
click at [322, 545] on icon "button" at bounding box center [328, 545] width 17 height 17
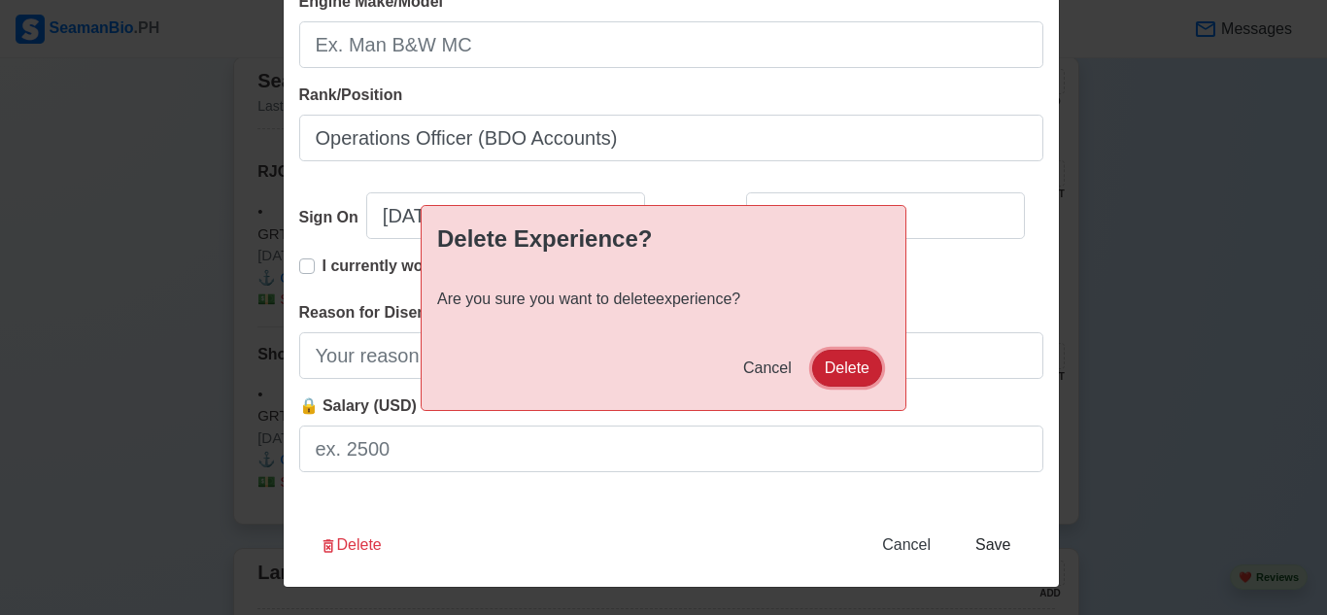
click at [848, 363] on button "Delete" at bounding box center [847, 368] width 70 height 37
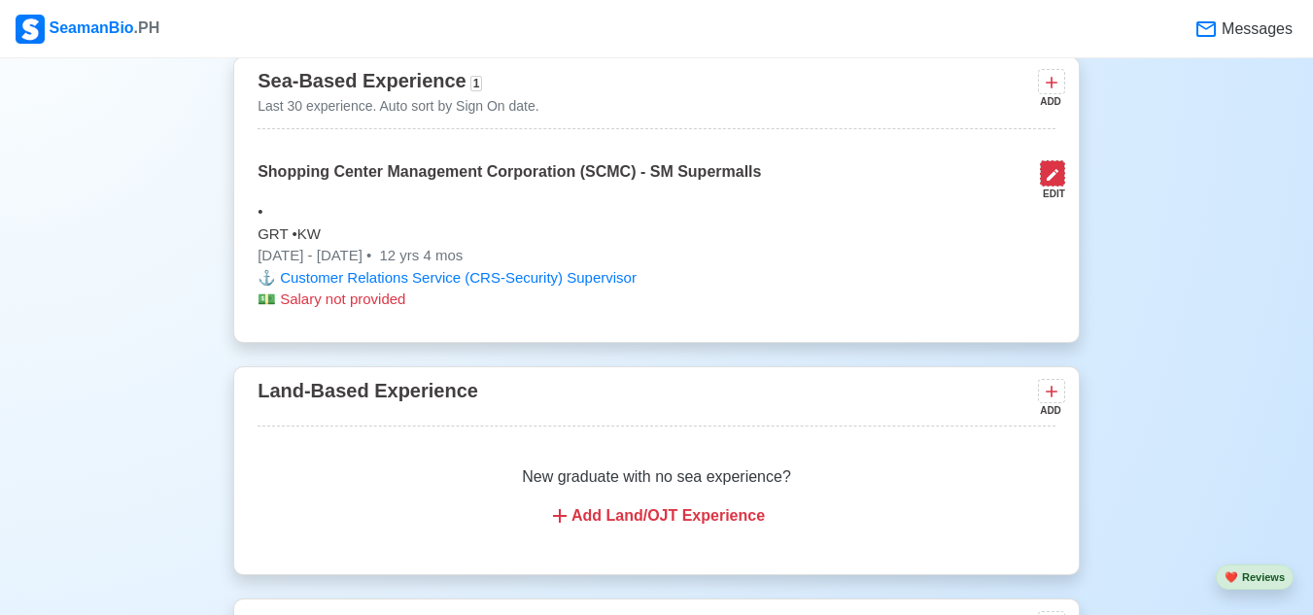
click at [1053, 187] on button at bounding box center [1052, 173] width 25 height 26
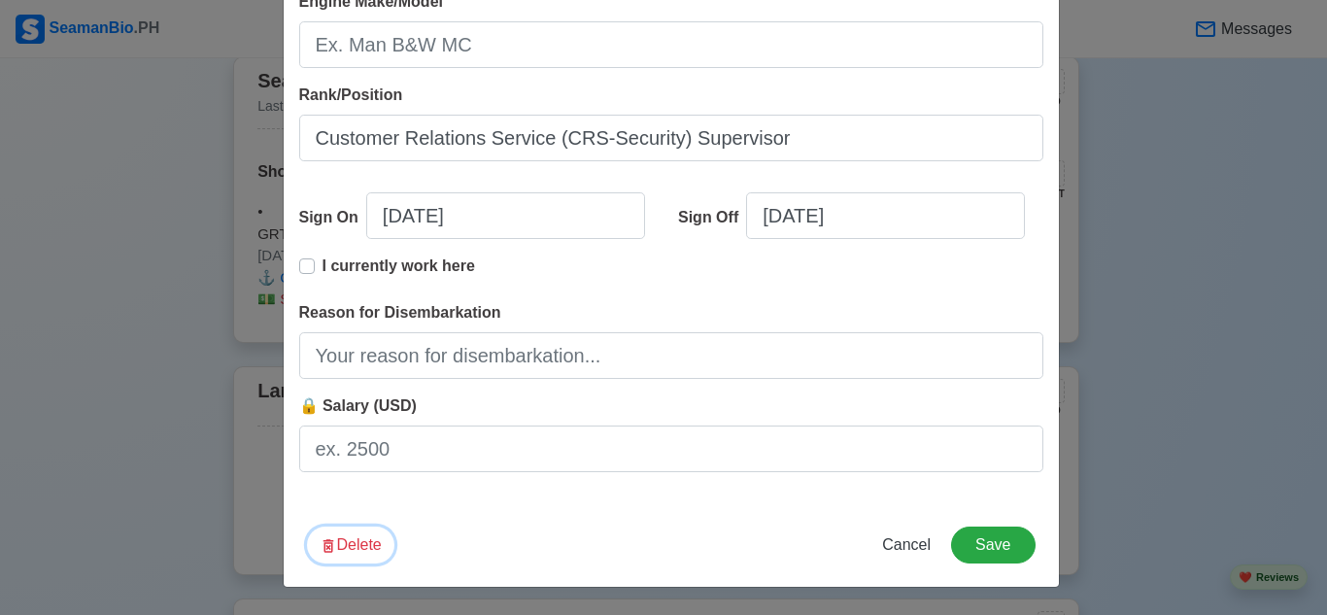
click at [336, 547] on button "Delete" at bounding box center [350, 545] width 87 height 37
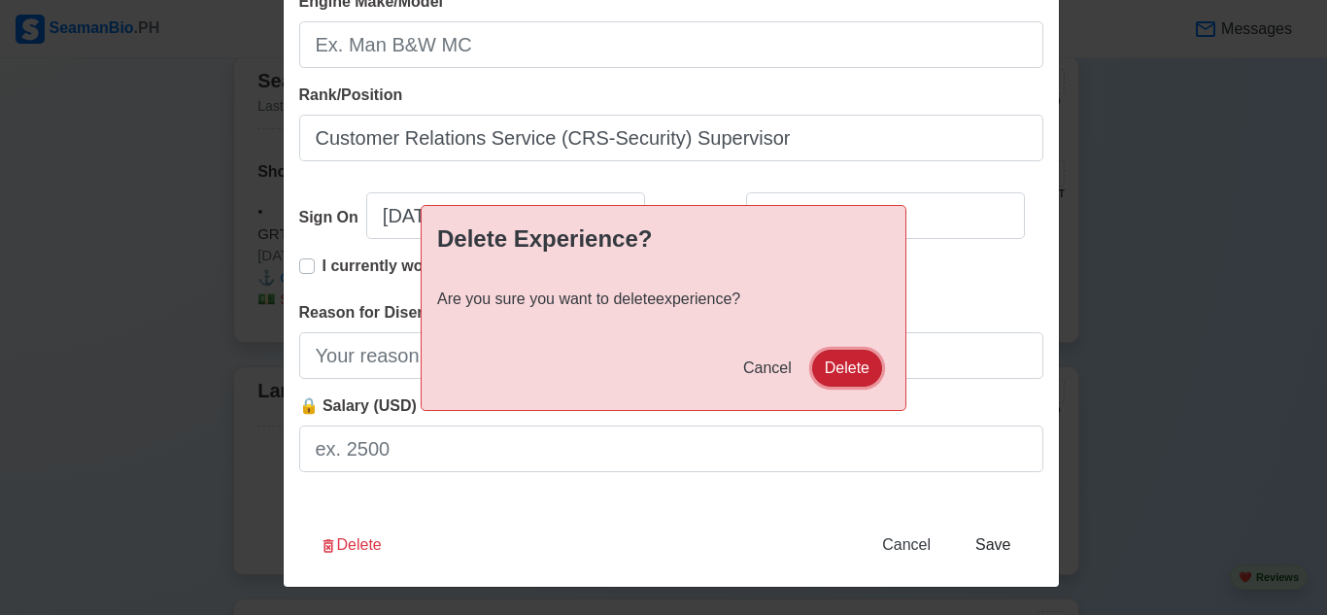
click at [839, 356] on button "Delete" at bounding box center [847, 368] width 70 height 37
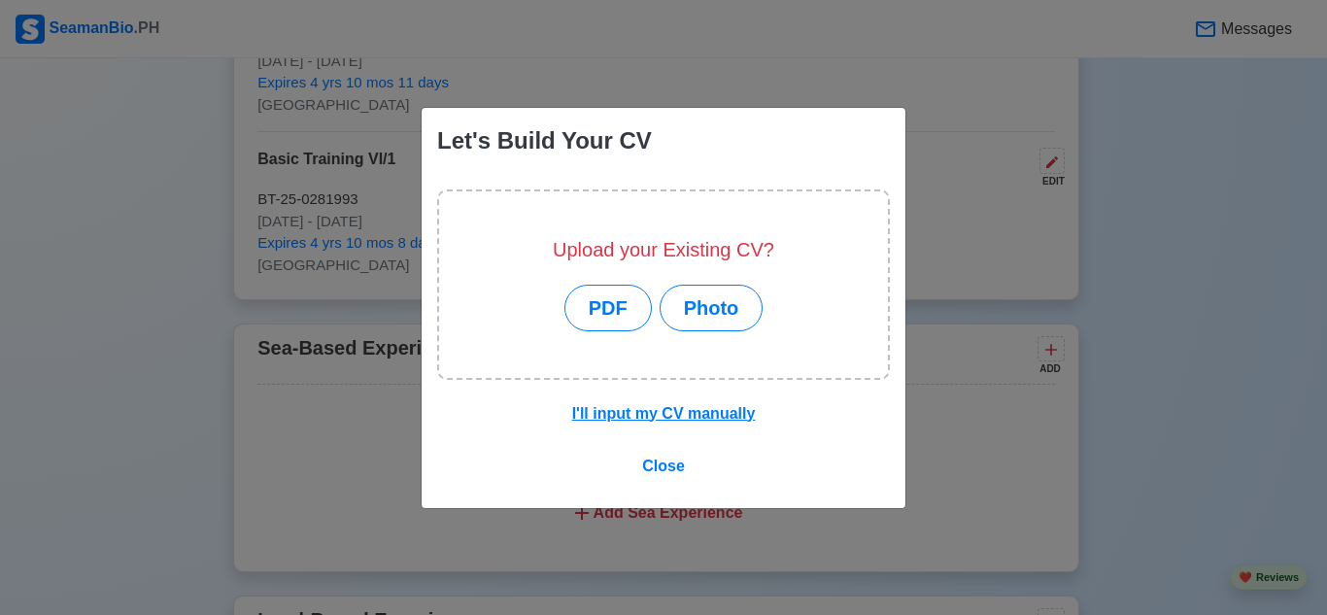
scroll to position [4148, 0]
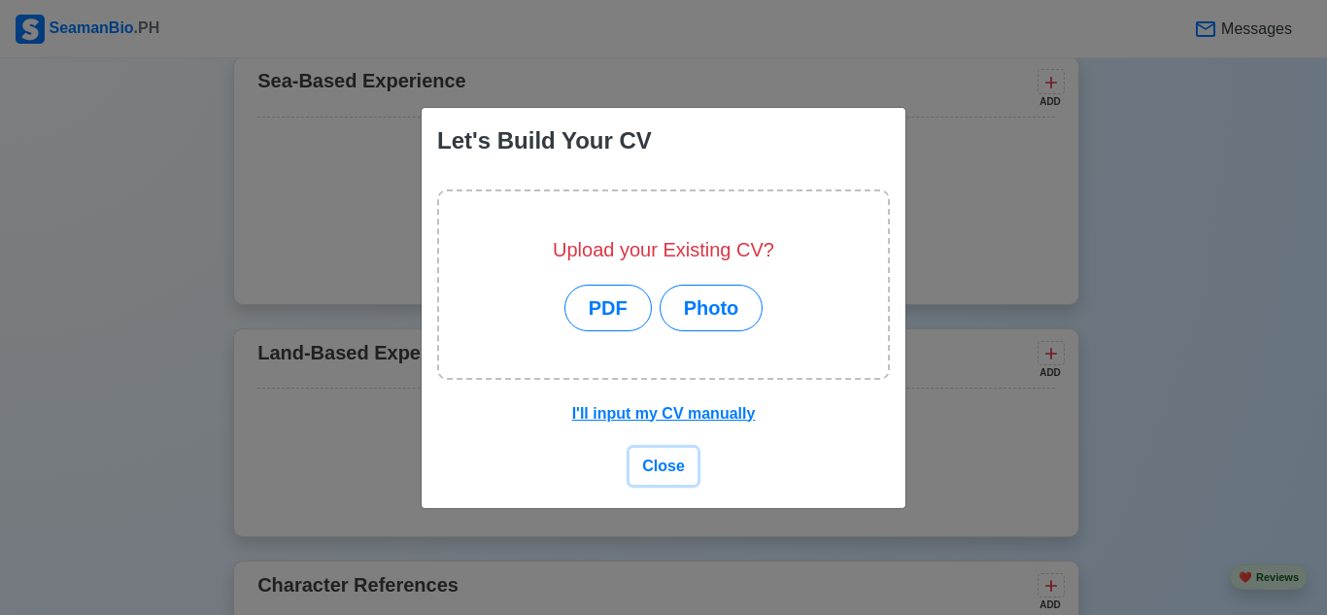
click at [663, 467] on span "Close" at bounding box center [663, 466] width 43 height 17
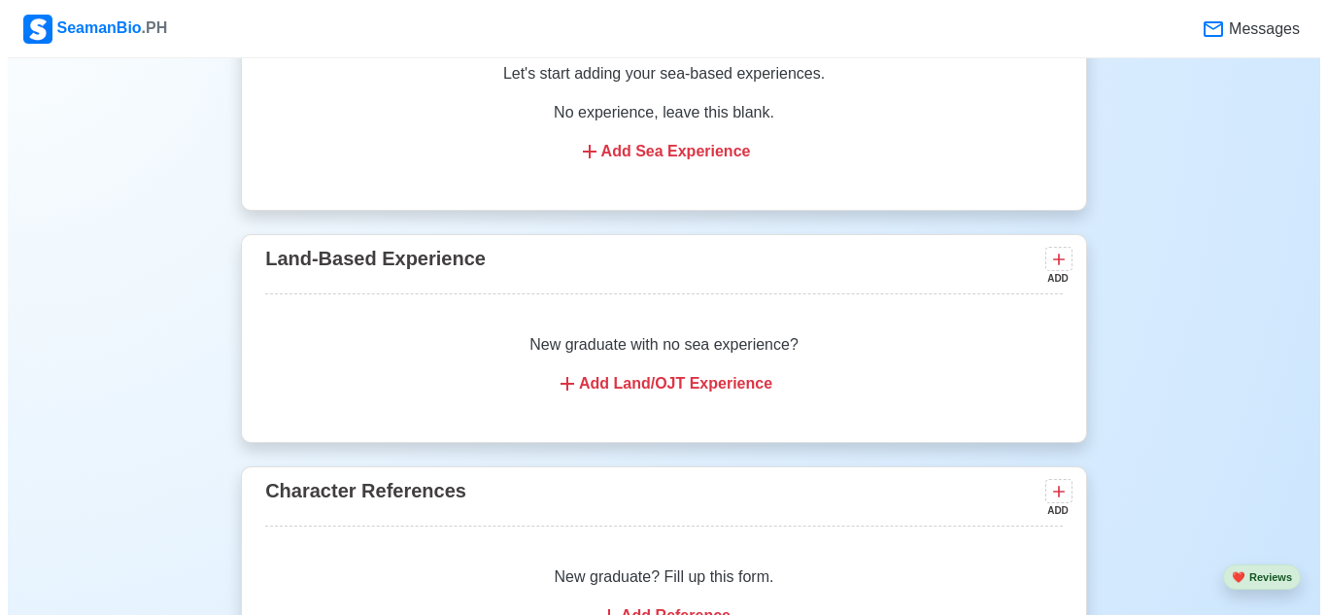
scroll to position [4245, 0]
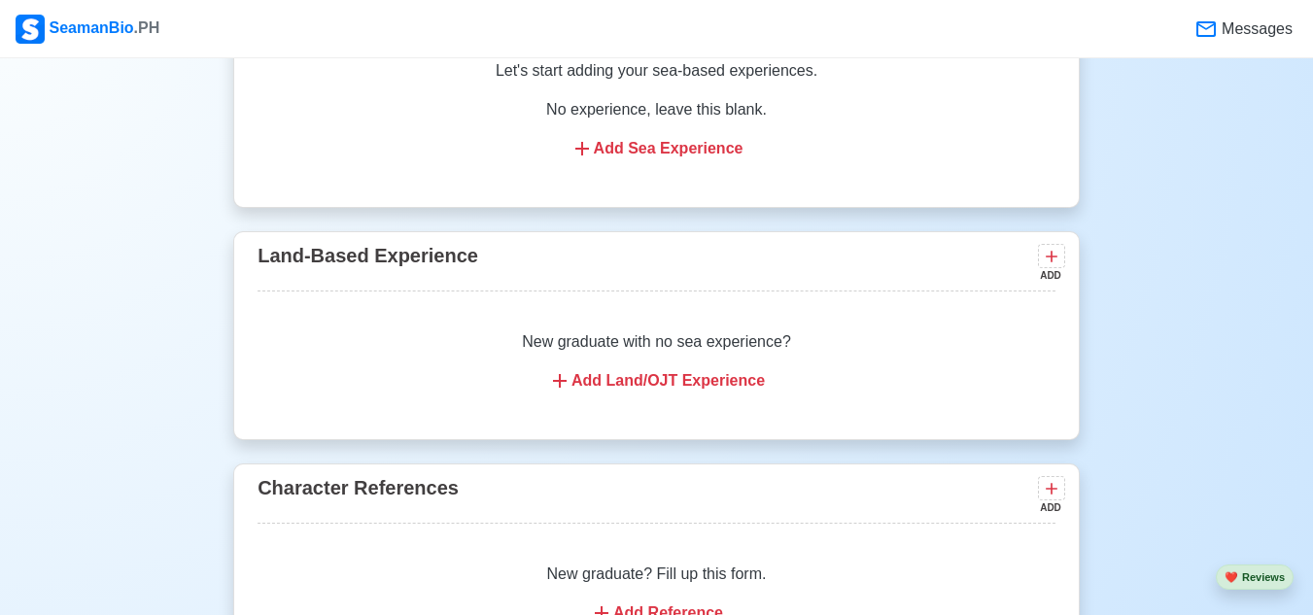
click at [660, 381] on div "Add Land/OJT Experience" at bounding box center [656, 380] width 751 height 23
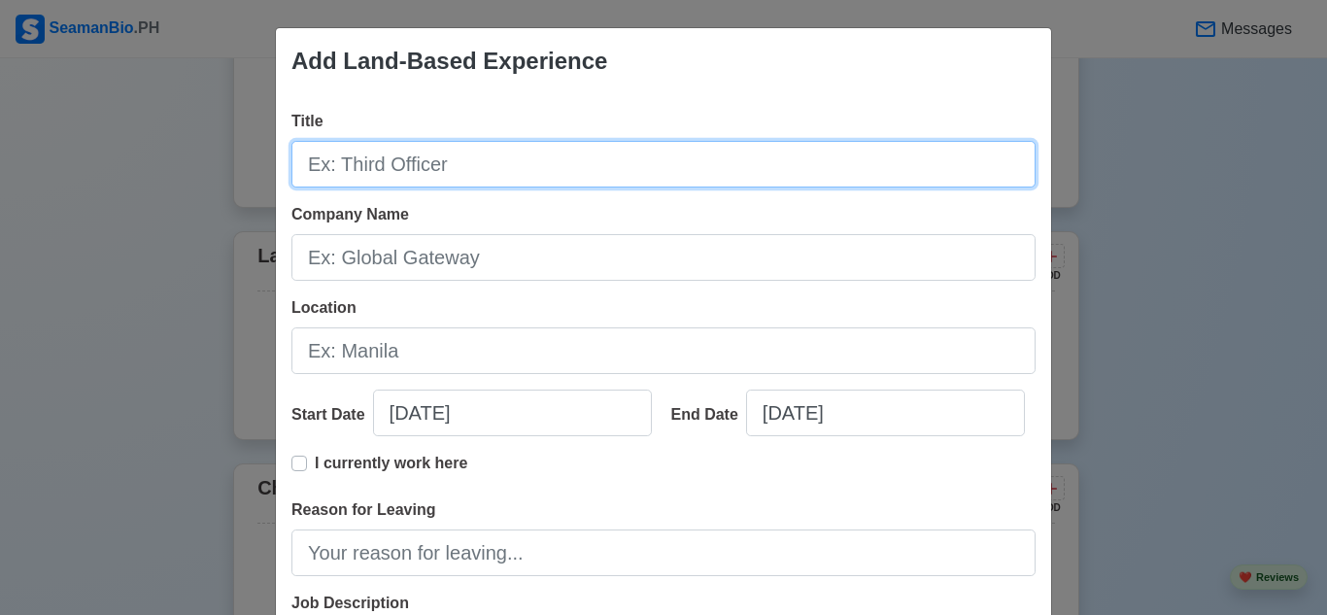
click at [590, 165] on input "Title" at bounding box center [663, 164] width 744 height 47
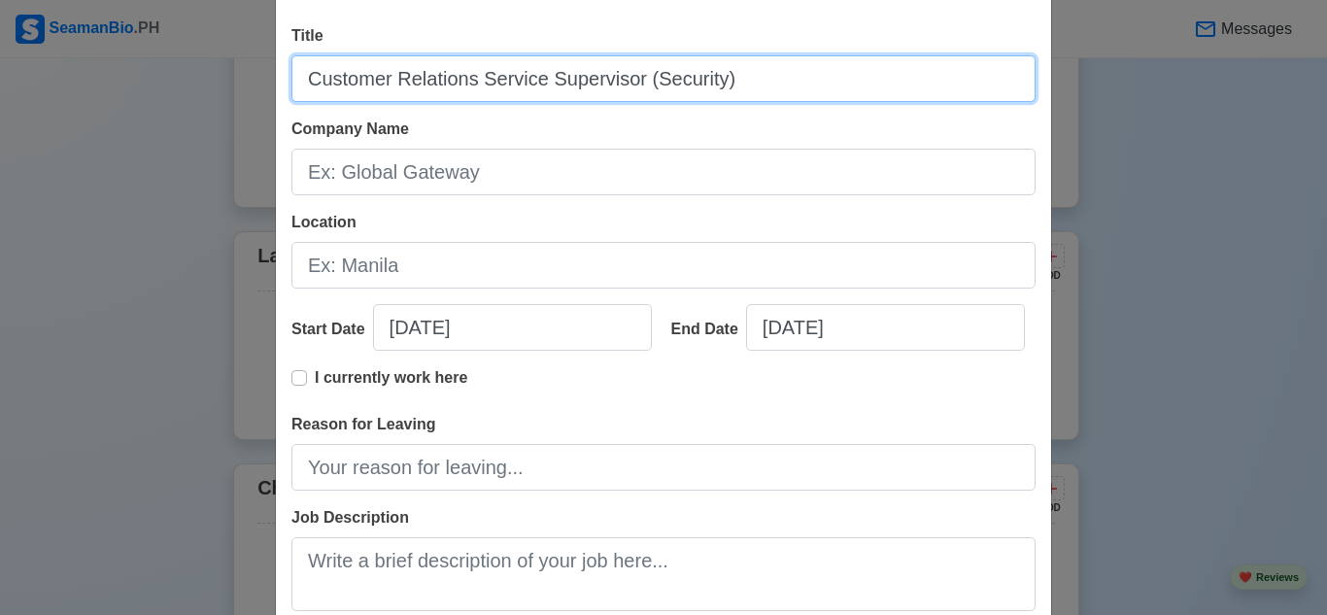
scroll to position [97, 0]
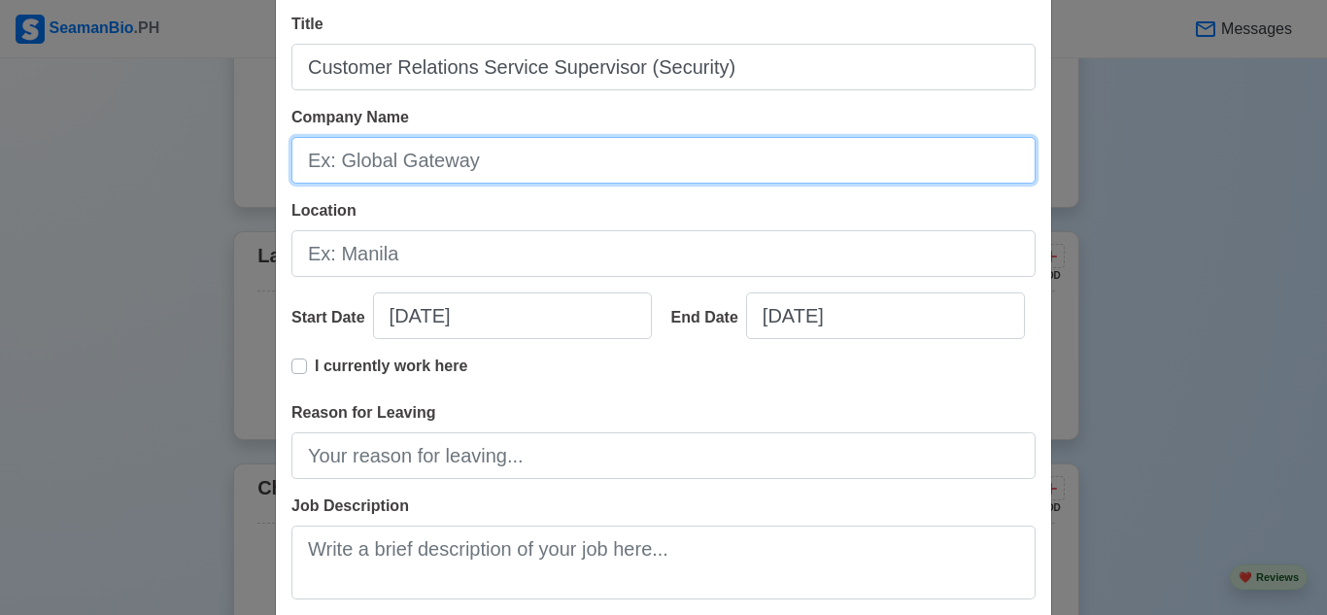
click at [465, 157] on input "Company Name" at bounding box center [663, 160] width 744 height 47
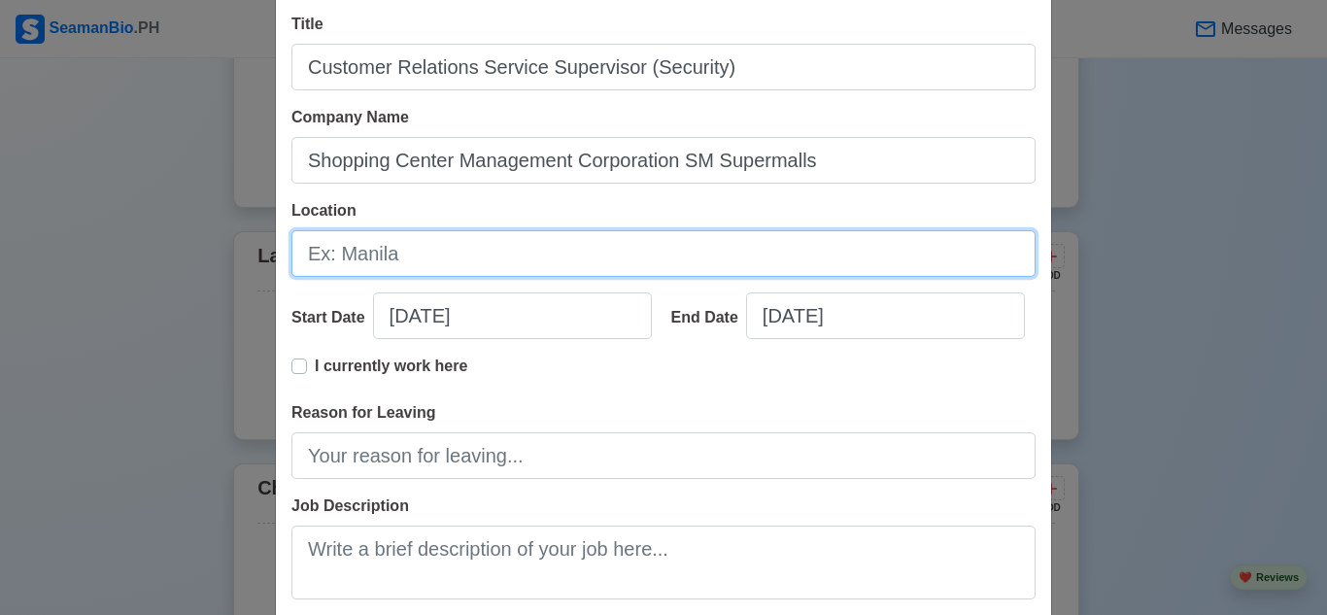
click at [535, 253] on input "Location" at bounding box center [663, 253] width 744 height 47
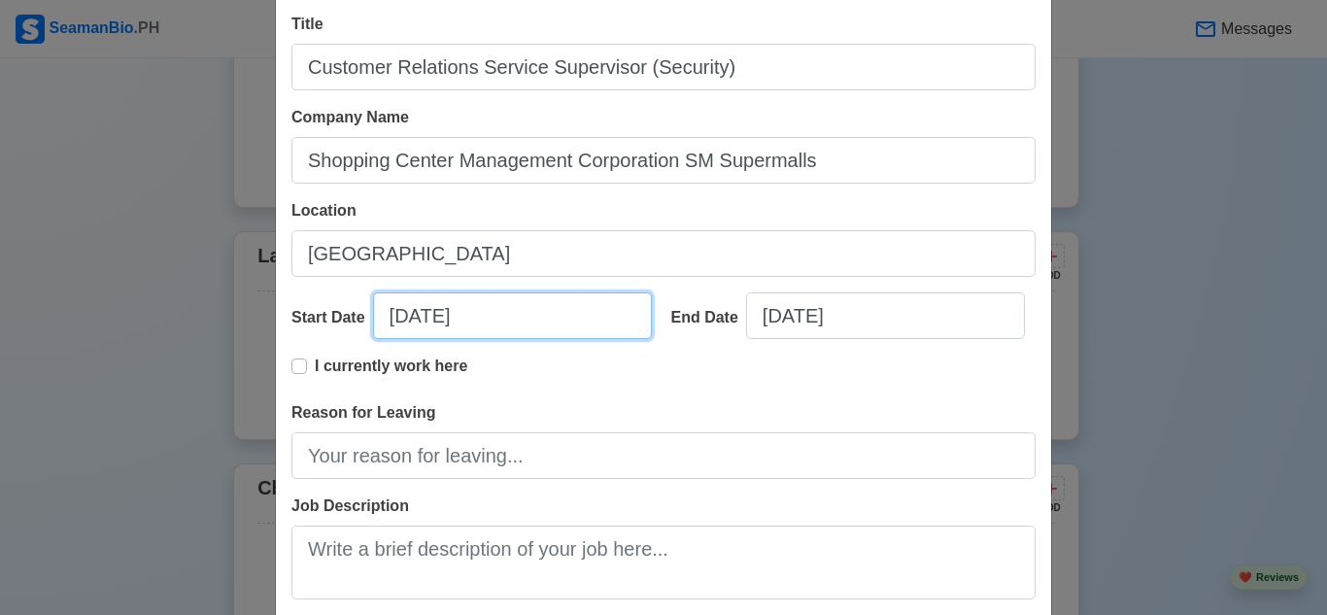
drag, startPoint x: 417, startPoint y: 313, endPoint x: 554, endPoint y: 336, distance: 139.0
click at [446, 326] on input "[DATE]" at bounding box center [512, 315] width 279 height 47
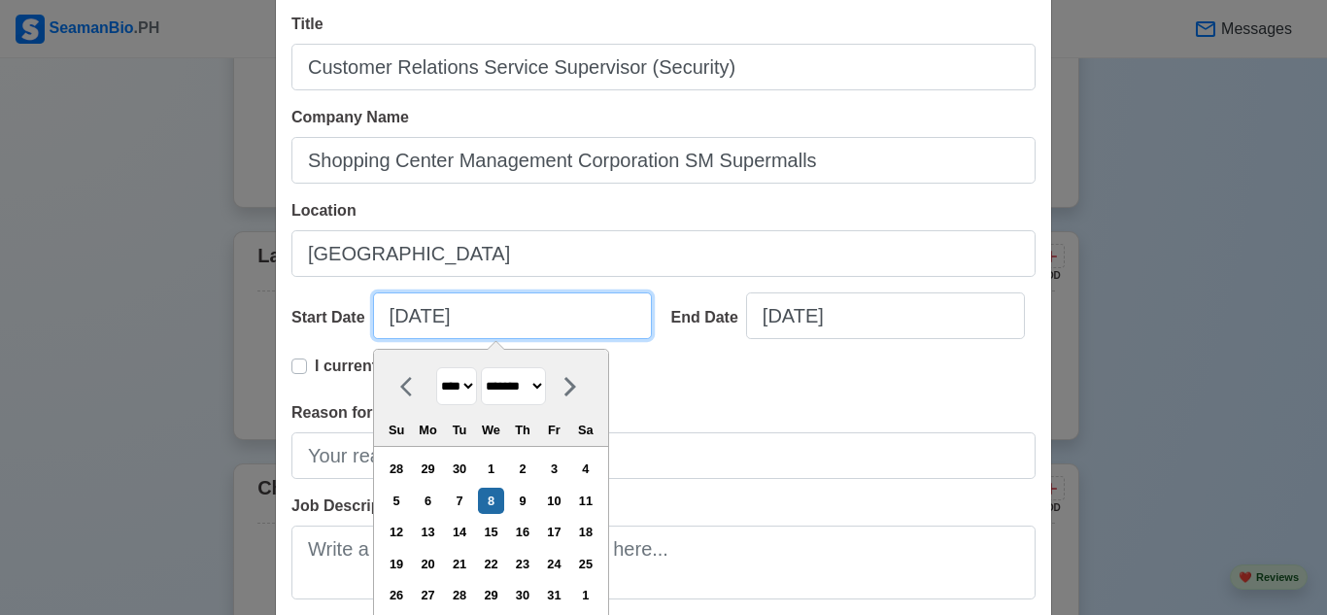
drag, startPoint x: 408, startPoint y: 317, endPoint x: 431, endPoint y: 338, distance: 31.6
click at [411, 320] on input "[DATE]" at bounding box center [512, 315] width 279 height 47
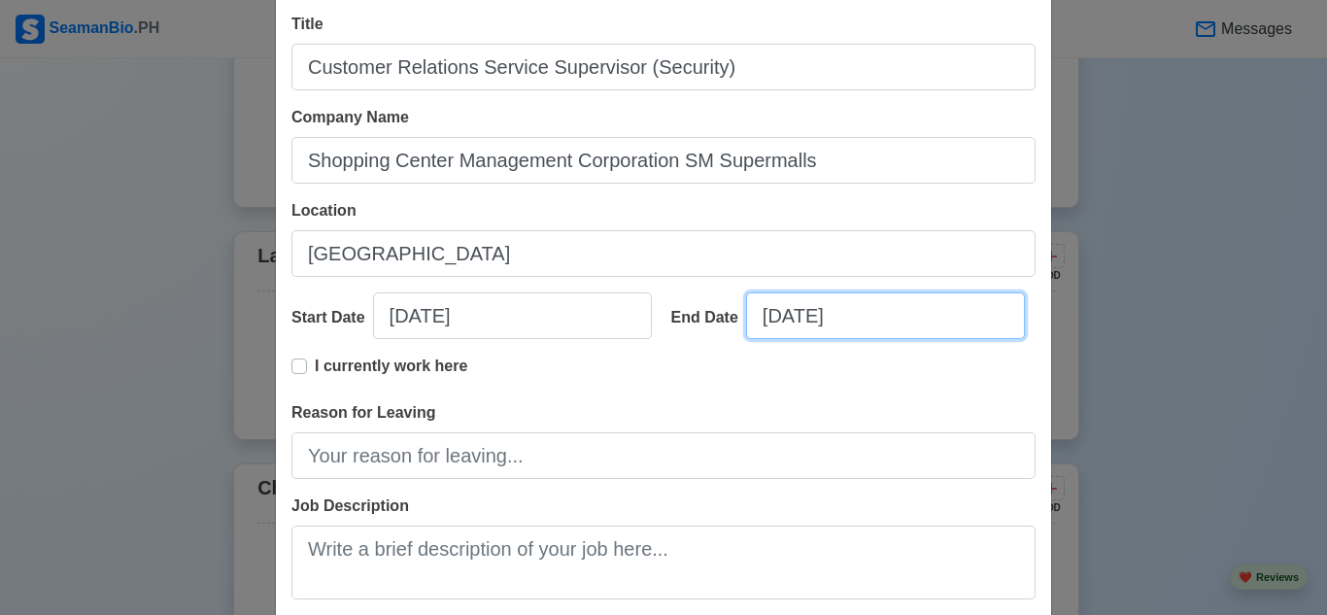
click at [774, 320] on input "[DATE]" at bounding box center [885, 315] width 279 height 47
click at [592, 358] on div "I currently work here" at bounding box center [663, 378] width 744 height 47
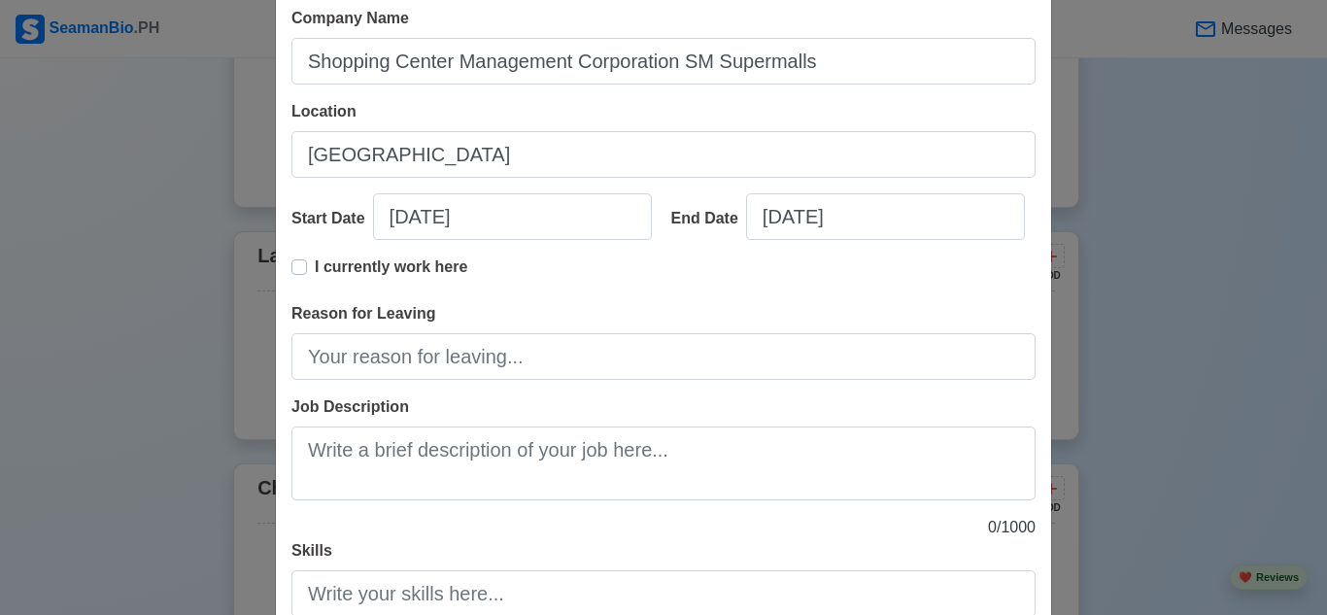
scroll to position [291, 0]
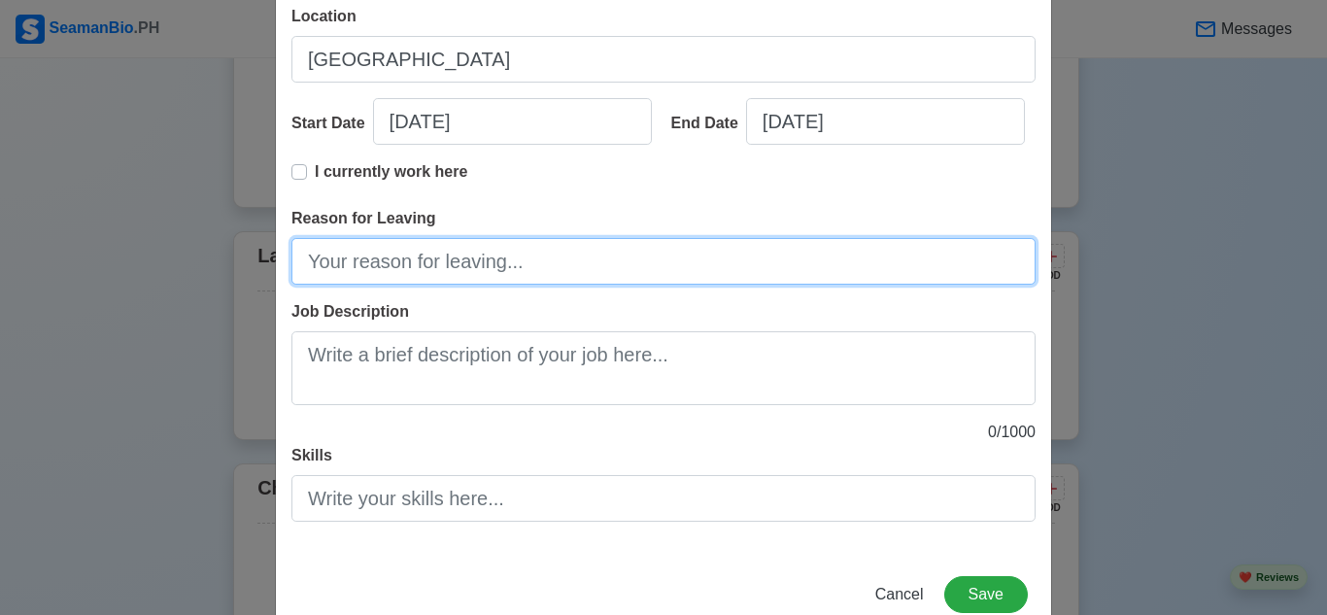
click at [469, 266] on input "Reason for Leaving" at bounding box center [663, 261] width 744 height 47
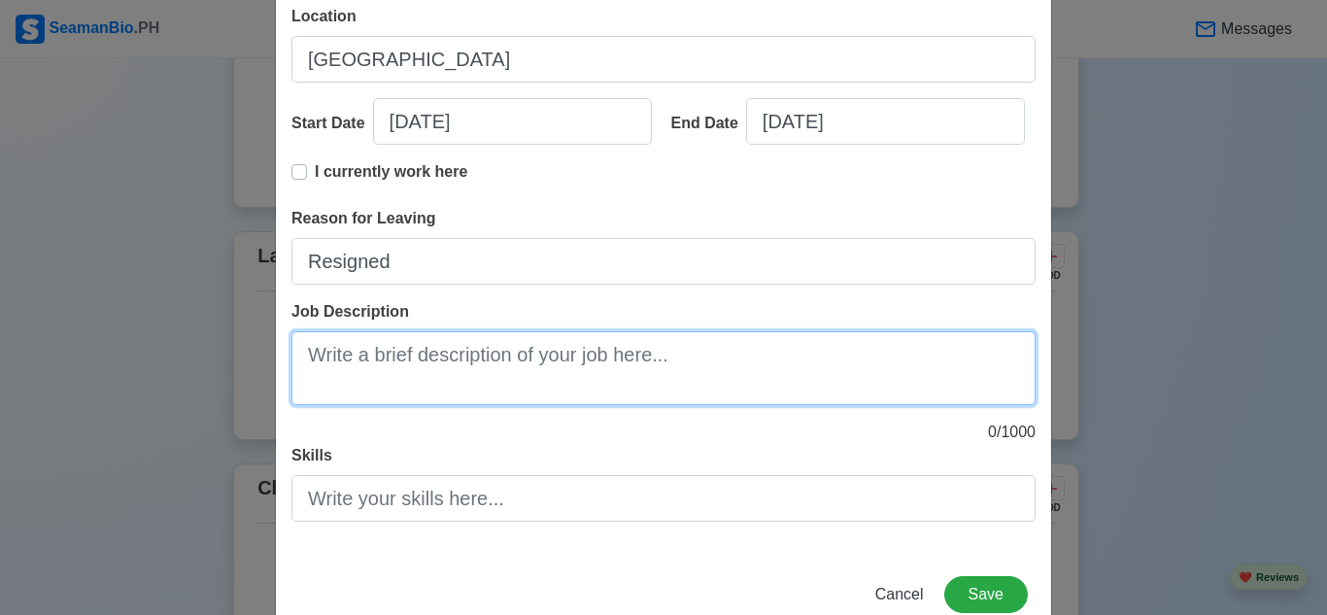
drag, startPoint x: 412, startPoint y: 349, endPoint x: 411, endPoint y: 363, distance: 14.6
click at [411, 353] on textarea "Job Description" at bounding box center [663, 368] width 744 height 74
paste textarea "Supervised and coordinated the activities of Customer Relations Services (CRS) …"
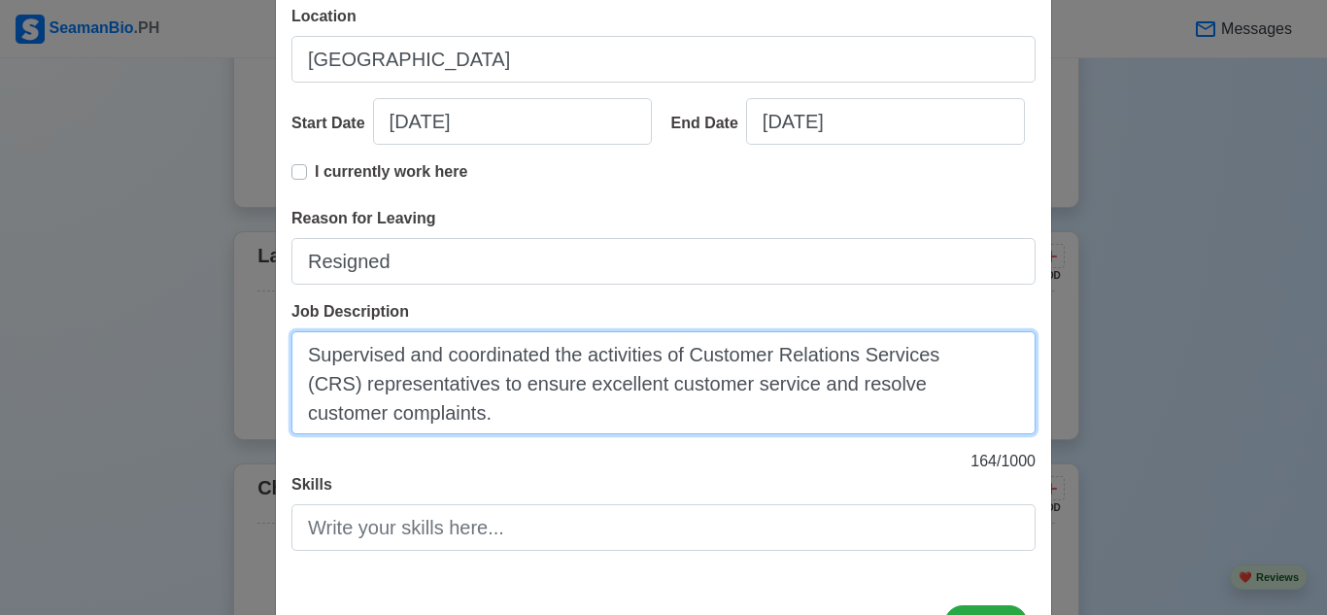
click at [294, 350] on textarea "Supervised and coordinated the activities of Customer Relations Services (CRS) …" at bounding box center [663, 382] width 744 height 103
click at [562, 421] on textarea "- Supervised and coordinated the activities of Customer Relations Services (CRS…" at bounding box center [663, 382] width 744 height 103
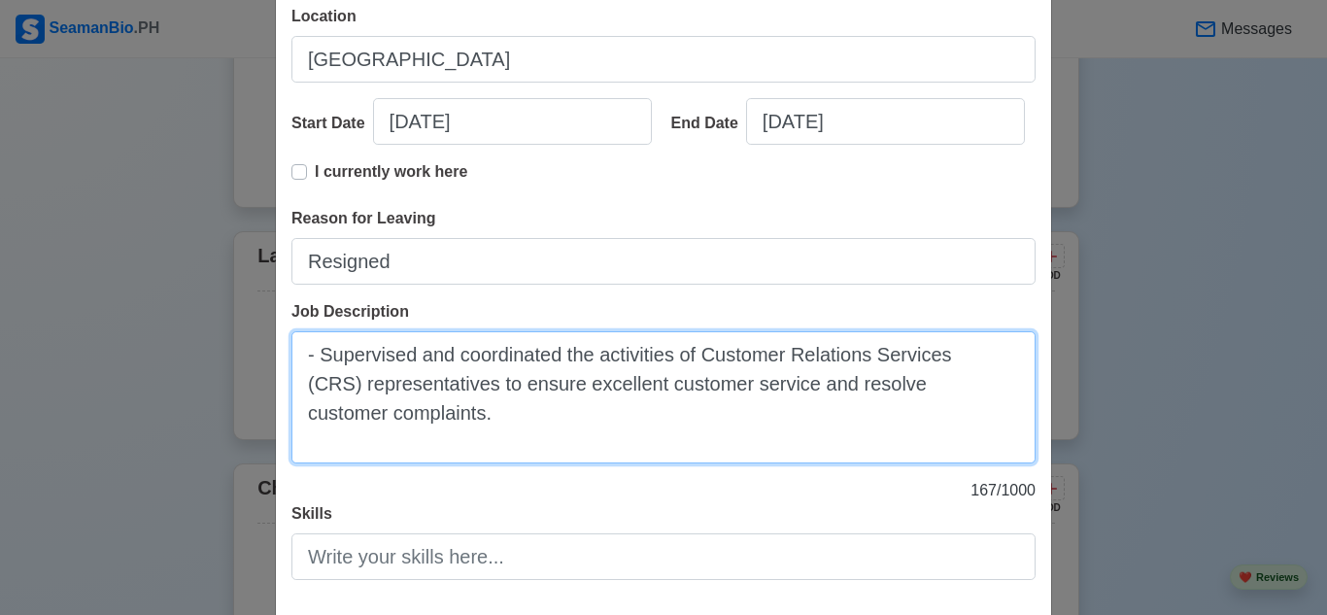
paste textarea "Implemented and enforced customer service standards, policies, and procedures t…"
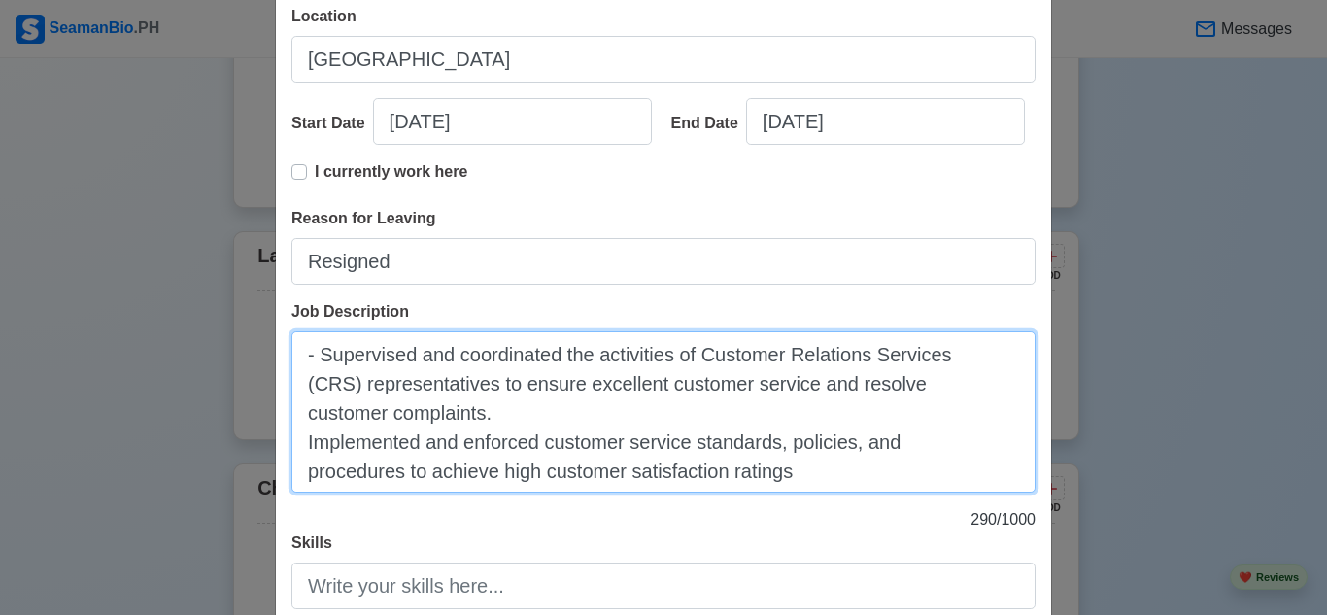
click at [300, 440] on textarea "- Supervised and coordinated the activities of Customer Relations Services (CRS…" at bounding box center [663, 411] width 744 height 161
click at [823, 470] on textarea "- Supervised and coordinated the activities of Customer Relations Services (CRS…" at bounding box center [663, 411] width 744 height 161
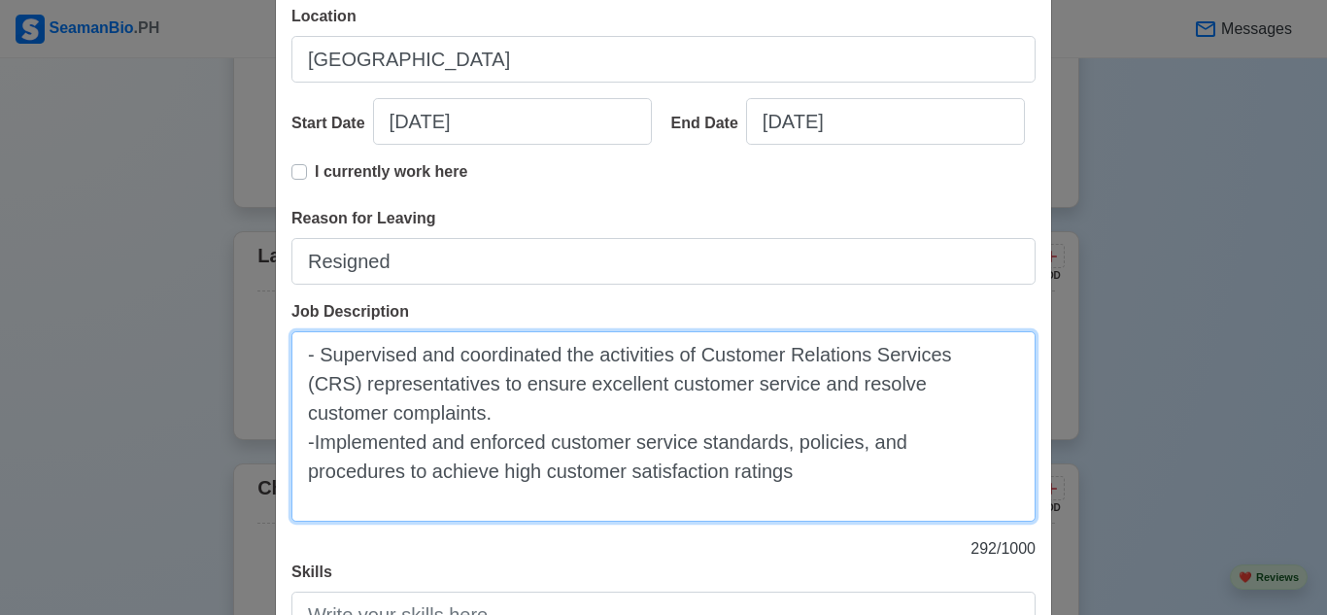
paste textarea "Implemented and enforced security protocols to ensure the safety and security o…"
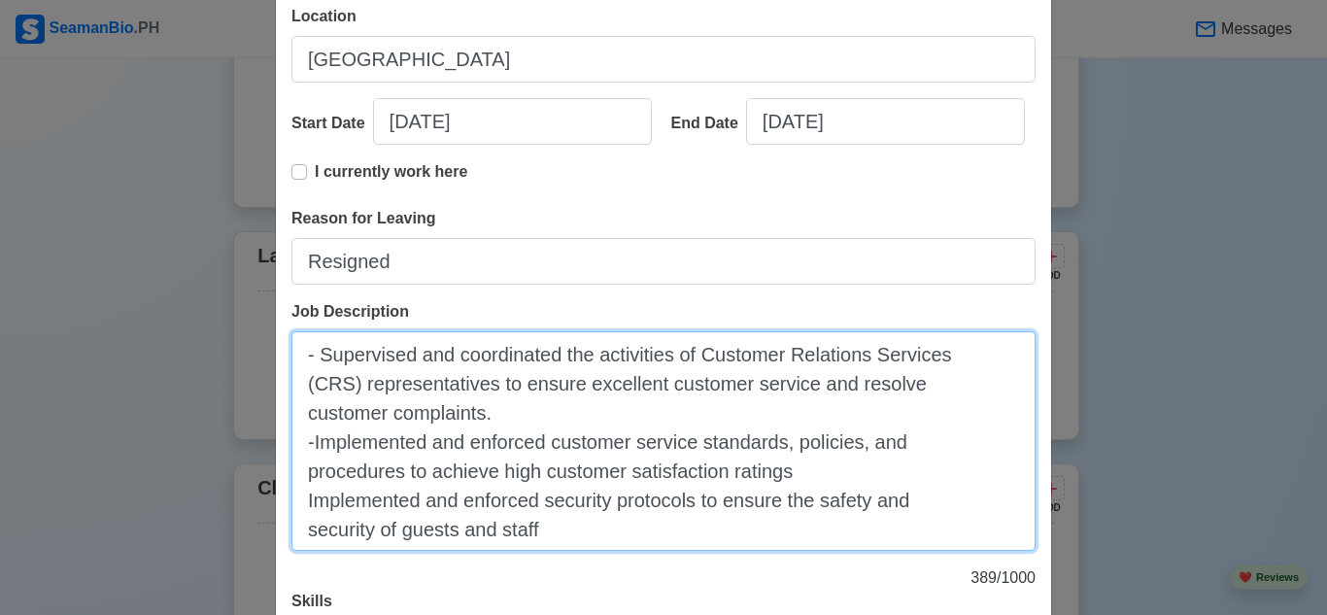
drag, startPoint x: 298, startPoint y: 496, endPoint x: 348, endPoint y: 539, distance: 65.4
click at [300, 497] on textarea "- Supervised and coordinated the activities of Customer Relations Services (CRS…" at bounding box center [663, 441] width 744 height 220
click at [559, 531] on textarea "- Supervised and coordinated the activities of Customer Relations Services (CRS…" at bounding box center [663, 441] width 744 height 220
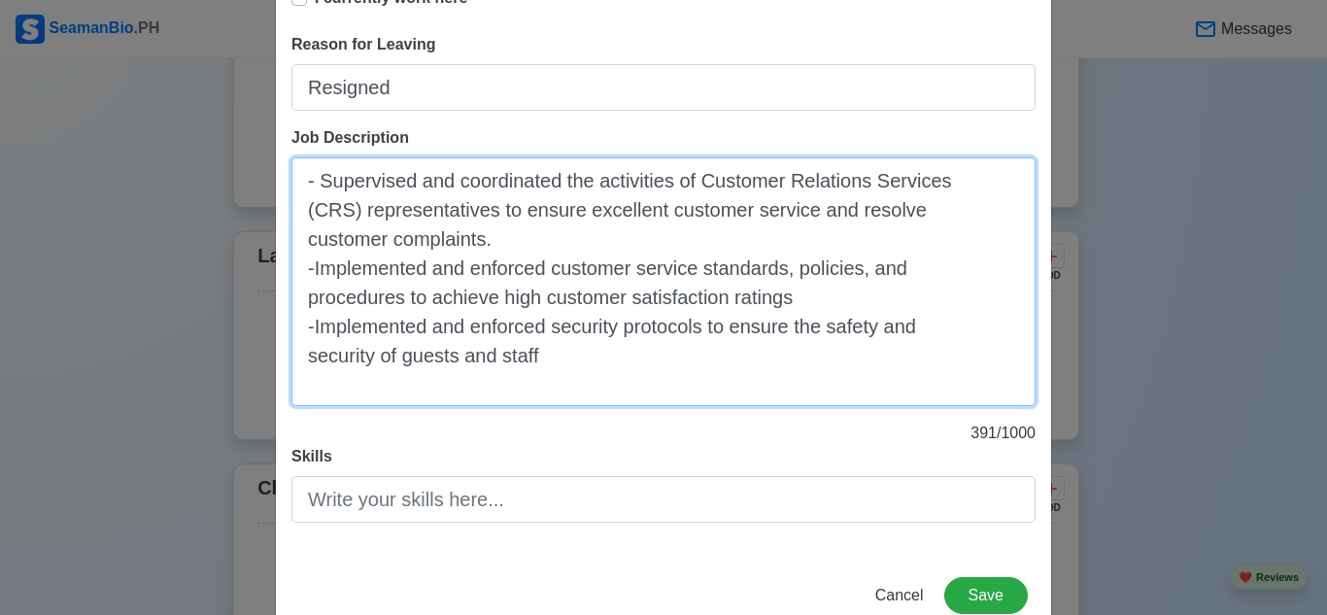
scroll to position [486, 0]
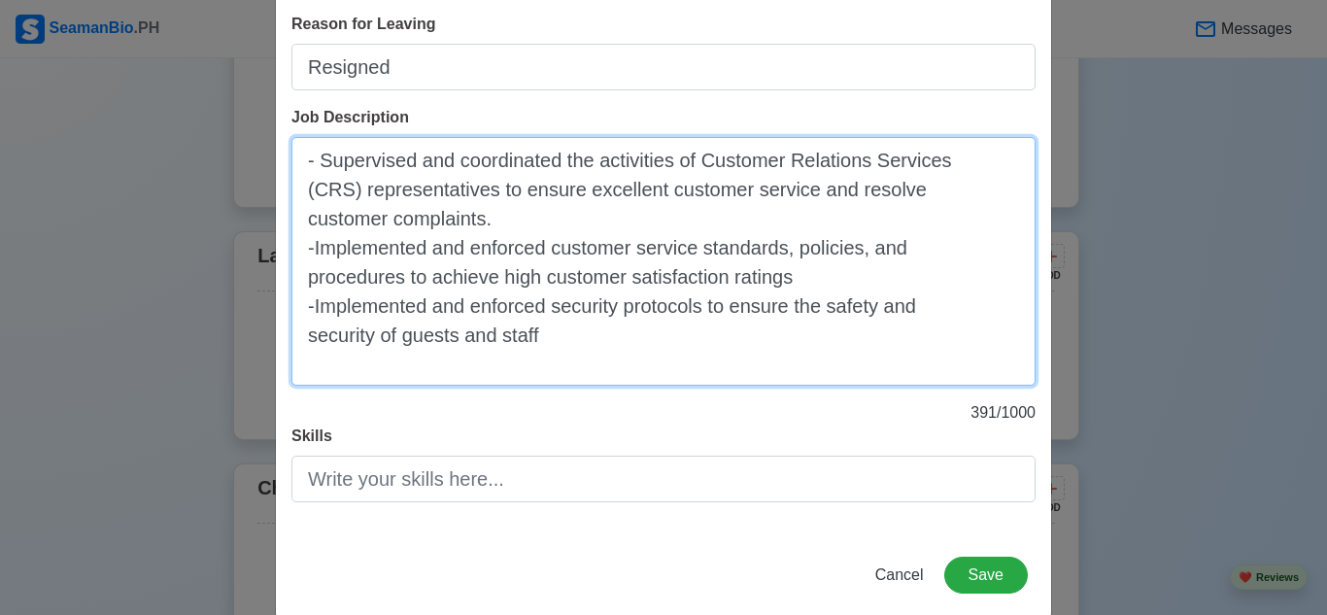
paste textarea "Conducted investigations and responded to security incidents. 10.Collaborated w…"
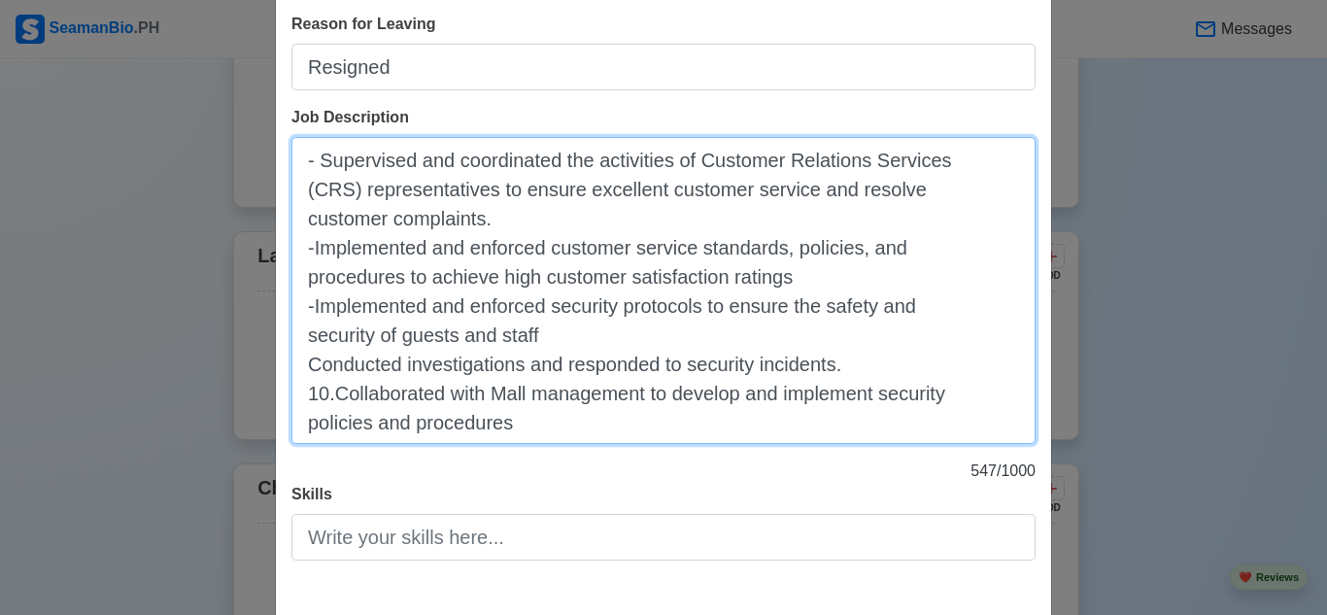
drag, startPoint x: 301, startPoint y: 369, endPoint x: 344, endPoint y: 440, distance: 82.8
click at [301, 369] on textarea "- Supervised and coordinated the activities of Customer Relations Services (CRS…" at bounding box center [663, 290] width 744 height 307
drag, startPoint x: 329, startPoint y: 393, endPoint x: 412, endPoint y: 459, distance: 105.1
click at [335, 395] on textarea "- Supervised and coordinated the activities of Customer Relations Services (CRS…" at bounding box center [663, 290] width 744 height 307
click at [536, 425] on textarea "- Supervised and coordinated the activities of Customer Relations Services (CRS…" at bounding box center [663, 290] width 744 height 307
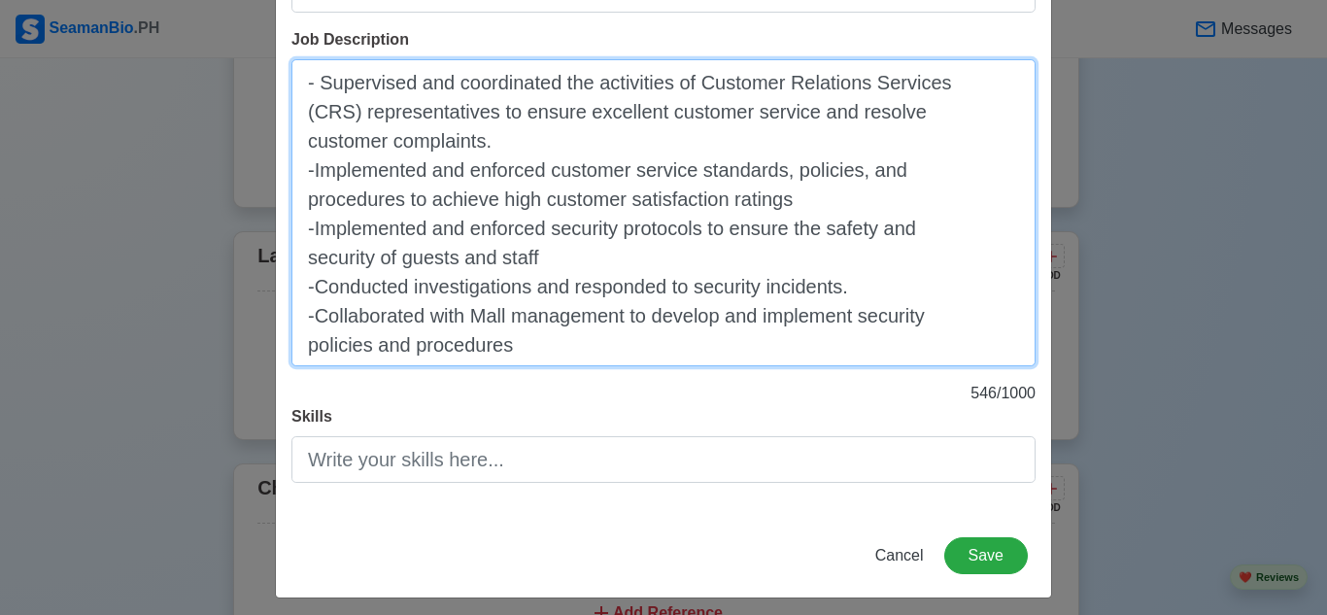
scroll to position [574, 0]
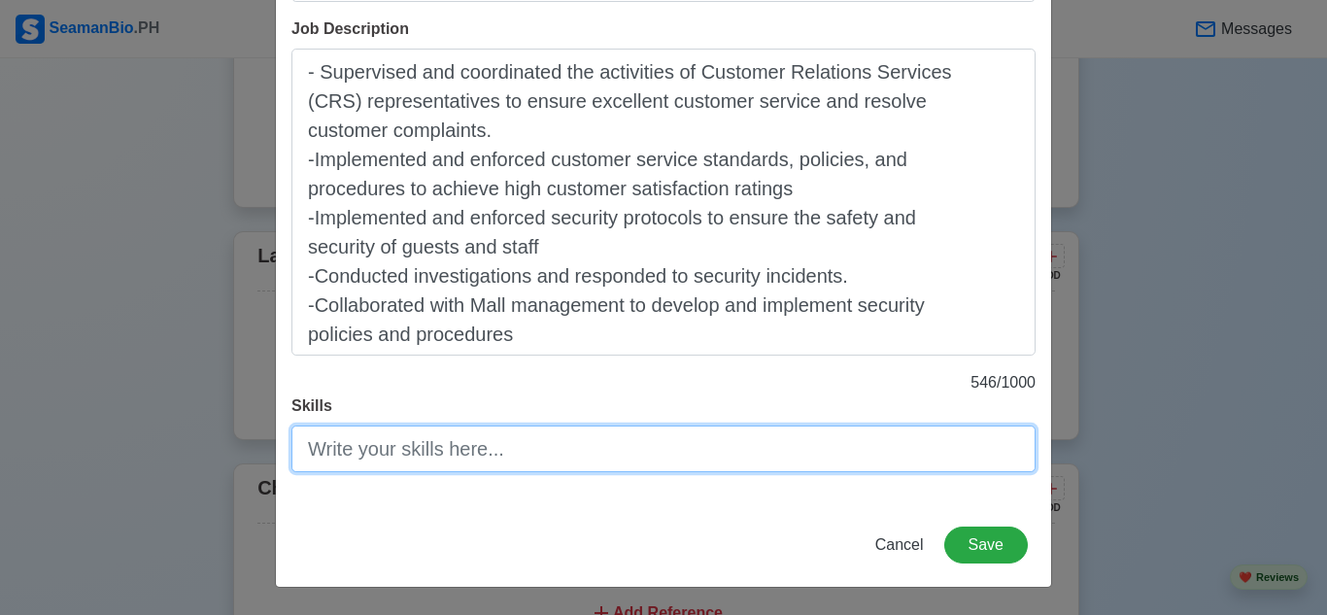
click at [618, 448] on input "Skills" at bounding box center [663, 449] width 744 height 47
drag, startPoint x: 465, startPoint y: 452, endPoint x: 469, endPoint y: 483, distance: 31.3
click at [465, 452] on input "Customer Service, Team Management," at bounding box center [663, 449] width 744 height 47
click at [833, 445] on input "Customer Service, Conflict Resolution, Team Management," at bounding box center [663, 449] width 744 height 47
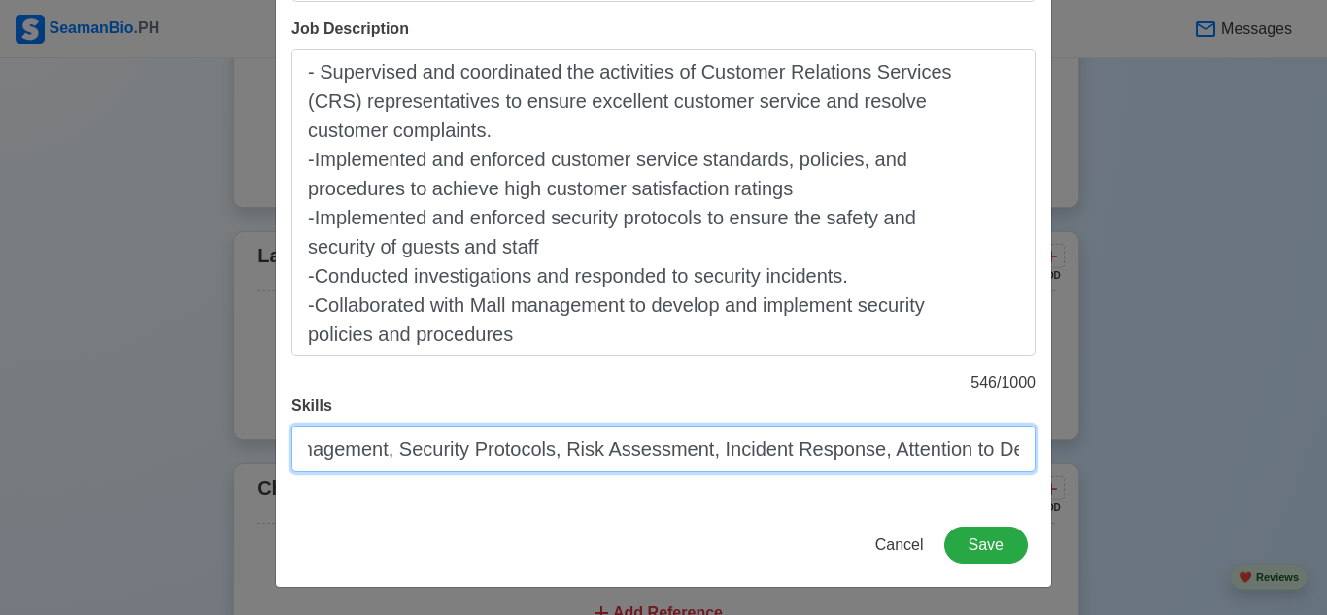
scroll to position [0, 428]
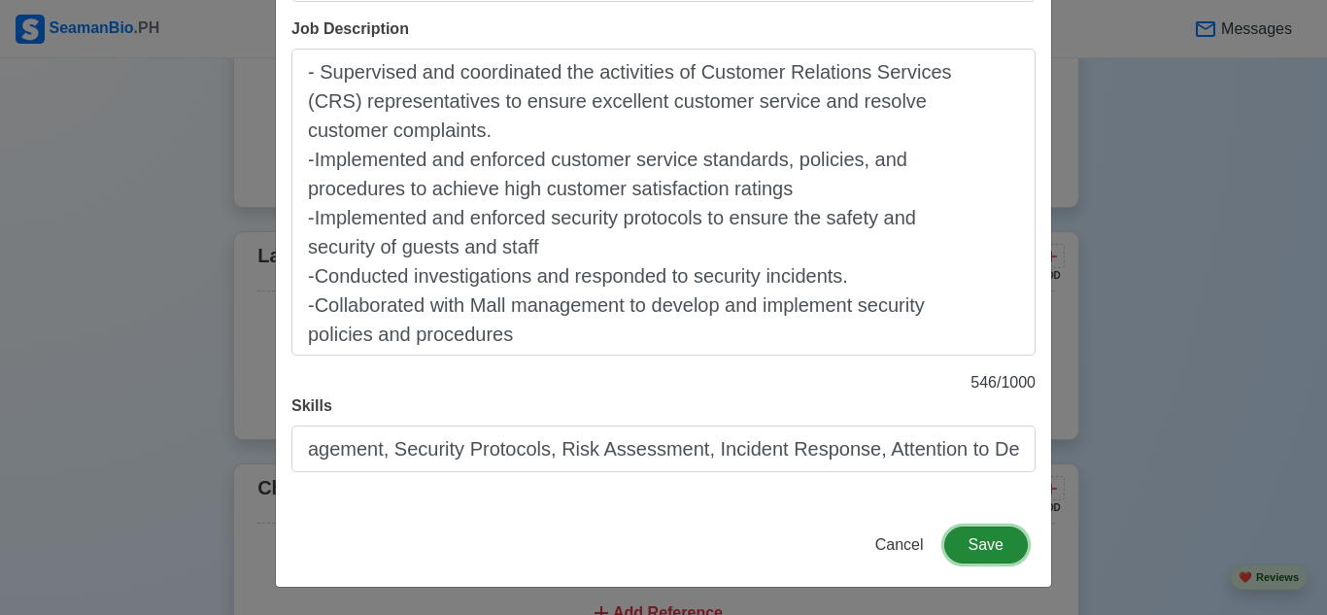
click at [985, 543] on button "Save" at bounding box center [986, 545] width 84 height 37
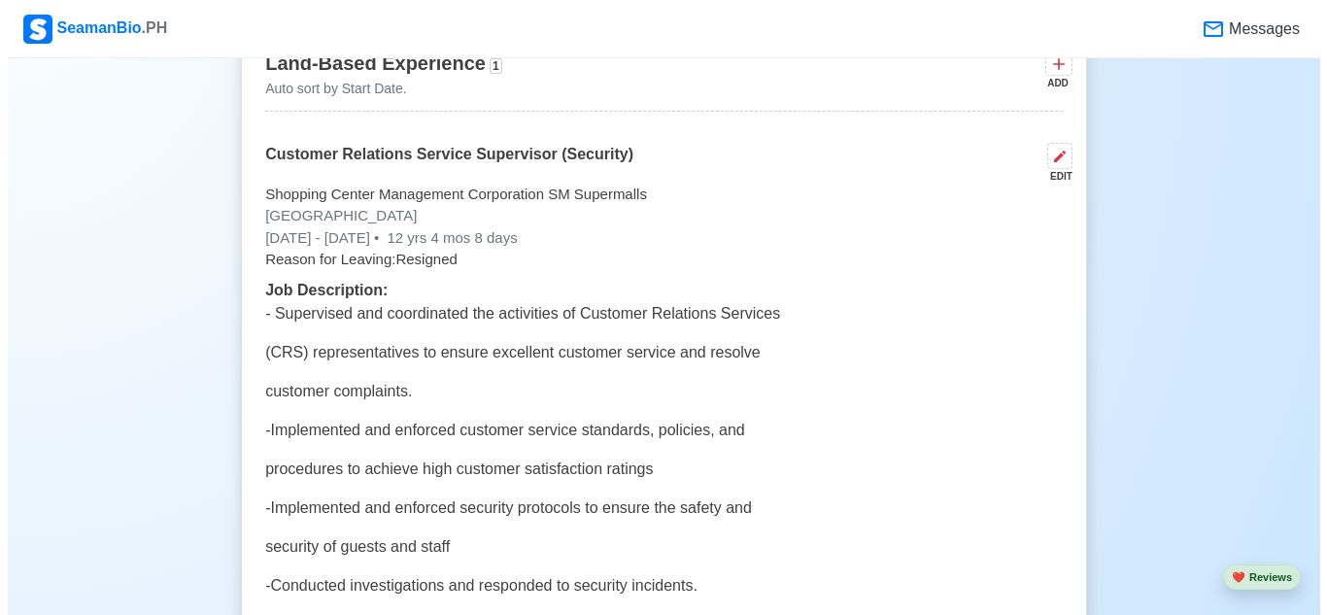
scroll to position [4224, 0]
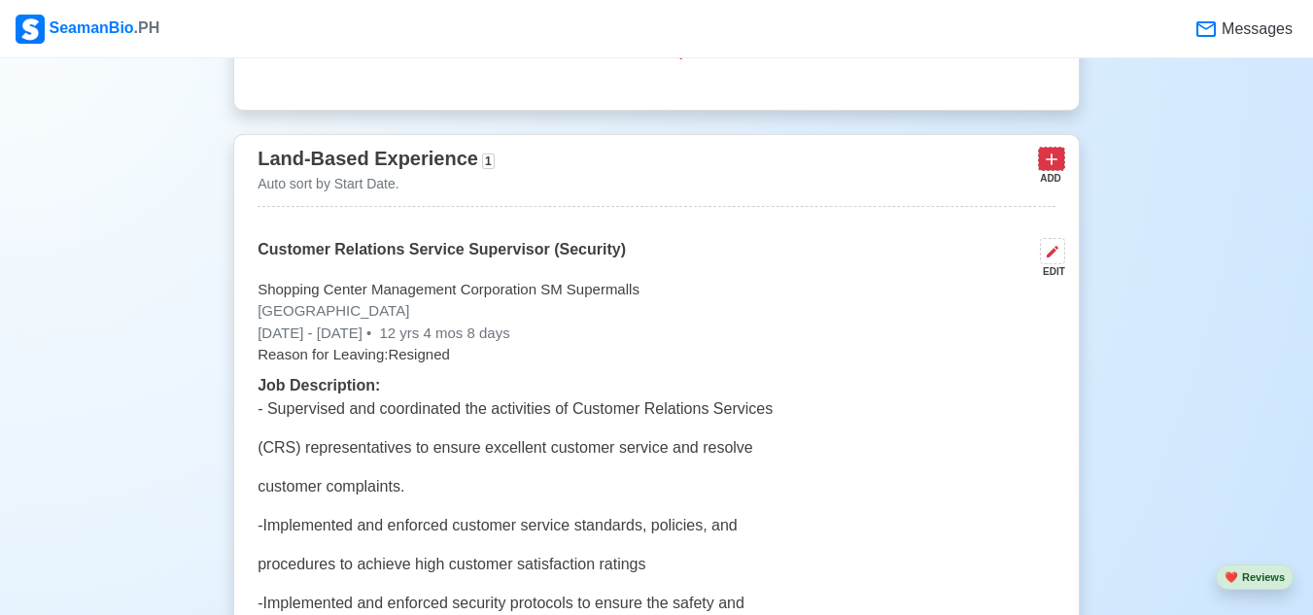
click at [1047, 167] on icon at bounding box center [1050, 159] width 19 height 19
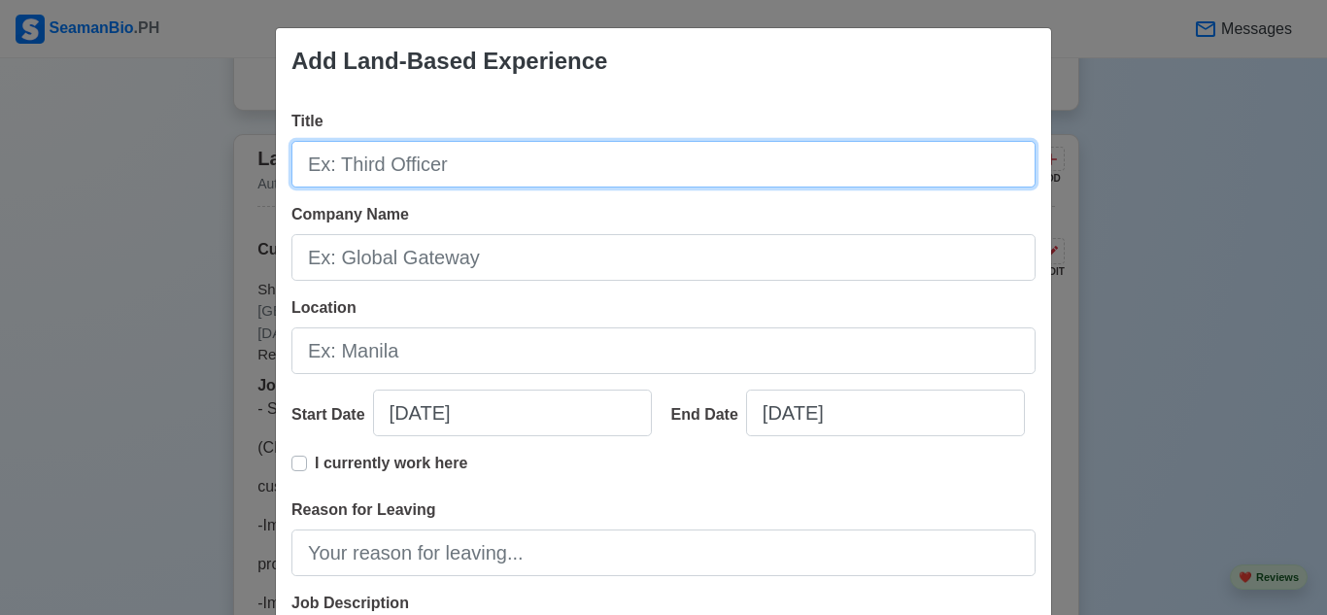
click at [442, 168] on input "Title" at bounding box center [663, 164] width 744 height 47
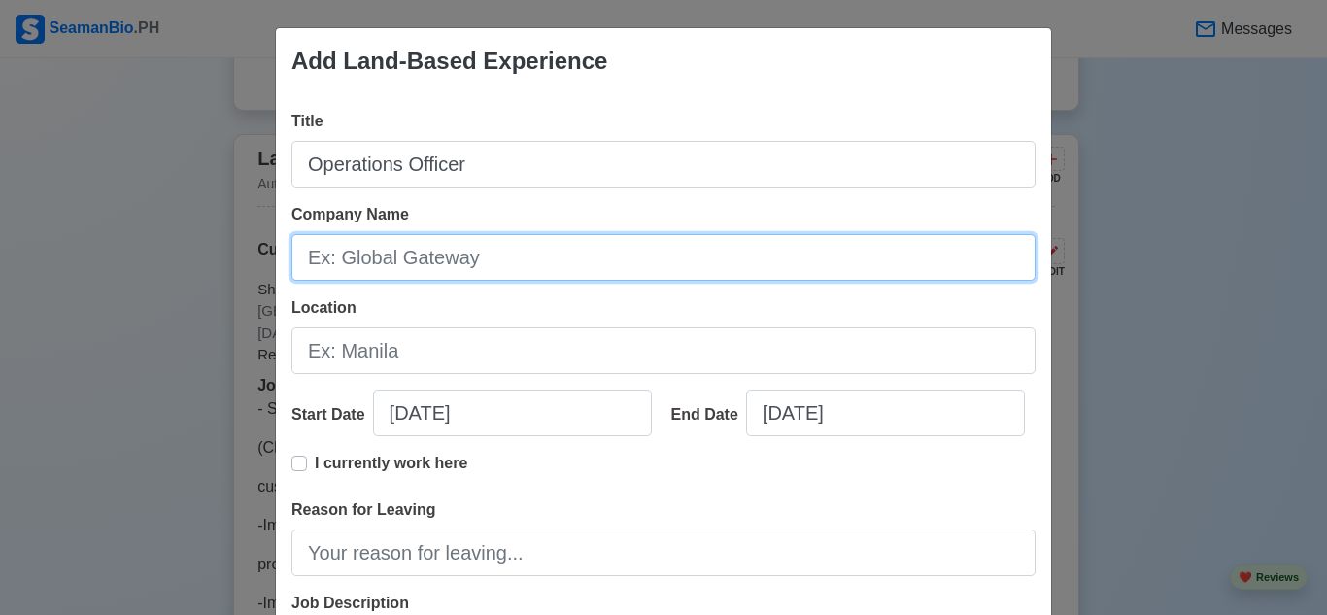
click at [516, 263] on input "Company Name" at bounding box center [663, 257] width 744 height 47
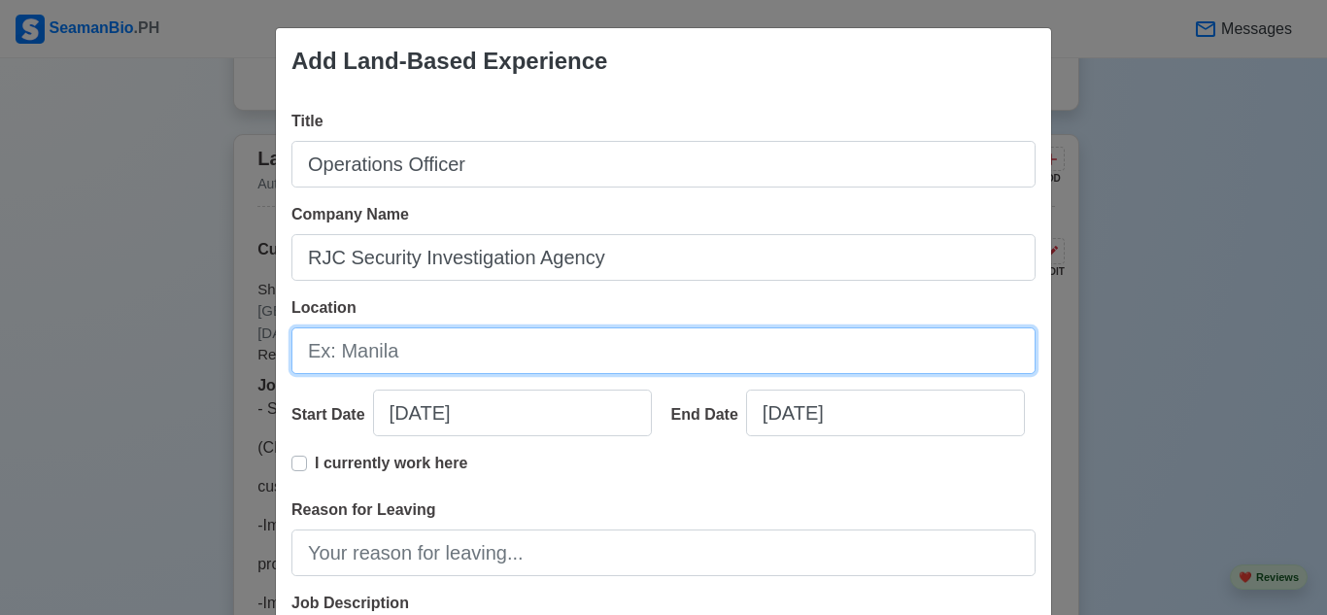
click at [587, 362] on input "Location" at bounding box center [663, 350] width 744 height 47
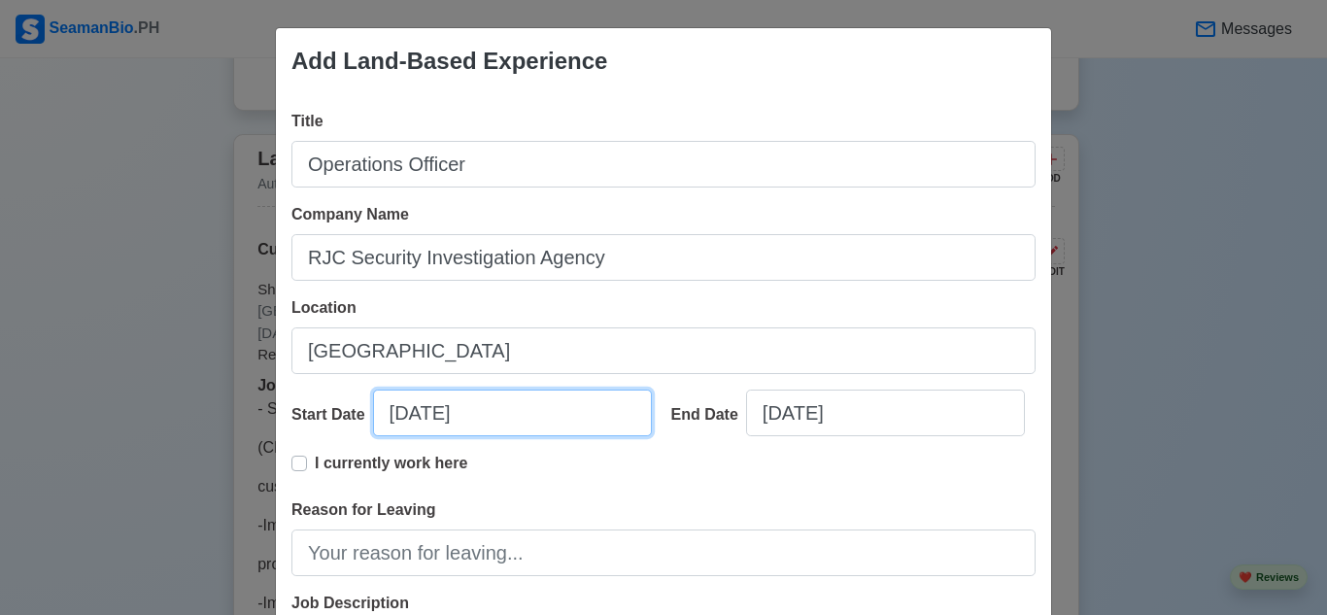
click at [402, 414] on input "[DATE]" at bounding box center [512, 413] width 279 height 47
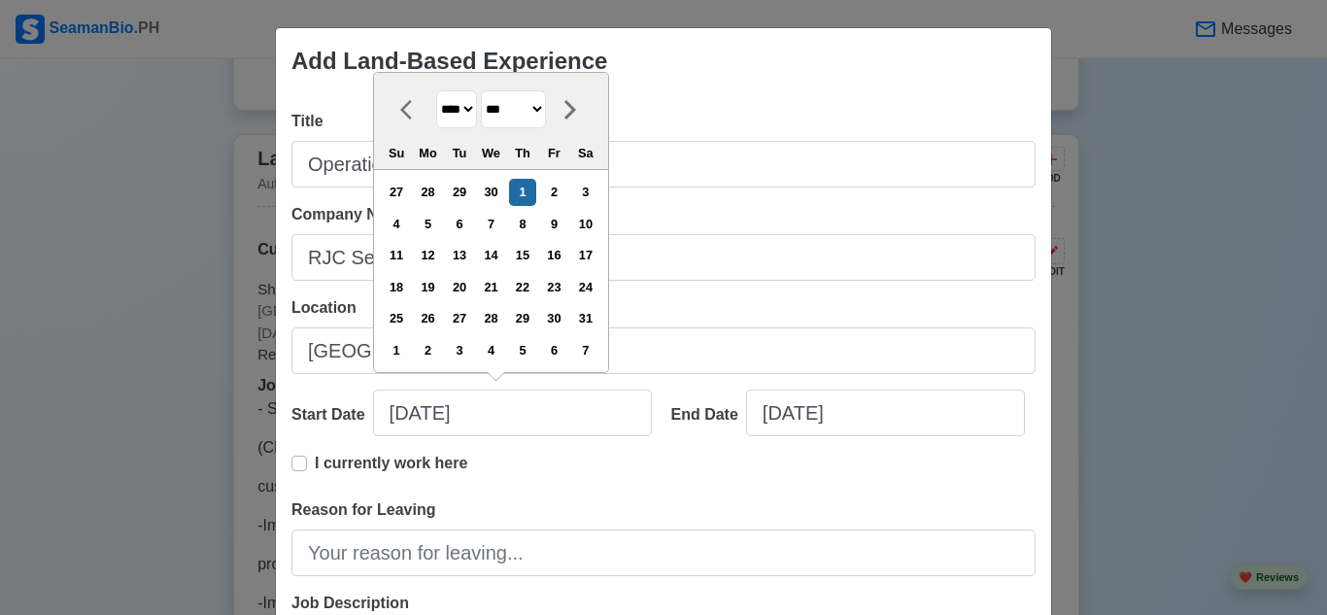
click at [608, 476] on div "I currently work here" at bounding box center [663, 475] width 744 height 47
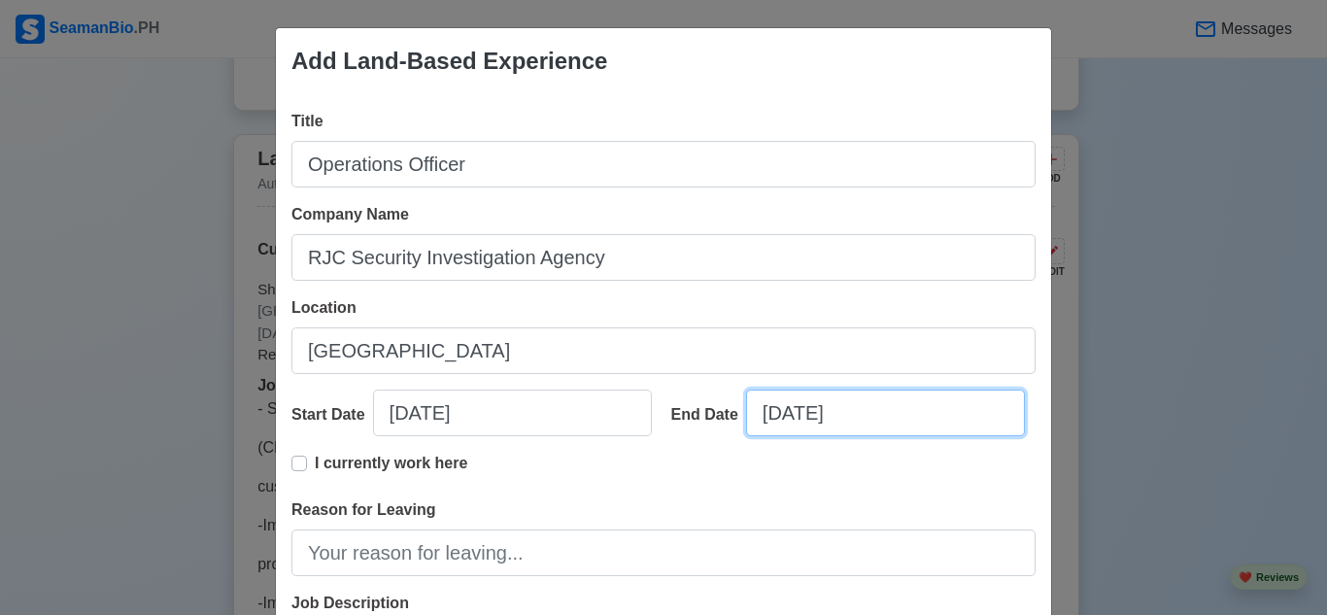
drag, startPoint x: 772, startPoint y: 416, endPoint x: 787, endPoint y: 443, distance: 30.9
click at [772, 417] on input "[DATE]" at bounding box center [885, 413] width 279 height 47
click at [807, 479] on div "I currently work here" at bounding box center [663, 475] width 744 height 47
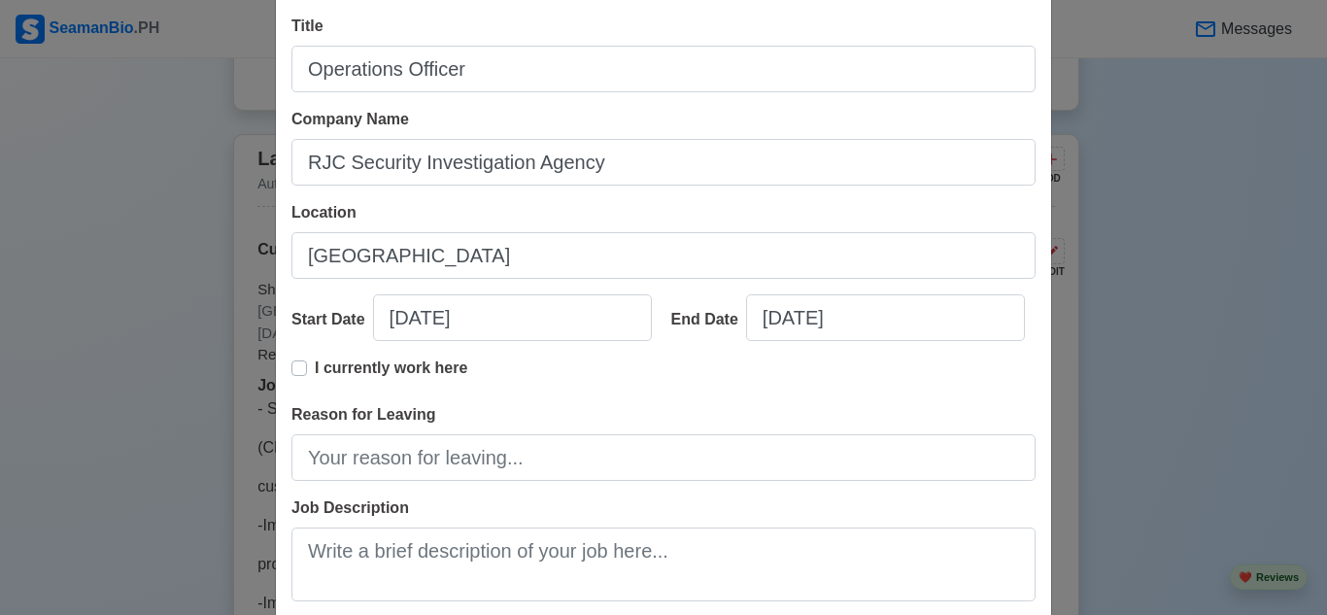
scroll to position [194, 0]
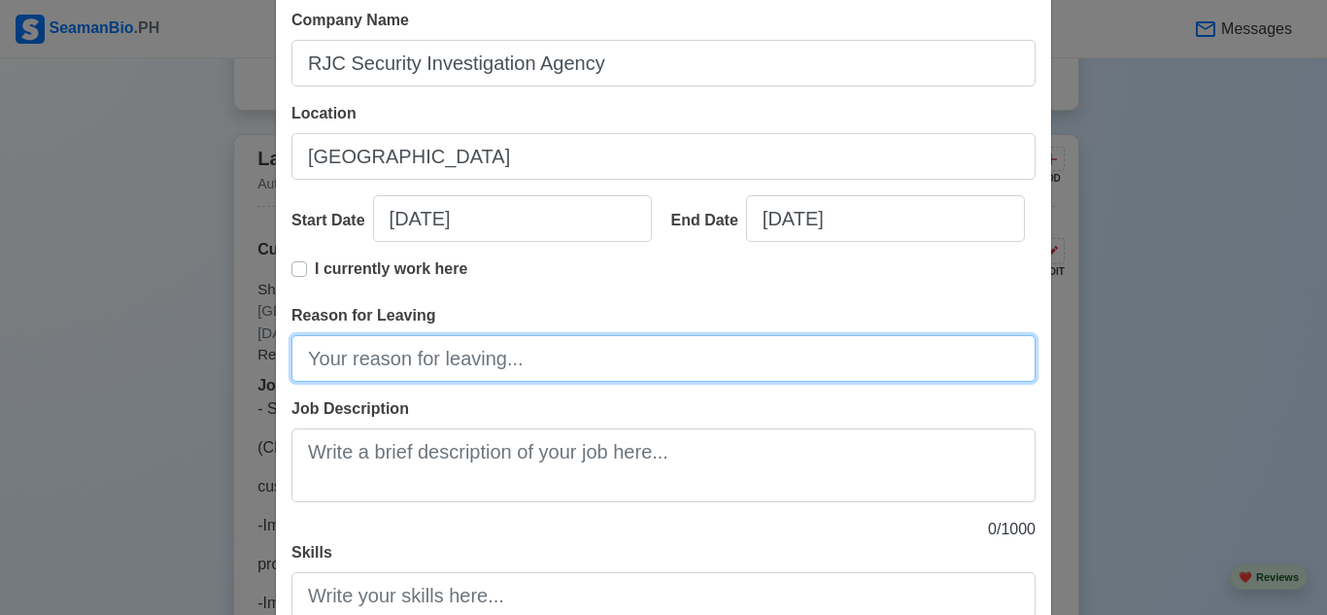
click at [472, 356] on input "Reason for Leaving" at bounding box center [663, 358] width 744 height 47
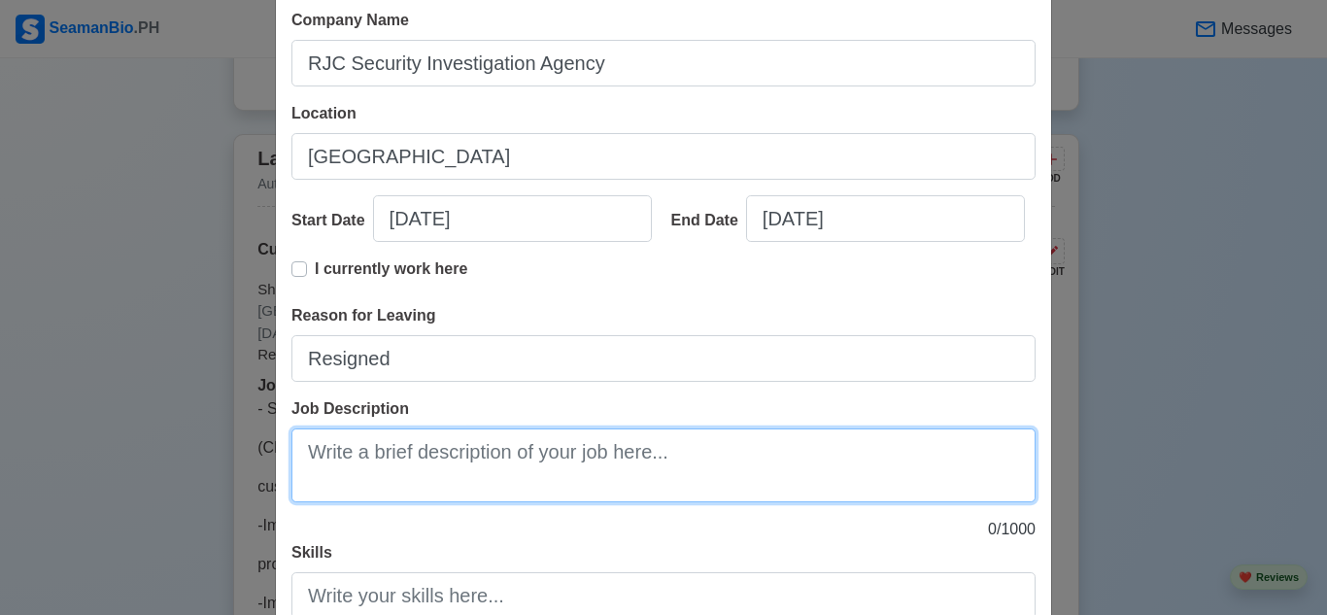
click at [439, 459] on textarea "Job Description" at bounding box center [663, 465] width 744 height 74
paste textarea "Supervised 24 BDO branches and 1 building in the [GEOGRAPHIC_DATA] and [GEOGRAP…"
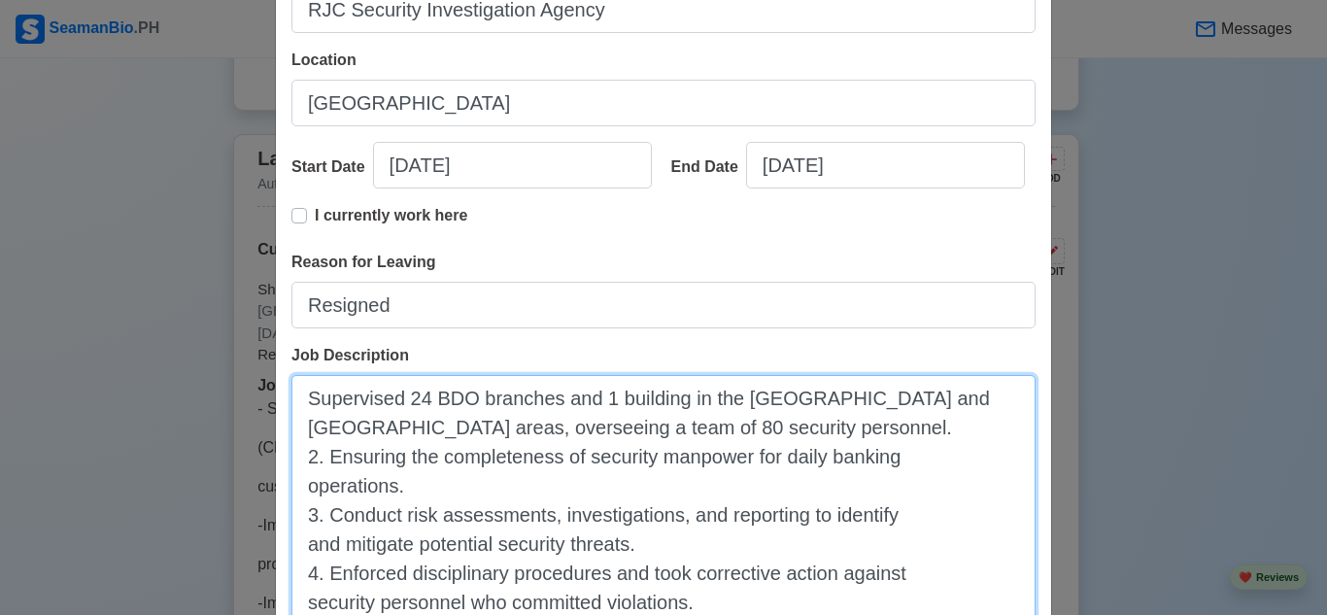
scroll to position [442, 0]
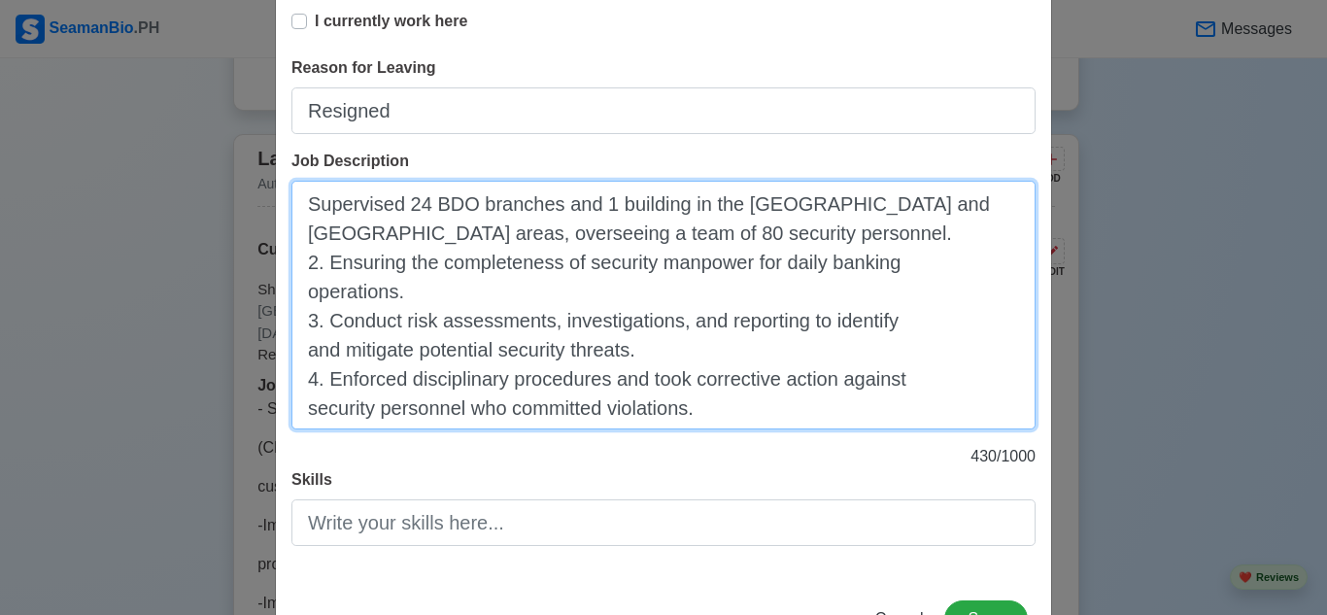
drag, startPoint x: 303, startPoint y: 207, endPoint x: 452, endPoint y: 423, distance: 261.9
click at [321, 231] on textarea "Supervised 24 BDO branches and 1 building in the [GEOGRAPHIC_DATA] and [GEOGRAP…" at bounding box center [663, 305] width 744 height 249
click at [429, 312] on textarea "Supervised 24 BDO branches and 1 building in the [GEOGRAPHIC_DATA] and [GEOGRAP…" at bounding box center [663, 305] width 744 height 249
drag, startPoint x: 301, startPoint y: 202, endPoint x: 327, endPoint y: 256, distance: 59.5
click at [301, 202] on textarea "Supervised 24 BDO branches and 1 building in the [GEOGRAPHIC_DATA] and [GEOGRAP…" at bounding box center [663, 305] width 744 height 249
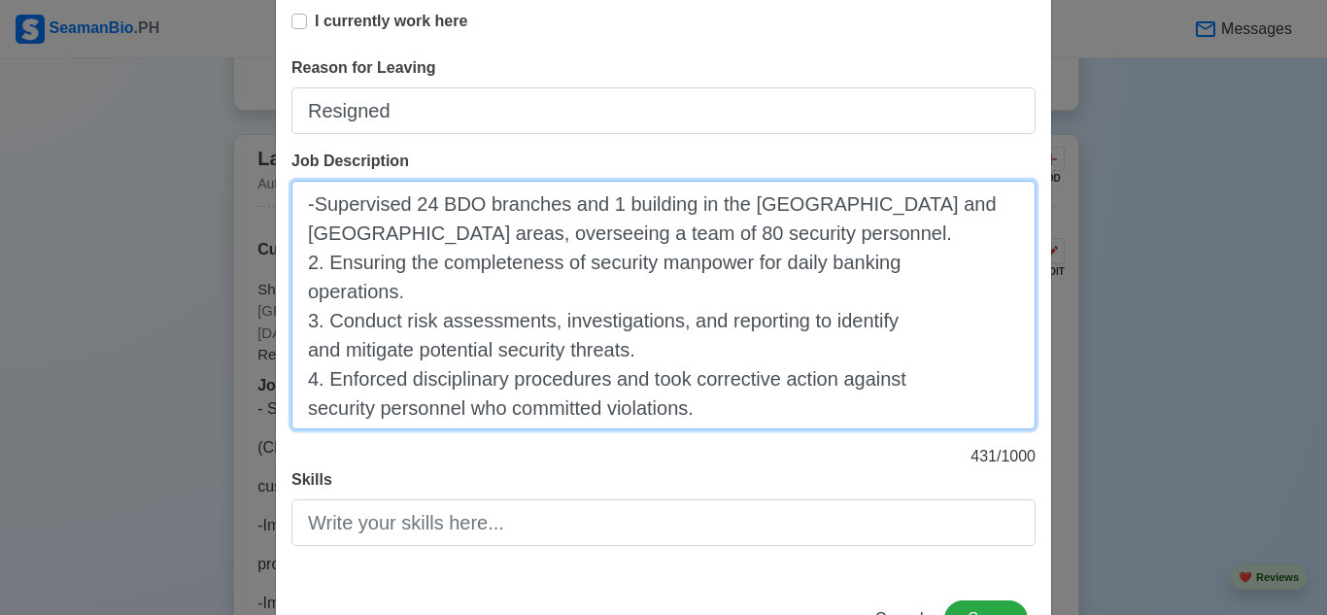
click at [320, 269] on textarea "-Supervised 24 BDO branches and 1 building in the [GEOGRAPHIC_DATA] and [GEOGRA…" at bounding box center [663, 305] width 744 height 249
drag, startPoint x: 313, startPoint y: 316, endPoint x: 341, endPoint y: 352, distance: 45.7
click at [315, 317] on textarea "-Supervised 24 BDO branches and 1 building in the [GEOGRAPHIC_DATA] and [GEOGRA…" at bounding box center [663, 305] width 744 height 249
click at [318, 369] on textarea "-Supervised 24 BDO branches and 1 building in the [GEOGRAPHIC_DATA] and [GEOGRA…" at bounding box center [663, 305] width 744 height 249
click at [302, 351] on textarea "-Supervised 24 BDO branches and 1 building in the [GEOGRAPHIC_DATA] and [GEOGRA…" at bounding box center [663, 305] width 744 height 249
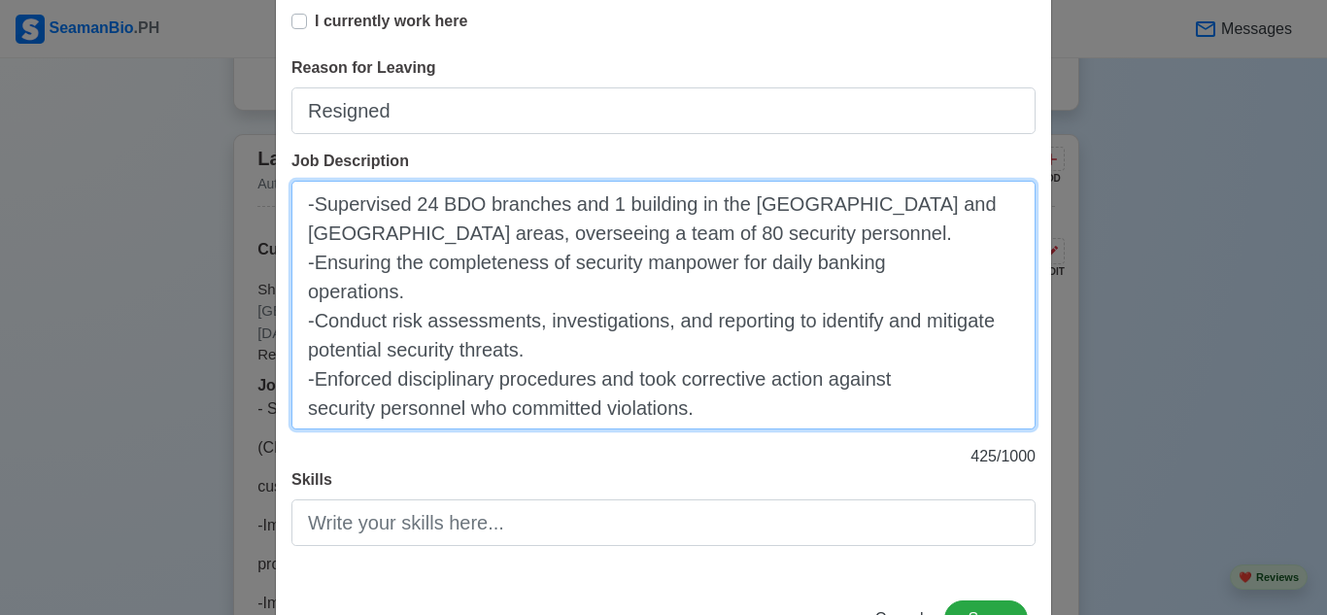
click at [300, 346] on textarea "-Supervised 24 BDO branches and 1 building in the [GEOGRAPHIC_DATA] and [GEOGRA…" at bounding box center [663, 305] width 744 height 249
click at [303, 294] on textarea "-Supervised 24 BDO branches and 1 building in the [GEOGRAPHIC_DATA] and [GEOGRA…" at bounding box center [663, 305] width 744 height 249
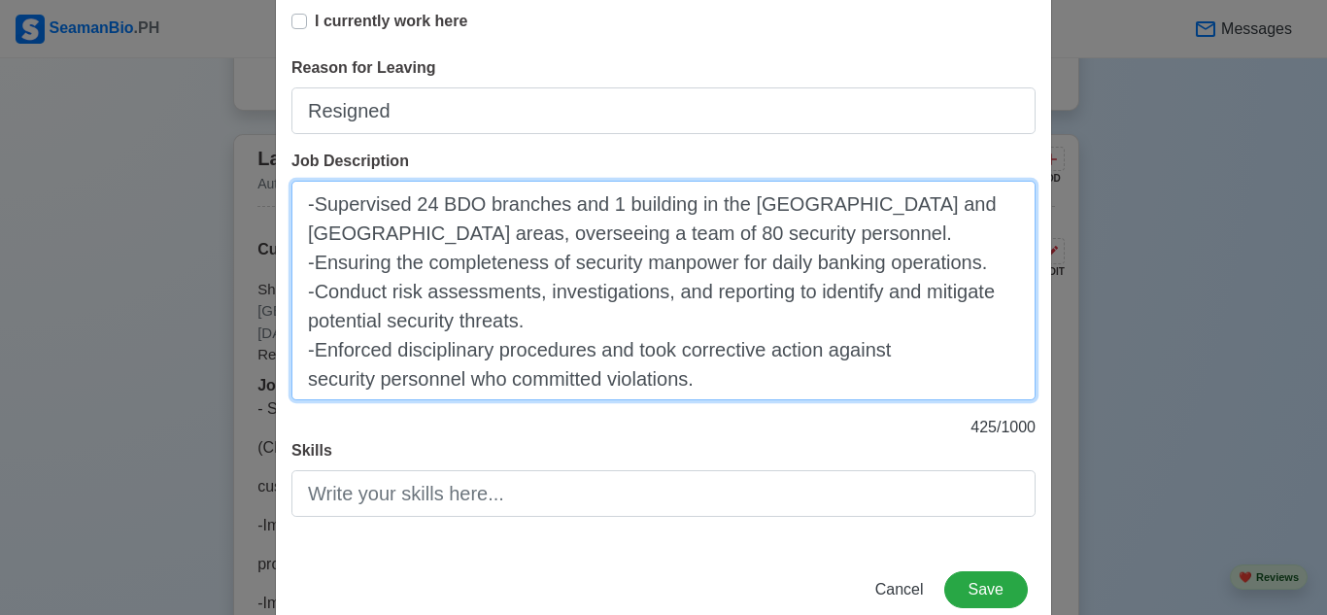
drag, startPoint x: 306, startPoint y: 241, endPoint x: 315, endPoint y: 254, distance: 15.4
click at [306, 240] on textarea "-Supervised 24 BDO branches and 1 building in the [GEOGRAPHIC_DATA] and [GEOGRA…" at bounding box center [663, 291] width 744 height 220
drag, startPoint x: 305, startPoint y: 236, endPoint x: 309, endPoint y: 256, distance: 19.8
click at [305, 236] on textarea "-Supervised 24 BDO branches and 1 building in the [GEOGRAPHIC_DATA] and [GEOGRA…" at bounding box center [663, 291] width 744 height 220
drag, startPoint x: 303, startPoint y: 381, endPoint x: 326, endPoint y: 394, distance: 27.0
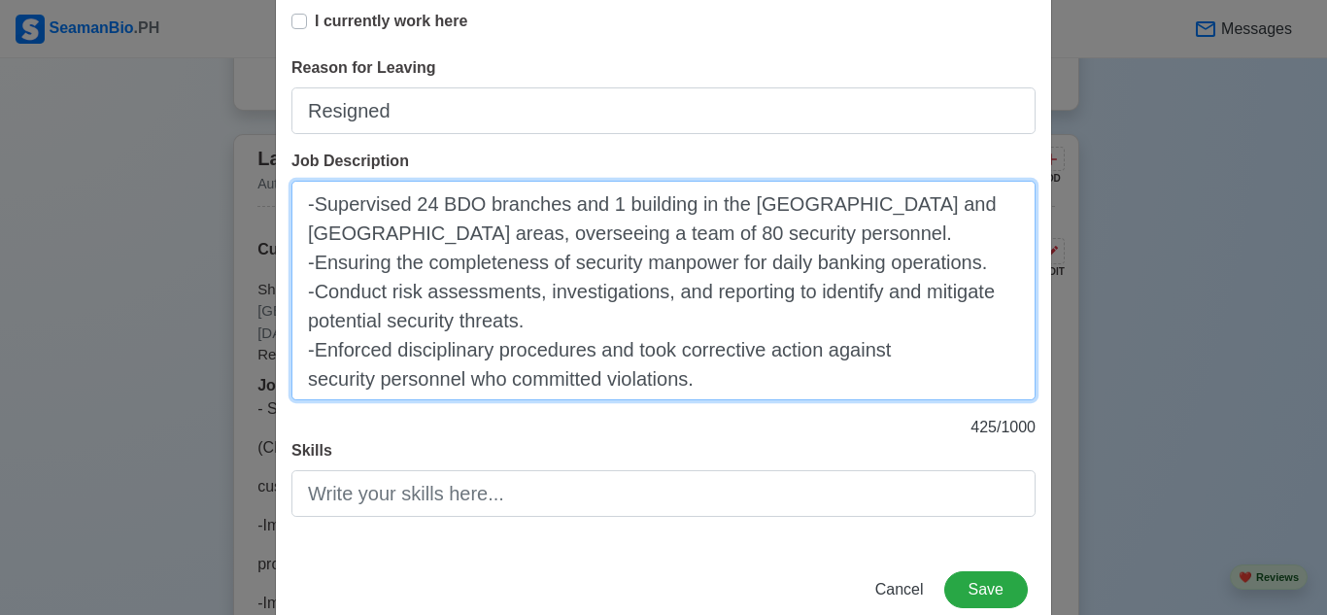
click at [304, 384] on textarea "-Supervised 24 BDO branches and 1 building in the [GEOGRAPHIC_DATA] and [GEOGRA…" at bounding box center [663, 291] width 744 height 220
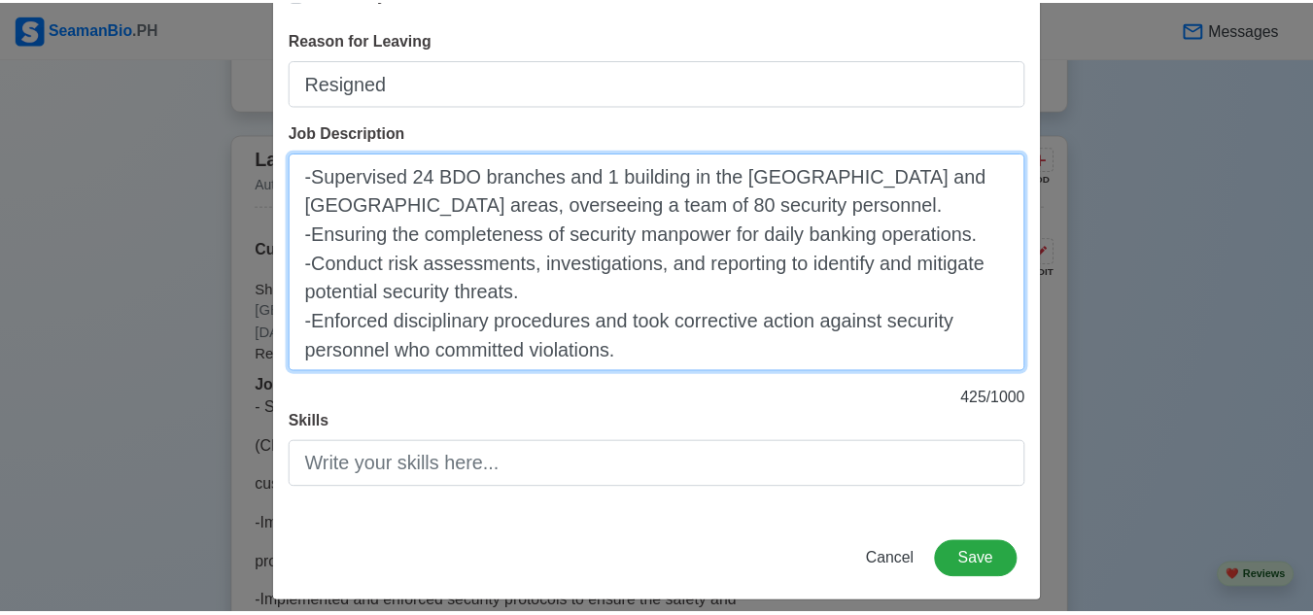
scroll to position [487, 0]
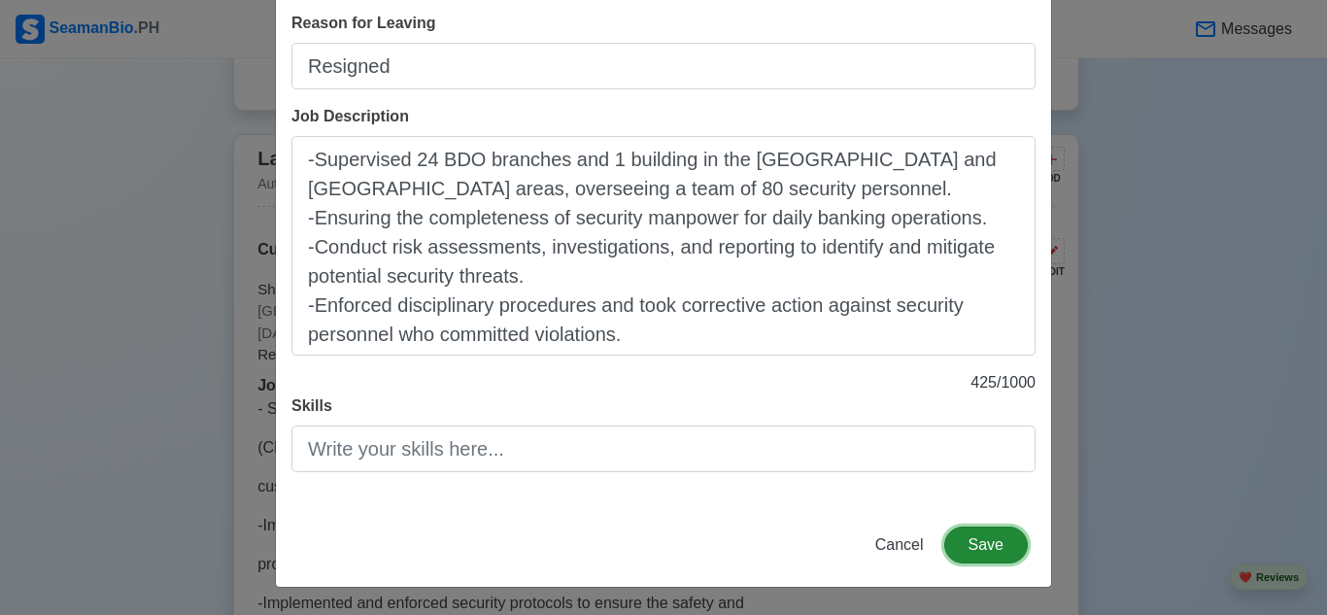
click at [978, 540] on button "Save" at bounding box center [986, 545] width 84 height 37
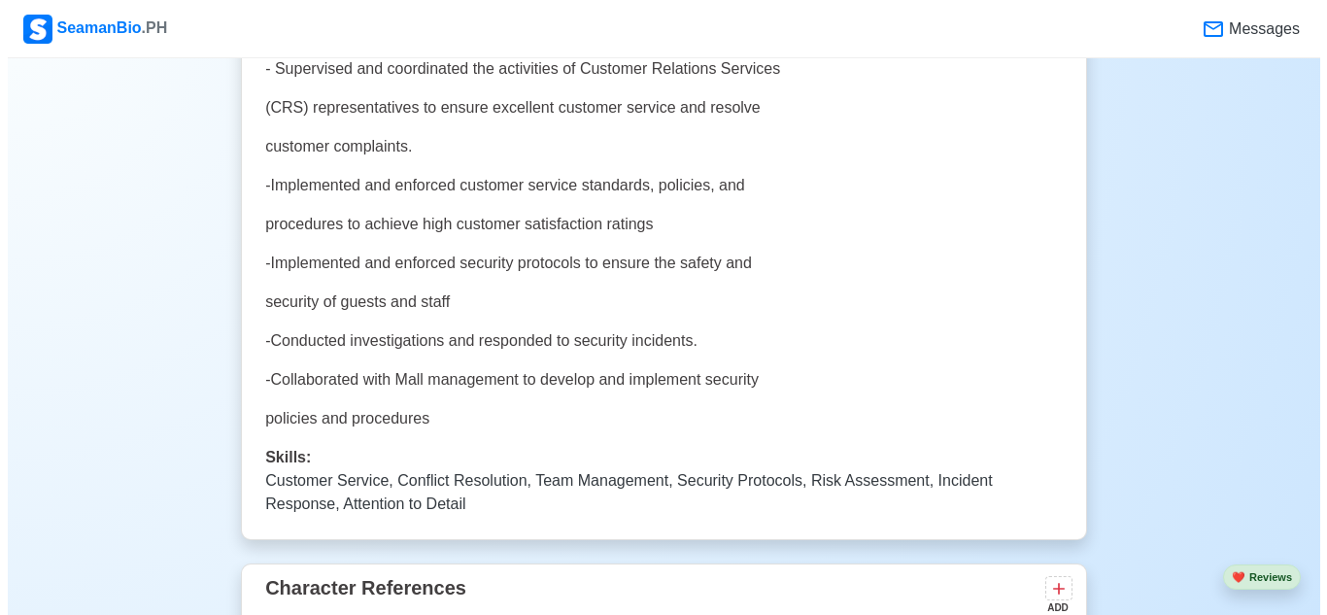
scroll to position [5001, 0]
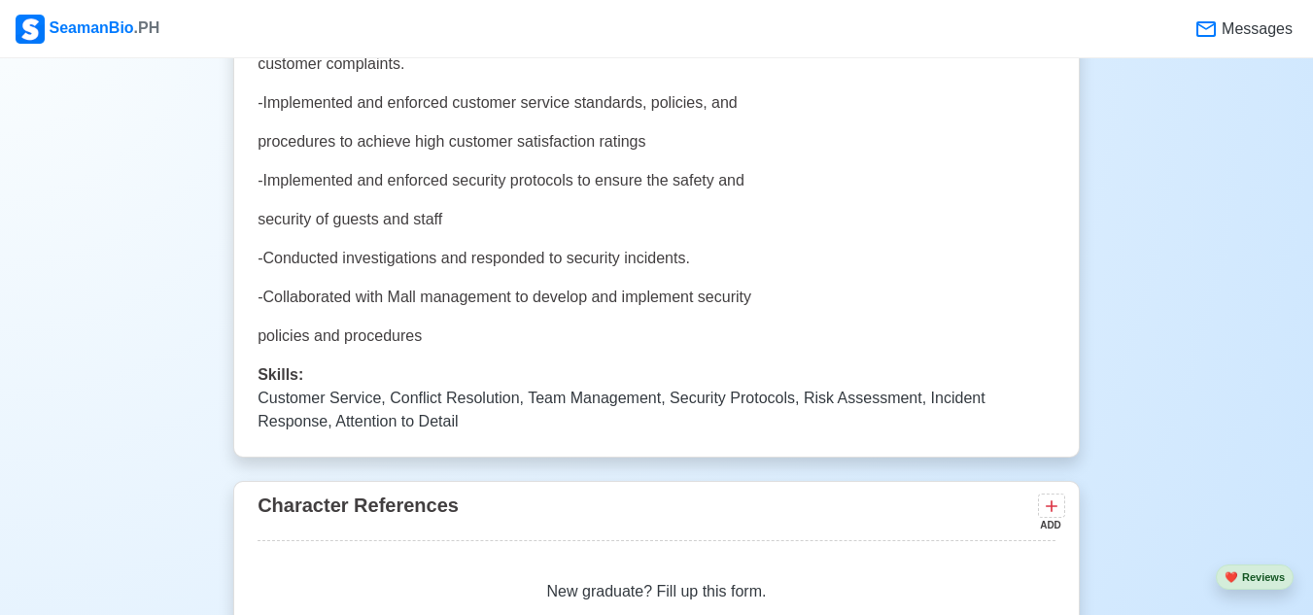
click at [455, 409] on p "Customer Service, Conflict Resolution, Team Management, Security Protocols, Ris…" at bounding box center [656, 410] width 798 height 47
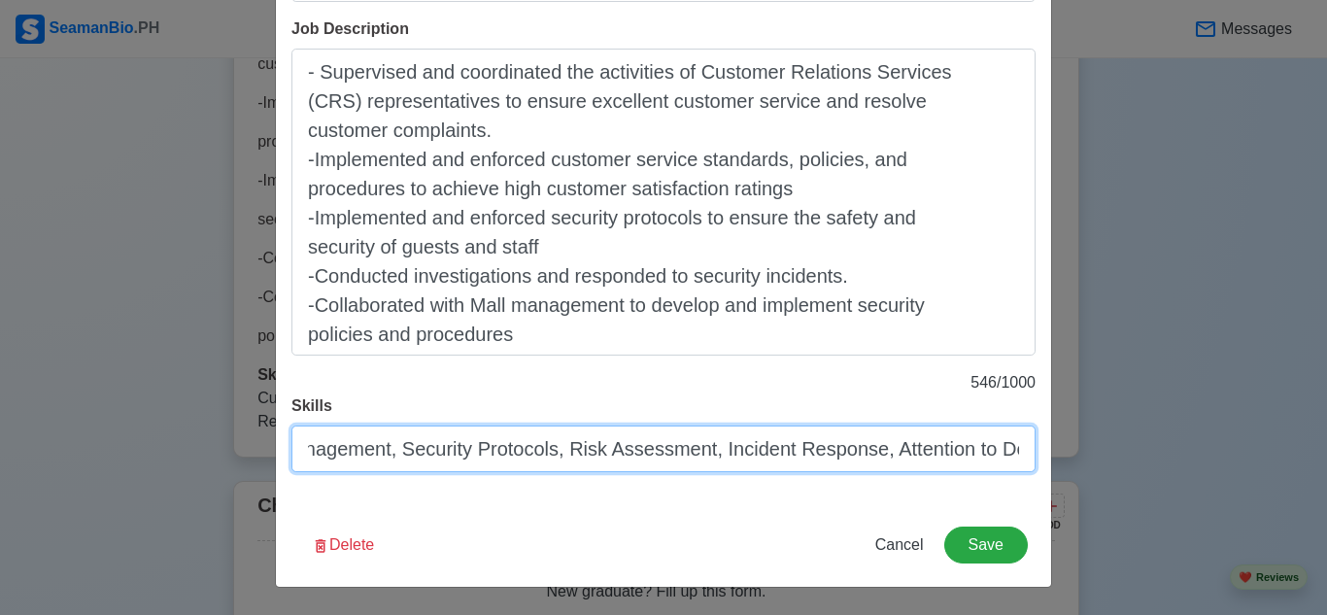
scroll to position [0, 428]
drag, startPoint x: 299, startPoint y: 451, endPoint x: 1004, endPoint y: 446, distance: 704.4
click at [1004, 446] on input "Customer Service, Conflict Resolution, Team Management, Security Protocols, Ris…" at bounding box center [663, 449] width 744 height 47
drag, startPoint x: 1010, startPoint y: 454, endPoint x: 1029, endPoint y: 458, distance: 18.9
click at [1012, 454] on input "Customer Service, Conflict Resolution, Team Management, Security Protocols, Ris…" at bounding box center [663, 449] width 744 height 47
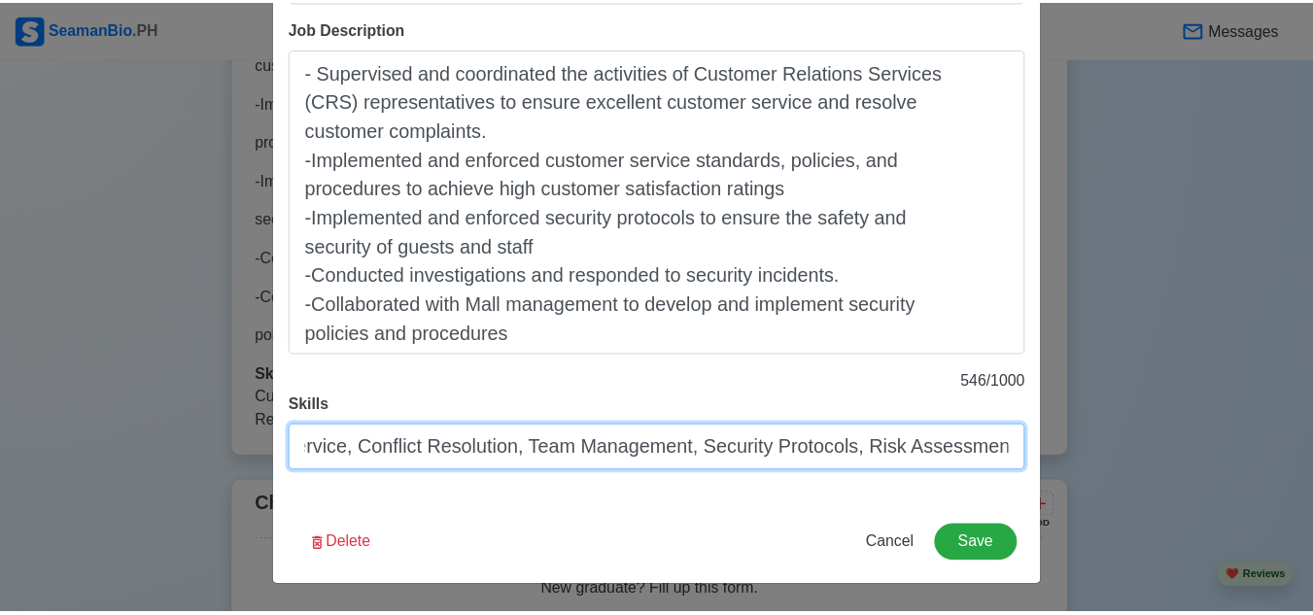
scroll to position [0, 0]
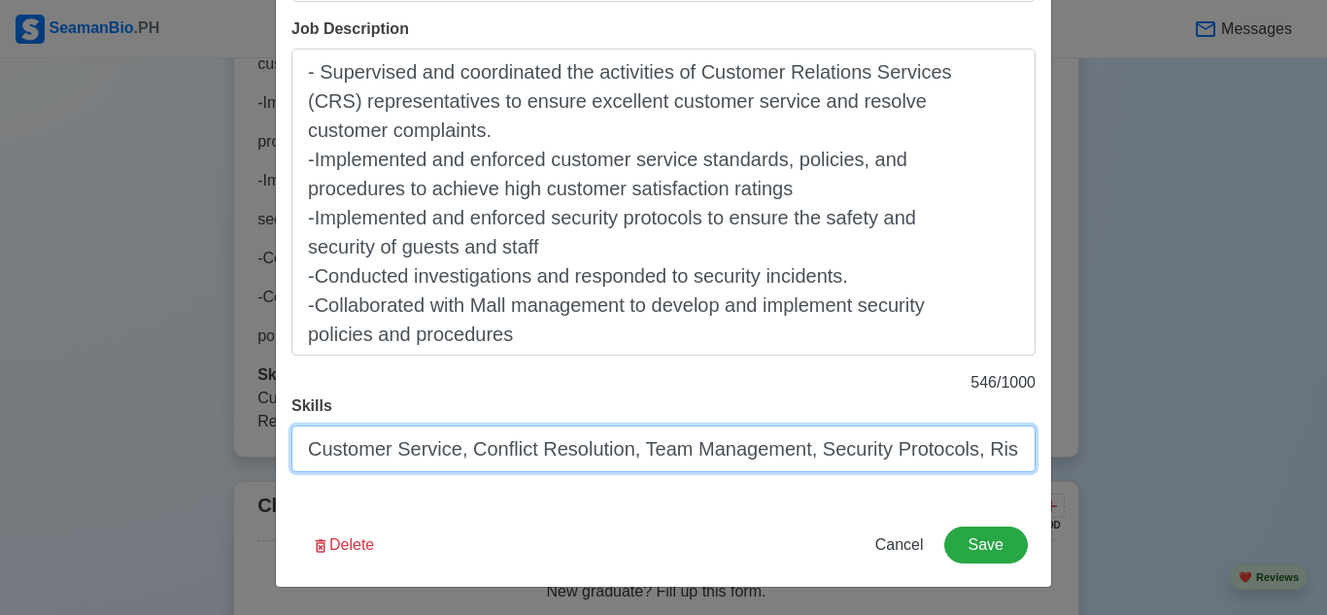
drag, startPoint x: 1017, startPoint y: 452, endPoint x: 283, endPoint y: 449, distance: 734.5
click at [283, 449] on div "Title Customer Relations Service Supervisor (Security) Company Name Shopping Ce…" at bounding box center [663, 11] width 775 height 983
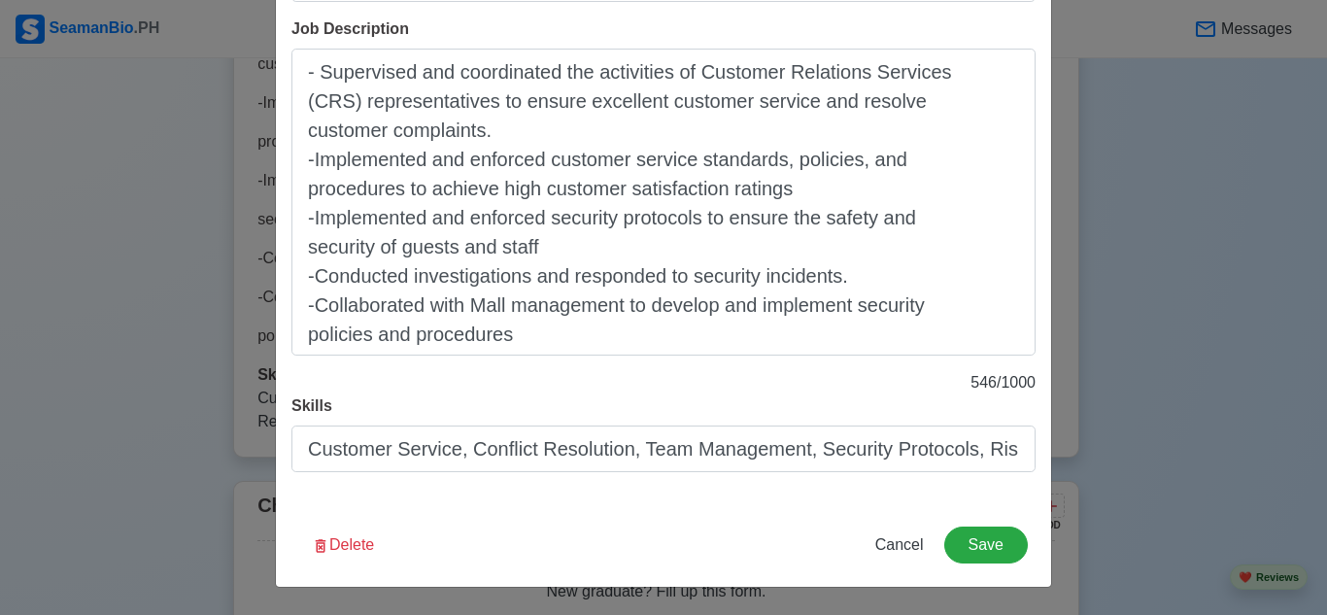
click at [741, 509] on div "Edit Land-Based Experience Title Customer Relations Service Supervisor (Securit…" at bounding box center [663, 20] width 777 height 1135
click at [979, 541] on button "Save" at bounding box center [986, 545] width 84 height 37
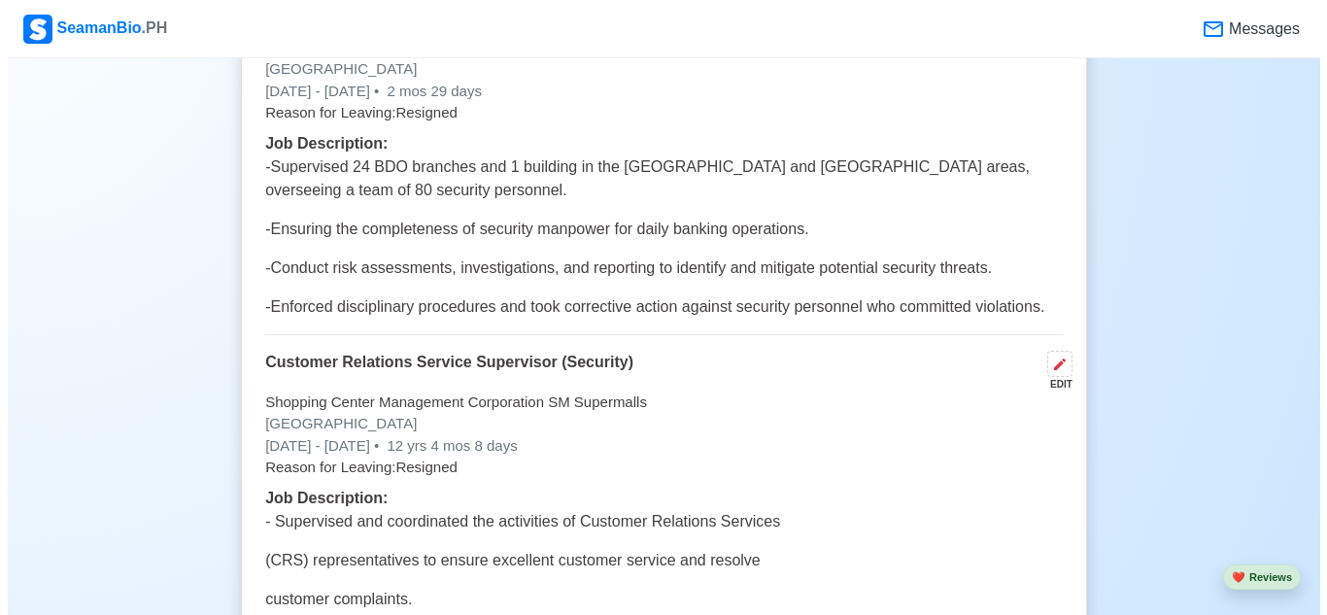
scroll to position [4321, 0]
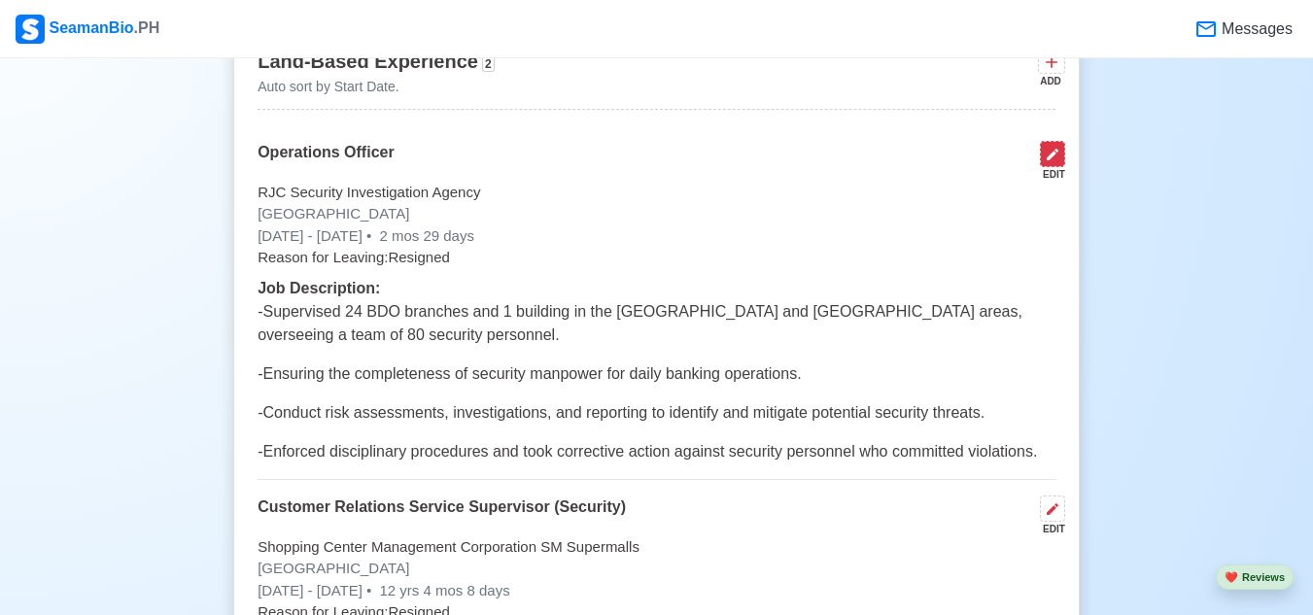
click at [1055, 162] on icon at bounding box center [1052, 155] width 16 height 16
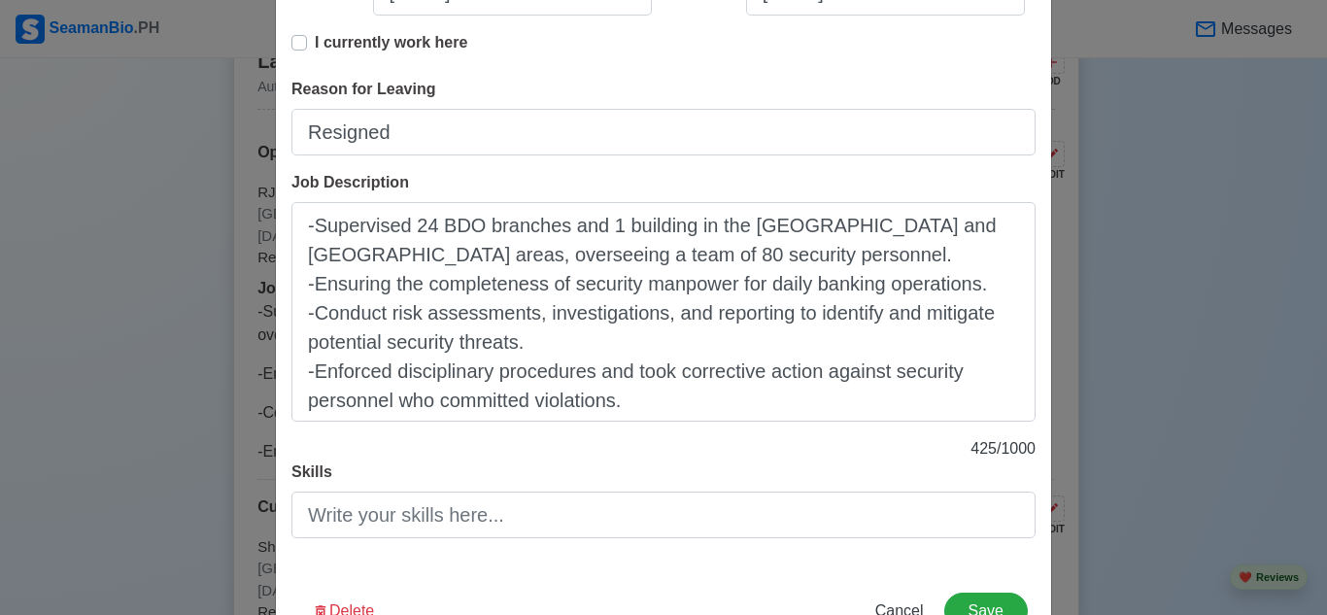
scroll to position [487, 0]
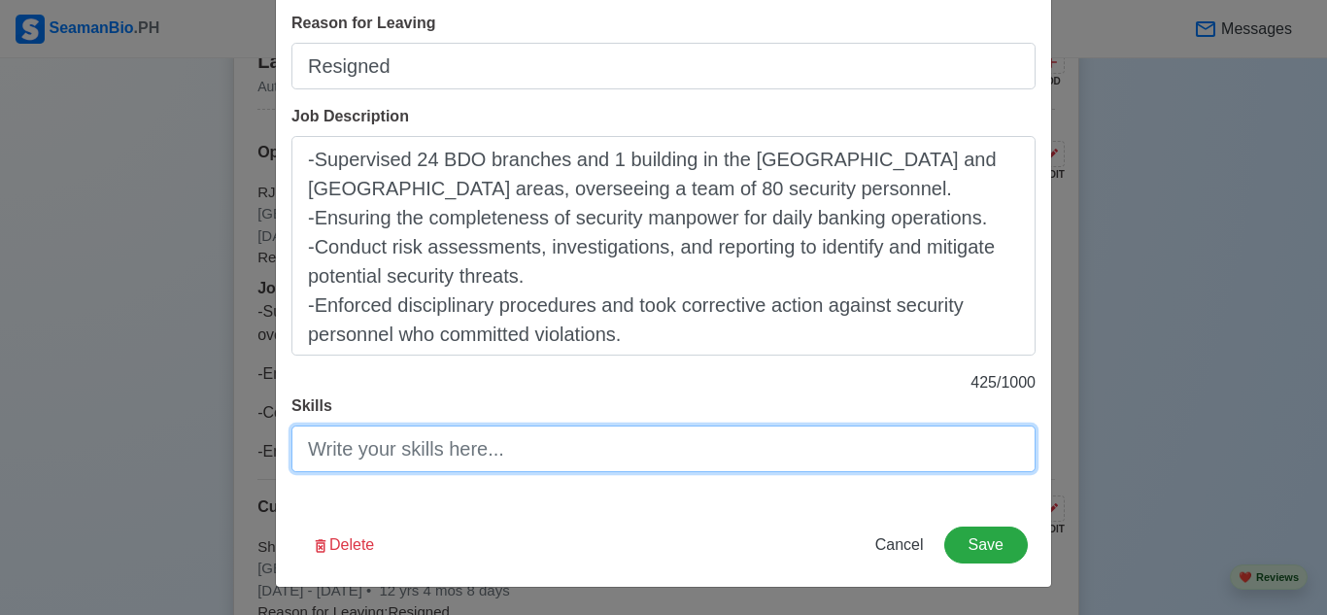
click at [525, 436] on input "Skills" at bounding box center [663, 449] width 744 height 47
paste input "Customer Service, Conflict Resolution, Team Management, Security Protocols, Ris…"
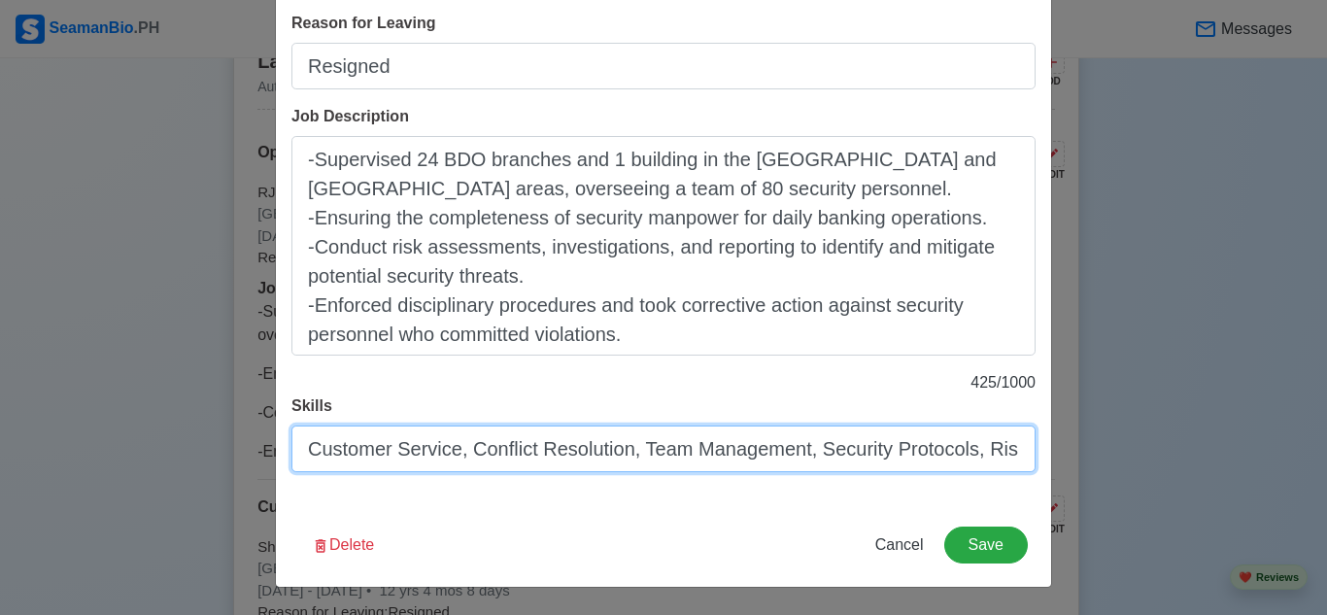
scroll to position [0, 428]
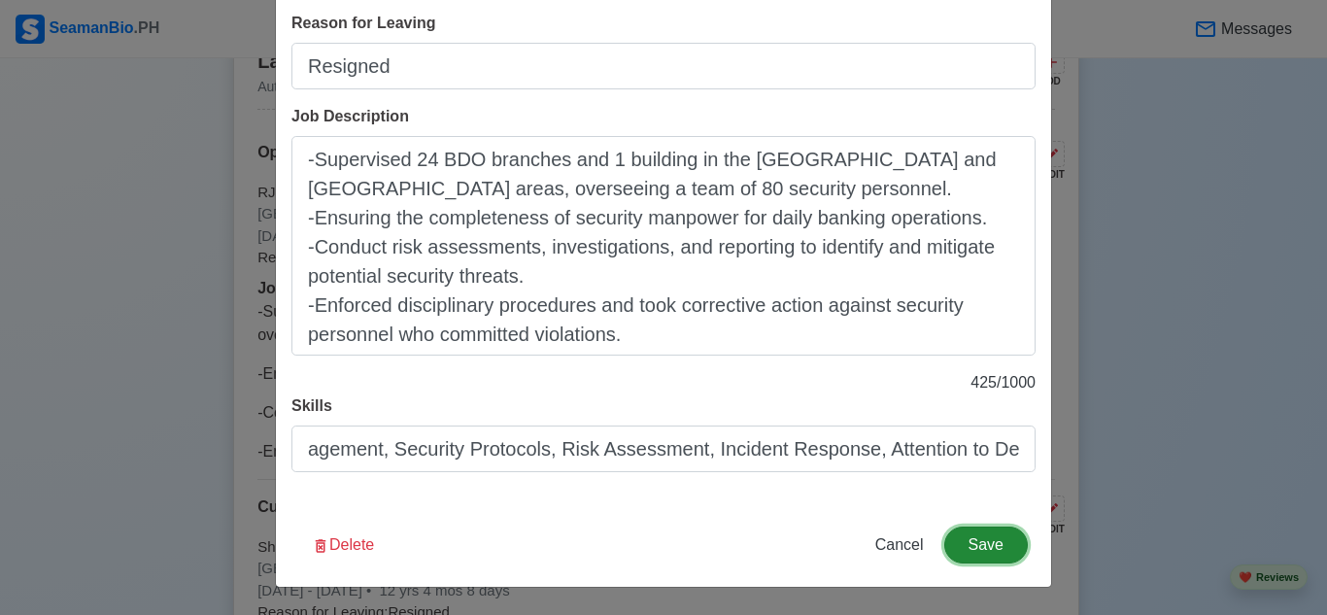
click at [991, 539] on button "Save" at bounding box center [986, 545] width 84 height 37
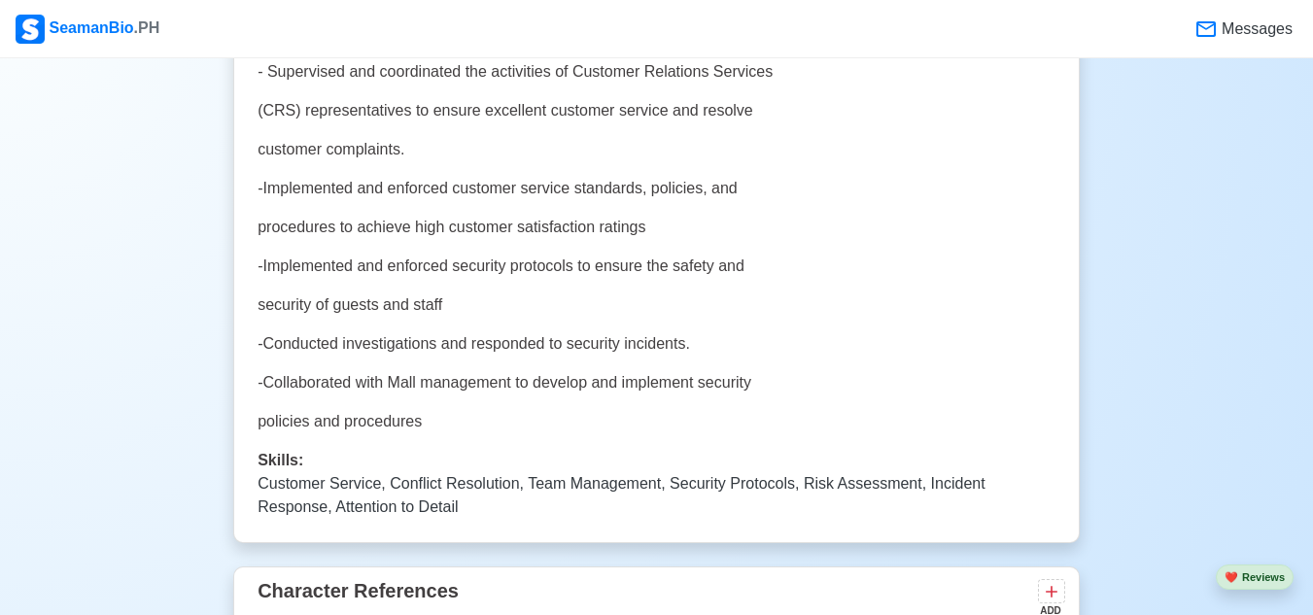
scroll to position [5293, 0]
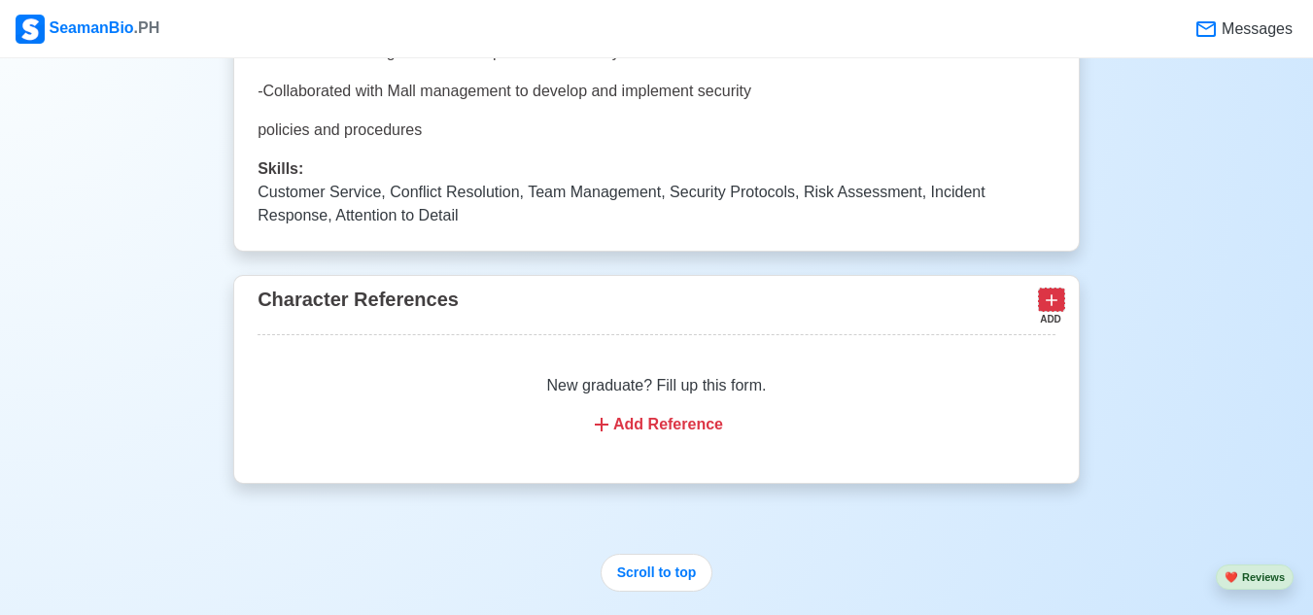
click at [1058, 310] on icon at bounding box center [1050, 299] width 19 height 19
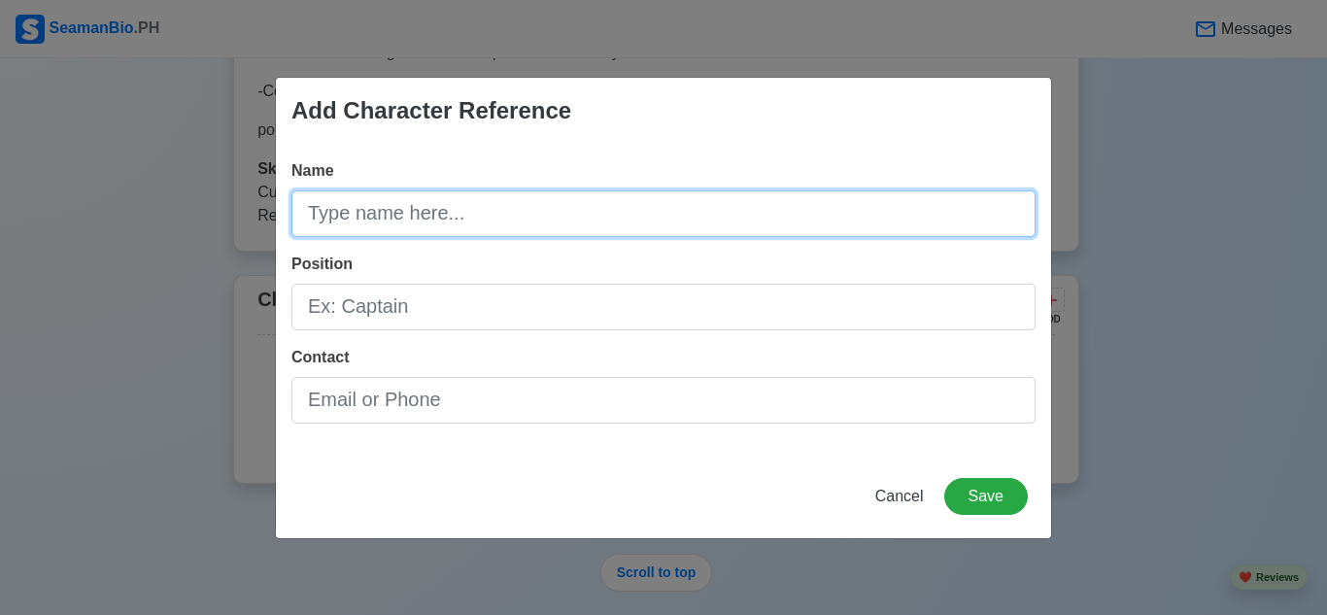
click at [602, 206] on input "Name" at bounding box center [663, 213] width 744 height 47
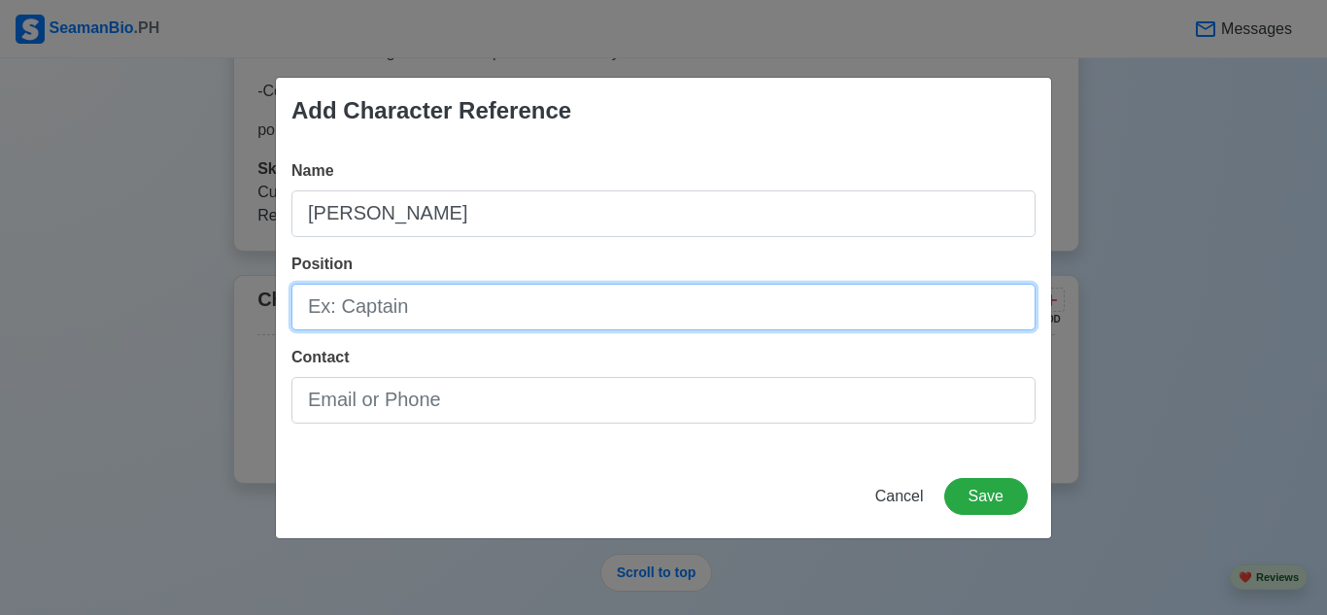
click at [431, 311] on input "Position" at bounding box center [663, 307] width 744 height 47
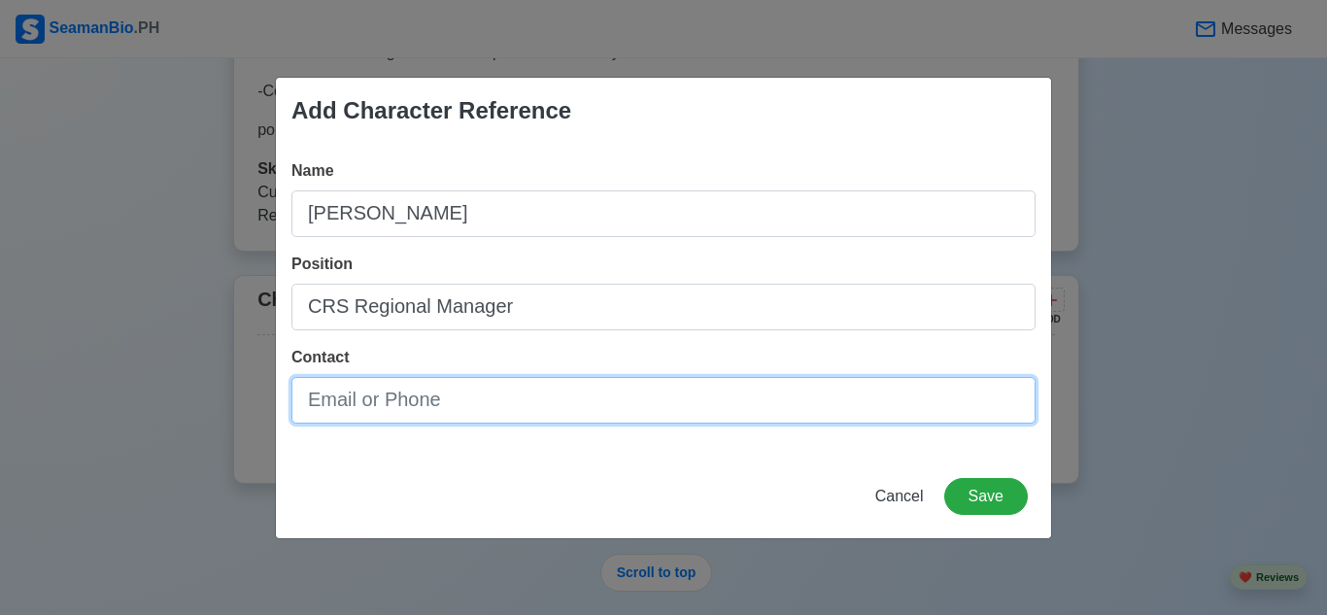
click at [473, 409] on input "Contact" at bounding box center [663, 400] width 744 height 47
paste input "[PHONE_NUMBER]/ [EMAIL_ADDRESS][DOMAIN_NAME]"
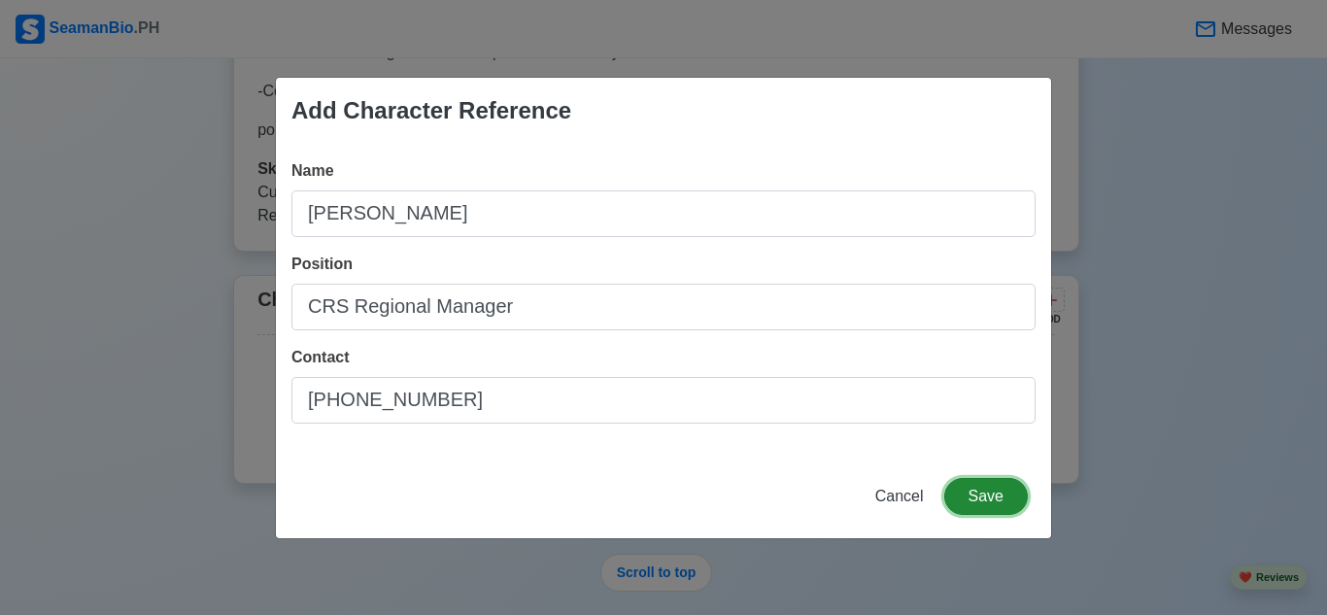
click at [987, 494] on button "Save" at bounding box center [986, 496] width 84 height 37
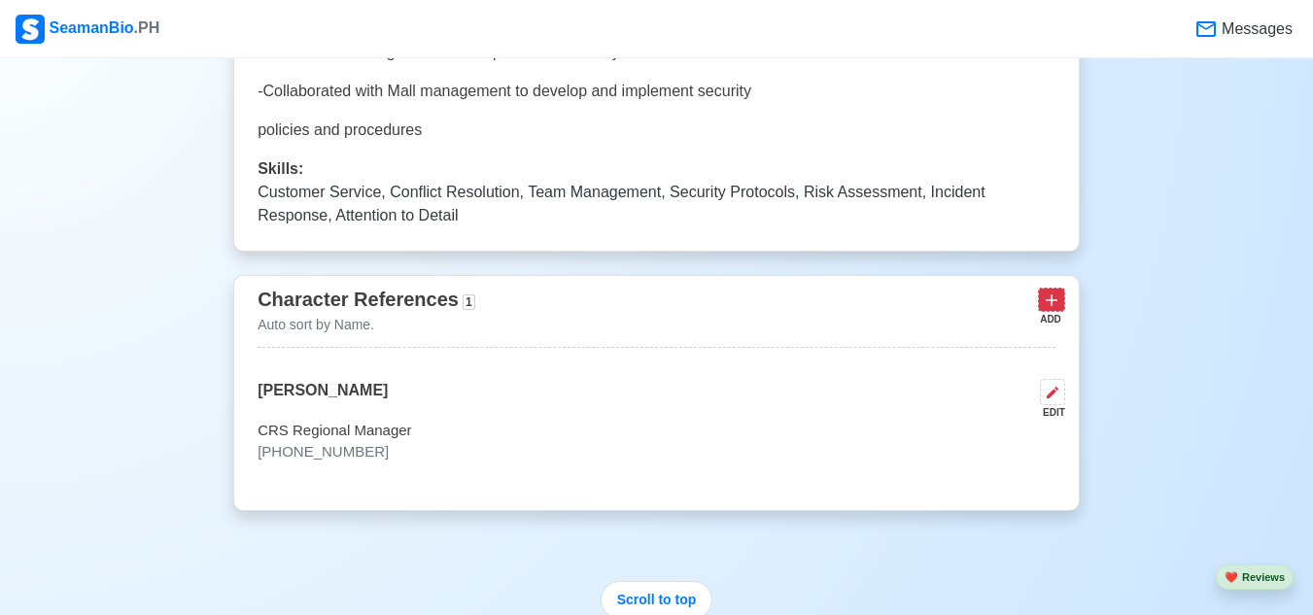
click at [1044, 309] on icon at bounding box center [1050, 299] width 19 height 19
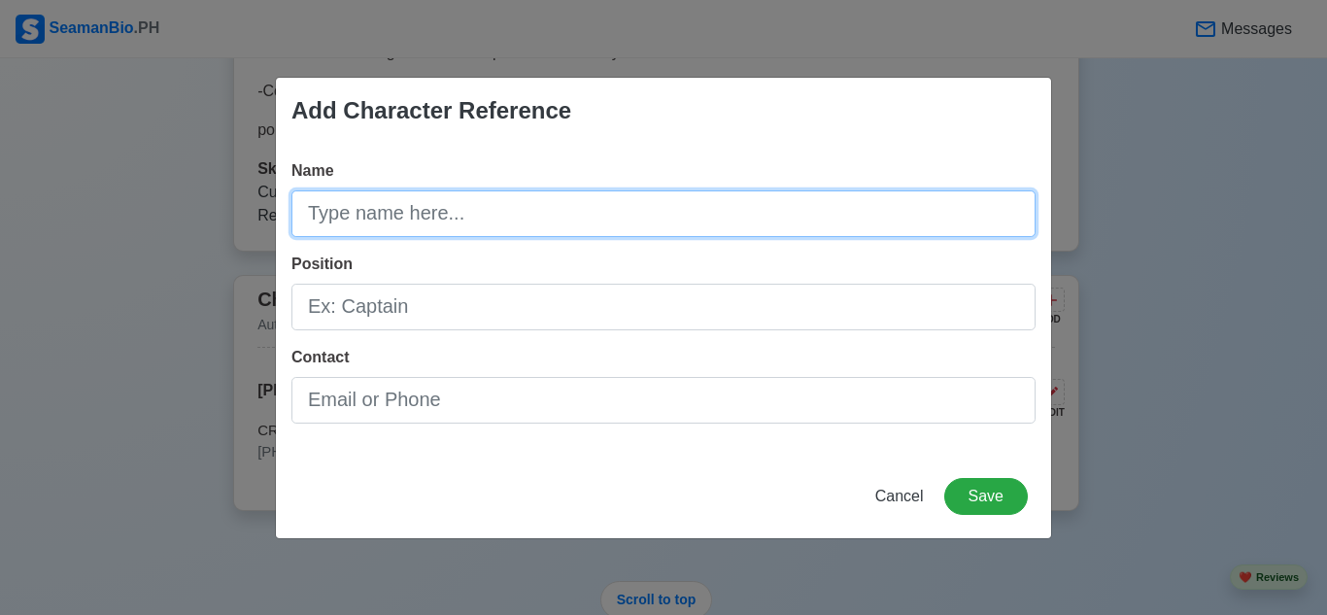
click at [422, 213] on input "Name" at bounding box center [663, 213] width 744 height 47
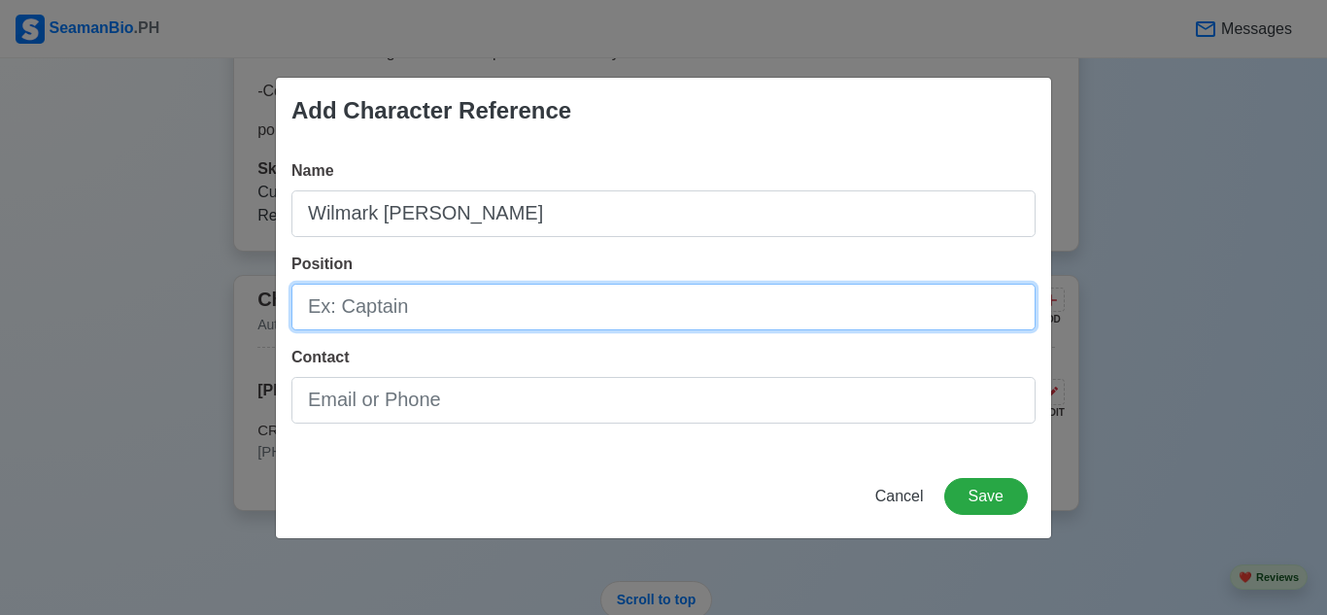
click at [494, 309] on input "Position" at bounding box center [663, 307] width 744 height 47
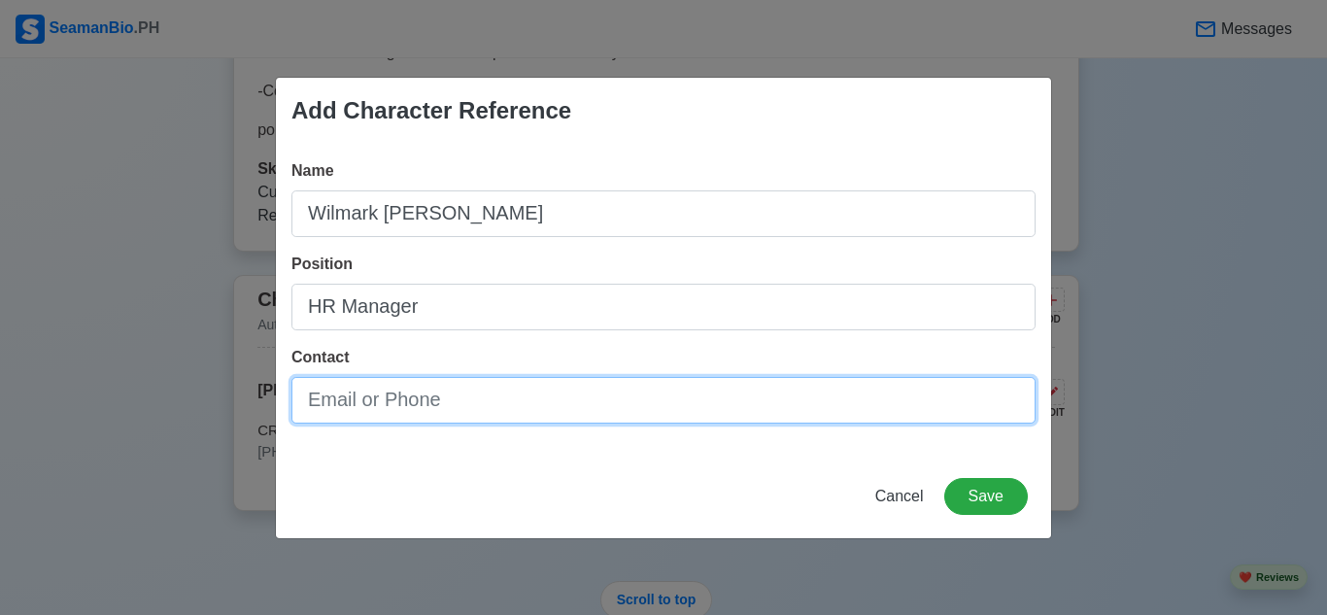
click at [564, 396] on input "Contact" at bounding box center [663, 400] width 744 height 47
click at [461, 405] on input "Contact" at bounding box center [663, 400] width 744 height 47
paste input "[PHONE_NUMBER]"
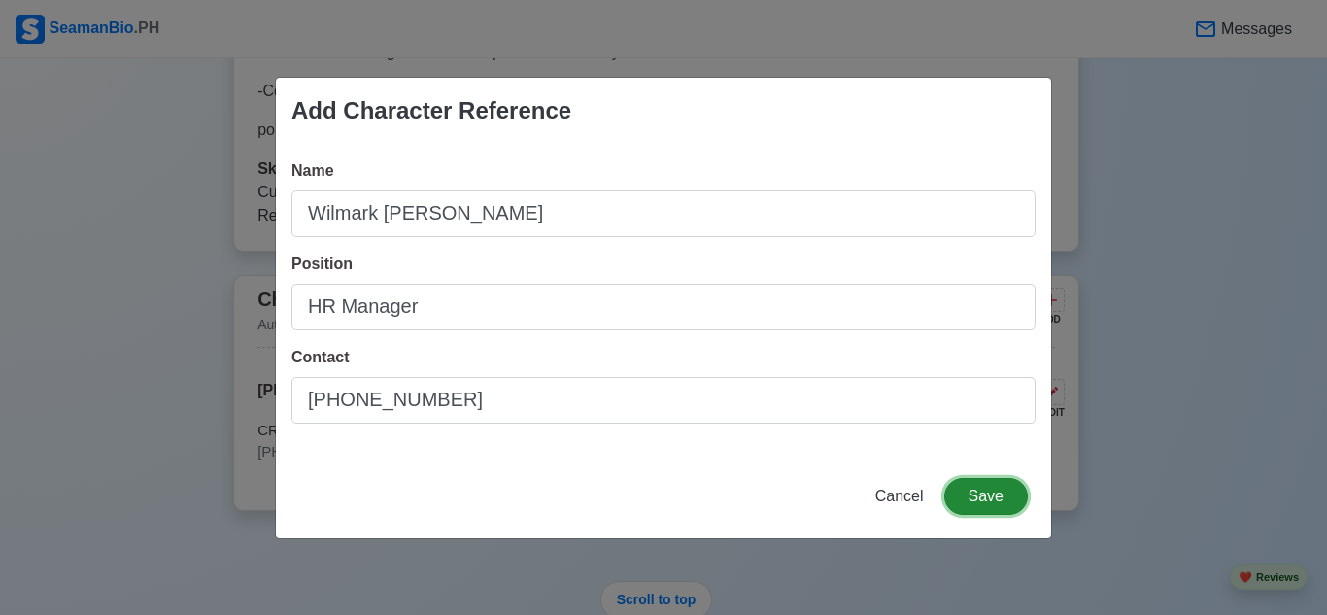
click at [969, 497] on button "Save" at bounding box center [986, 496] width 84 height 37
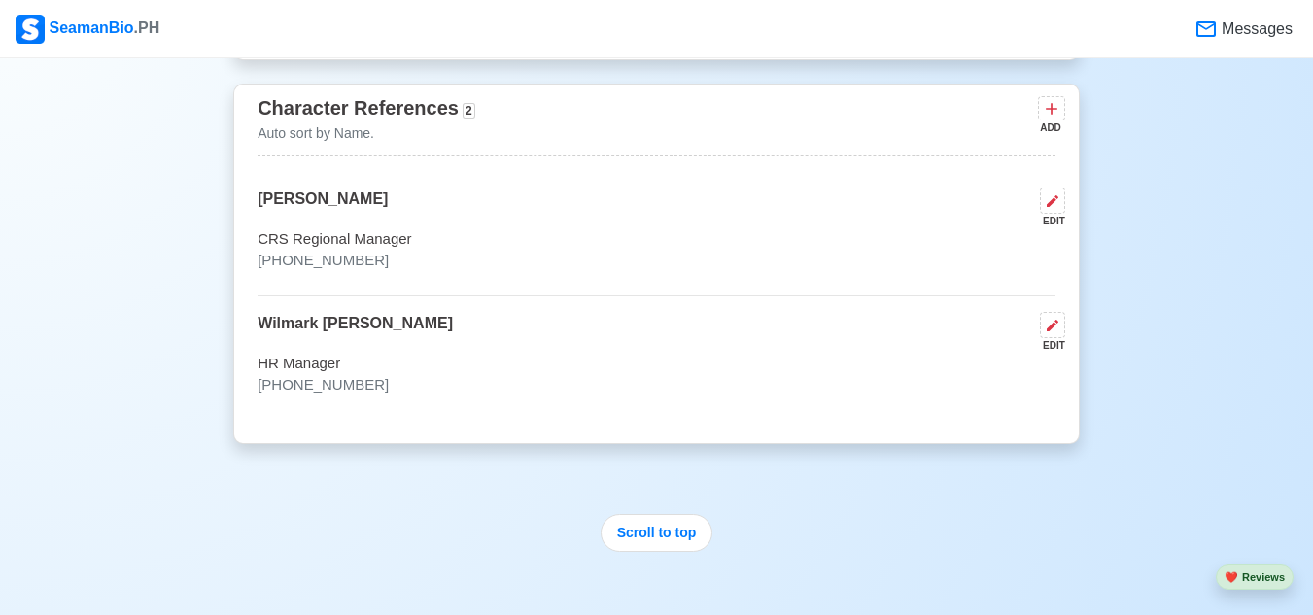
scroll to position [5487, 0]
click at [1059, 116] on icon at bounding box center [1050, 105] width 19 height 19
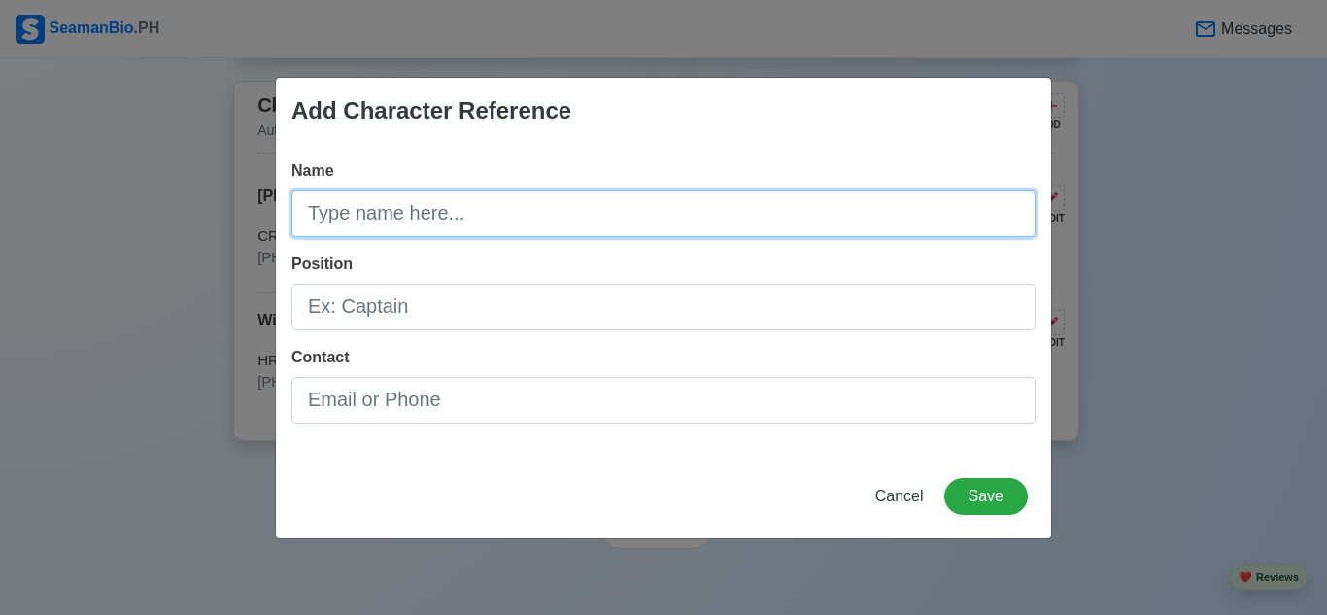
click at [603, 213] on input "Name" at bounding box center [663, 213] width 744 height 47
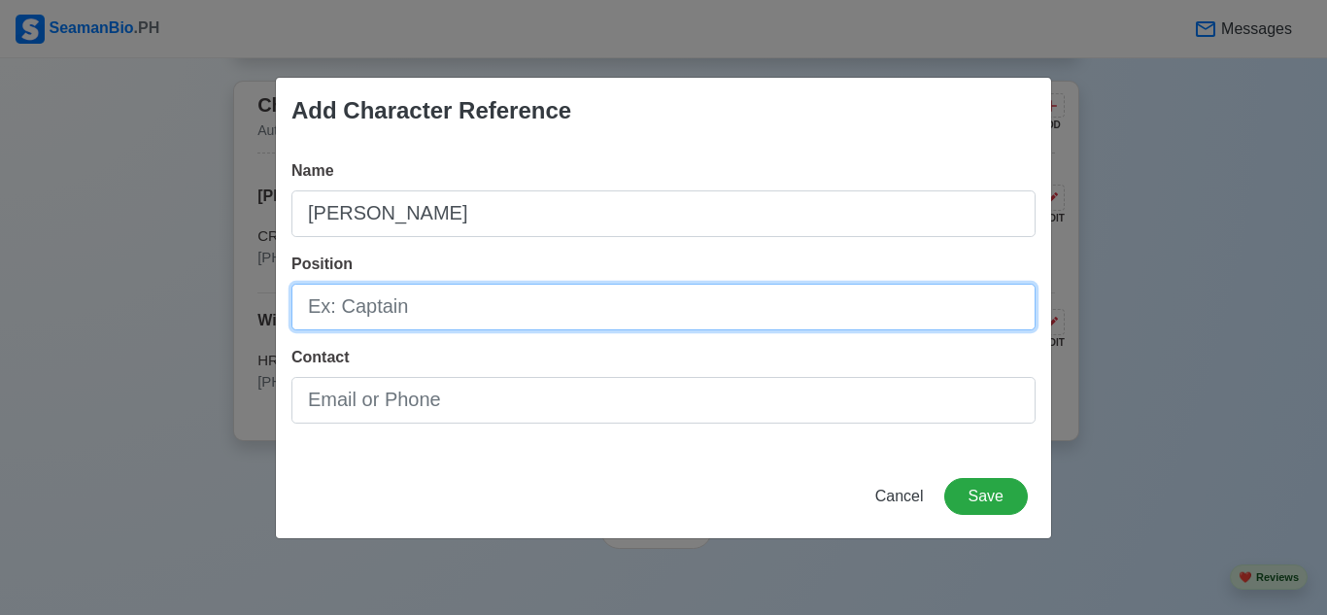
click at [624, 302] on input "Position" at bounding box center [663, 307] width 744 height 47
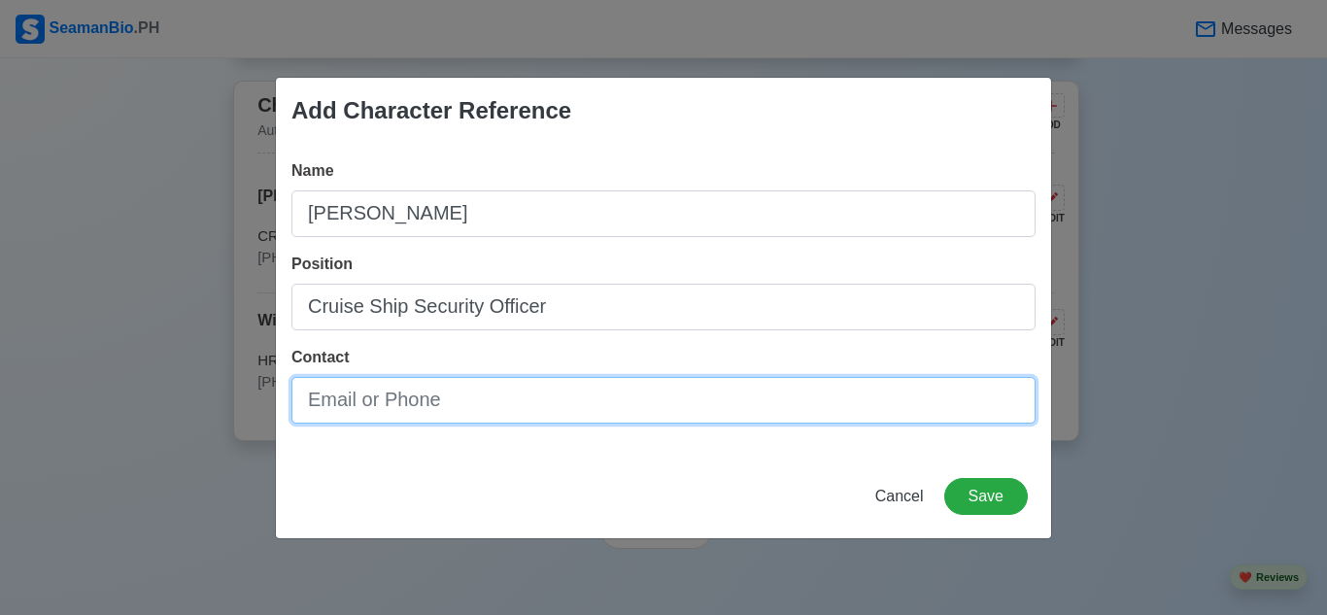
click at [570, 411] on input "Contact" at bounding box center [663, 400] width 744 height 47
paste input "[PHONE_NUMBER]"
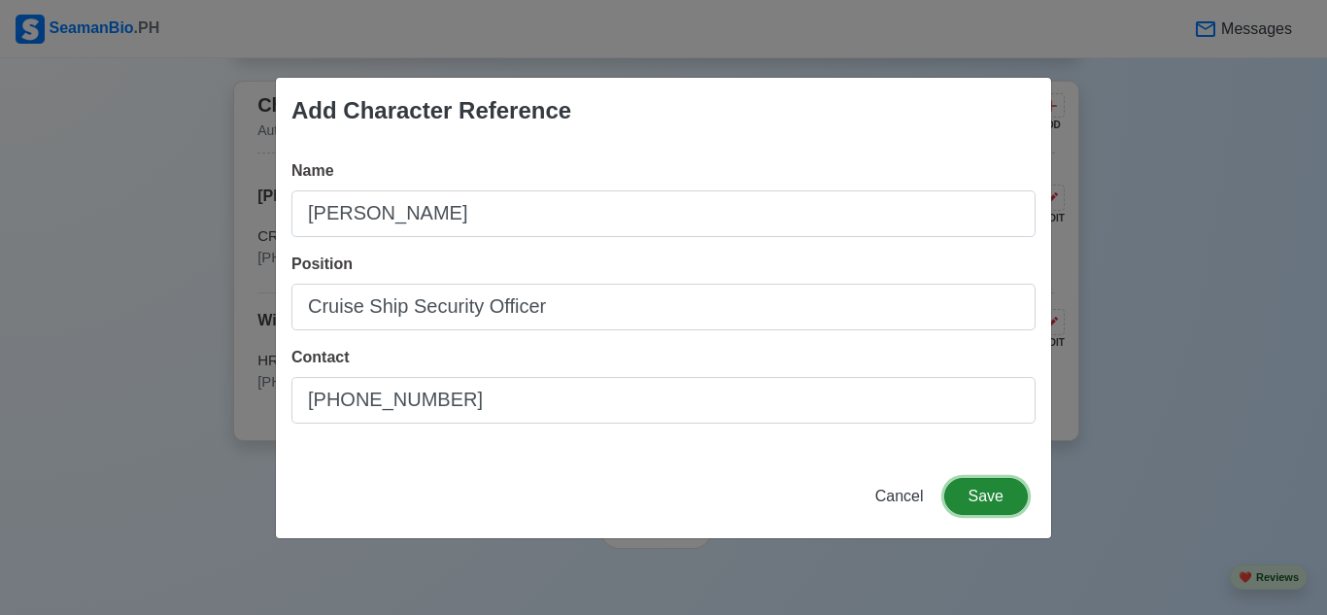
click at [972, 490] on button "Save" at bounding box center [986, 496] width 84 height 37
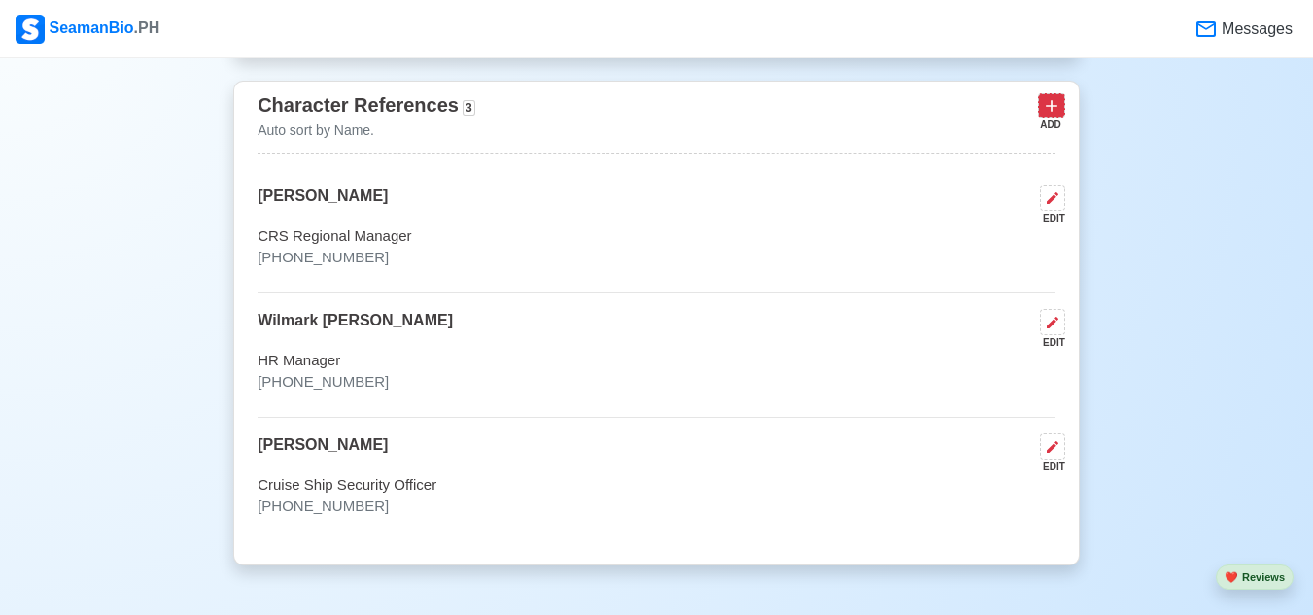
click at [1047, 112] on icon at bounding box center [1051, 106] width 12 height 12
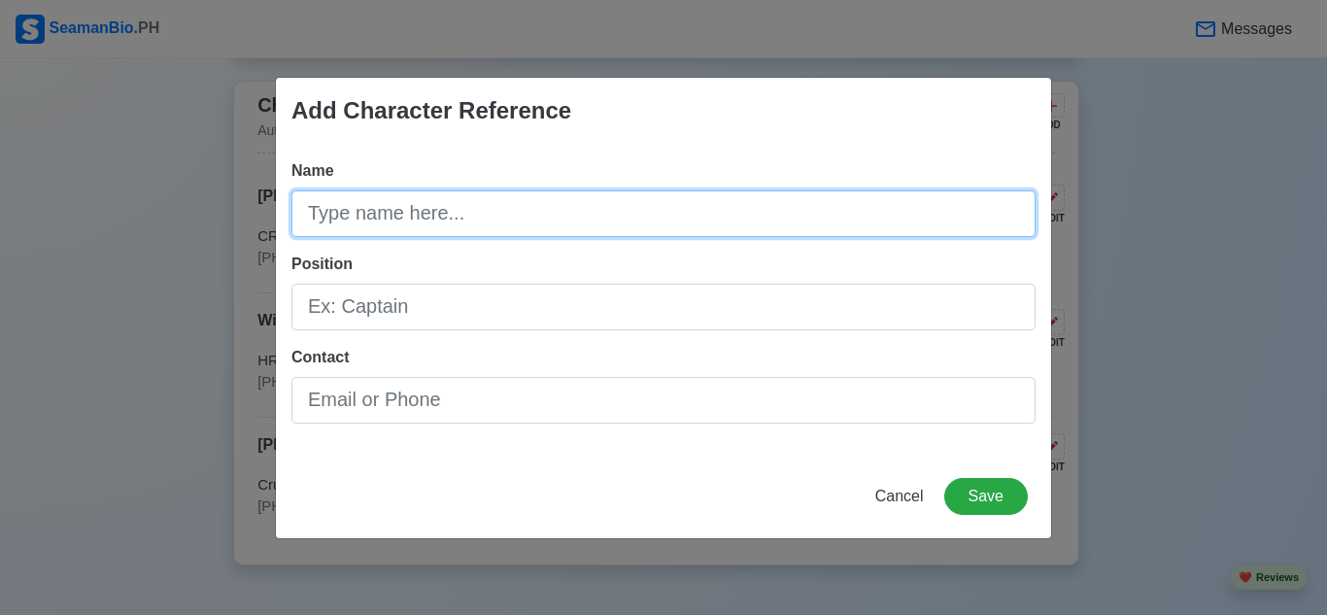
click at [395, 210] on input "Name" at bounding box center [663, 213] width 744 height 47
paste input "[PERSON_NAME]"
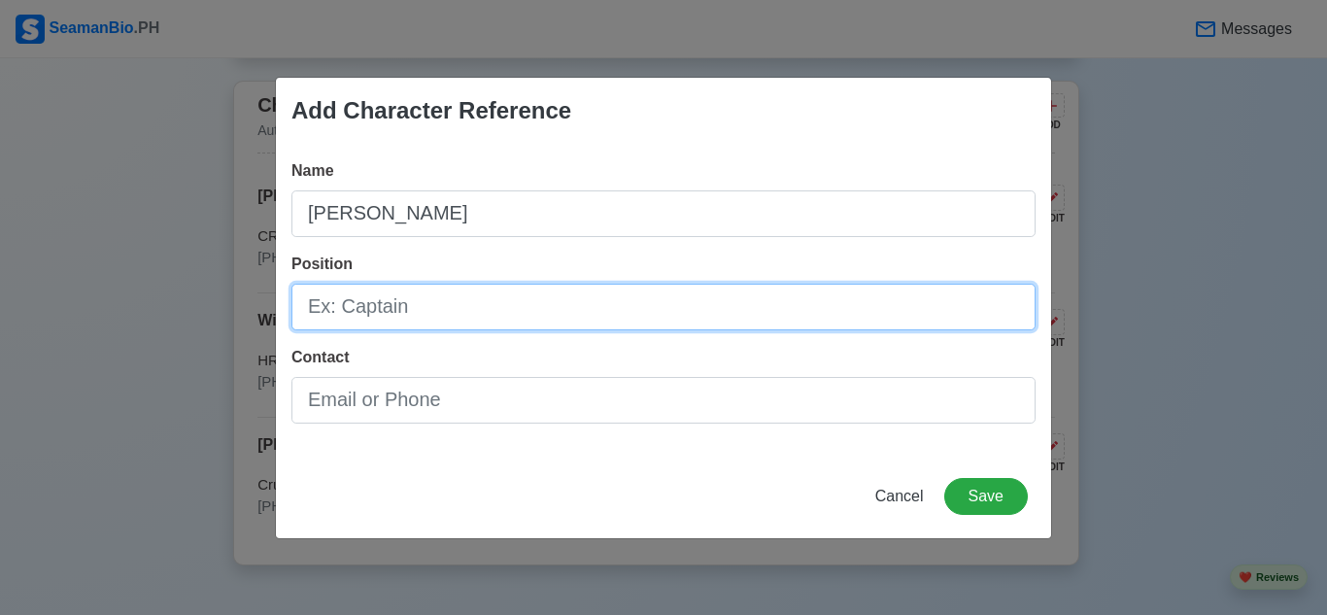
click at [402, 308] on input "Position" at bounding box center [663, 307] width 744 height 47
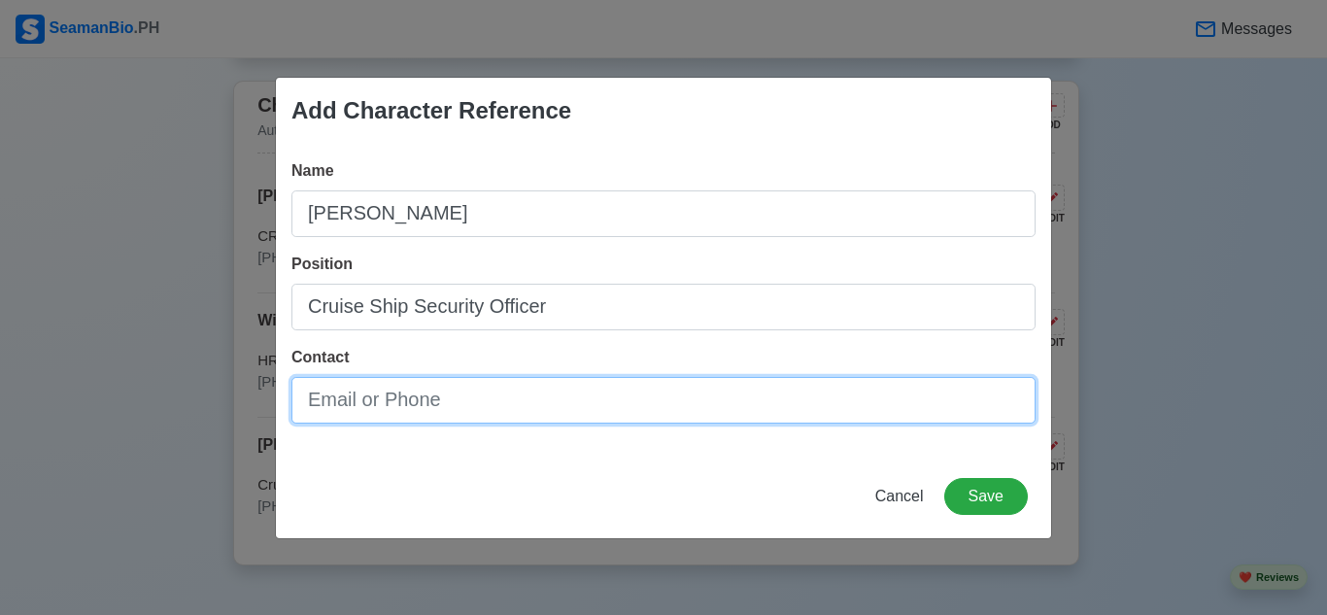
click at [484, 409] on input "Contact" at bounding box center [663, 400] width 744 height 47
click at [405, 397] on input "Contact" at bounding box center [663, 400] width 744 height 47
paste input "[PHONE_NUMBER]"
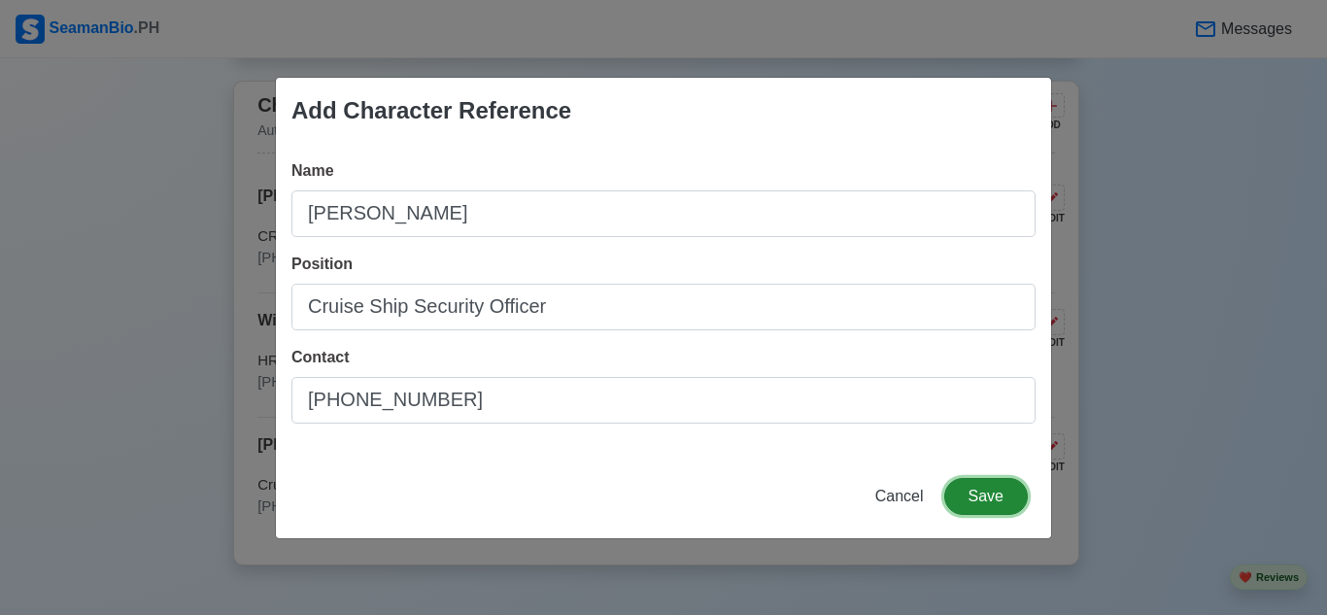
click at [984, 499] on button "Save" at bounding box center [986, 496] width 84 height 37
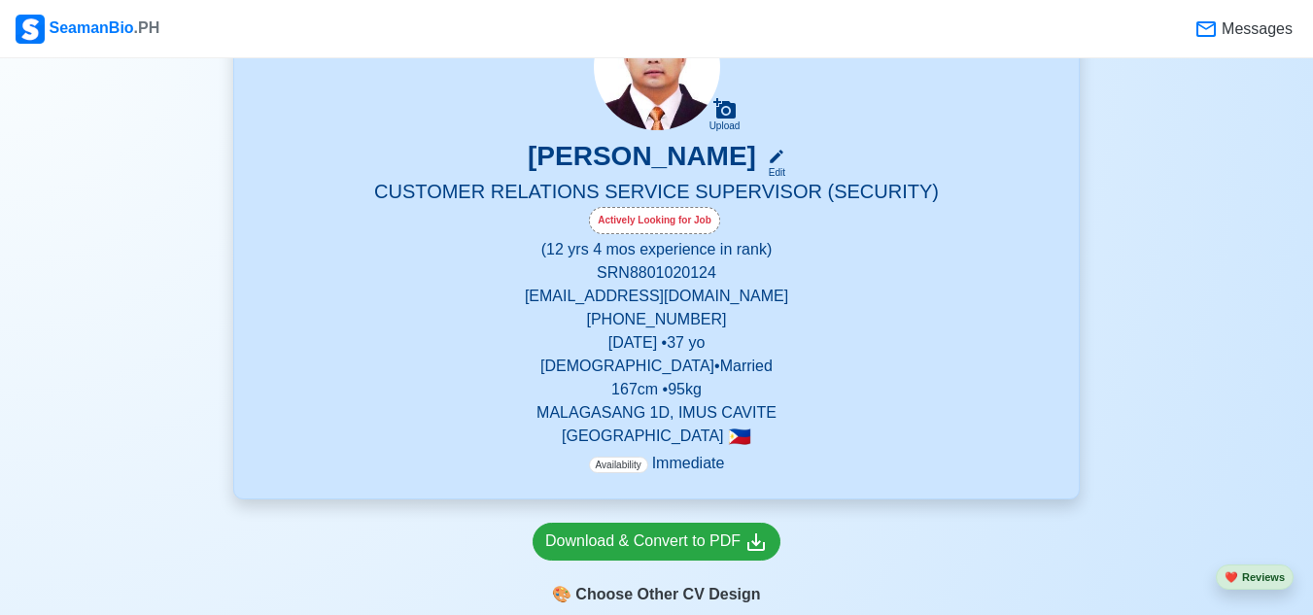
scroll to position [0, 0]
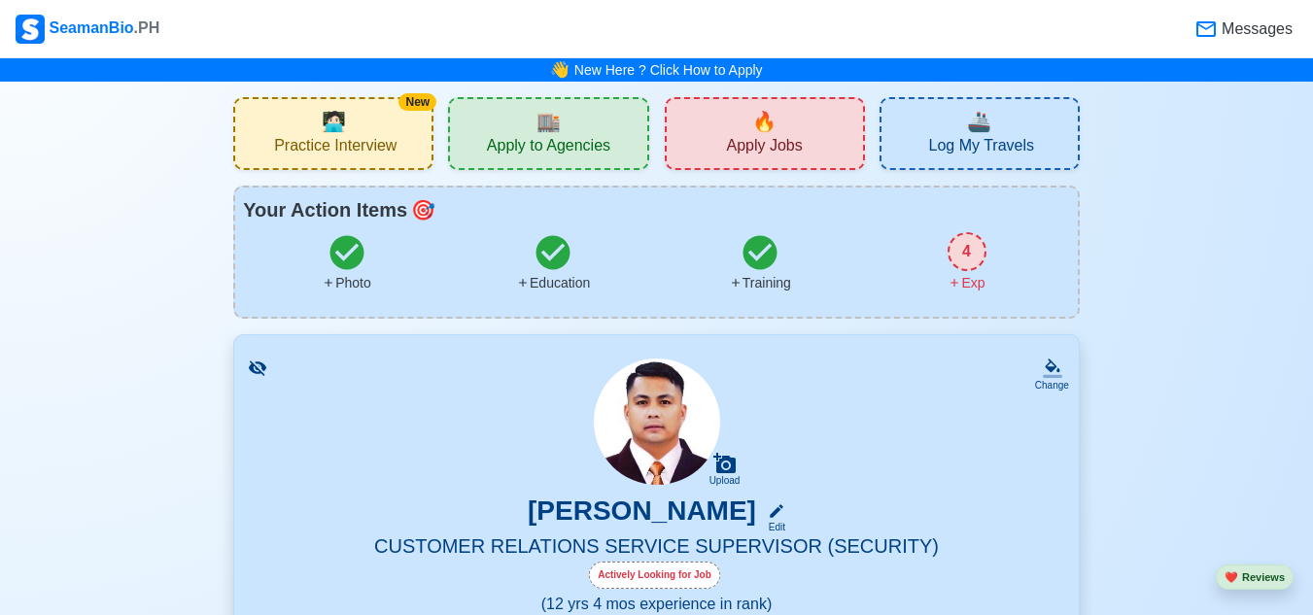
click at [971, 247] on div "4" at bounding box center [966, 251] width 39 height 39
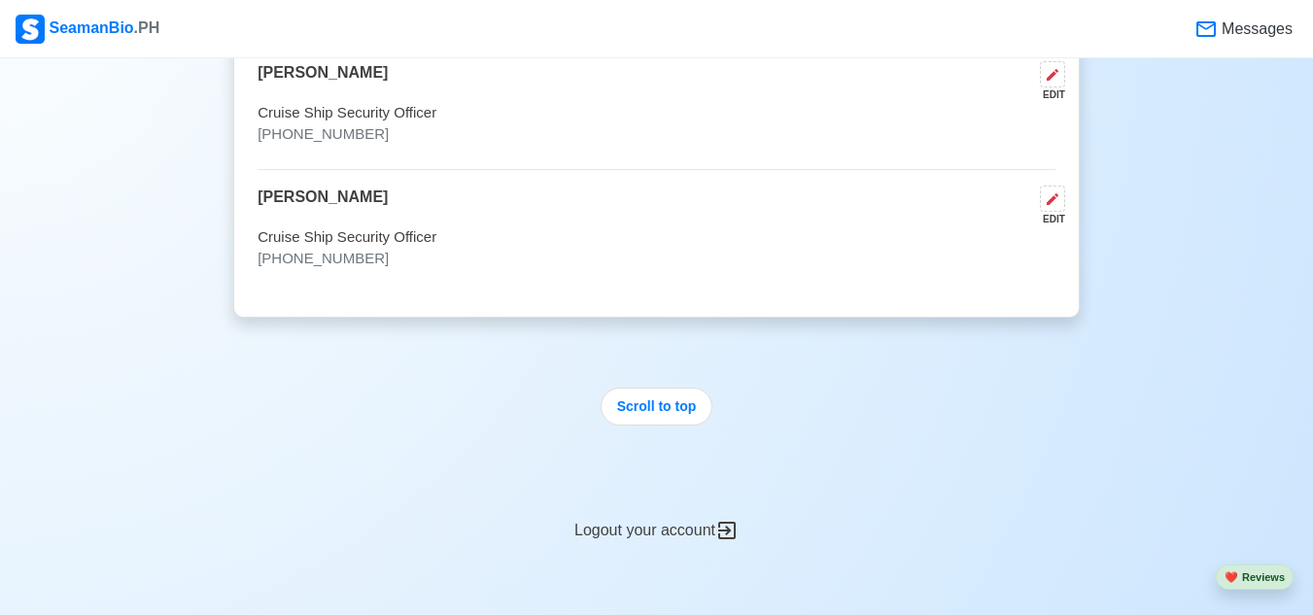
scroll to position [6086, 0]
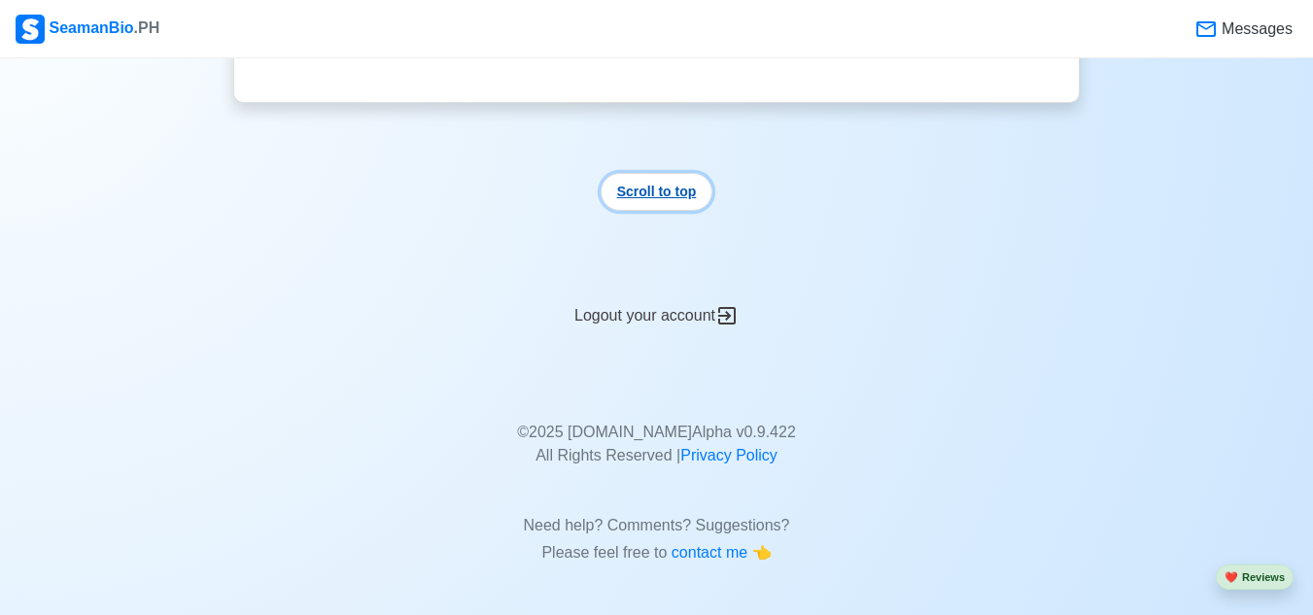
click at [666, 201] on button "Scroll to top" at bounding box center [656, 192] width 113 height 38
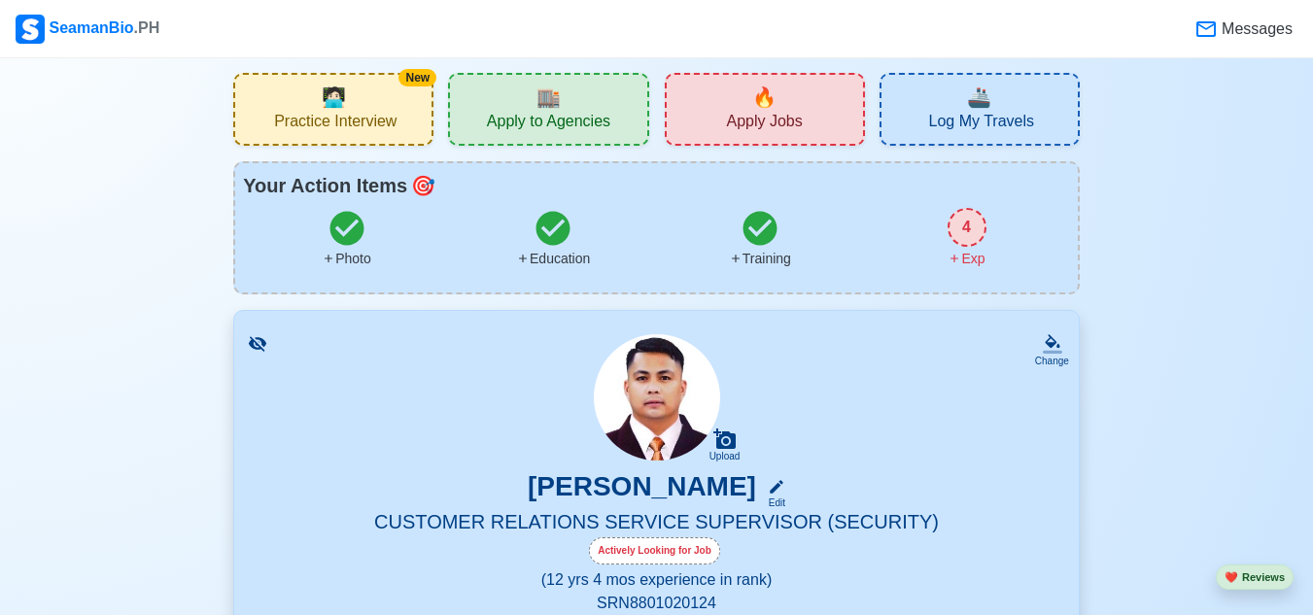
scroll to position [0, 0]
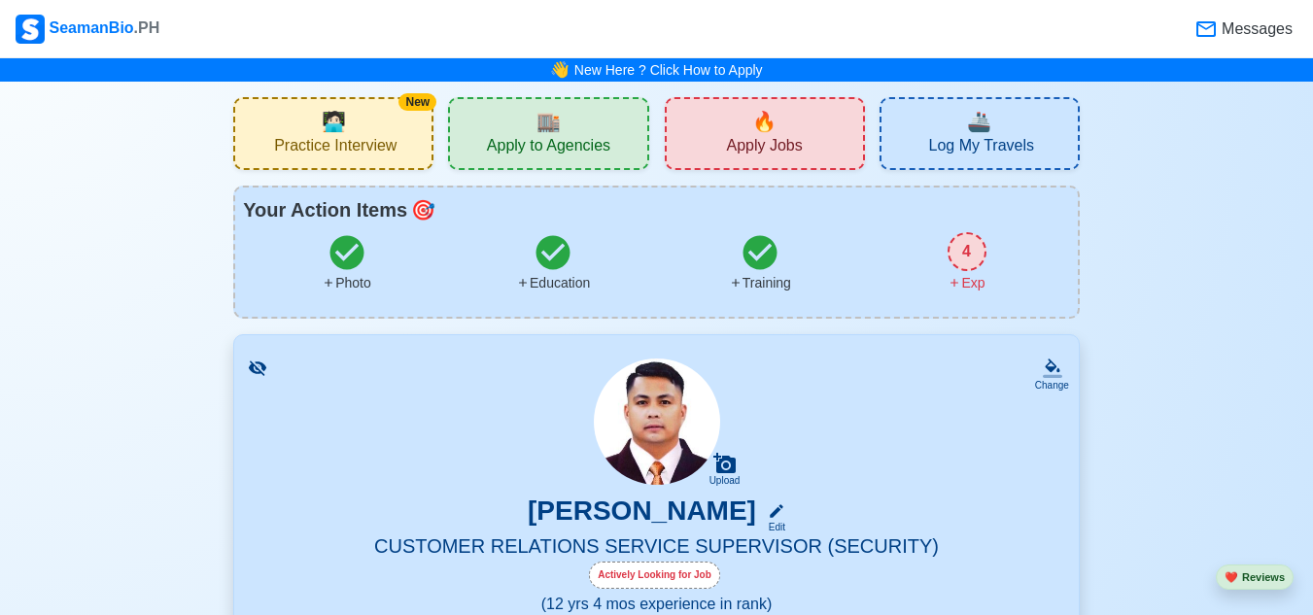
click at [974, 239] on div "4" at bounding box center [966, 251] width 39 height 39
click at [803, 132] on div "🔥 Apply Jobs" at bounding box center [765, 133] width 200 height 73
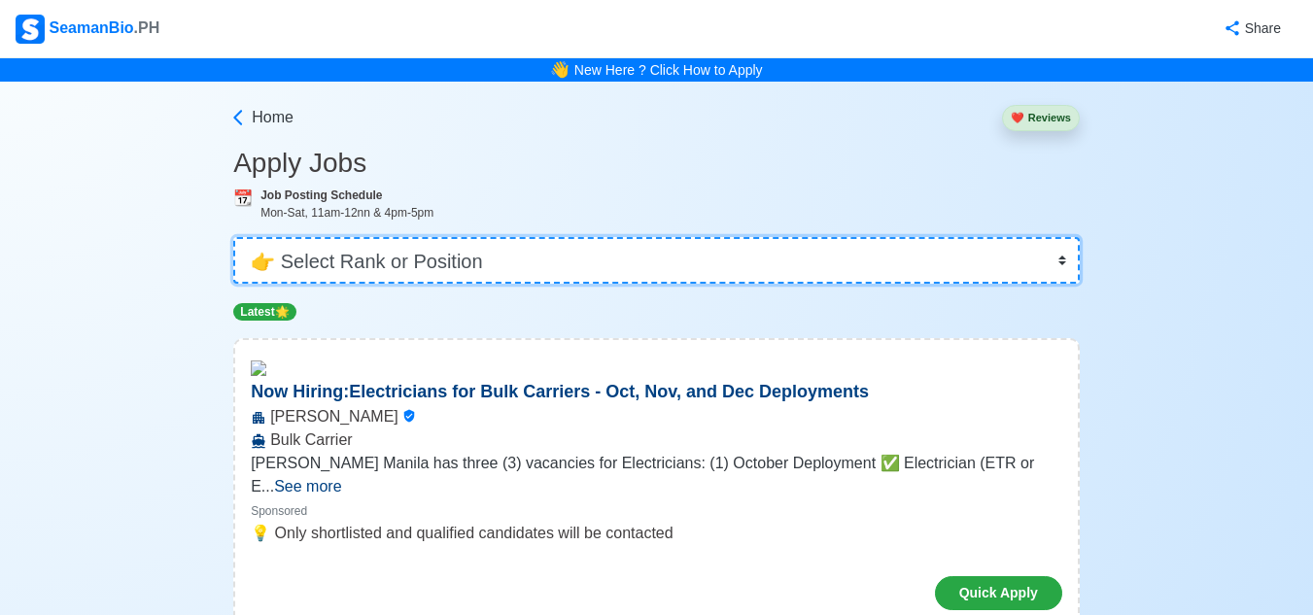
click at [370, 249] on select "👉 Select Rank or Position Master Chief Officer 2nd Officer 3rd Officer Junior O…" at bounding box center [656, 260] width 846 height 47
click at [1064, 258] on select "👉 Select Rank or Position Master Chief Officer 2nd Officer 3rd Officer Junior O…" at bounding box center [656, 260] width 846 height 47
click at [235, 237] on select "👉 Select Rank or Position Master Chief Officer 2nd Officer 3rd Officer Junior O…" at bounding box center [656, 260] width 846 height 47
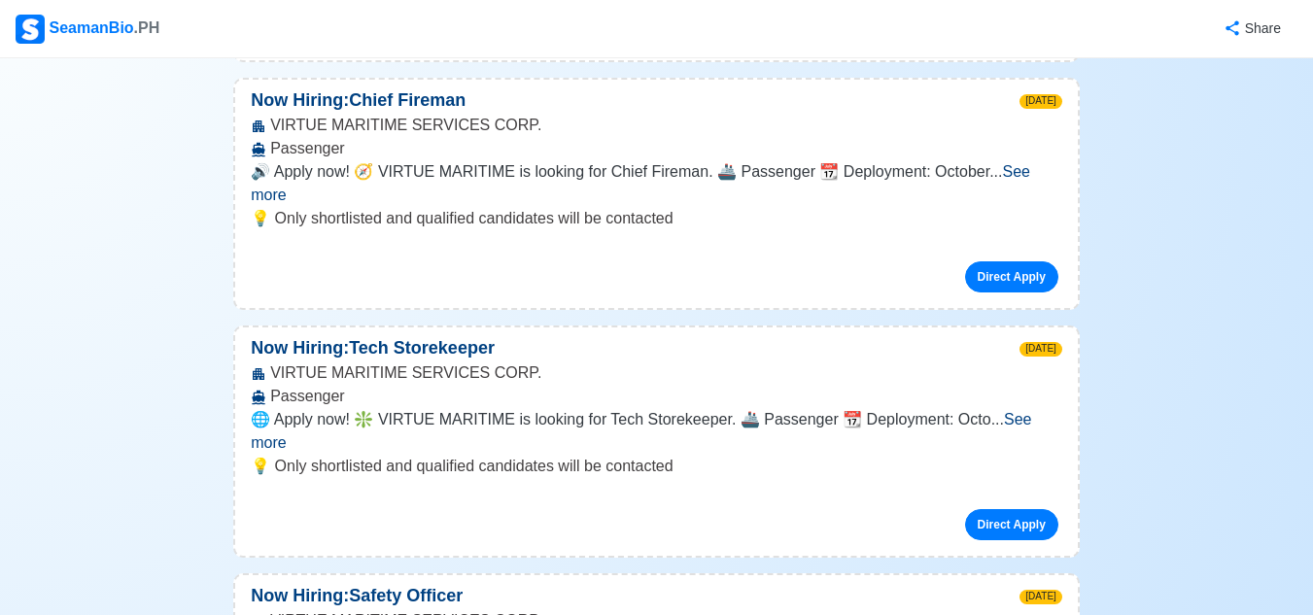
scroll to position [874, 0]
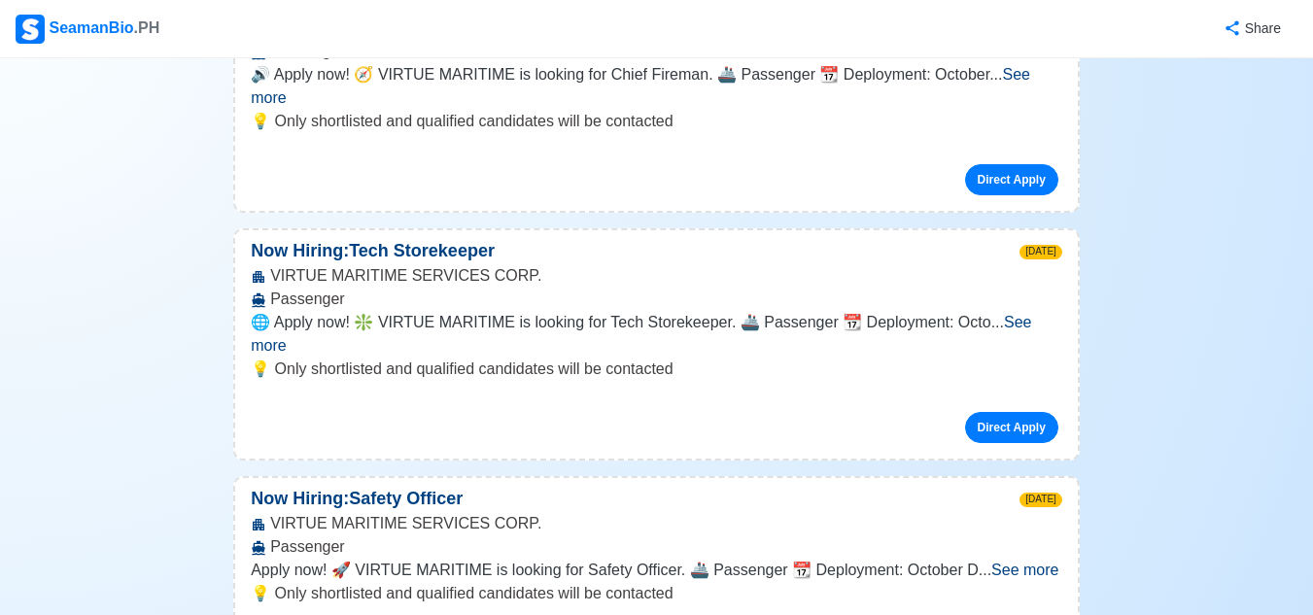
click at [1025, 562] on span "See more" at bounding box center [1024, 570] width 67 height 17
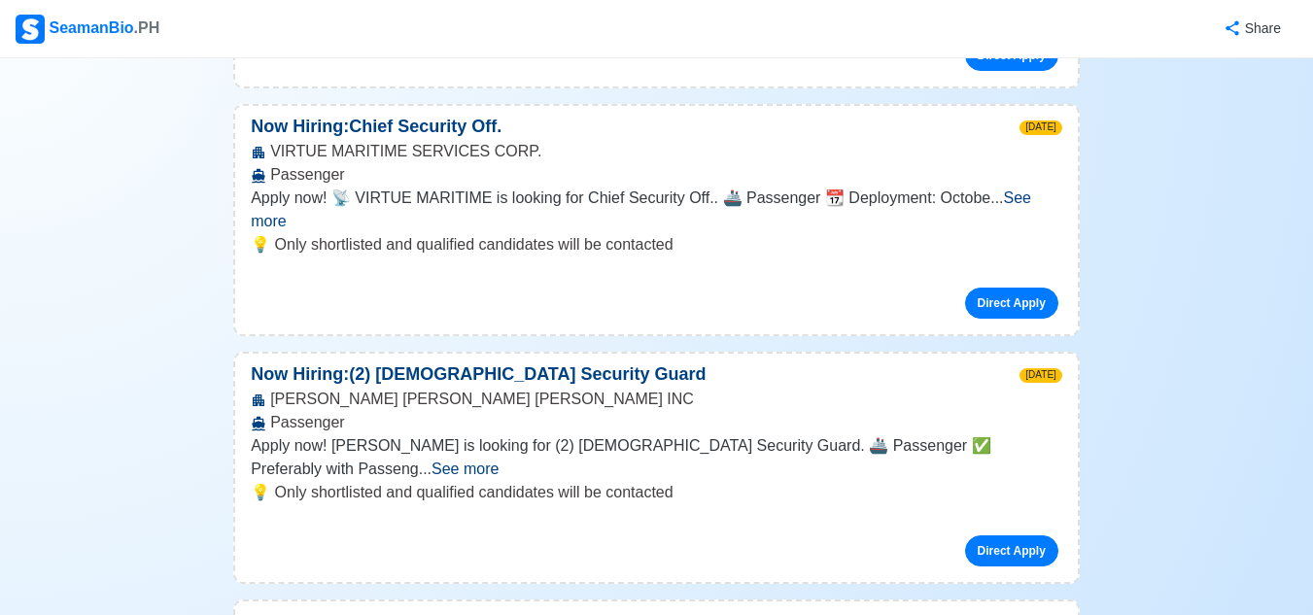
scroll to position [2332, 0]
click at [498, 460] on span "See more" at bounding box center [464, 468] width 67 height 17
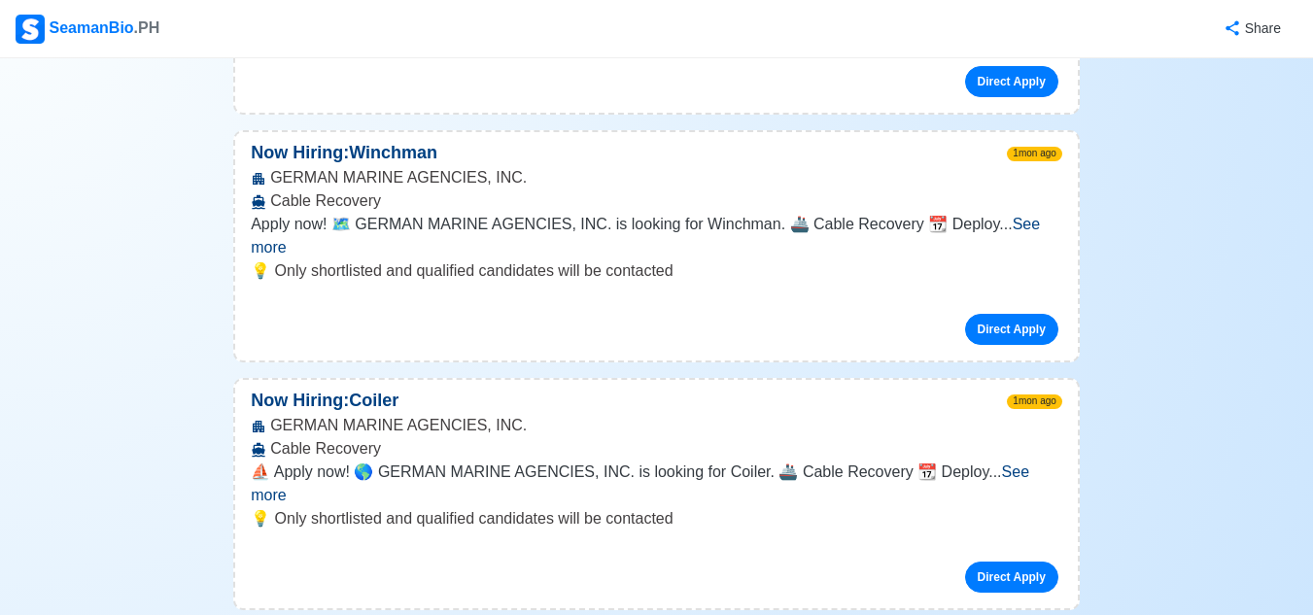
scroll to position [7578, 0]
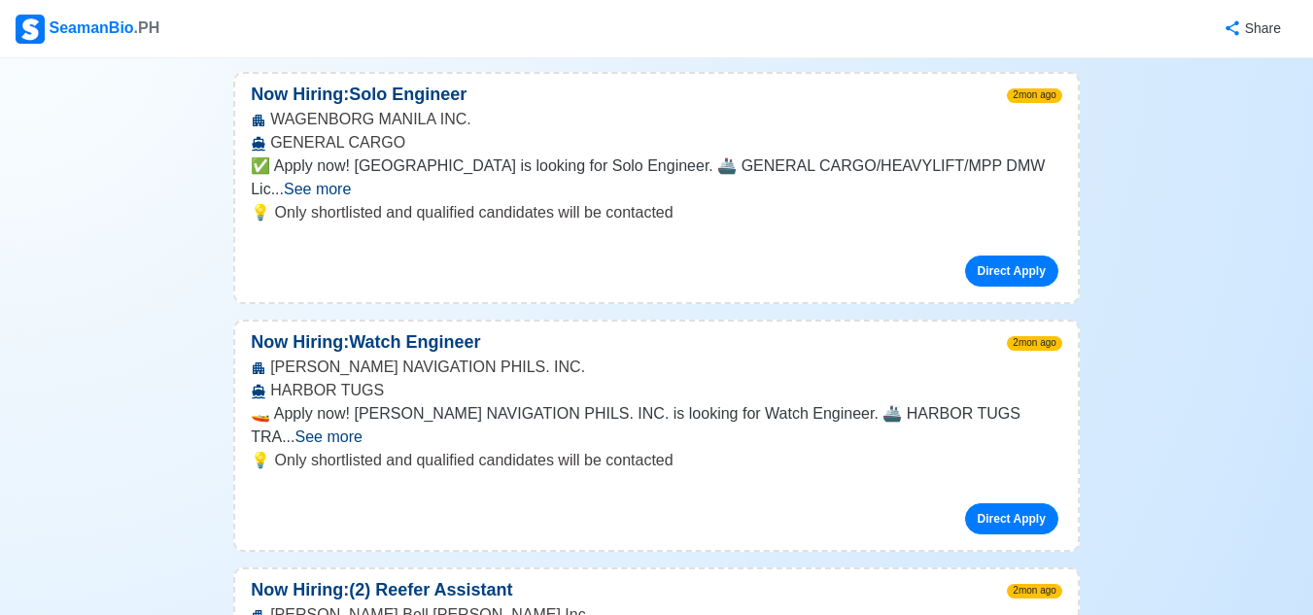
scroll to position [9521, 0]
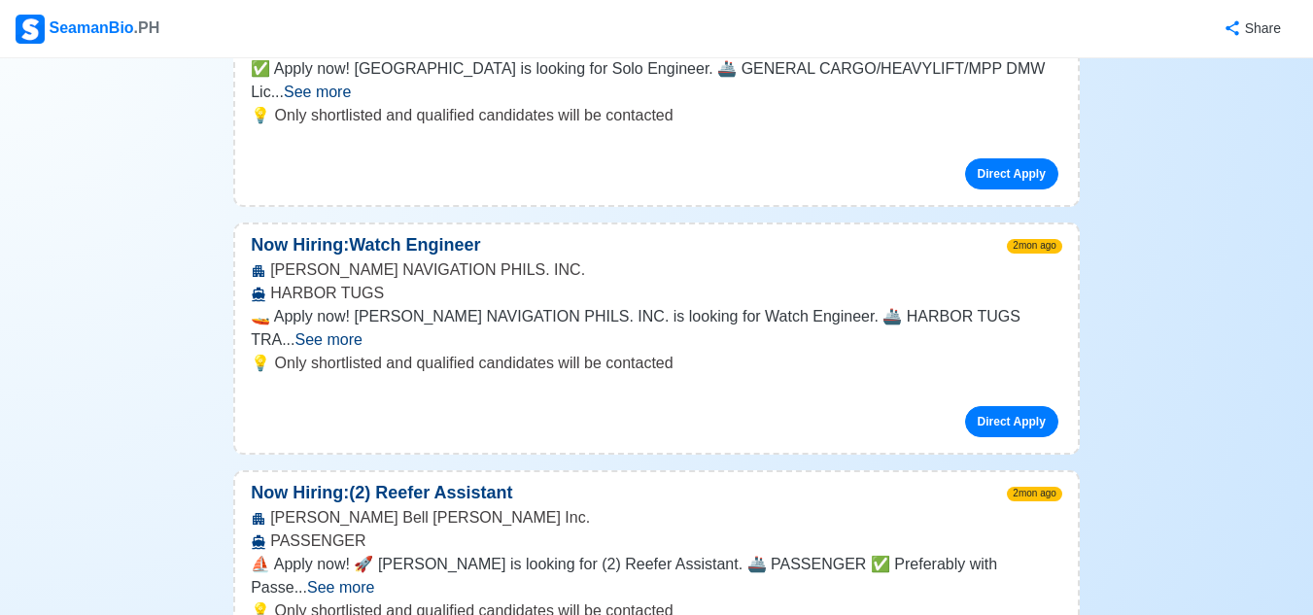
scroll to position [9618, 0]
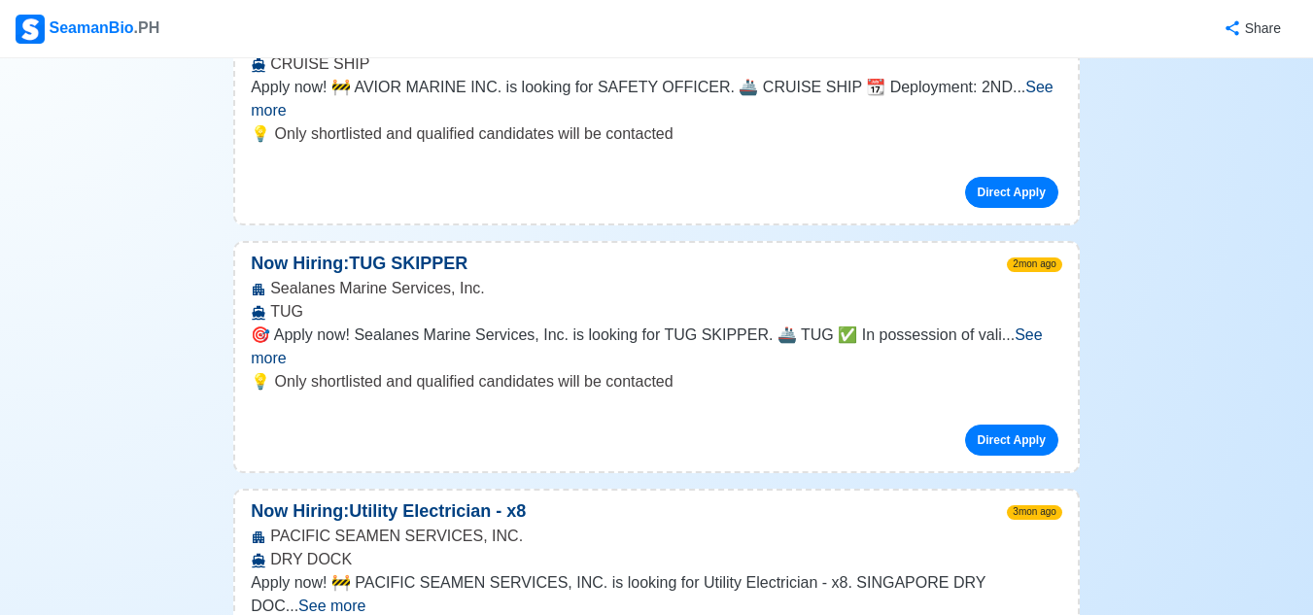
scroll to position [12047, 0]
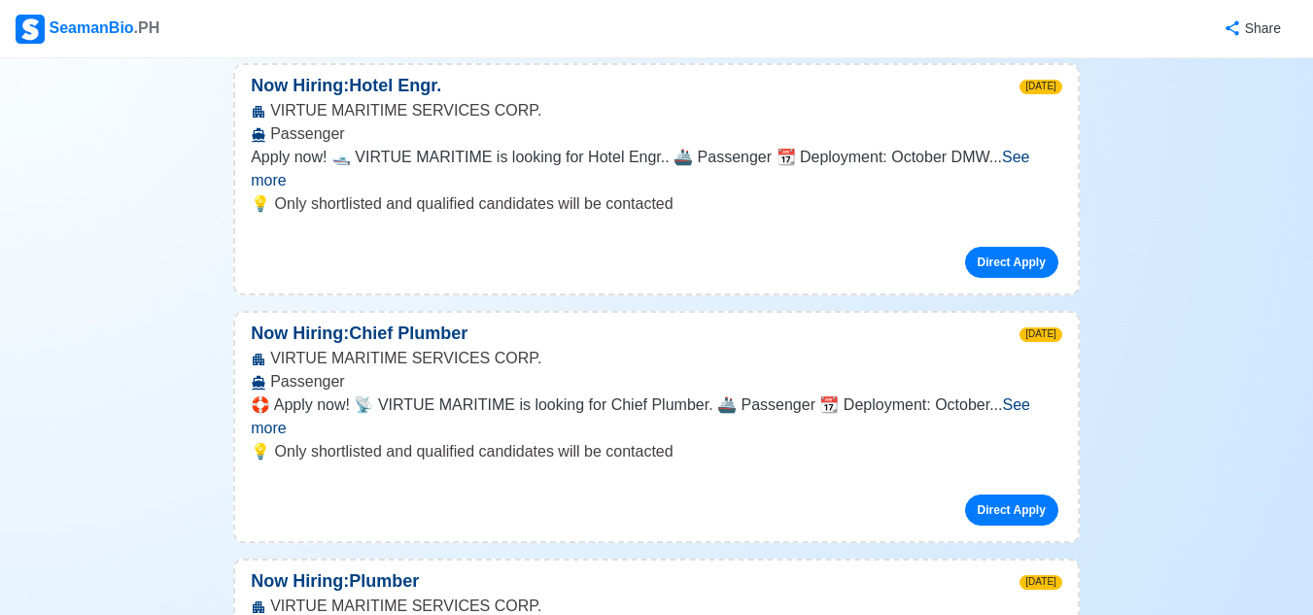
scroll to position [2234, 0]
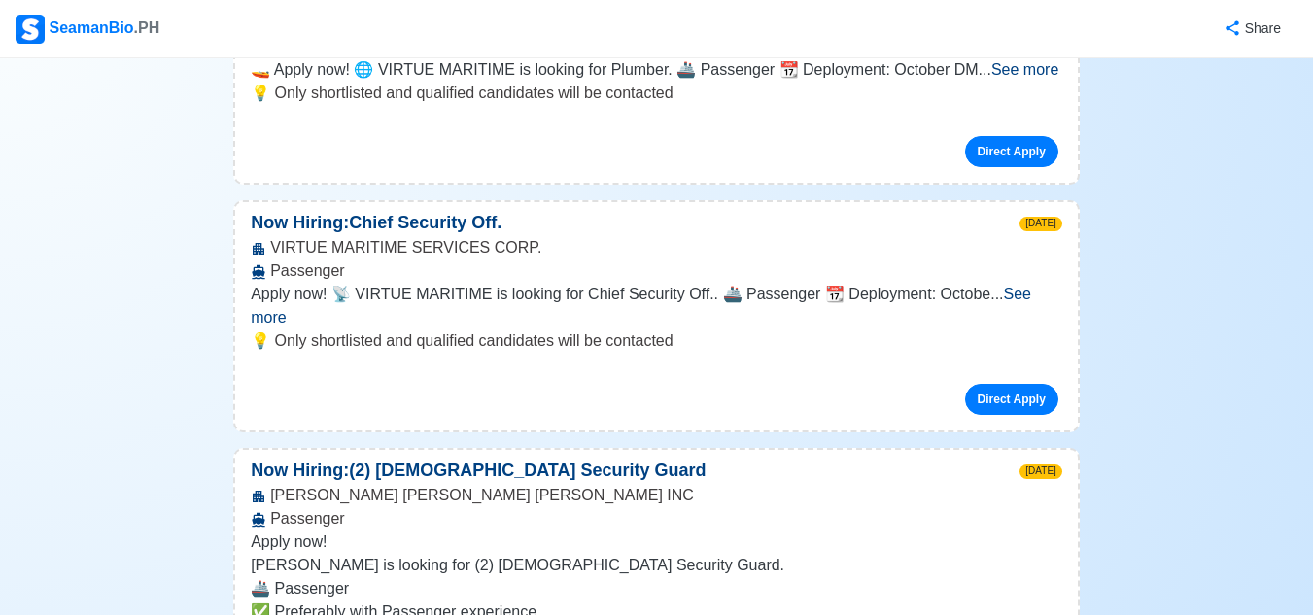
click at [1017, 286] on span "See more" at bounding box center [641, 306] width 780 height 40
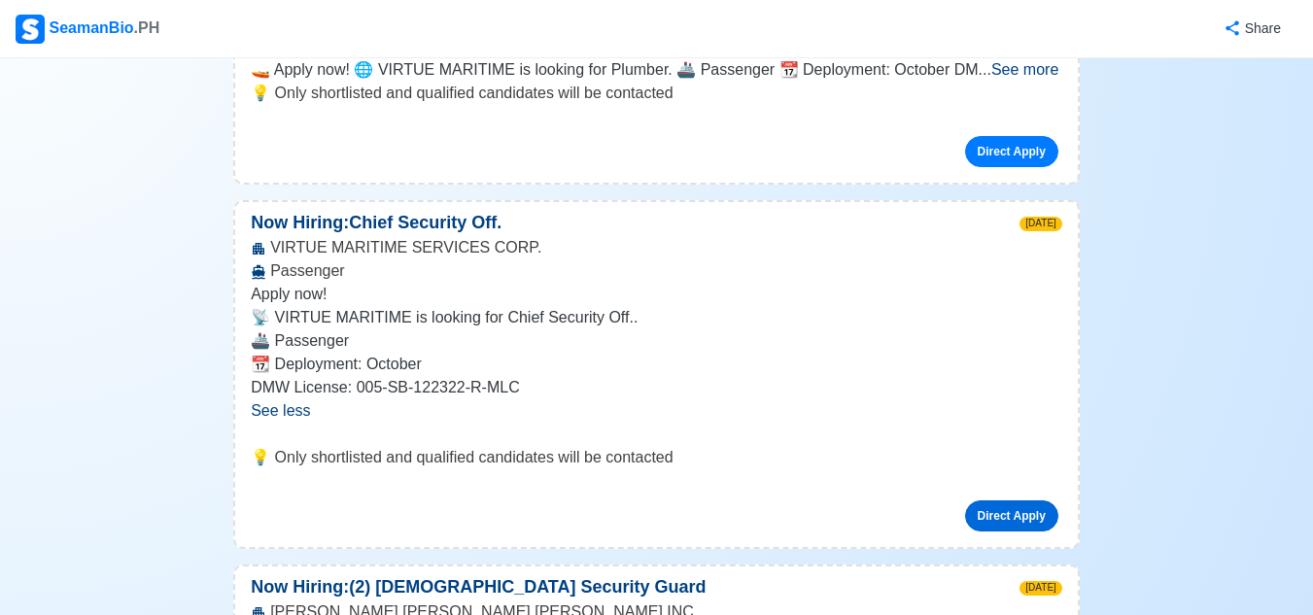
click at [1002, 500] on link "Direct Apply" at bounding box center [1011, 515] width 93 height 31
click at [929, 353] on p "📆 Deployment: October" at bounding box center [656, 364] width 811 height 23
click at [998, 500] on link "Direct Apply" at bounding box center [1011, 515] width 93 height 31
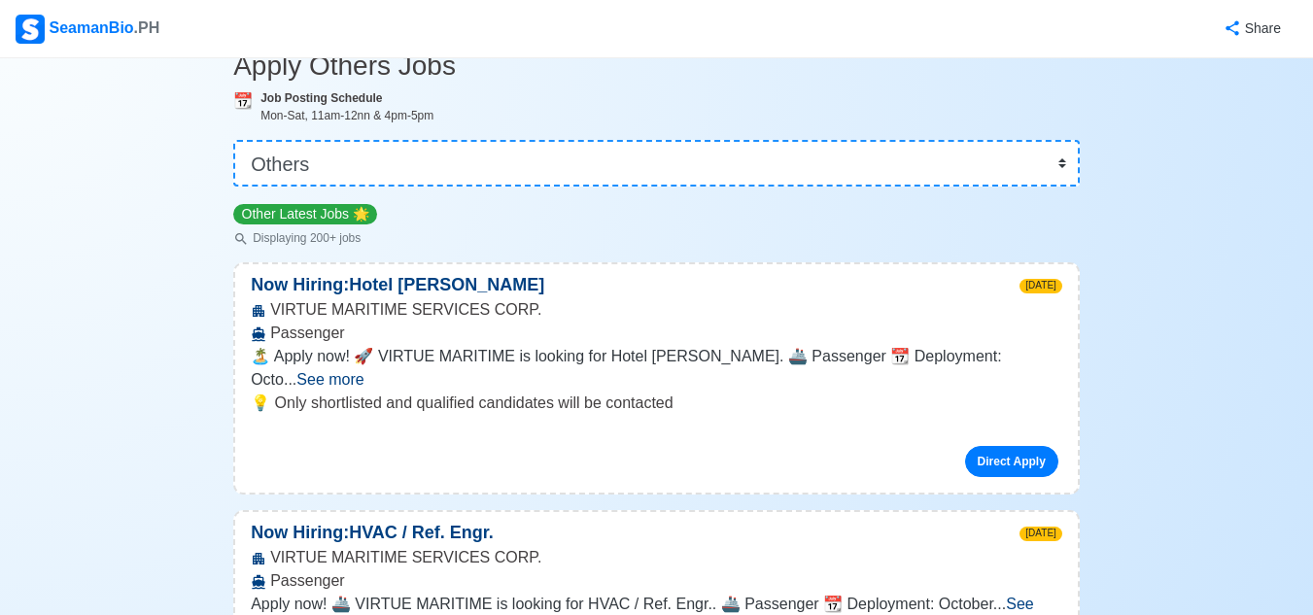
scroll to position [0, 0]
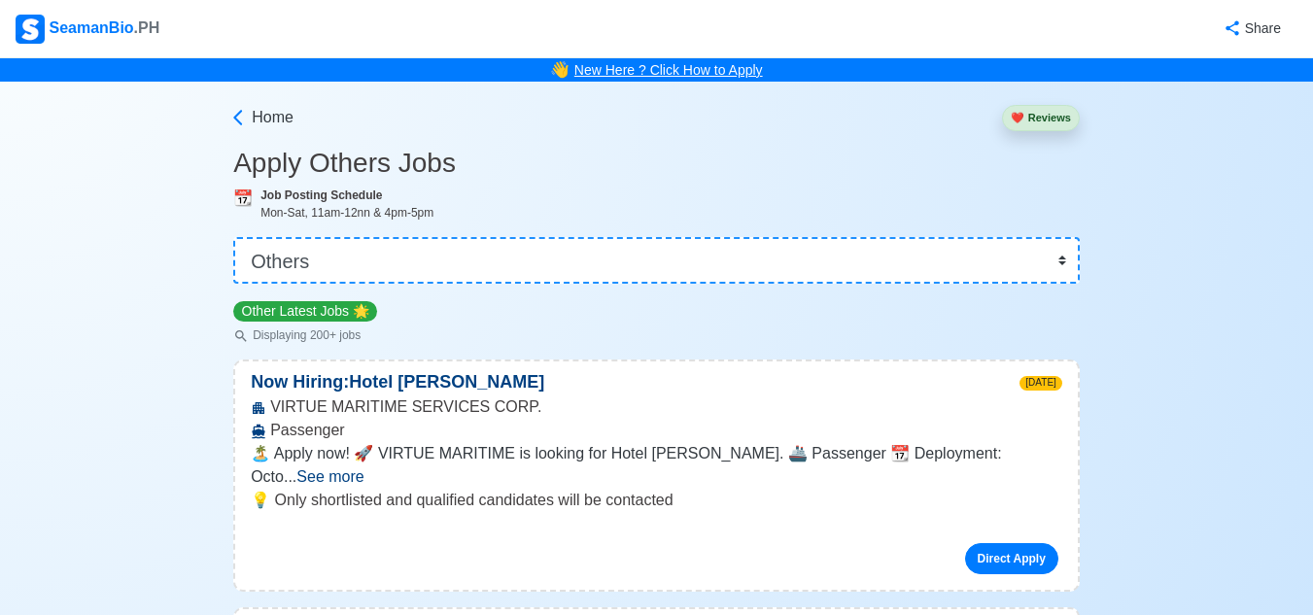
click at [592, 72] on link "New Here ? Click How to Apply" at bounding box center [668, 70] width 188 height 16
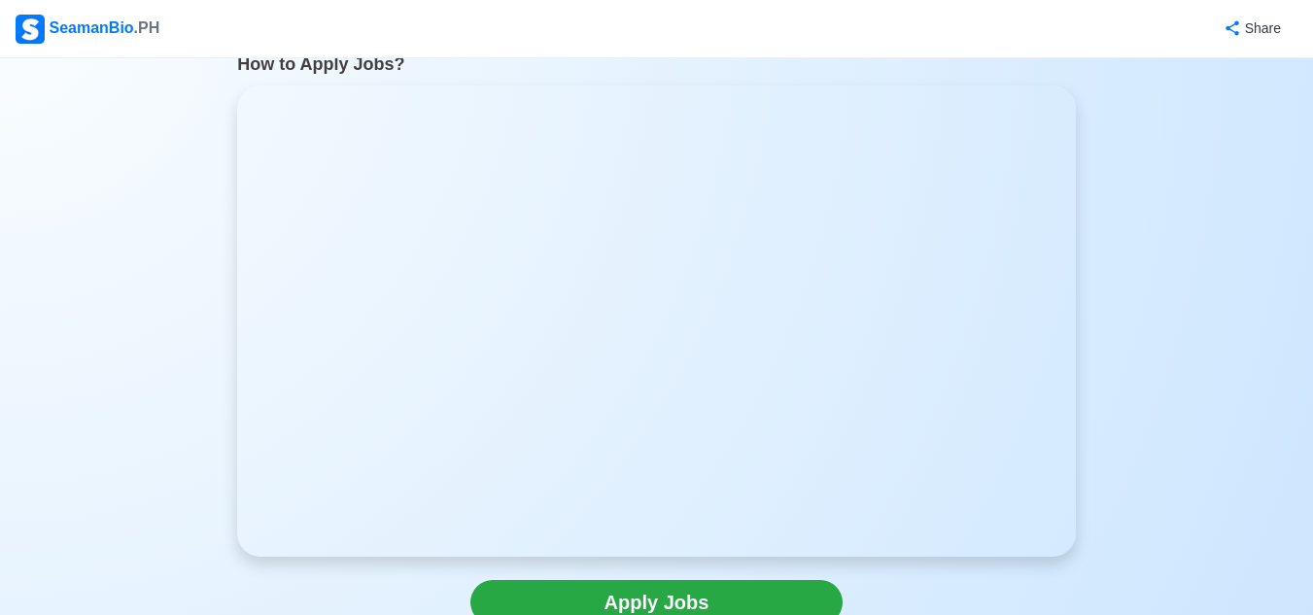
scroll to position [194, 0]
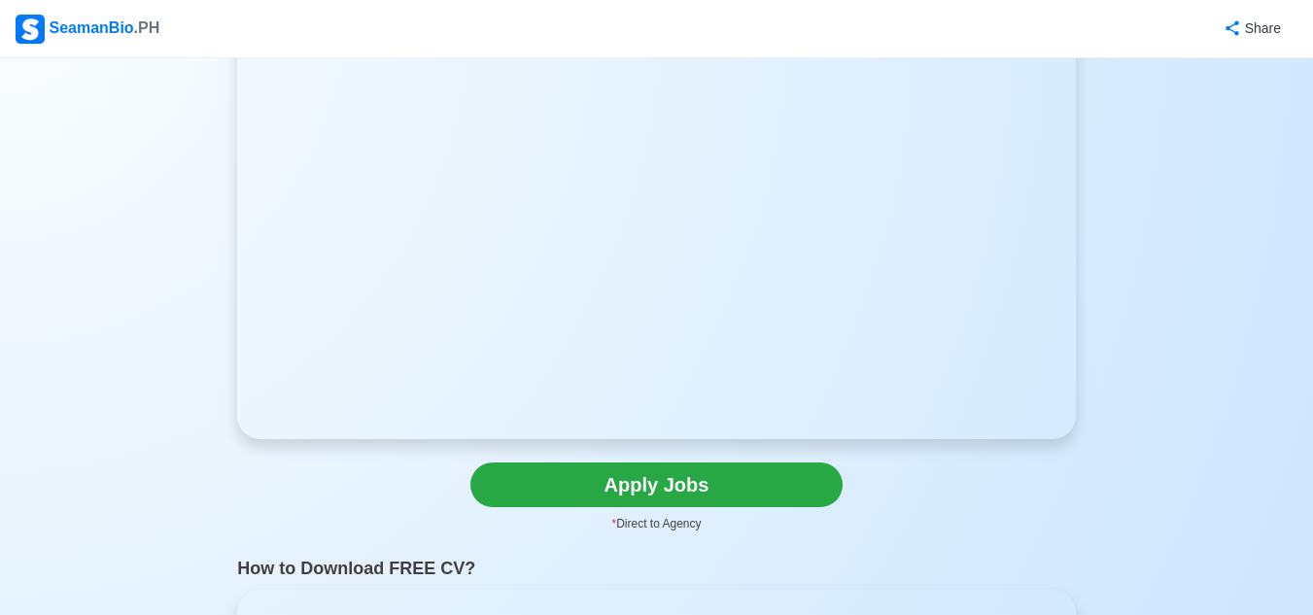
click at [898, 494] on div "How to Apply Jobs? Apply Jobs * Direct to Agency" at bounding box center [656, 222] width 868 height 622
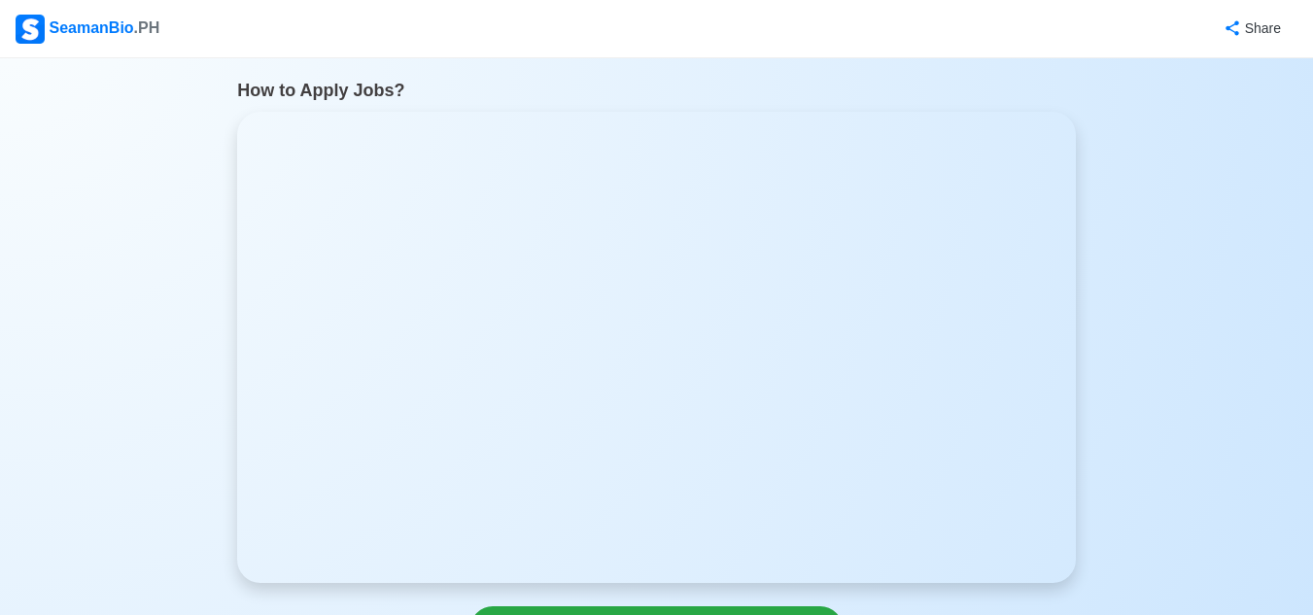
scroll to position [97, 0]
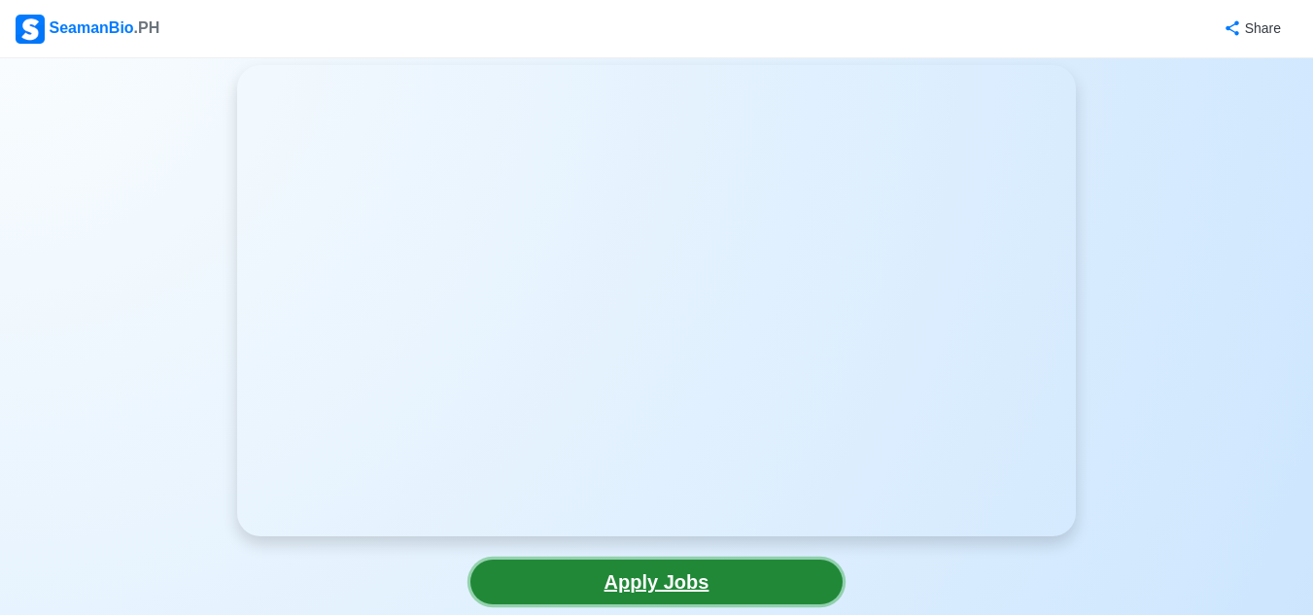
click at [726, 576] on link "Apply Jobs" at bounding box center [656, 582] width 372 height 45
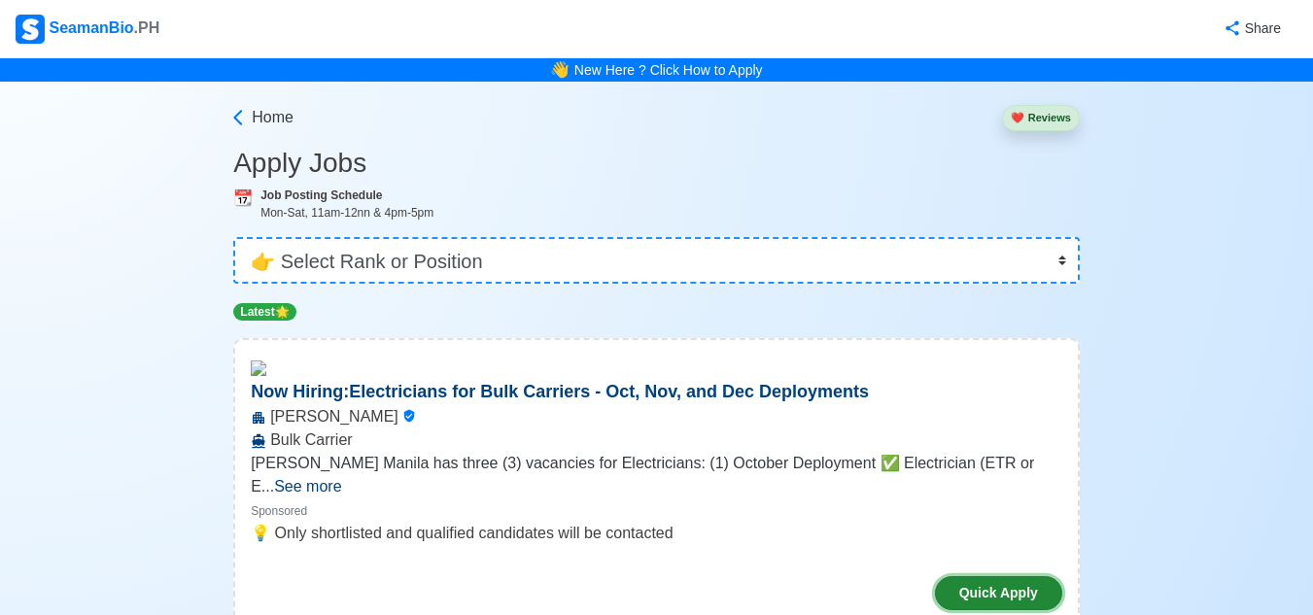
click at [988, 576] on button "Quick Apply" at bounding box center [998, 593] width 127 height 34
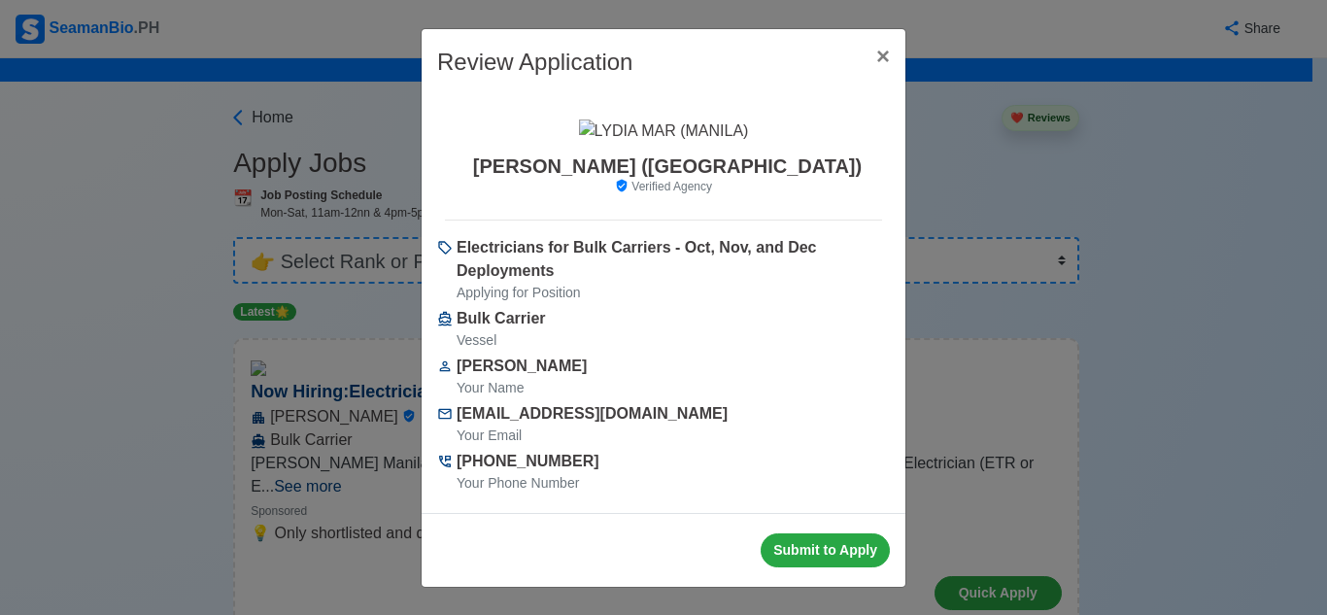
click at [1197, 367] on div "Review Application × Close [PERSON_NAME] ([GEOGRAPHIC_DATA]) Verified Agency El…" at bounding box center [663, 307] width 1327 height 615
click at [882, 63] on span "×" at bounding box center [883, 56] width 14 height 26
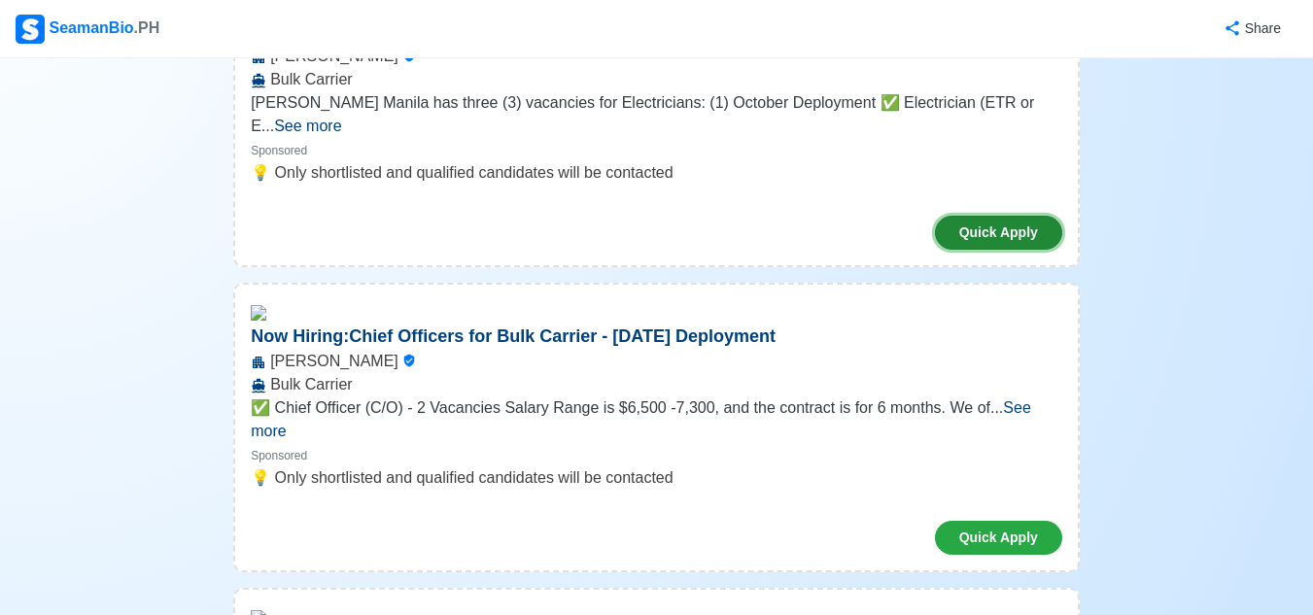
scroll to position [389, 0]
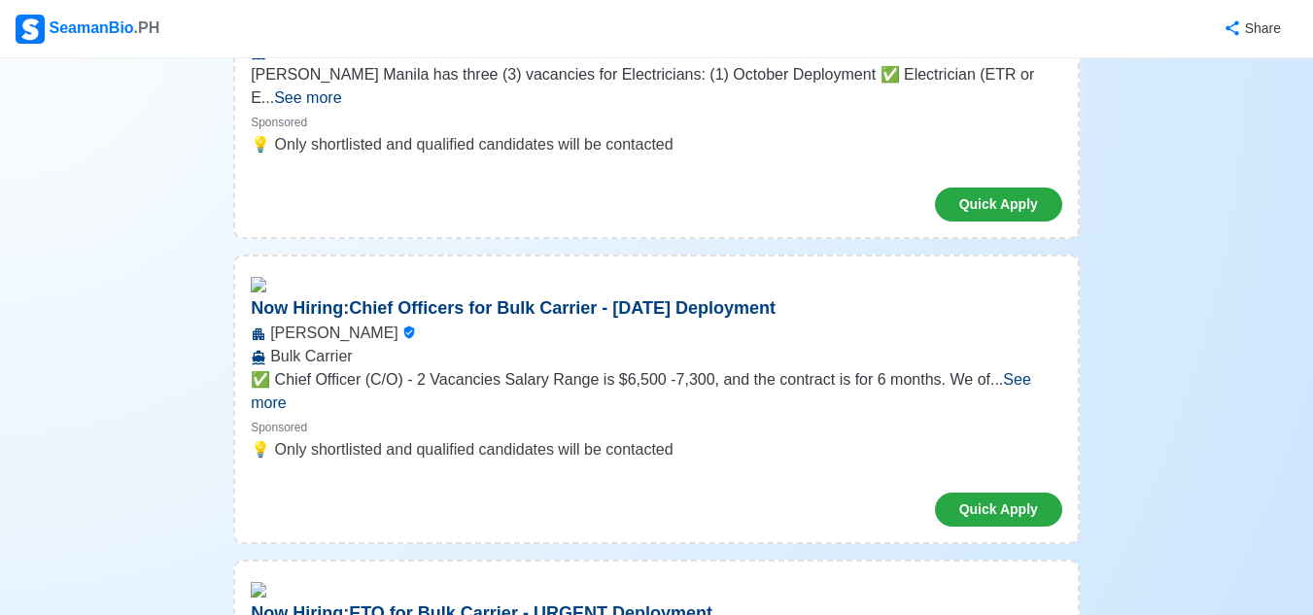
click at [1029, 371] on span "See more" at bounding box center [641, 391] width 780 height 40
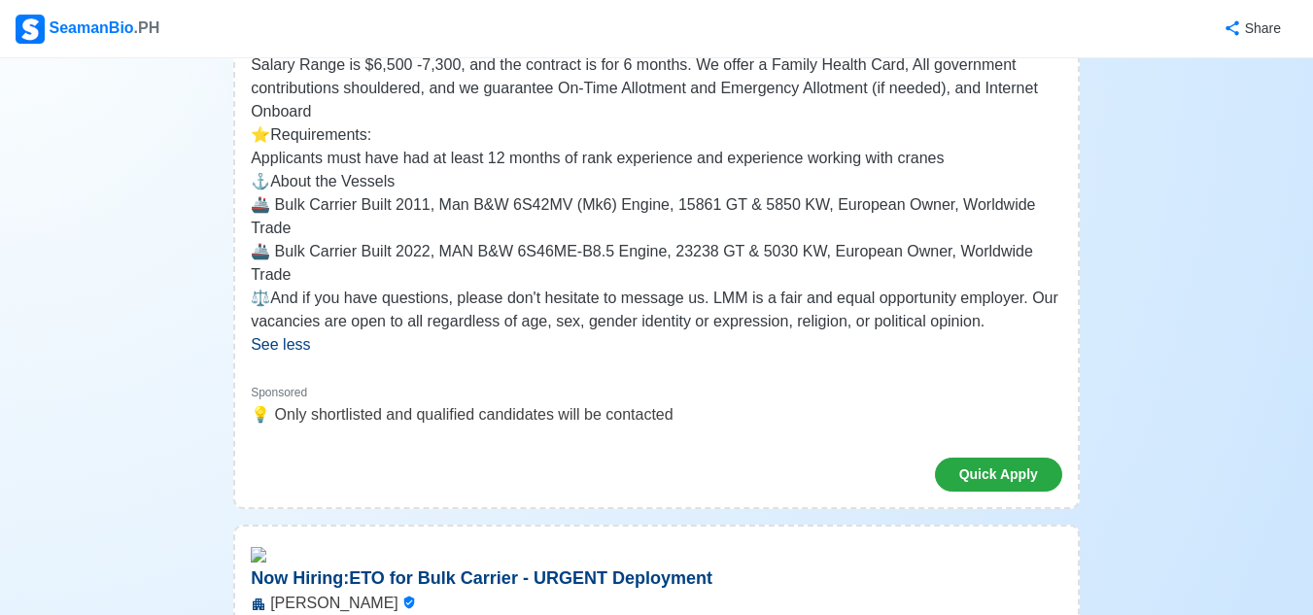
scroll to position [777, 0]
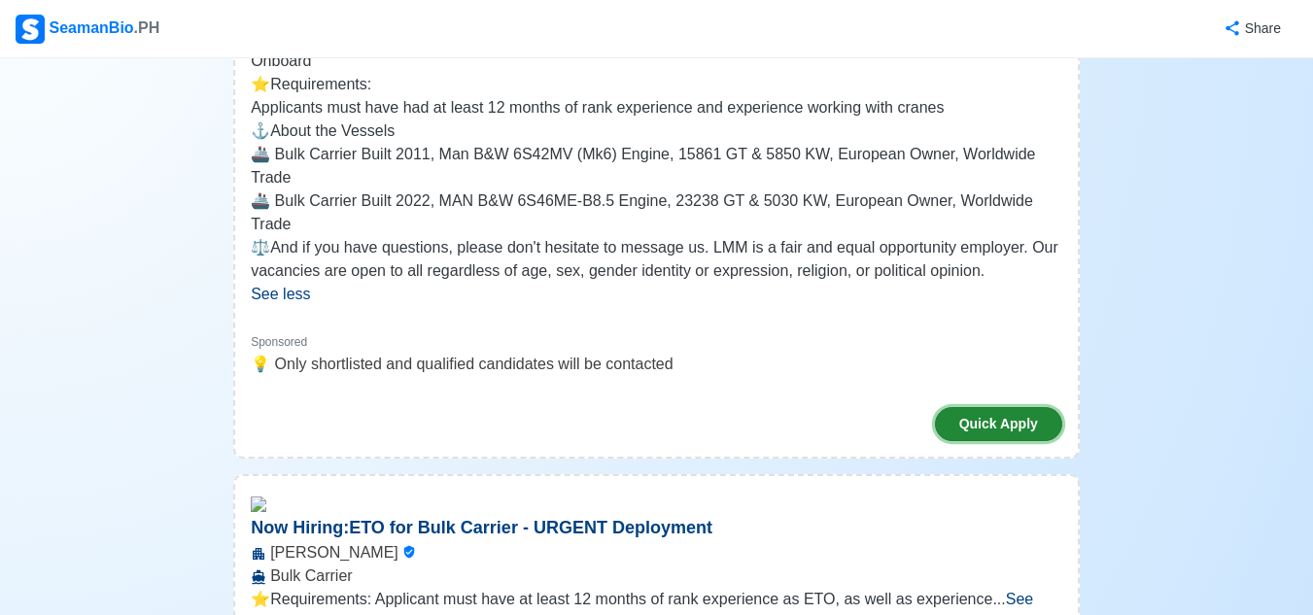
click at [995, 407] on button "Quick Apply" at bounding box center [998, 424] width 127 height 34
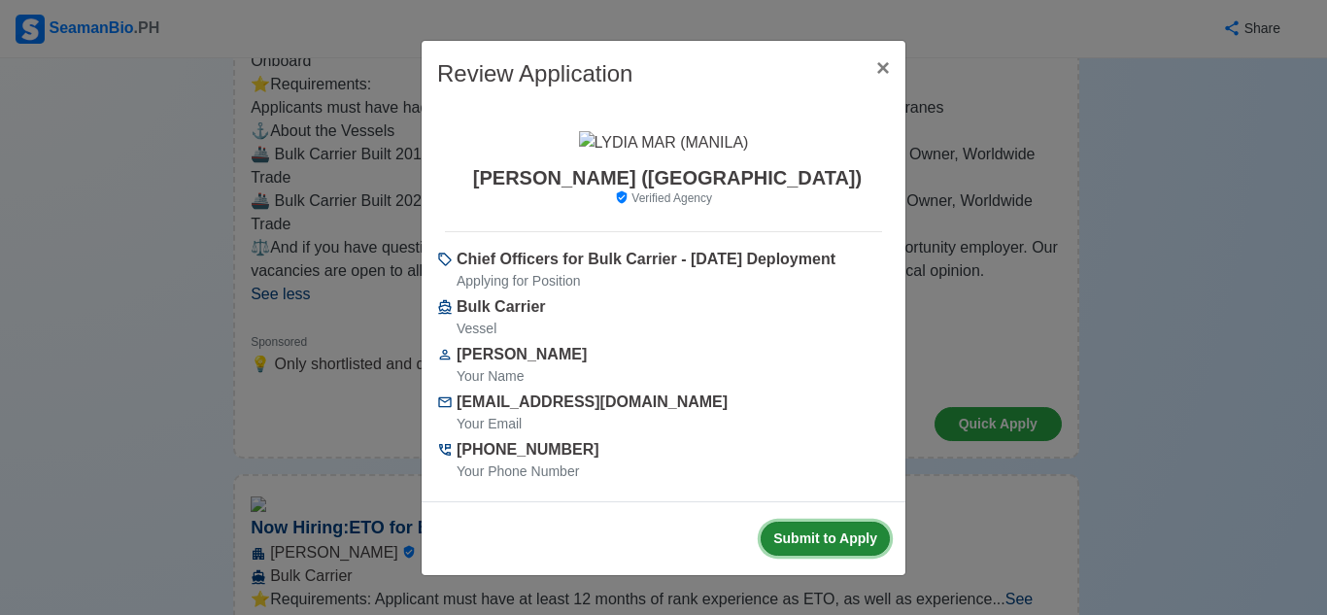
click at [806, 547] on button "Submit to Apply" at bounding box center [825, 539] width 129 height 34
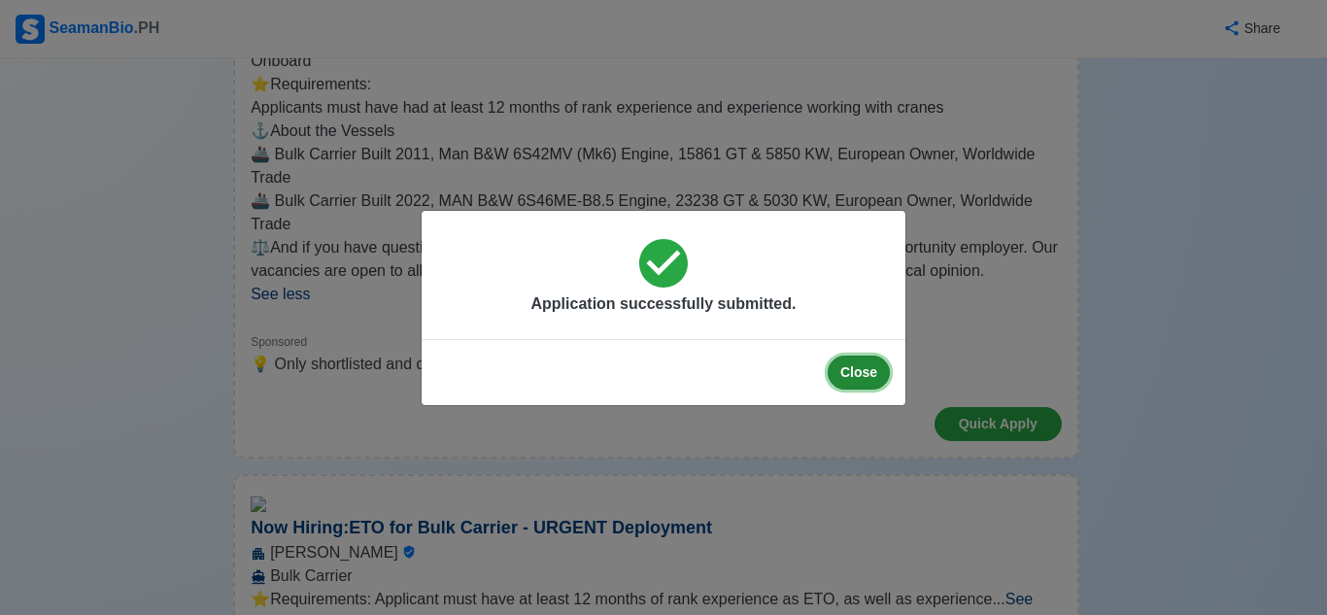
click at [847, 376] on button "Close" at bounding box center [859, 373] width 62 height 34
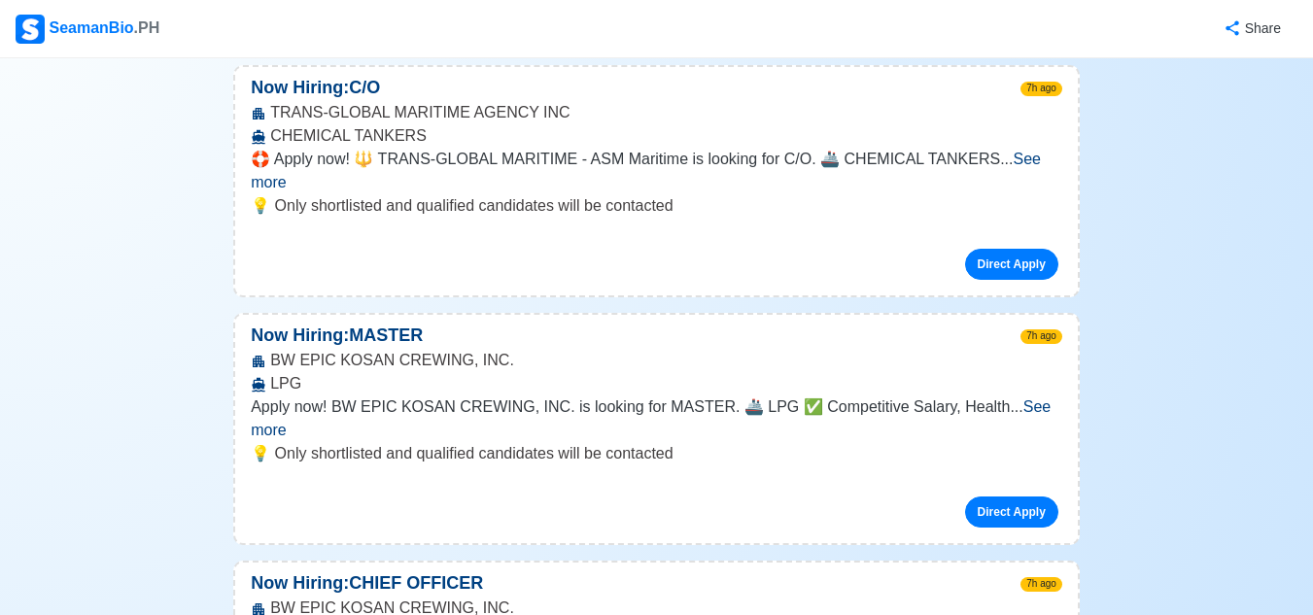
scroll to position [3303, 0]
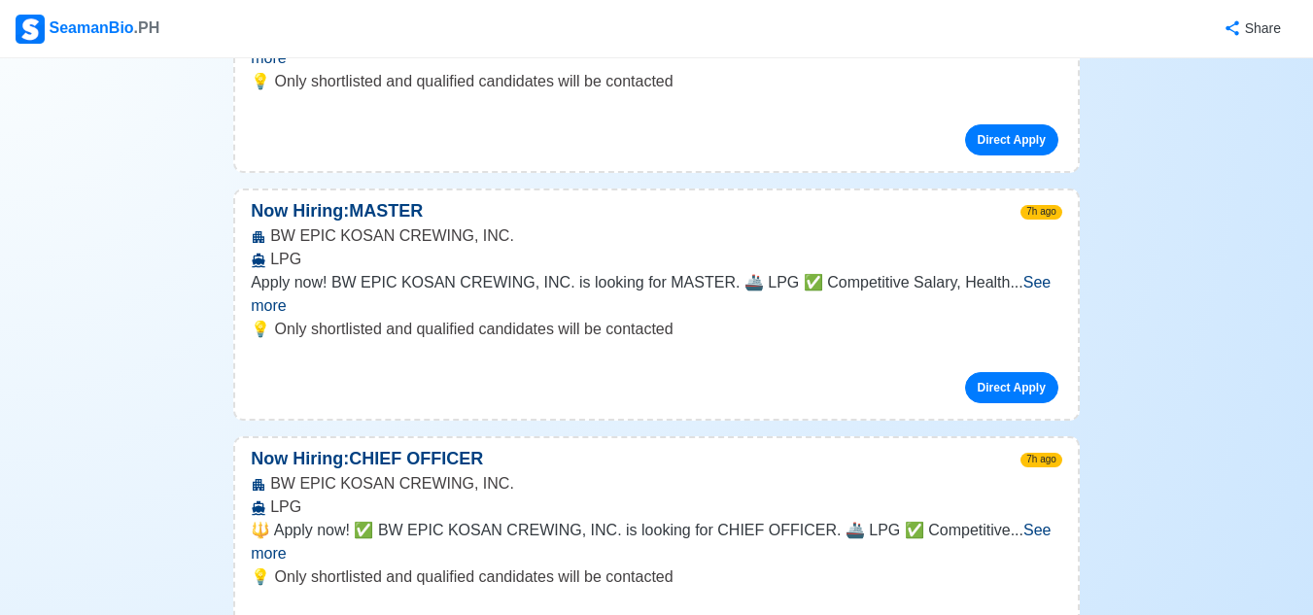
click at [1008, 522] on span "See more" at bounding box center [651, 542] width 800 height 40
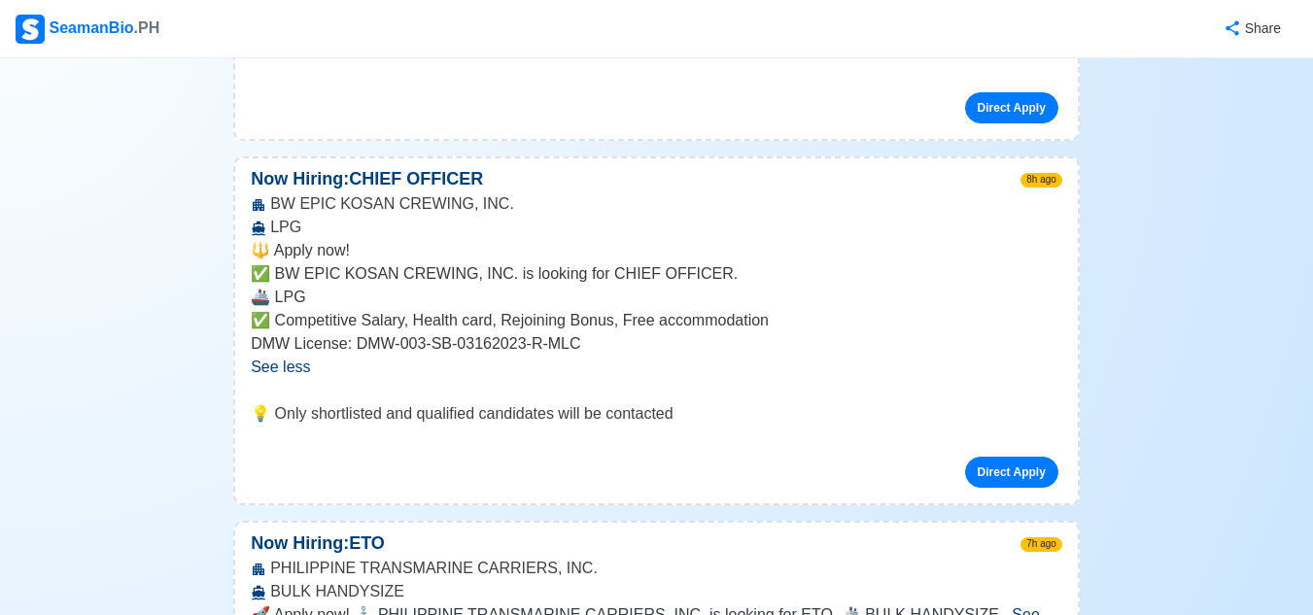
scroll to position [3595, 0]
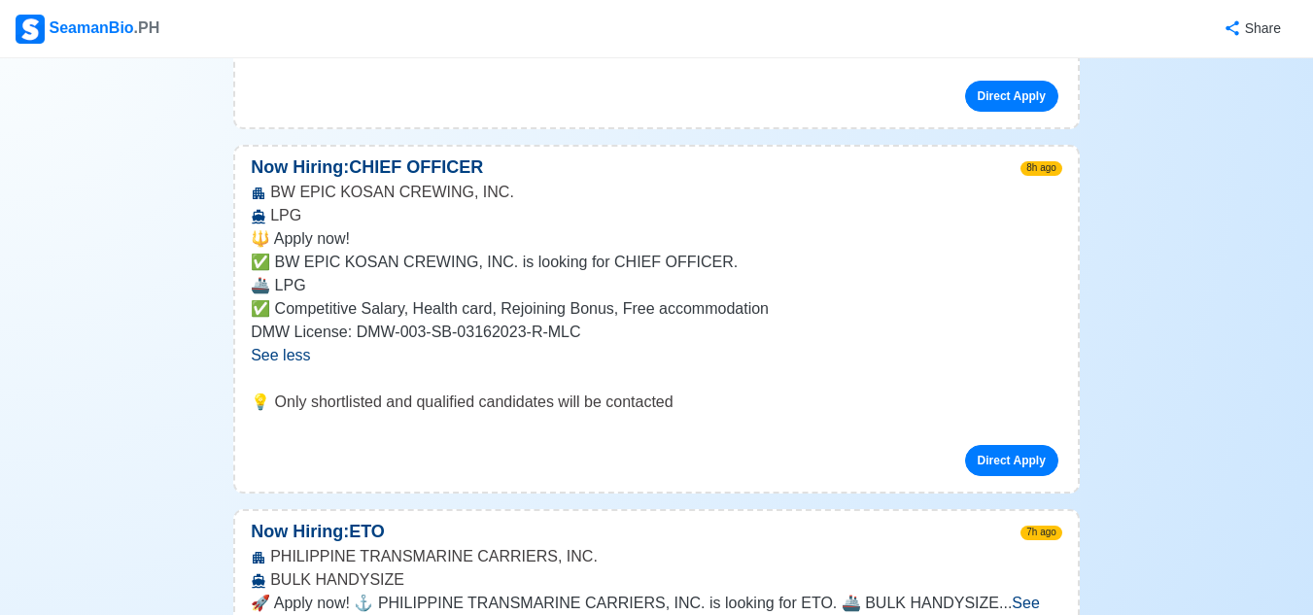
click at [1004, 595] on span "See more" at bounding box center [645, 615] width 789 height 40
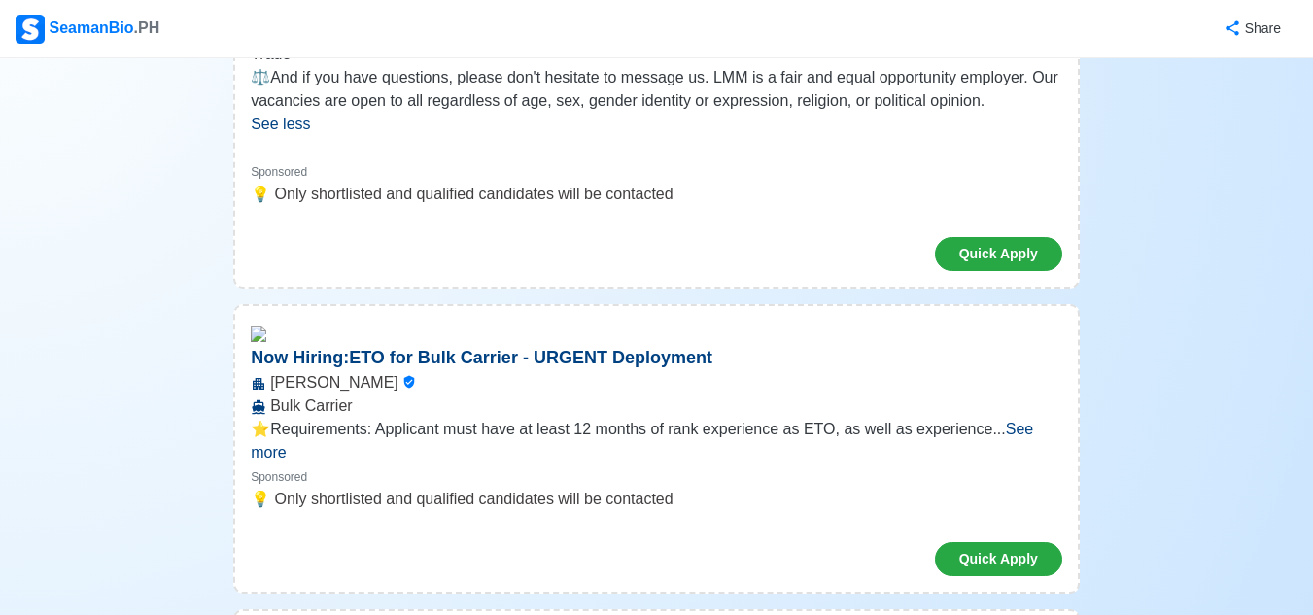
scroll to position [0, 0]
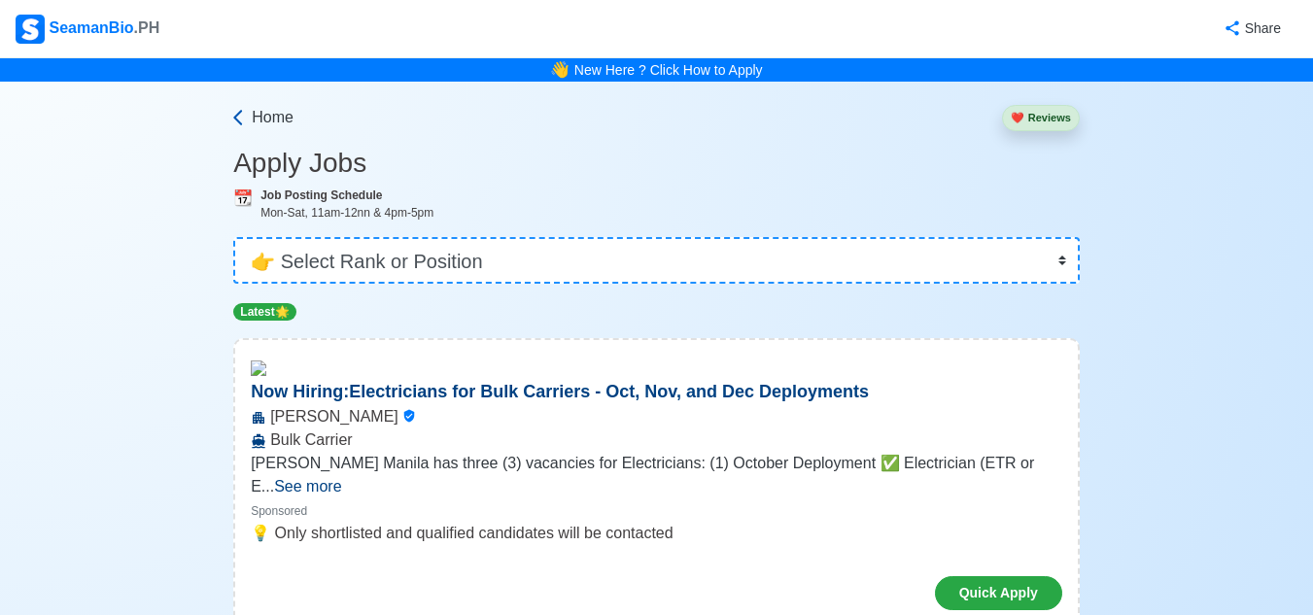
drag, startPoint x: 240, startPoint y: 119, endPoint x: 807, endPoint y: 199, distance: 573.1
click at [239, 119] on icon at bounding box center [237, 117] width 19 height 19
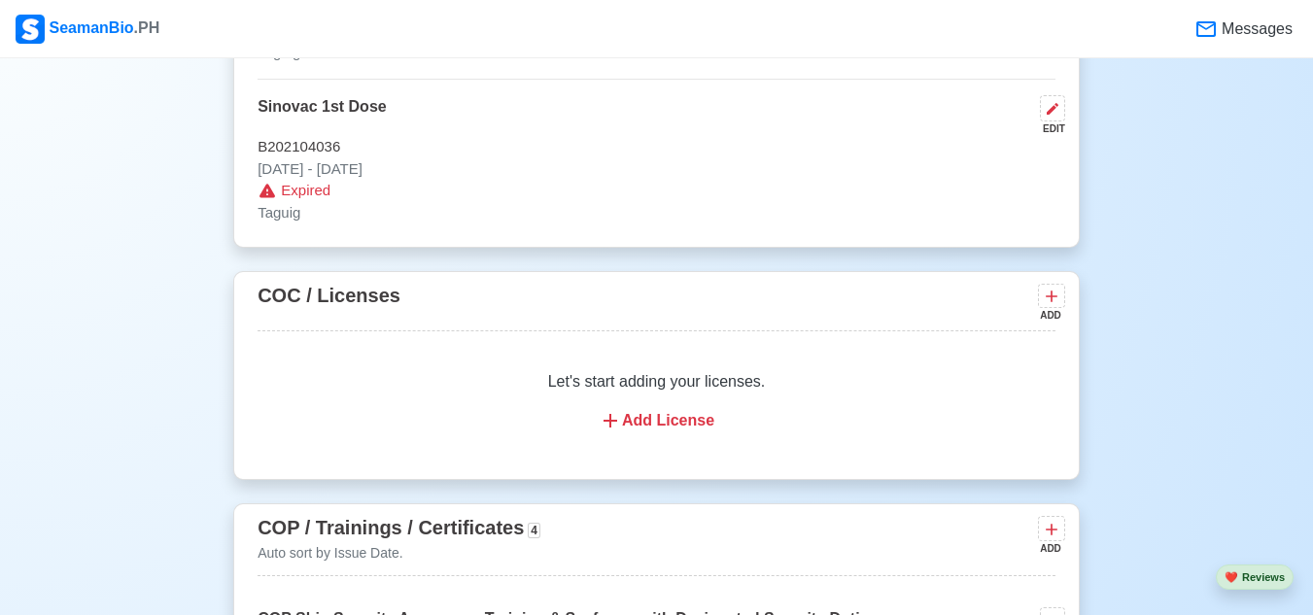
scroll to position [2817, 0]
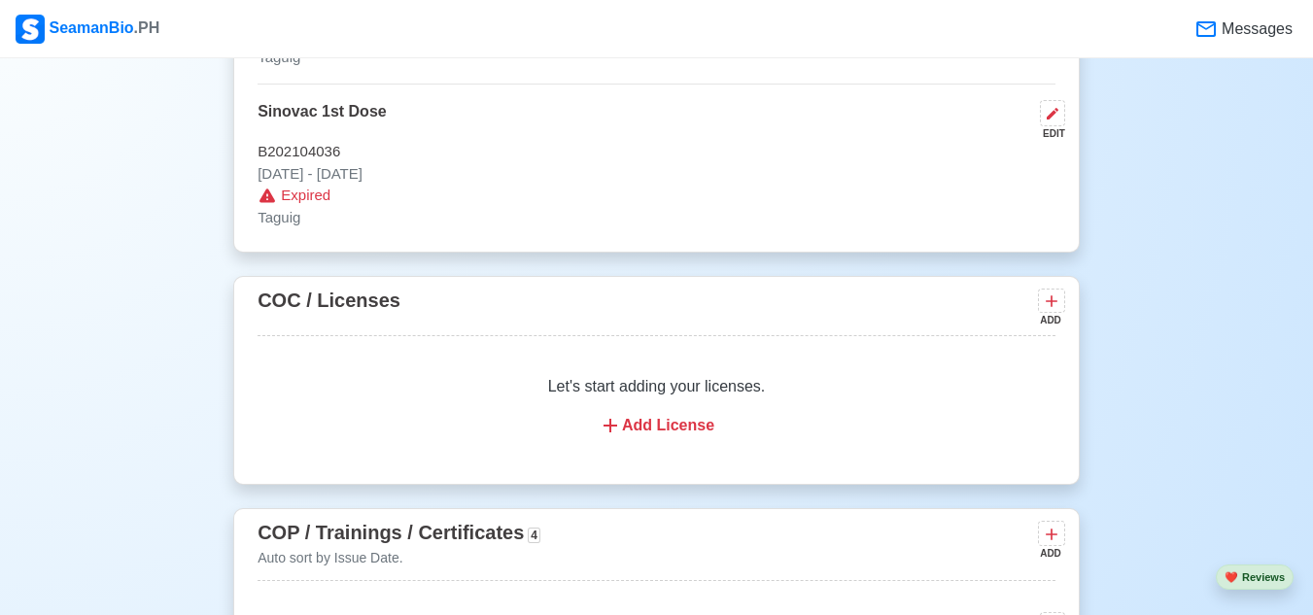
click at [1227, 27] on span "Messages" at bounding box center [1254, 28] width 75 height 23
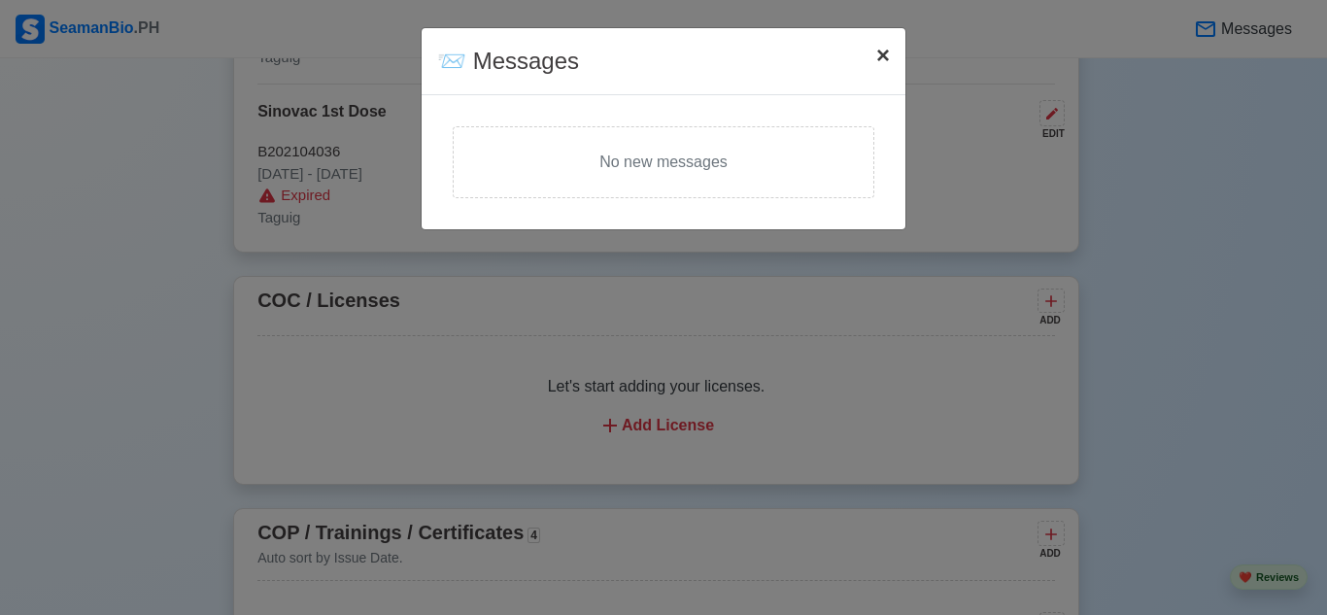
click at [889, 52] on span "×" at bounding box center [883, 55] width 14 height 26
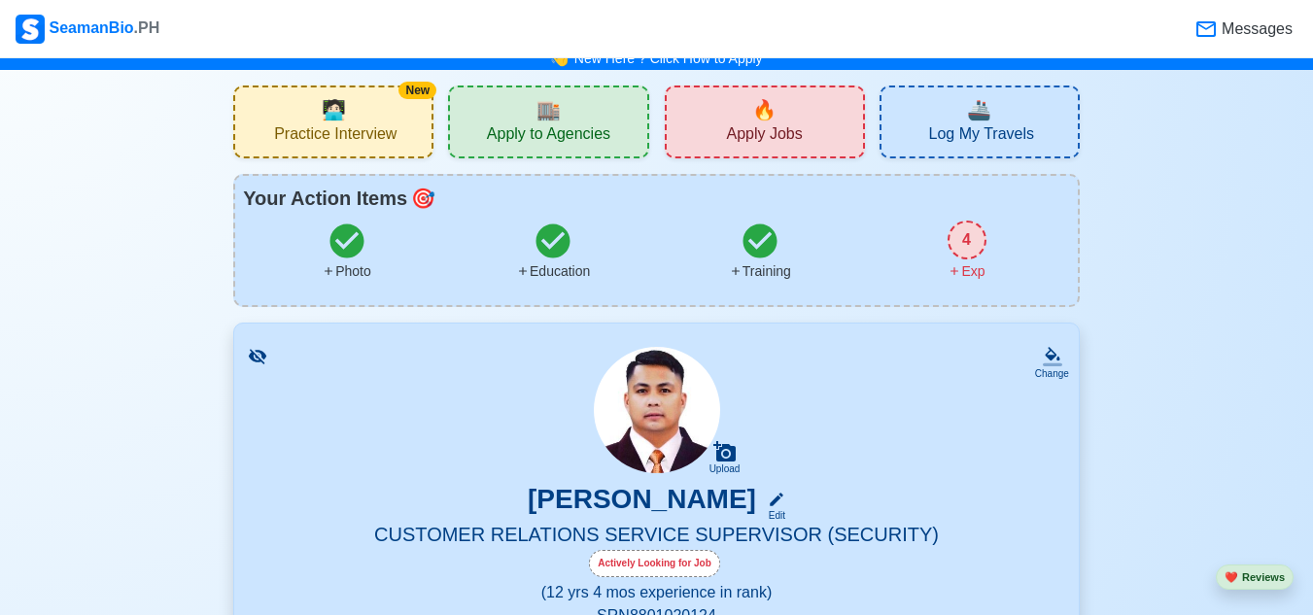
scroll to position [0, 0]
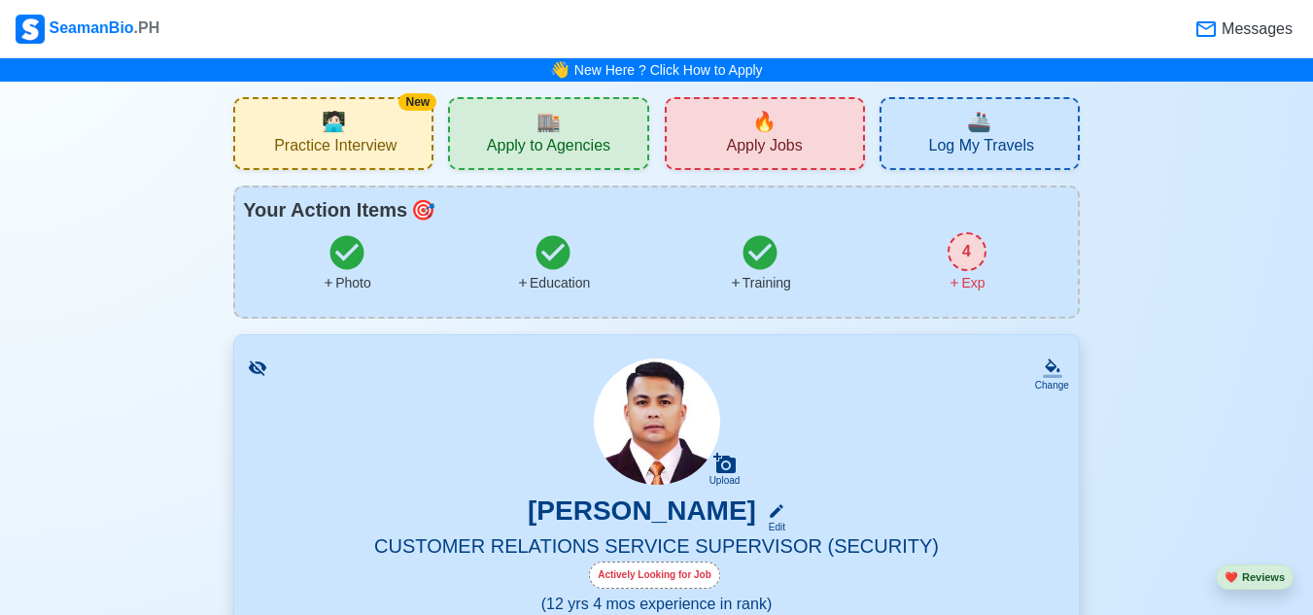
click at [960, 281] on icon at bounding box center [954, 283] width 14 height 14
click at [564, 138] on span "Apply to Agencies" at bounding box center [548, 148] width 123 height 24
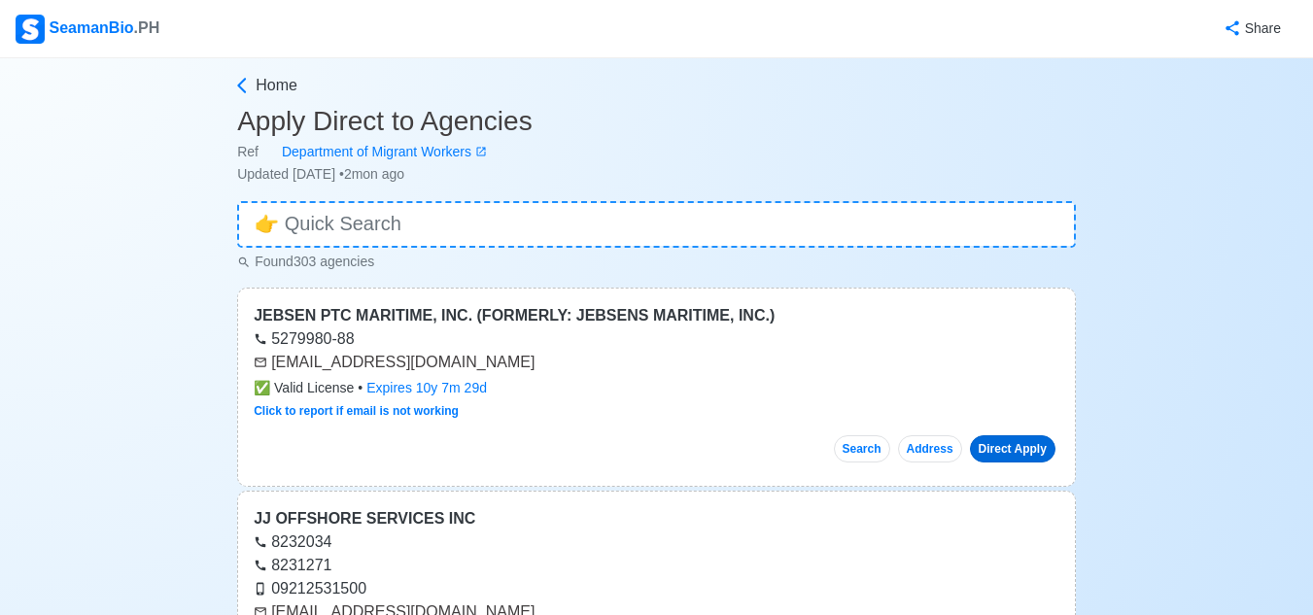
click at [992, 457] on link "Direct Apply" at bounding box center [1012, 448] width 85 height 27
click at [469, 312] on div "JEBSEN PTC MARITIME, INC. (FORMERLY: JEBSENS MARITIME, INC.)" at bounding box center [656, 315] width 805 height 23
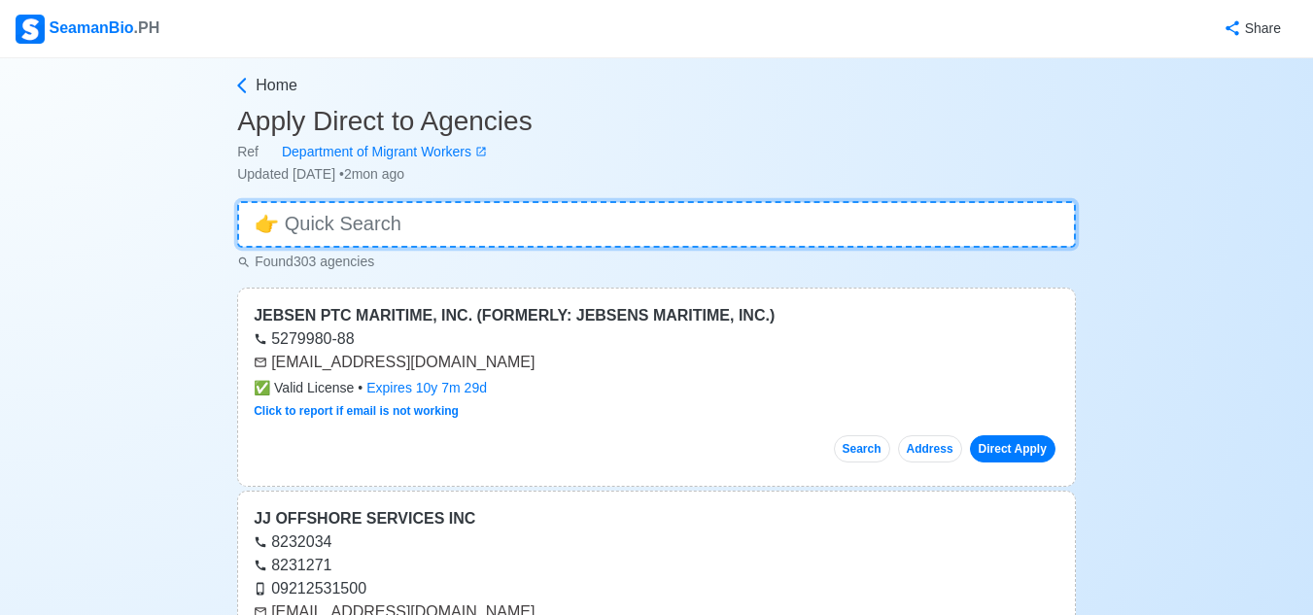
click at [561, 210] on input at bounding box center [656, 224] width 838 height 47
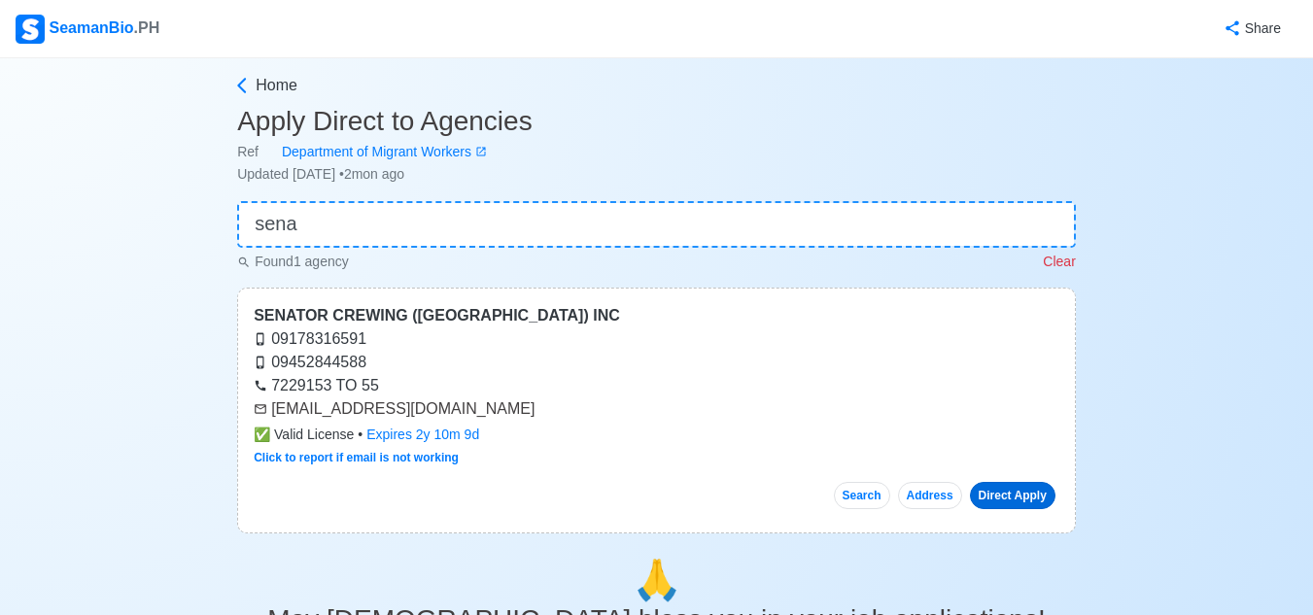
click at [1008, 495] on link "Direct Apply" at bounding box center [1012, 495] width 85 height 27
click at [334, 314] on div "SENATOR CREWING ([GEOGRAPHIC_DATA]) INC" at bounding box center [656, 315] width 805 height 23
